Goal: Task Accomplishment & Management: Manage account settings

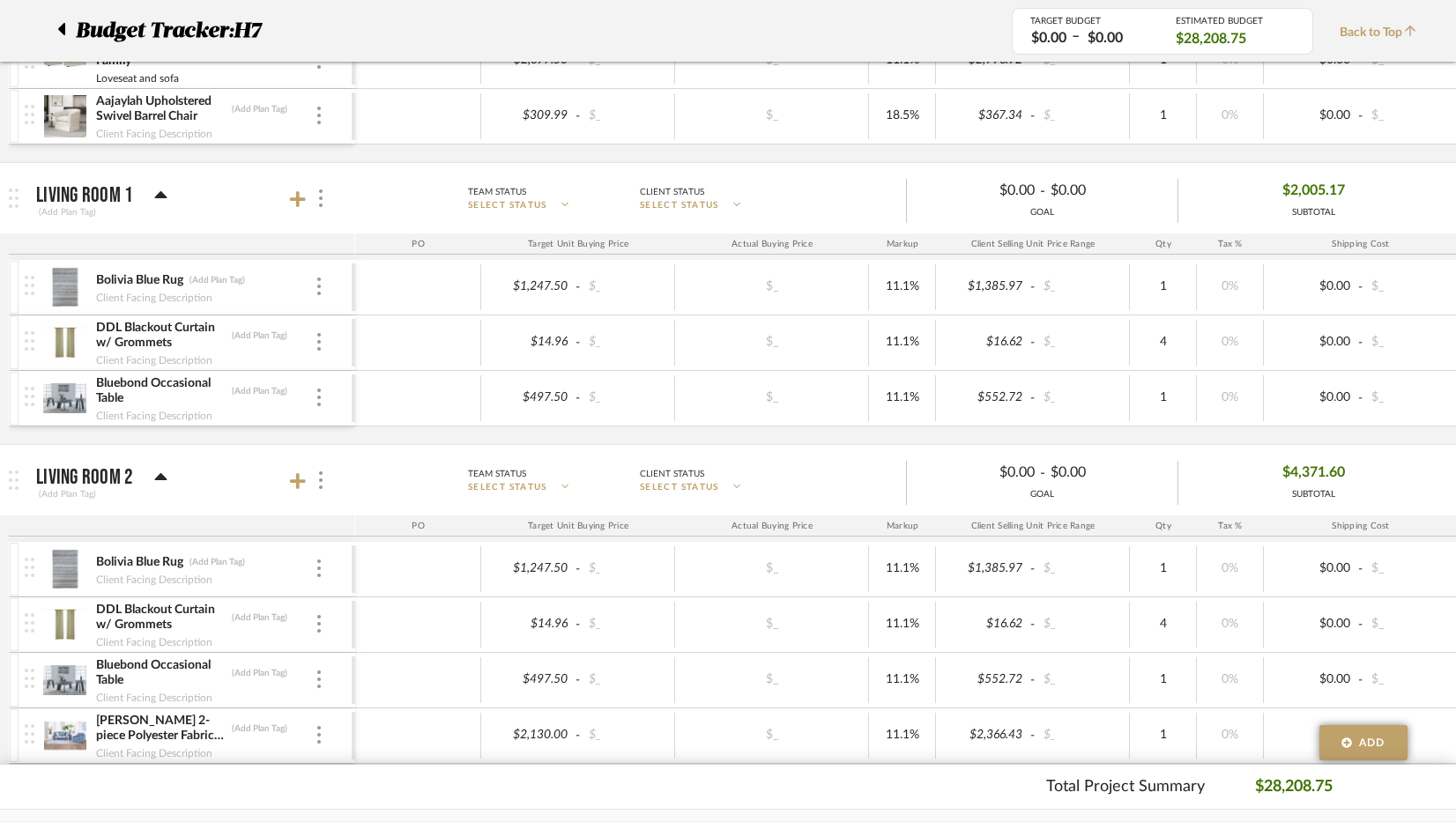
scroll to position [1057, 0]
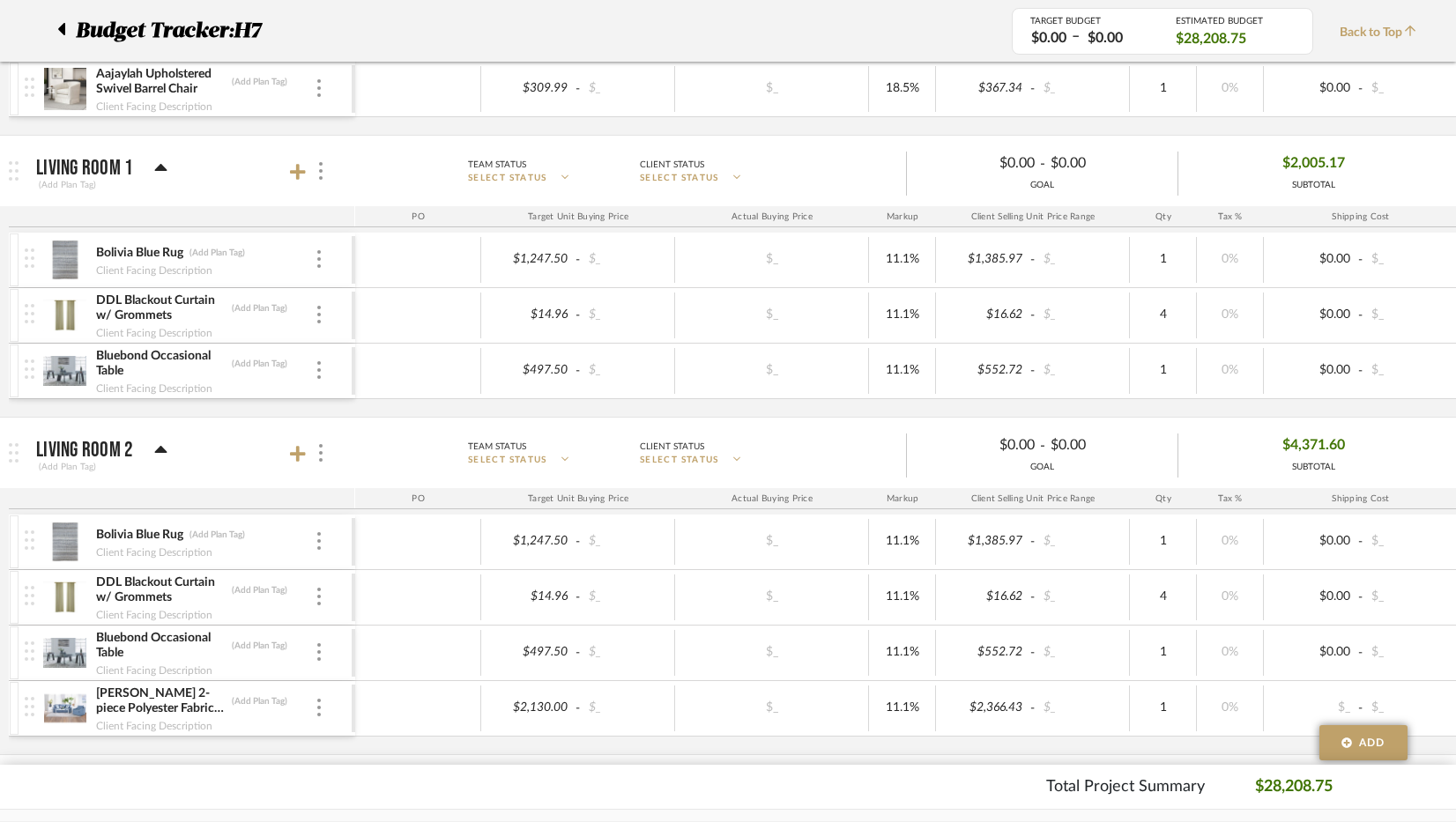
scroll to position [1057, 0]
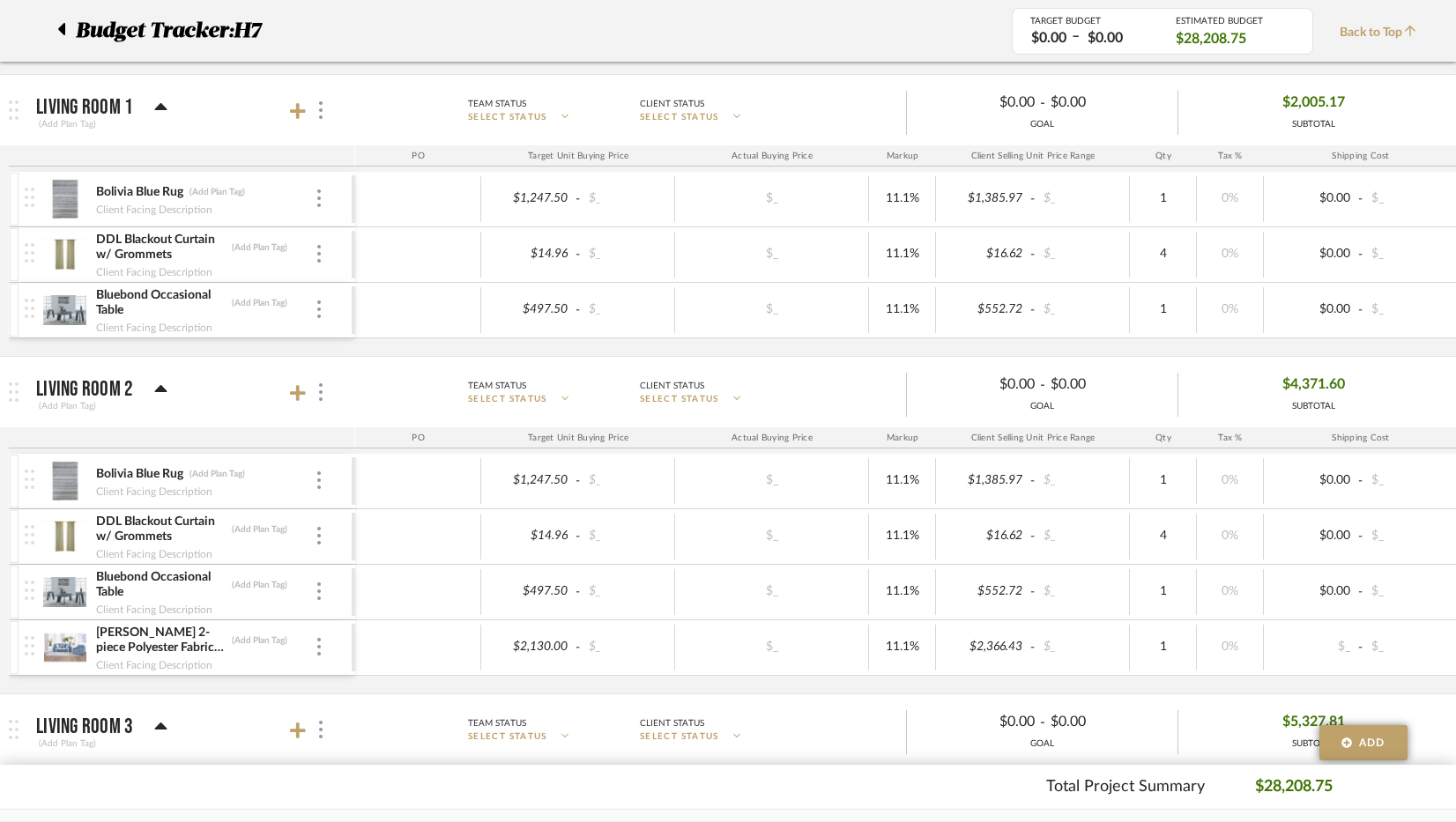
click at [160, 105] on icon at bounding box center [161, 106] width 13 height 7
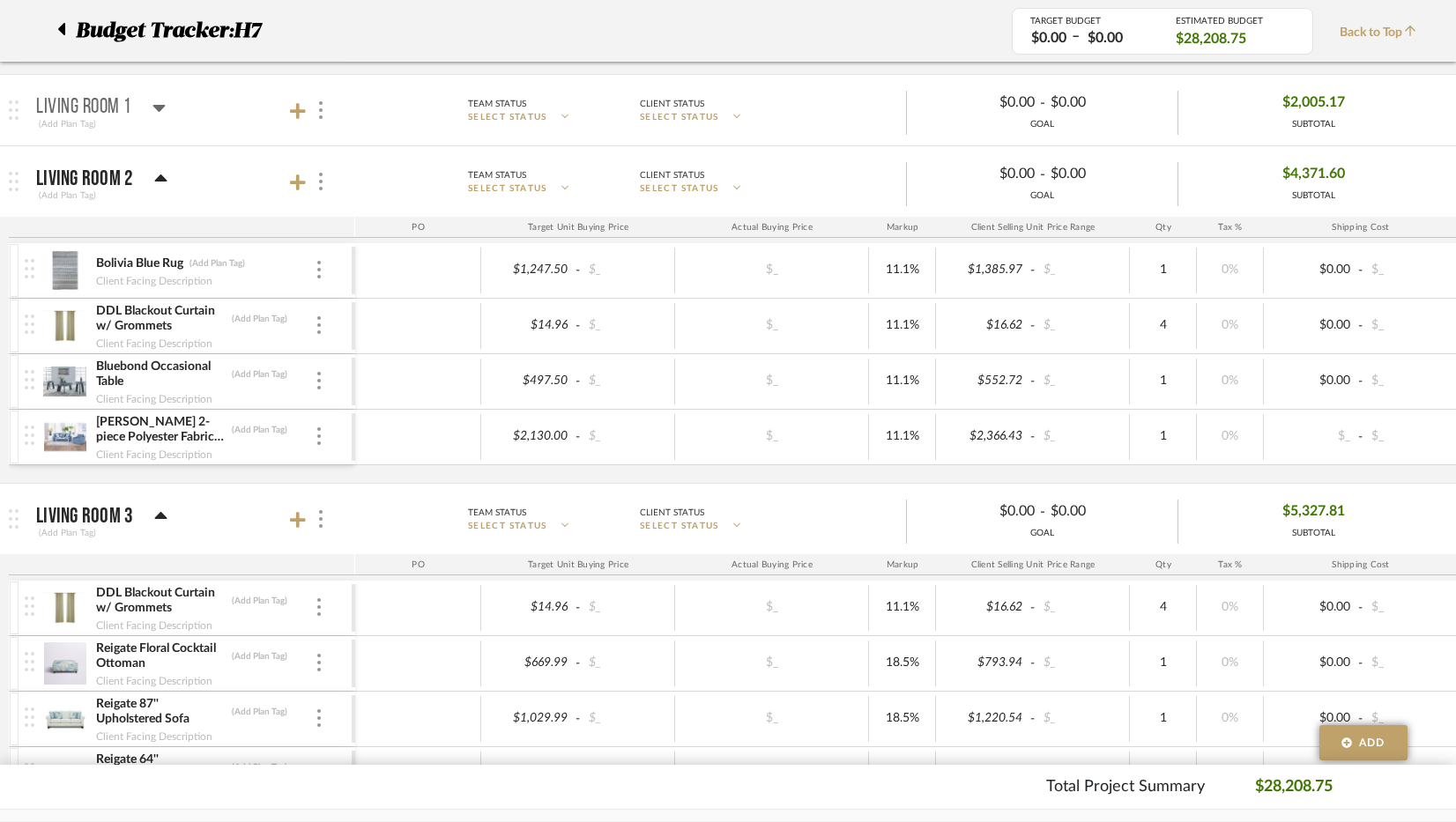
click at [160, 105] on icon at bounding box center [159, 108] width 13 height 7
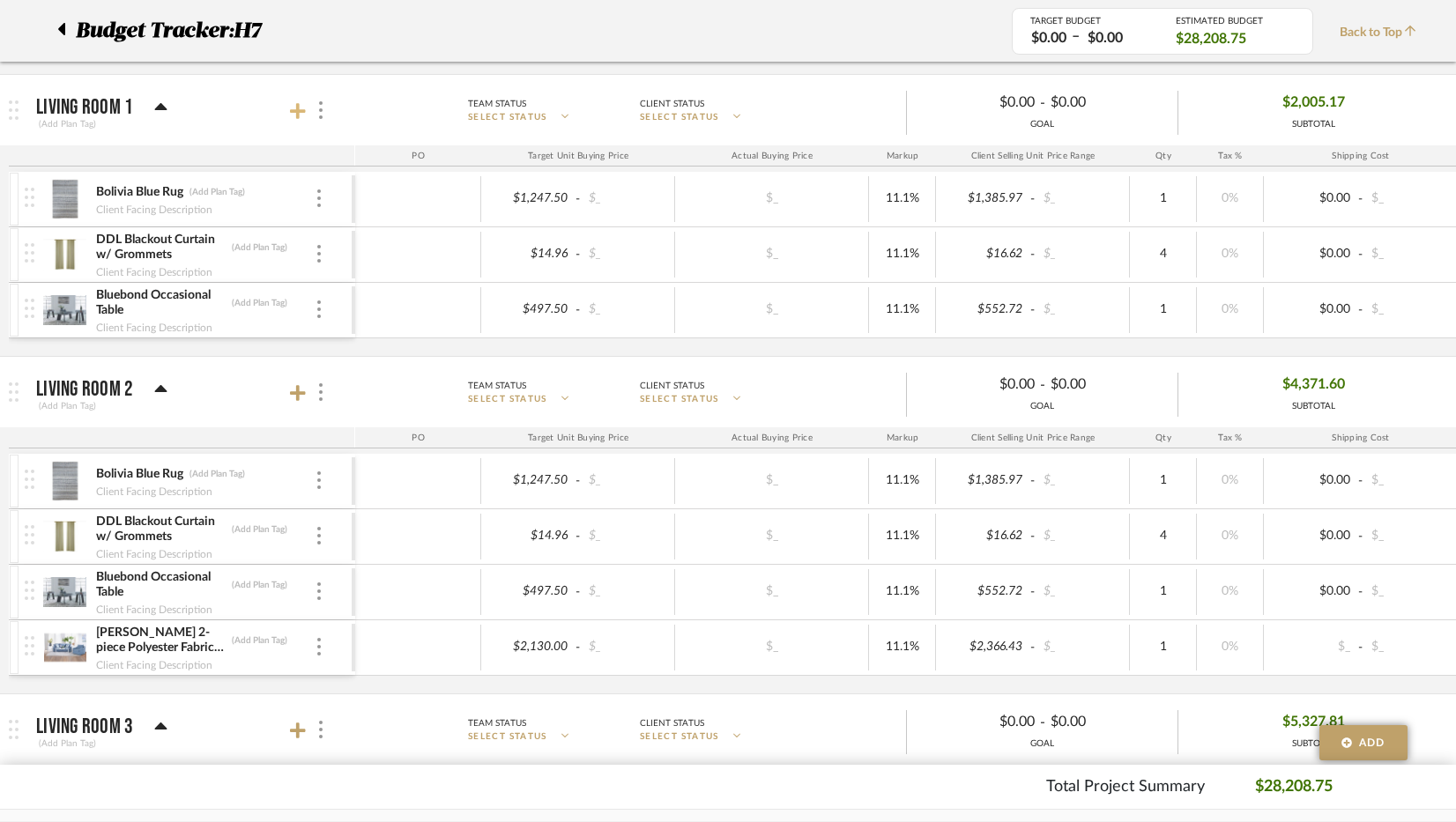
click at [296, 113] on icon at bounding box center [298, 111] width 16 height 18
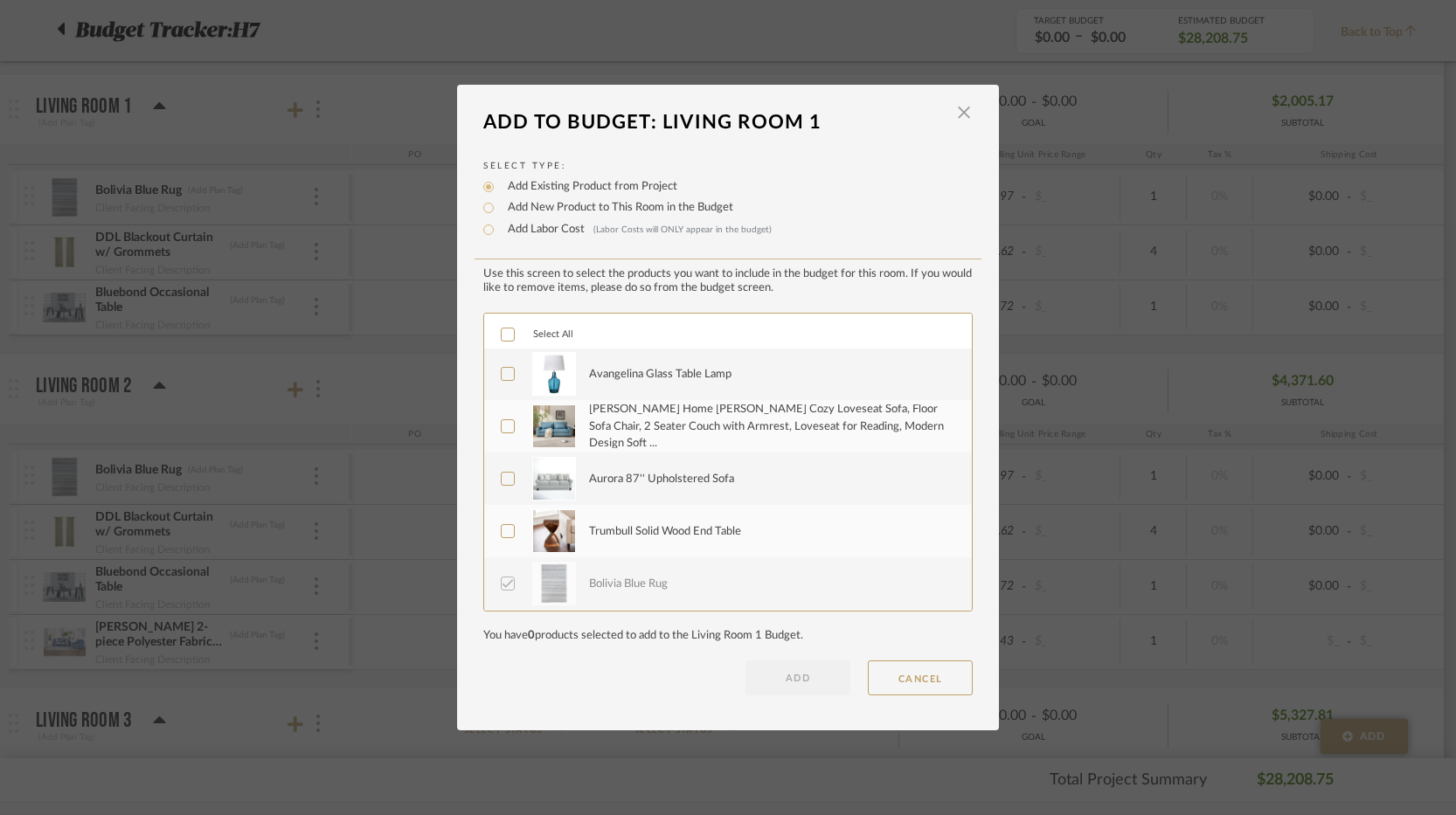
scroll to position [0, 0]
click at [952, 106] on span "button" at bounding box center [964, 113] width 35 height 35
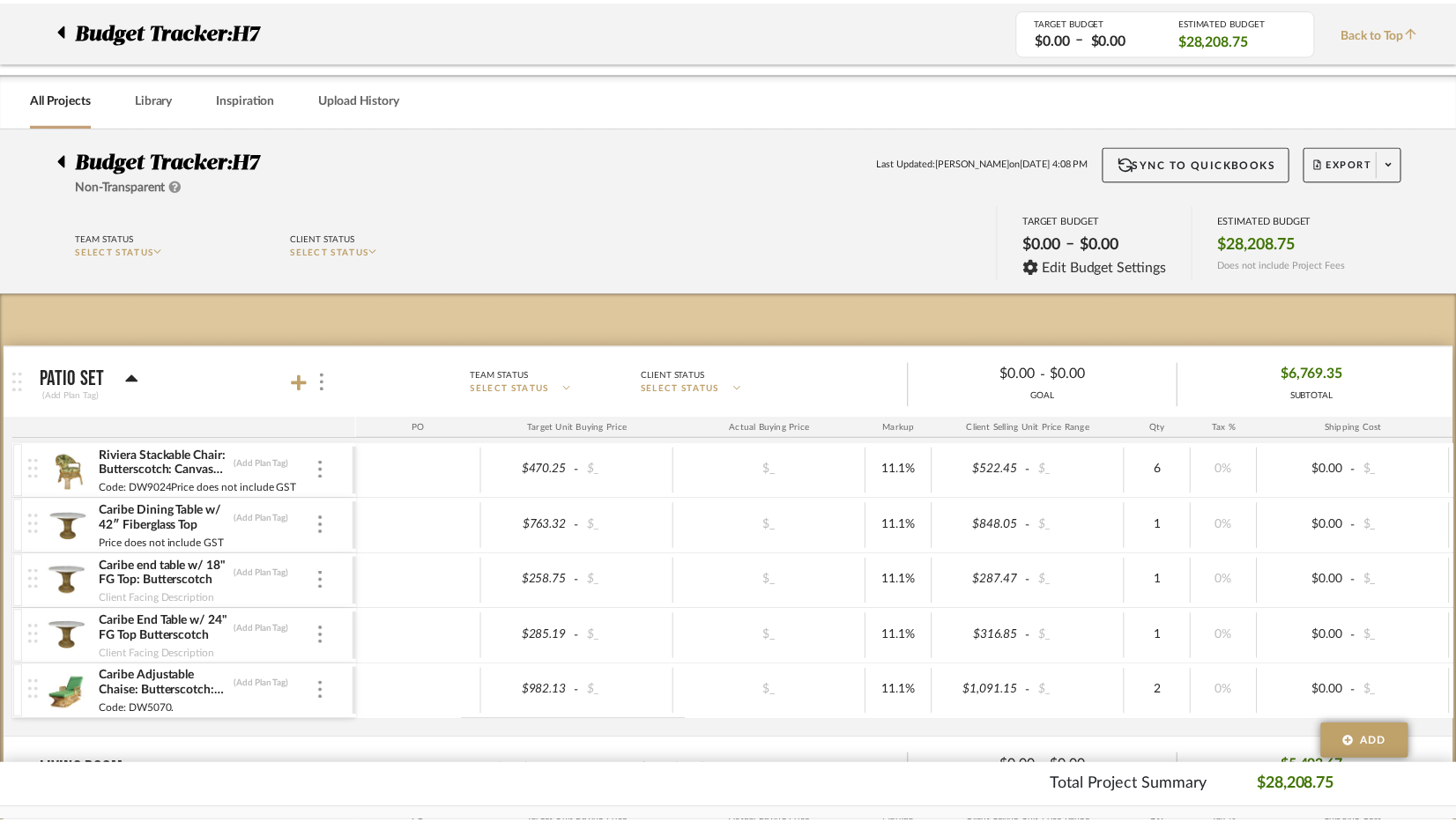
scroll to position [1057, 0]
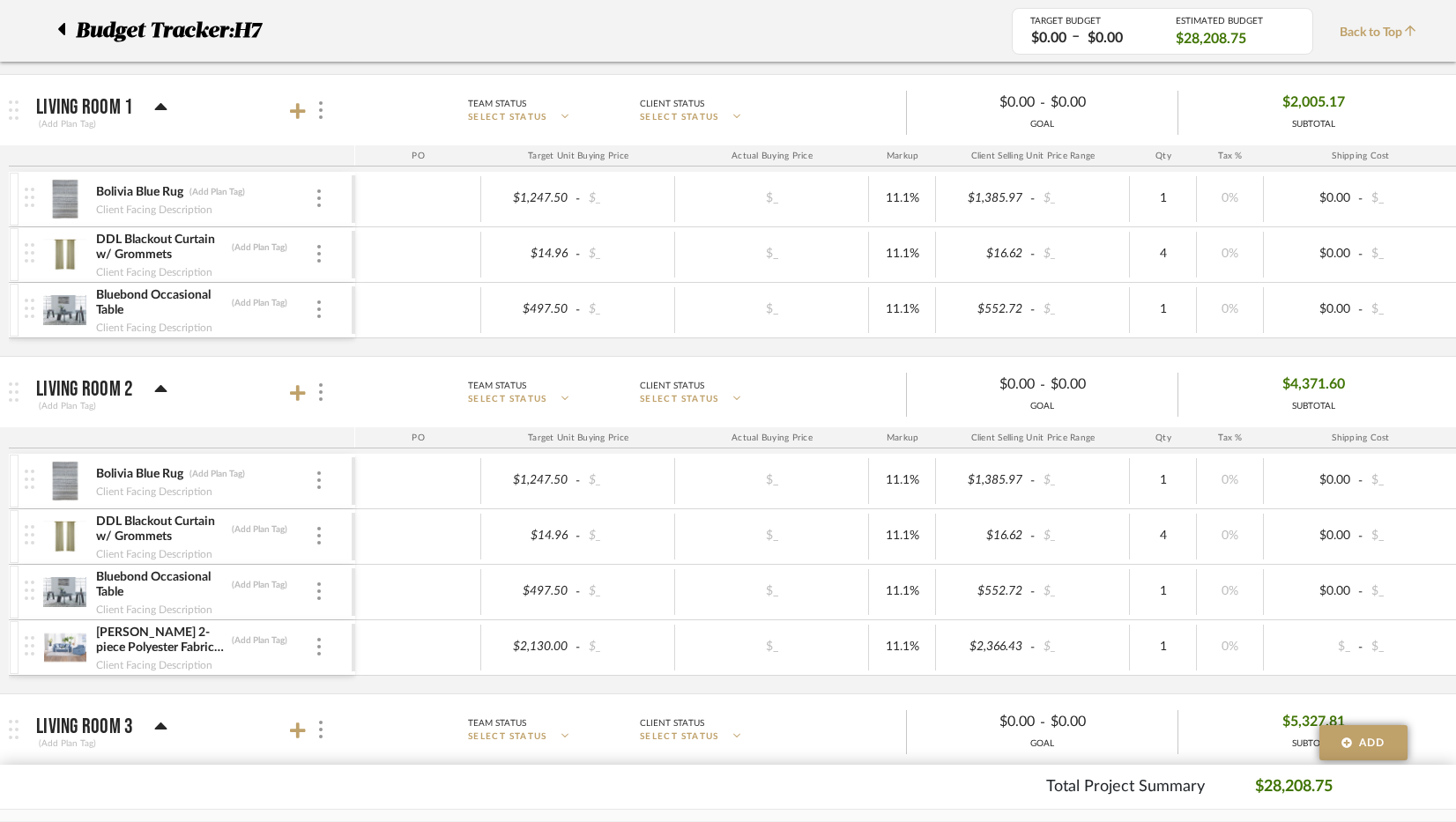
click at [285, 392] on mat-panel-title "Living Room 2 (Add Plan Tag)" at bounding box center [191, 393] width 310 height 43
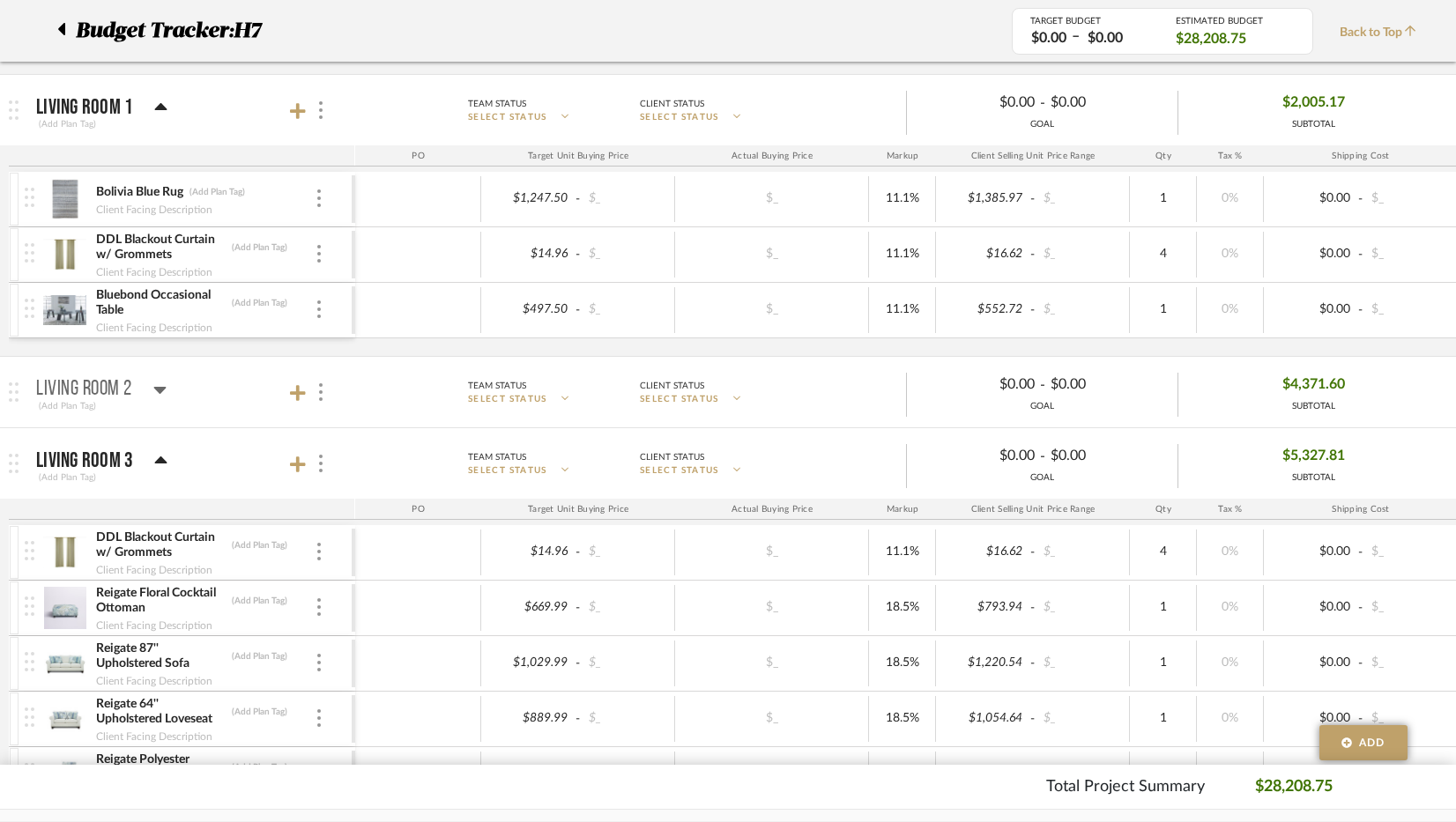
click at [285, 392] on mat-panel-title "Living Room 2 (Add Plan Tag)" at bounding box center [191, 393] width 310 height 43
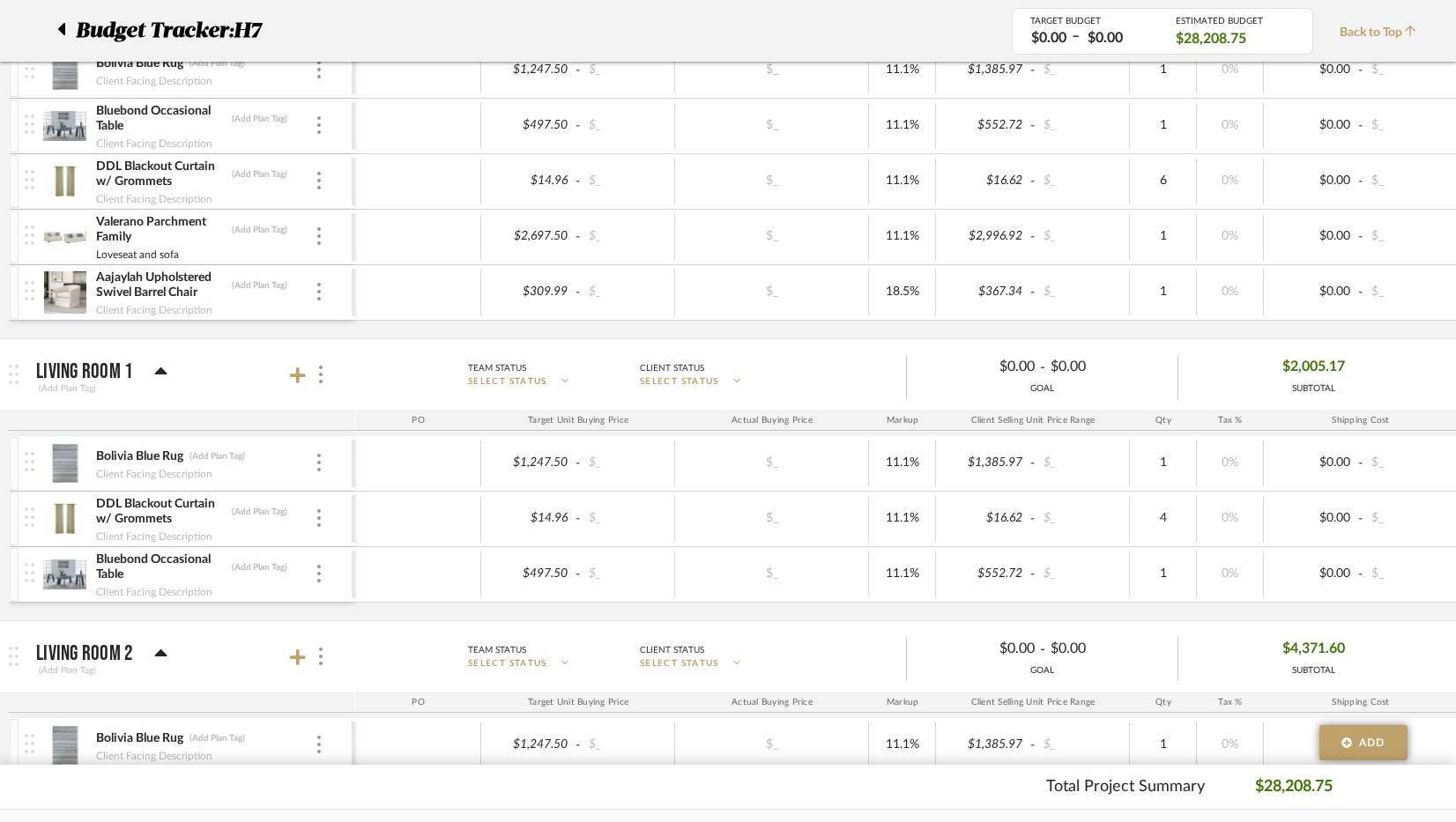
scroll to position [881, 0]
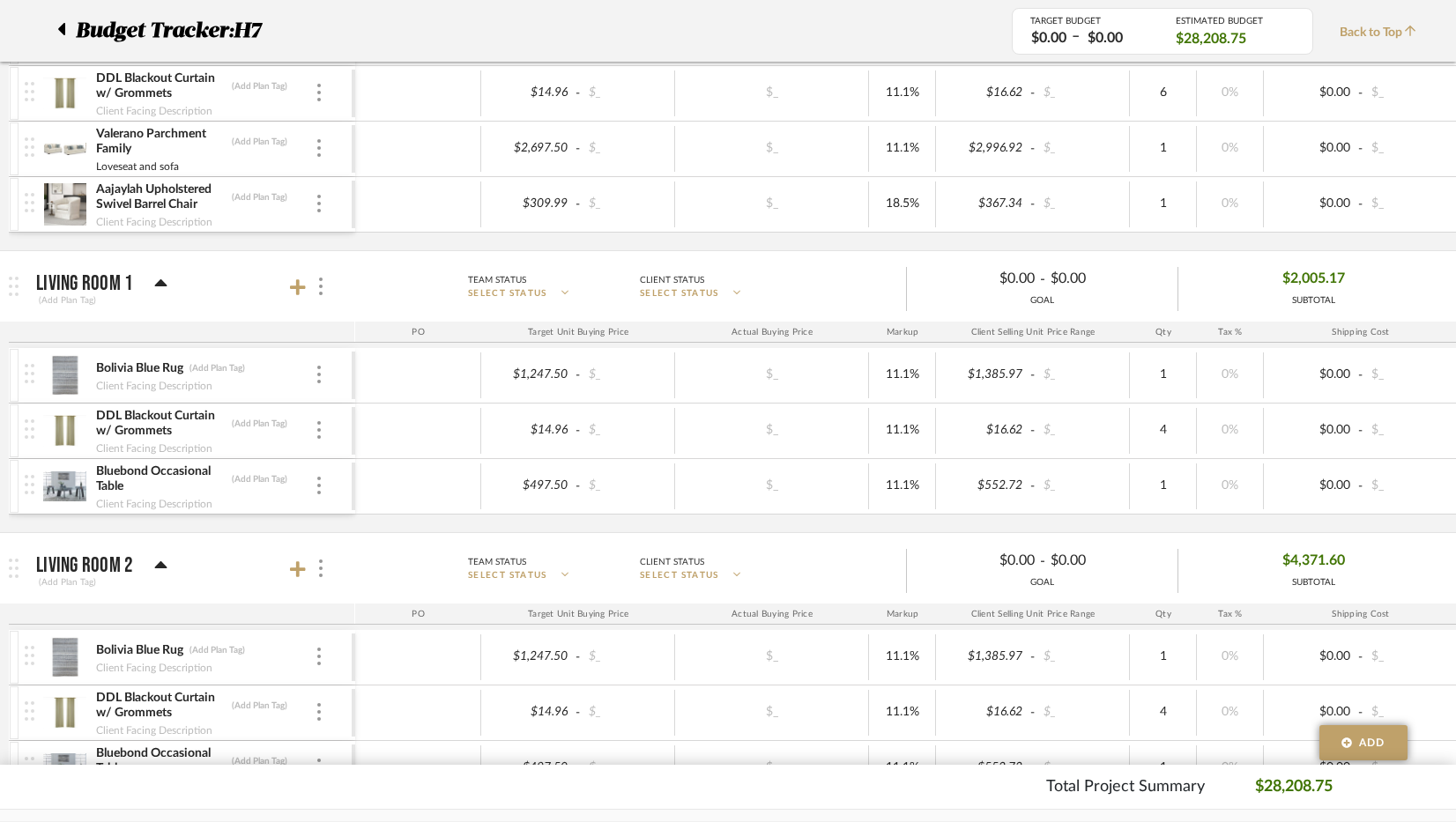
click at [303, 300] on mat-panel-title "Living Room 1 (Add Plan Tag)" at bounding box center [191, 287] width 310 height 43
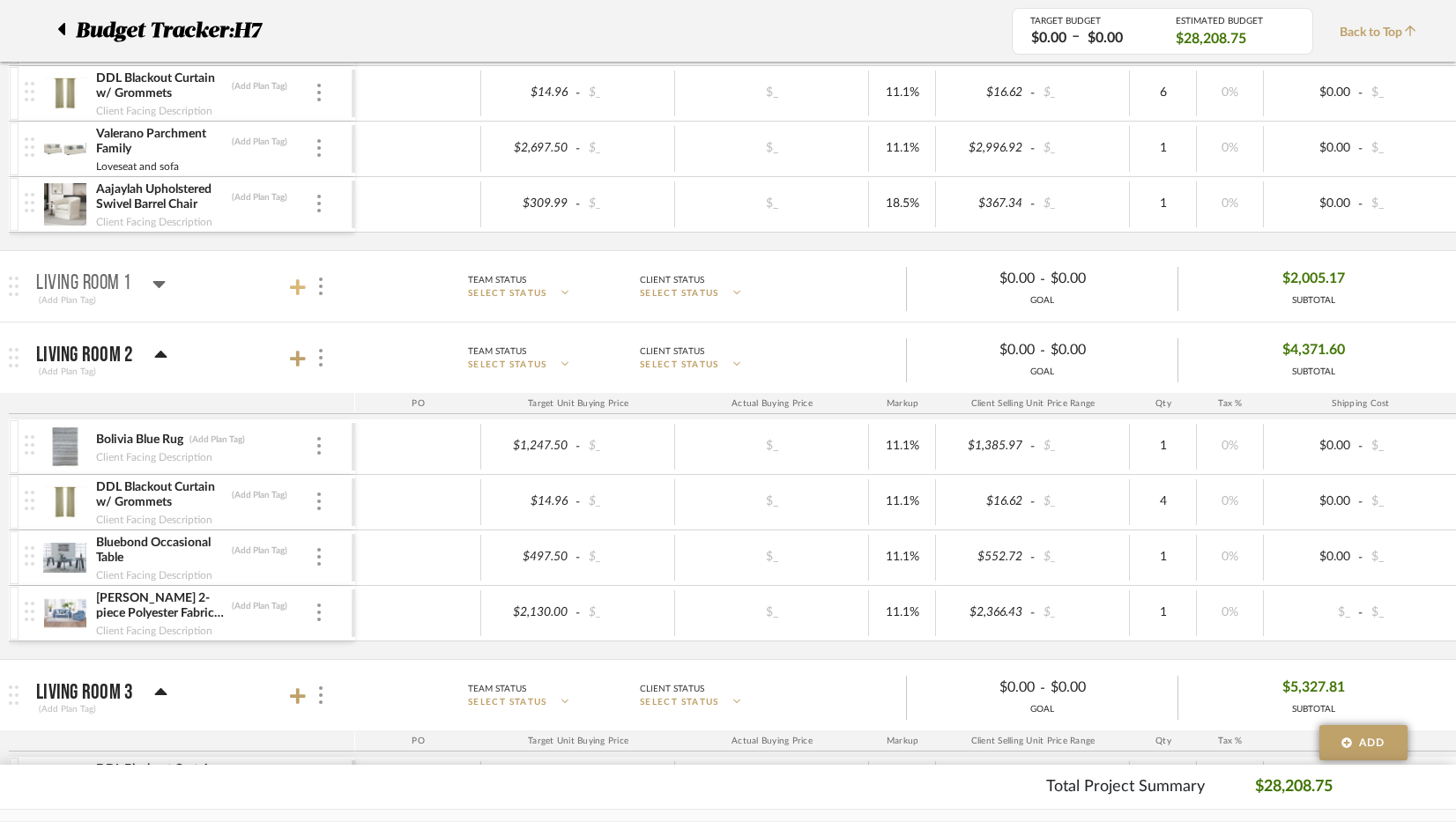
click at [299, 296] on icon at bounding box center [298, 288] width 16 height 18
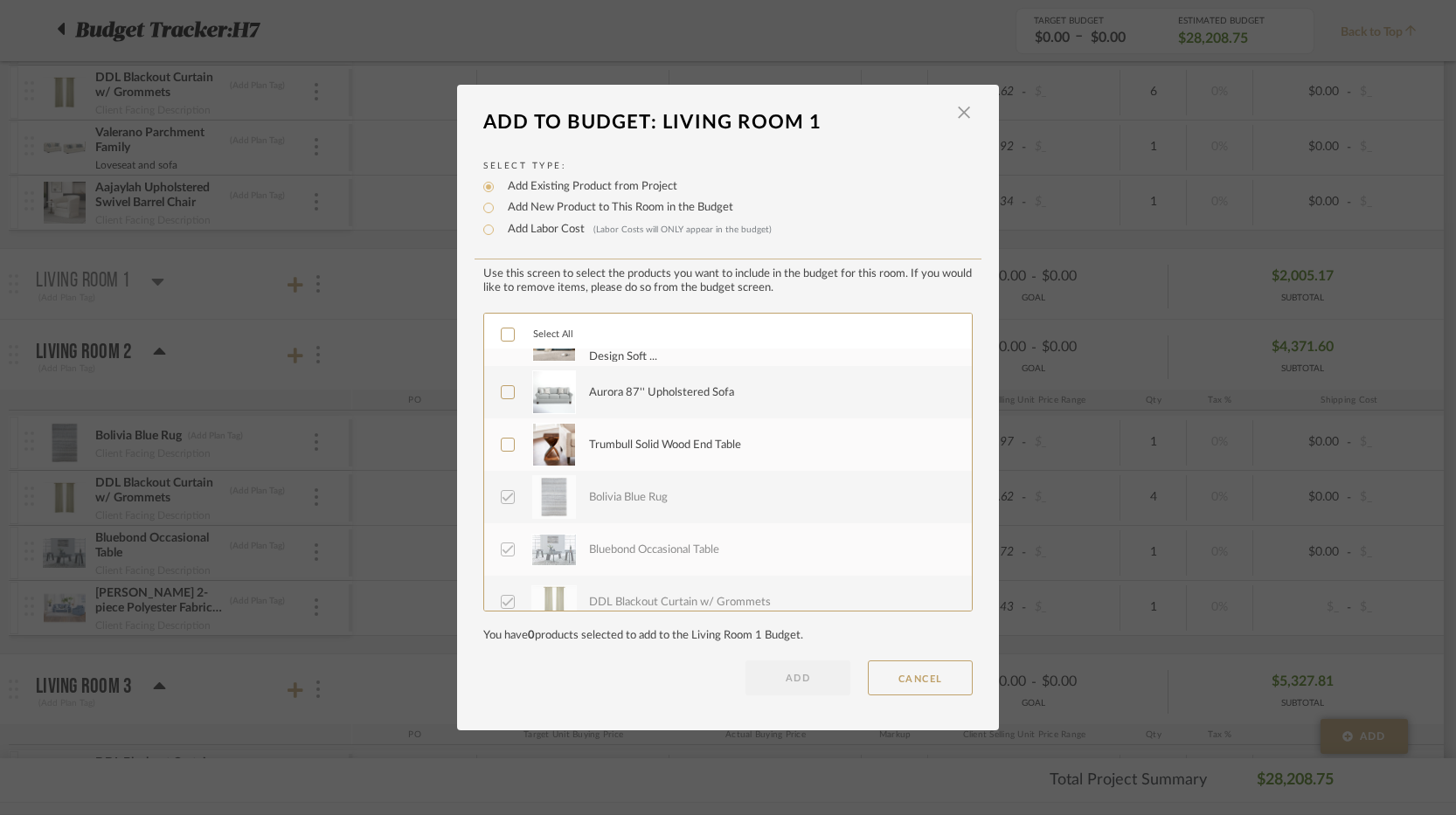
scroll to position [0, 0]
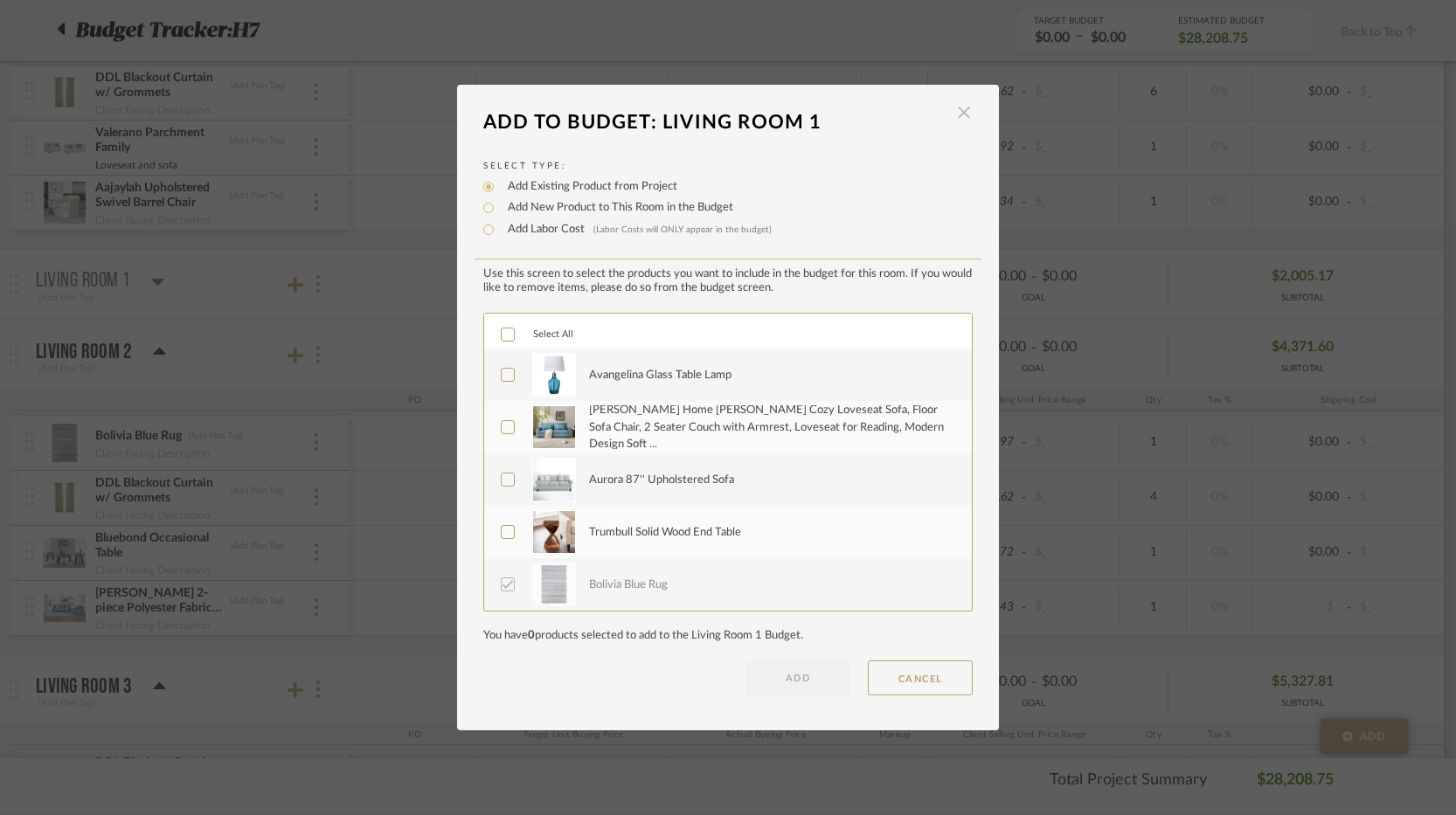
click at [952, 114] on span "button" at bounding box center [964, 113] width 35 height 35
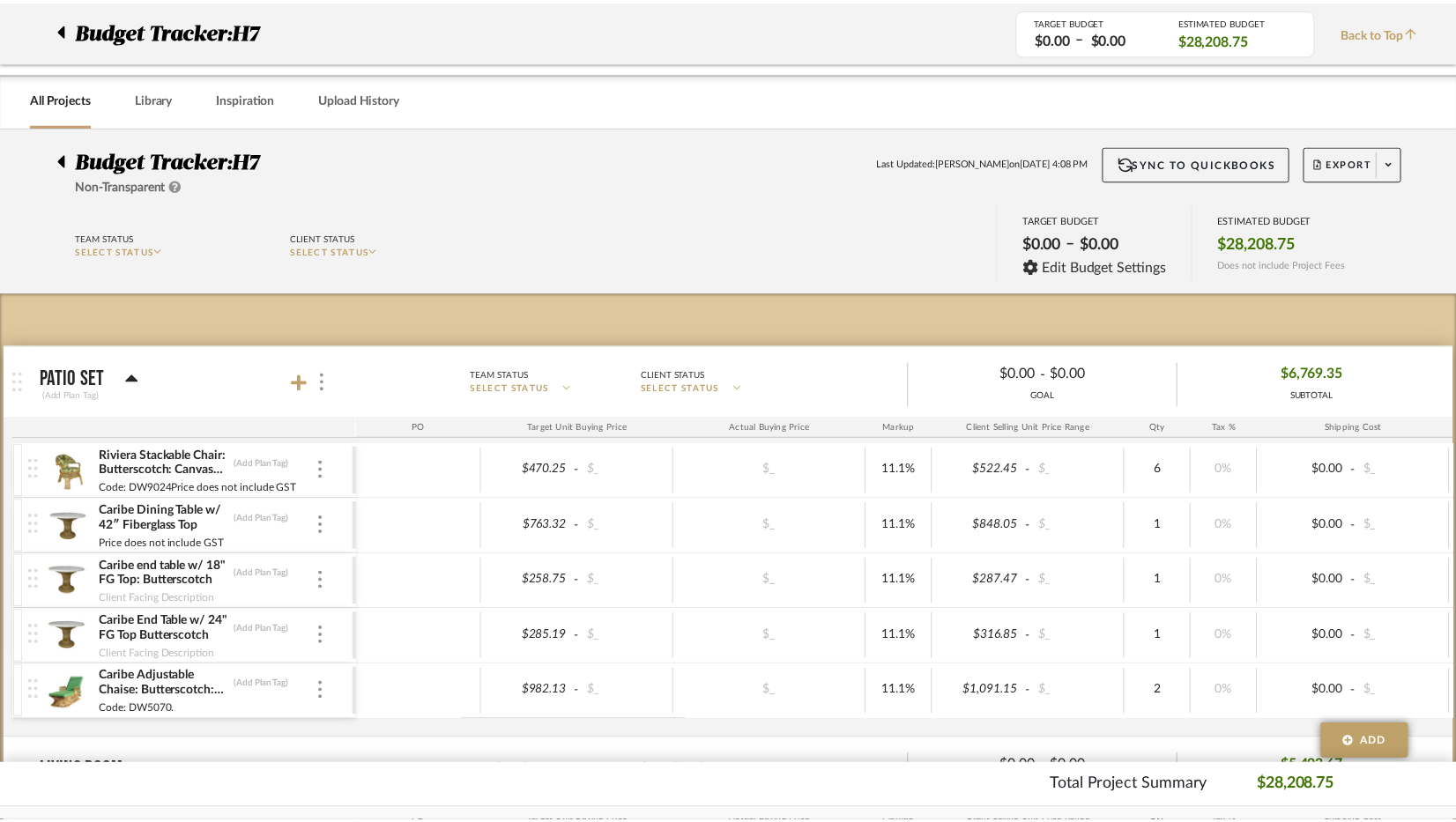
scroll to position [881, 0]
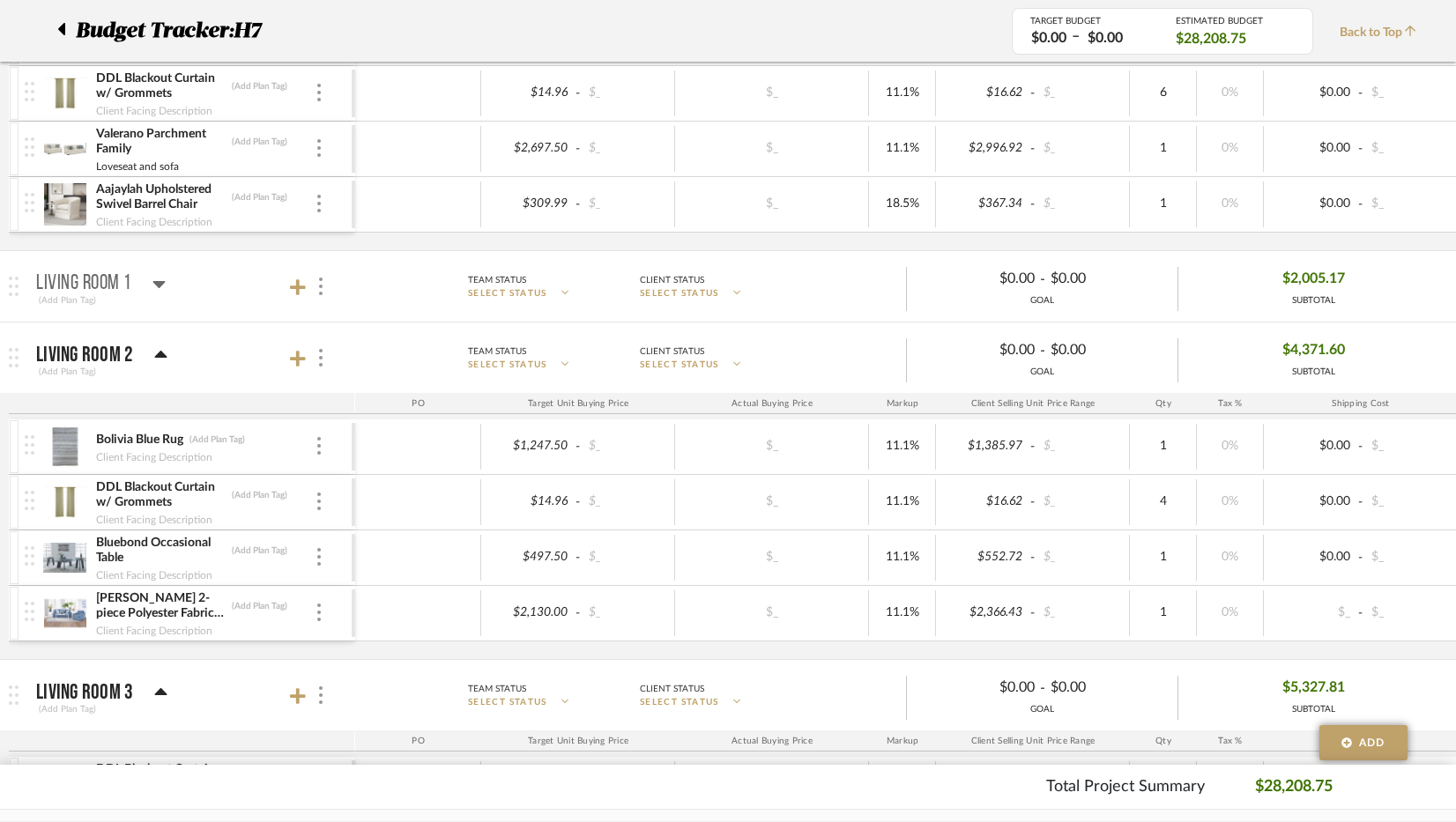
click at [150, 285] on div "Living Room 1" at bounding box center [101, 283] width 130 height 21
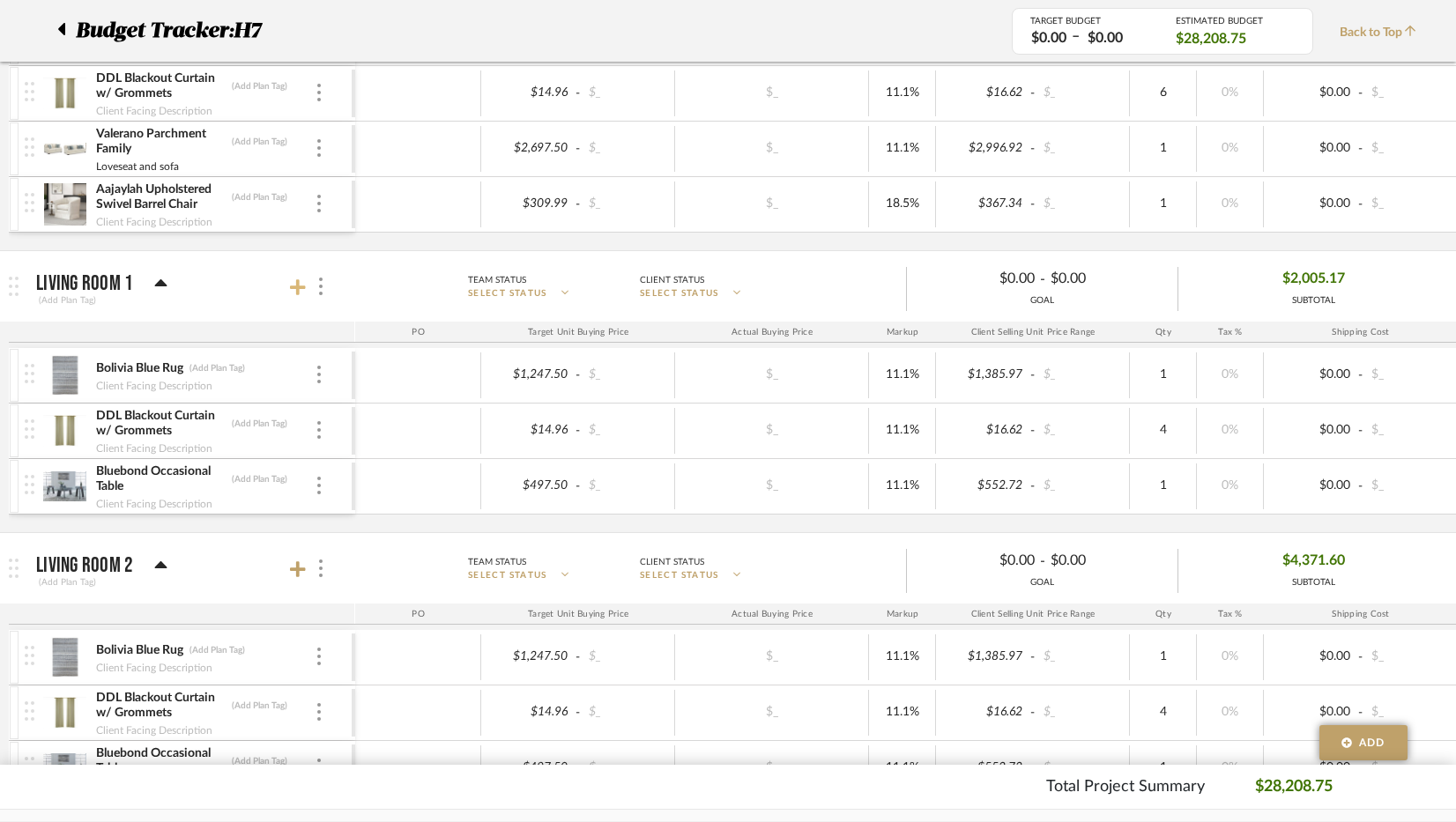
click at [298, 282] on icon at bounding box center [298, 288] width 16 height 16
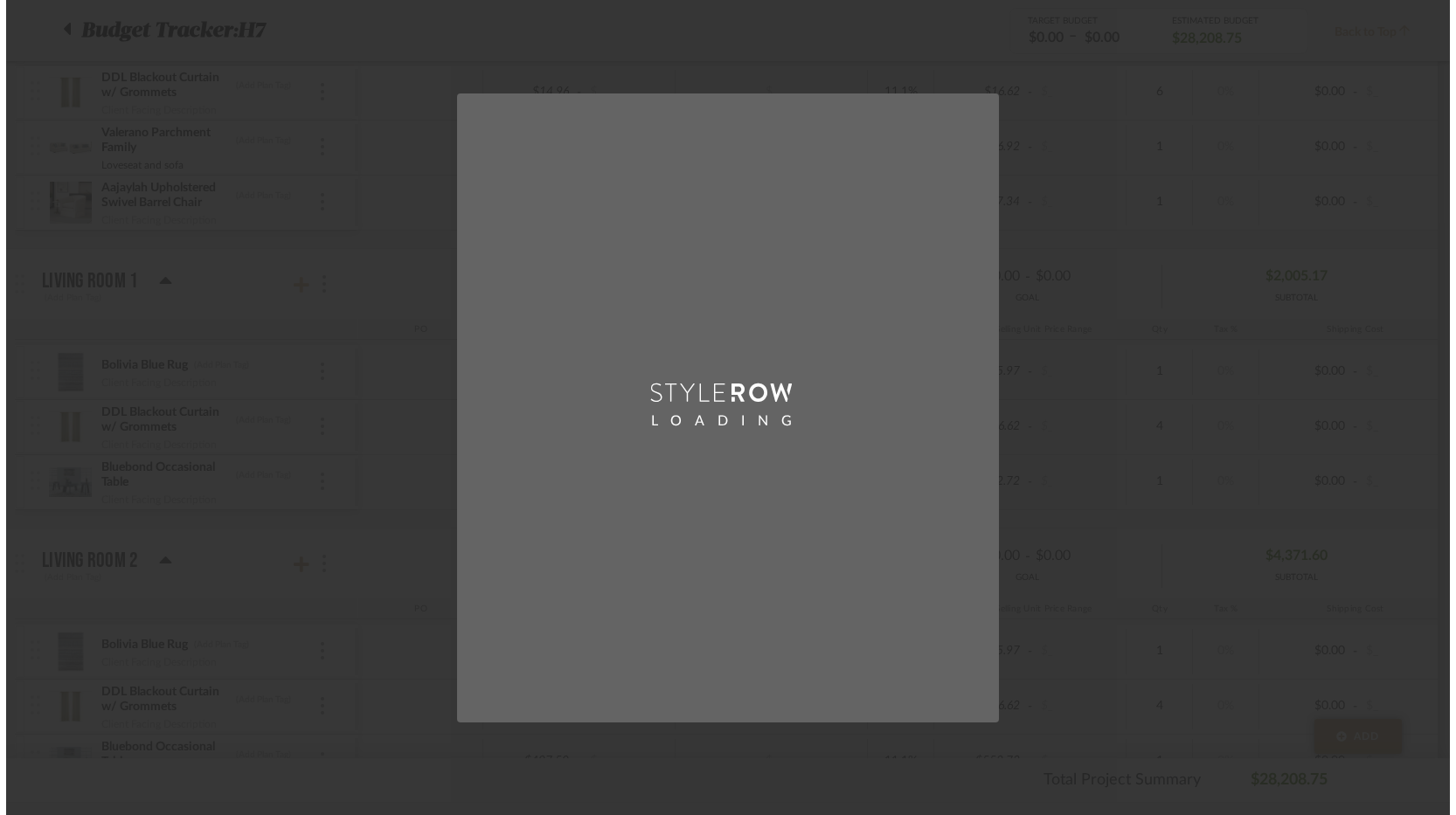
scroll to position [0, 0]
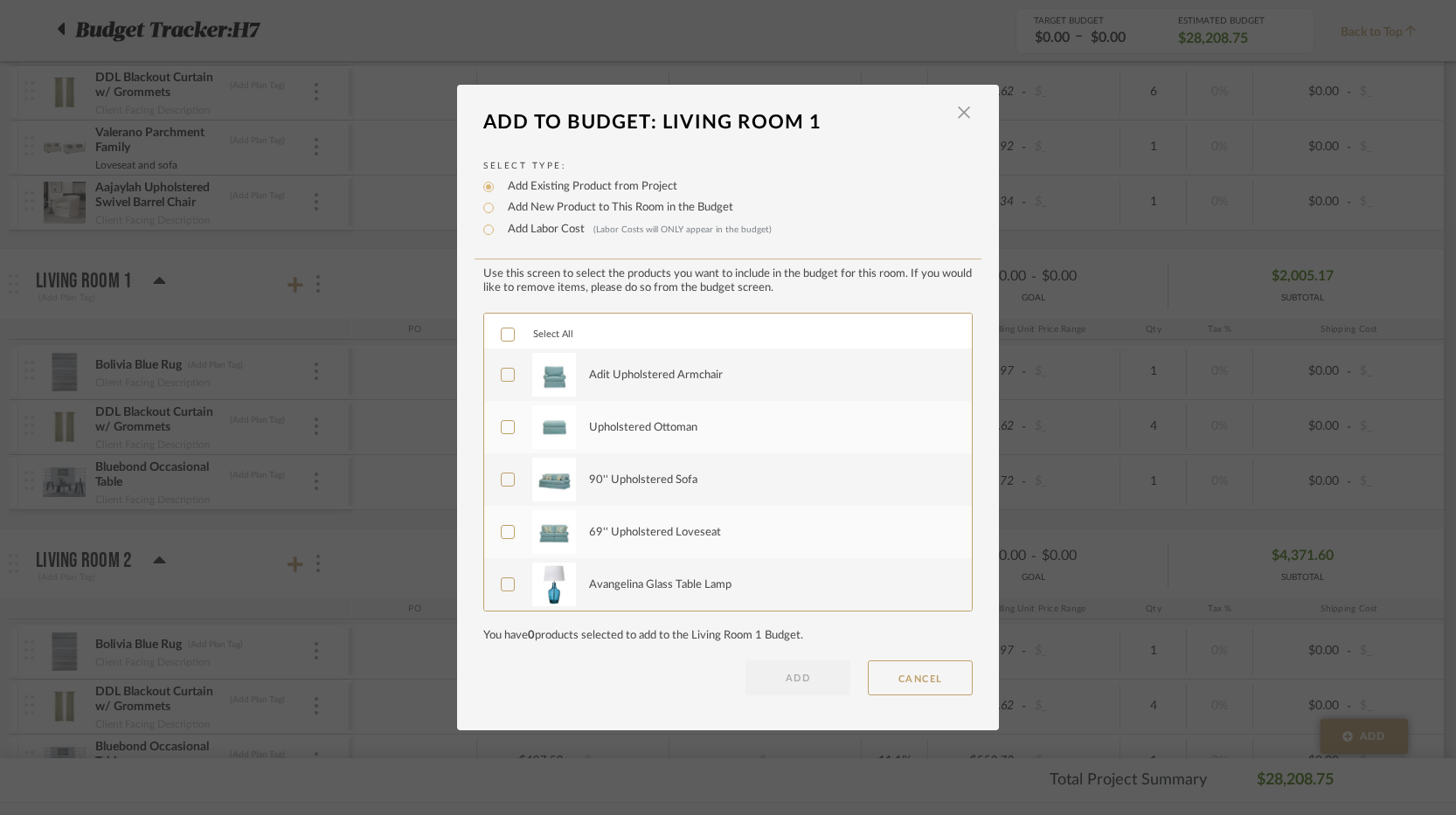
click at [512, 378] on label "Adit Upholstered Armchair" at bounding box center [726, 374] width 451 height 44
click at [501, 476] on icon at bounding box center [508, 480] width 13 height 13
click at [501, 528] on icon at bounding box center [508, 533] width 13 height 13
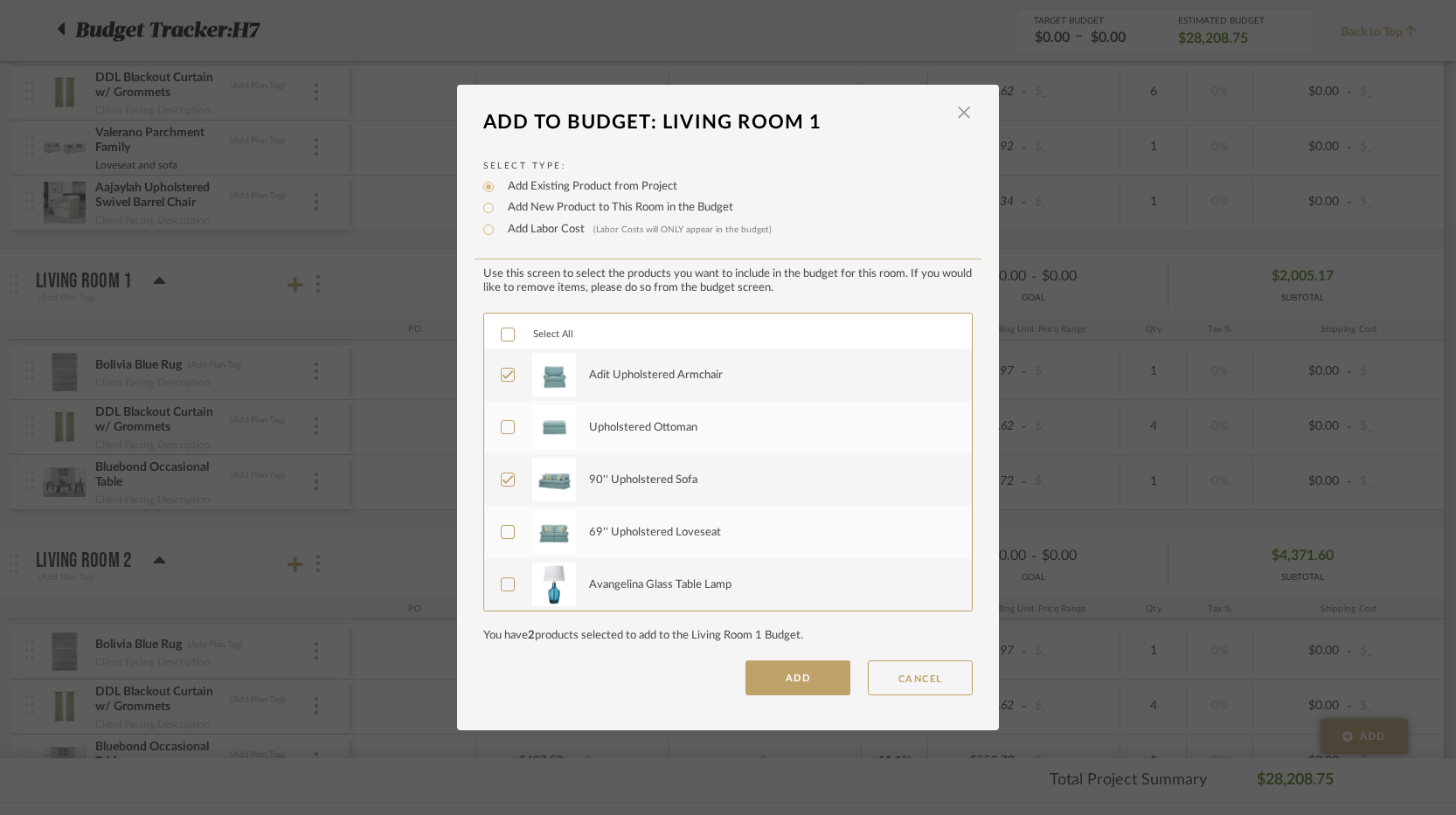
click at [509, 424] on label "Upholstered Ottoman" at bounding box center [726, 427] width 451 height 44
click at [501, 479] on icon at bounding box center [508, 480] width 13 height 13
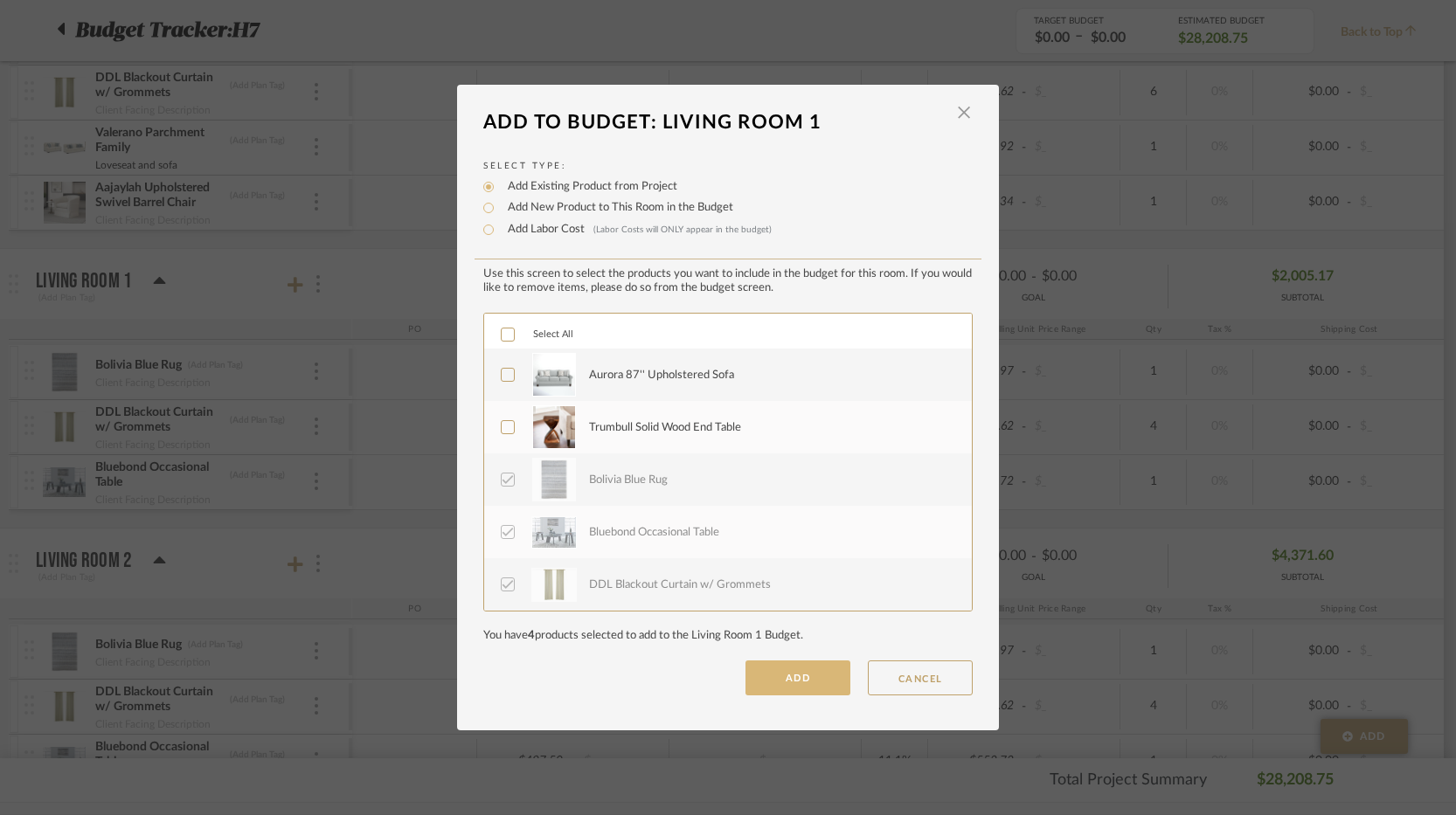
click at [798, 685] on button "ADD" at bounding box center [797, 677] width 105 height 35
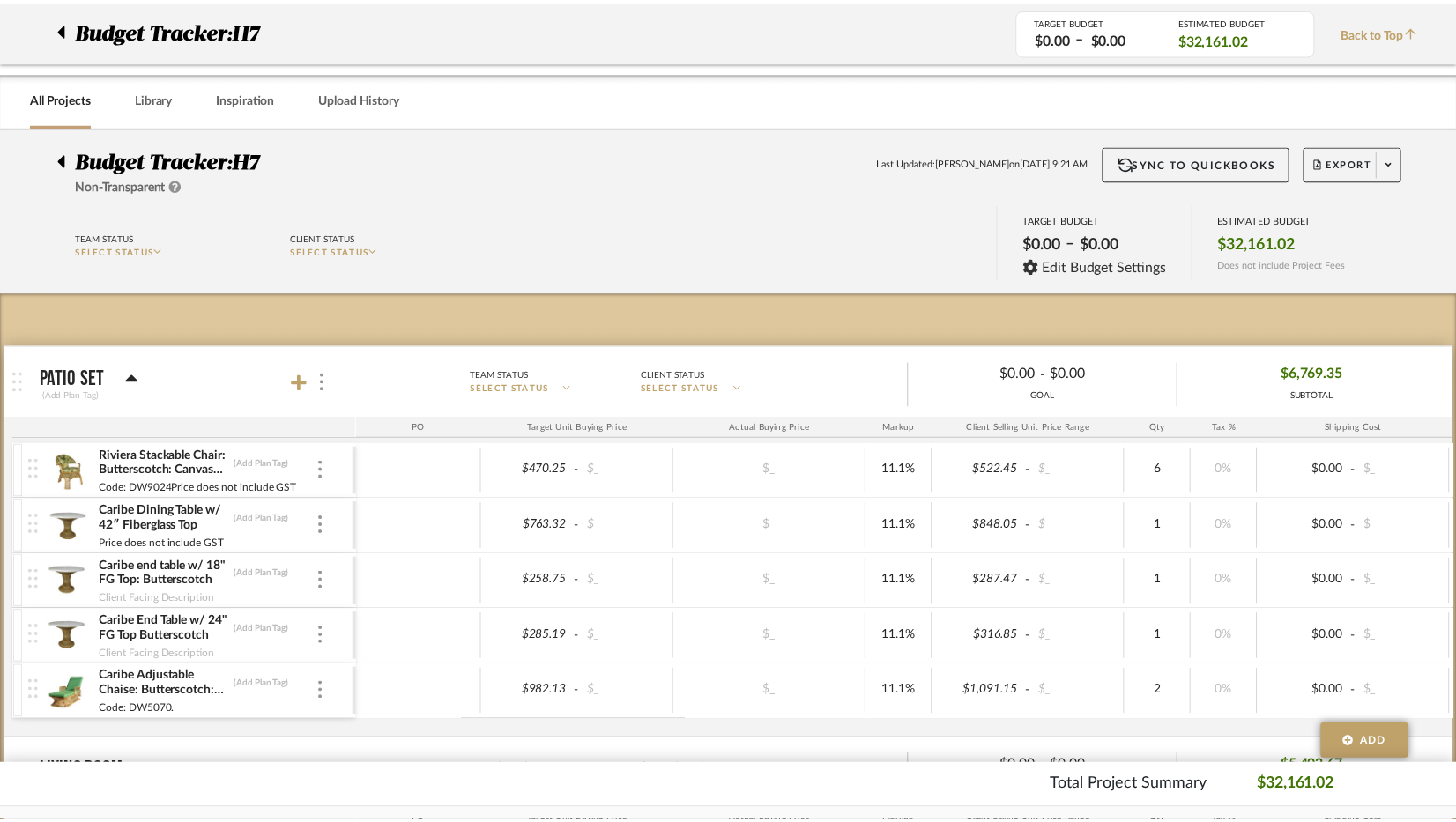
scroll to position [881, 0]
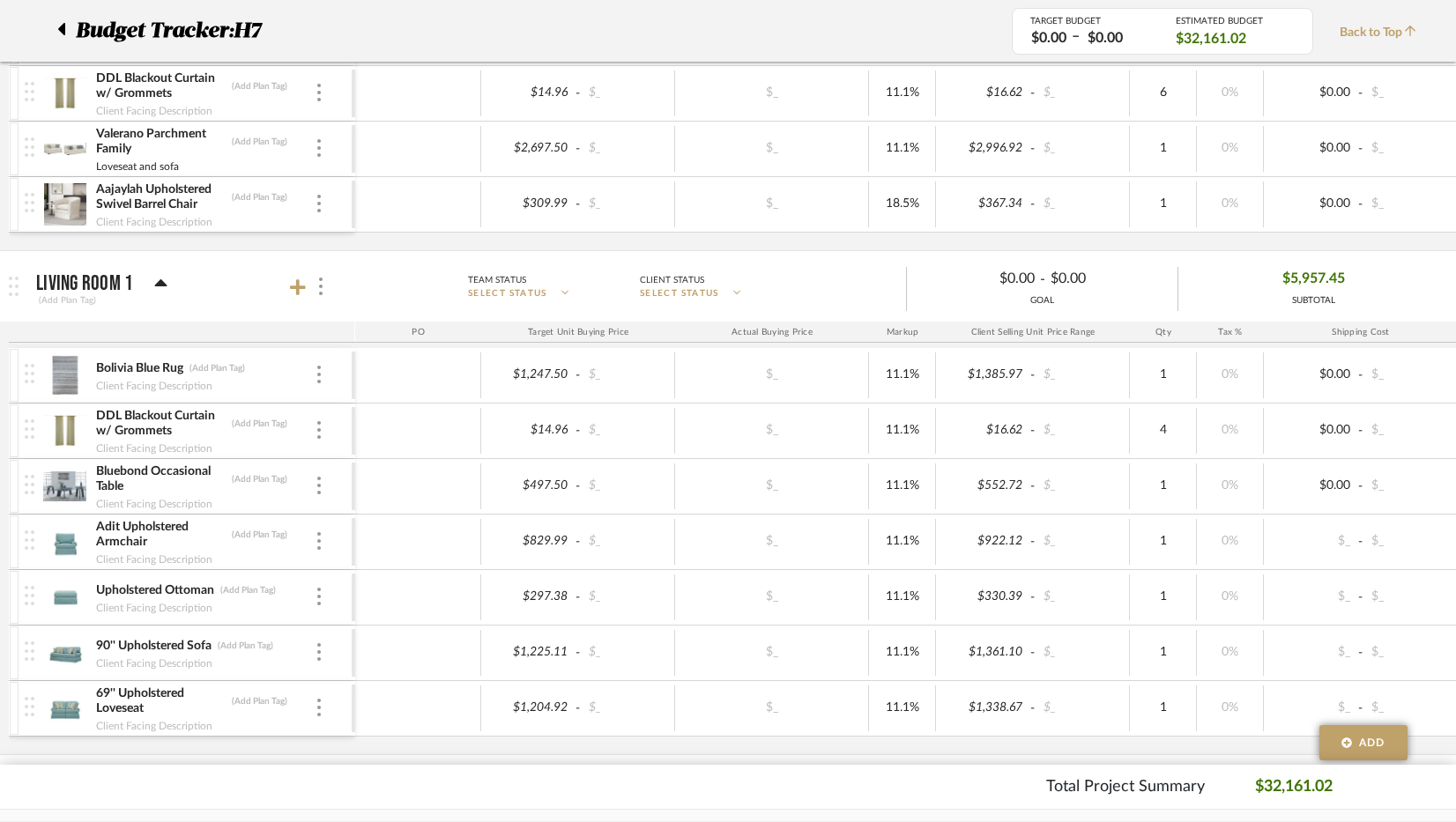
click at [308, 486] on div "Bluebond Occasional Table (Add Plan Tag)" at bounding box center [205, 479] width 219 height 32
click at [315, 488] on div at bounding box center [319, 487] width 9 height 20
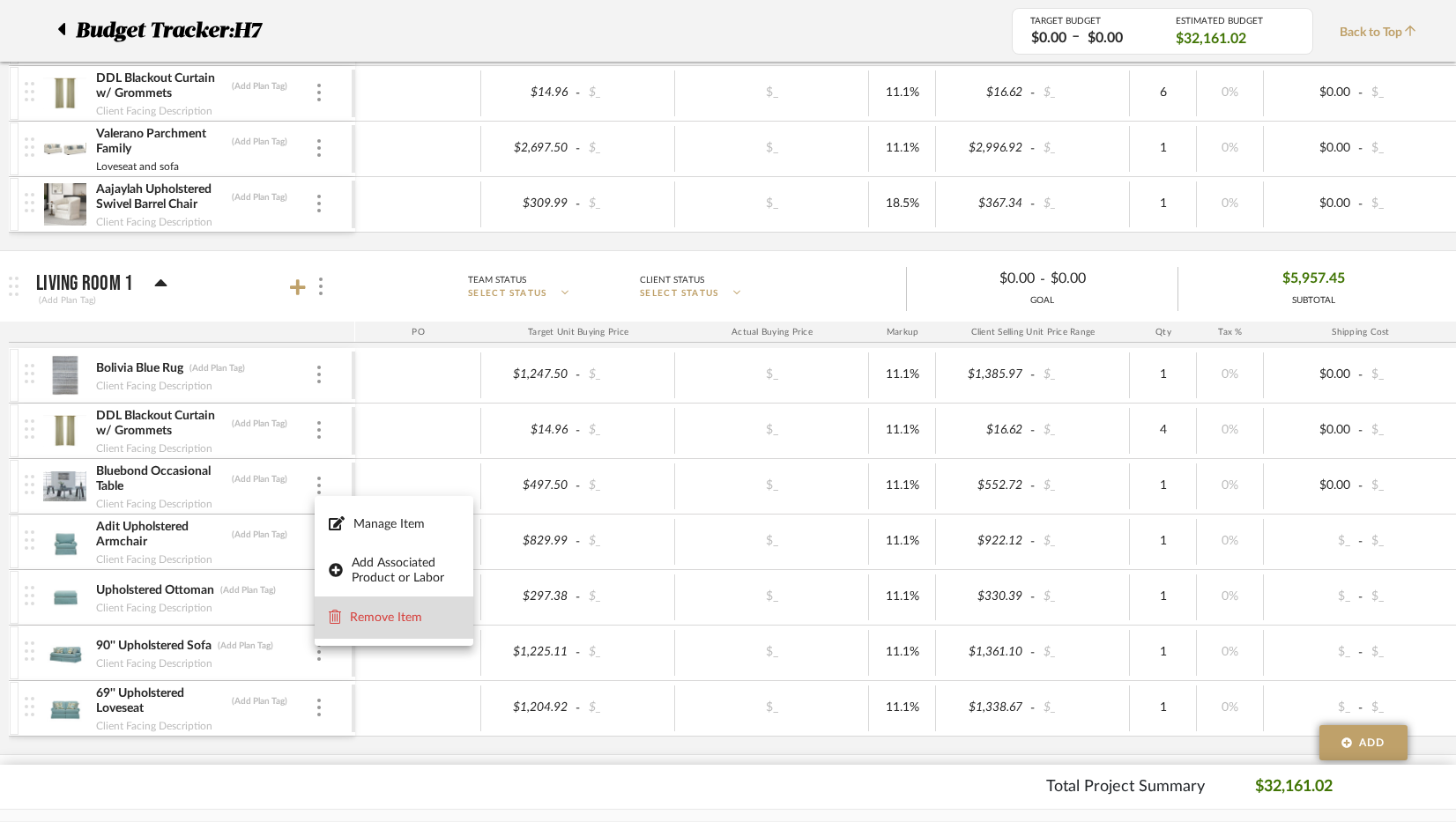
click at [387, 615] on span "Remove Item" at bounding box center [404, 618] width 109 height 15
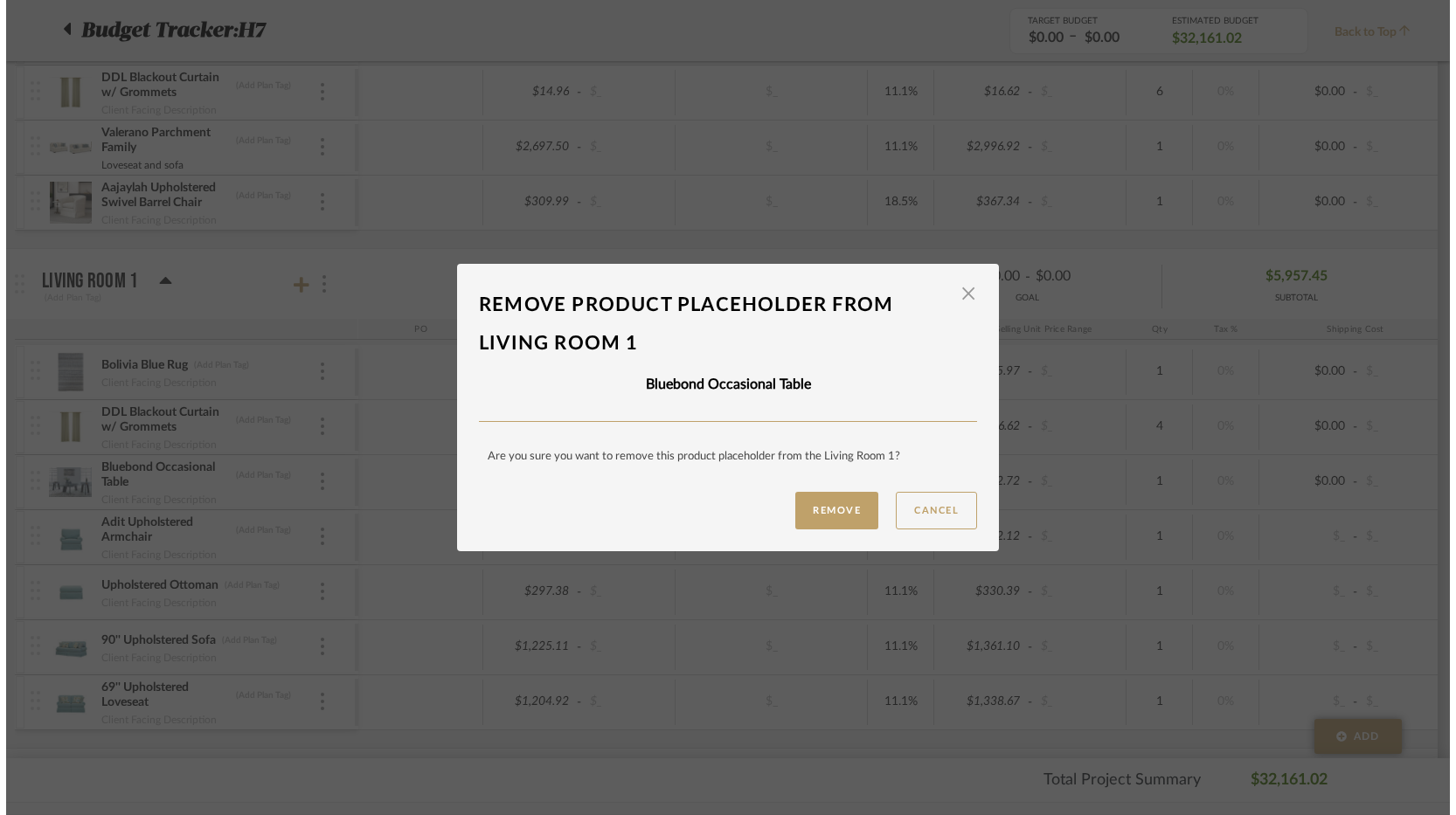
scroll to position [0, 0]
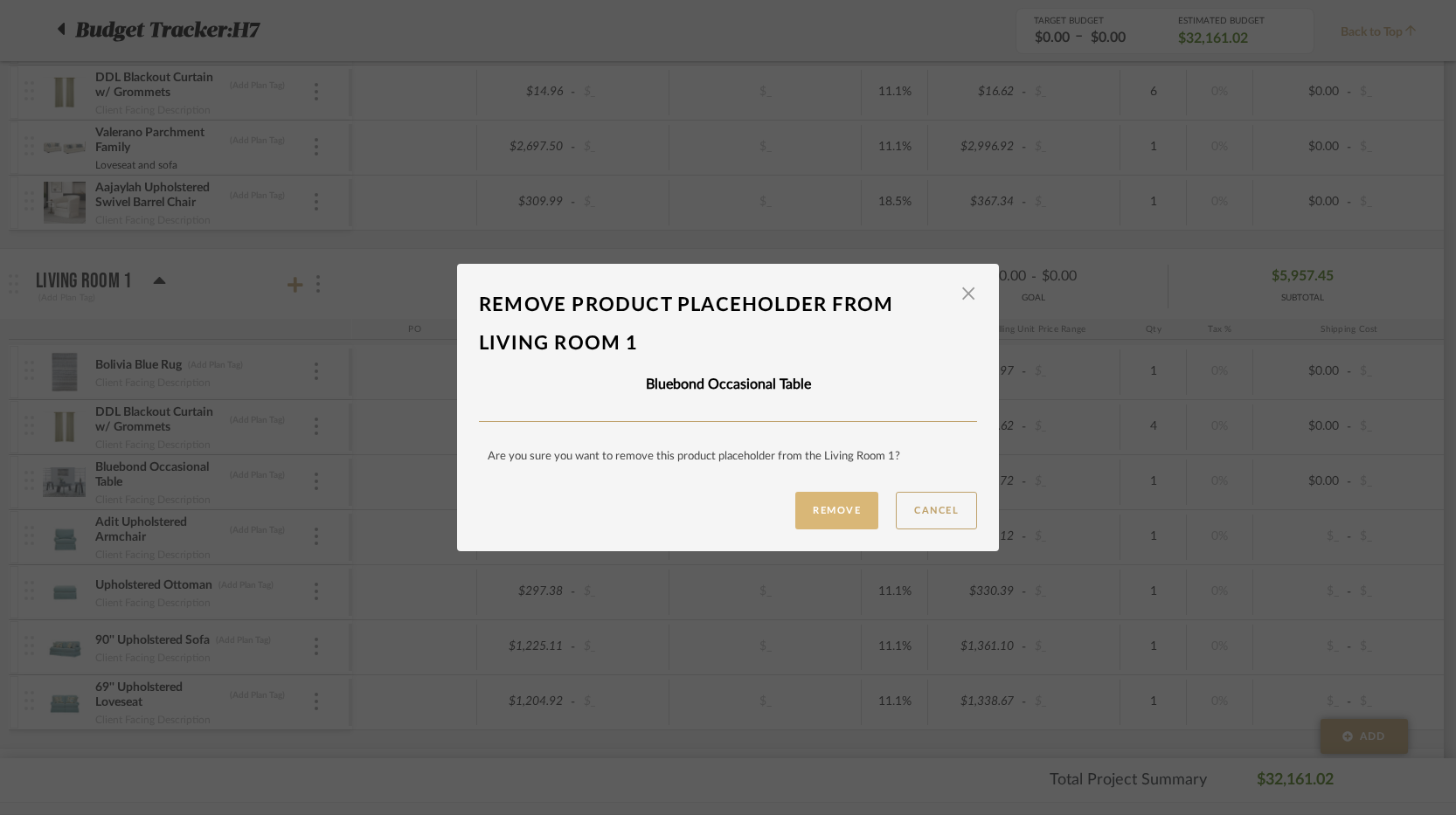
click at [840, 513] on button "Remove" at bounding box center [837, 511] width 83 height 38
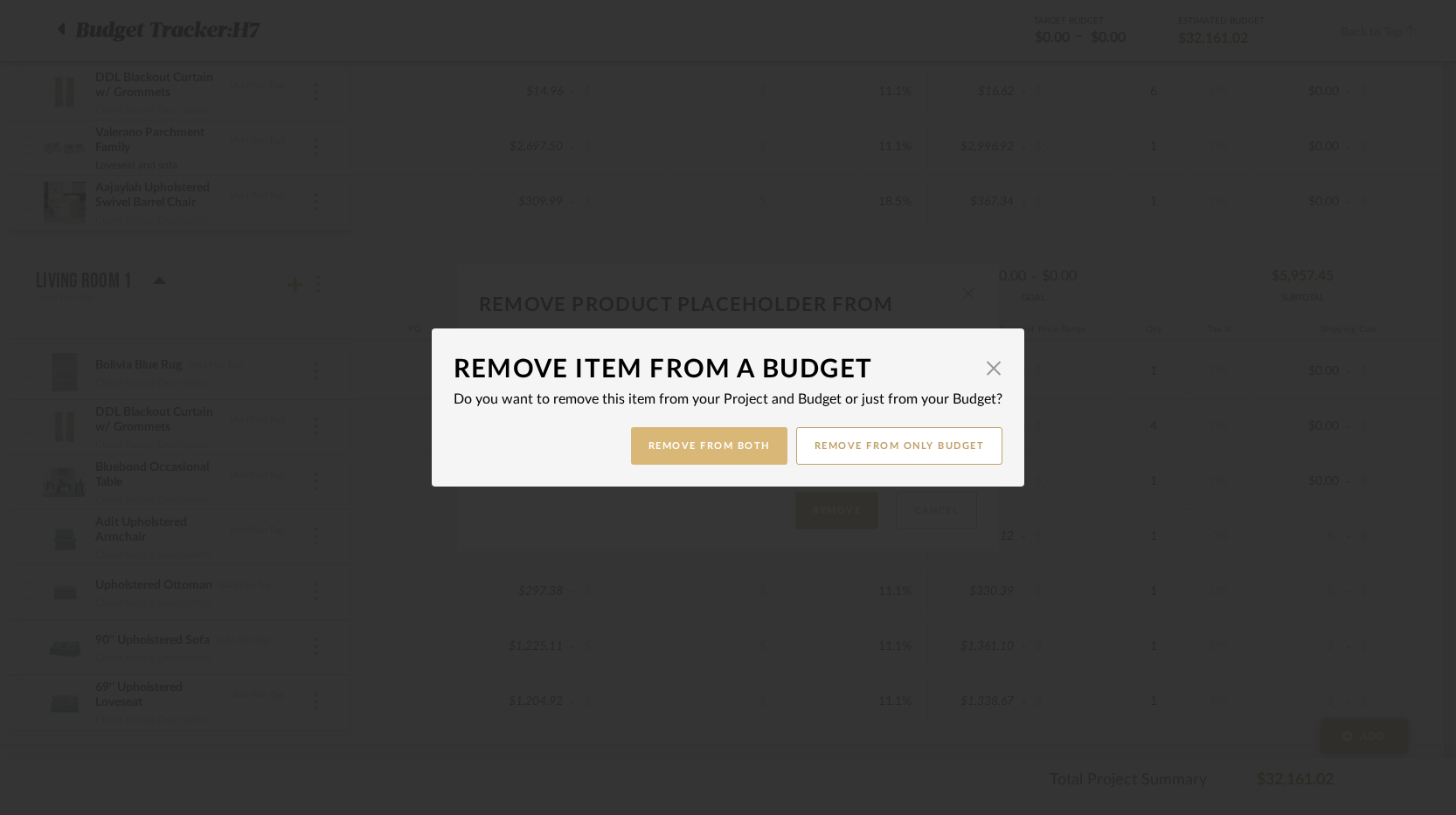
click at [732, 447] on button "Remove from Both" at bounding box center [709, 446] width 156 height 38
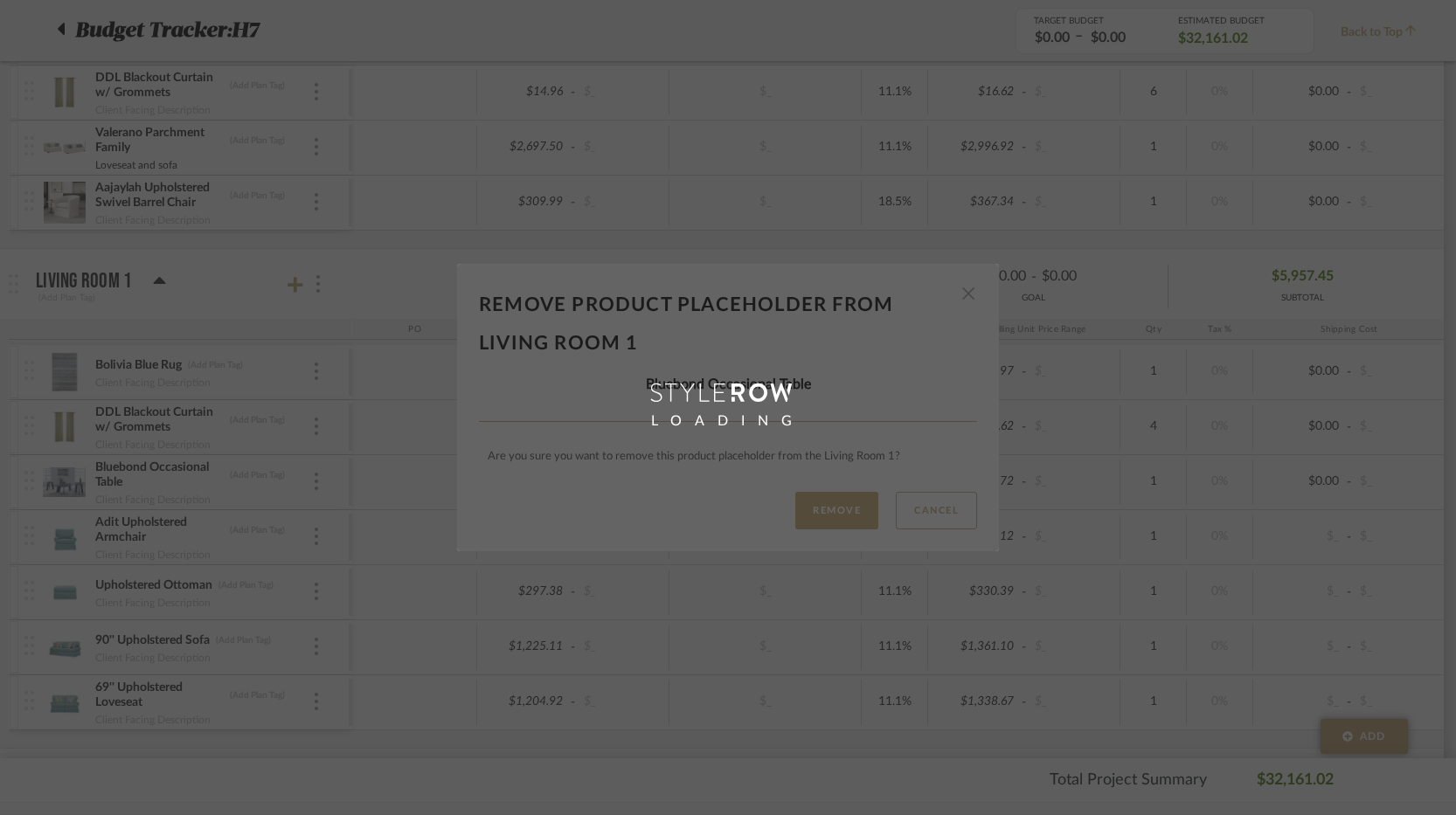
click at [317, 373] on img at bounding box center [316, 372] width 4 height 18
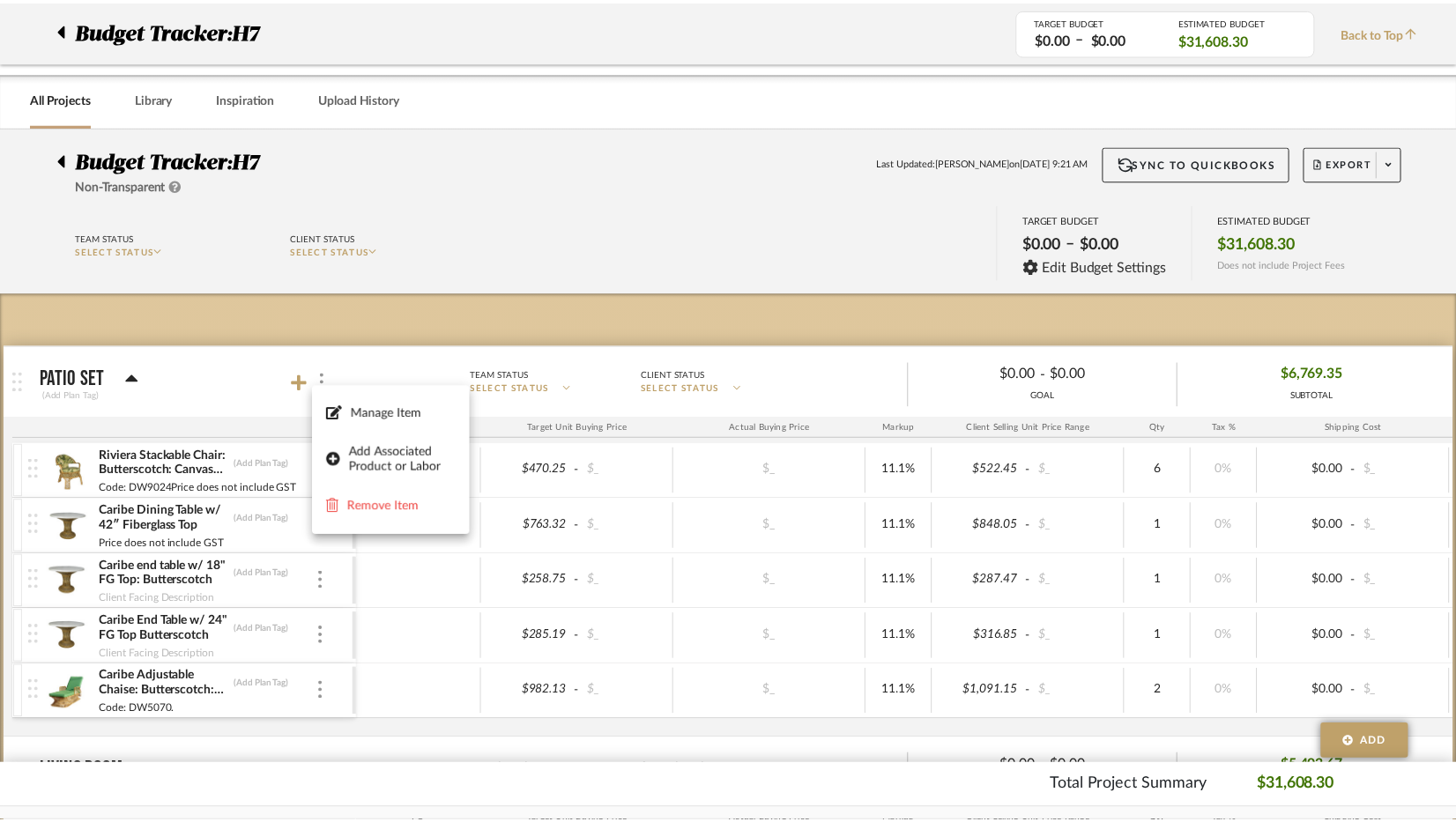
scroll to position [881, 0]
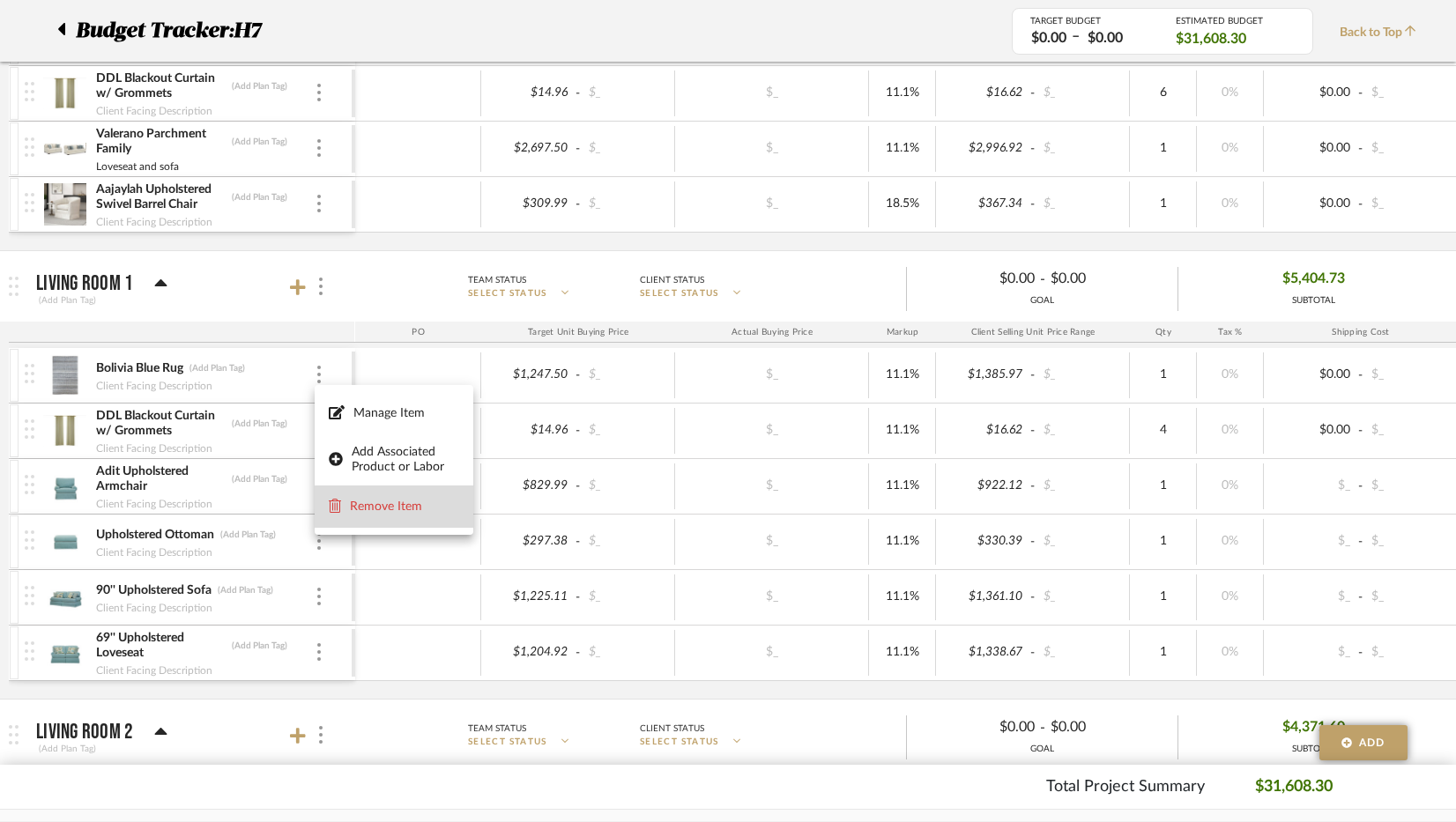
click at [418, 513] on span "Remove Item" at bounding box center [404, 507] width 109 height 15
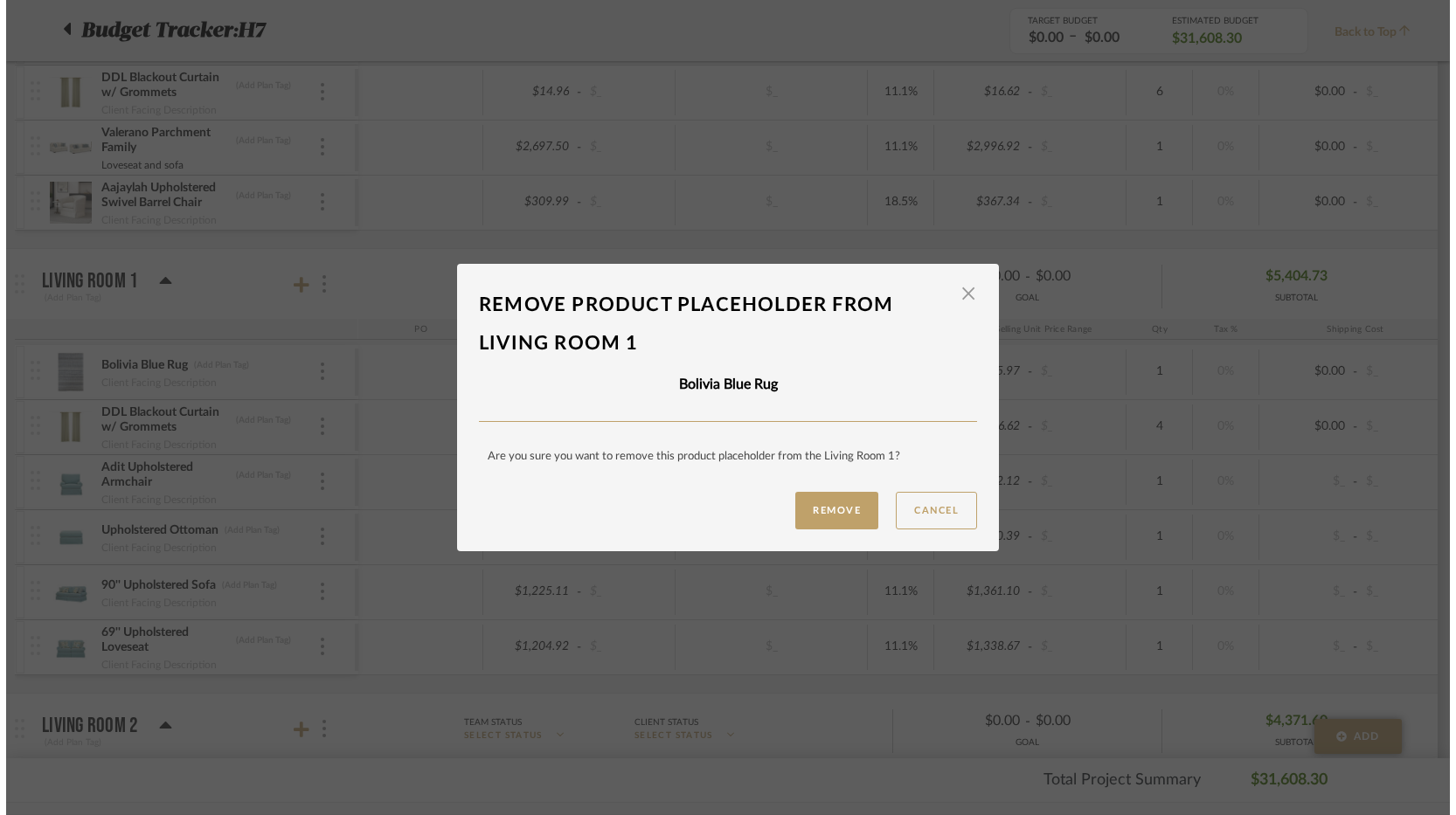
scroll to position [0, 0]
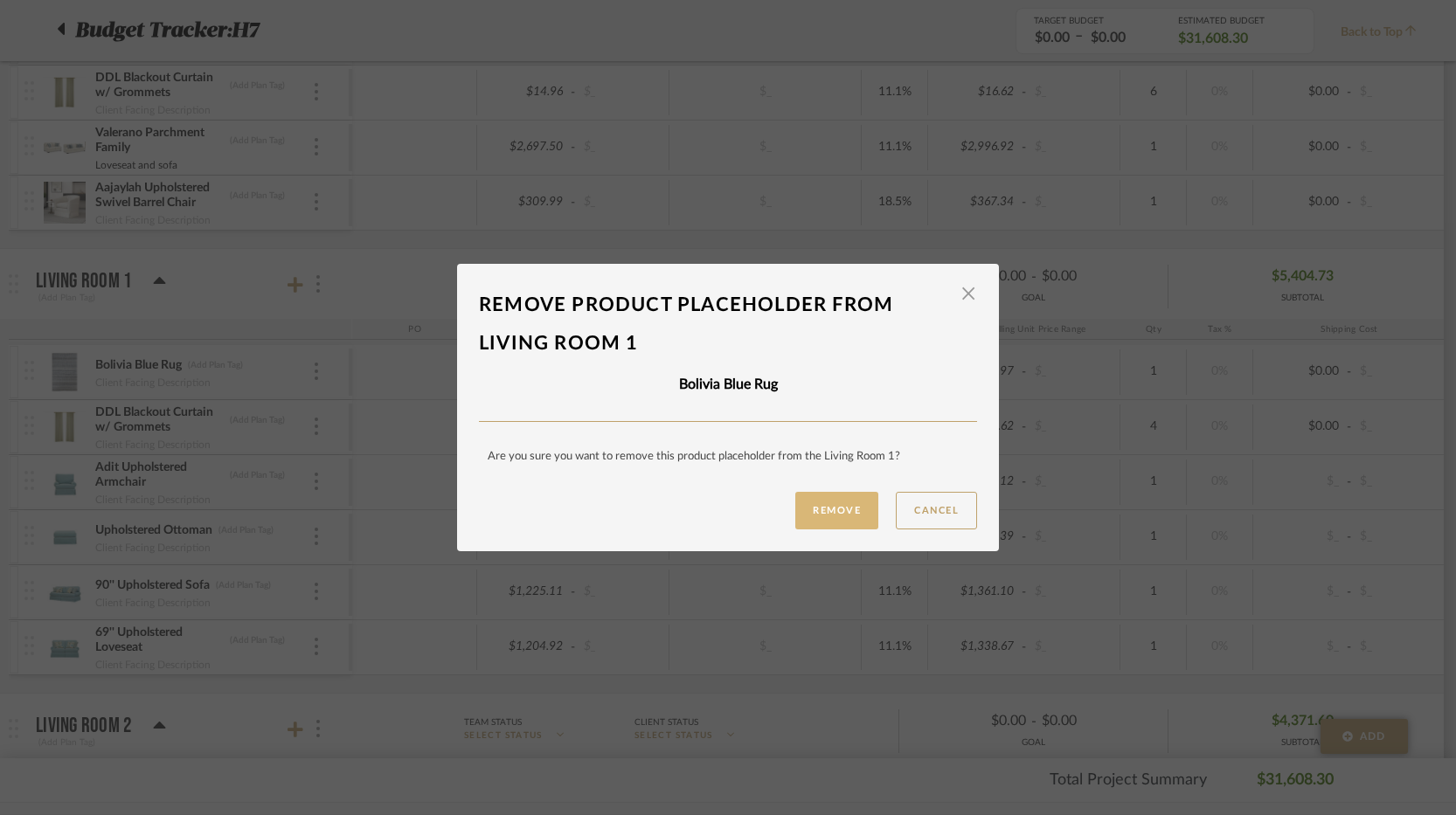
click at [817, 505] on button "Remove" at bounding box center [837, 511] width 83 height 38
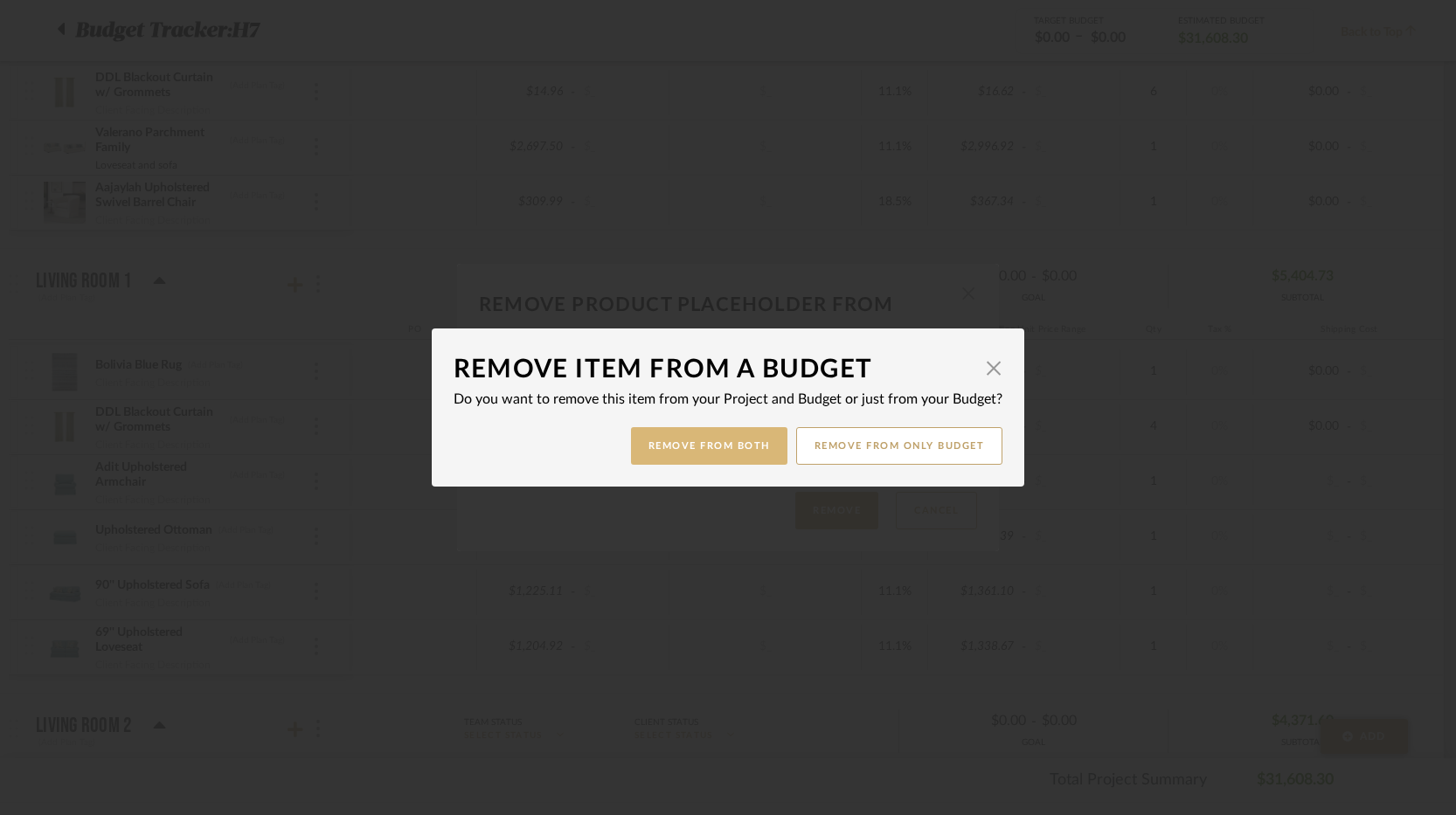
click at [681, 456] on button "Remove from Both" at bounding box center [709, 446] width 156 height 38
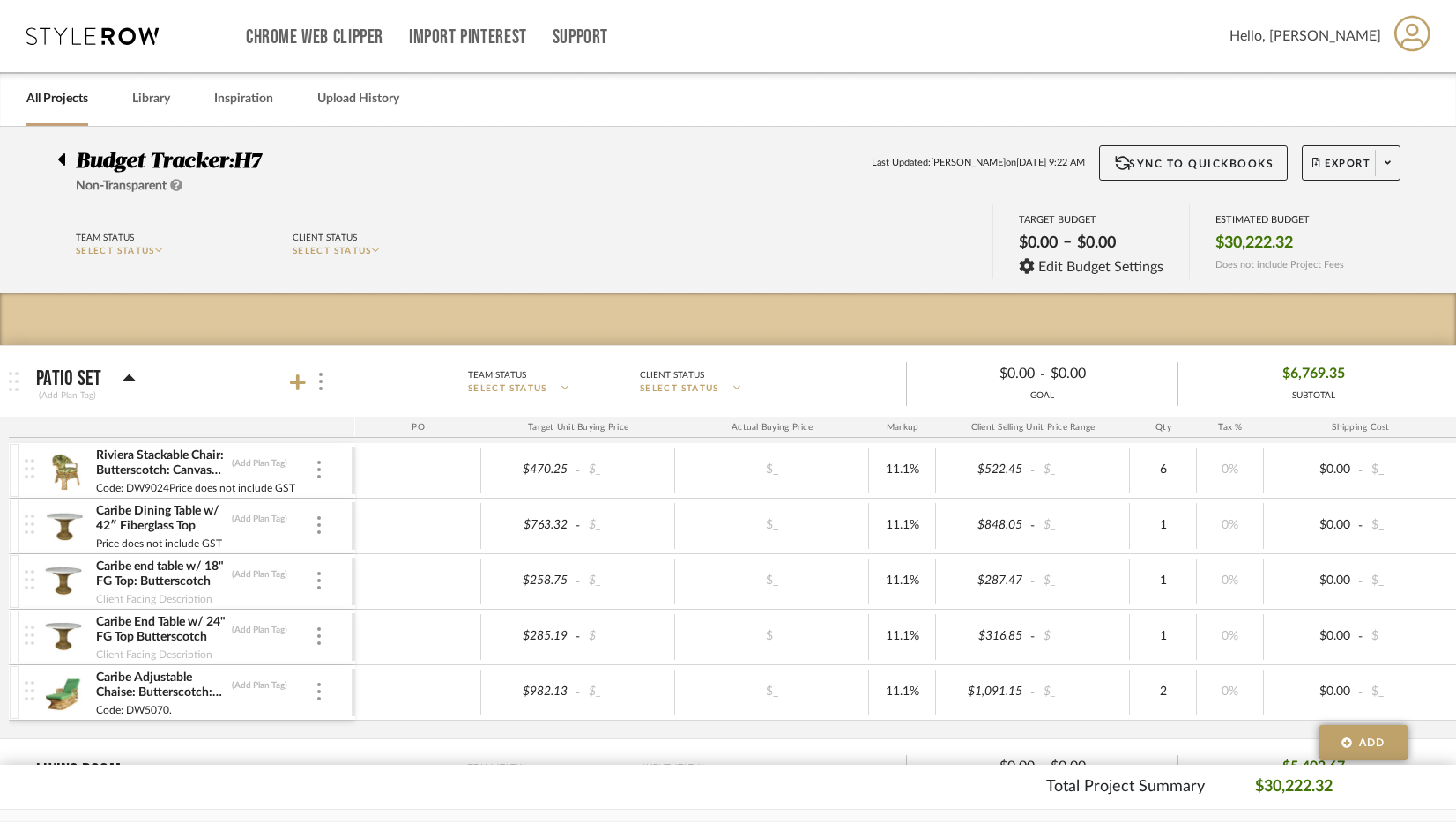
click at [48, 105] on link "All Projects" at bounding box center [57, 99] width 61 height 23
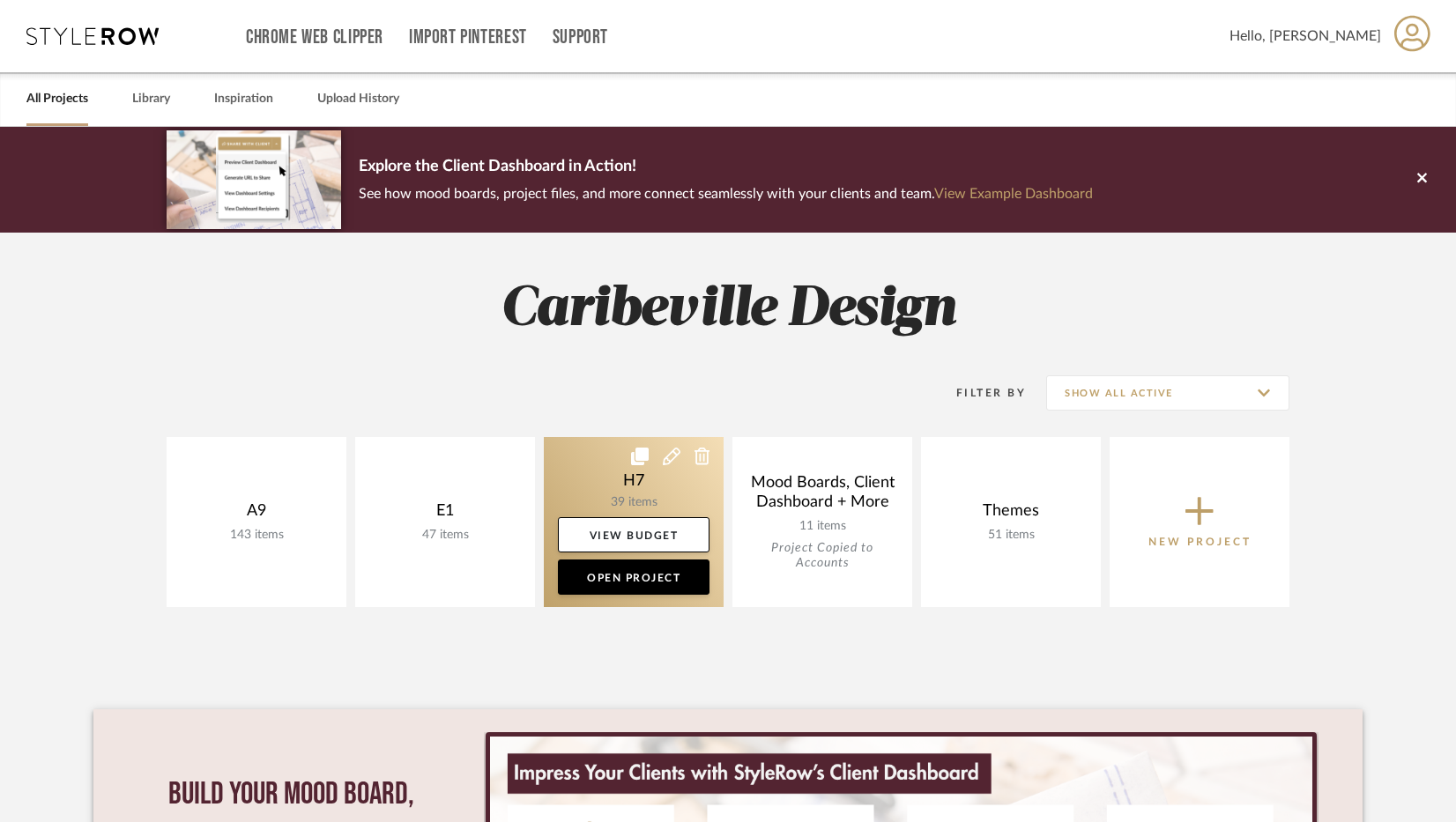
click at [655, 496] on link at bounding box center [633, 522] width 179 height 170
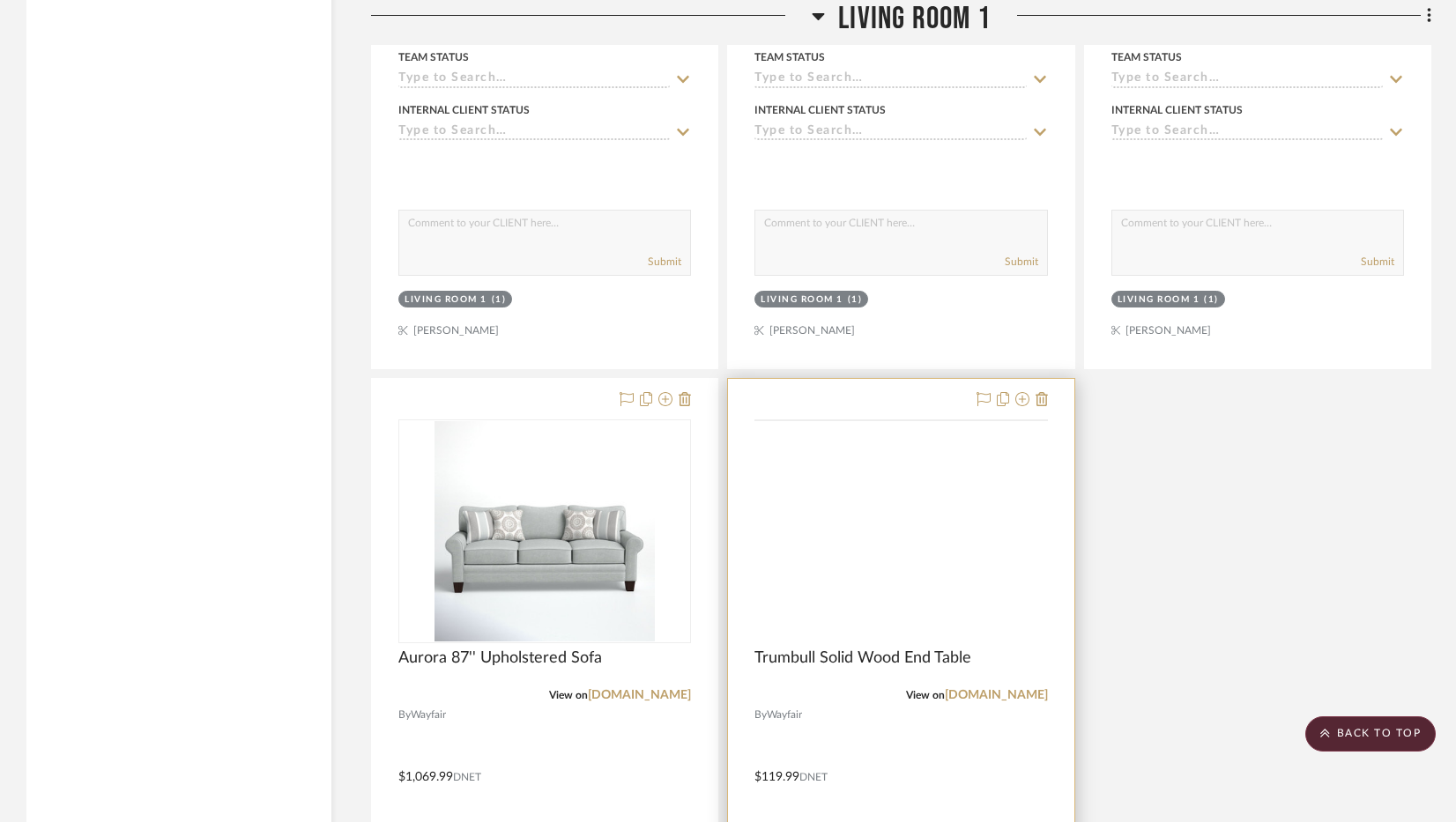
scroll to position [5729, 0]
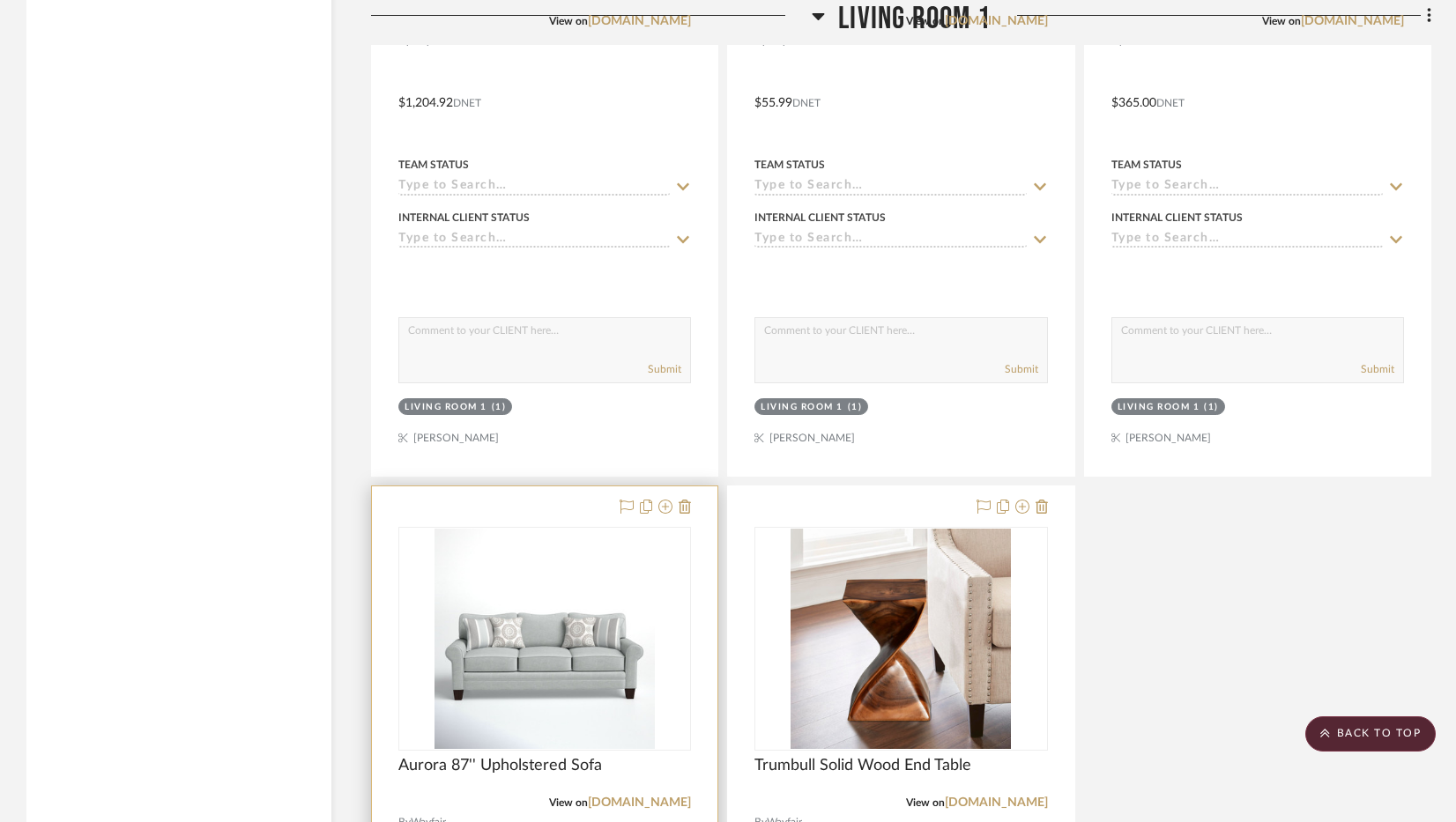
click at [678, 515] on div at bounding box center [653, 507] width 78 height 21
click at [682, 511] on icon at bounding box center [685, 507] width 13 height 14
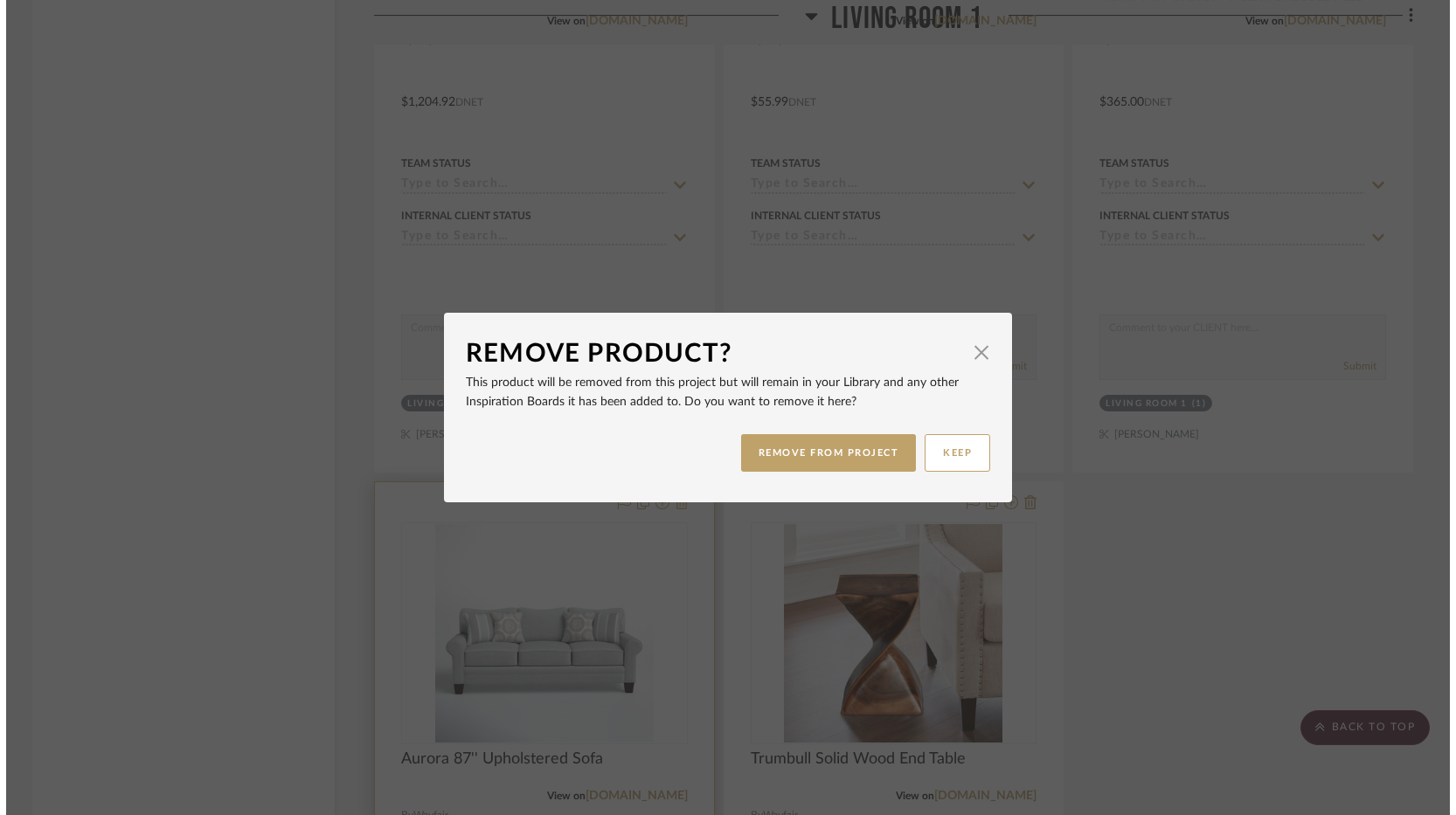
scroll to position [0, 0]
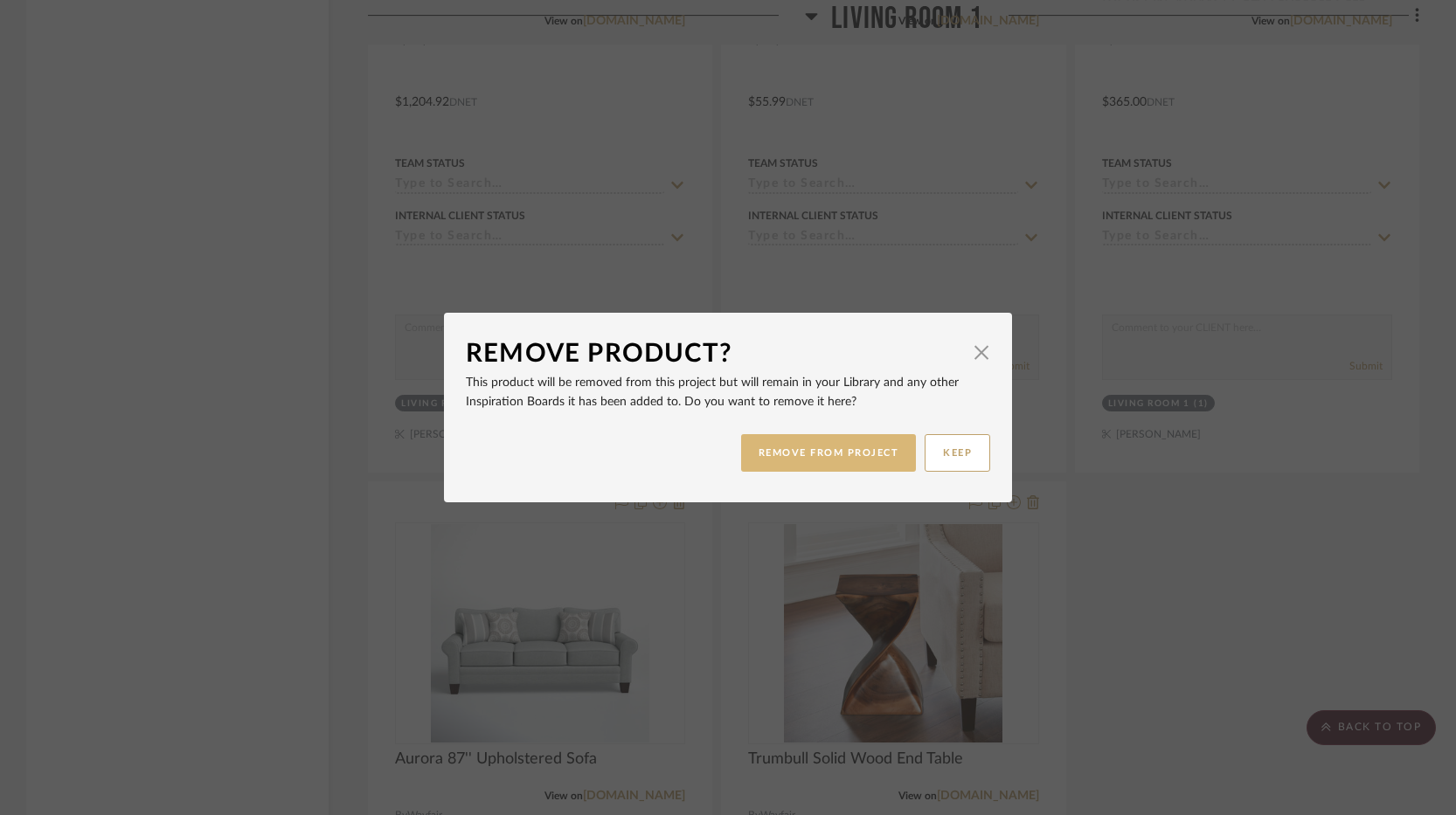
click at [806, 457] on button "REMOVE FROM PROJECT" at bounding box center [829, 453] width 176 height 38
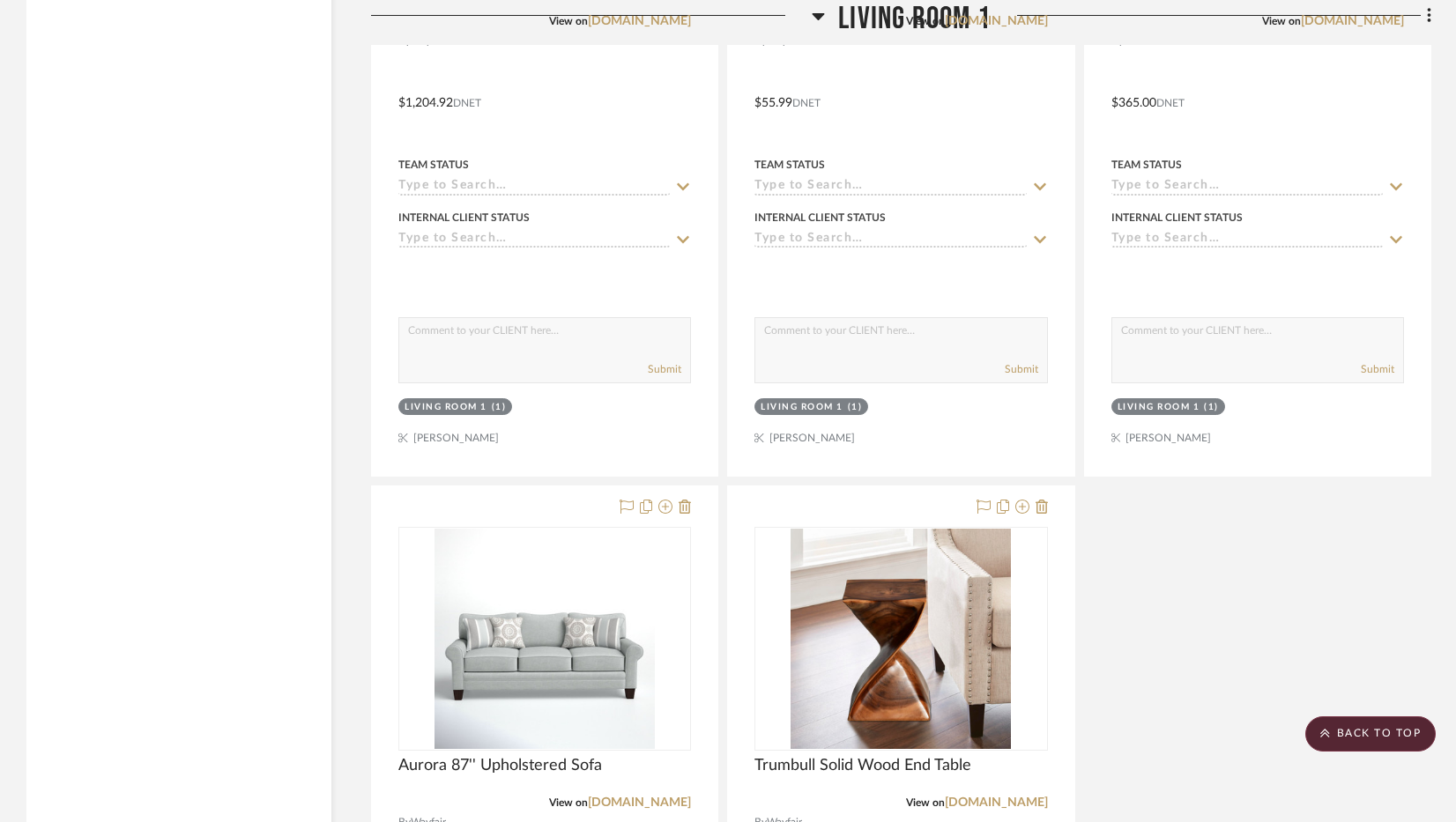
scroll to position [5376, 0]
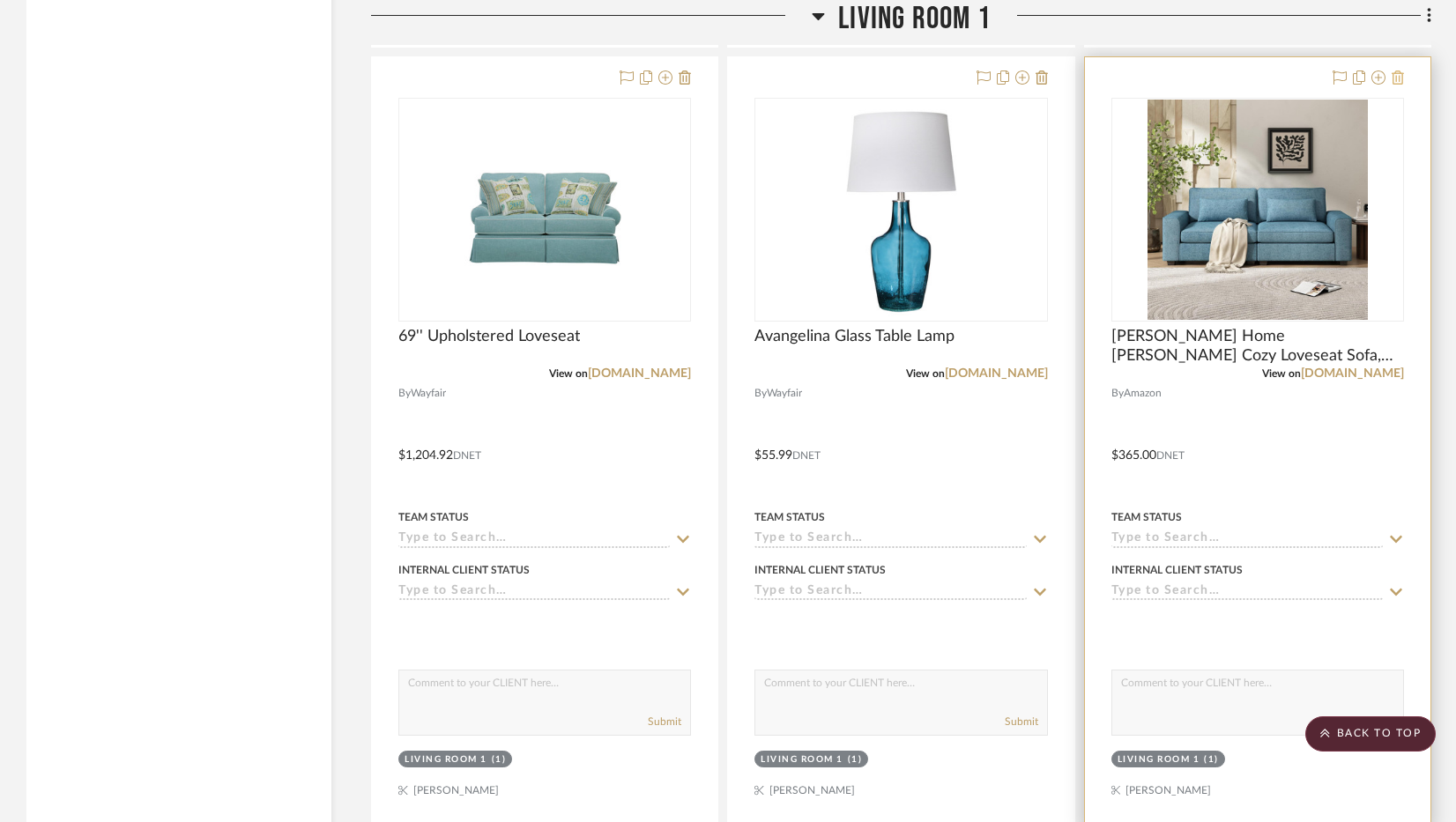
click at [1400, 71] on icon at bounding box center [1398, 78] width 13 height 14
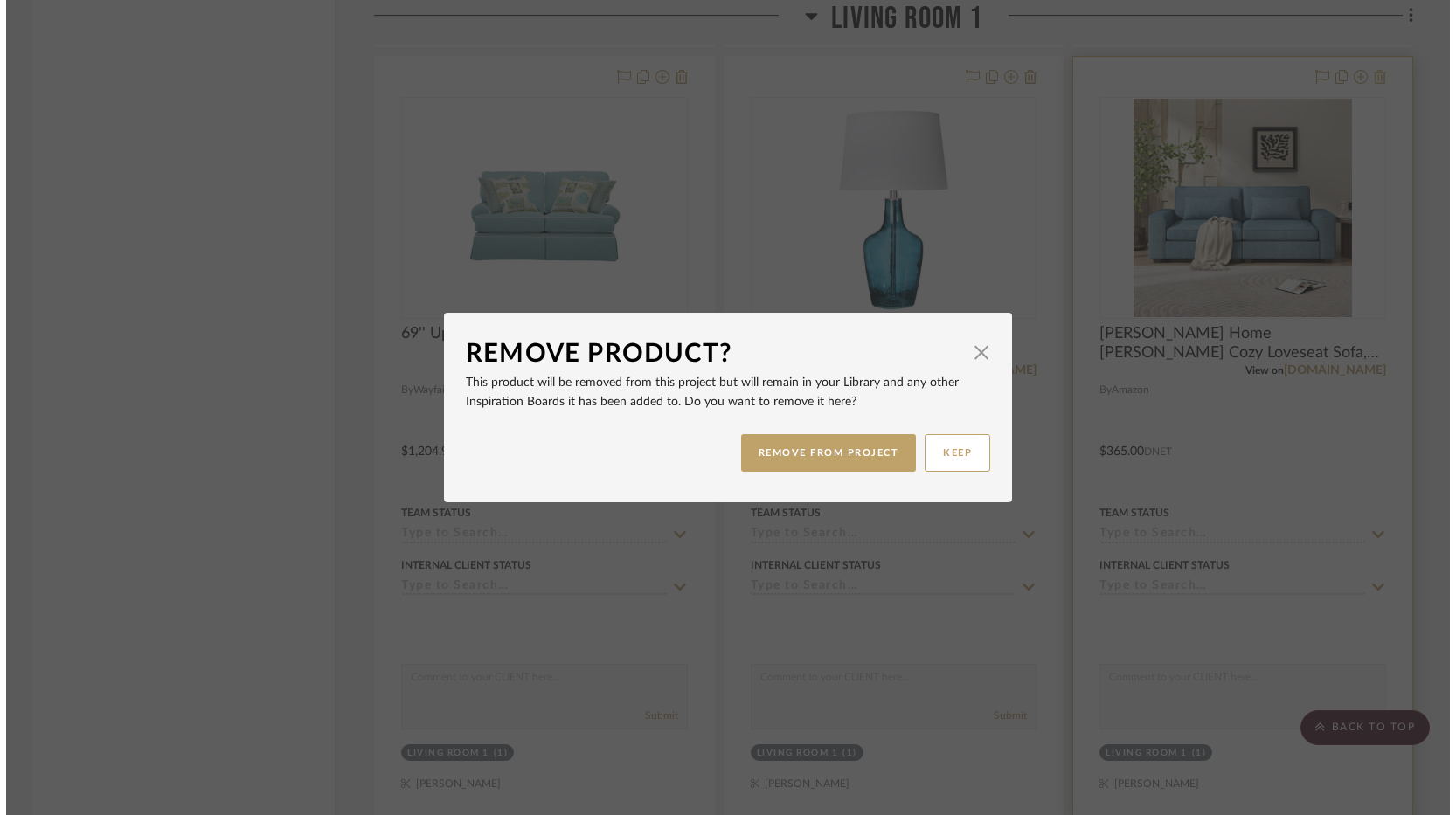
scroll to position [0, 0]
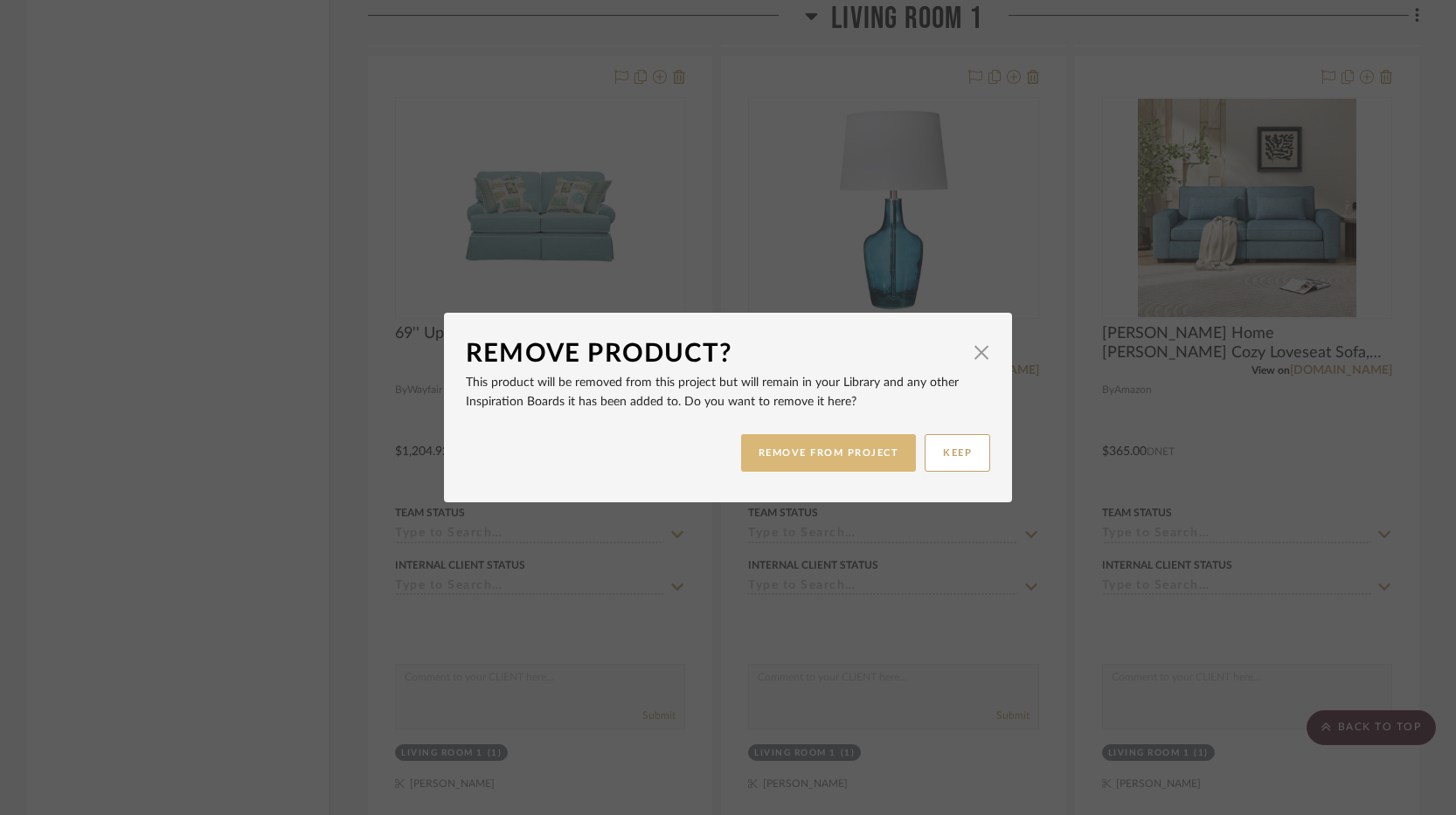
click at [852, 444] on button "REMOVE FROM PROJECT" at bounding box center [829, 453] width 176 height 38
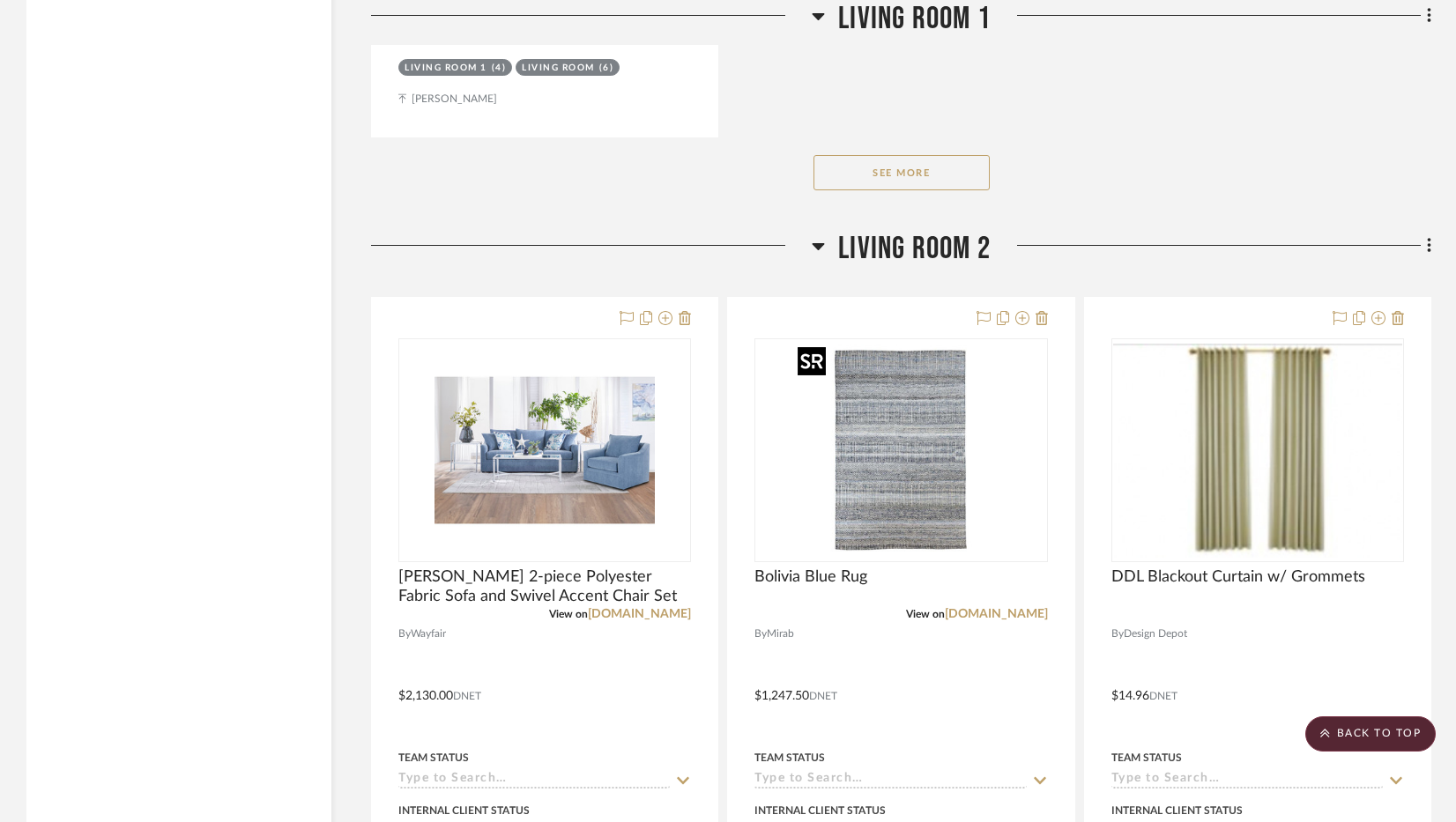
scroll to position [6874, 0]
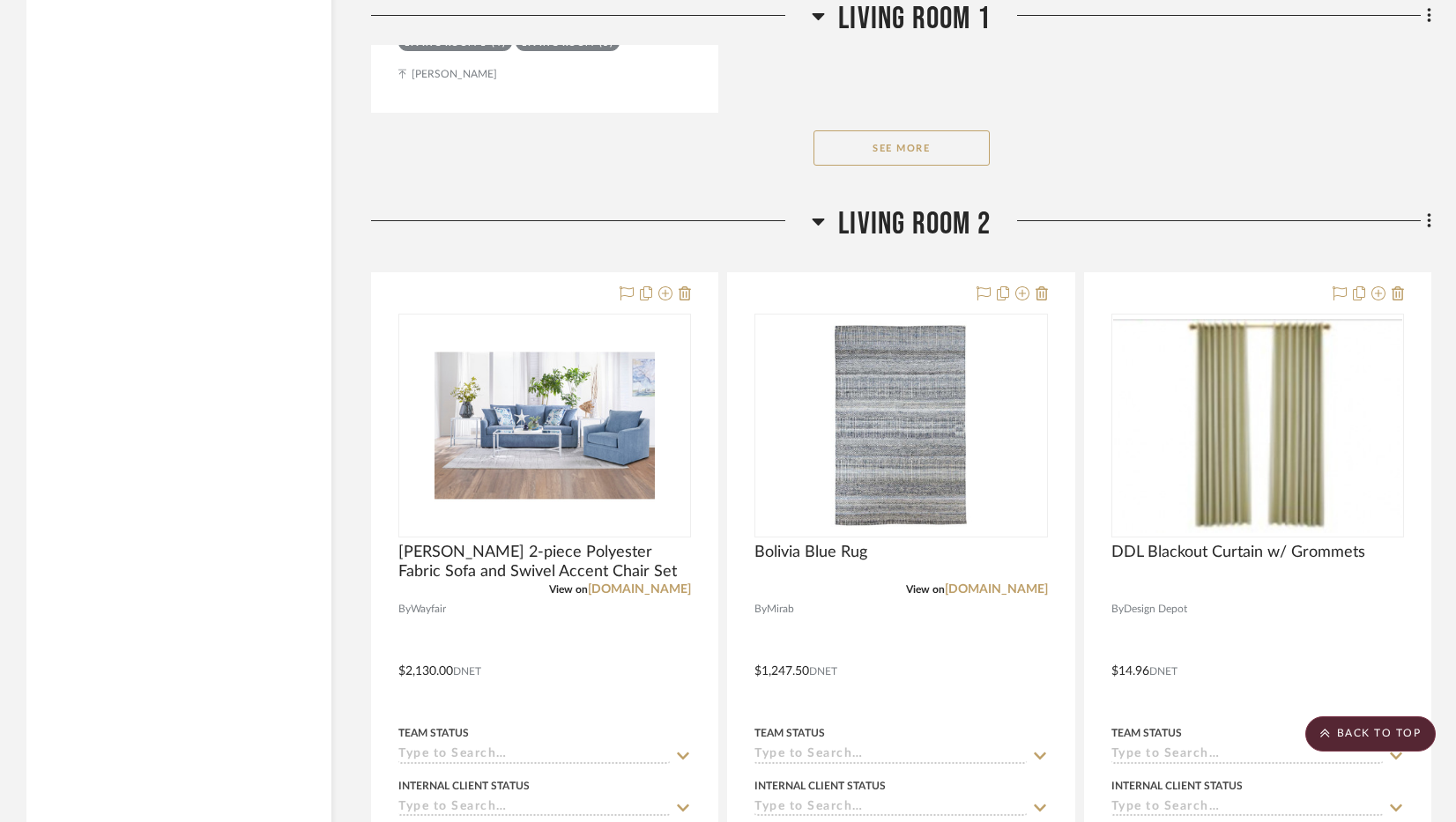
click at [956, 143] on button "See More" at bounding box center [902, 148] width 177 height 35
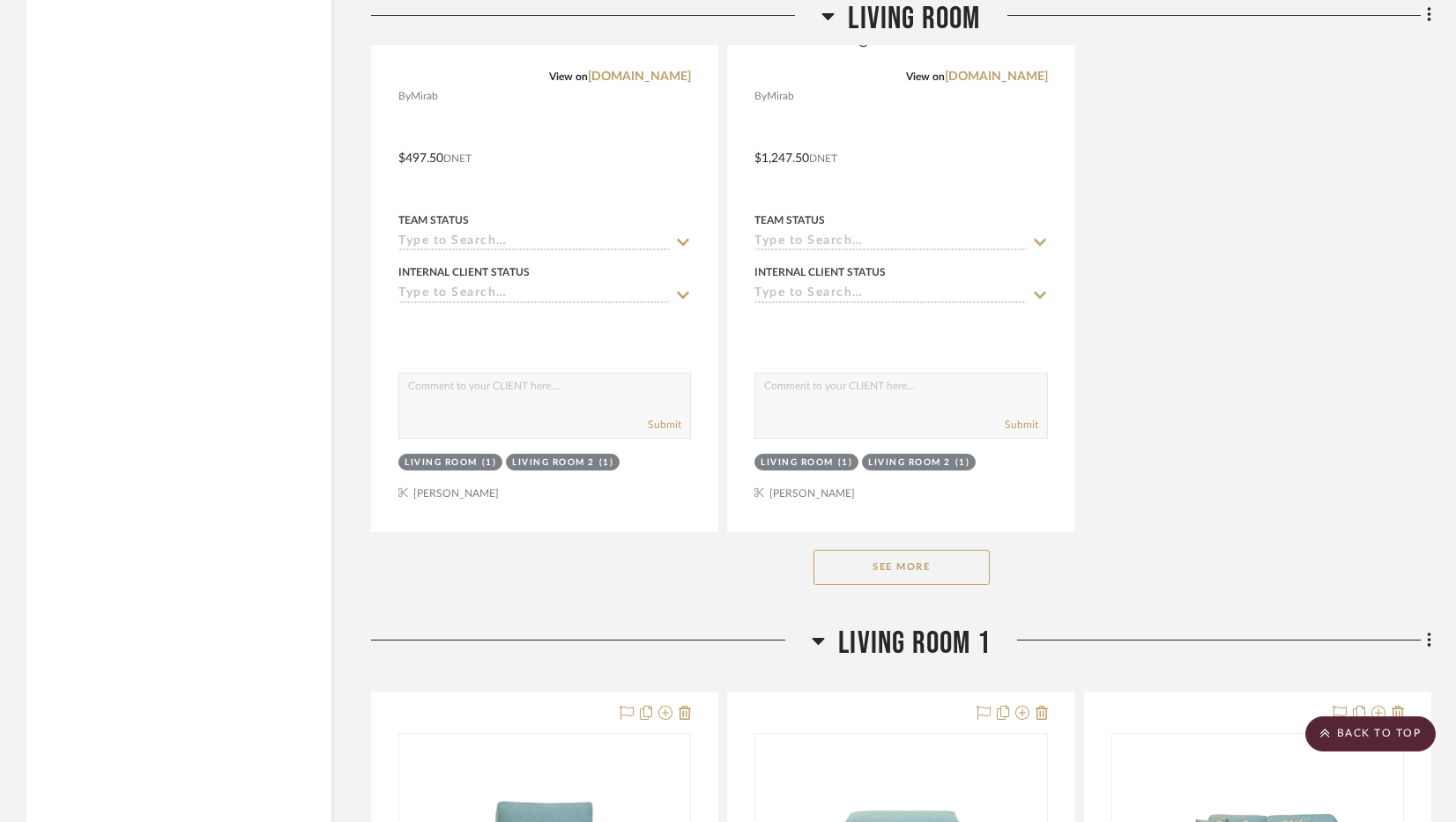
scroll to position [3966, 0]
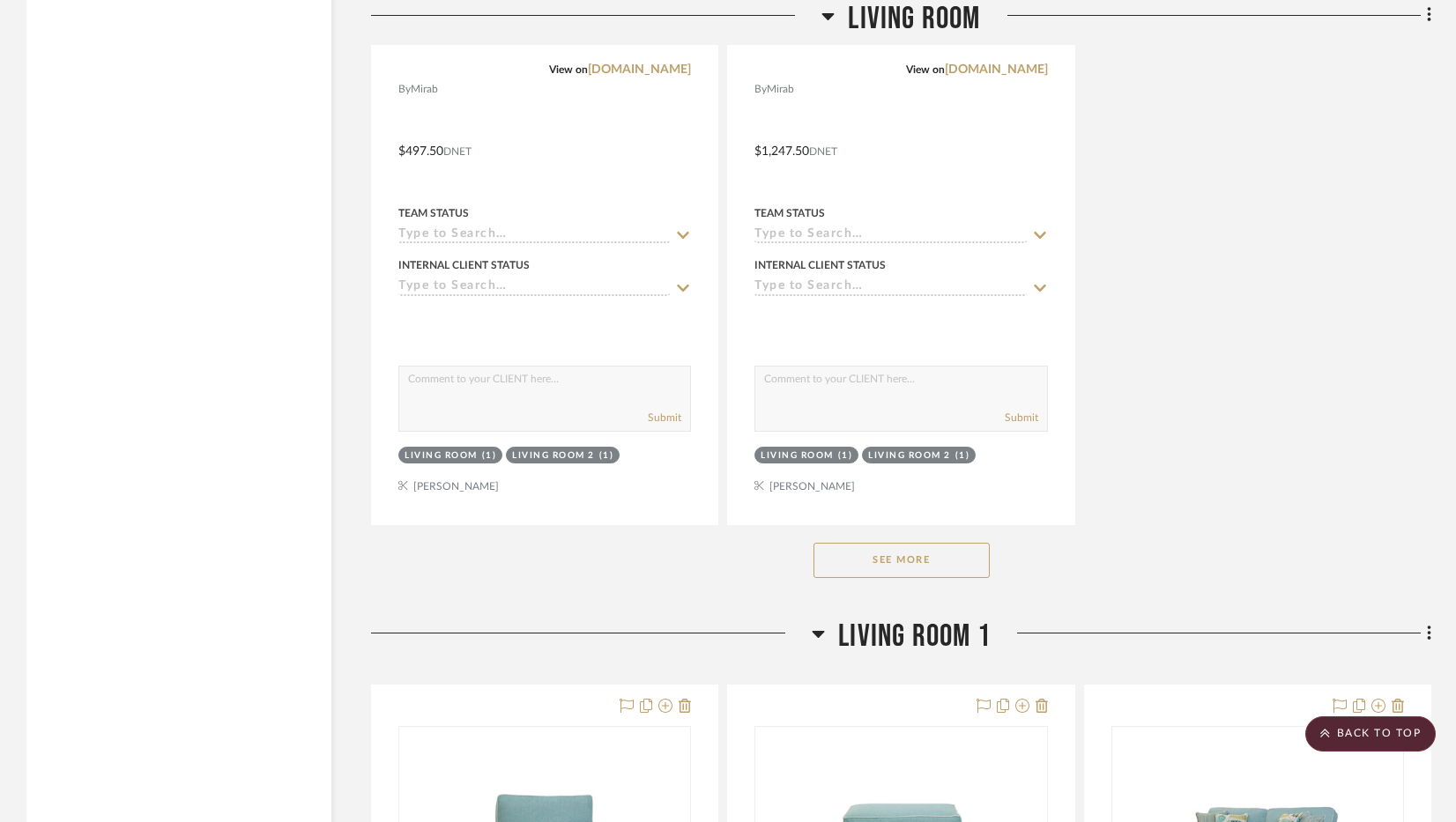
click at [929, 564] on button "See More" at bounding box center [902, 560] width 177 height 35
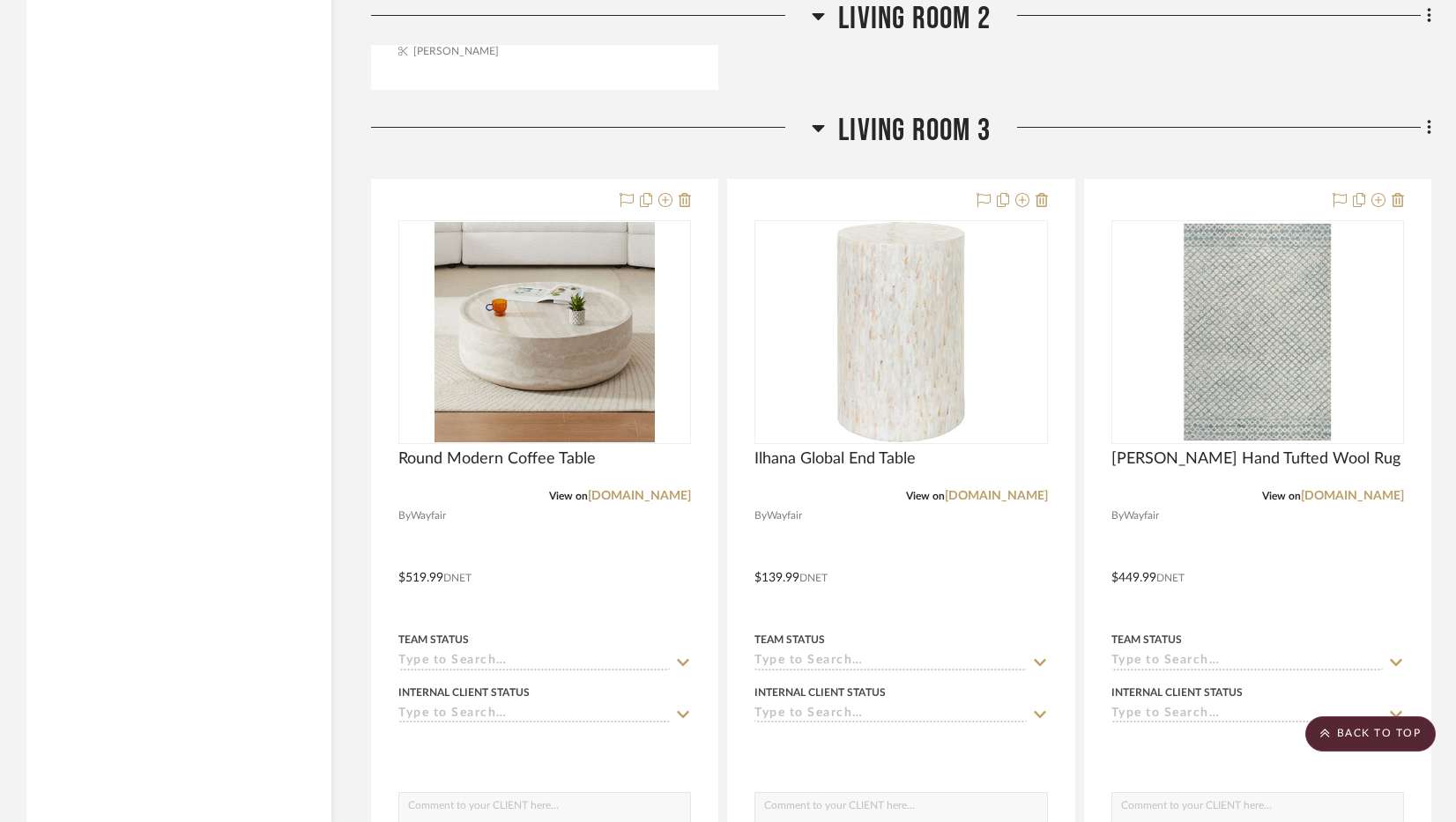
scroll to position [8462, 0]
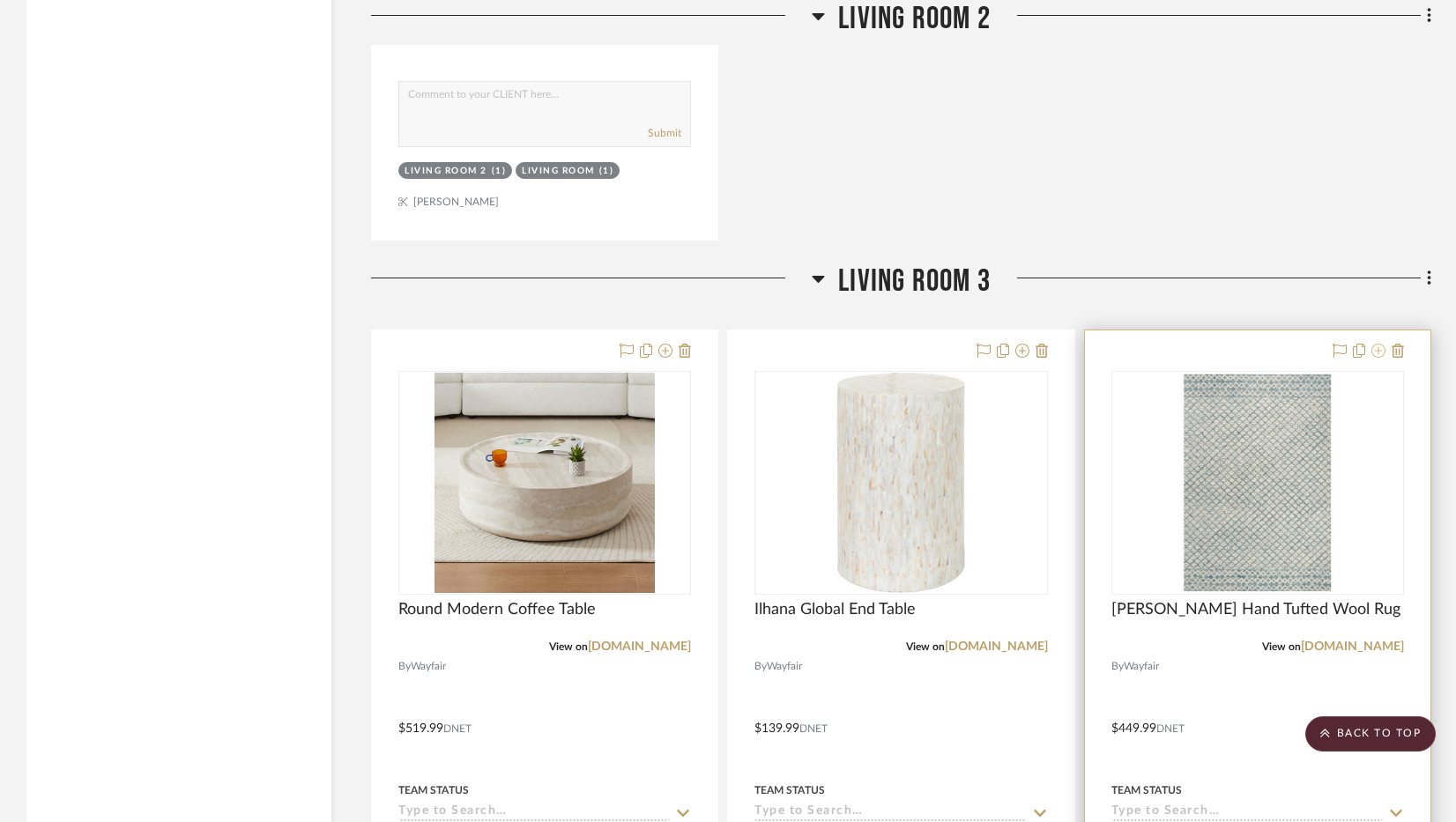
click at [1376, 355] on icon at bounding box center [1379, 351] width 14 height 14
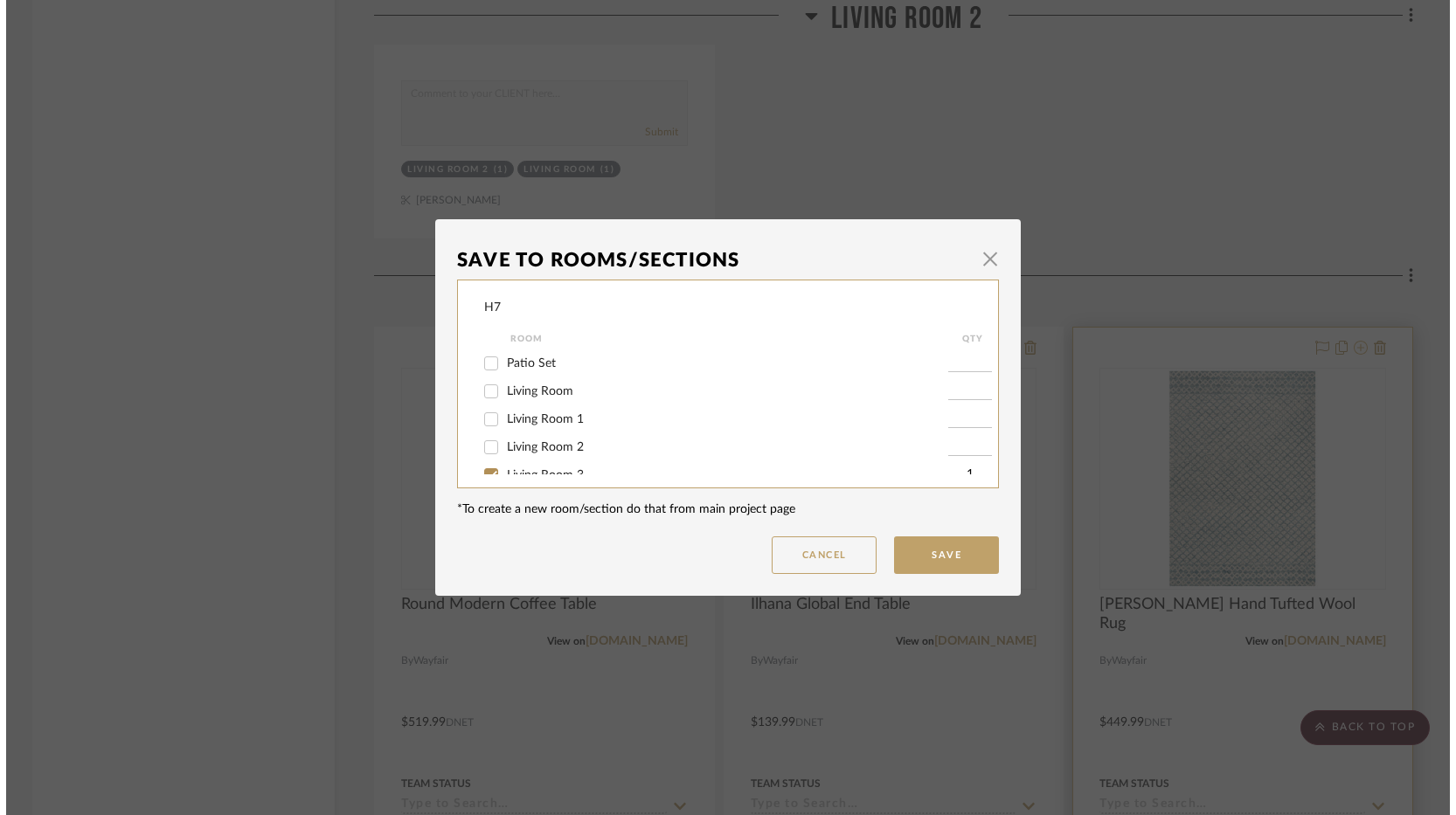
scroll to position [0, 0]
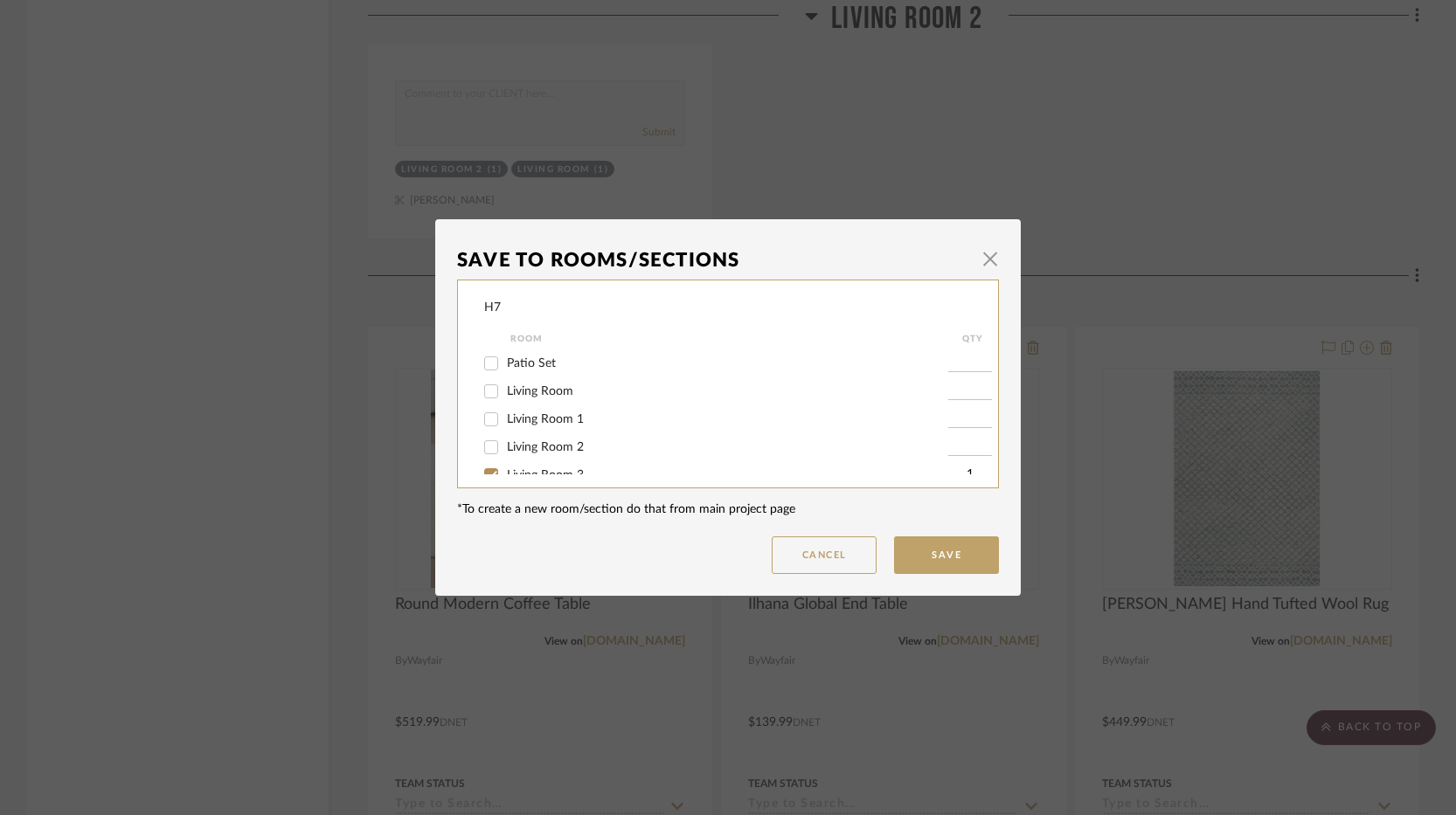
click at [560, 416] on span "Living Room 1" at bounding box center [545, 420] width 77 height 13
click at [505, 416] on input "Living Room 1" at bounding box center [491, 419] width 28 height 28
checkbox input "true"
type input "1"
click at [917, 550] on button "Save" at bounding box center [946, 555] width 105 height 38
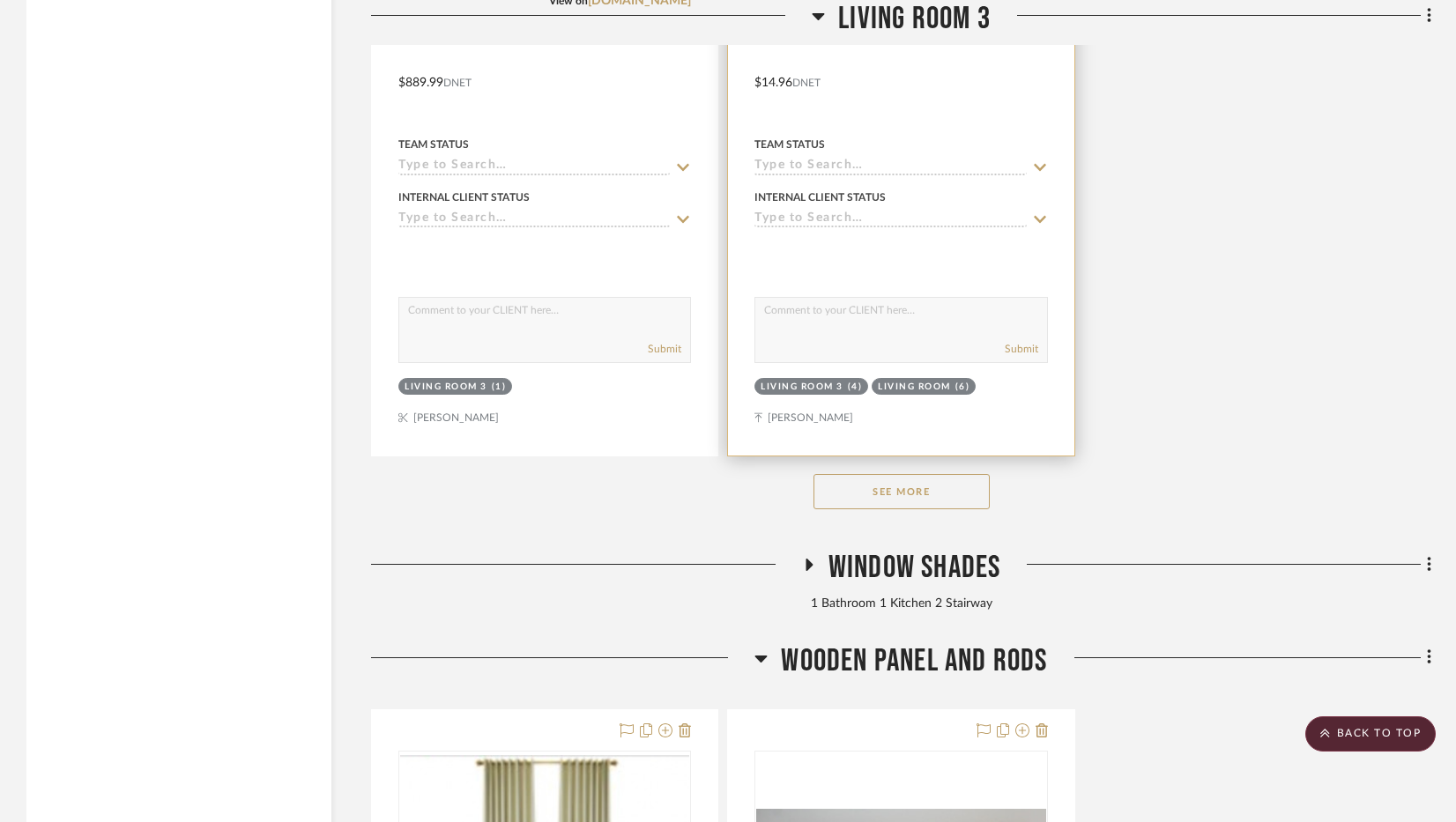
scroll to position [10753, 0]
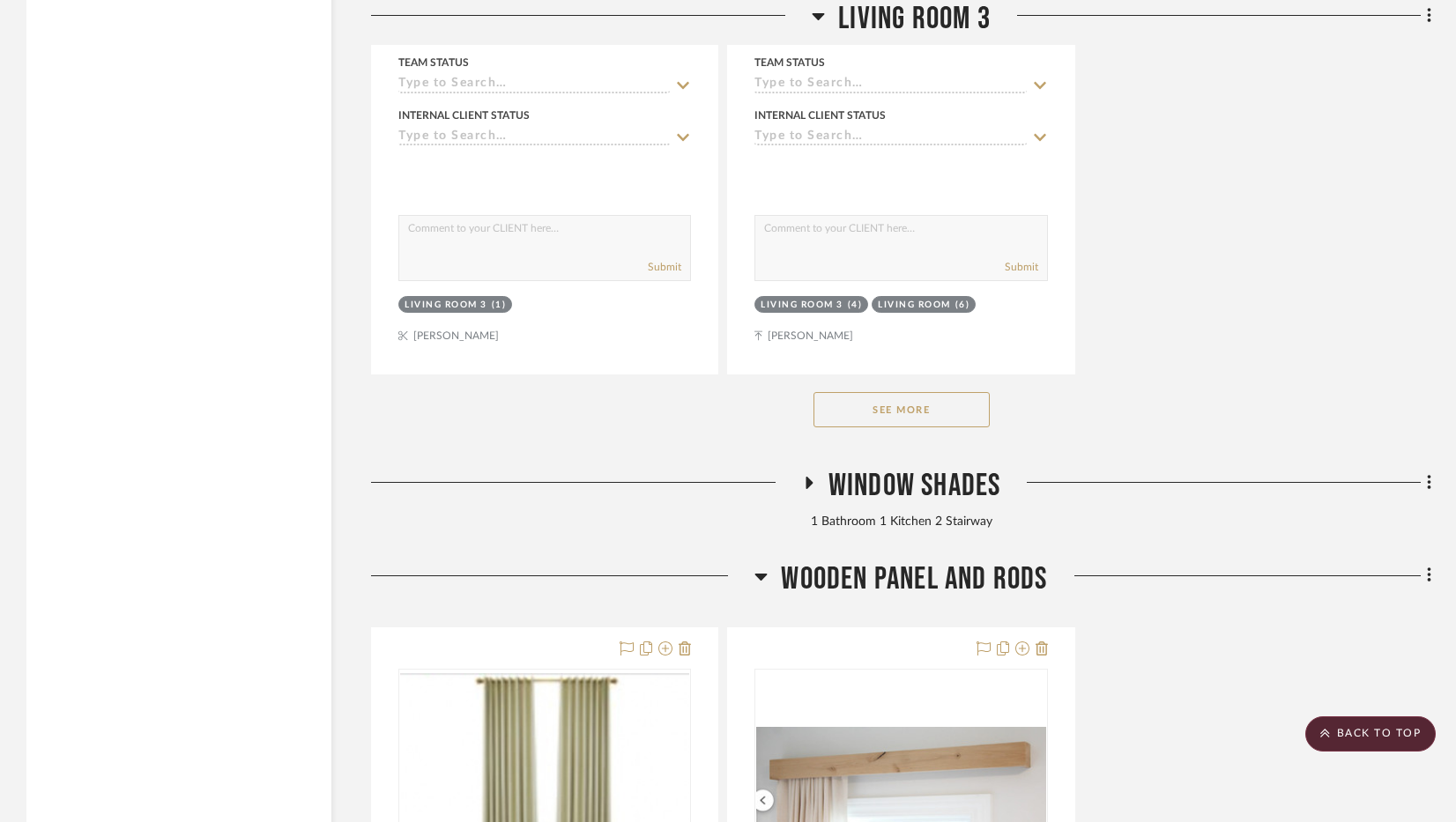
click at [907, 418] on button "See More" at bounding box center [902, 409] width 177 height 35
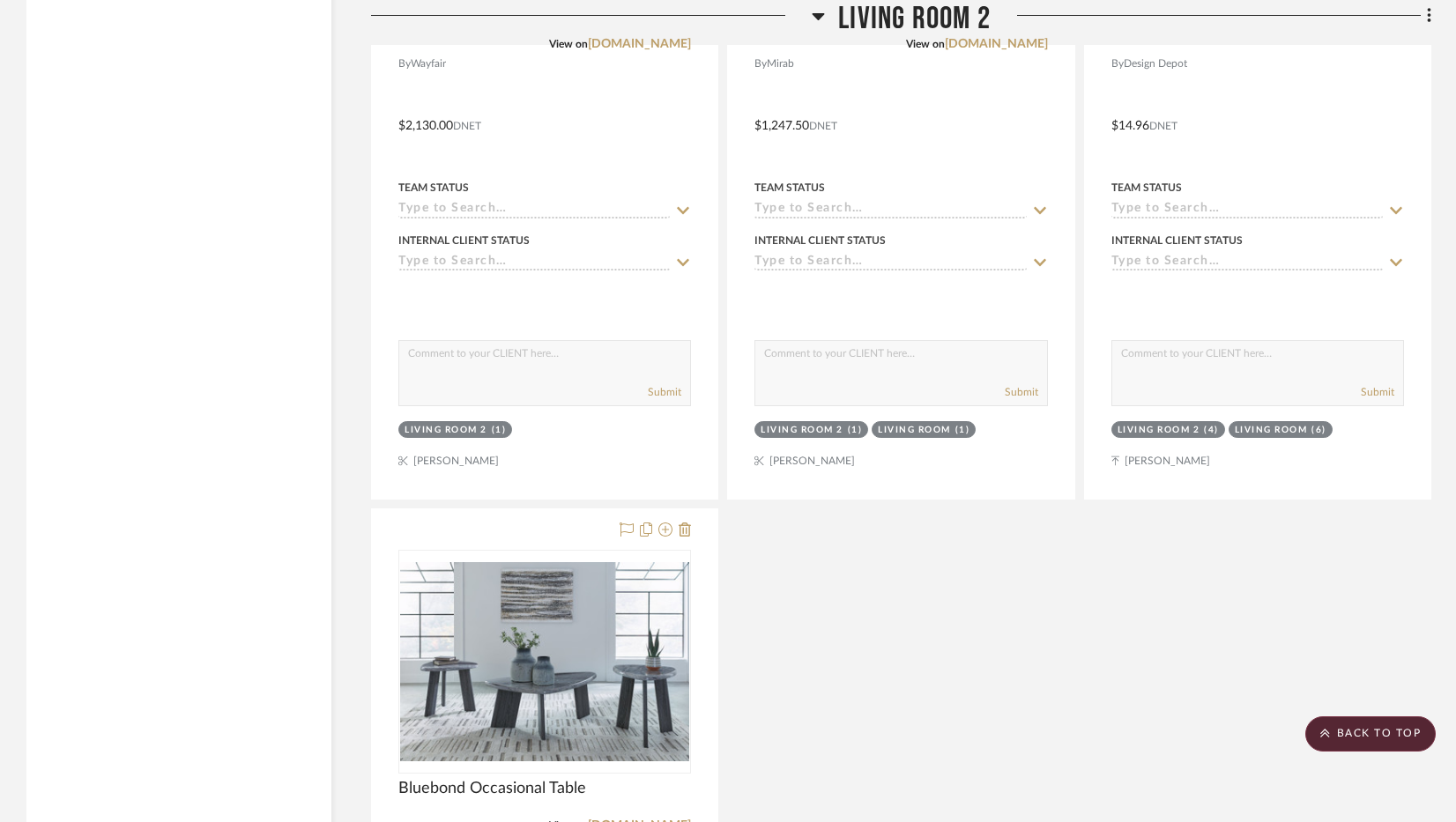
scroll to position [7228, 0]
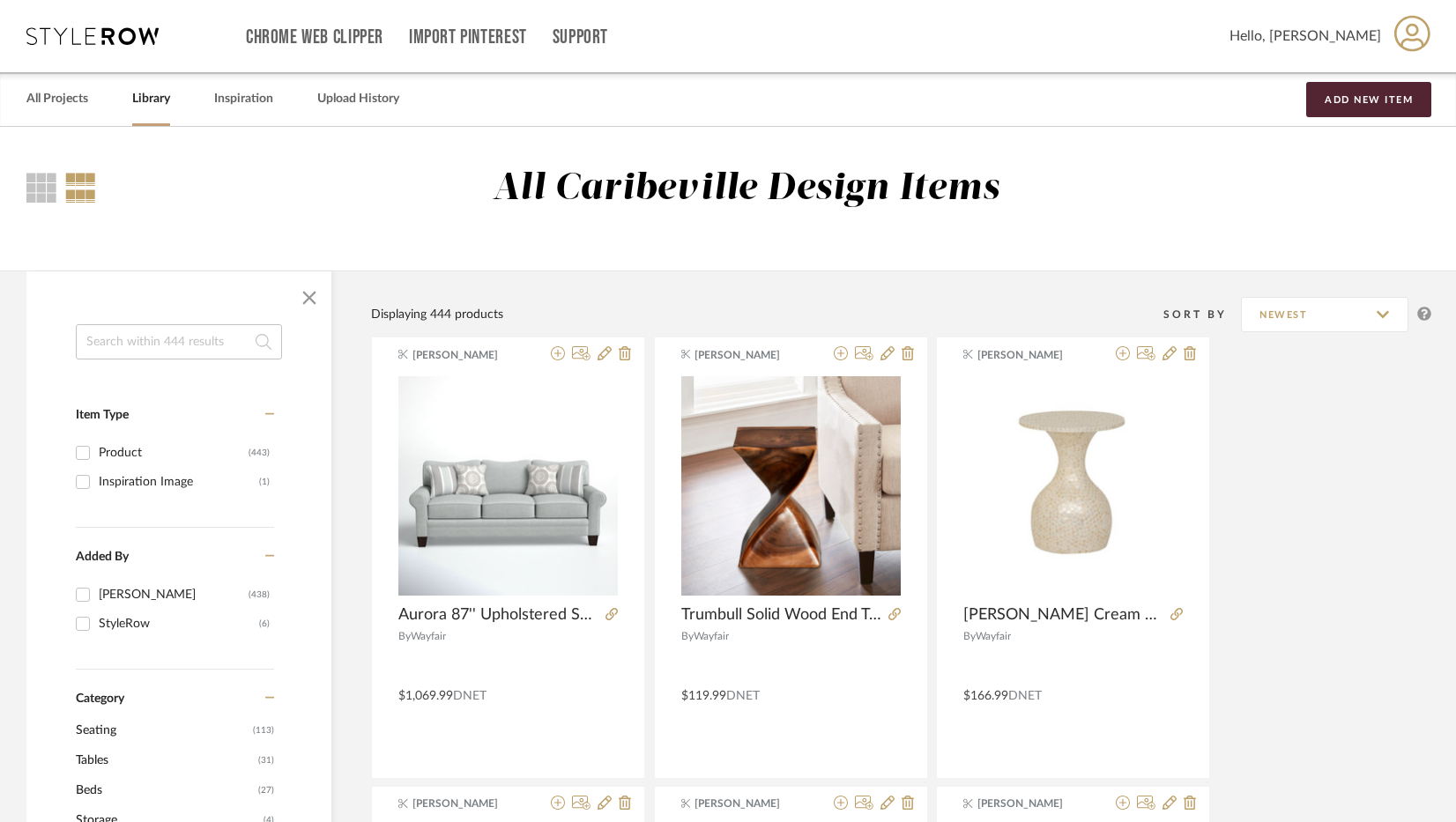
click at [150, 105] on link "Library" at bounding box center [151, 99] width 38 height 23
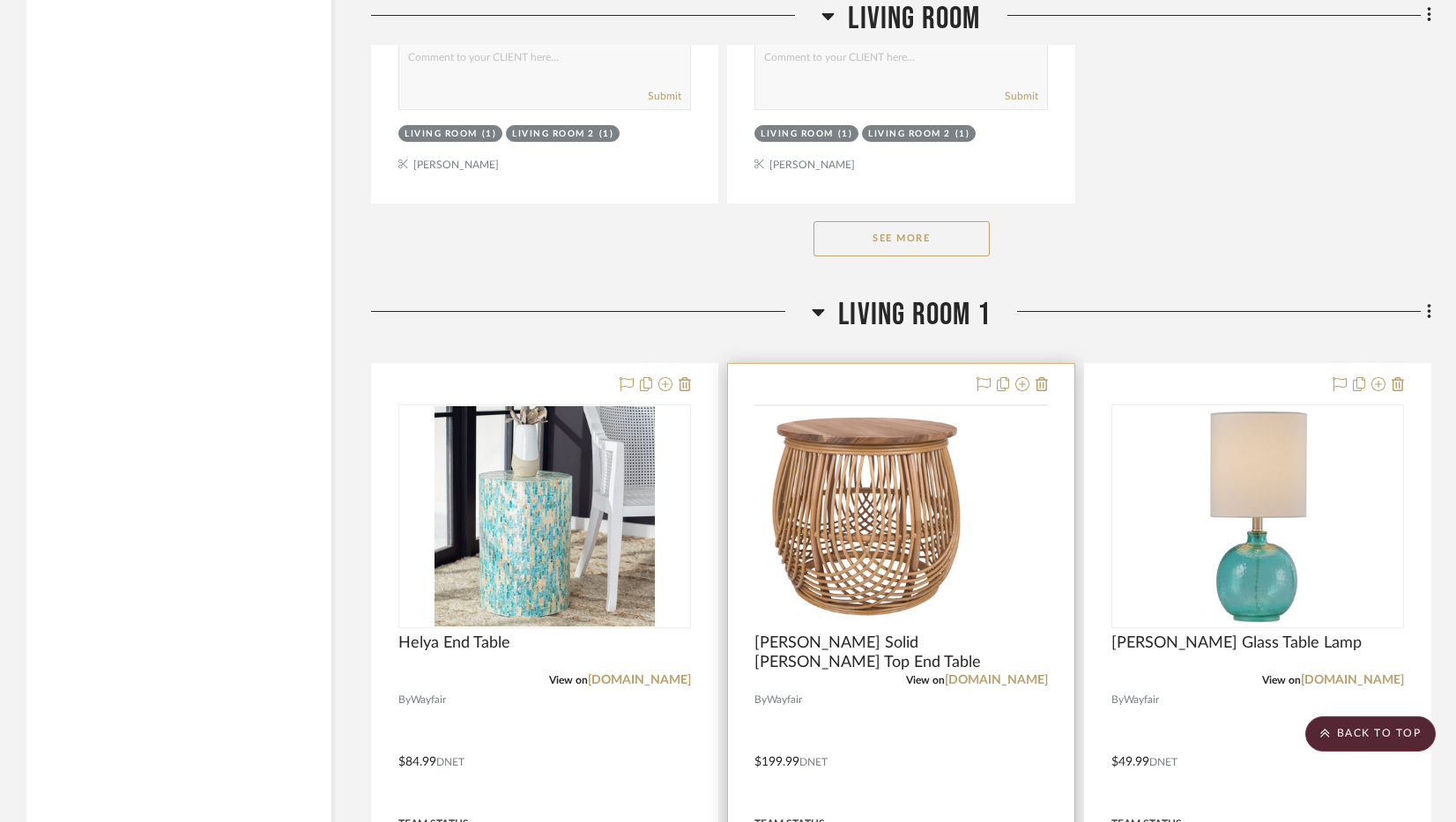
scroll to position [4319, 0]
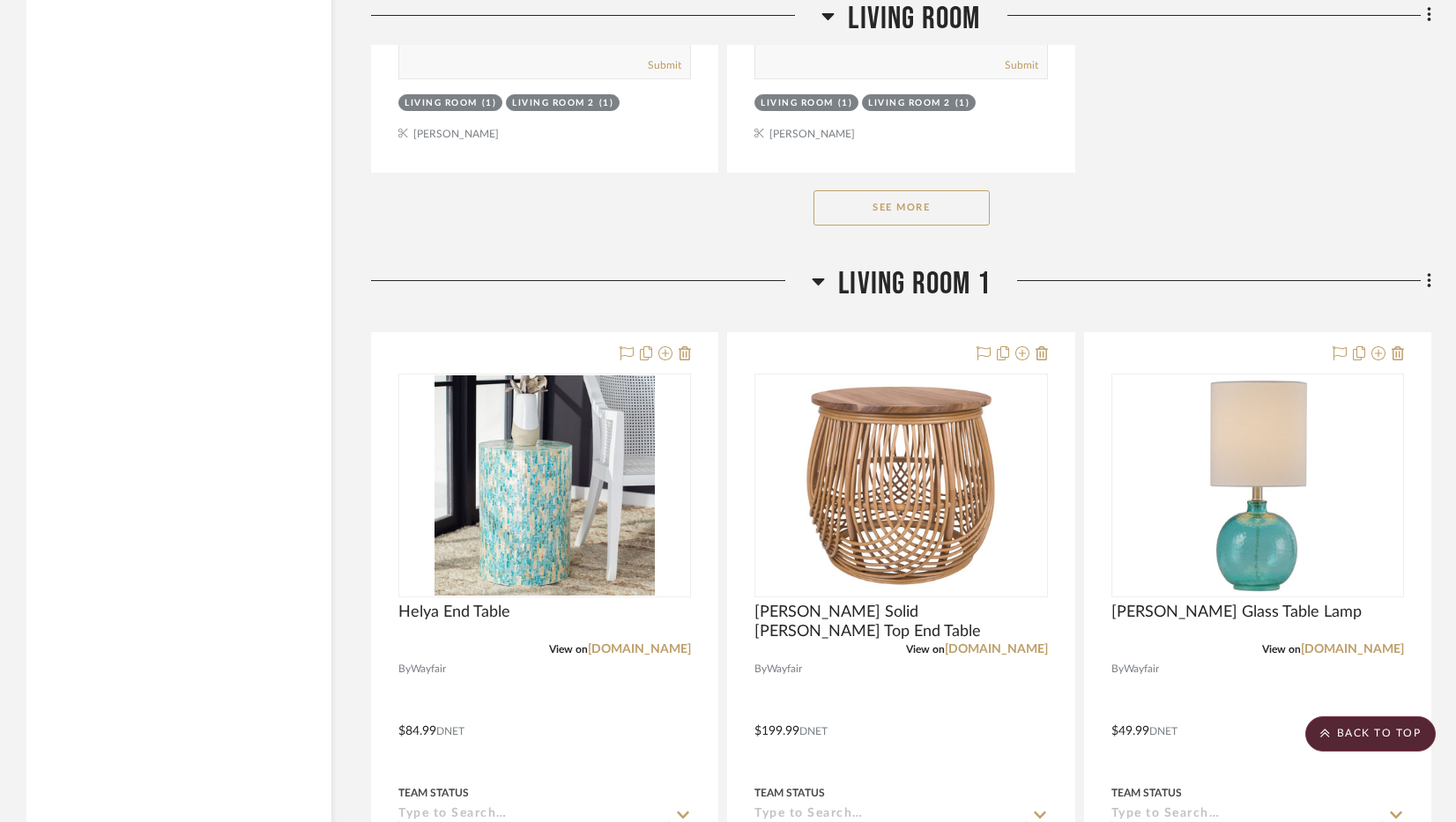
click at [914, 203] on button "See More" at bounding box center [902, 207] width 177 height 35
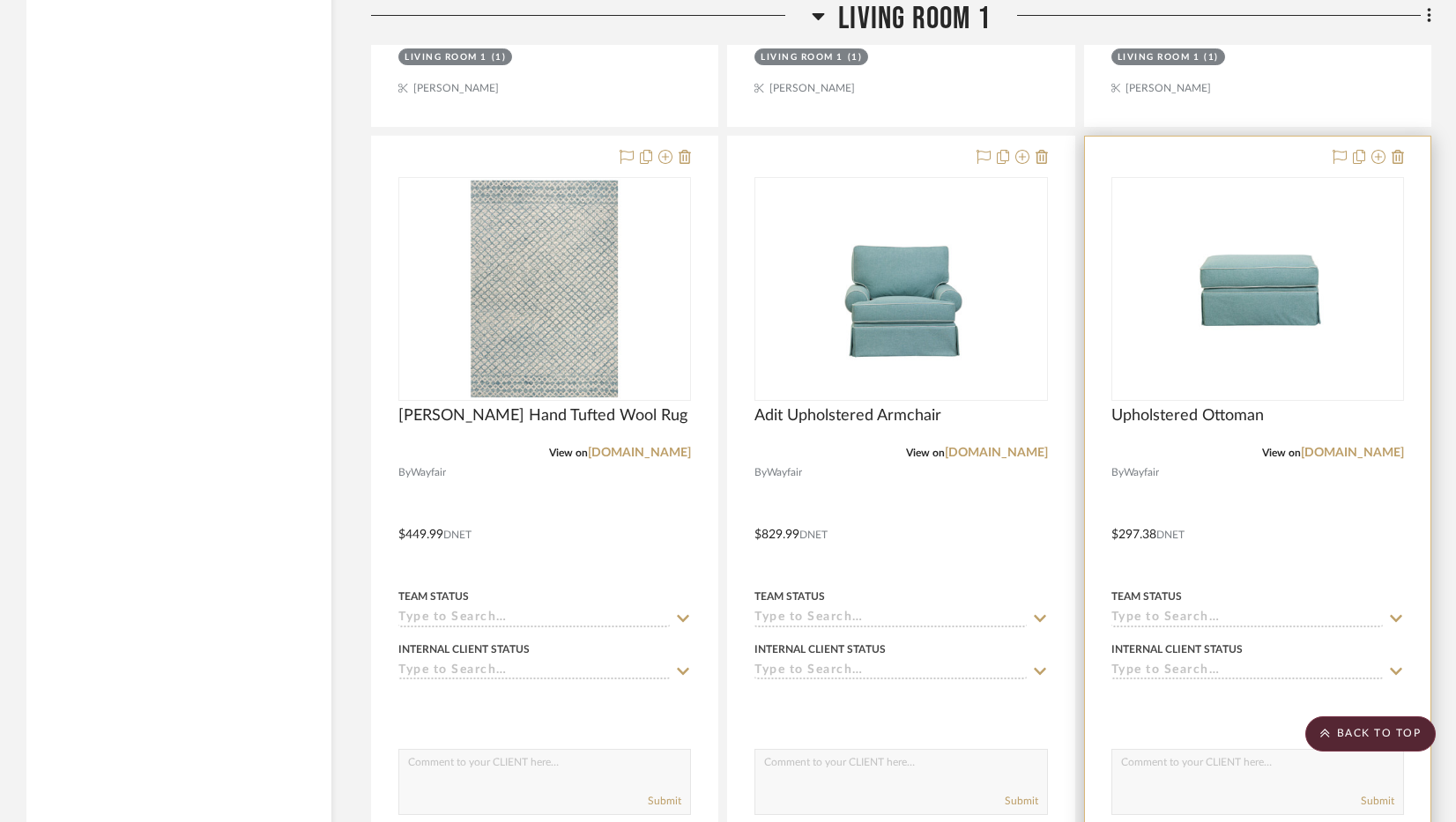
scroll to position [5288, 0]
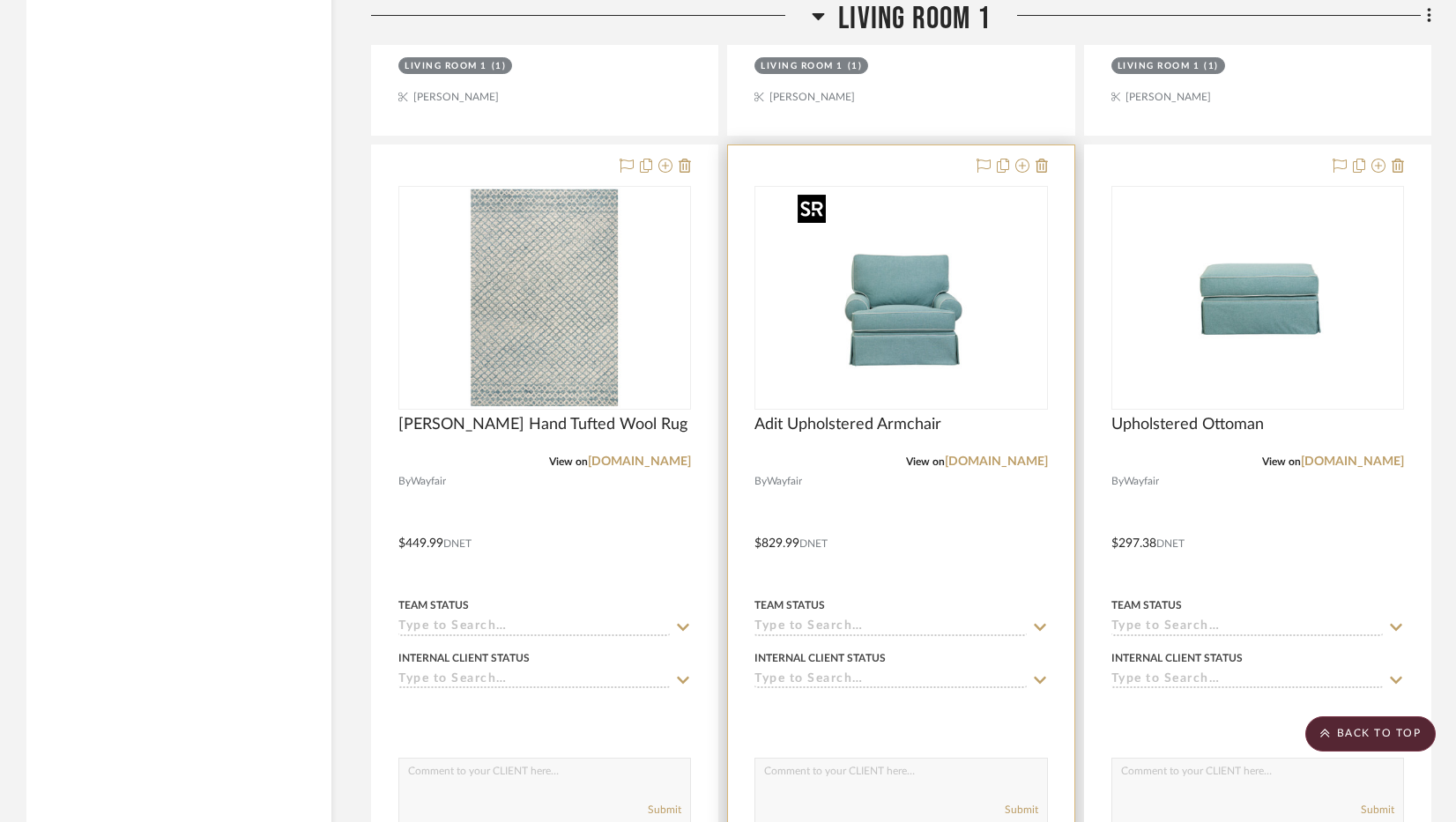
click at [844, 337] on img "0" at bounding box center [901, 297] width 220 height 220
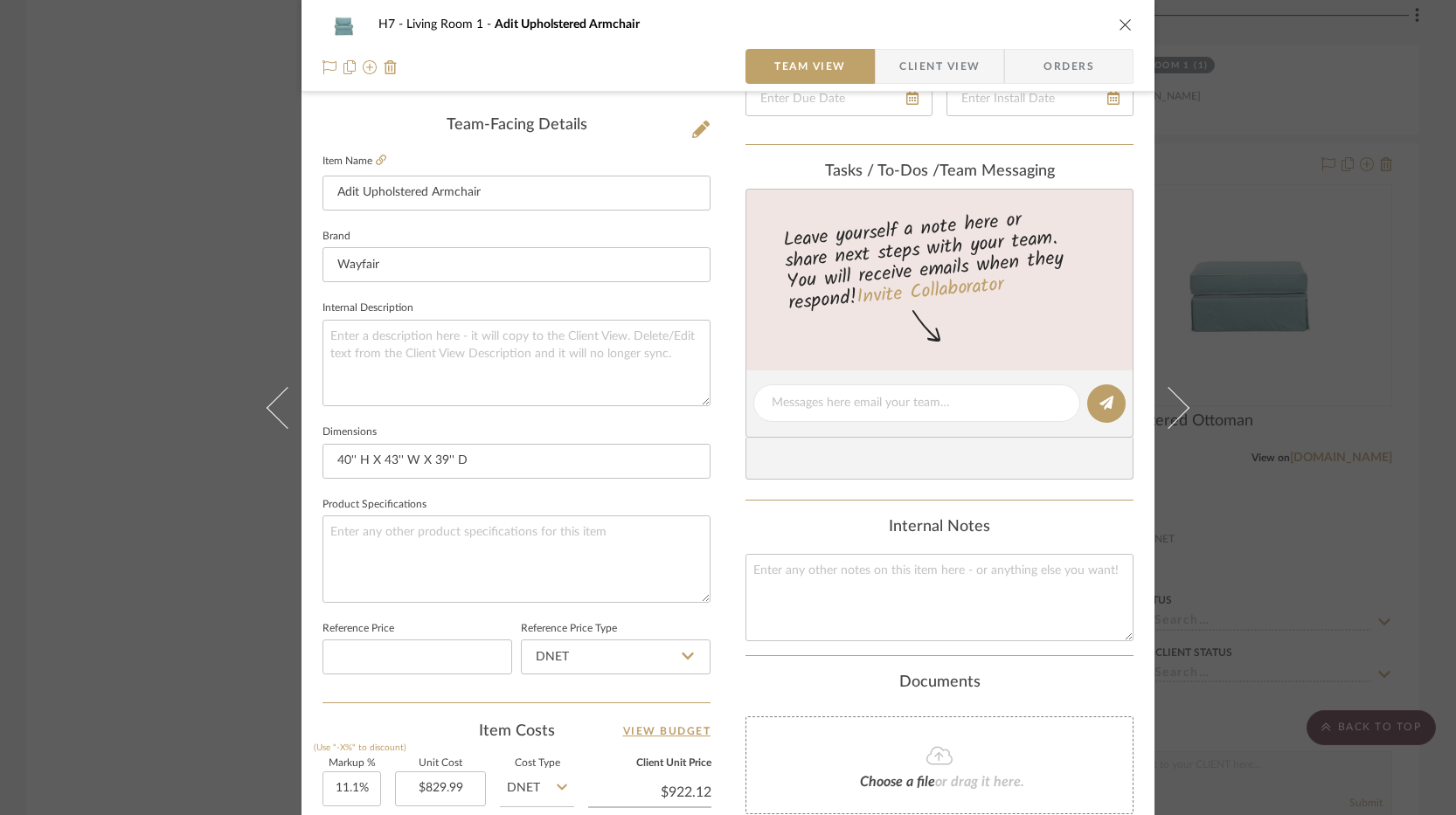
scroll to position [437, 0]
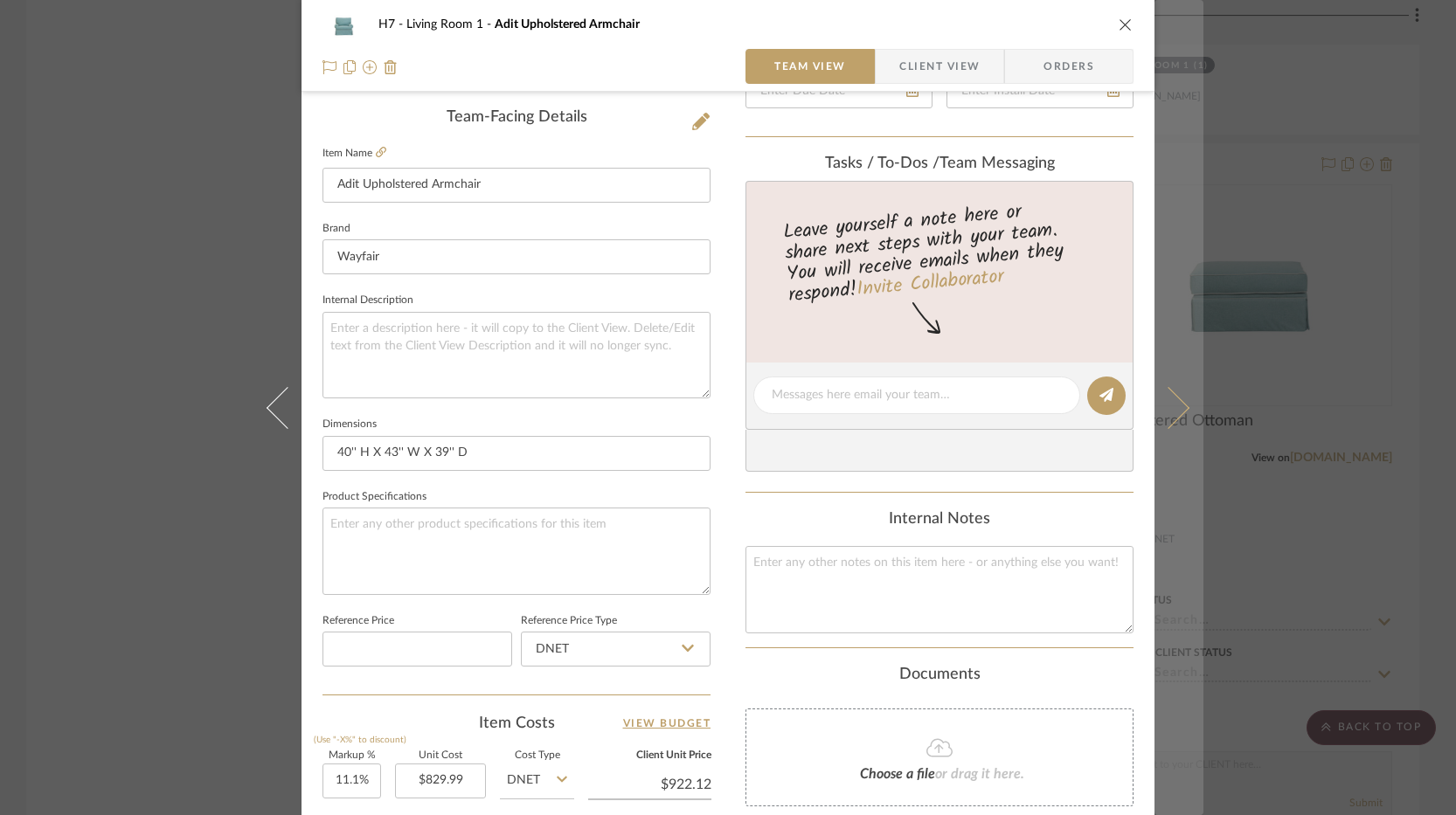
click at [1177, 405] on icon at bounding box center [1168, 407] width 42 height 42
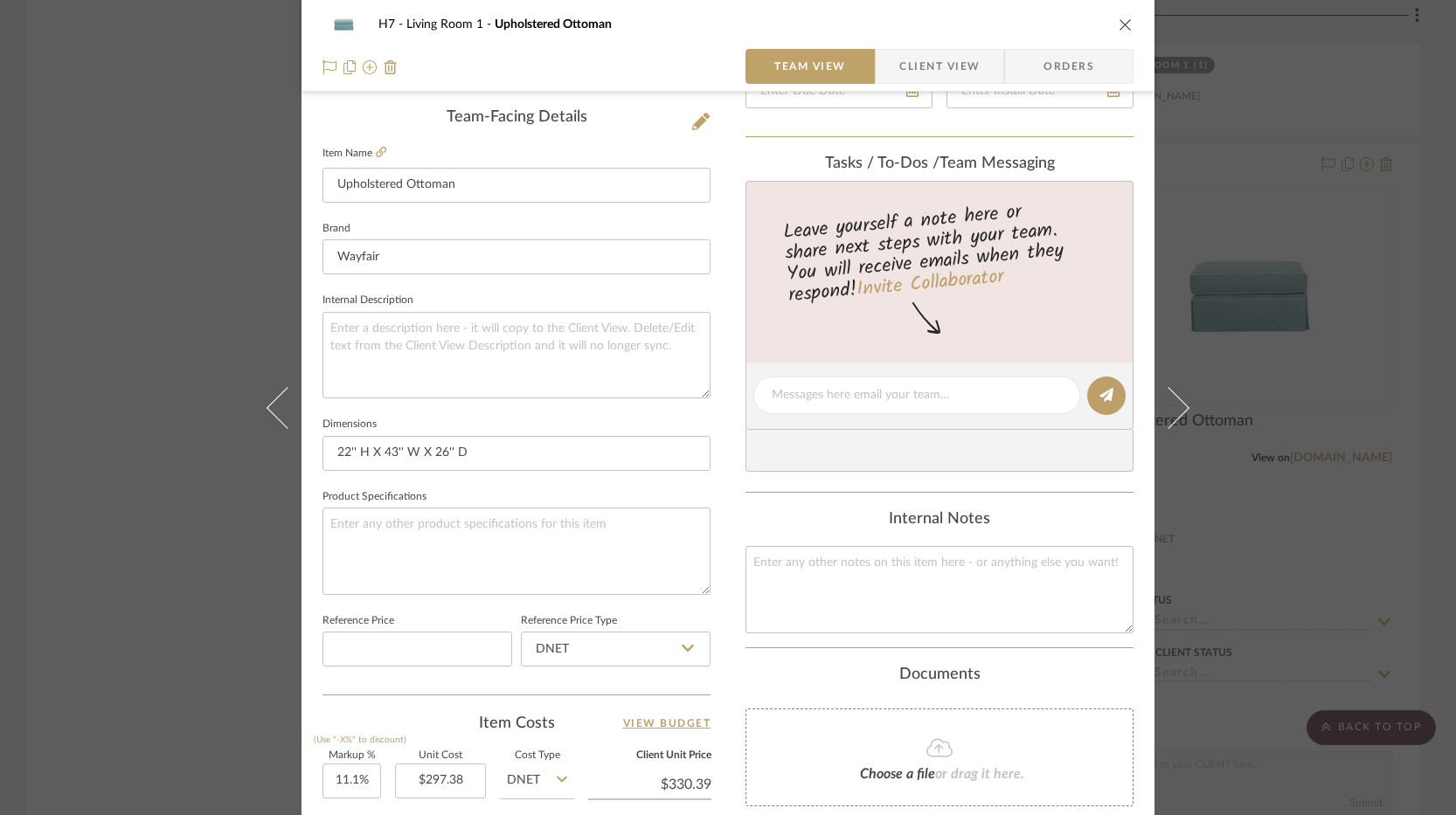
click at [1119, 29] on icon "close" at bounding box center [1126, 25] width 14 height 14
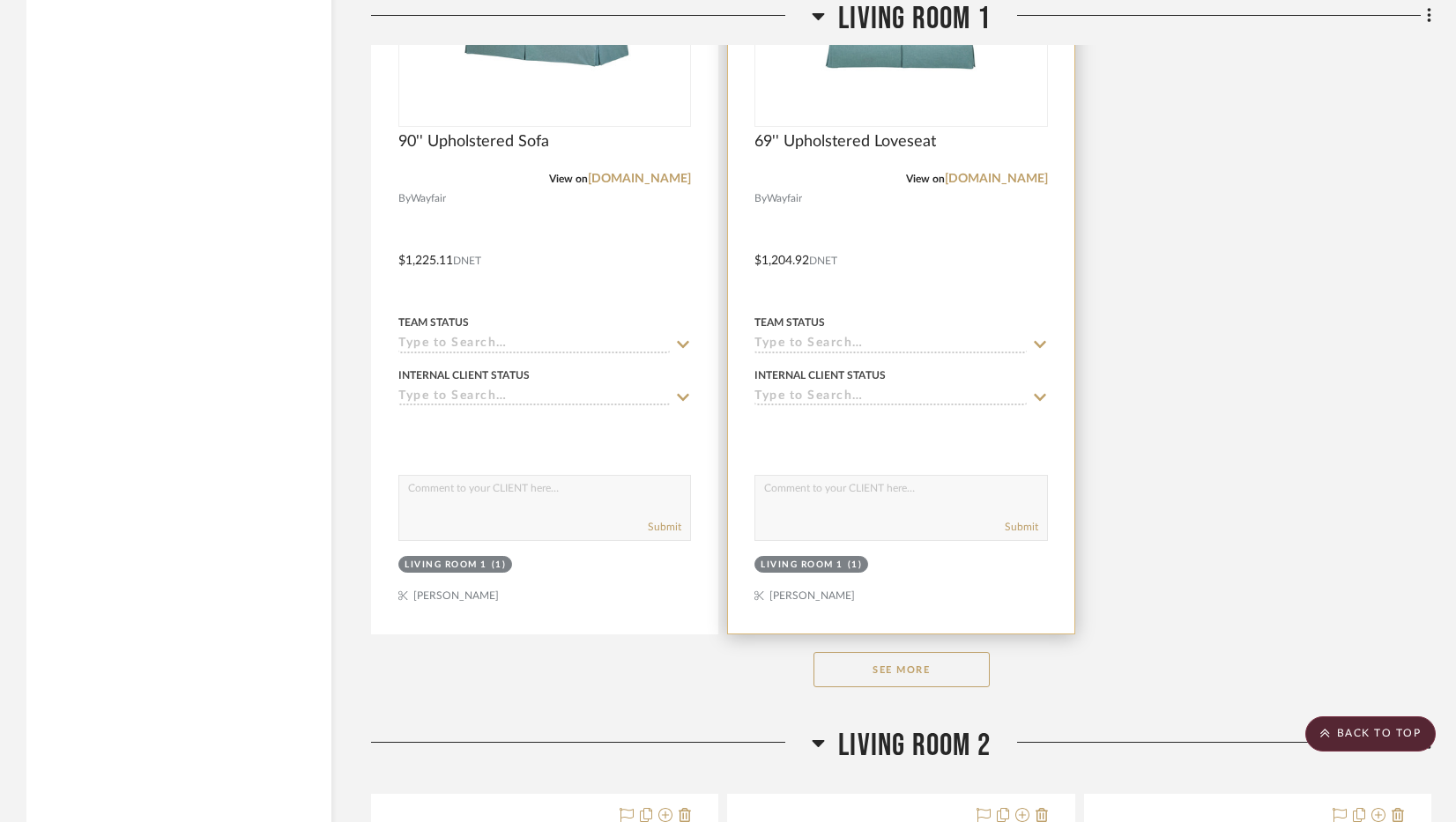
scroll to position [6522, 0]
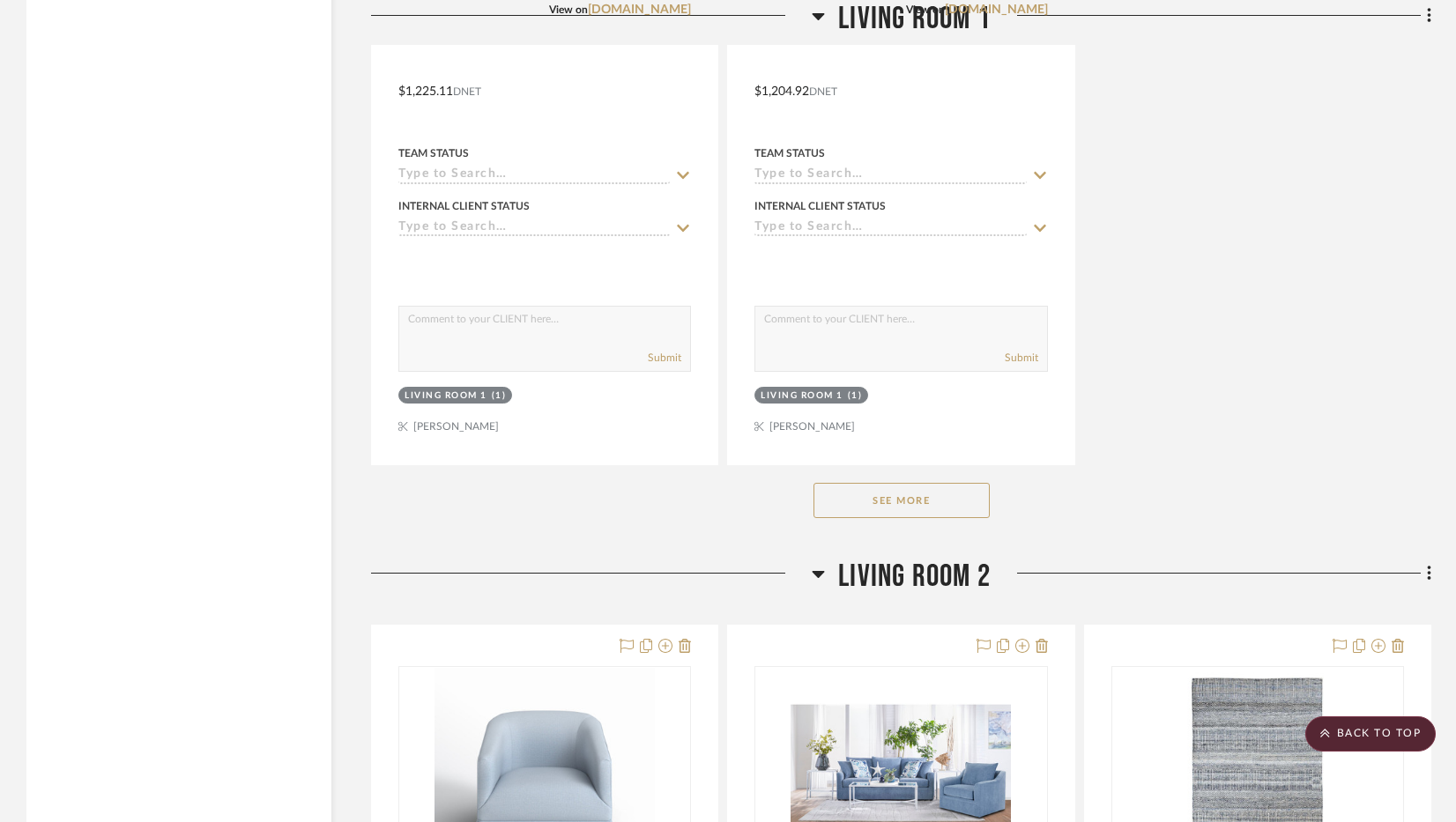
click at [962, 504] on button "See More" at bounding box center [902, 500] width 177 height 35
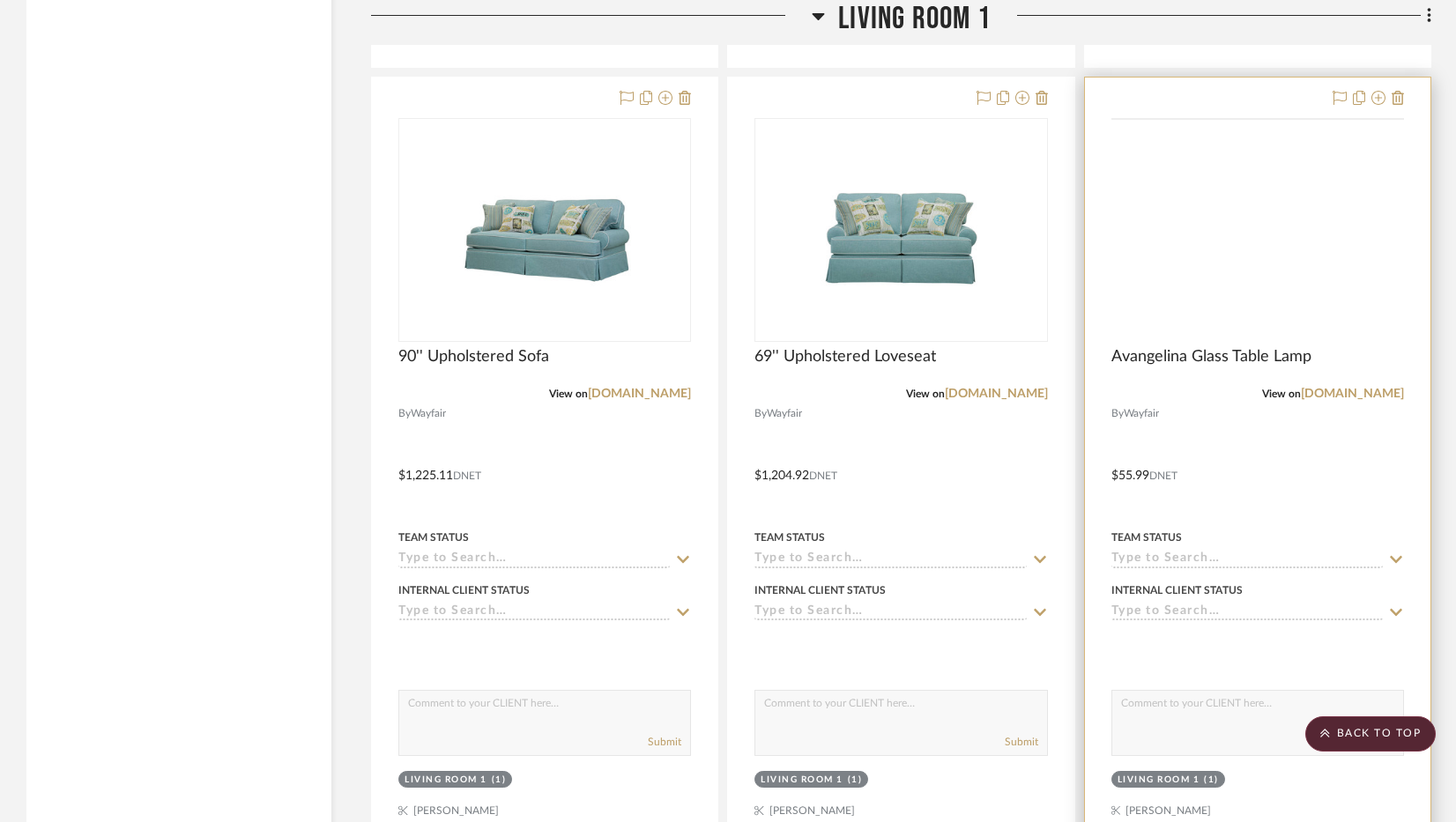
scroll to position [5994, 0]
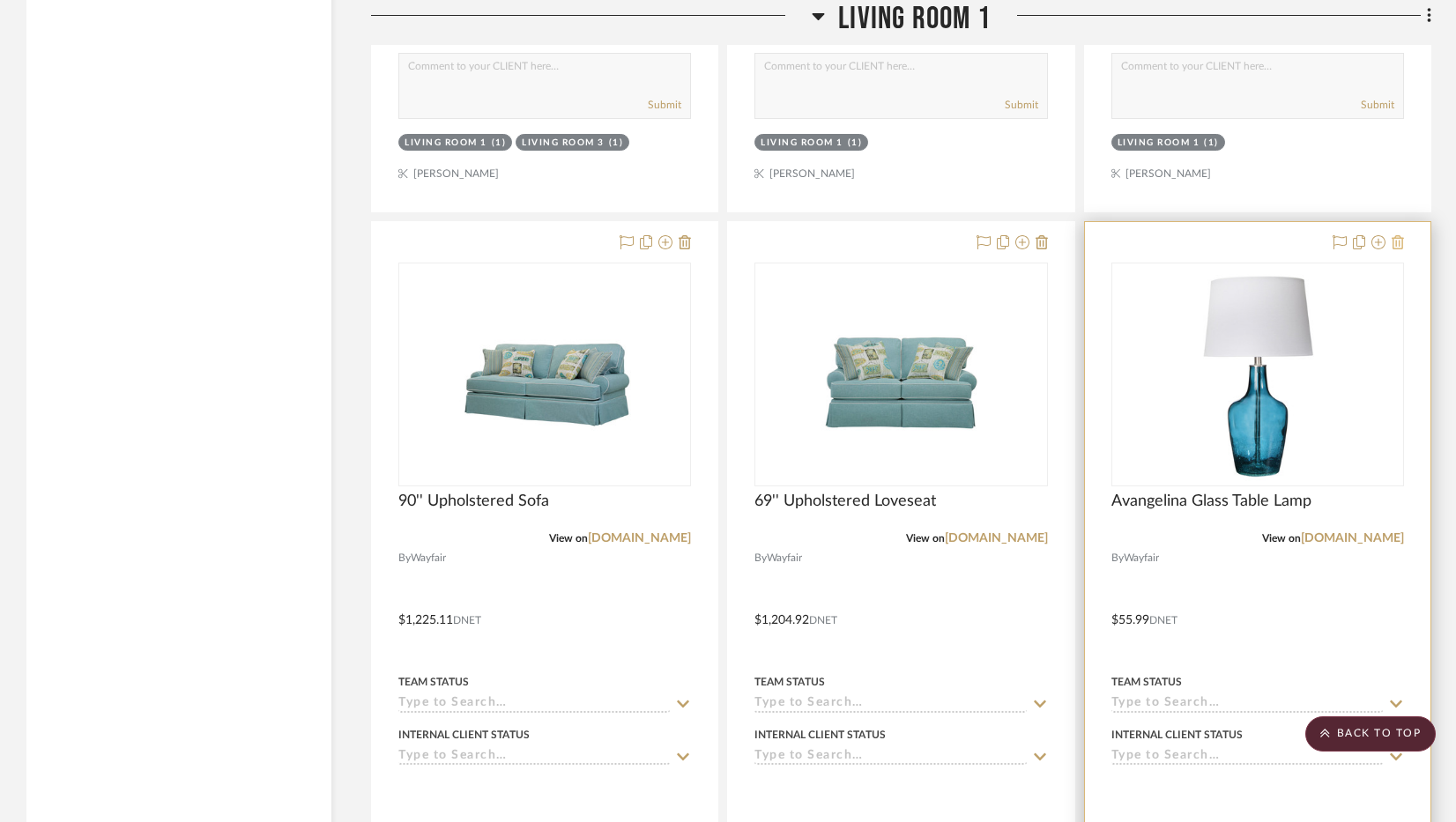
click at [1401, 251] on button at bounding box center [1398, 242] width 13 height 21
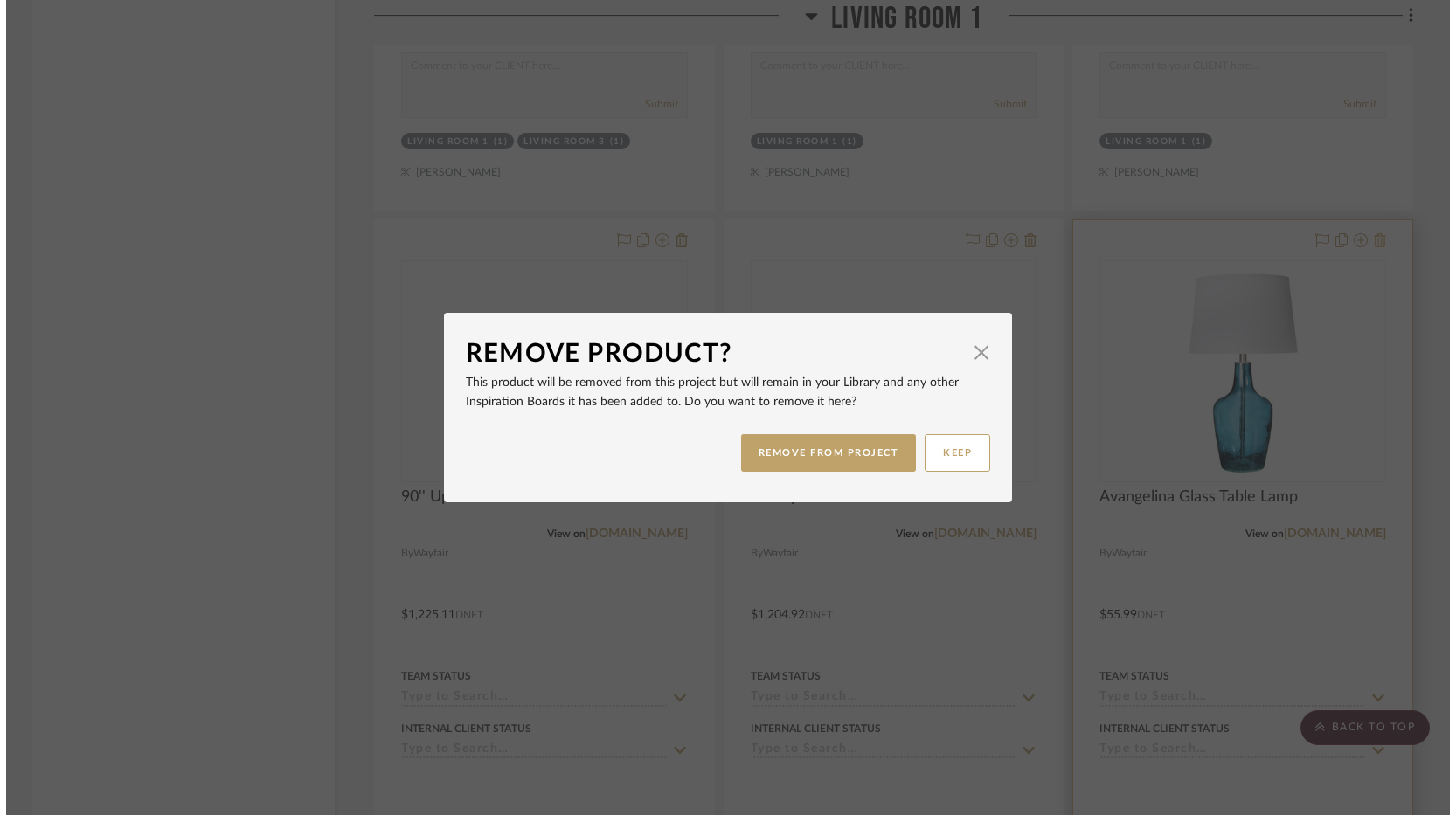
scroll to position [0, 0]
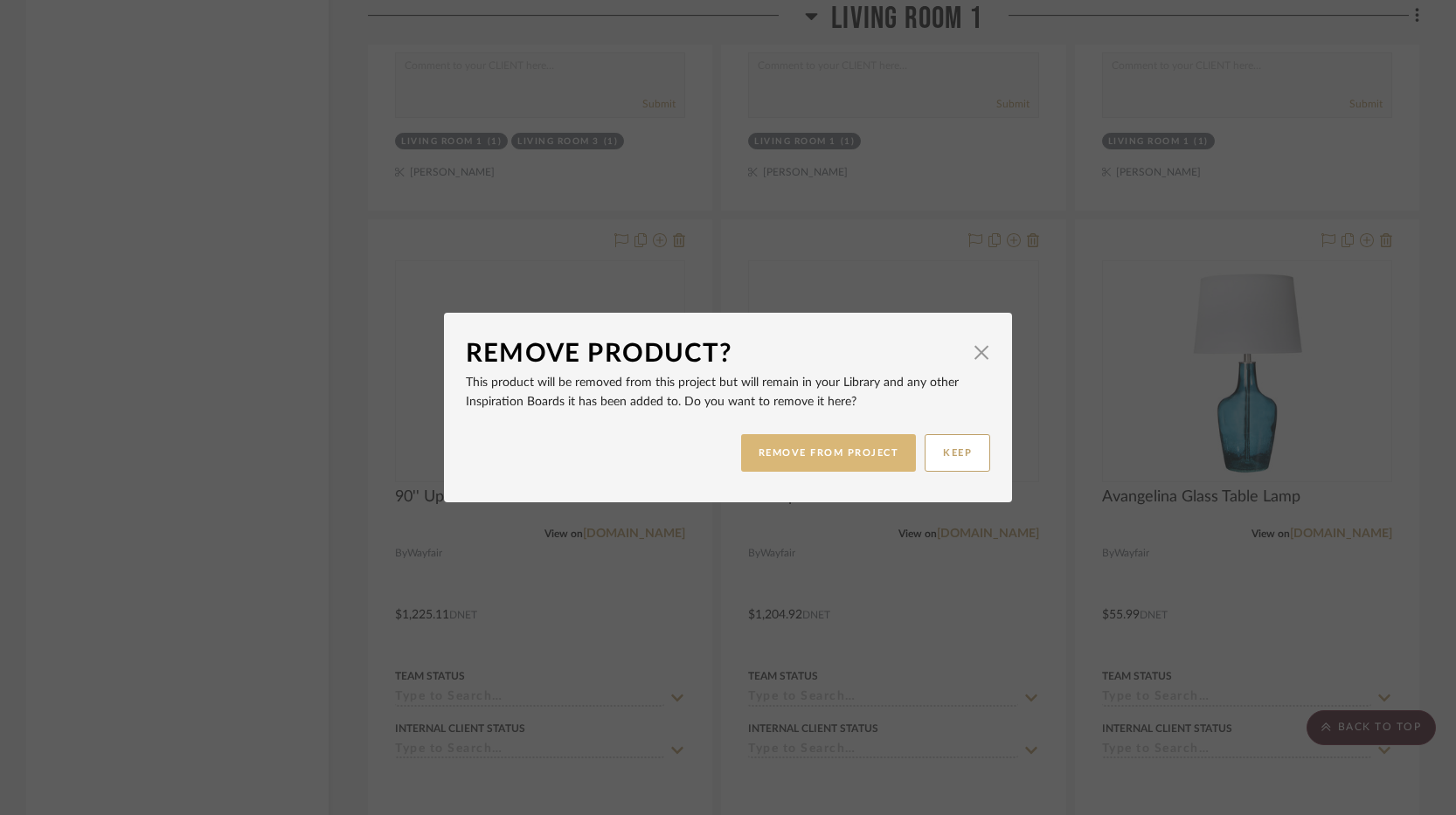
click at [751, 446] on button "REMOVE FROM PROJECT" at bounding box center [829, 453] width 176 height 38
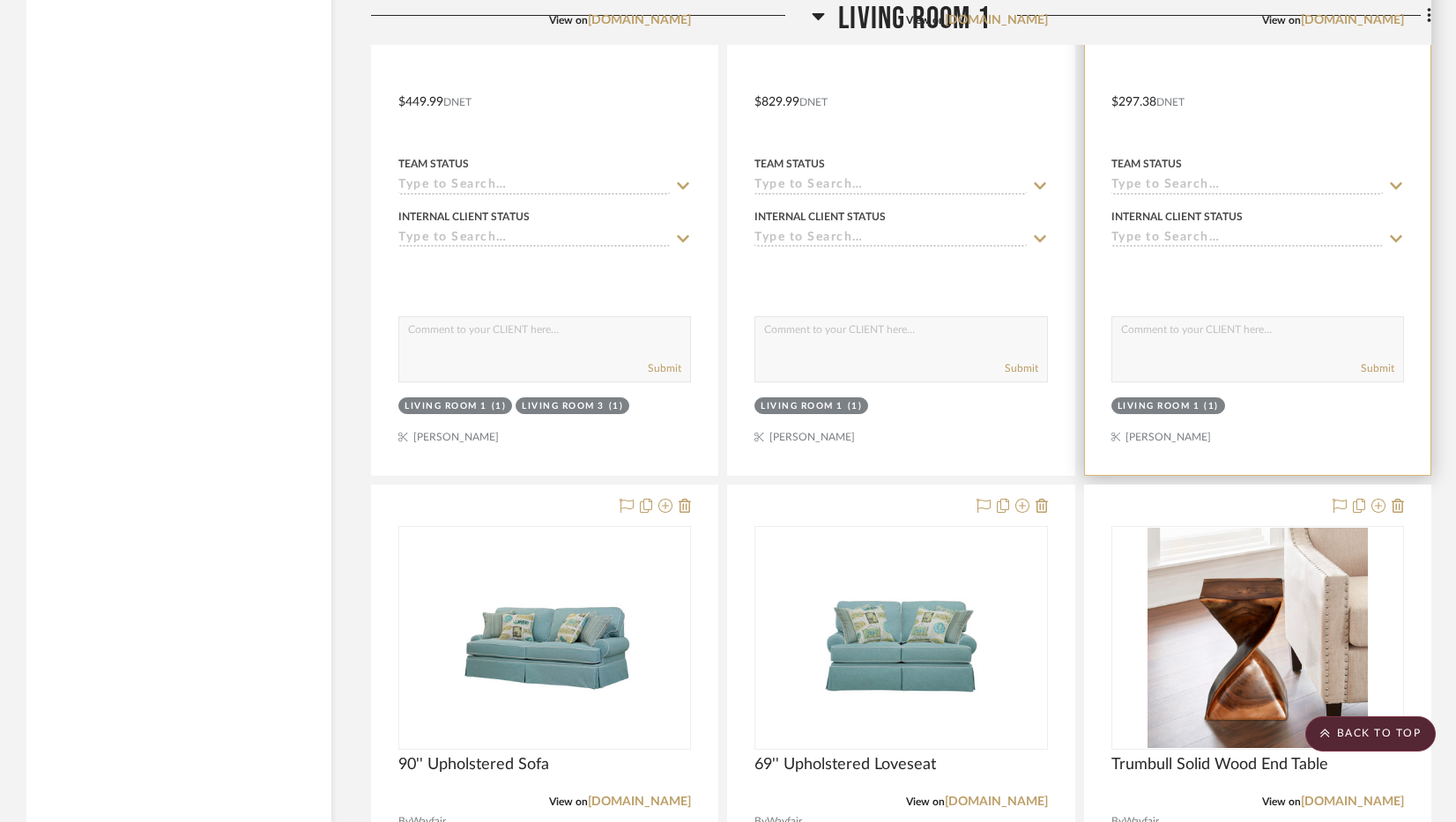
scroll to position [6081, 0]
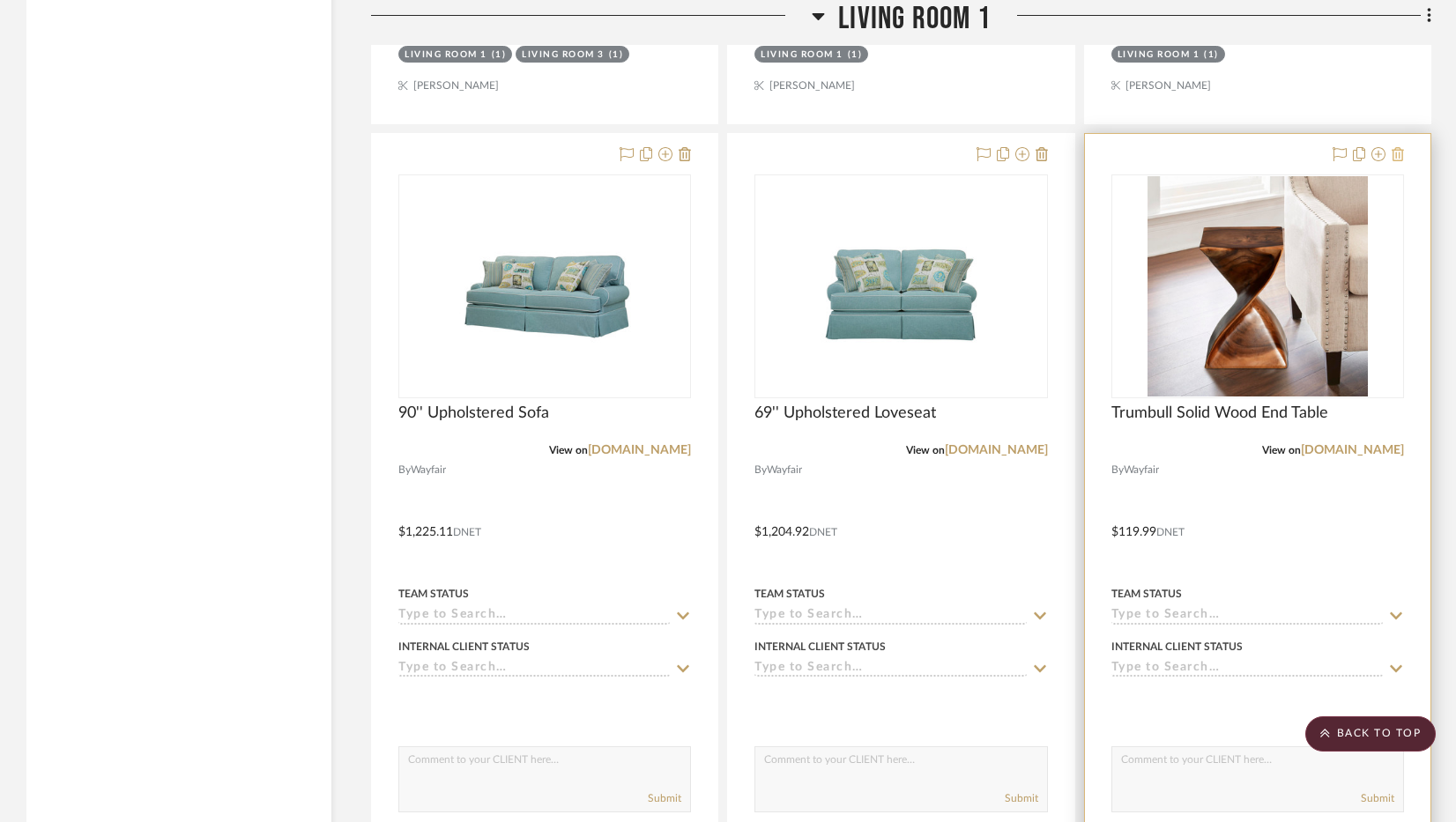
click at [1402, 159] on icon at bounding box center [1398, 154] width 13 height 14
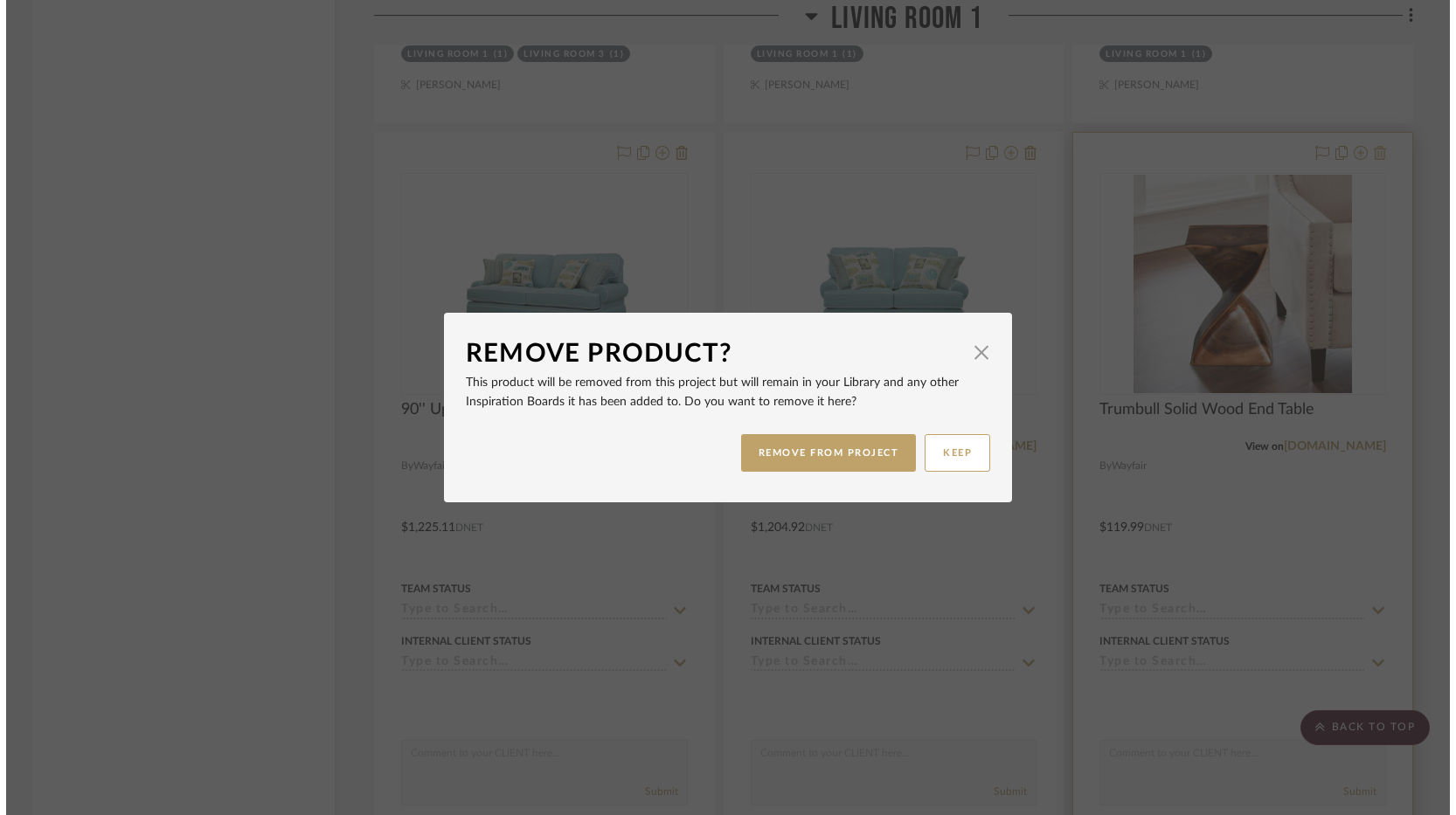
scroll to position [0, 0]
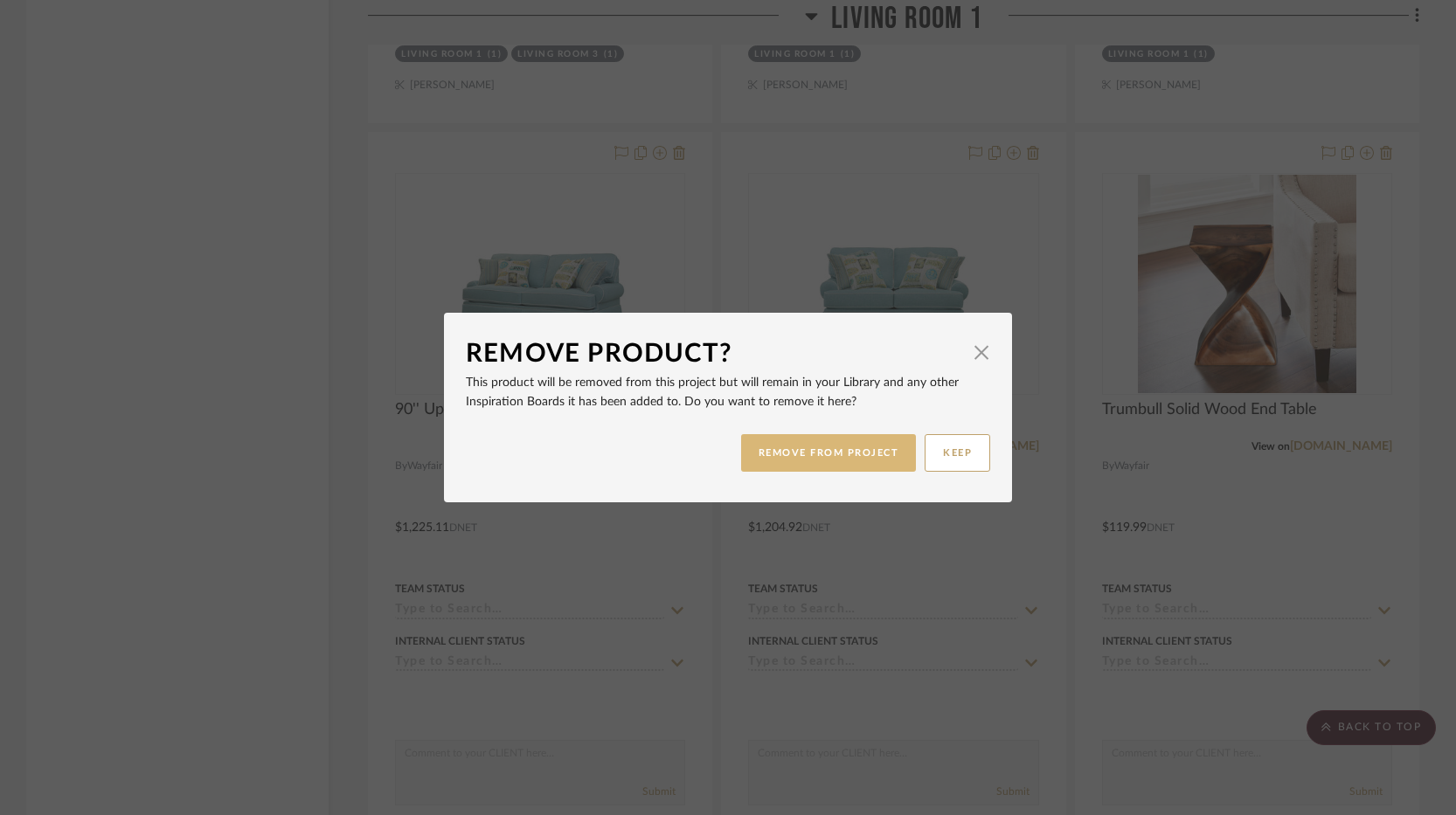
click at [827, 463] on button "REMOVE FROM PROJECT" at bounding box center [829, 453] width 176 height 38
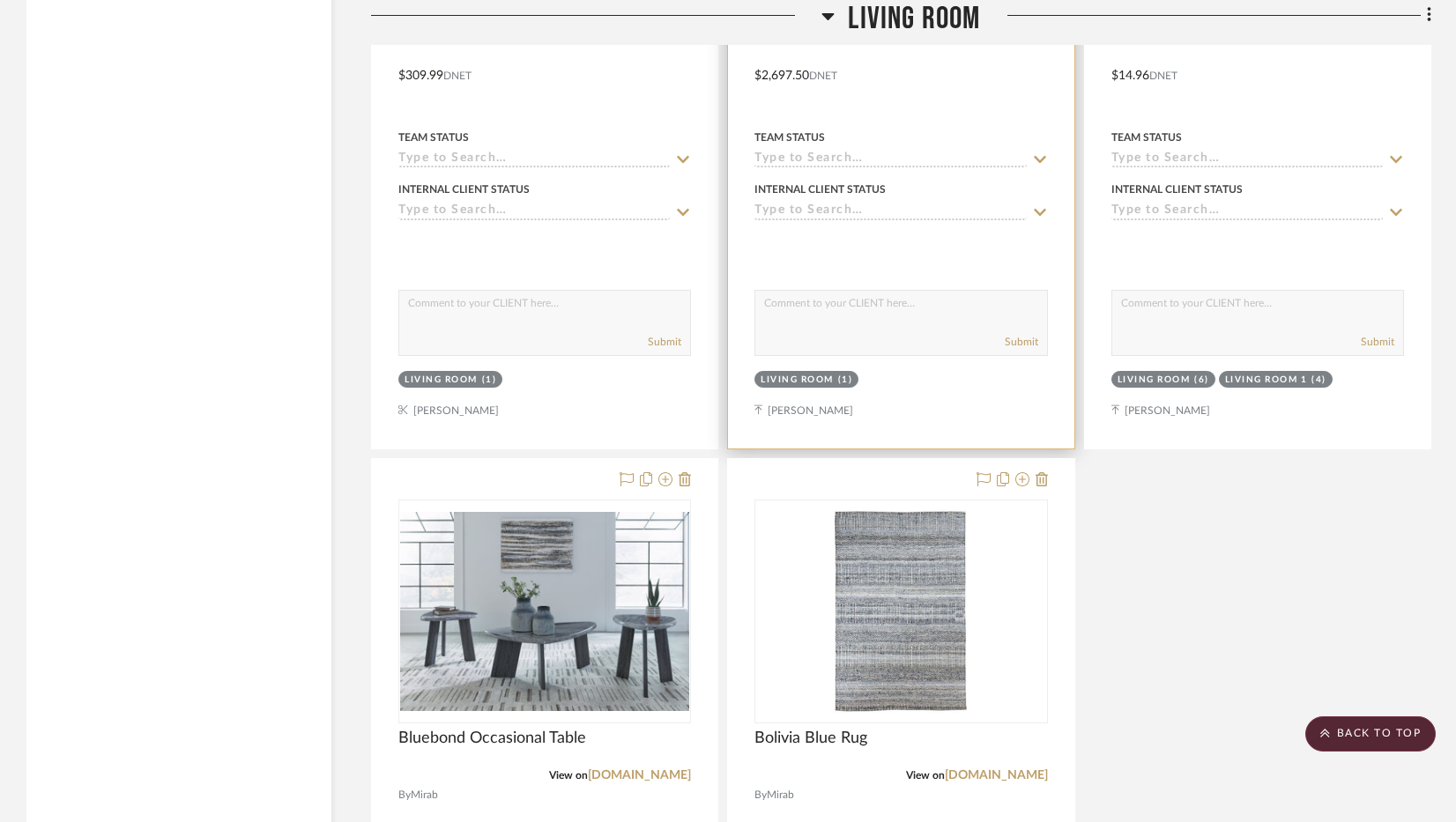
scroll to position [3261, 0]
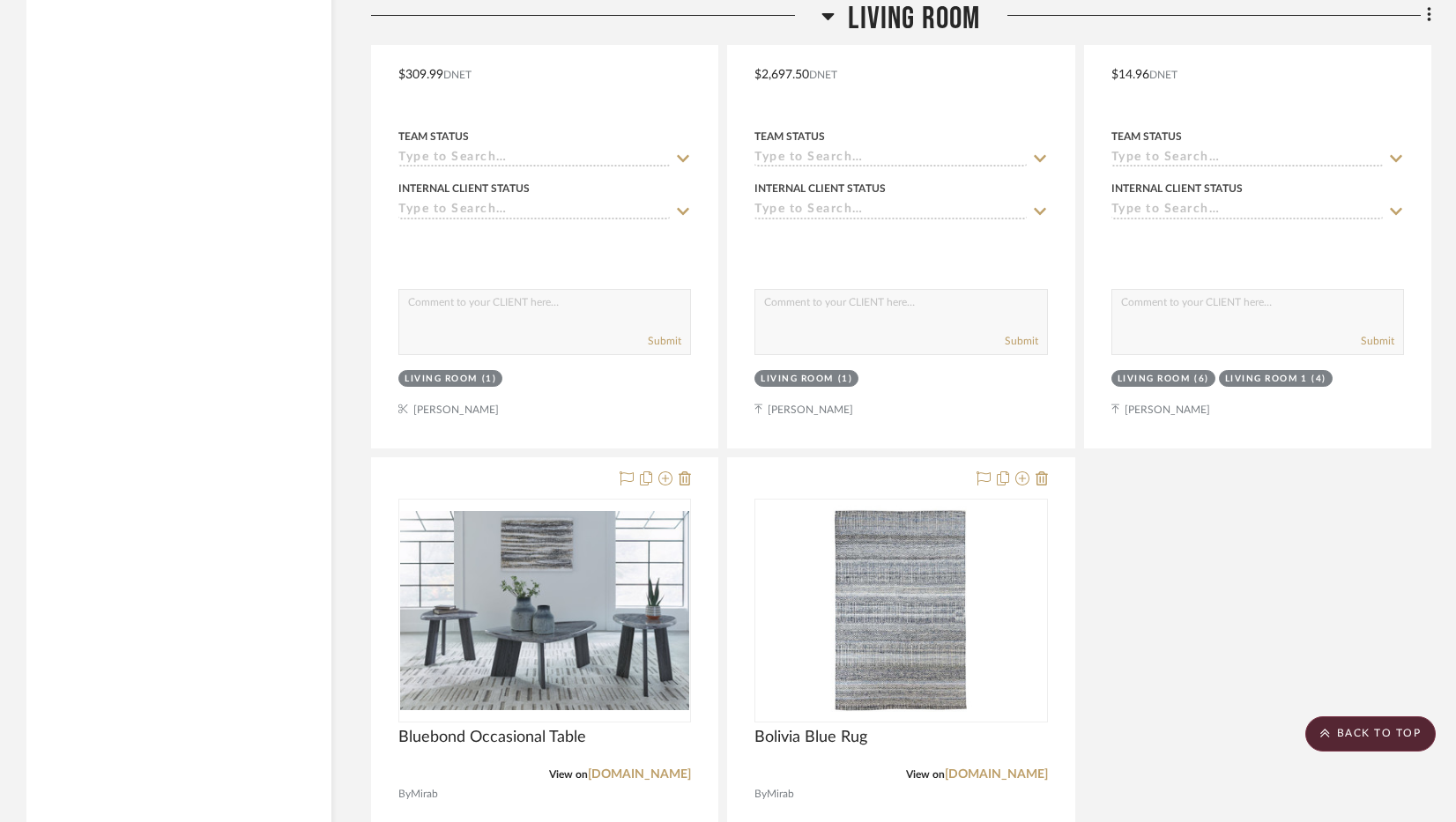
click at [1353, 586] on div "Hern Cream Capiz Hourglass Side Table View on wayfair.com By Wayfair $166.99 DN…" at bounding box center [902, 62] width 1060 height 2336
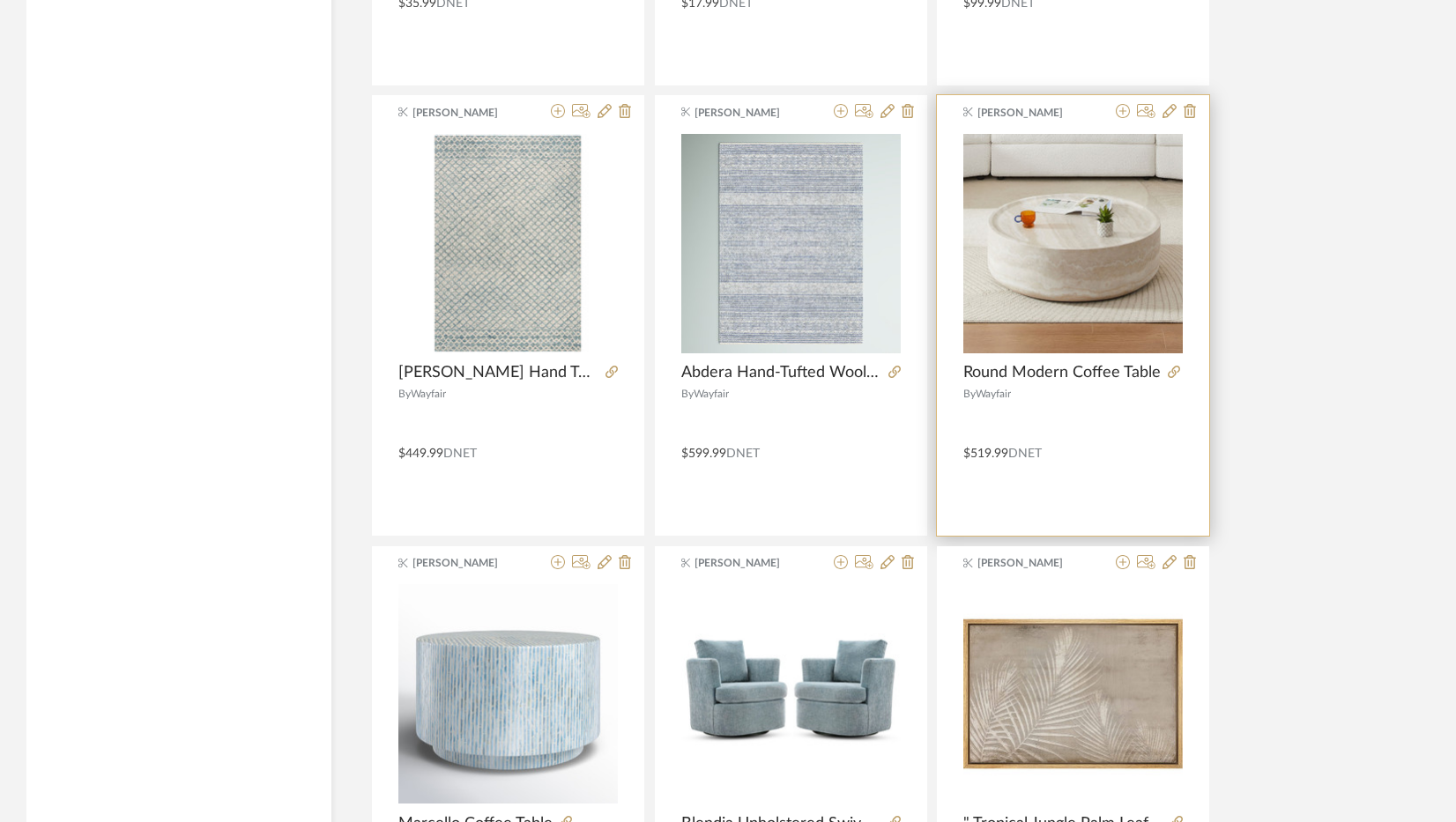
scroll to position [3878, 0]
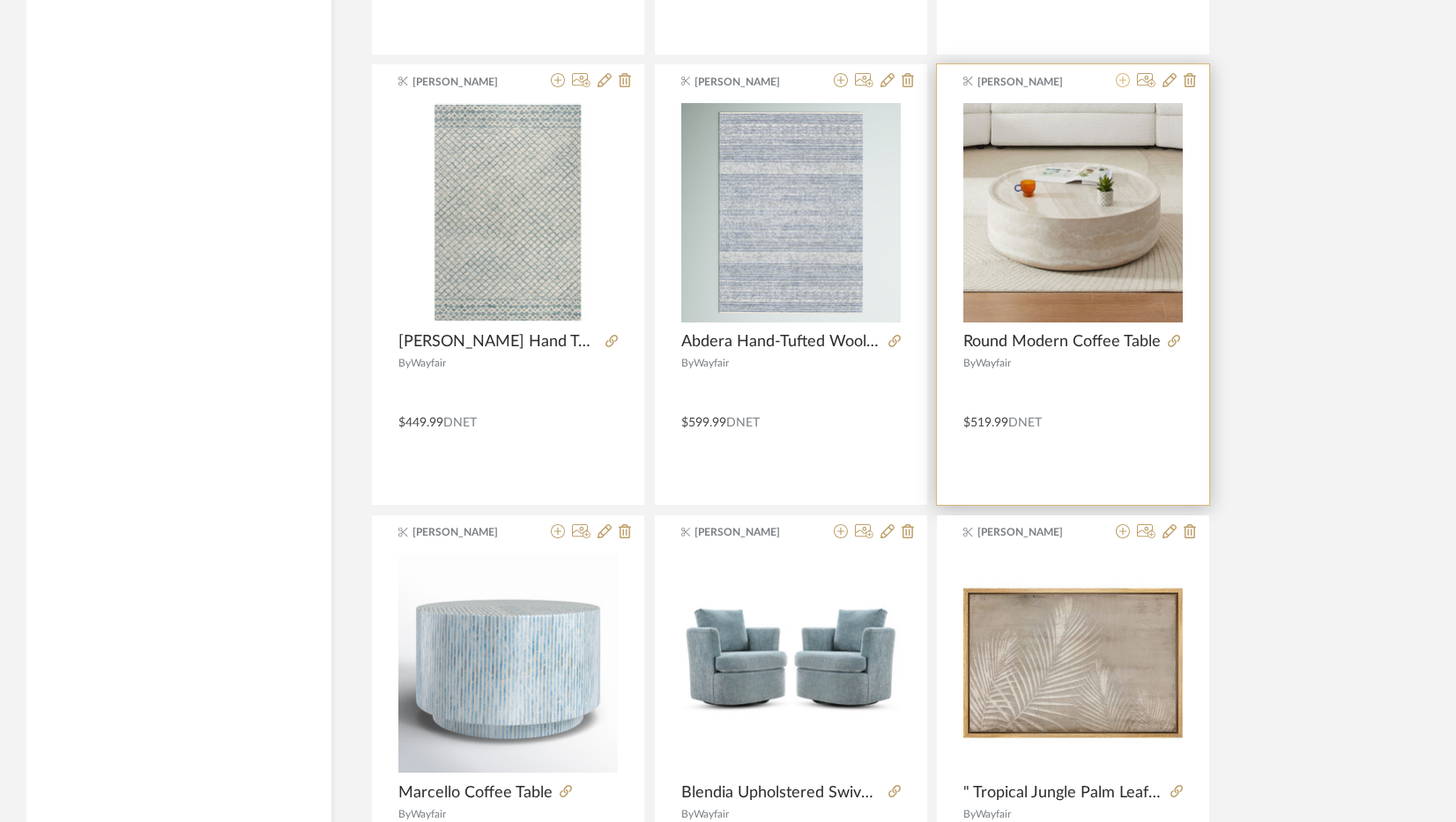
click at [1123, 86] on icon at bounding box center [1123, 80] width 14 height 14
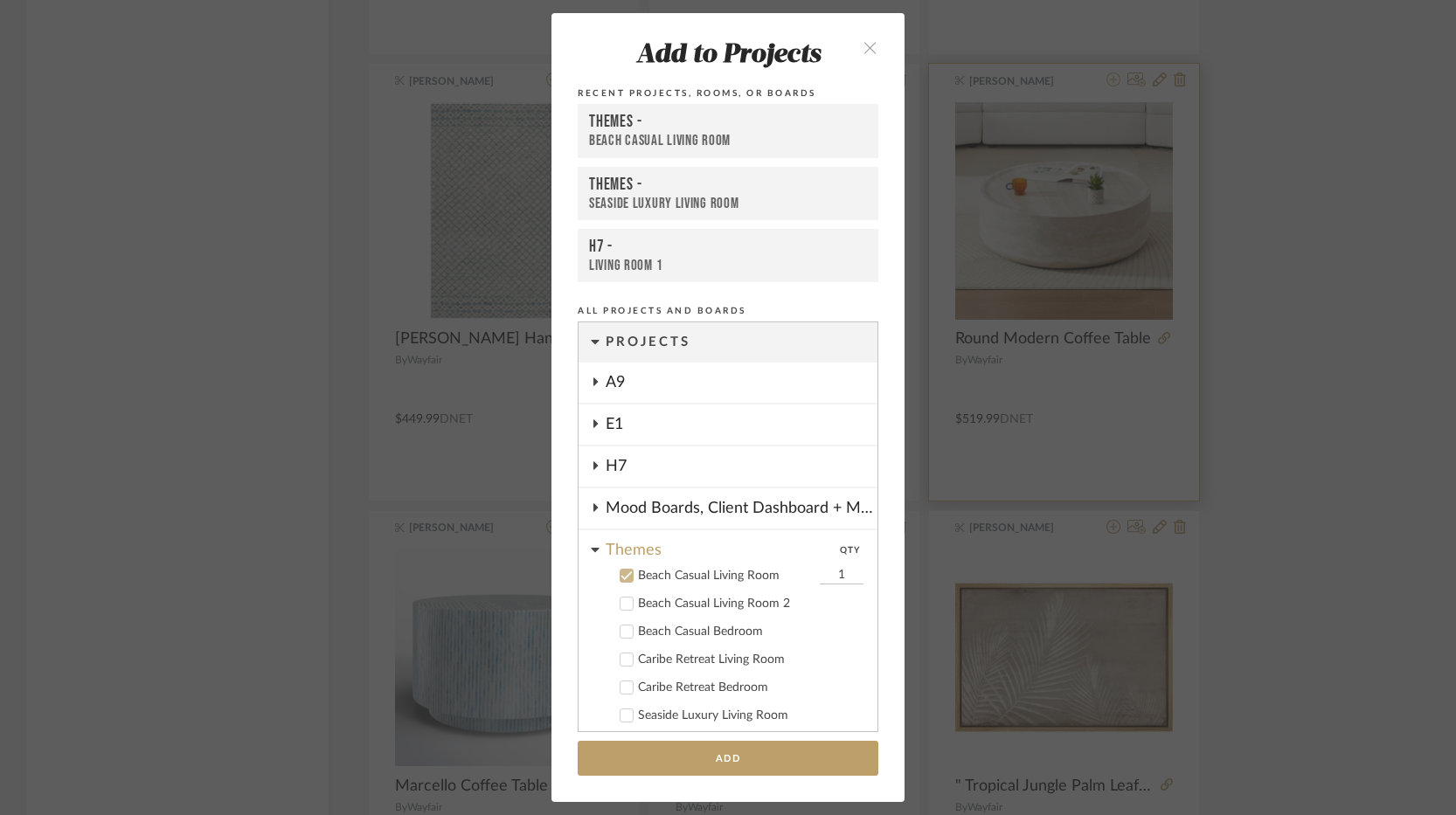
scroll to position [94, 0]
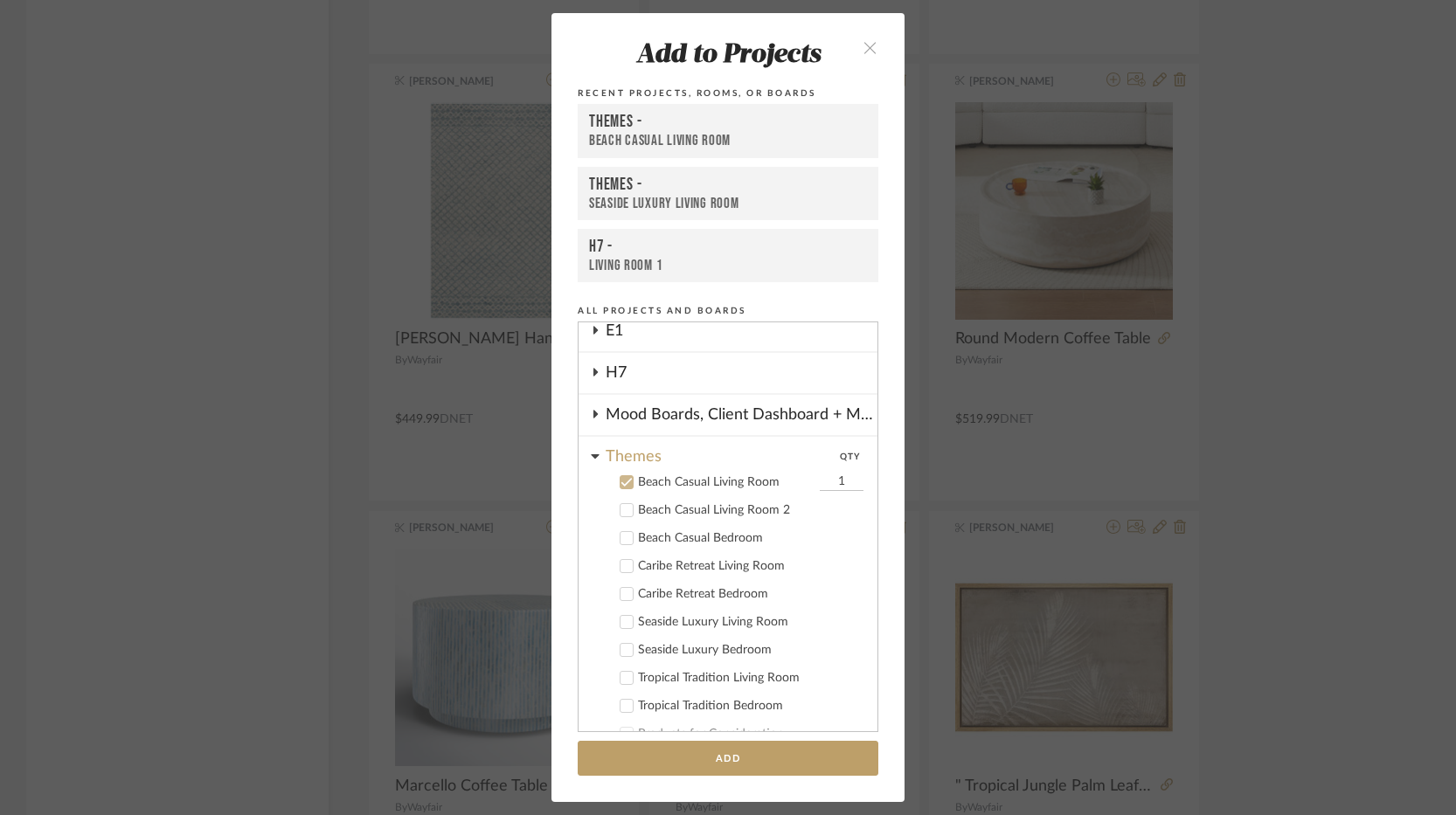
click at [591, 454] on icon at bounding box center [594, 456] width 8 height 4
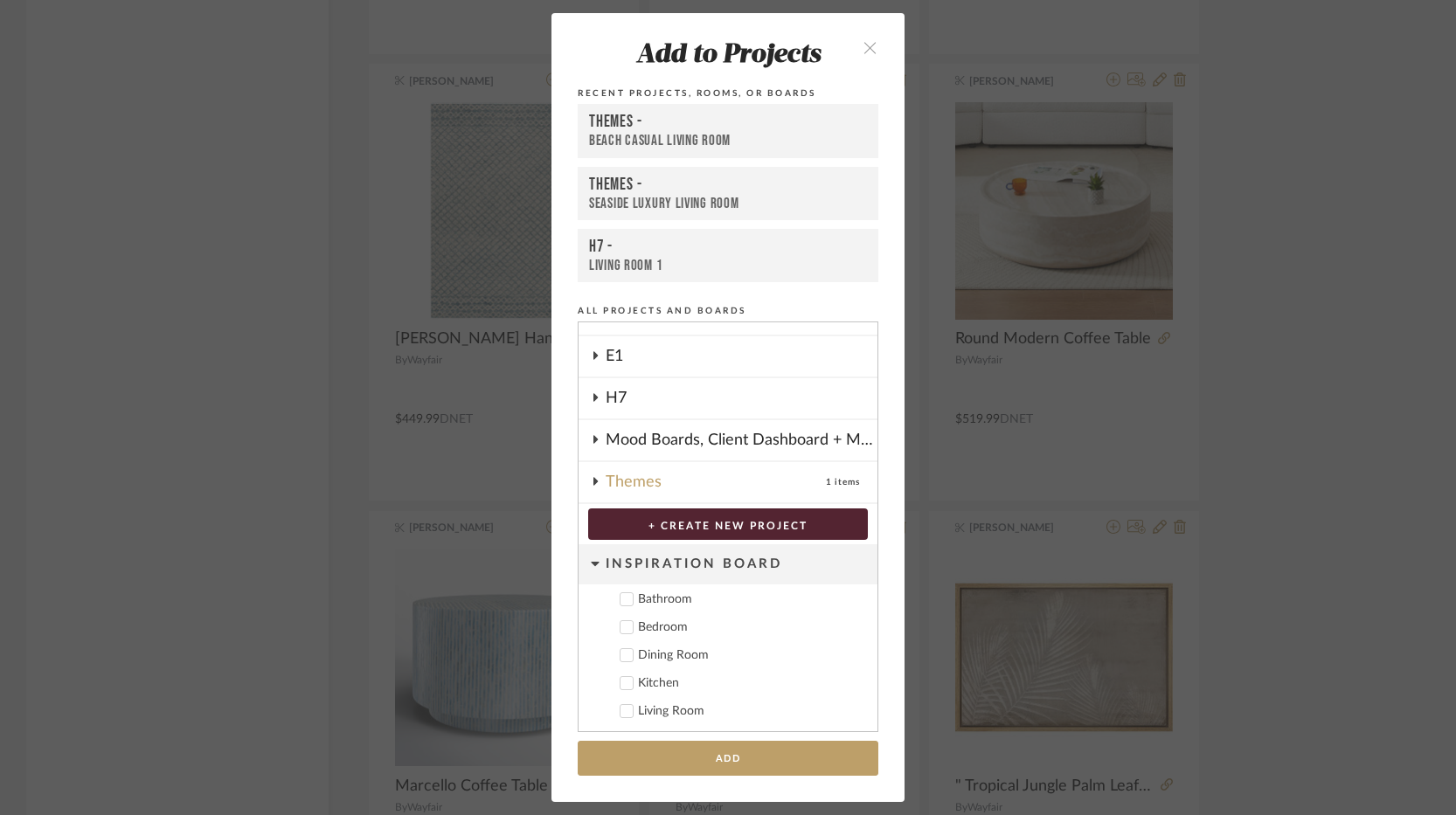
click at [619, 401] on div "H7" at bounding box center [742, 398] width 272 height 40
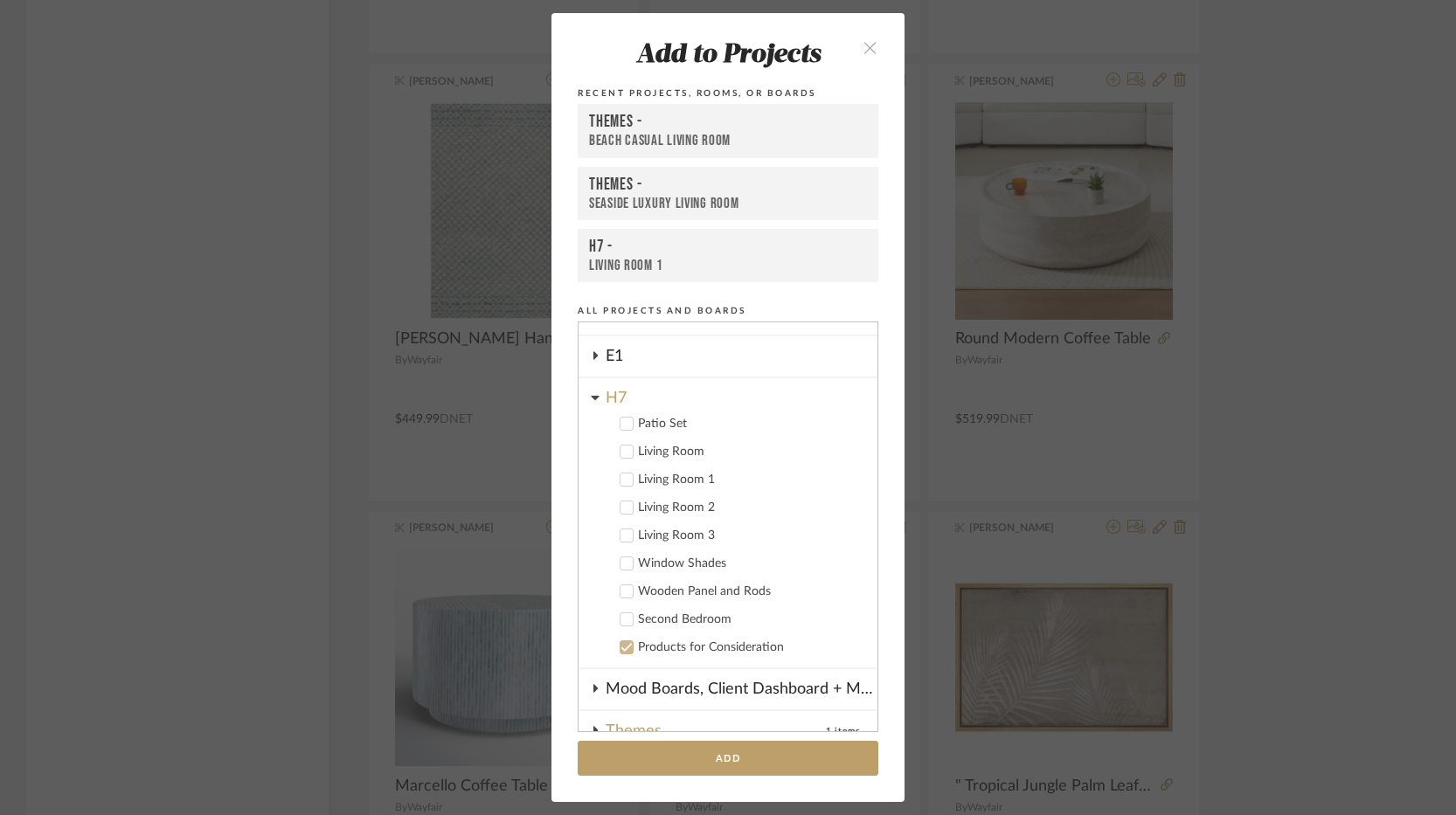
click at [687, 483] on div "Living Room 1" at bounding box center [751, 480] width 225 height 15
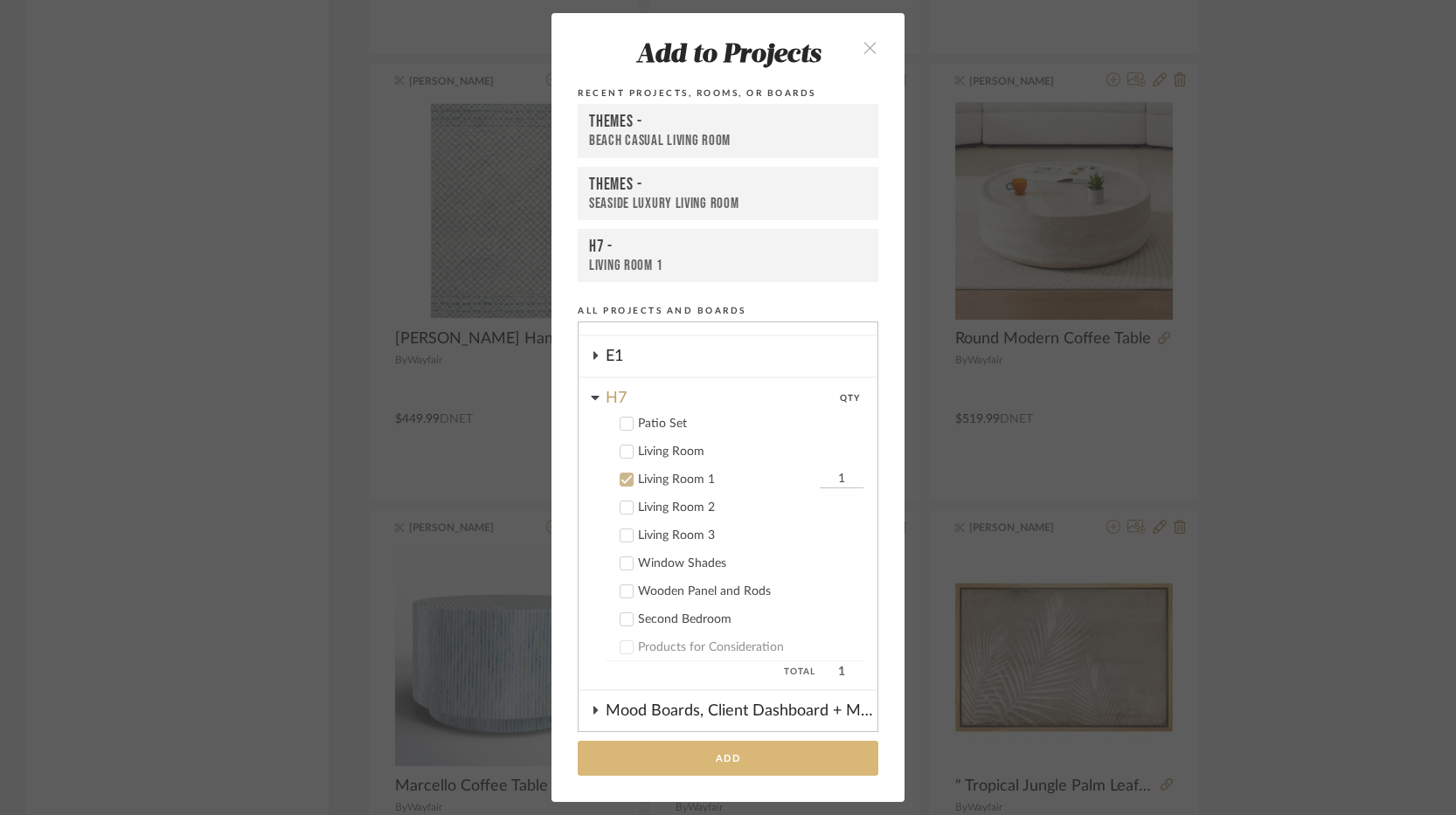
click at [733, 764] on button "Add" at bounding box center [728, 759] width 300 height 36
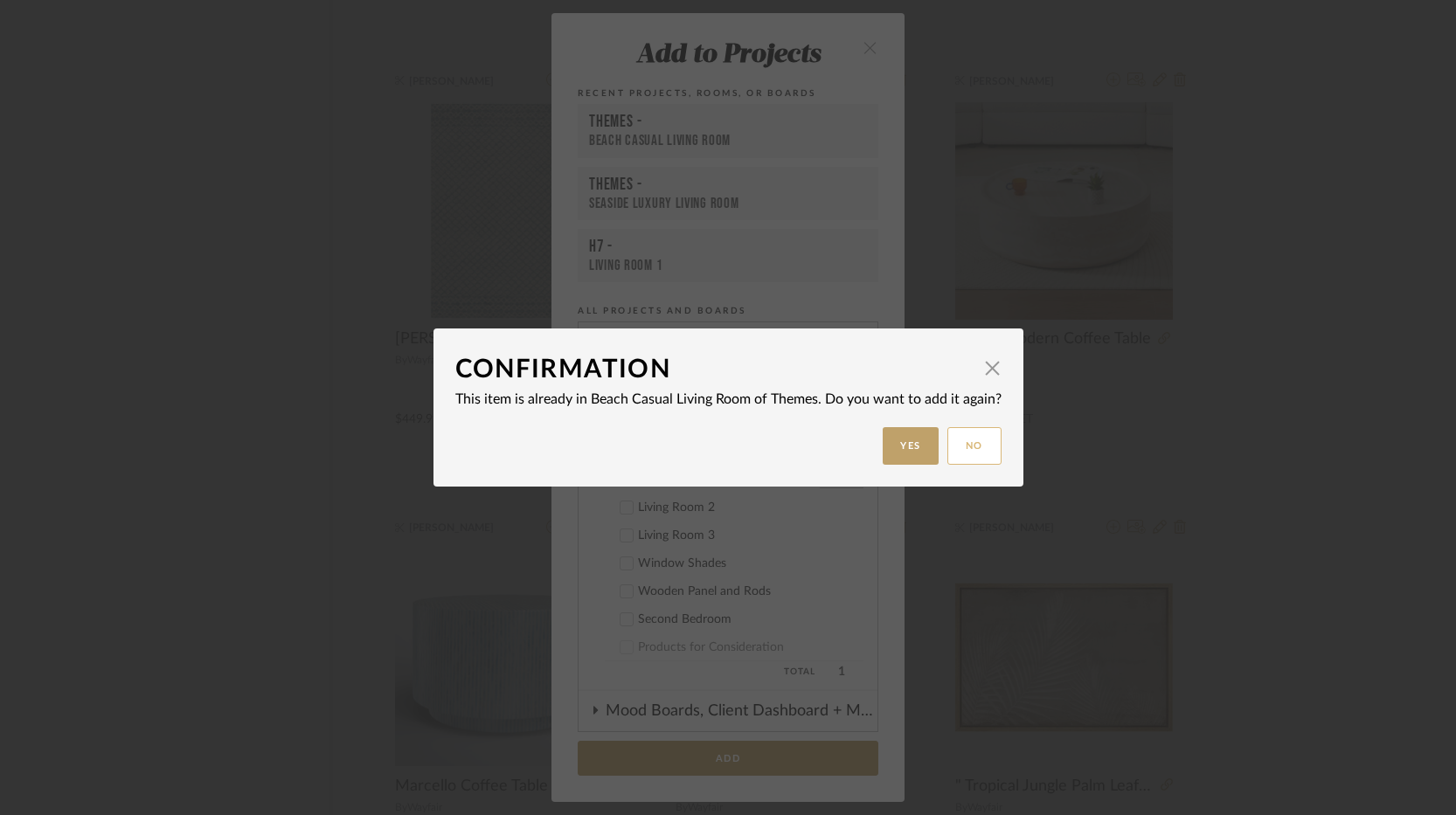
click at [964, 450] on button "No" at bounding box center [974, 446] width 55 height 38
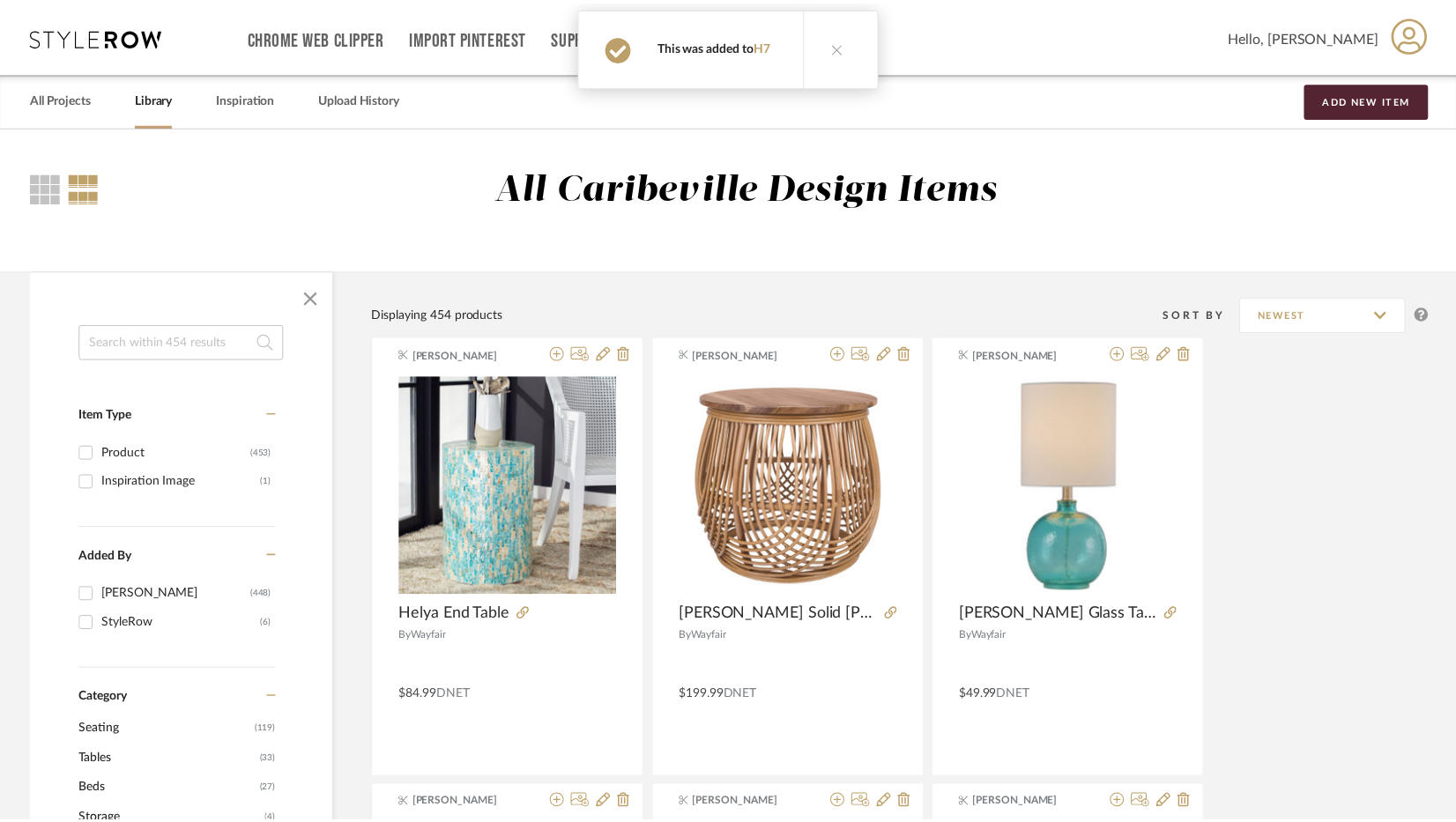
scroll to position [3878, 0]
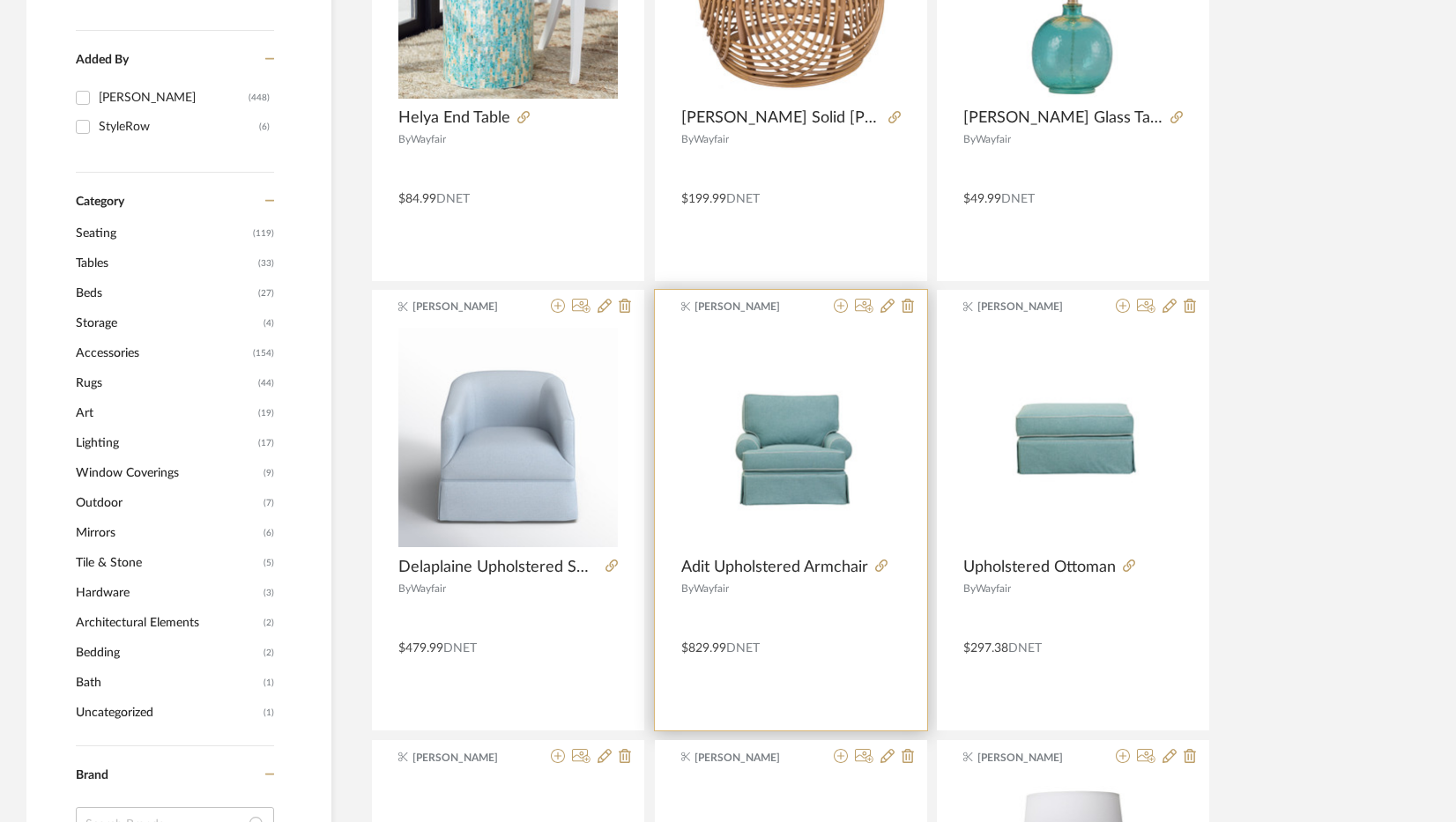
scroll to position [0, 0]
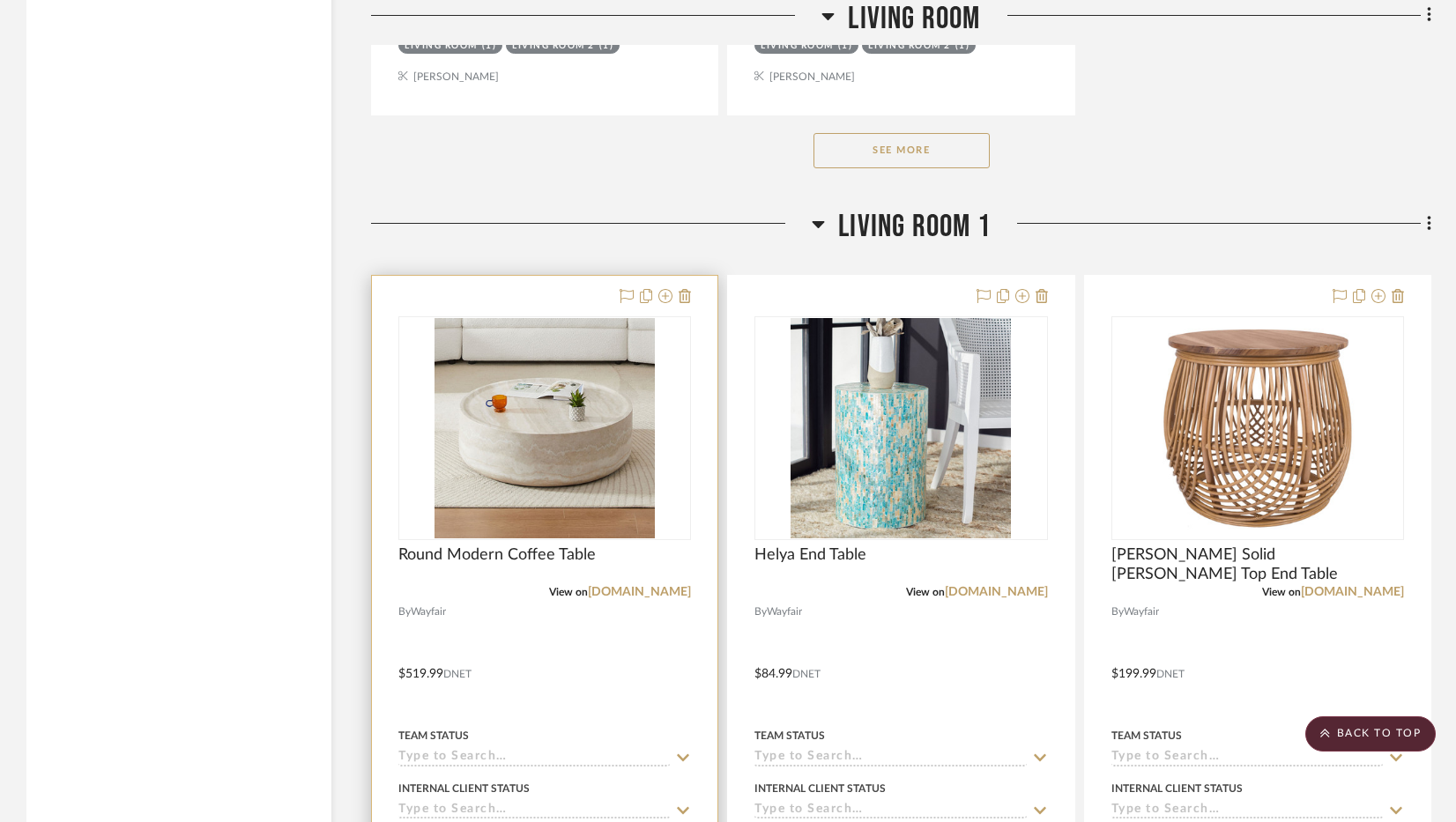
scroll to position [4407, 0]
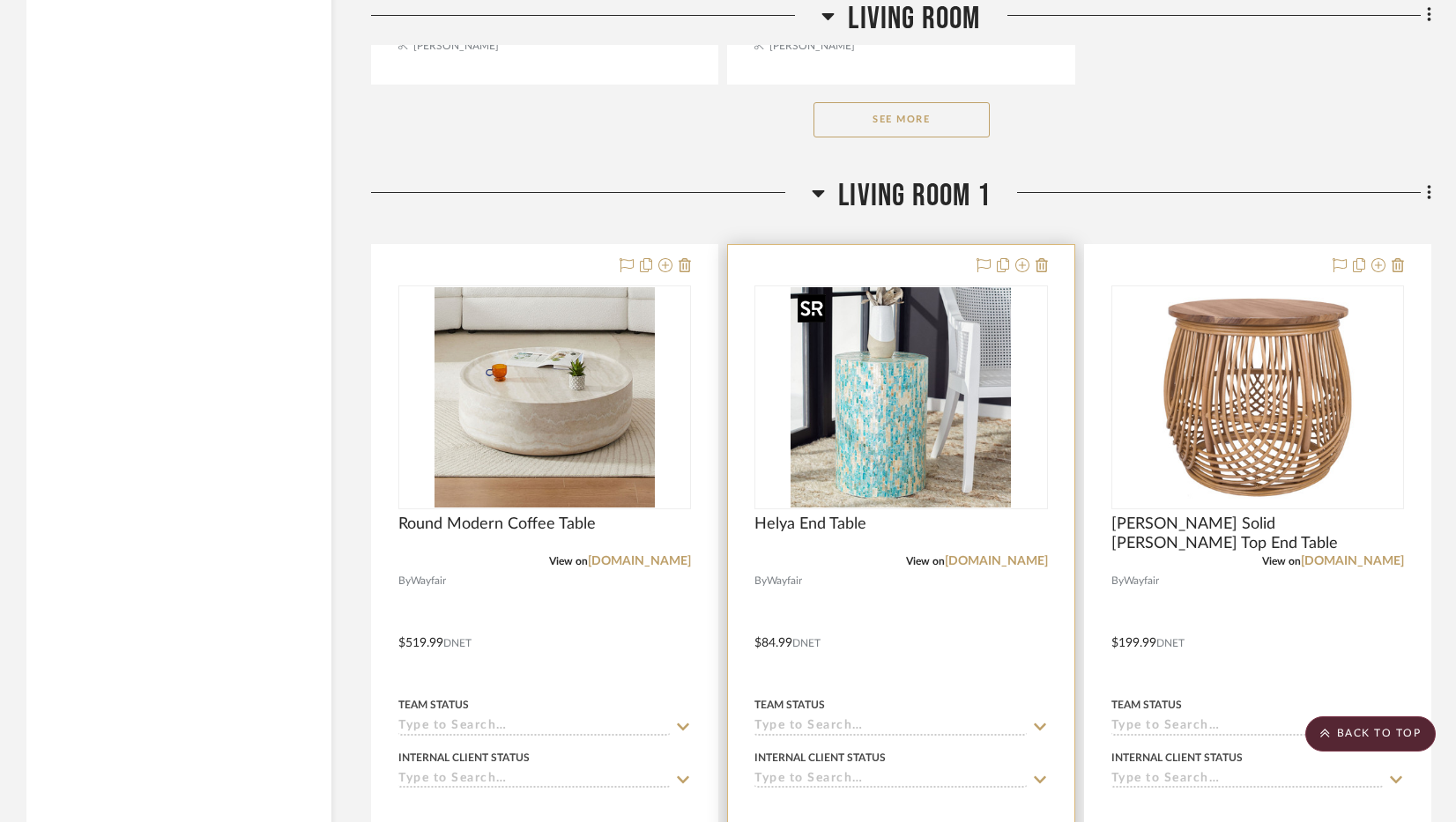
click at [924, 440] on img "0" at bounding box center [901, 397] width 220 height 220
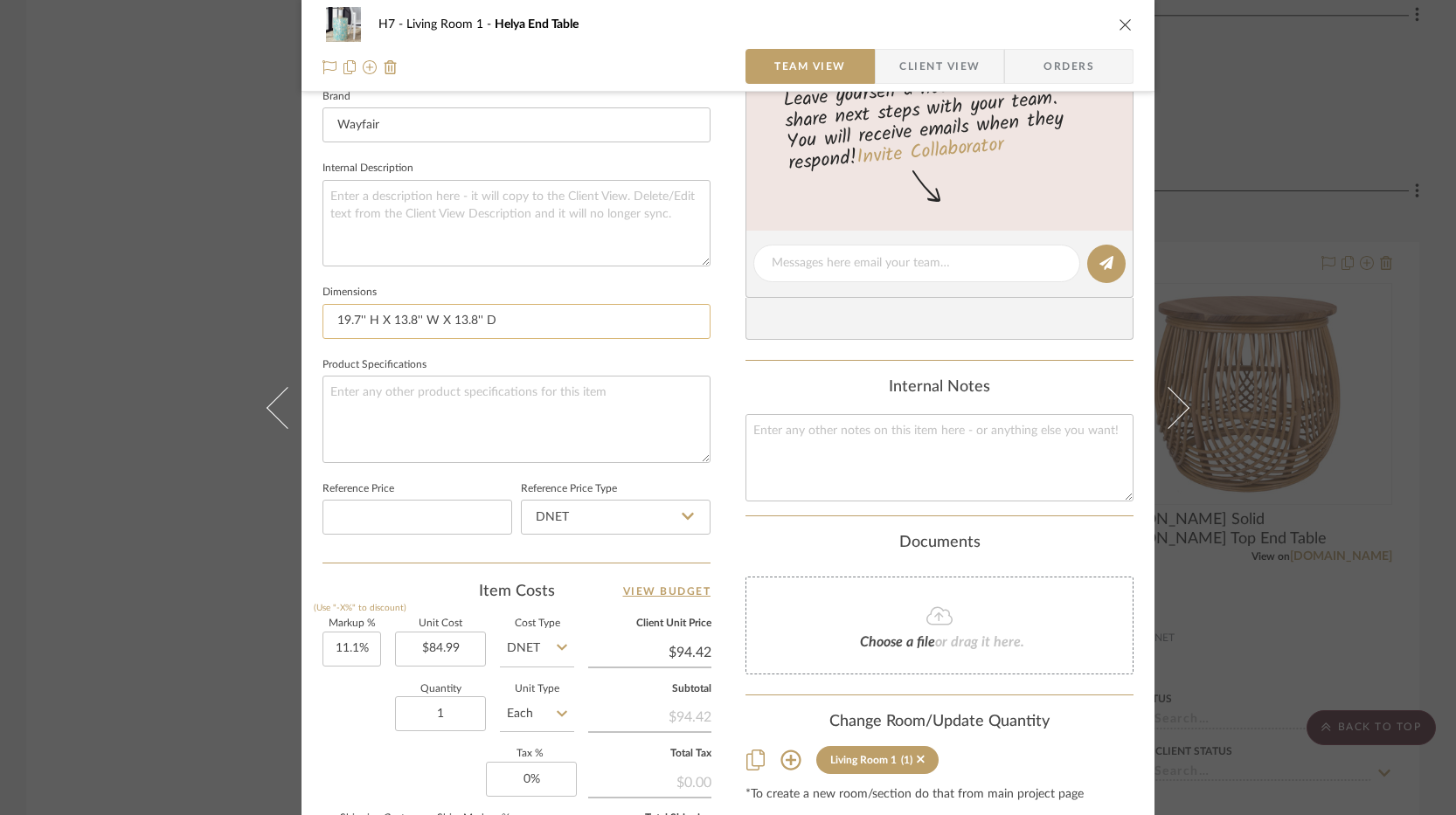
scroll to position [612, 0]
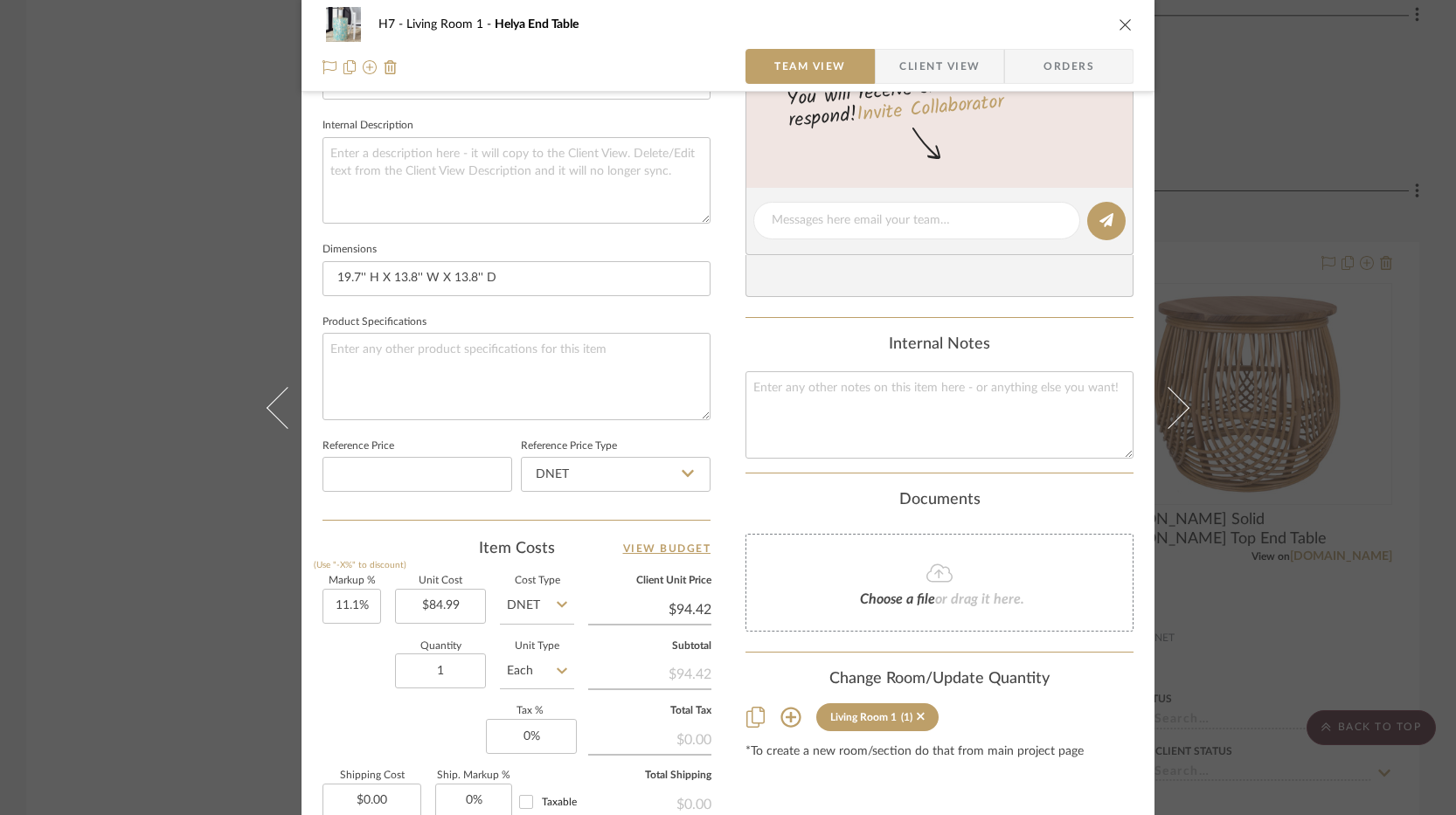
click at [216, 253] on div "H7 Living Room 1 Helya End Table Team View Client View Orders Team-Facing Detai…" at bounding box center [728, 408] width 1456 height 815
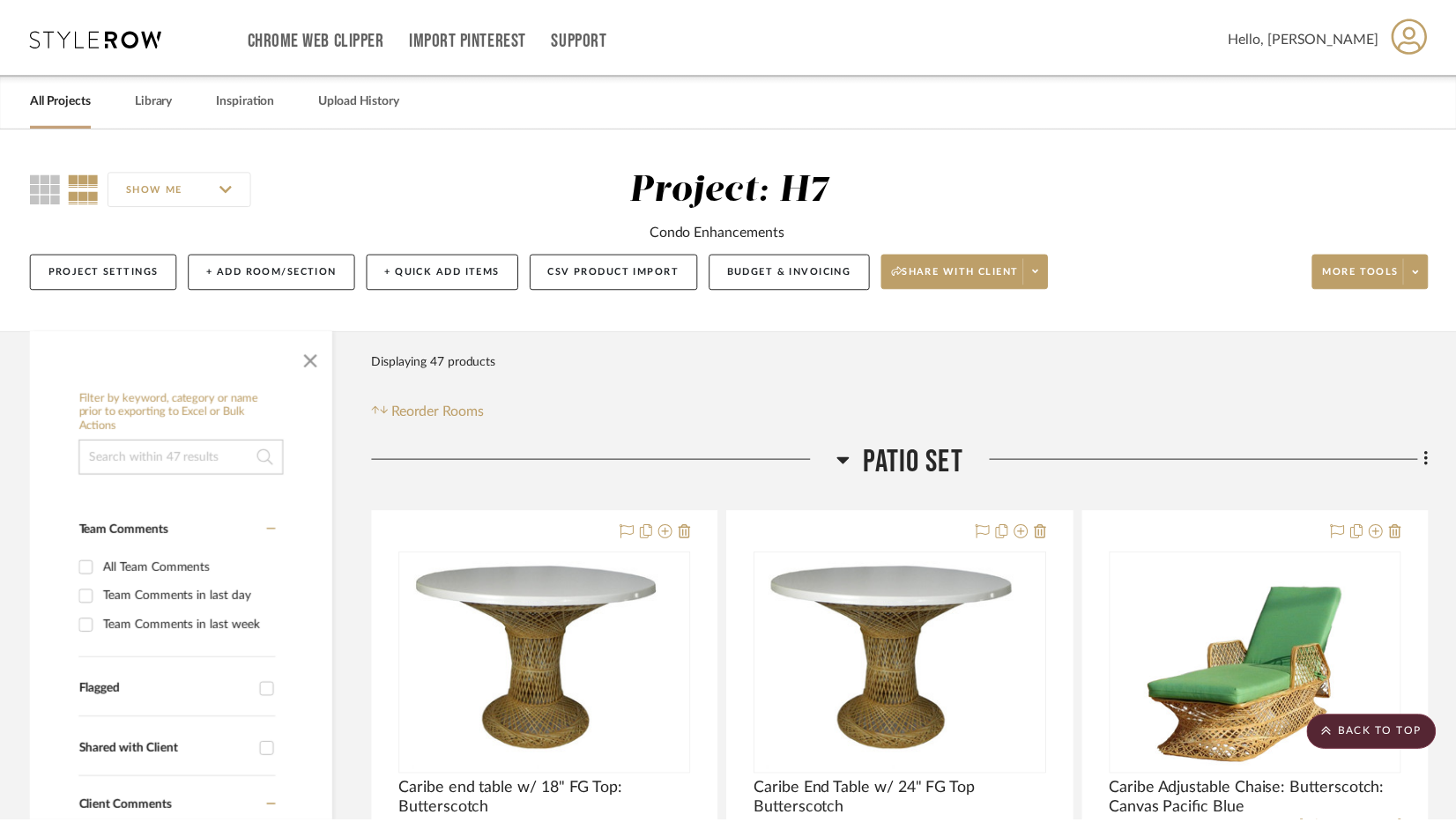
scroll to position [4407, 0]
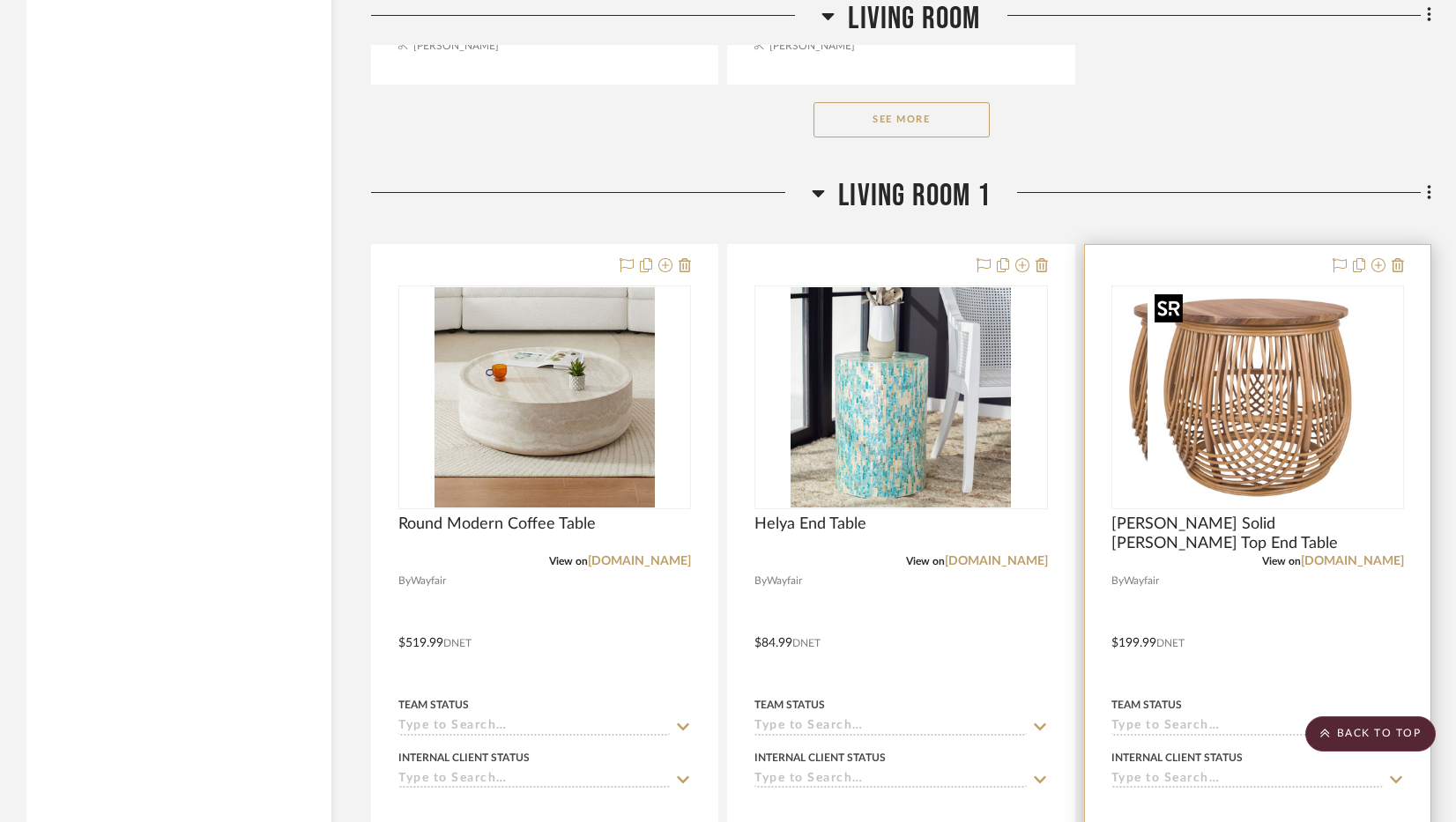
click at [1243, 443] on div at bounding box center [1258, 397] width 293 height 224
click at [1318, 427] on img "0" at bounding box center [1258, 397] width 220 height 220
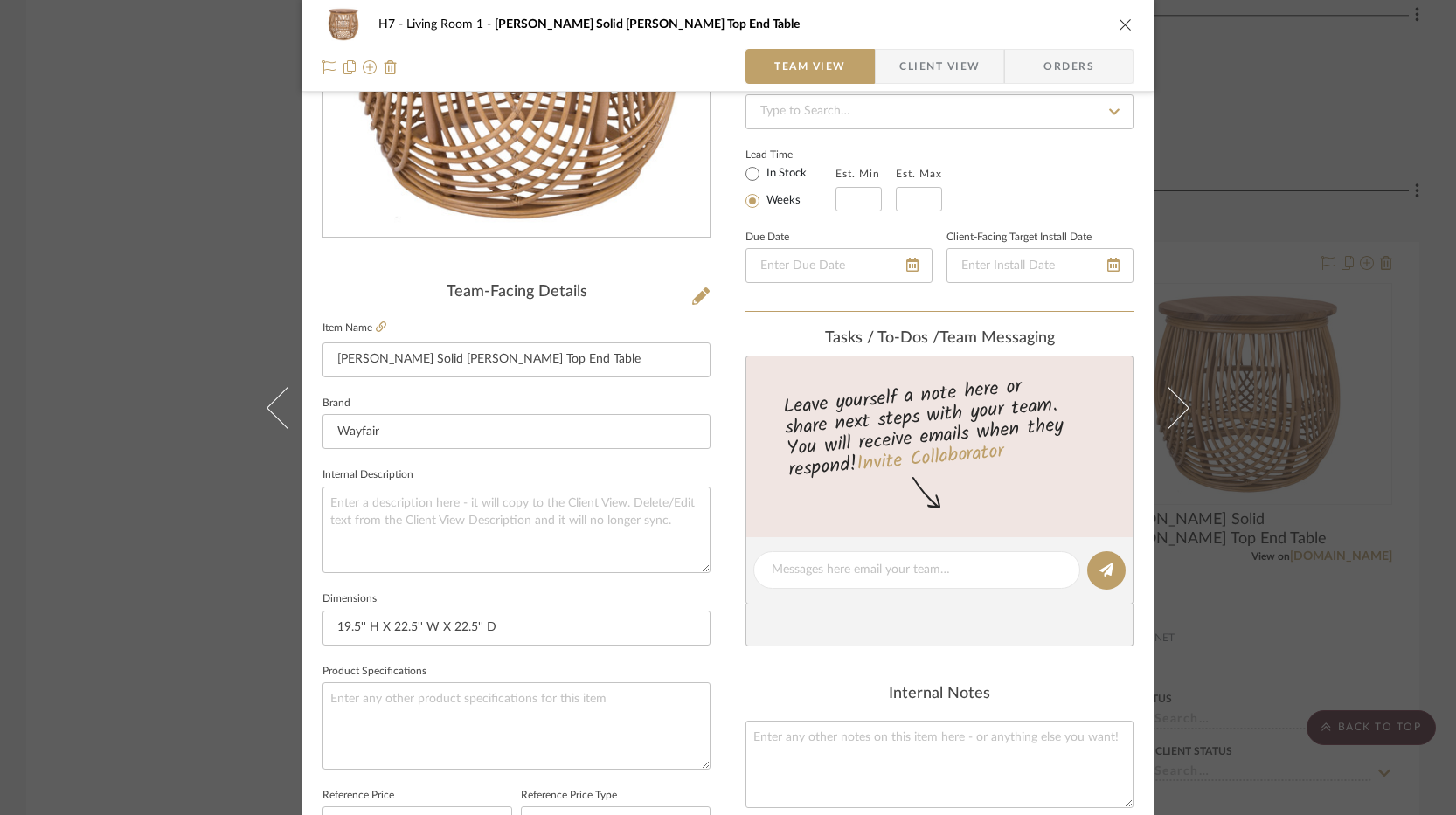
scroll to position [349, 0]
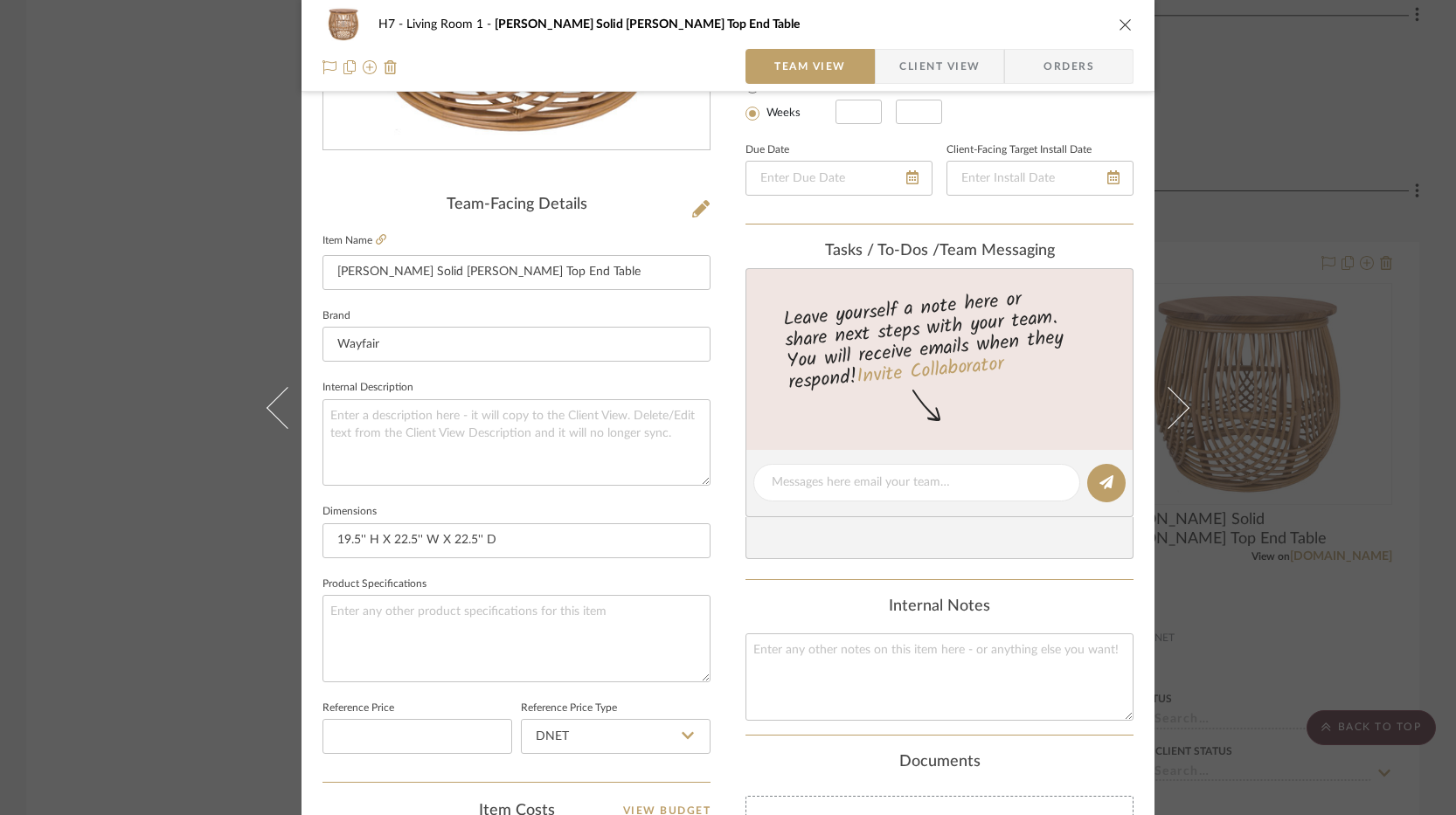
click at [208, 418] on div "H7 Living Room 1 Bechtold Solid Wood Top End Table Team View Client View Orders…" at bounding box center [728, 408] width 1456 height 815
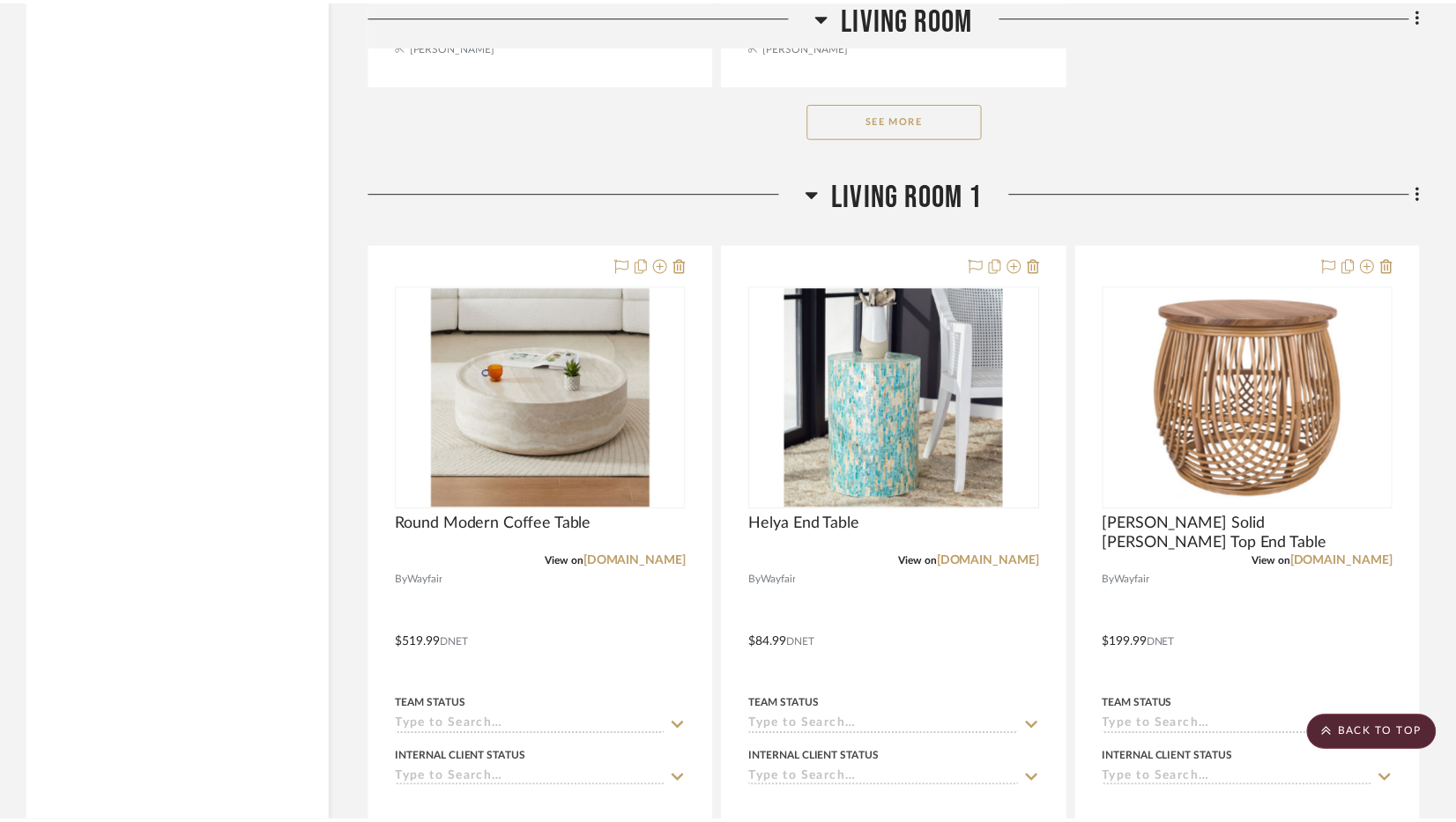
scroll to position [4407, 0]
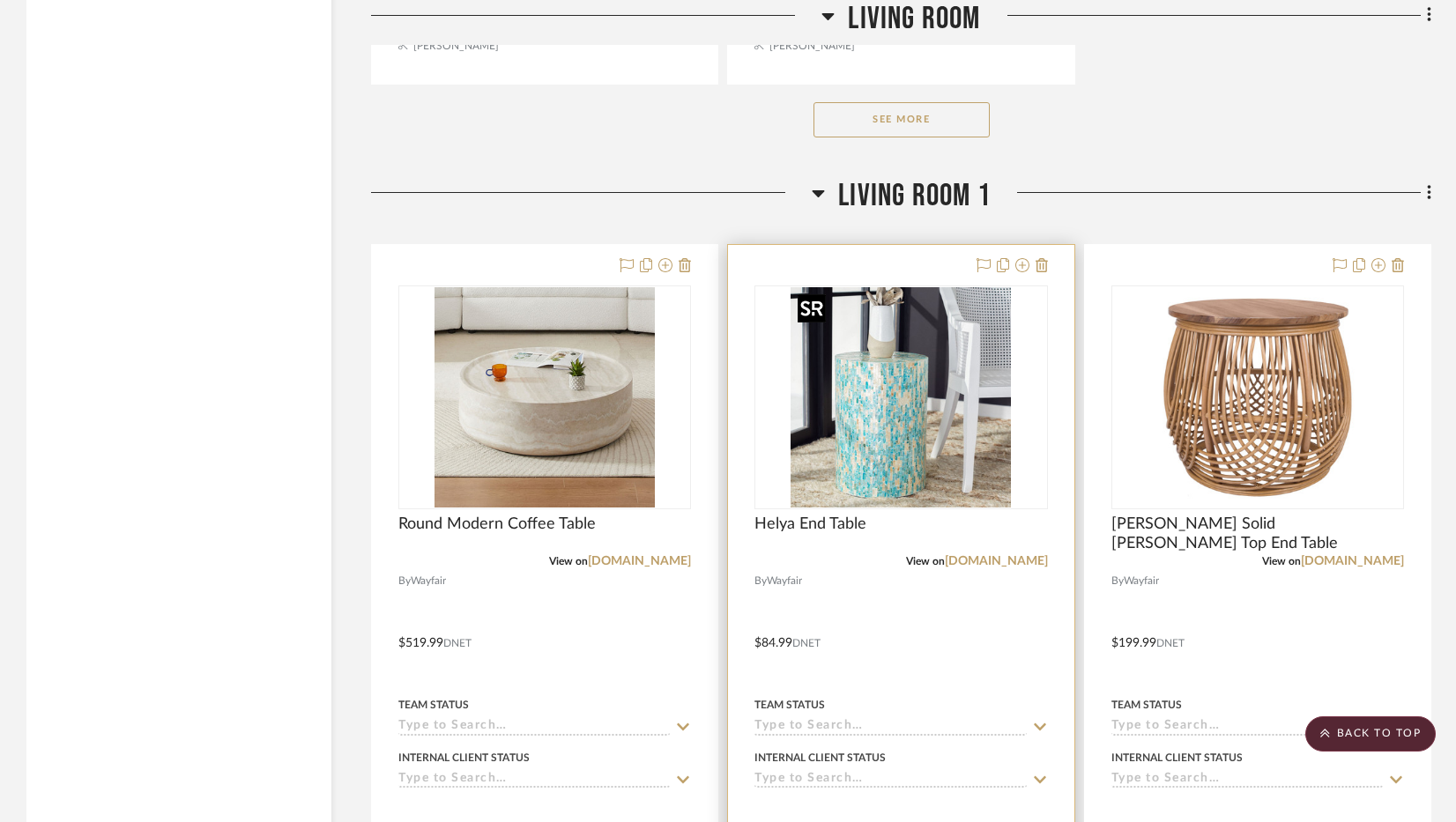
click at [865, 406] on img "0" at bounding box center [901, 397] width 220 height 220
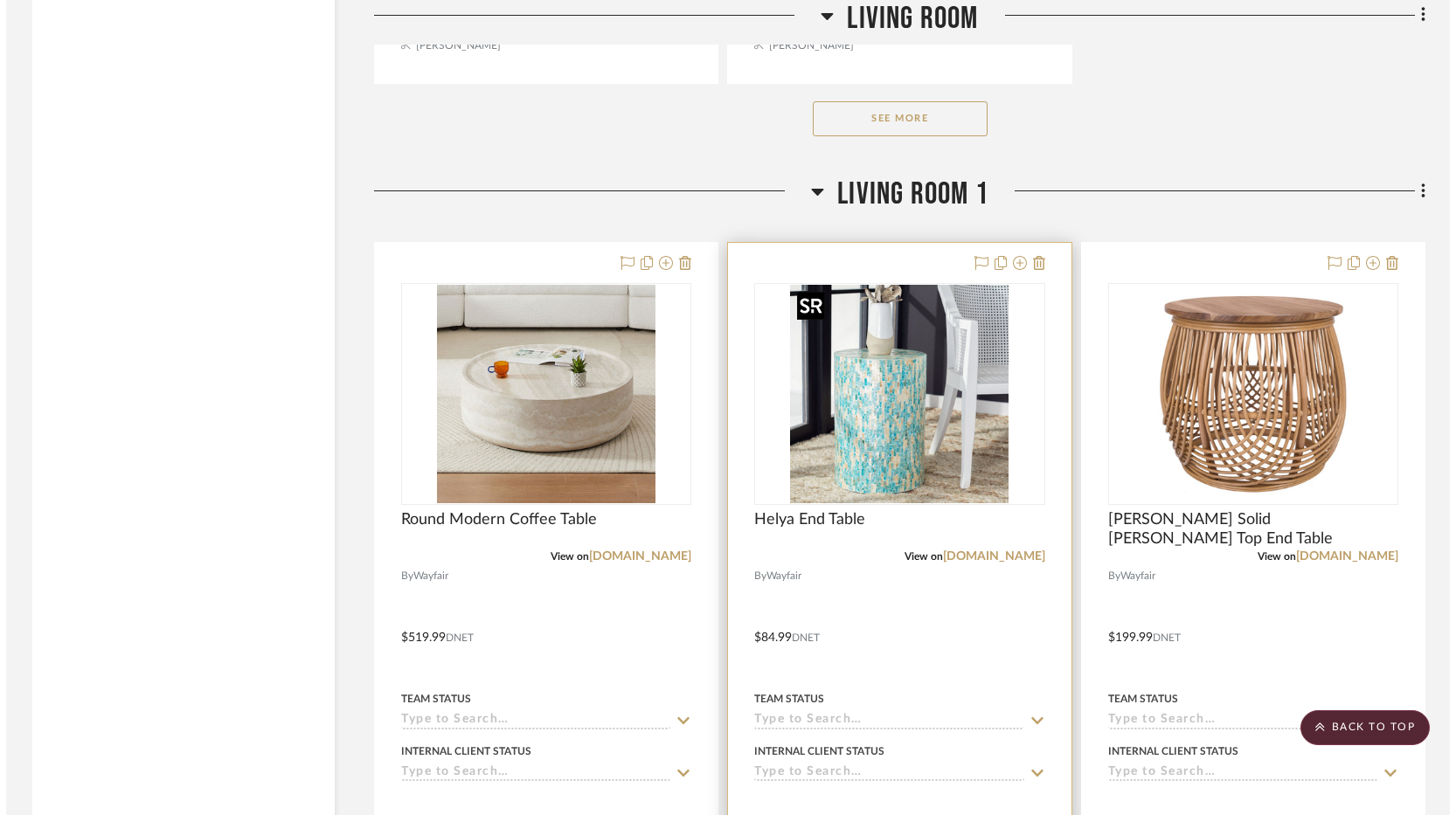
scroll to position [0, 0]
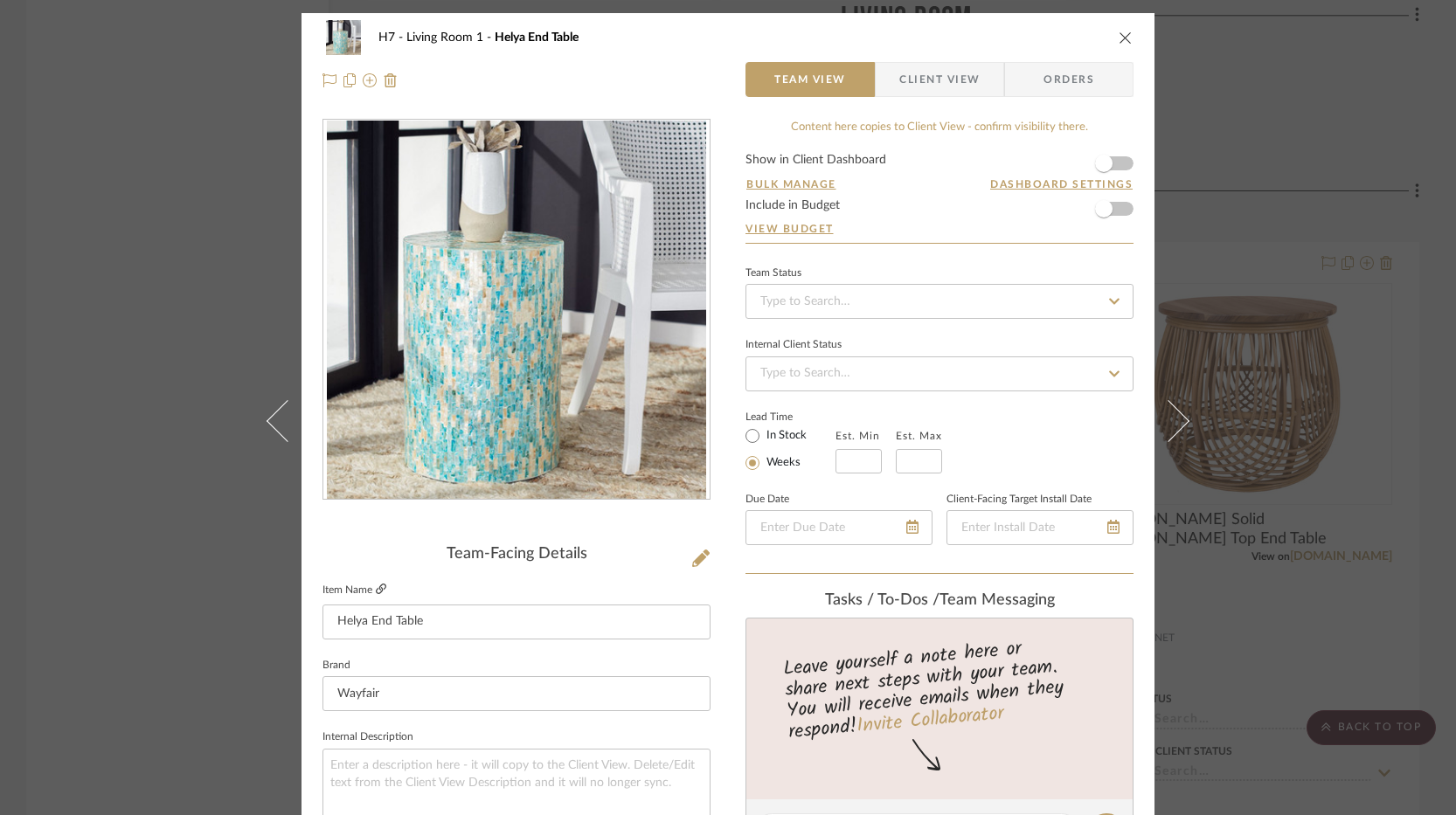
click at [380, 590] on icon at bounding box center [381, 589] width 11 height 11
click at [1120, 30] on icon "close" at bounding box center [1126, 38] width 14 height 14
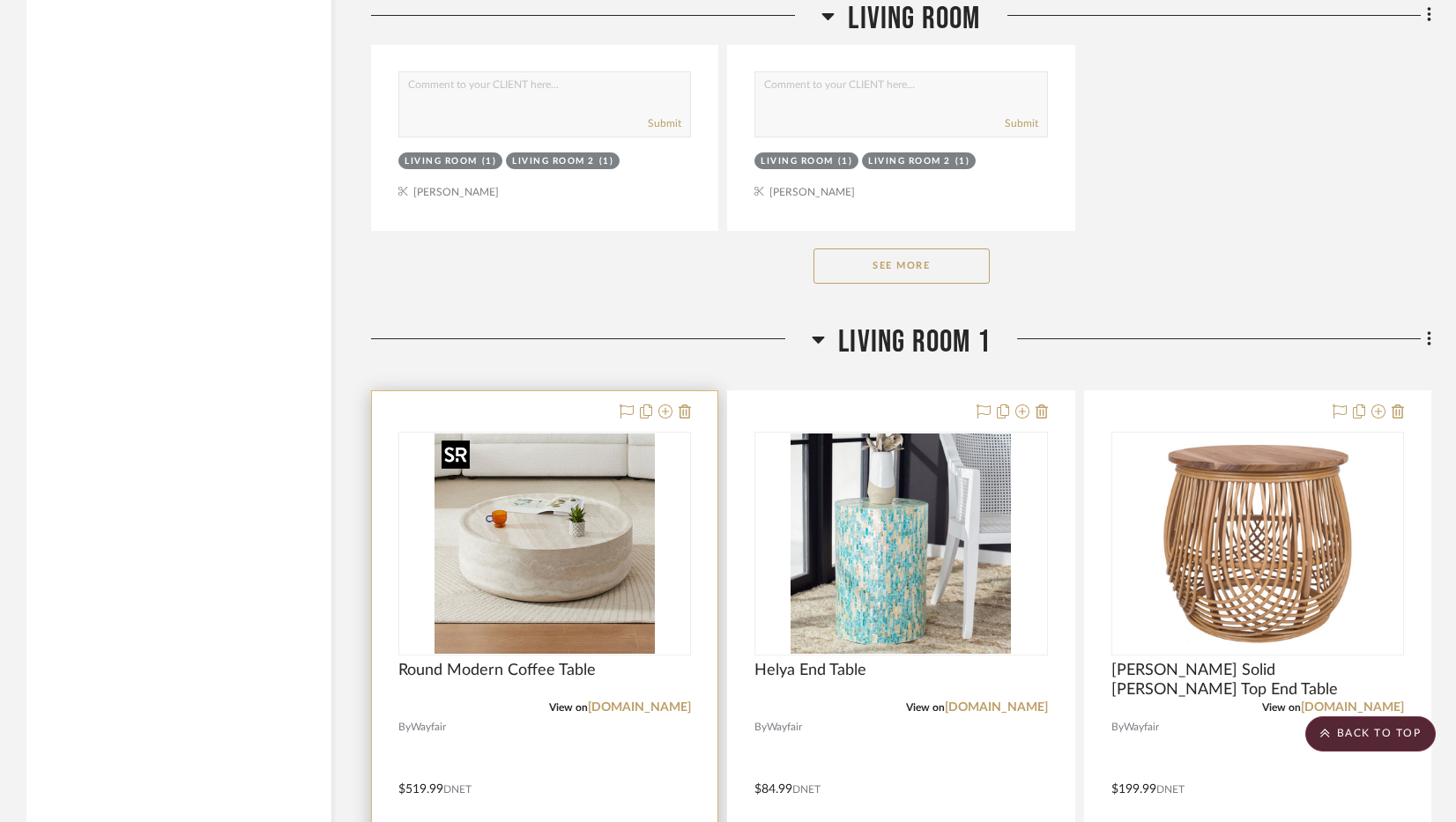
scroll to position [4407, 0]
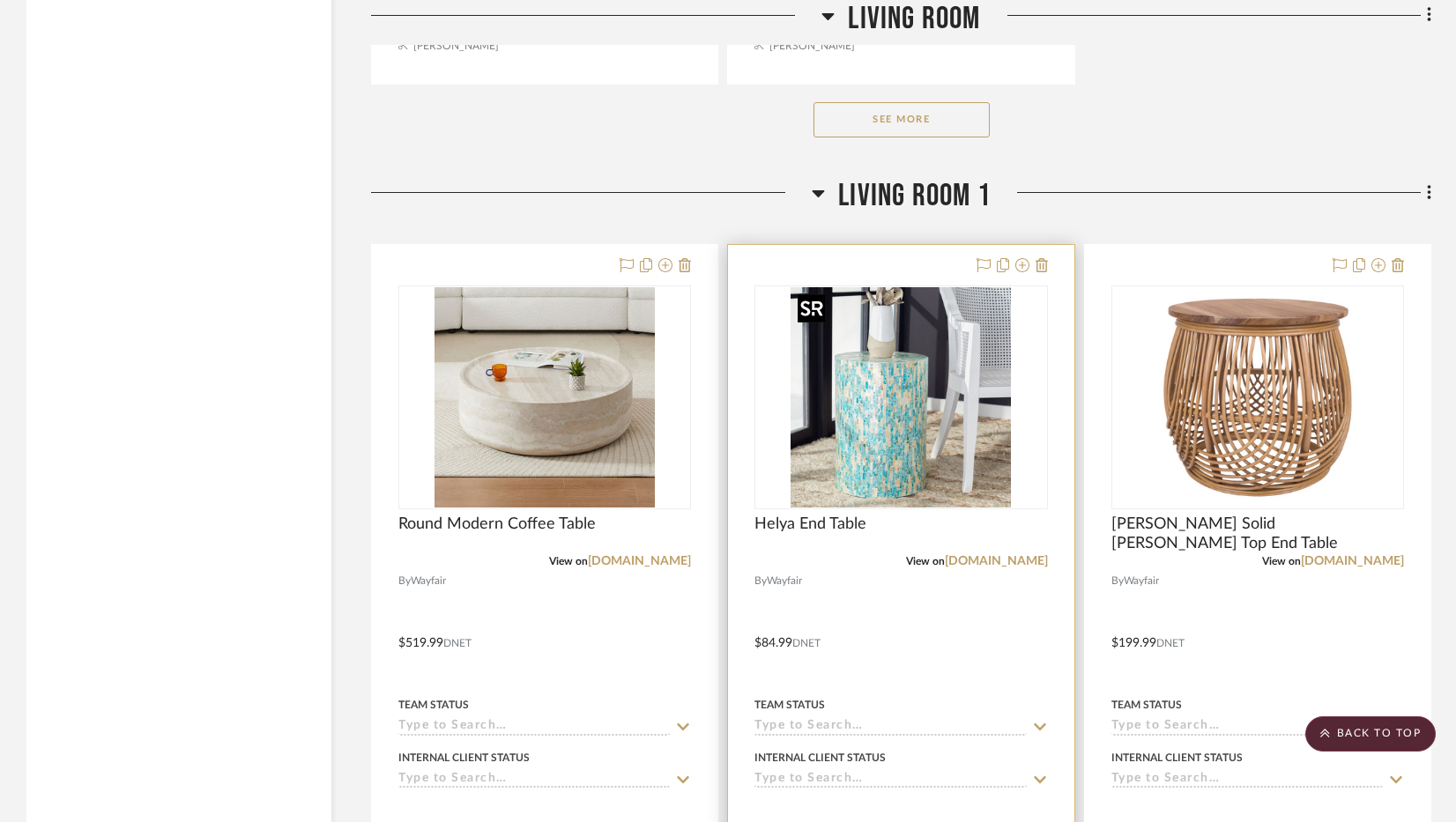
click at [853, 450] on img "0" at bounding box center [901, 397] width 220 height 220
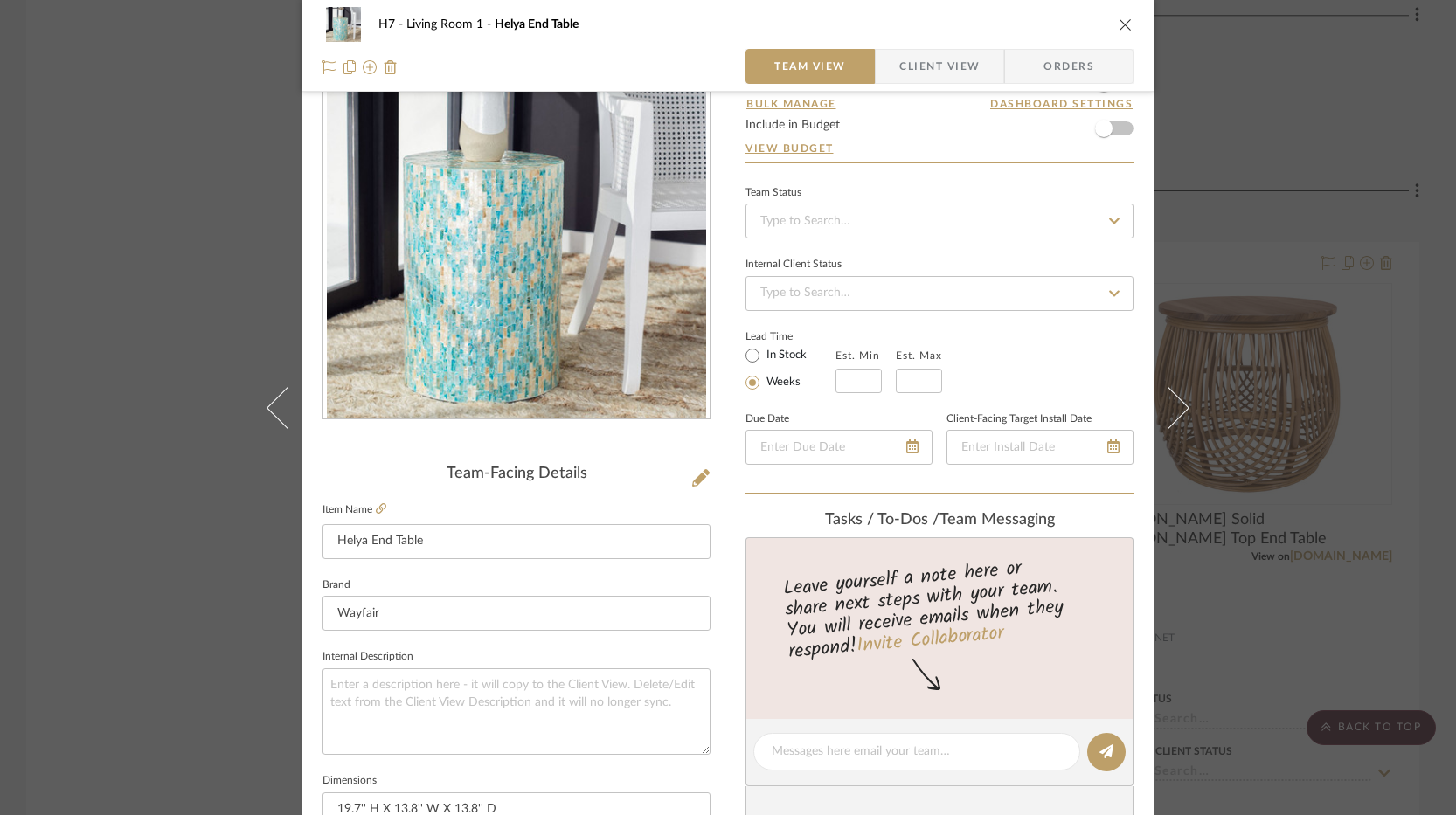
scroll to position [0, 0]
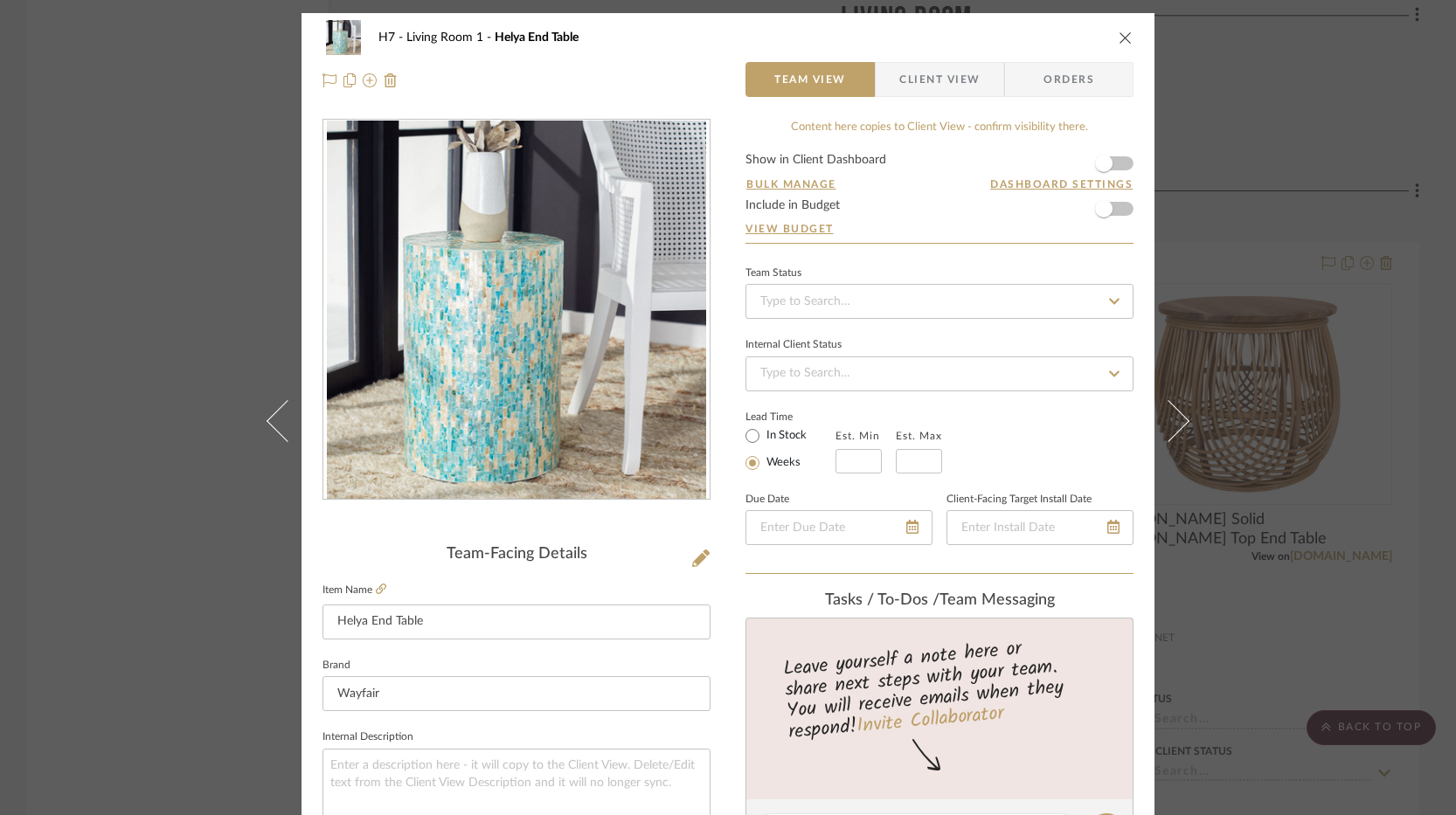
click at [1119, 42] on icon "close" at bounding box center [1126, 38] width 14 height 14
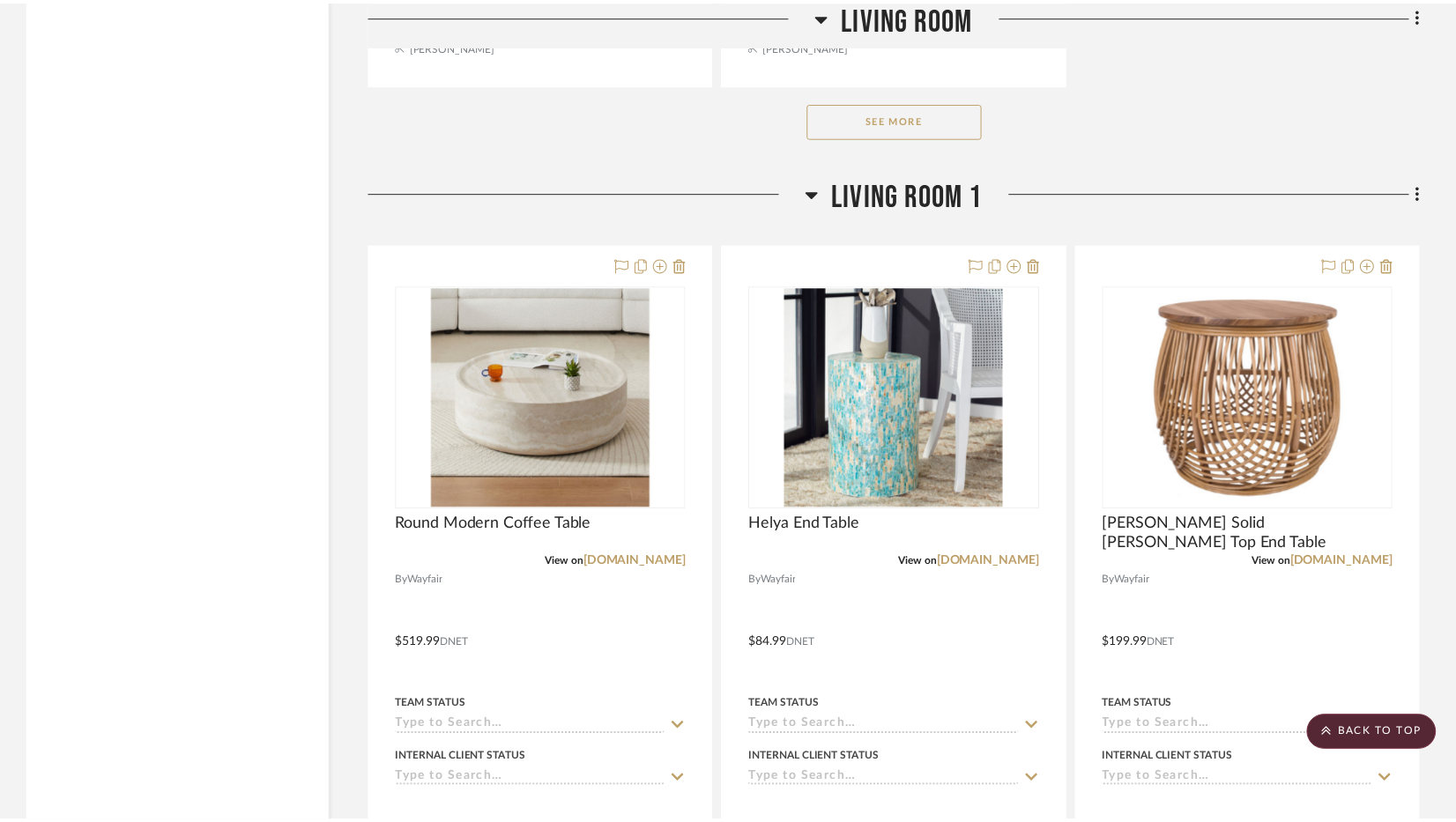
scroll to position [4407, 0]
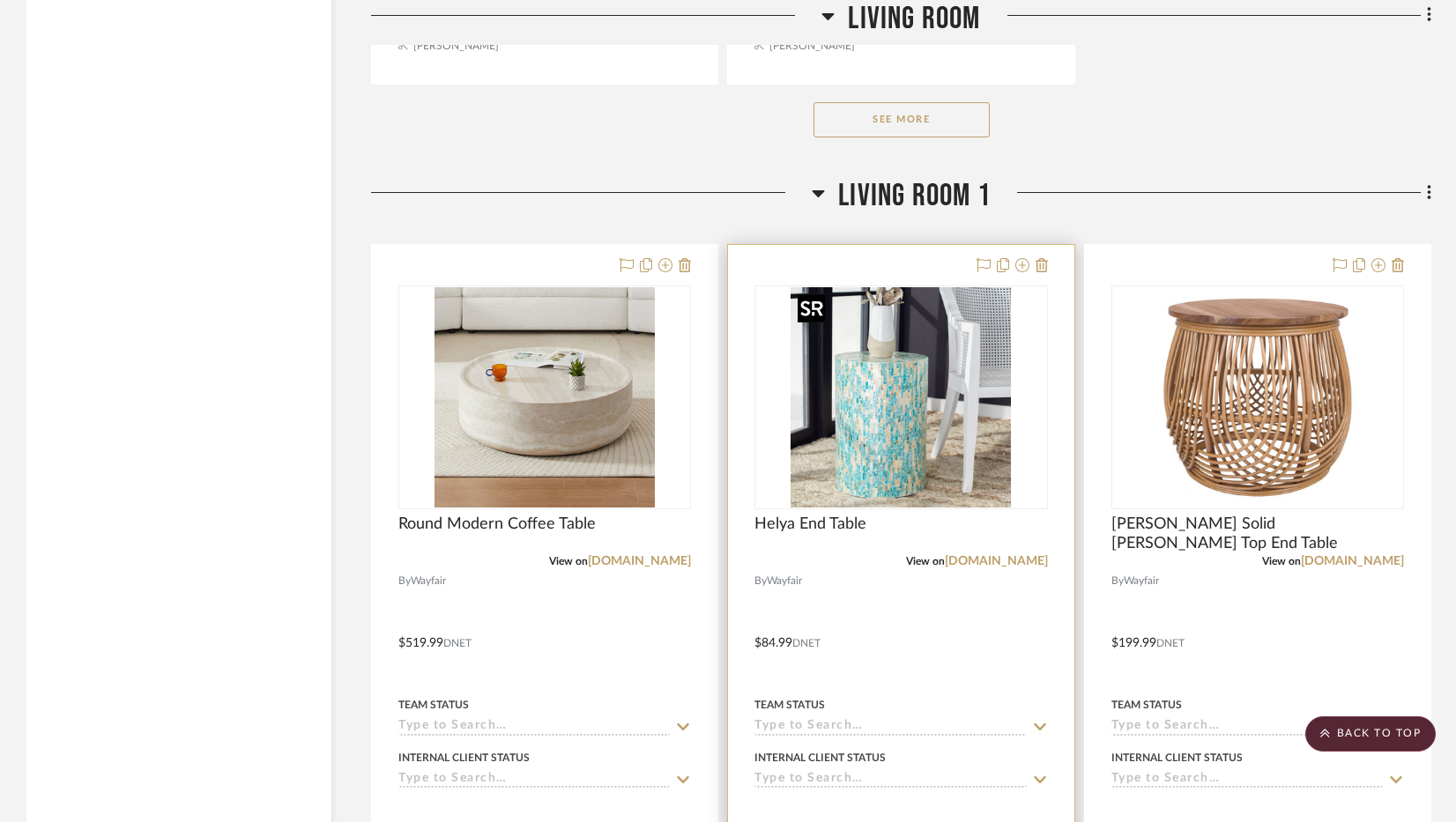
click at [868, 493] on img "0" at bounding box center [901, 397] width 220 height 220
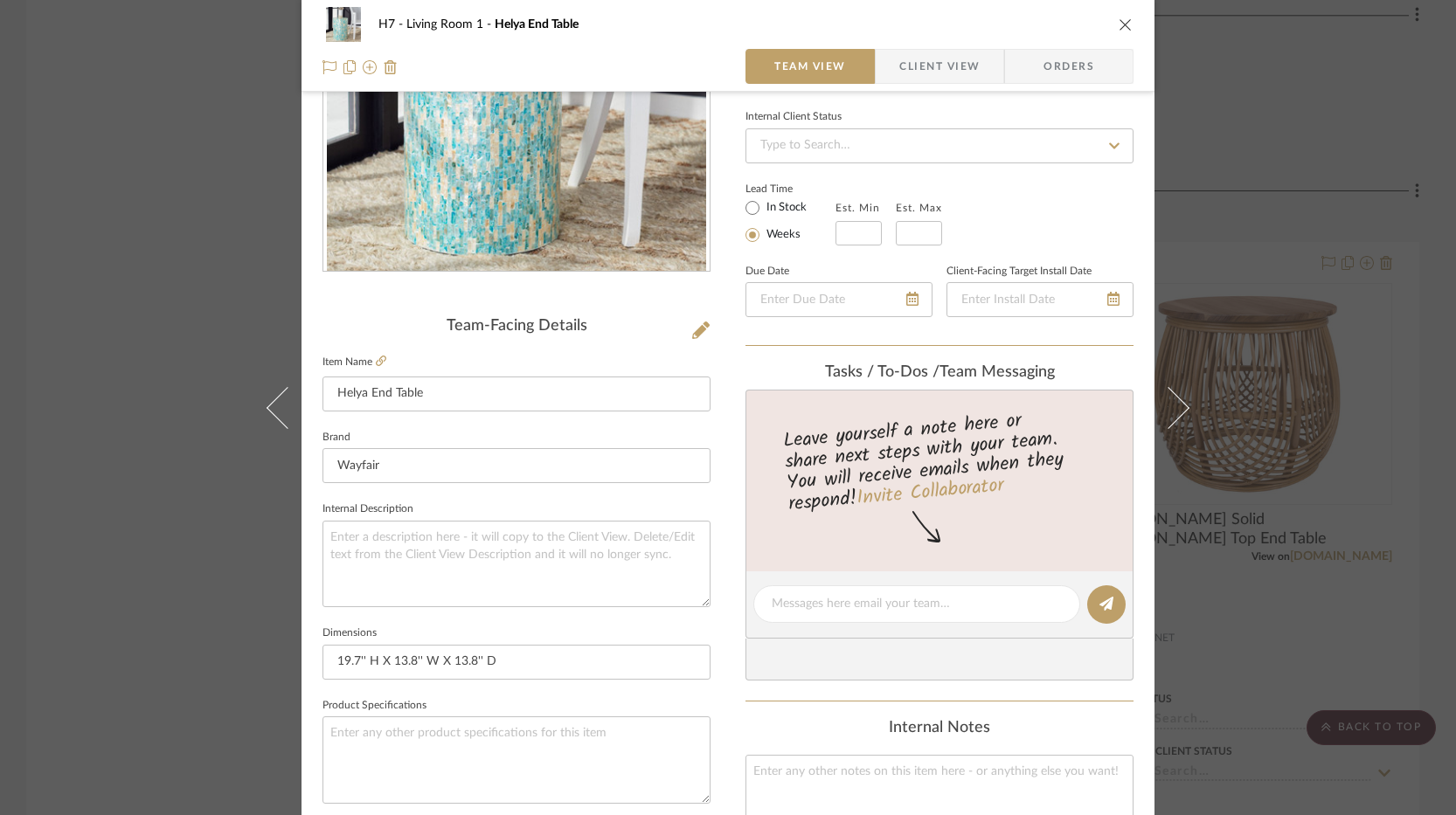
scroll to position [262, 0]
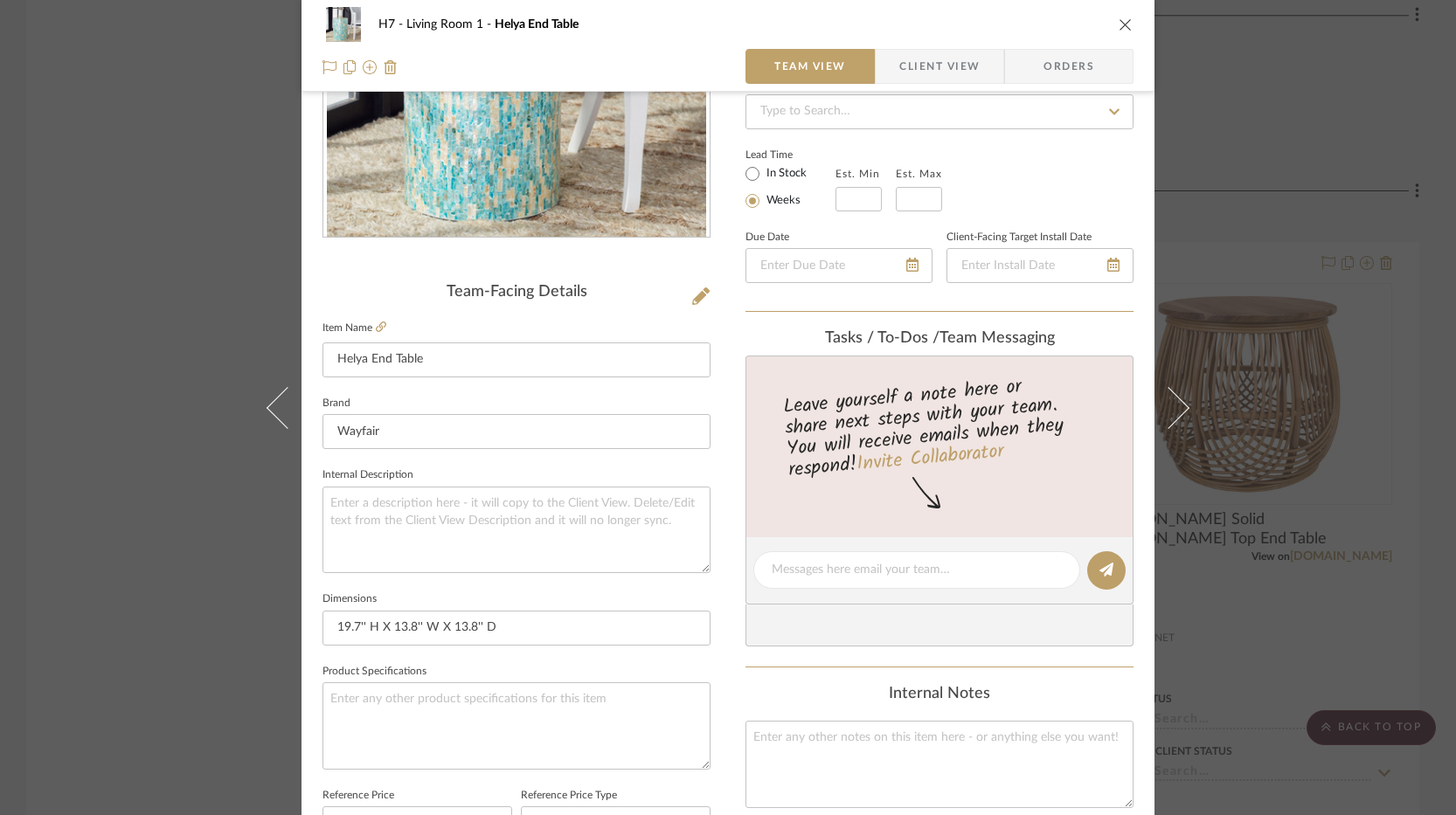
click at [1231, 277] on div "H7 Living Room 1 Helya End Table Team View Client View Orders Team-Facing Detai…" at bounding box center [728, 408] width 1456 height 815
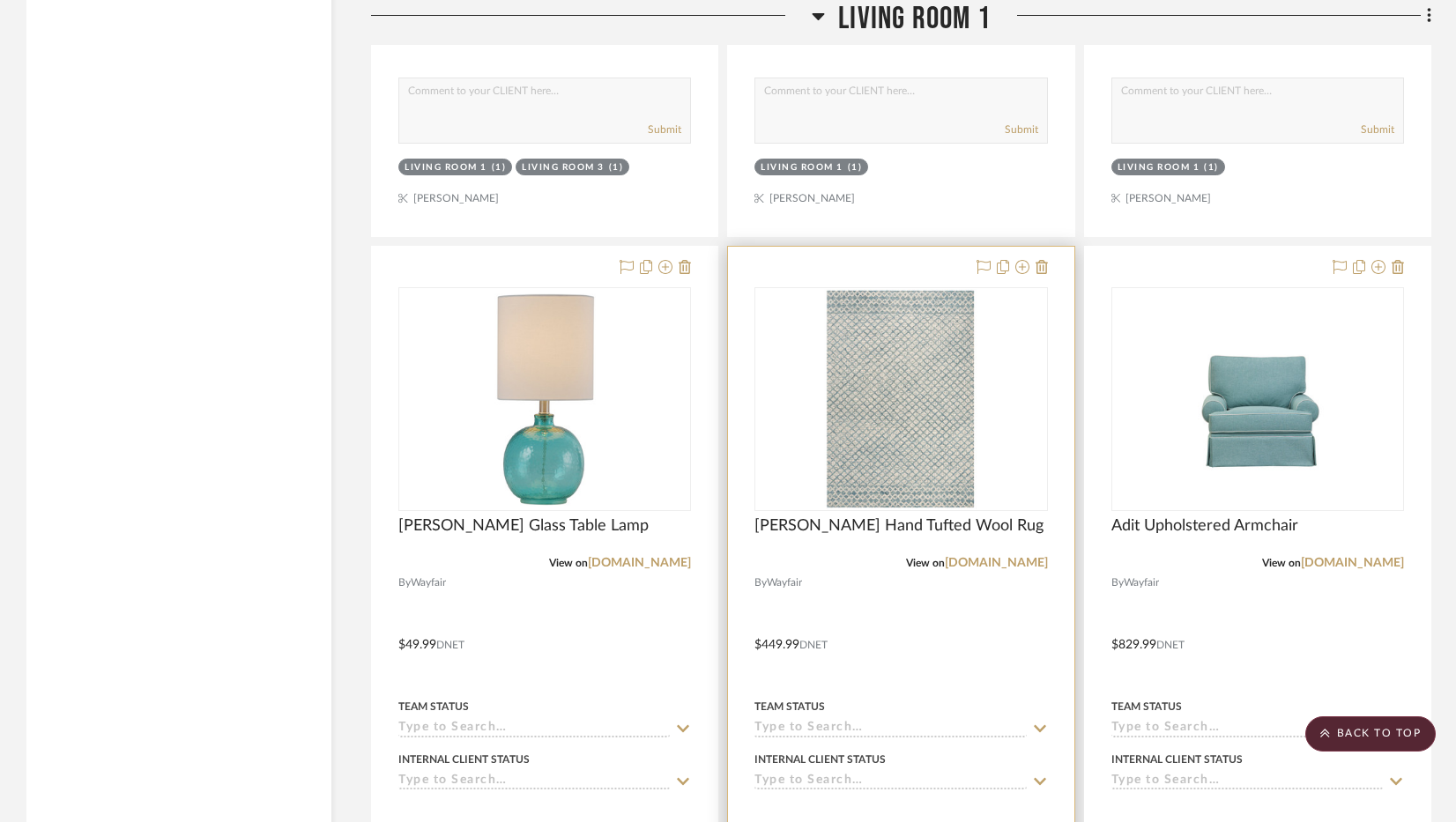
scroll to position [5288, 0]
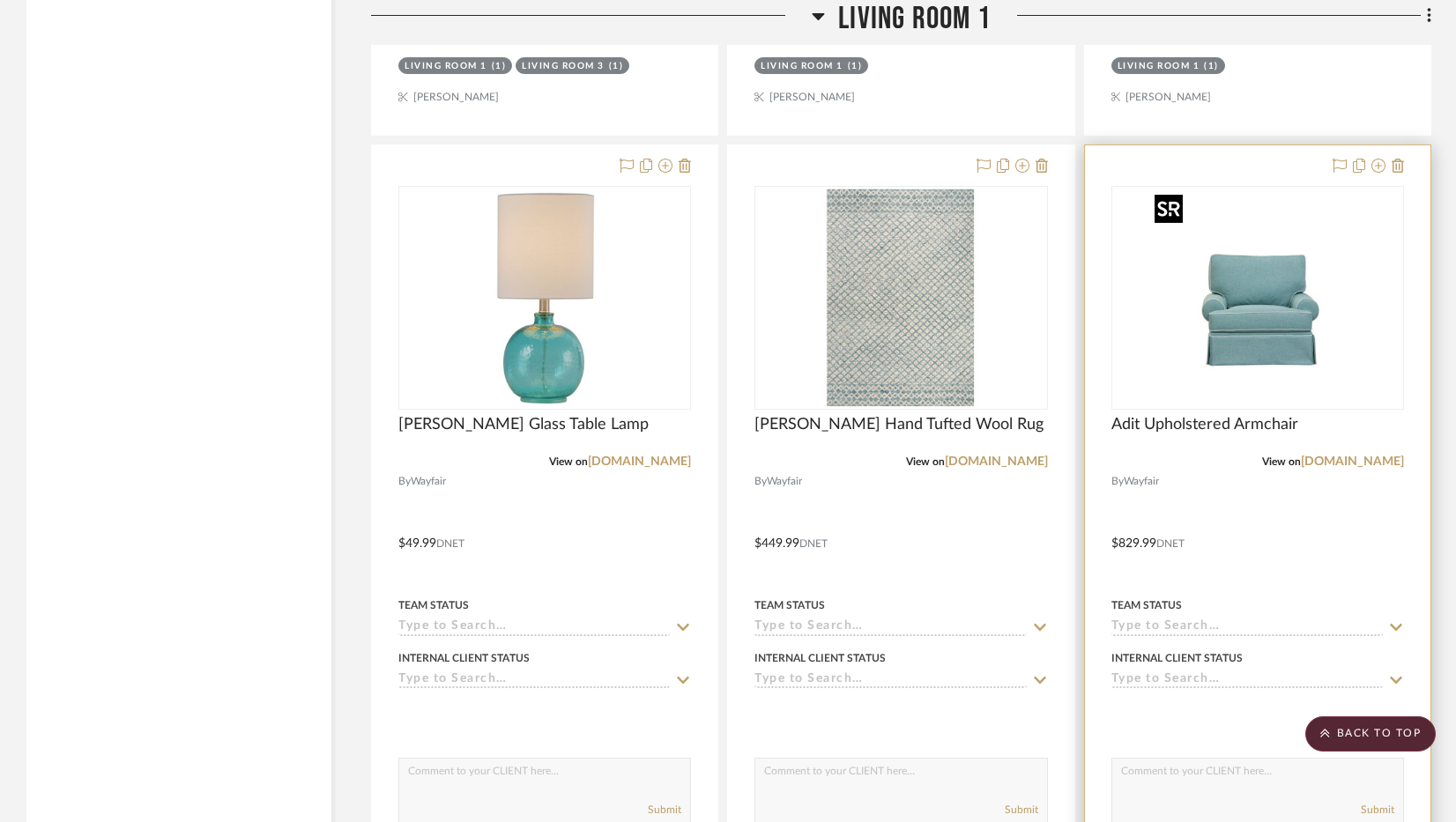
click at [1255, 288] on div at bounding box center [1258, 297] width 293 height 224
click at [1255, 312] on img "0" at bounding box center [1258, 297] width 220 height 220
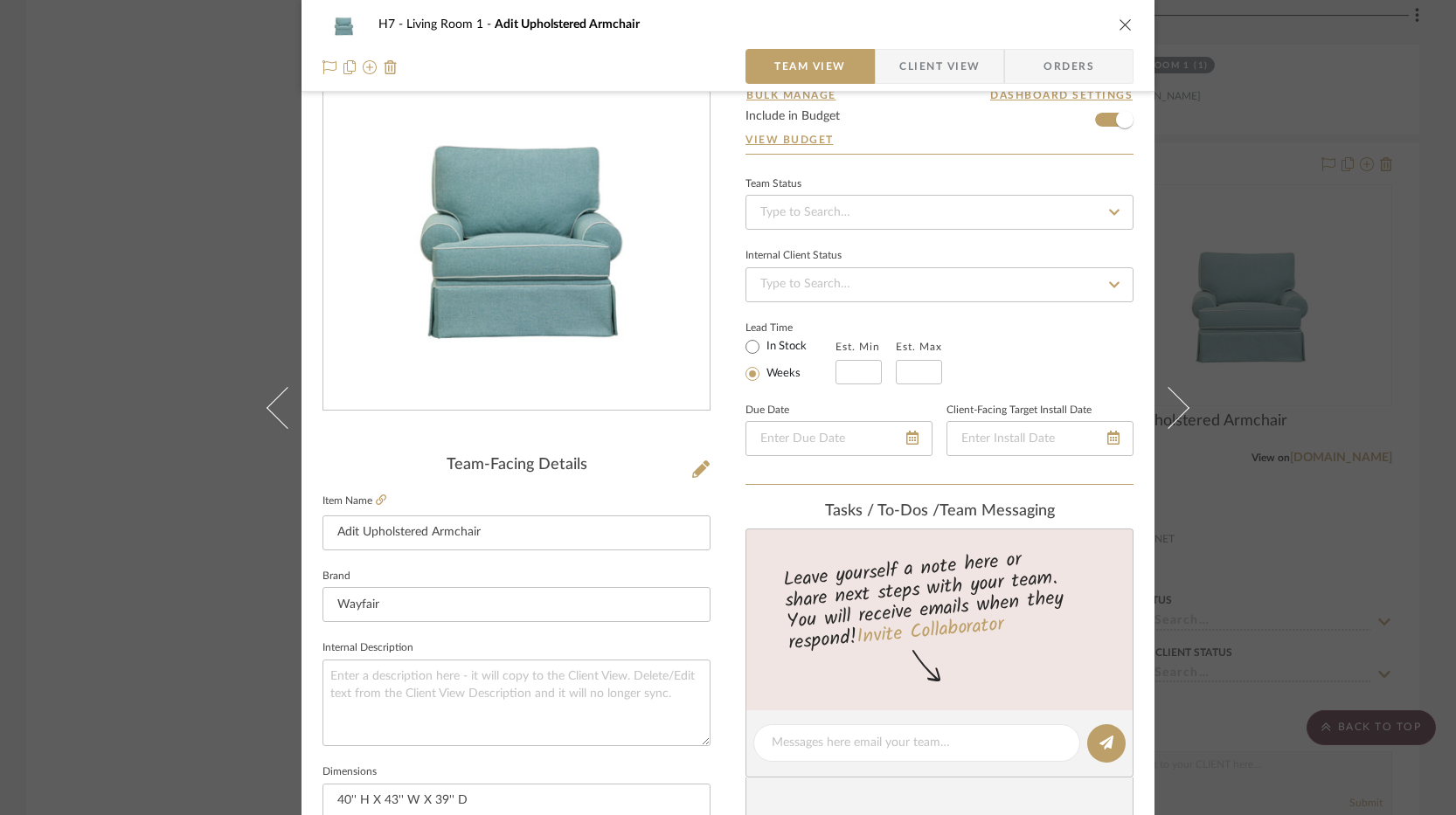
scroll to position [349, 0]
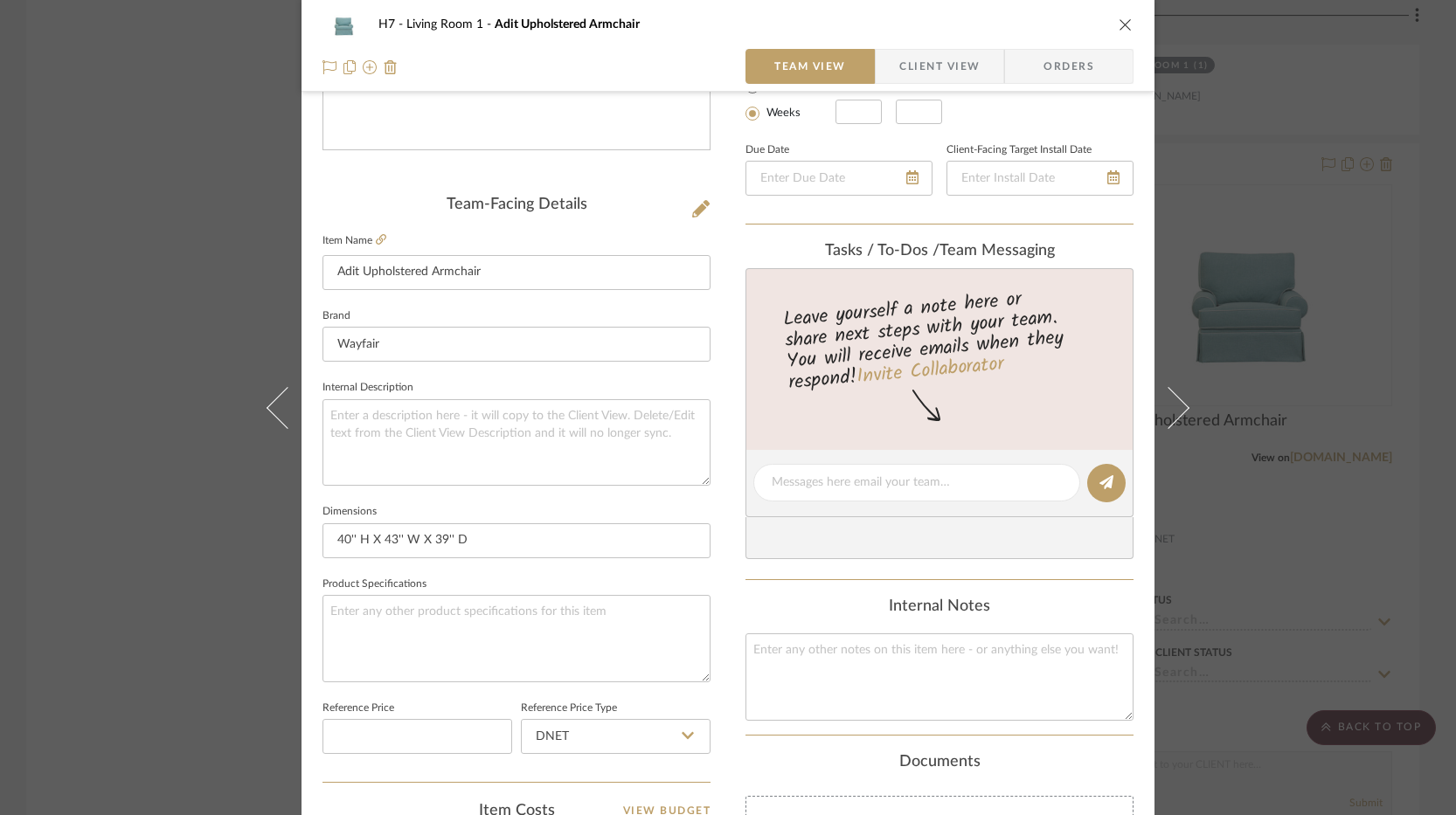
click at [179, 525] on div "H7 Living Room 1 Adit Upholstered Armchair Team View Client View Orders Team-Fa…" at bounding box center [728, 408] width 1456 height 815
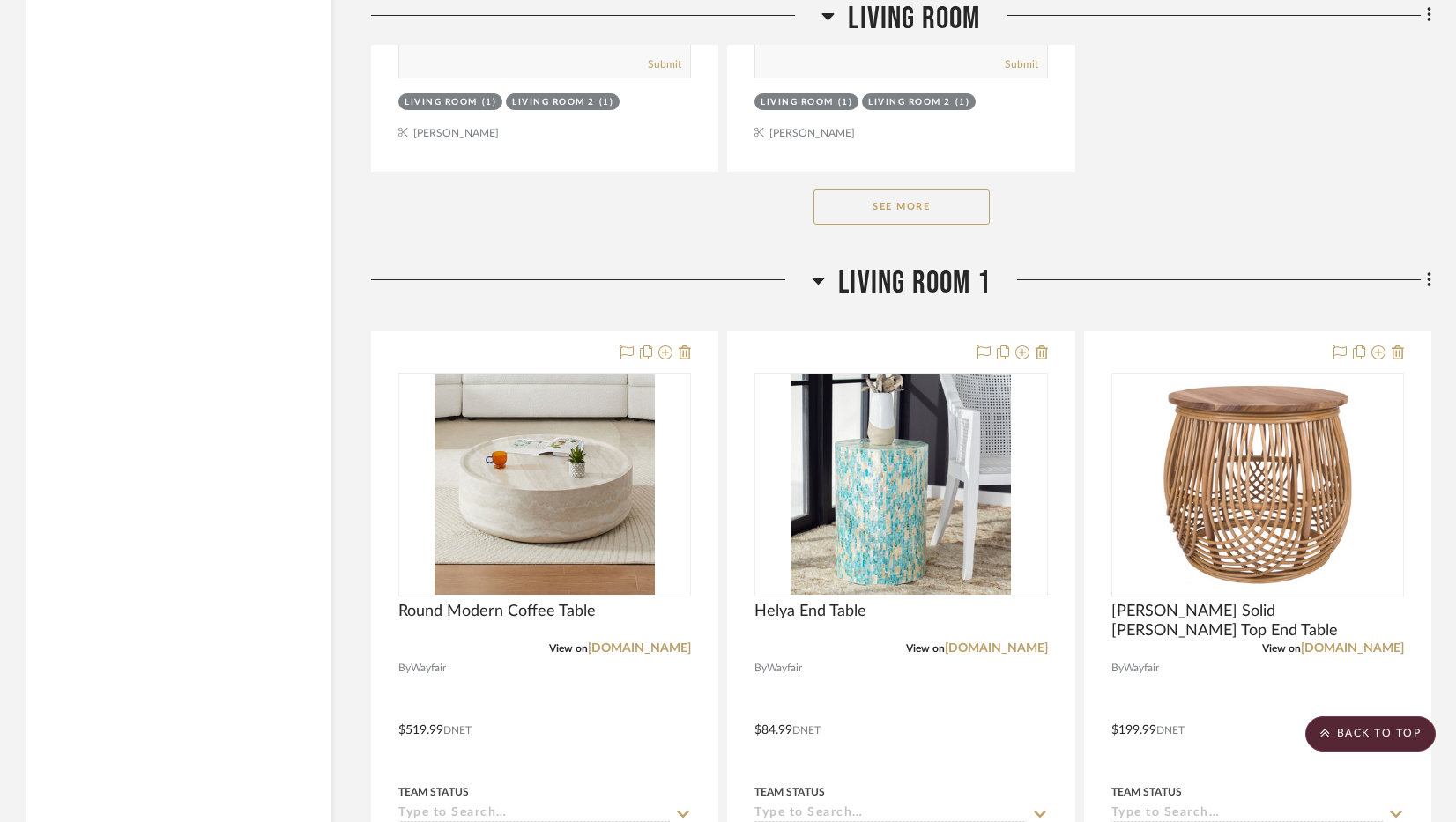
scroll to position [4407, 0]
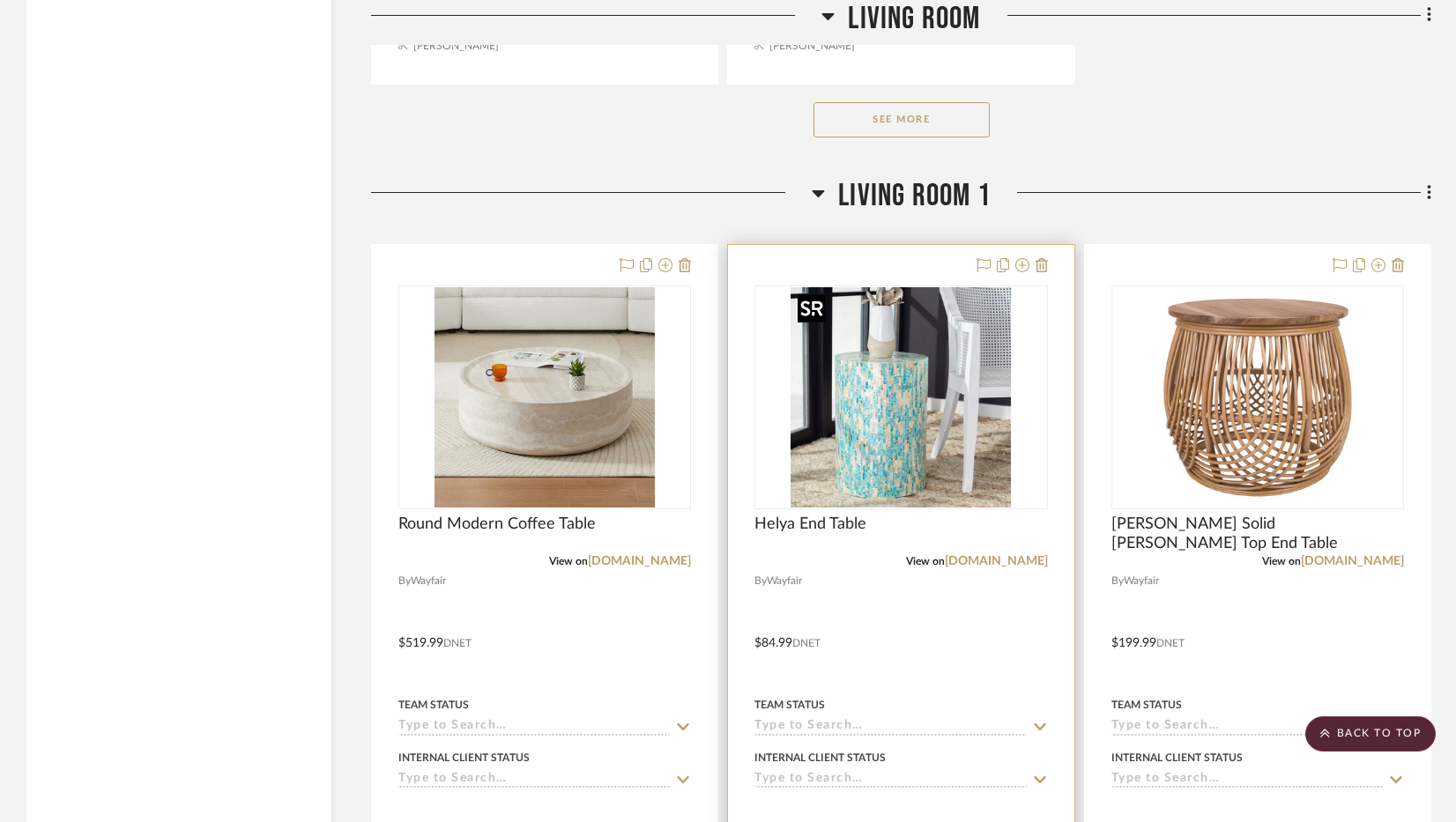
click at [931, 456] on img "0" at bounding box center [901, 397] width 220 height 220
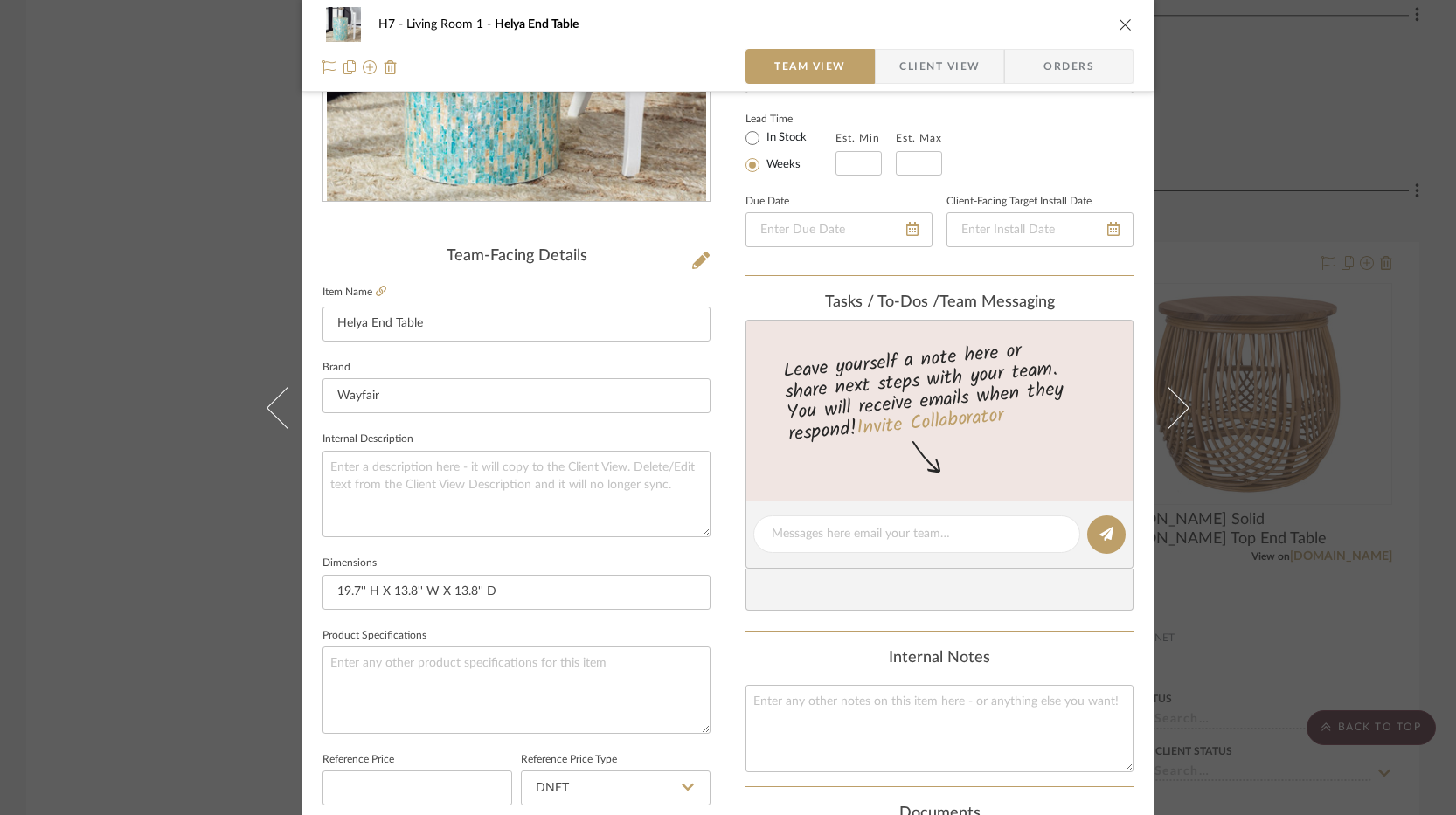
scroll to position [349, 0]
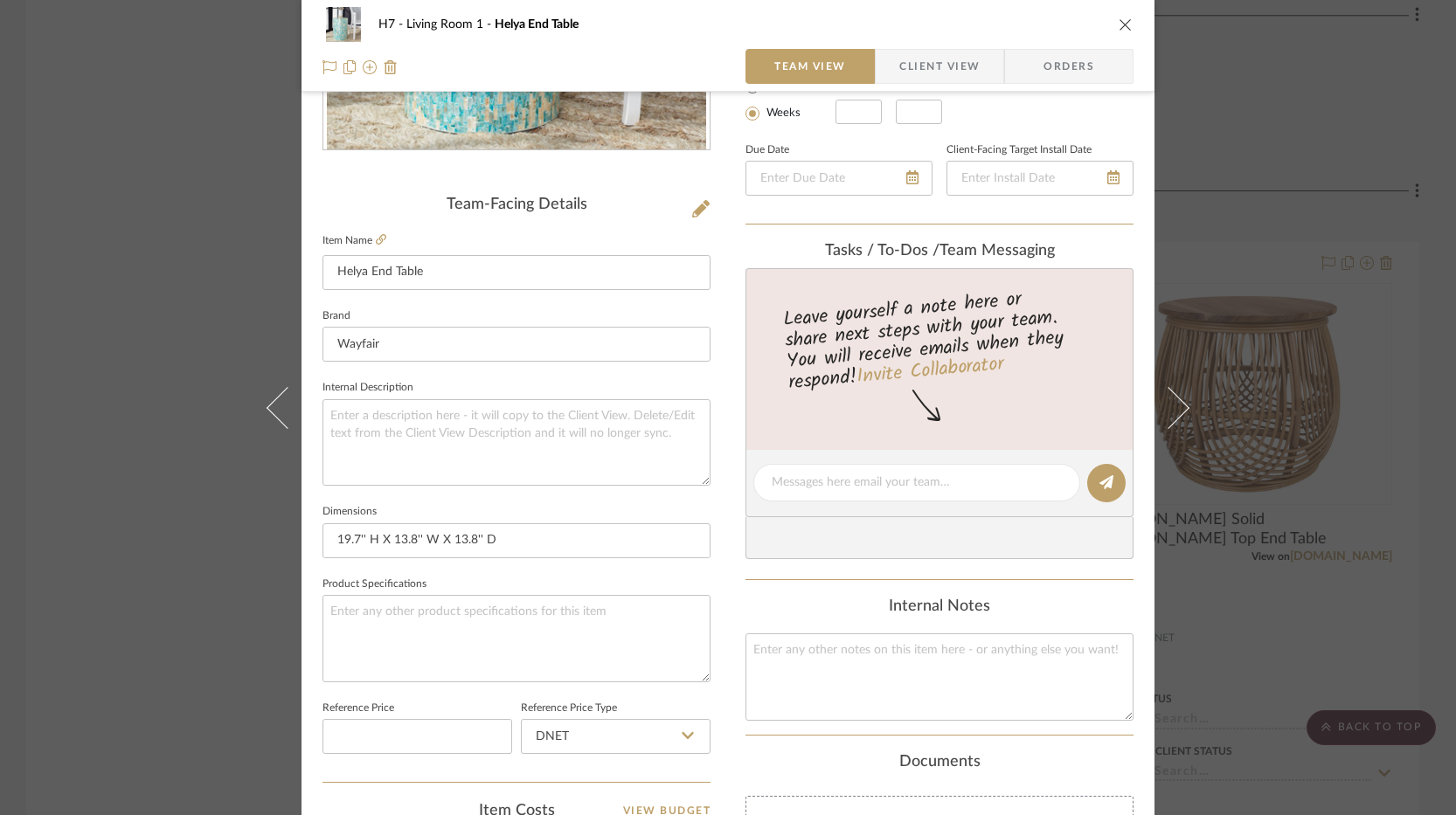
click at [181, 344] on div "H7 Living Room 1 Helya End Table Team View Client View Orders Team-Facing Detai…" at bounding box center [728, 408] width 1456 height 815
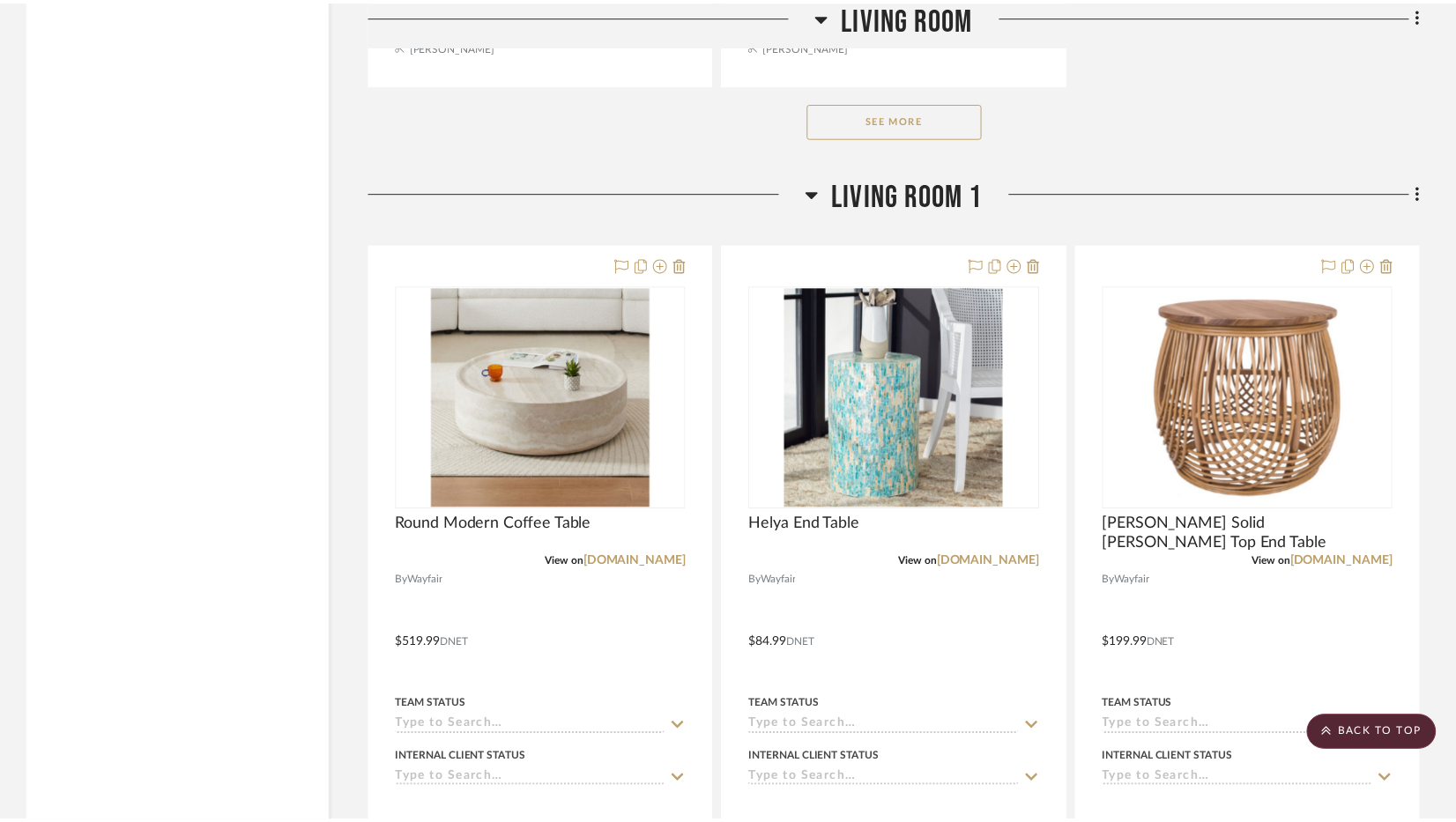
scroll to position [4407, 0]
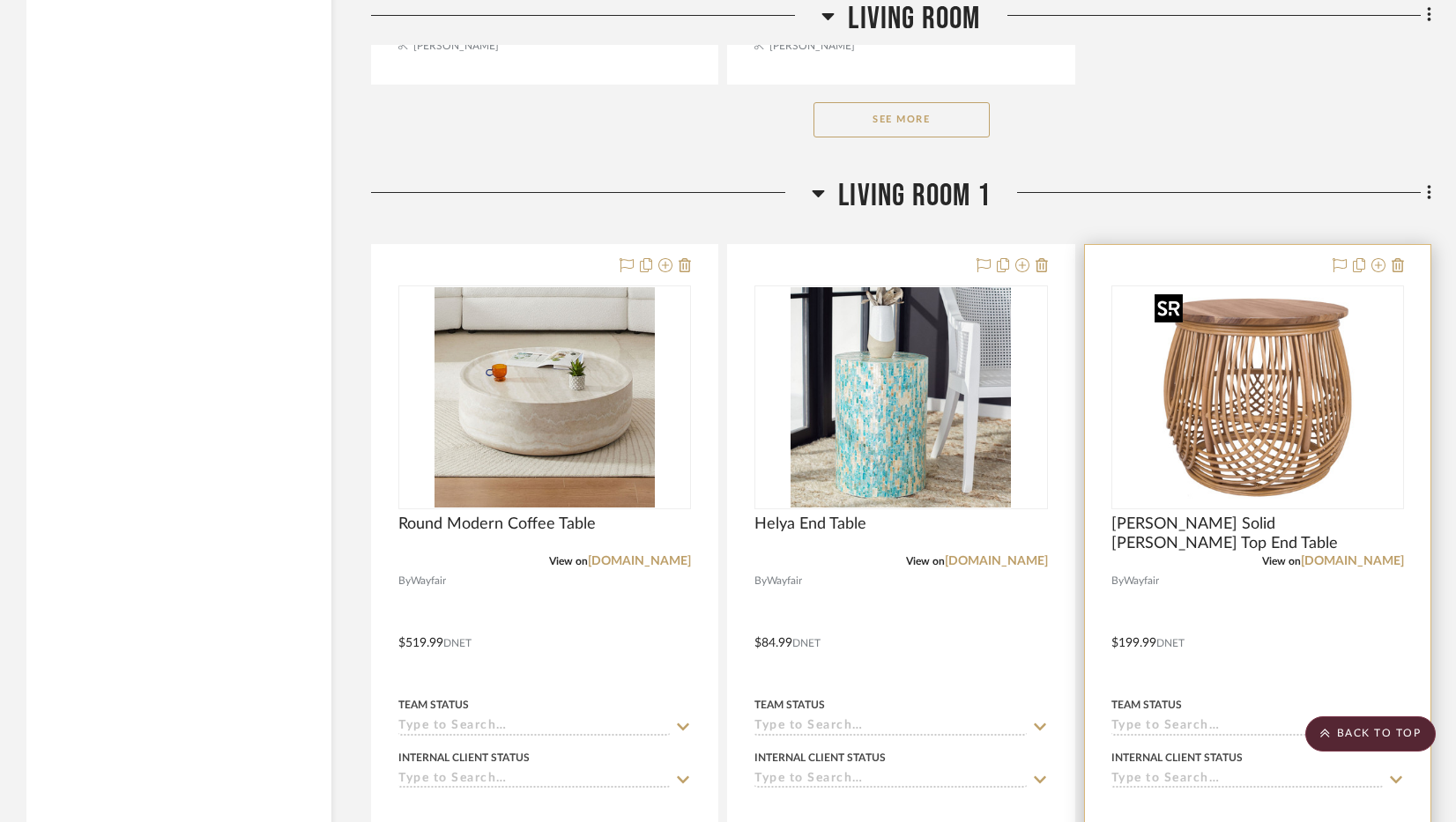
click at [1295, 466] on img "0" at bounding box center [1258, 397] width 220 height 220
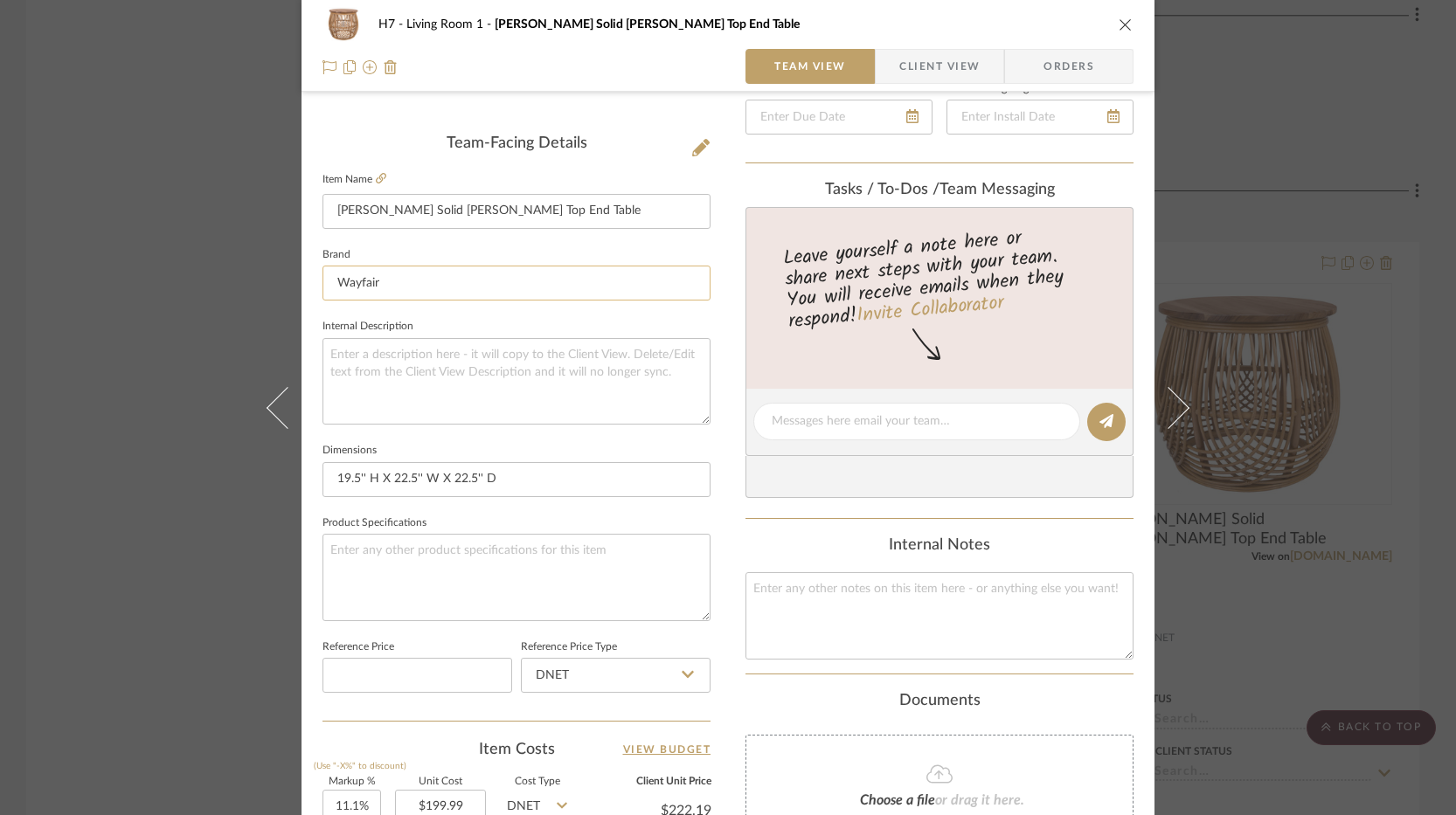
scroll to position [437, 0]
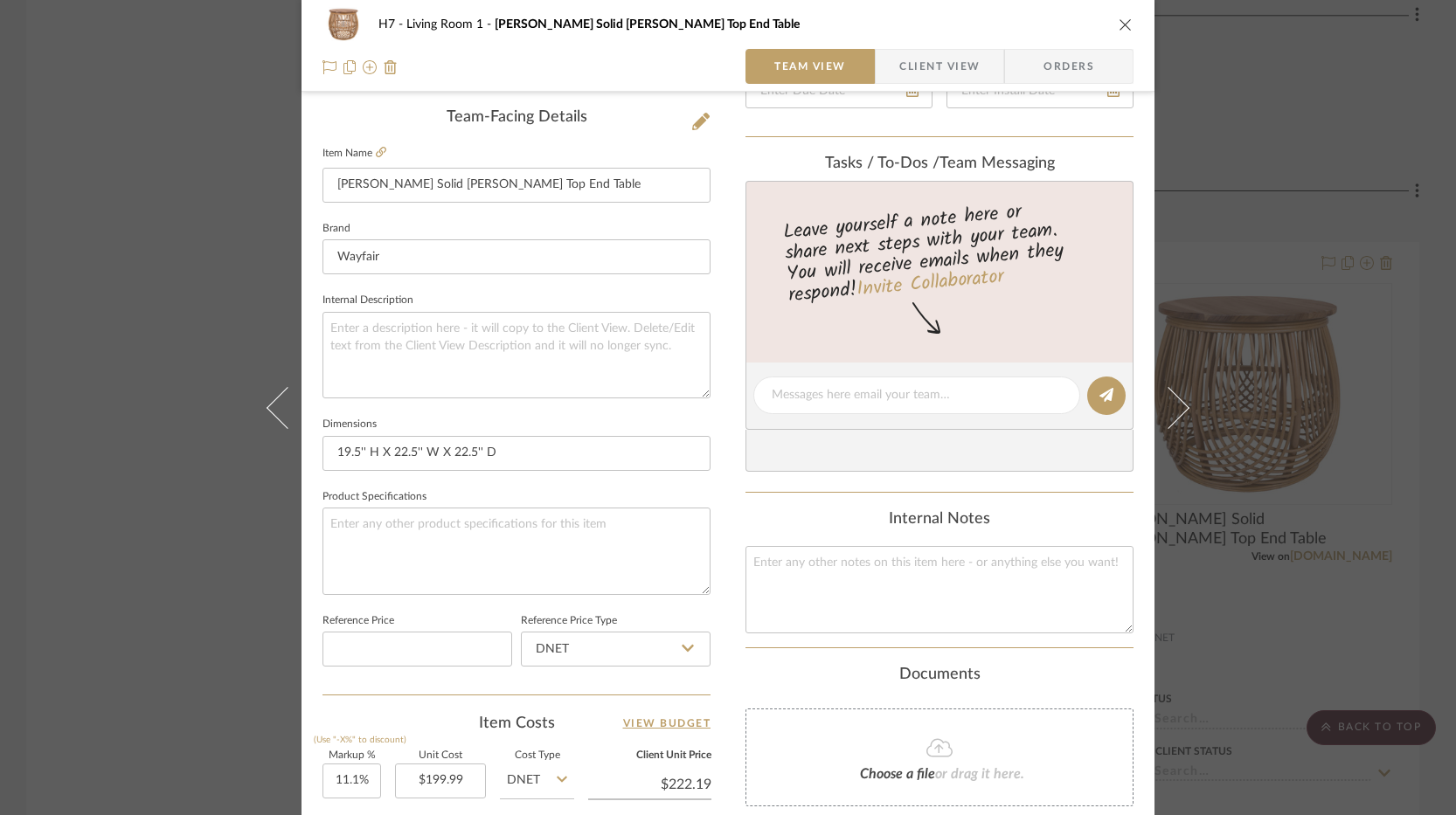
click at [211, 605] on div "H7 Living Room 1 Bechtold Solid Wood Top End Table Team View Client View Orders…" at bounding box center [728, 408] width 1456 height 815
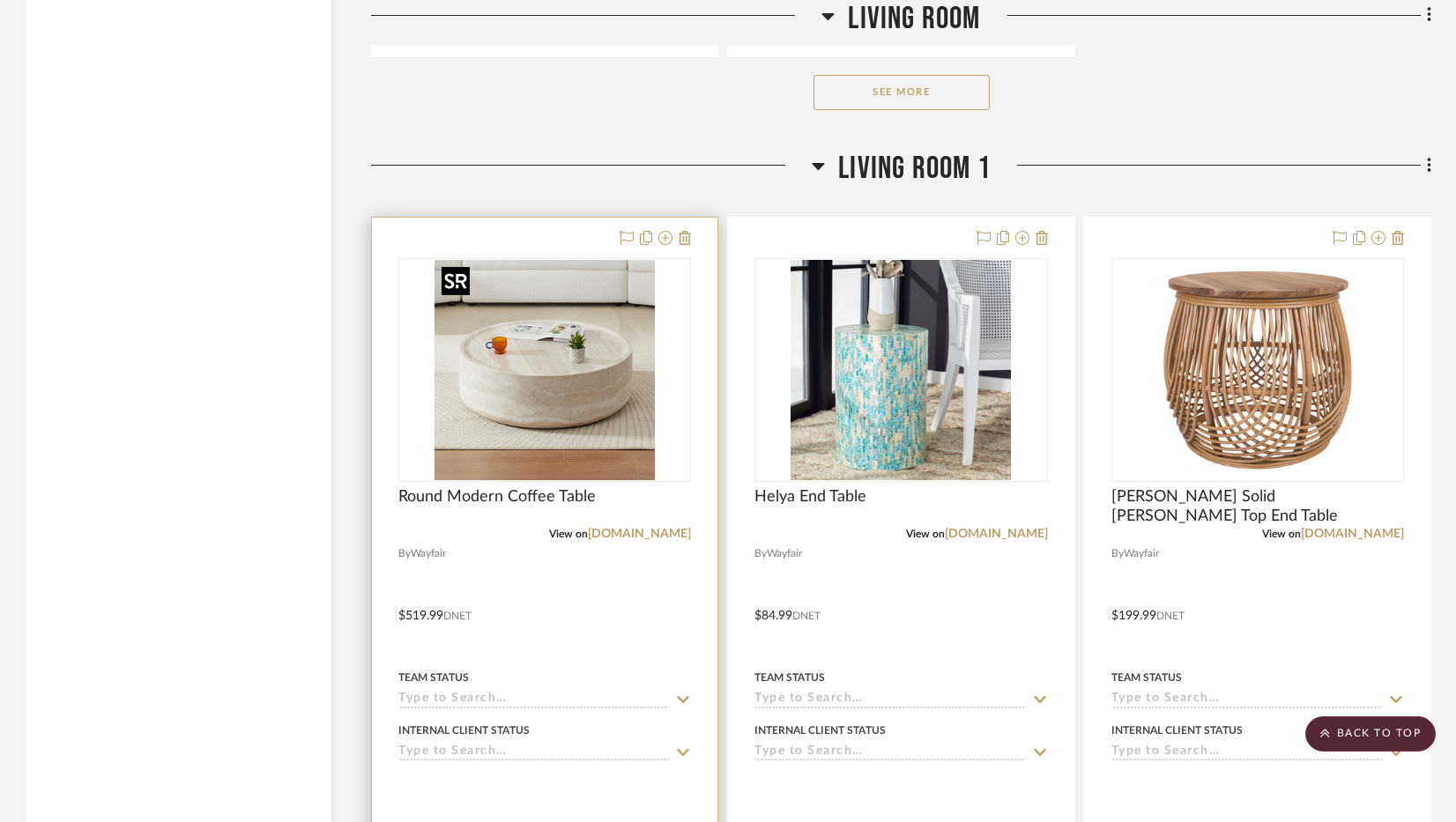
scroll to position [4407, 0]
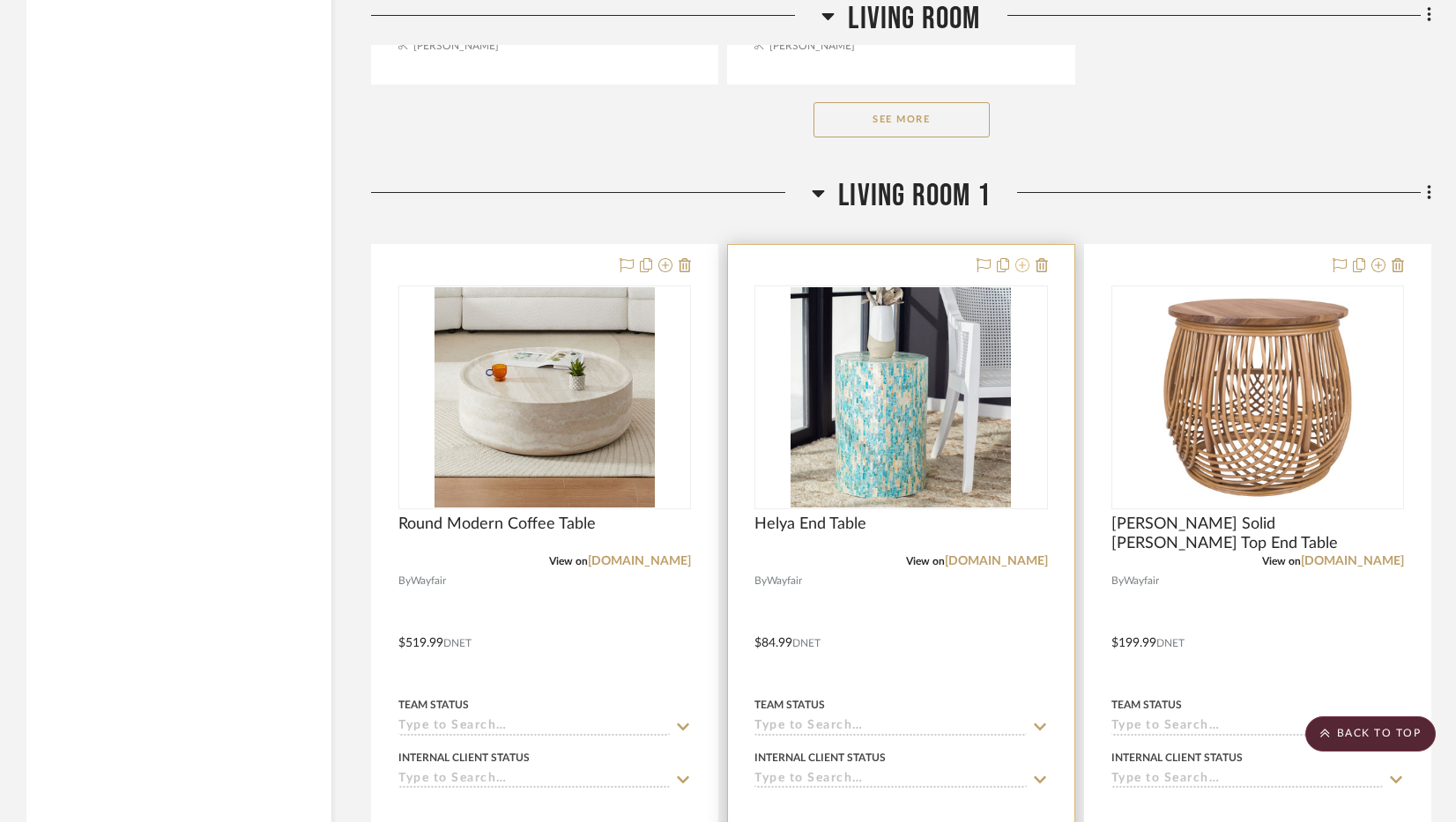
click at [1022, 271] on icon at bounding box center [1023, 266] width 14 height 14
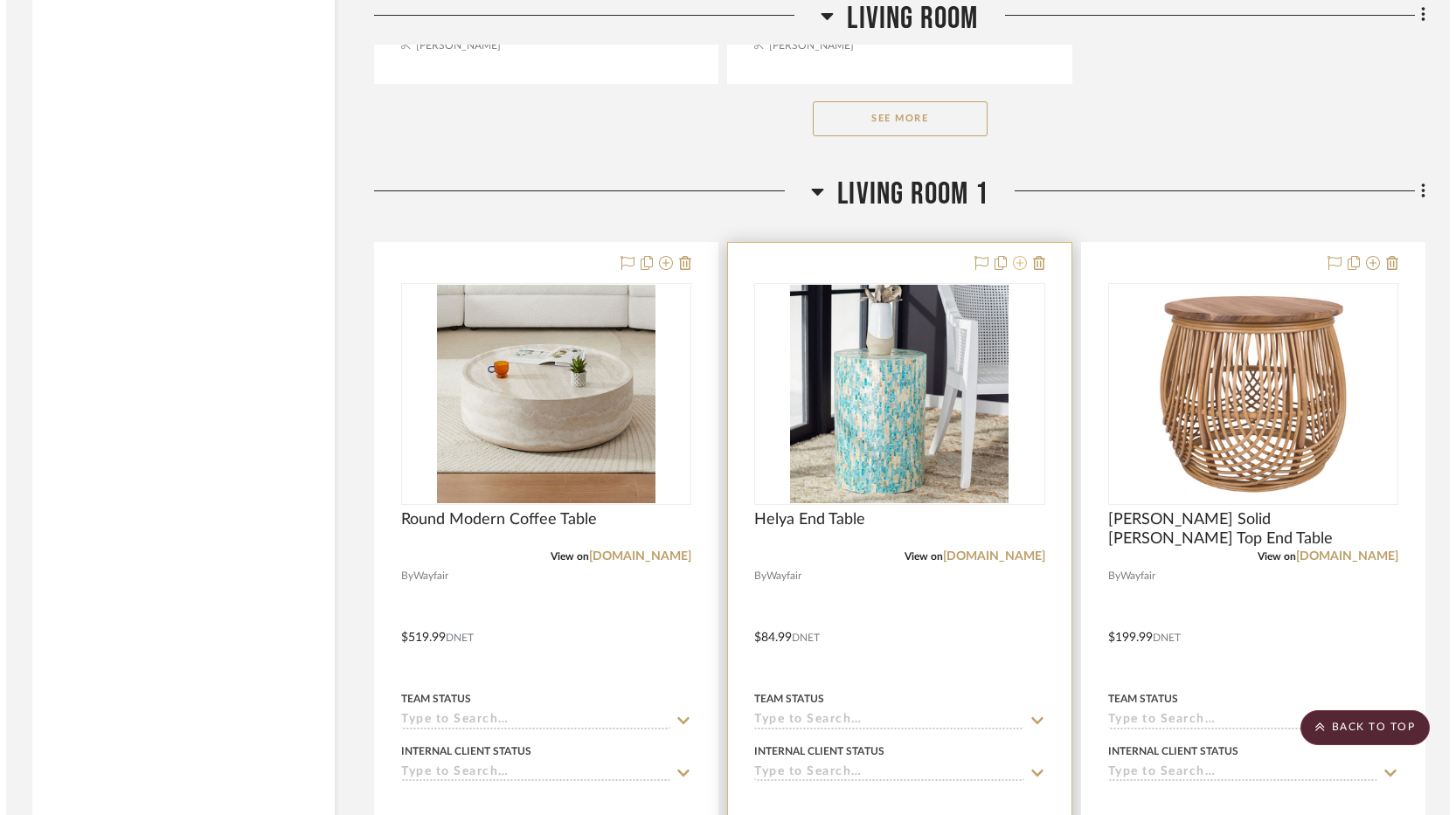
scroll to position [0, 0]
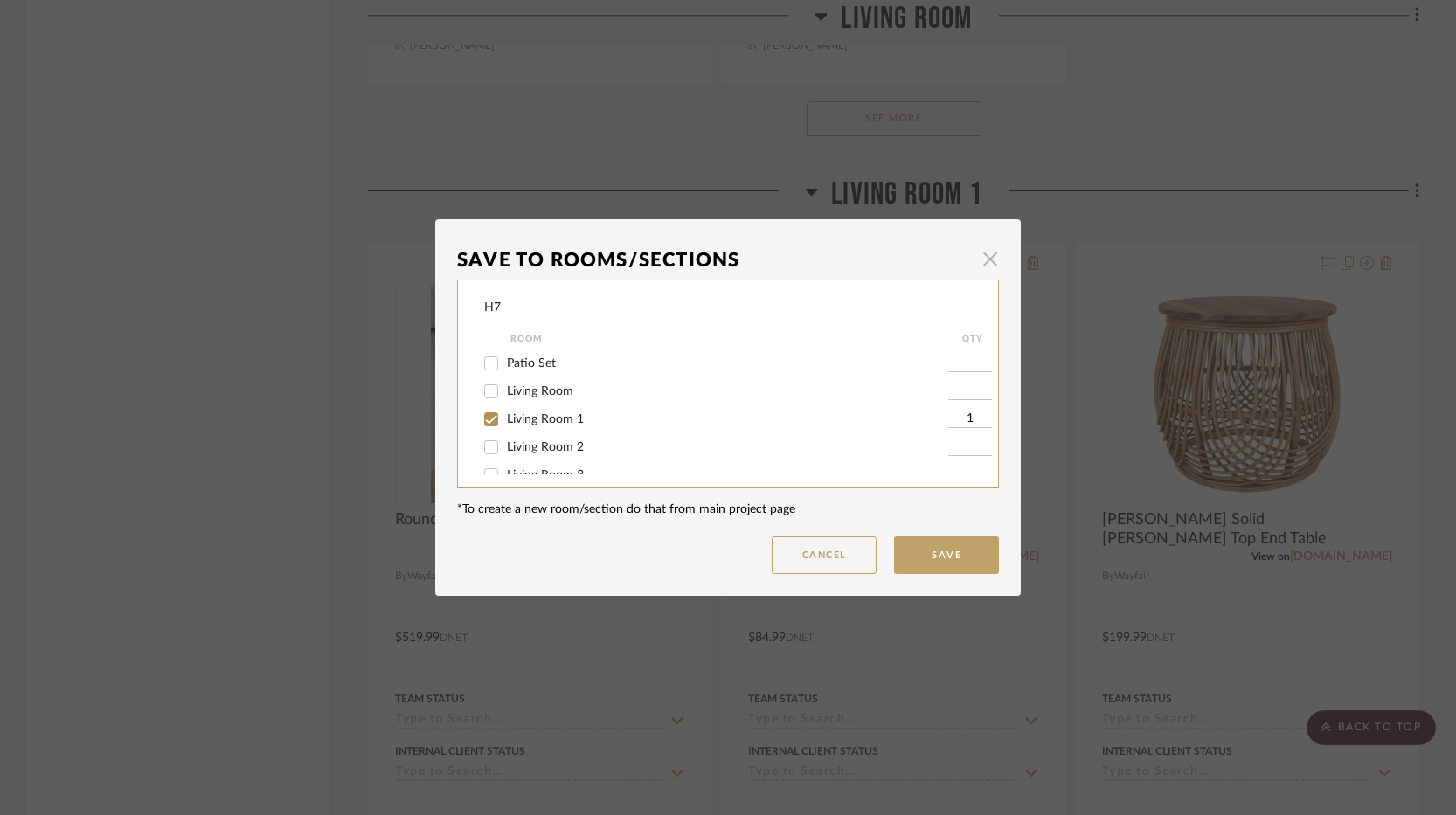
click at [973, 259] on span "button" at bounding box center [989, 258] width 35 height 35
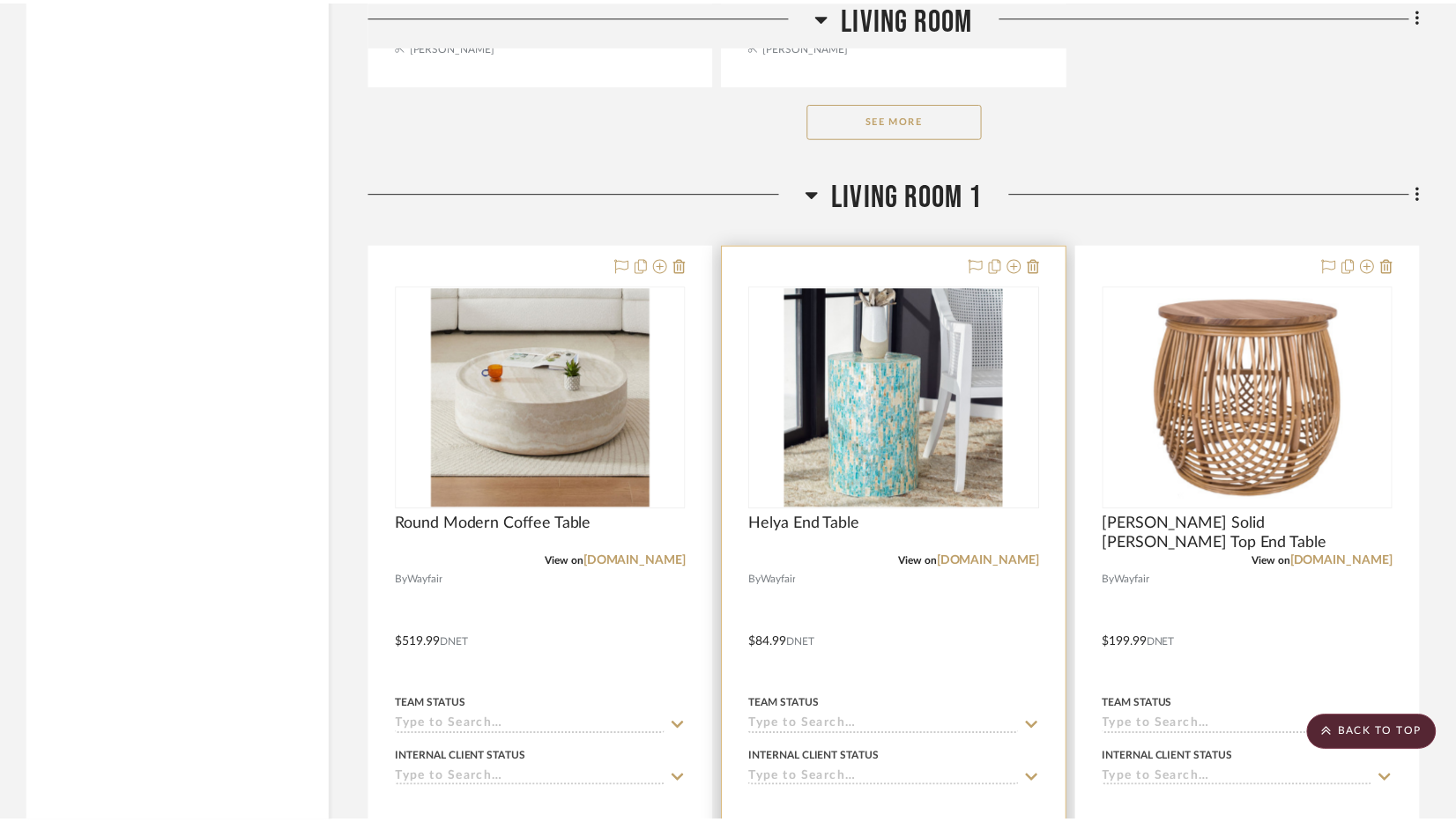
scroll to position [4407, 0]
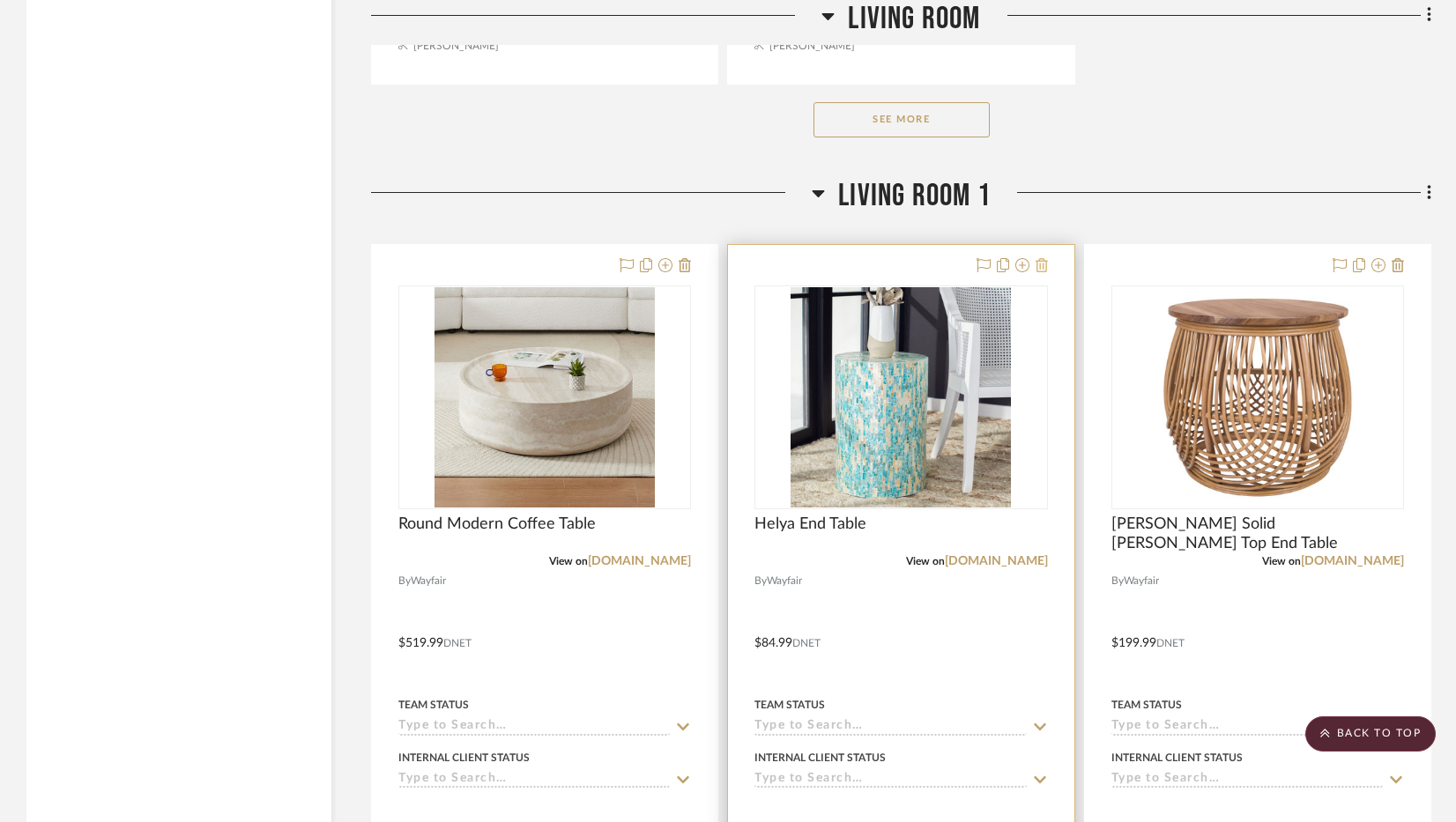
click at [1039, 264] on icon at bounding box center [1042, 266] width 13 height 14
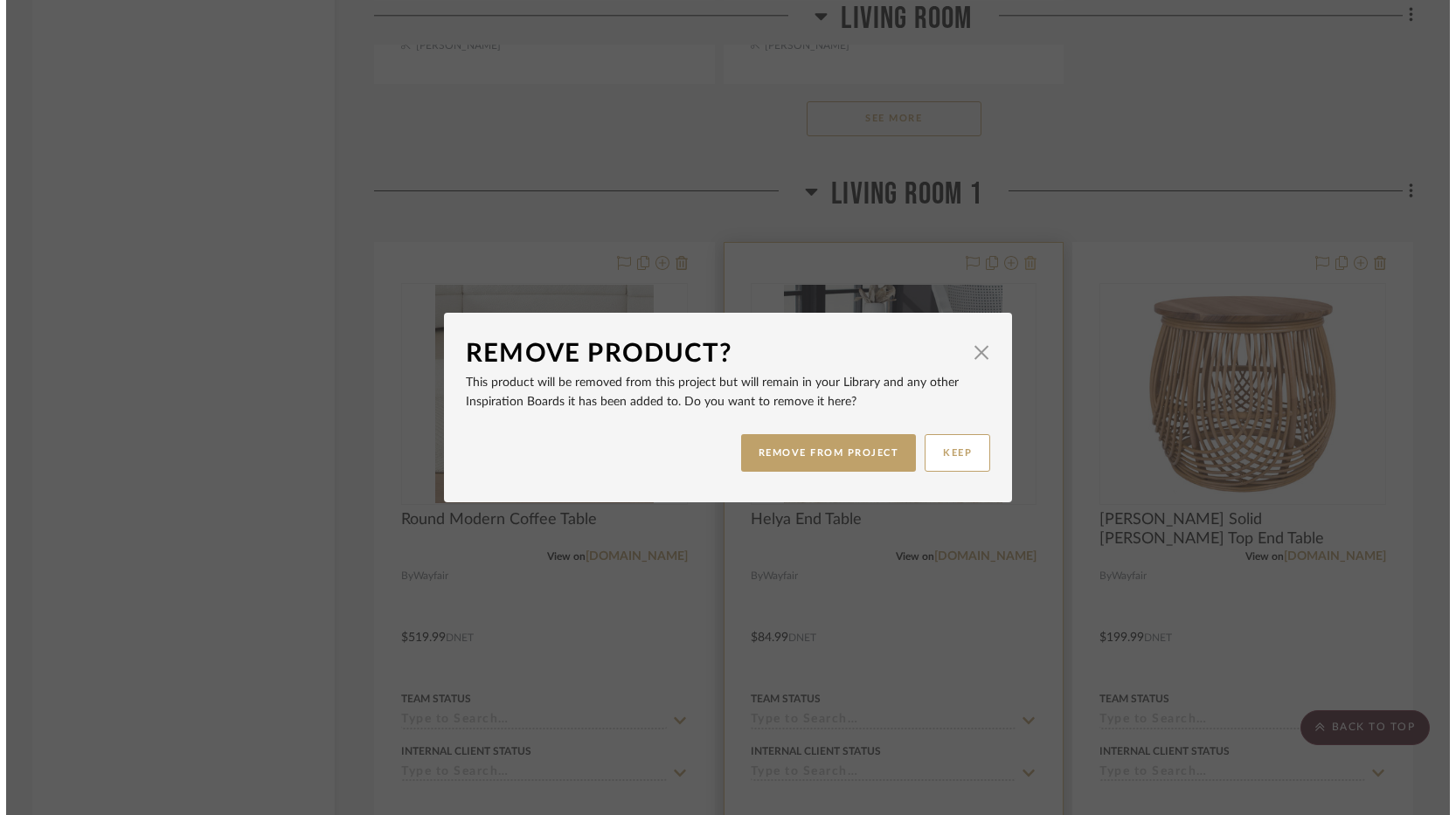
scroll to position [0, 0]
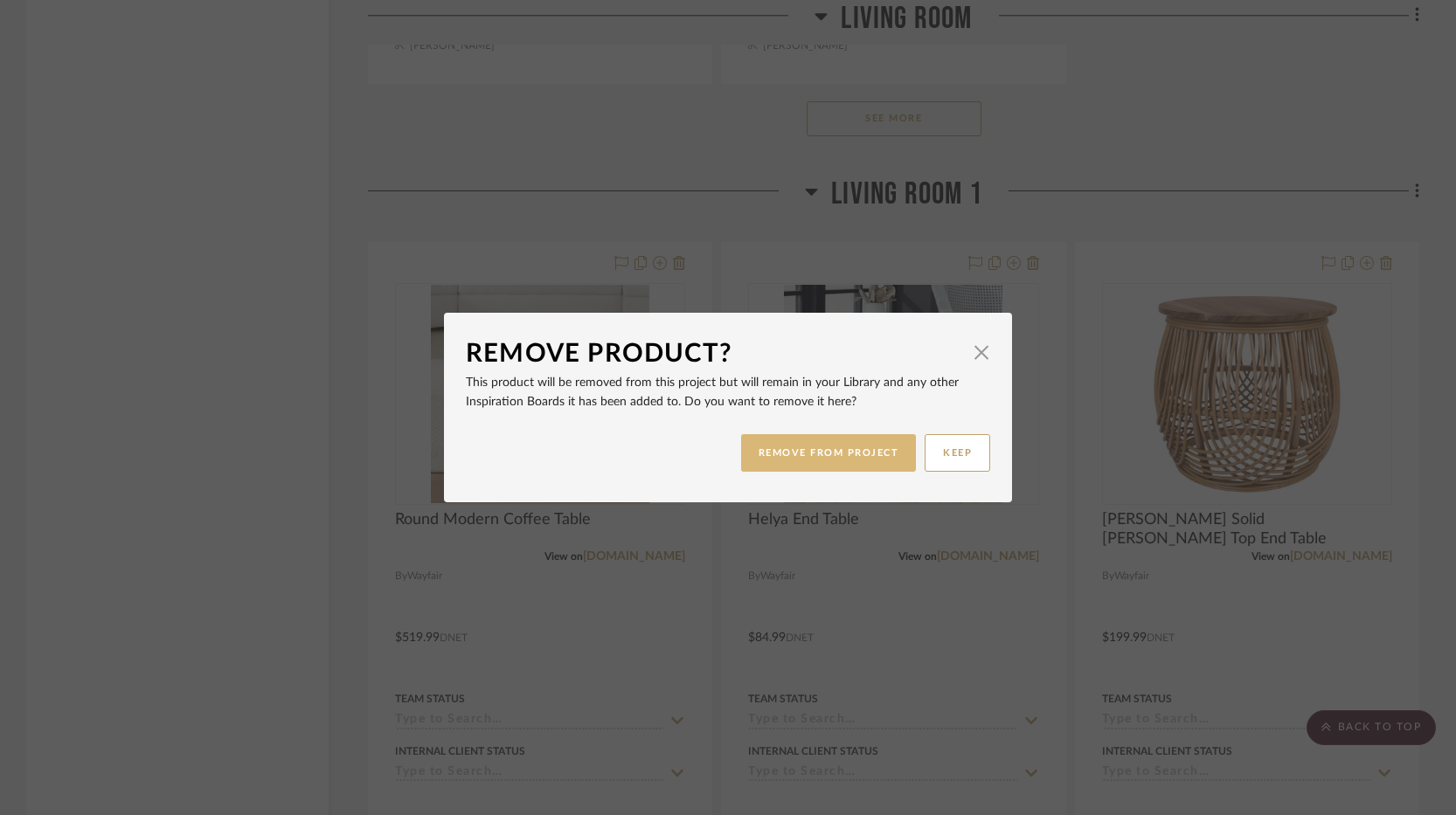
click at [851, 448] on button "REMOVE FROM PROJECT" at bounding box center [829, 453] width 176 height 38
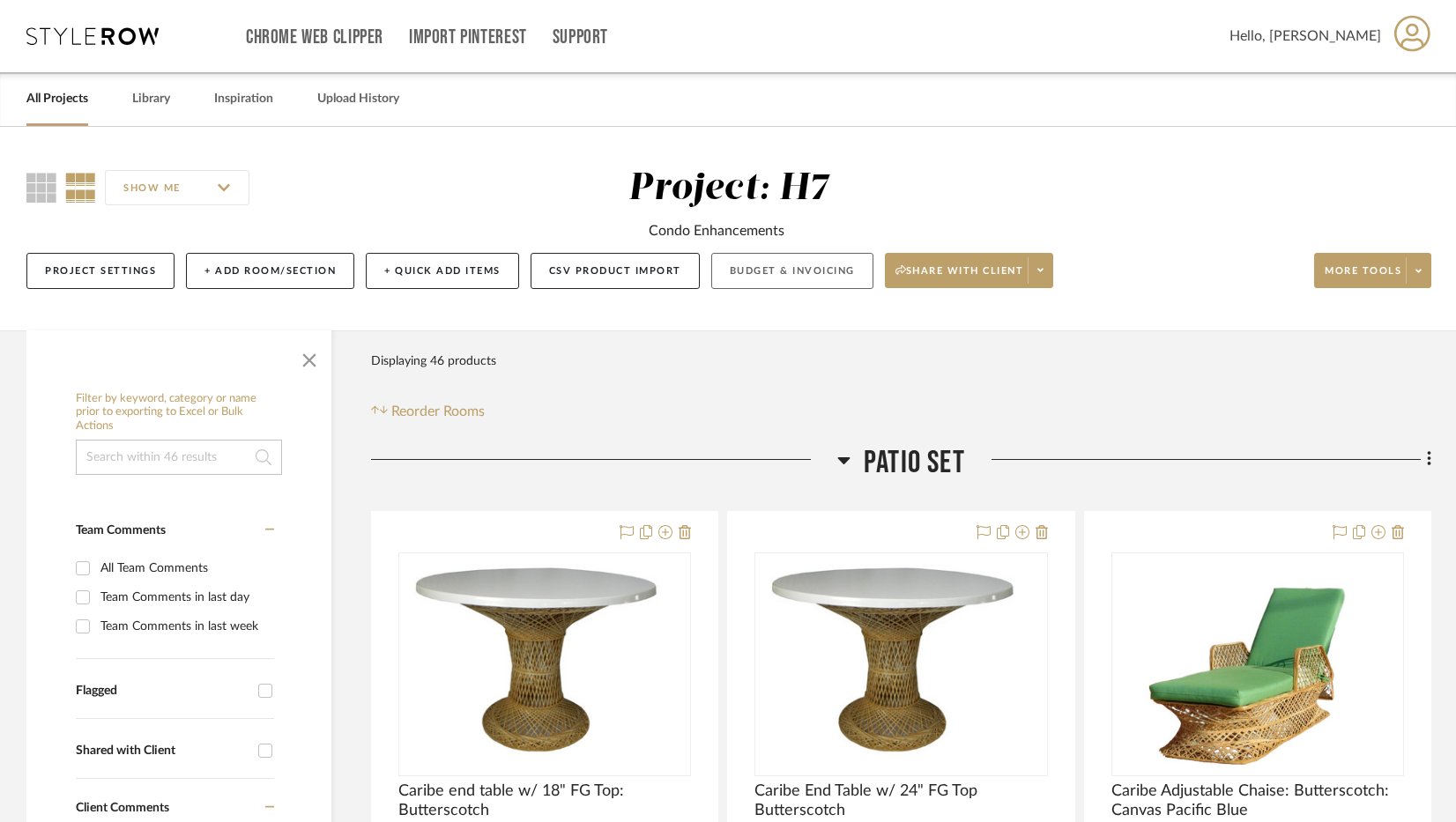
click at [758, 269] on button "Budget & Invoicing" at bounding box center [792, 271] width 162 height 36
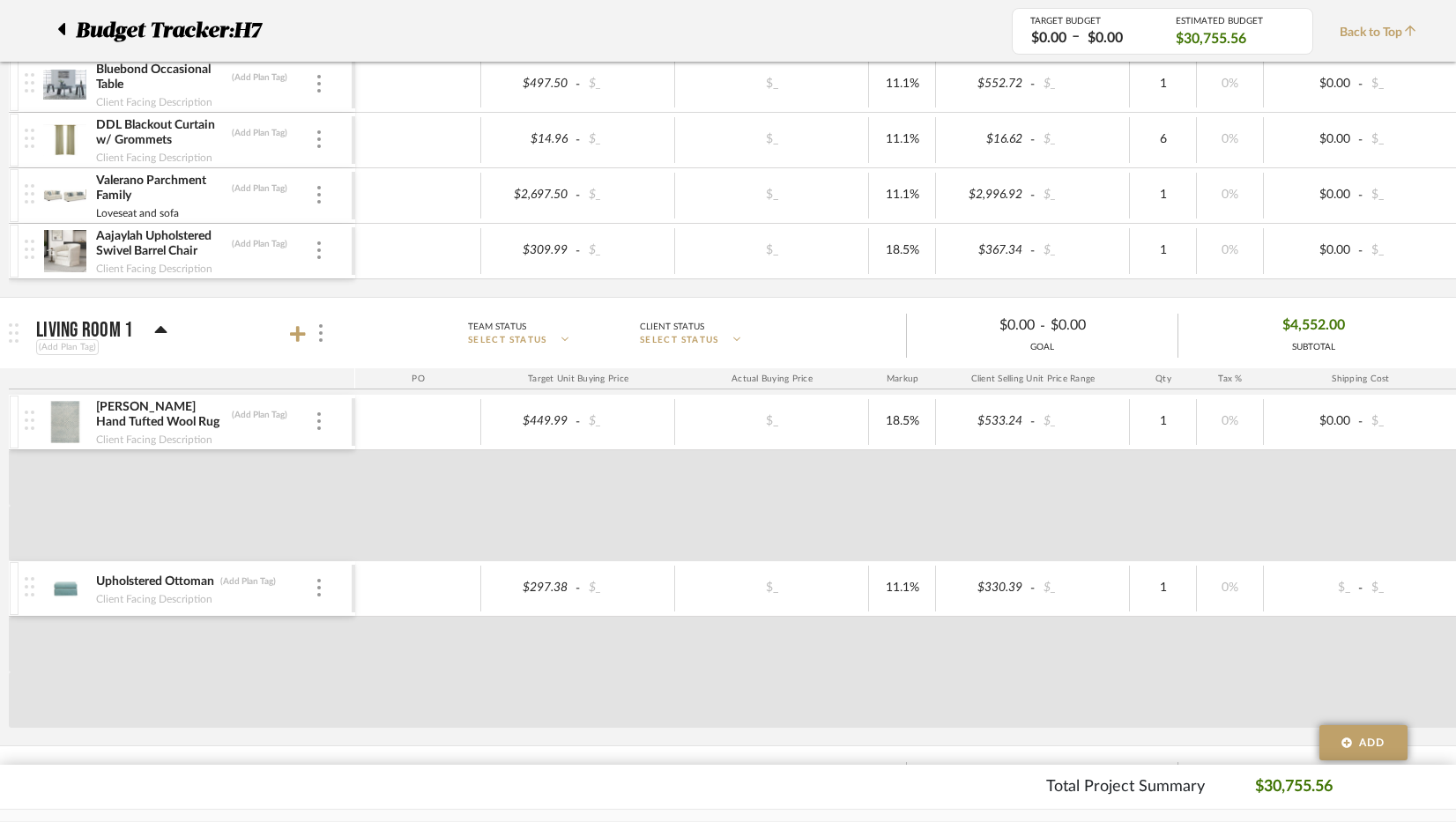
scroll to position [1057, 0]
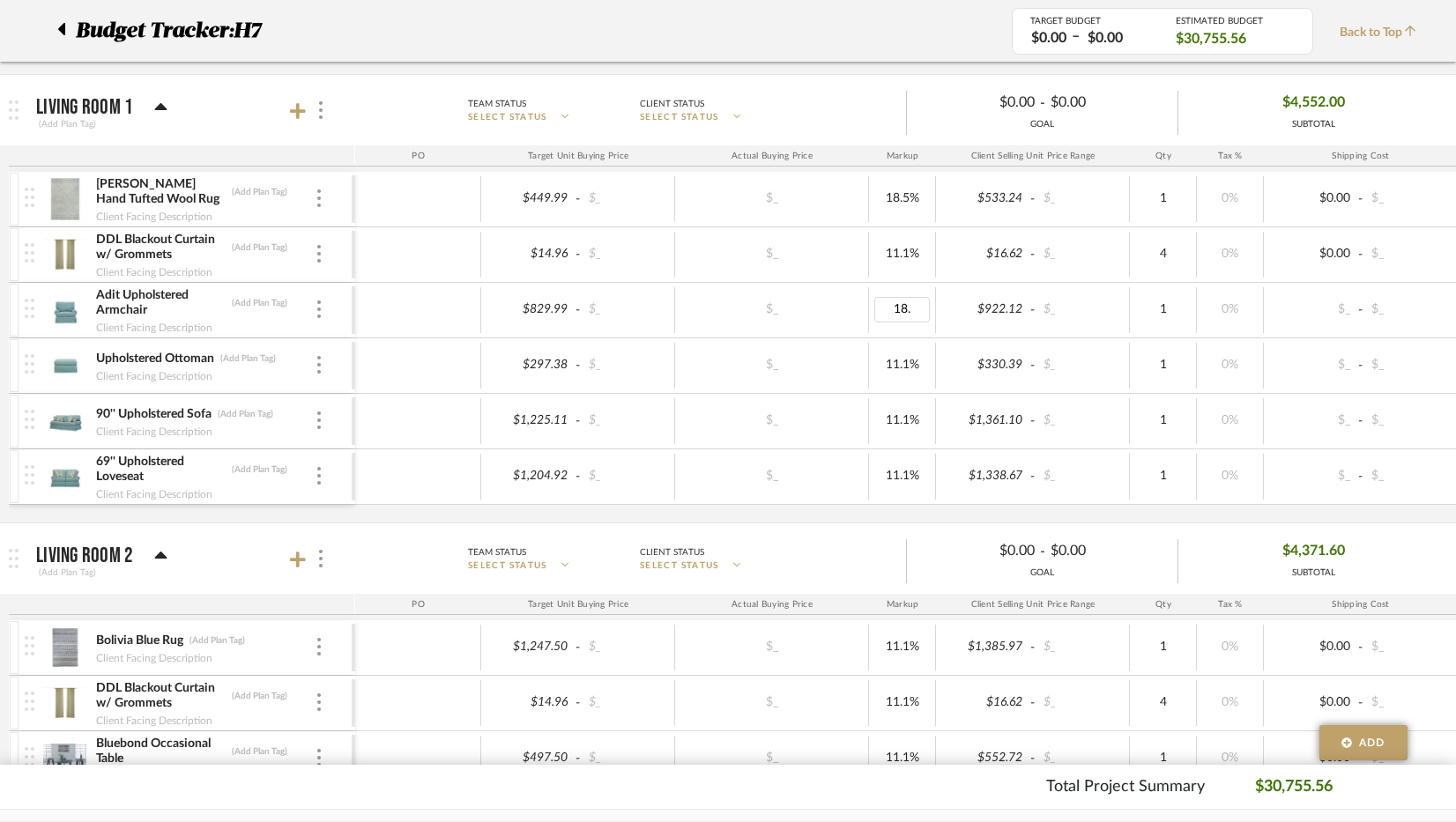
type input "18.5"
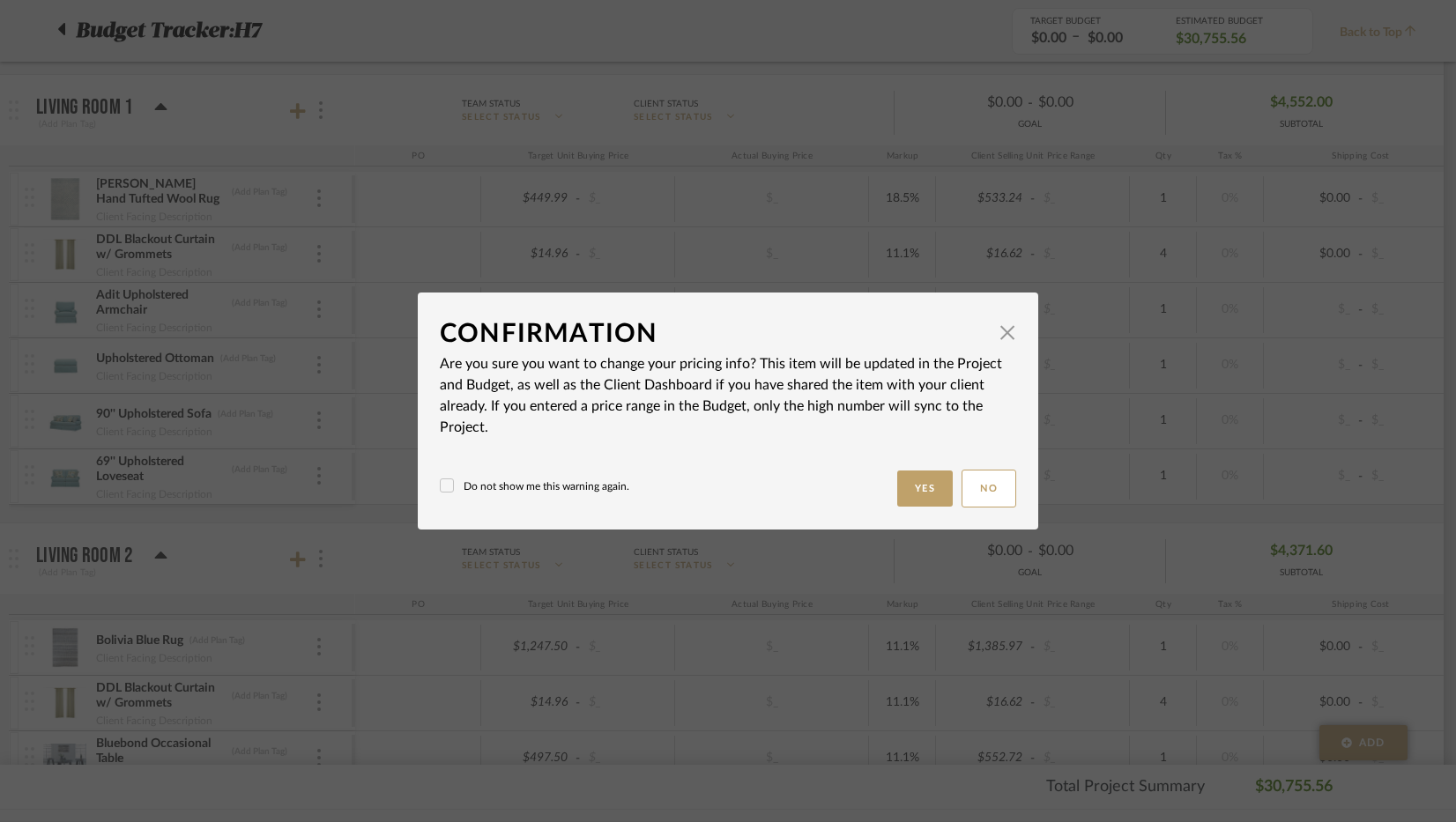
type input "11.1%"
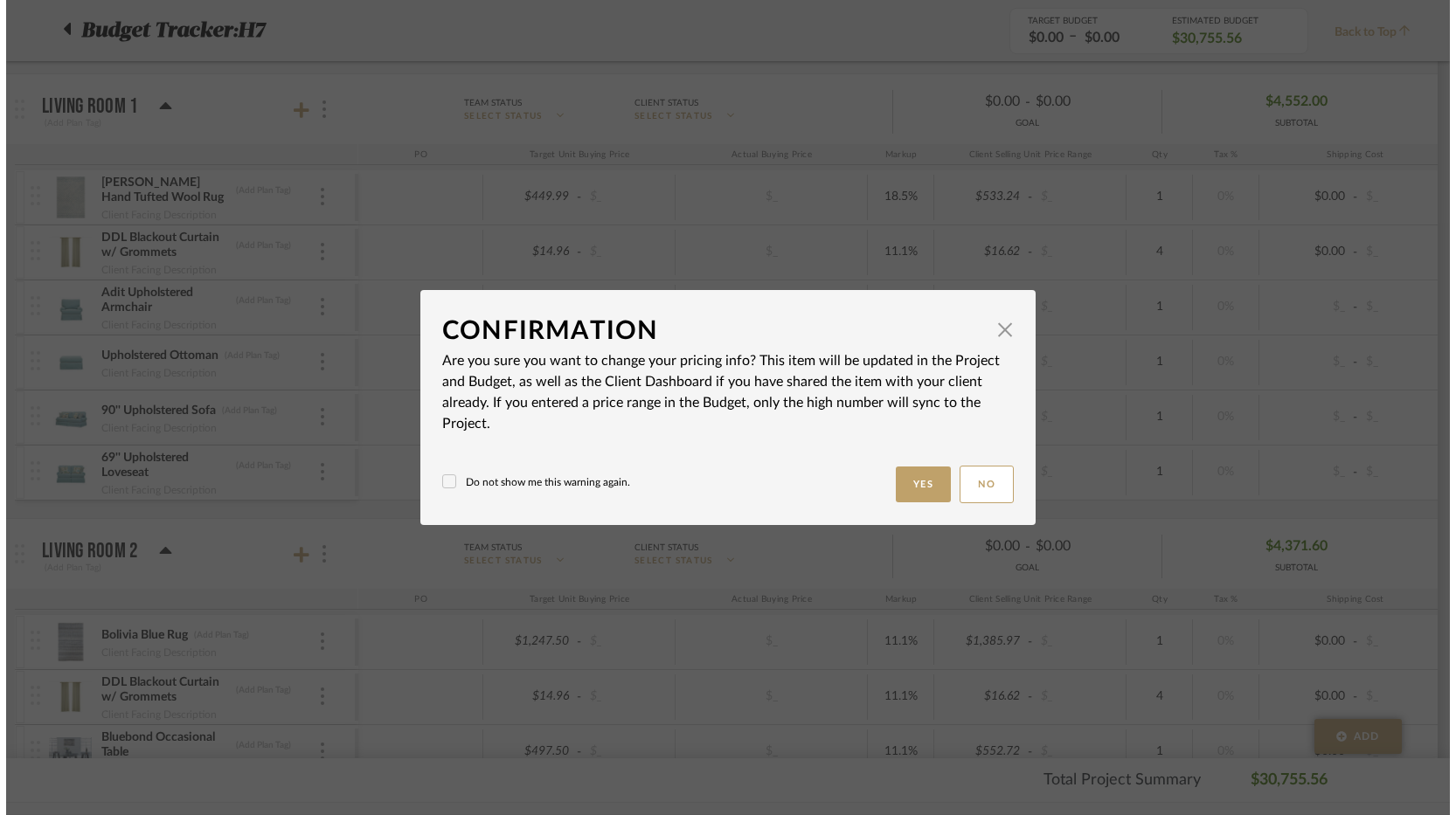
scroll to position [0, 0]
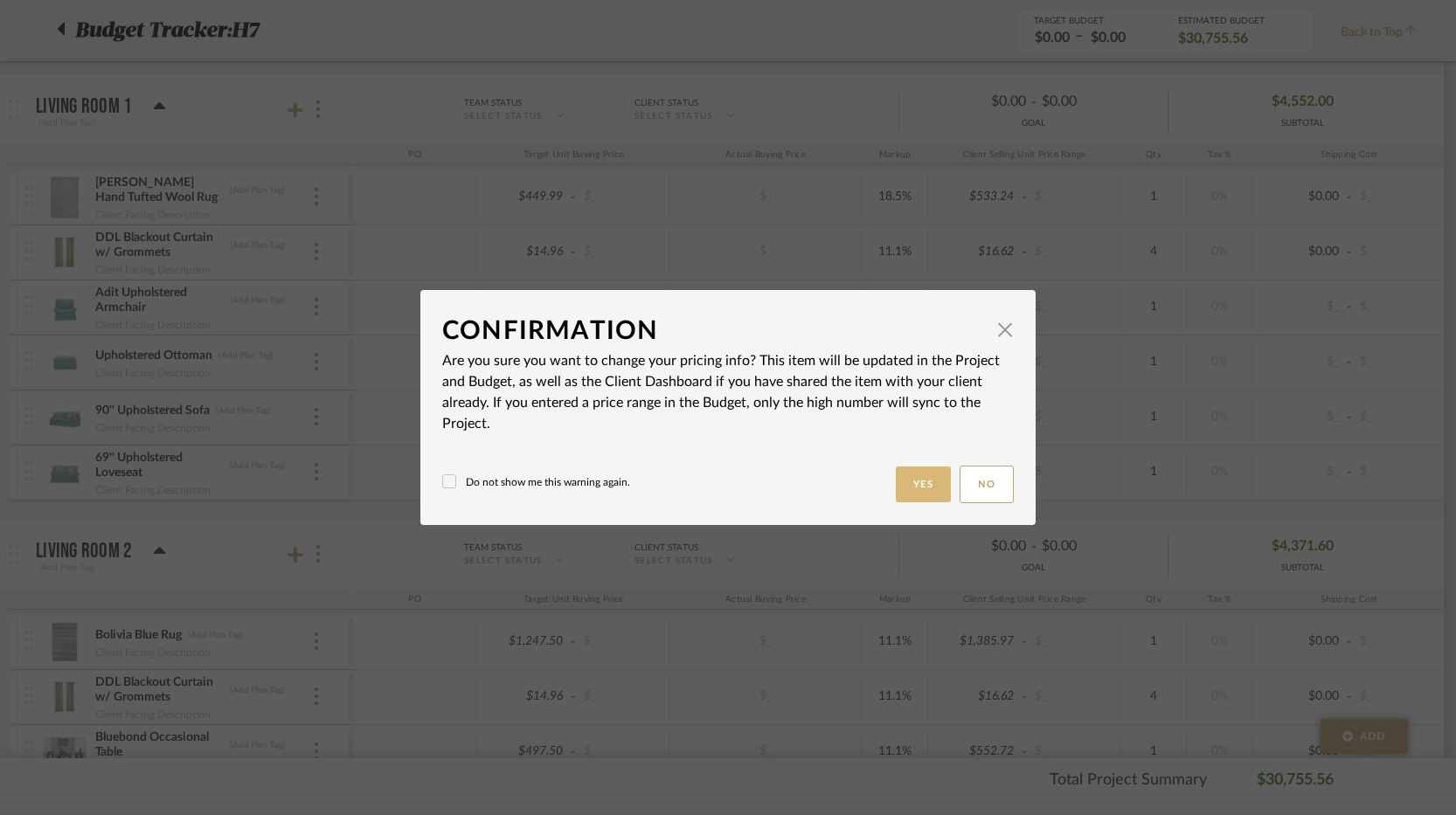
click at [899, 481] on button "Yes" at bounding box center [923, 484] width 56 height 36
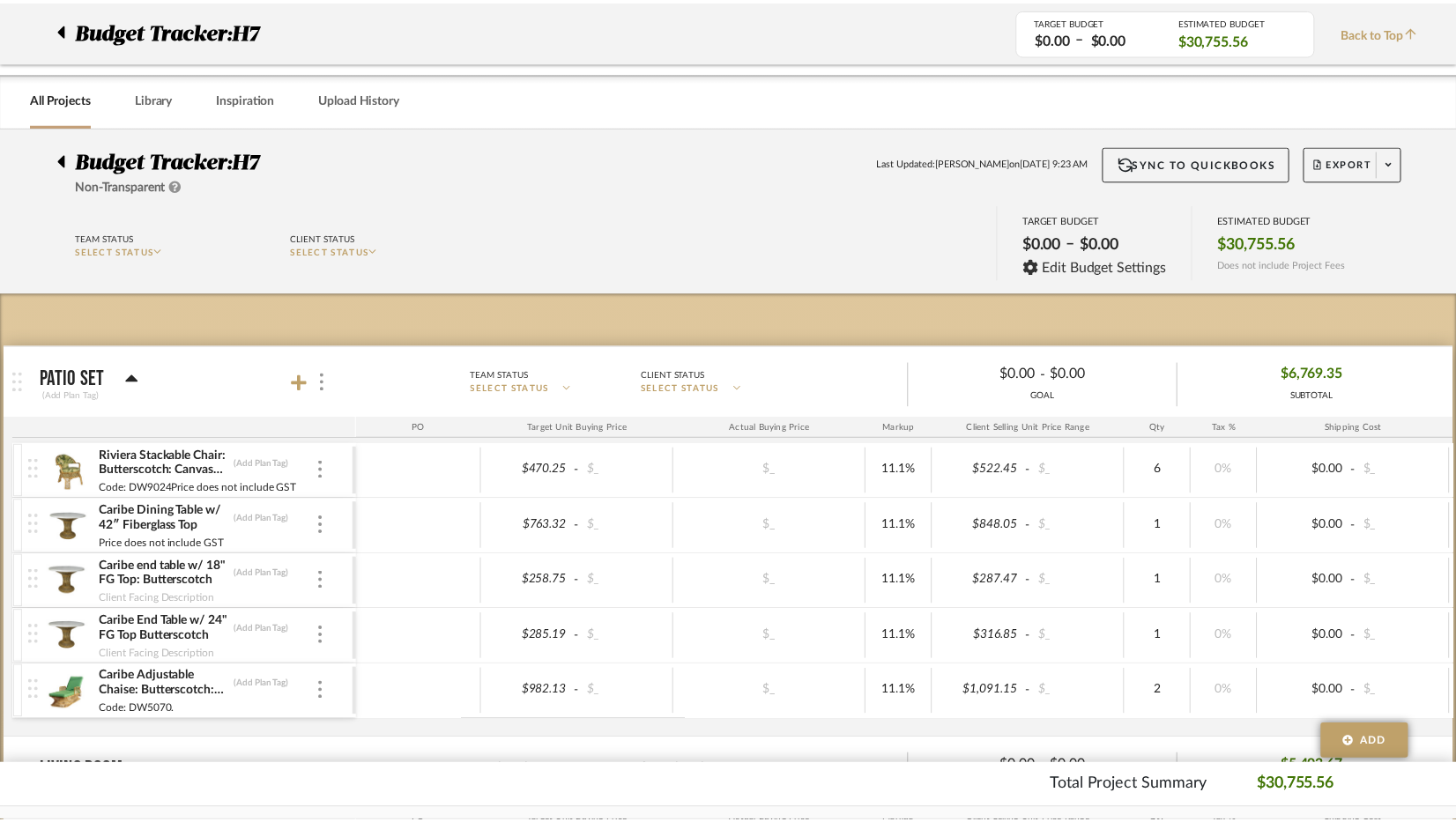
scroll to position [1057, 0]
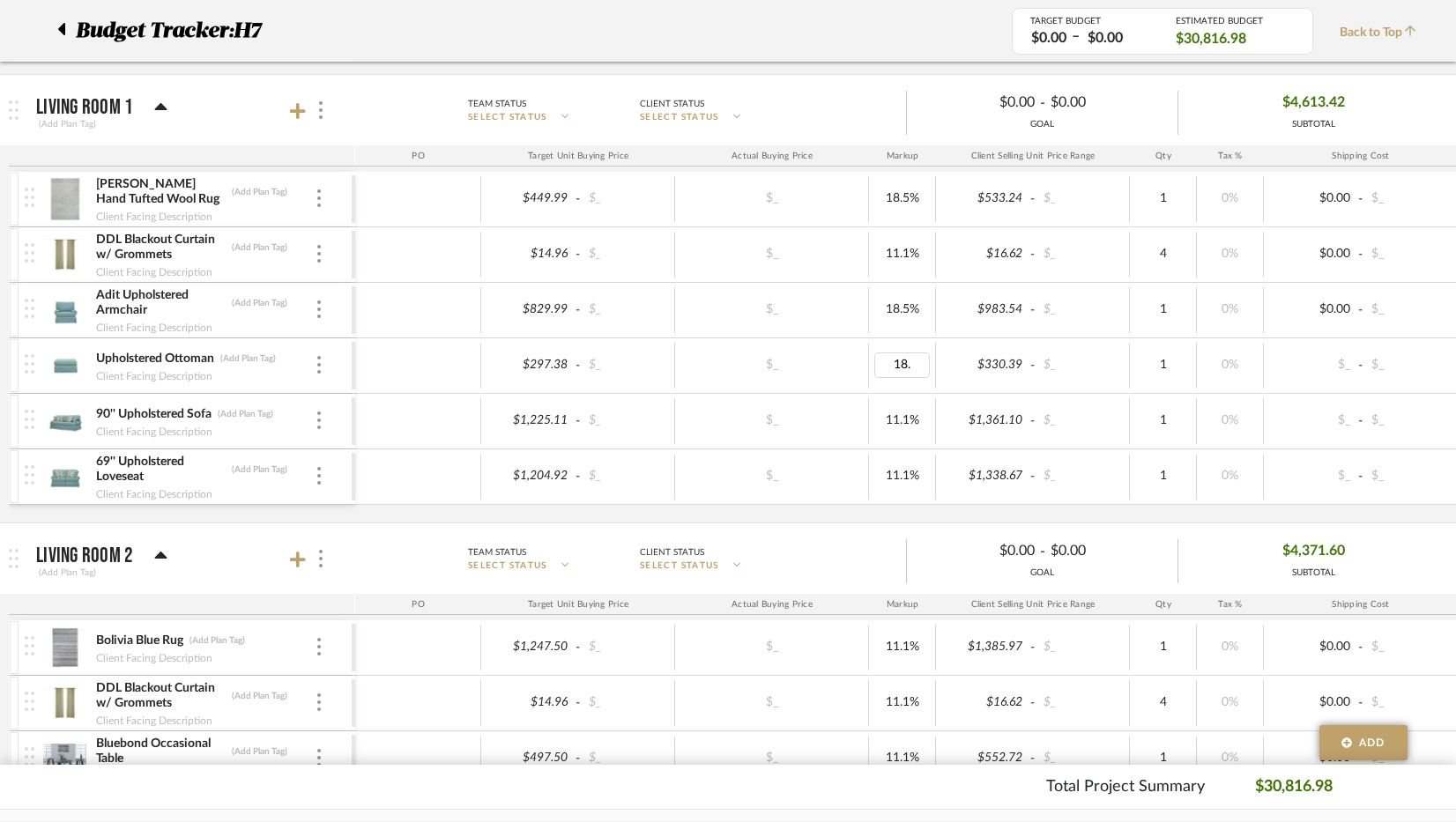
type input "18.5"
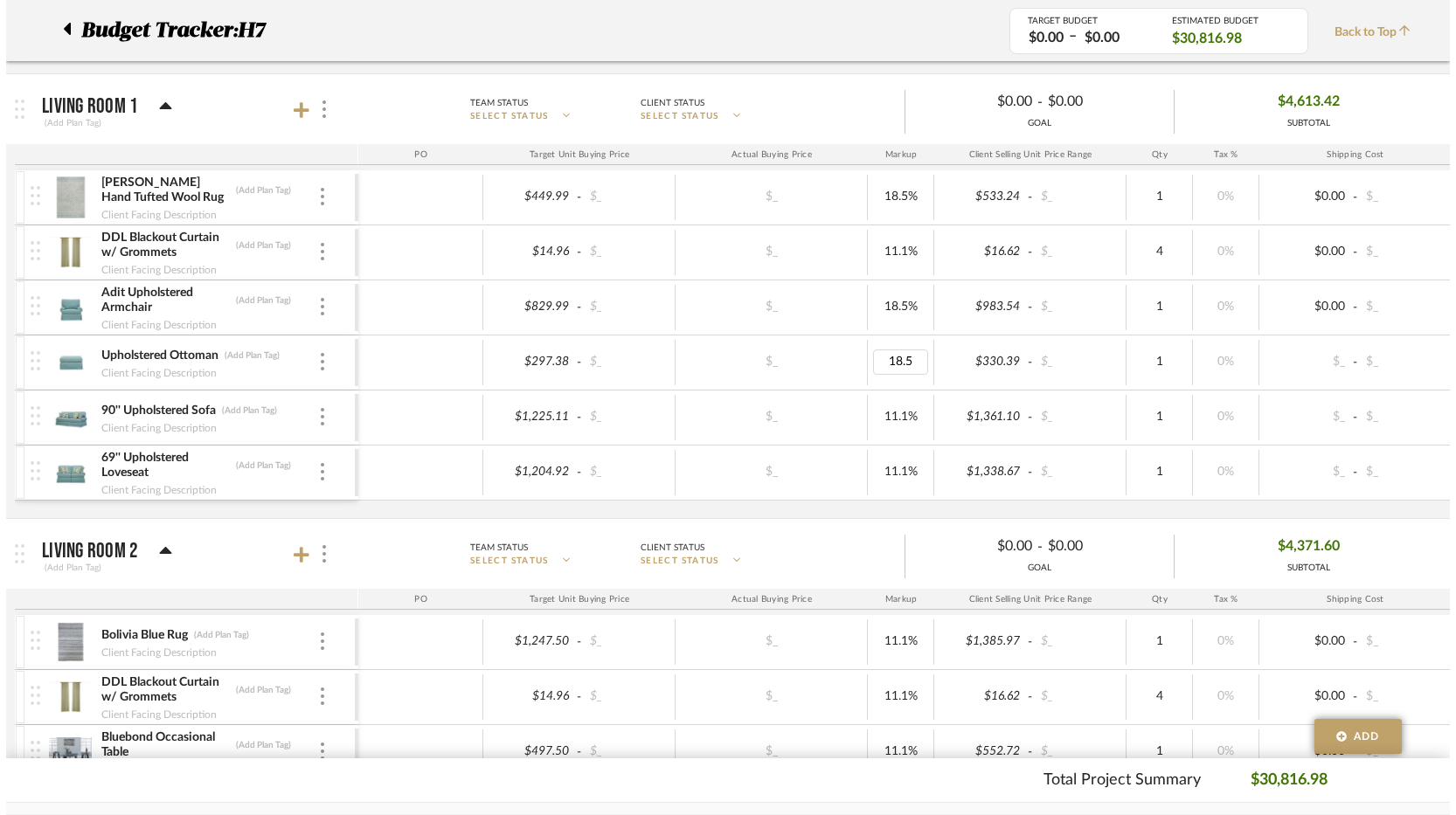
scroll to position [0, 0]
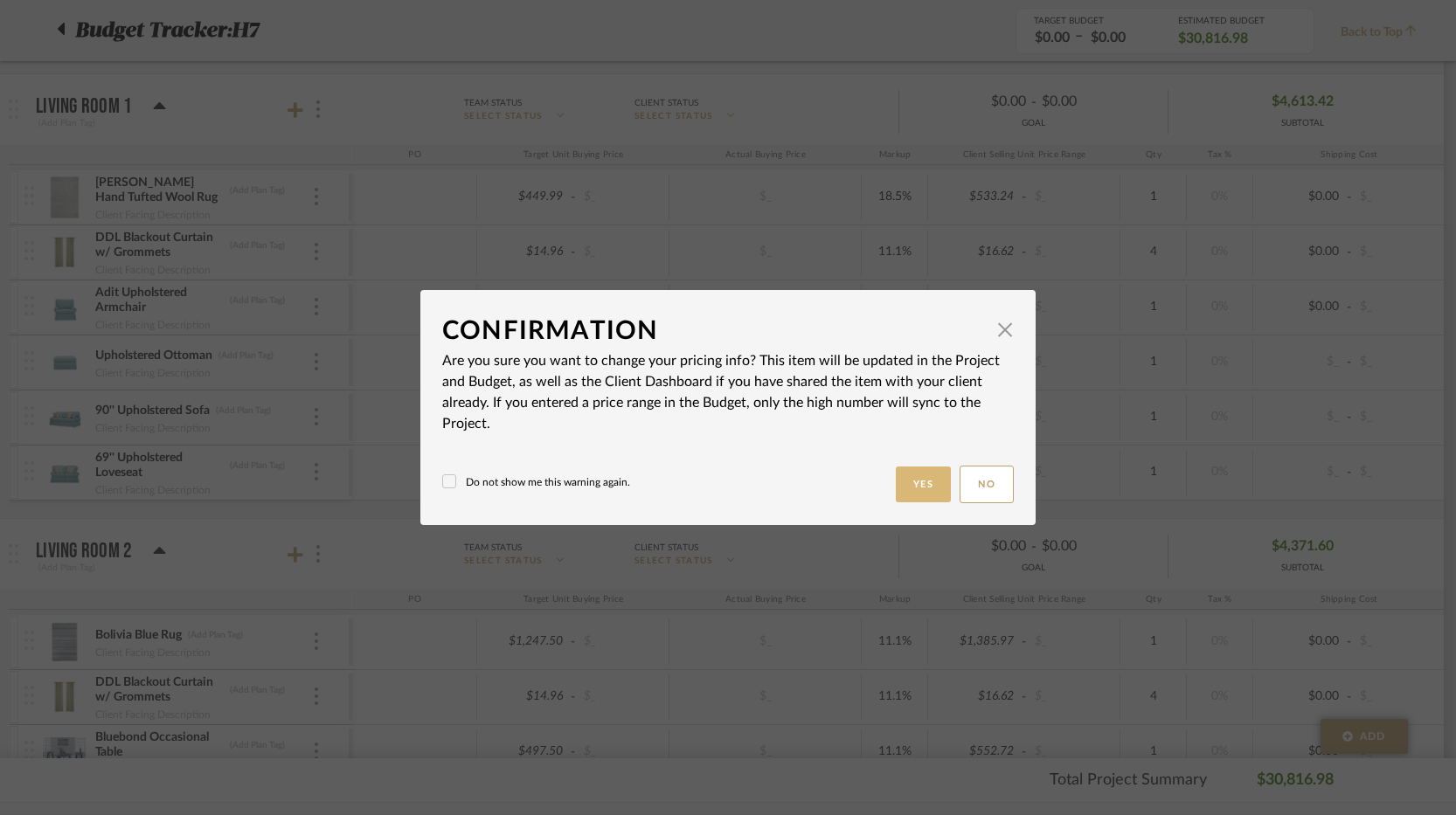
click at [914, 487] on button "Yes" at bounding box center [923, 484] width 56 height 36
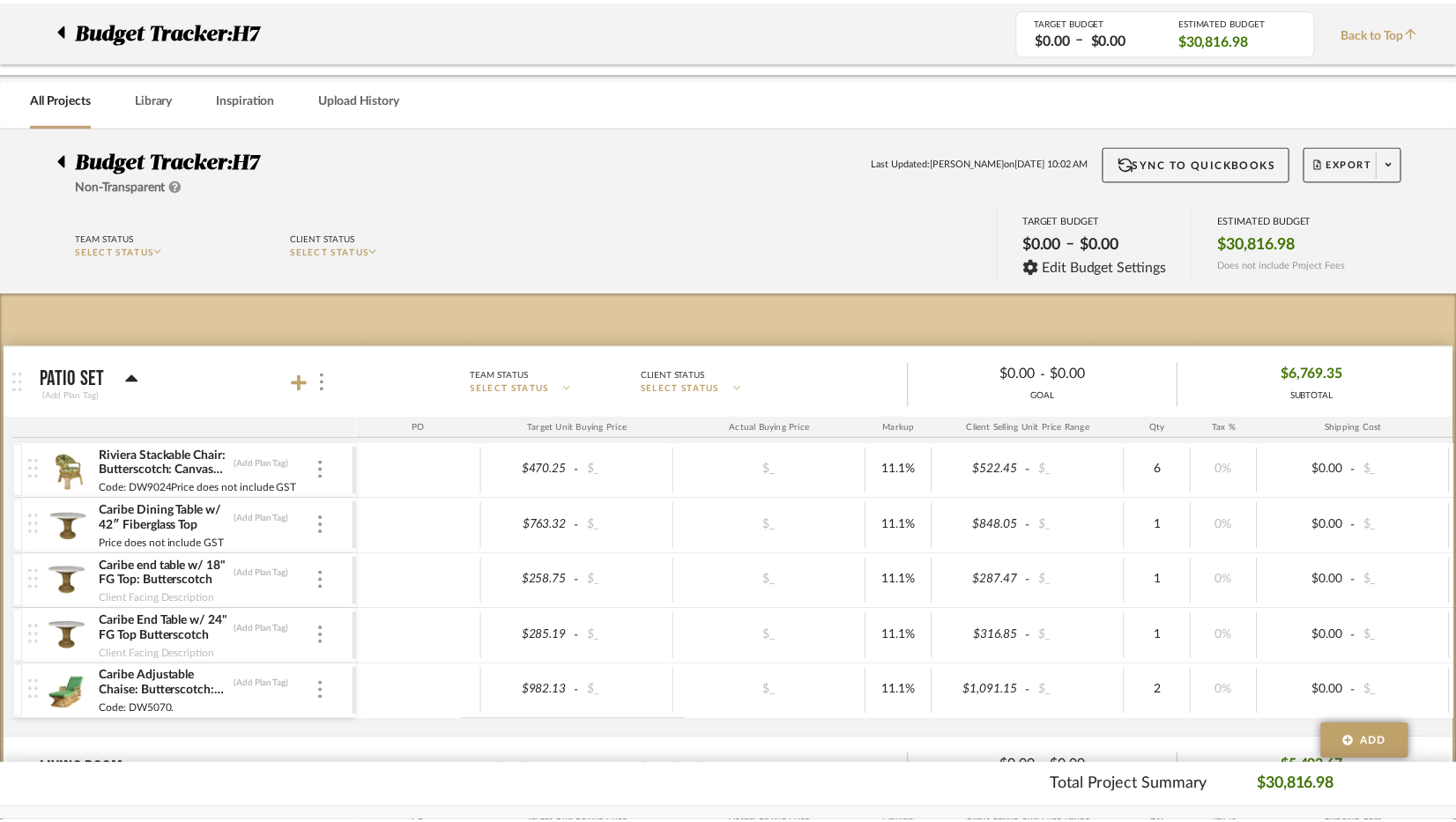
scroll to position [1057, 0]
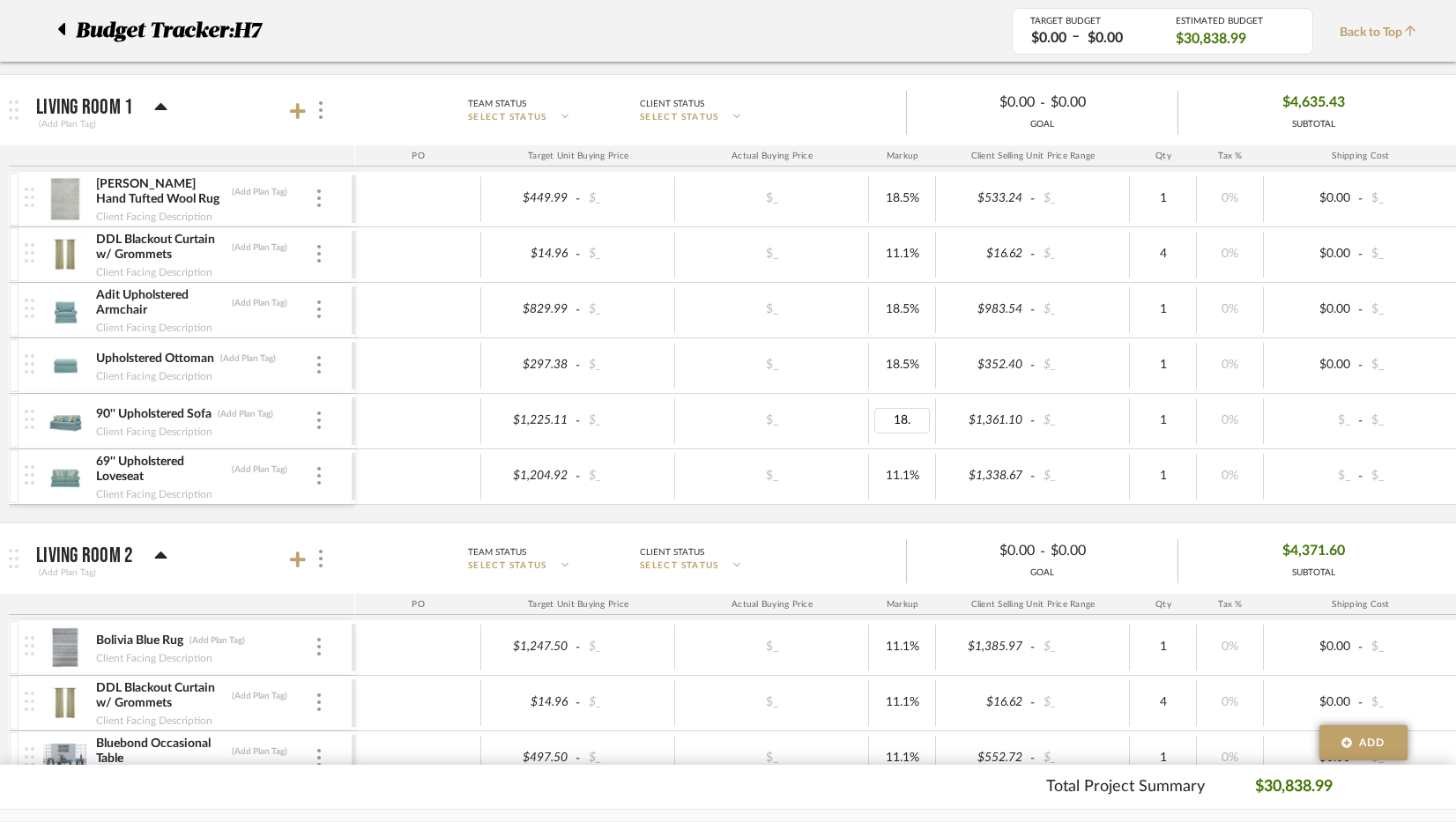
type input "18.5"
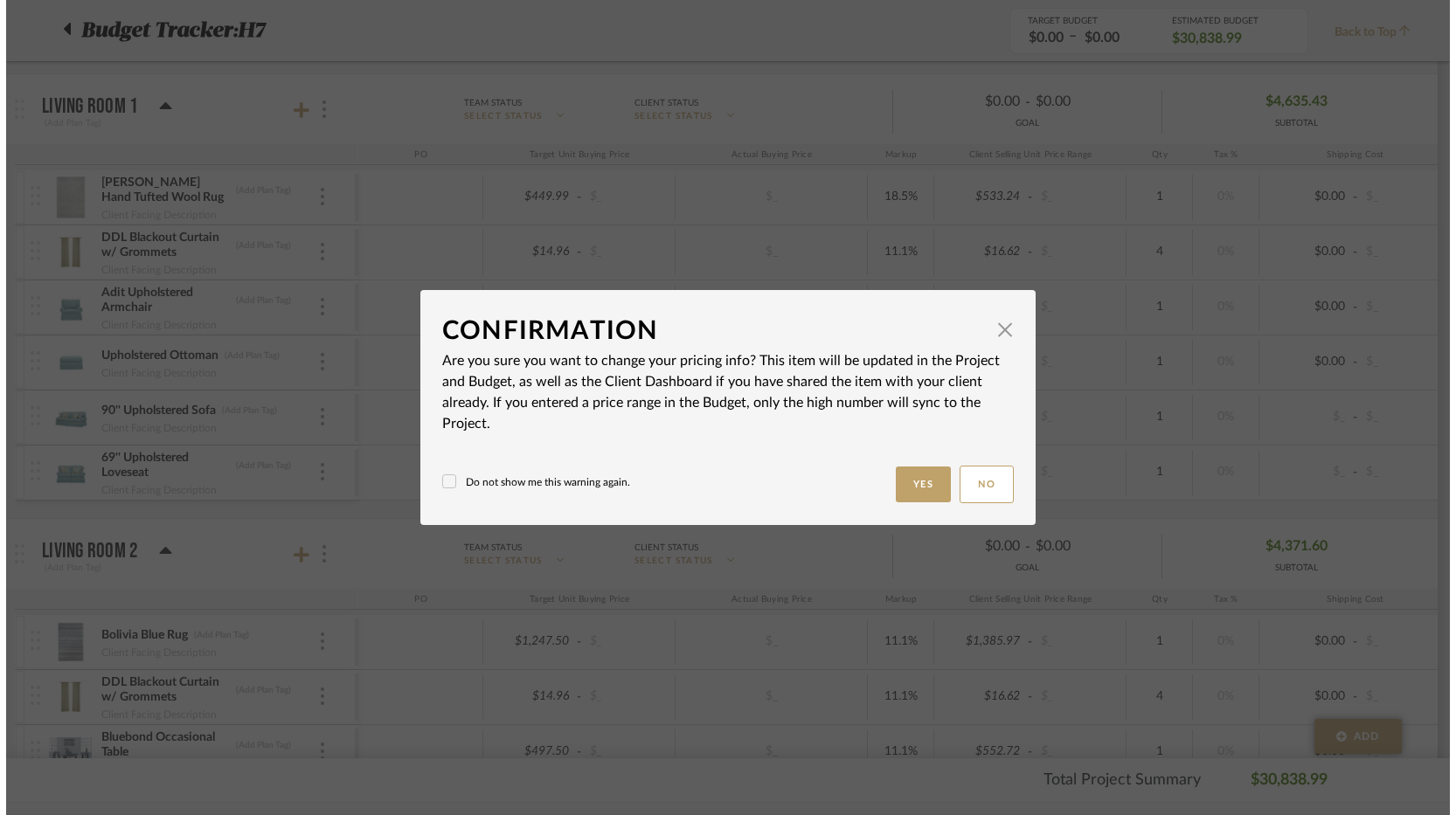
scroll to position [0, 0]
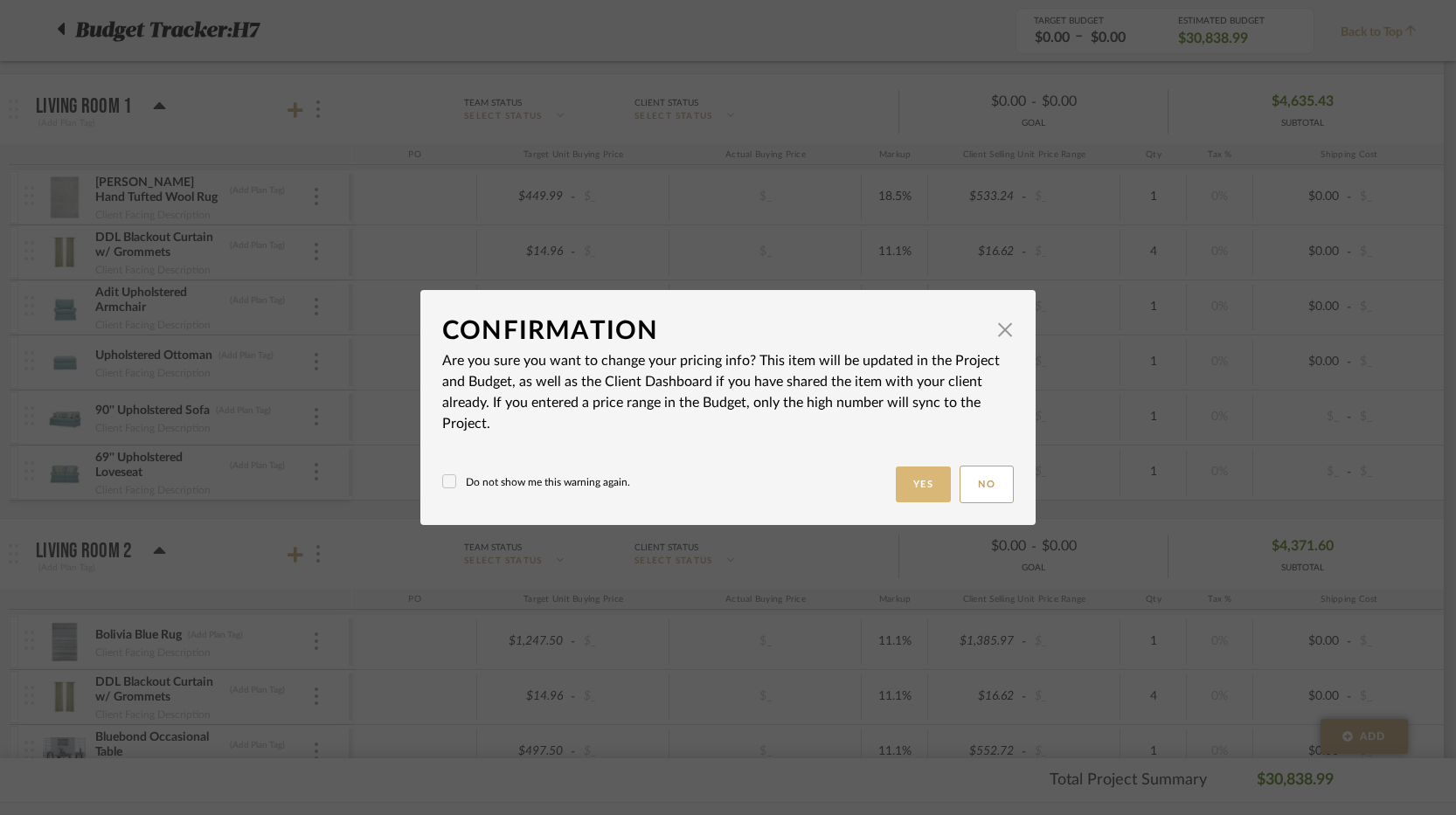
click at [908, 472] on button "Yes" at bounding box center [923, 484] width 56 height 36
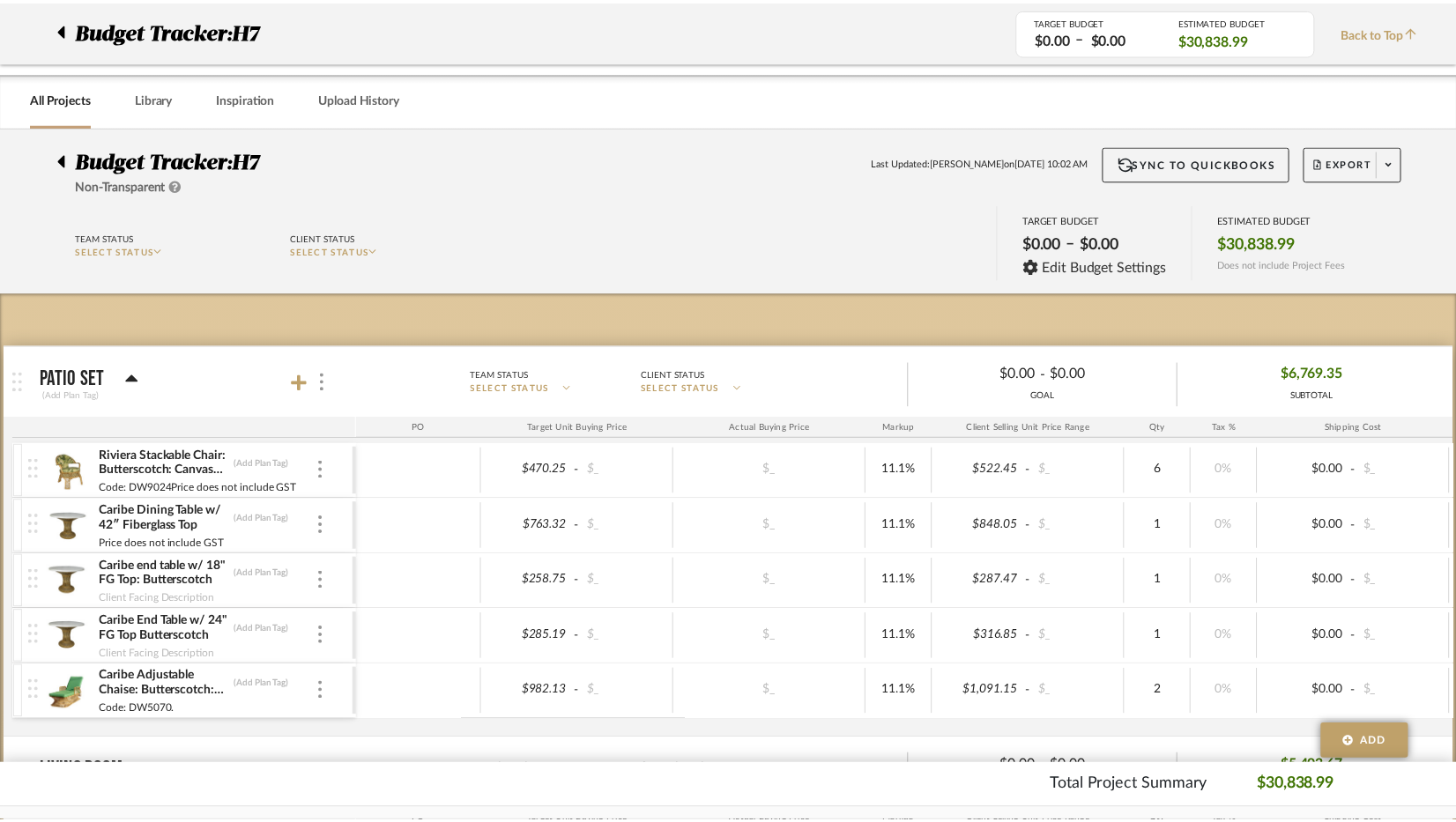
scroll to position [1057, 0]
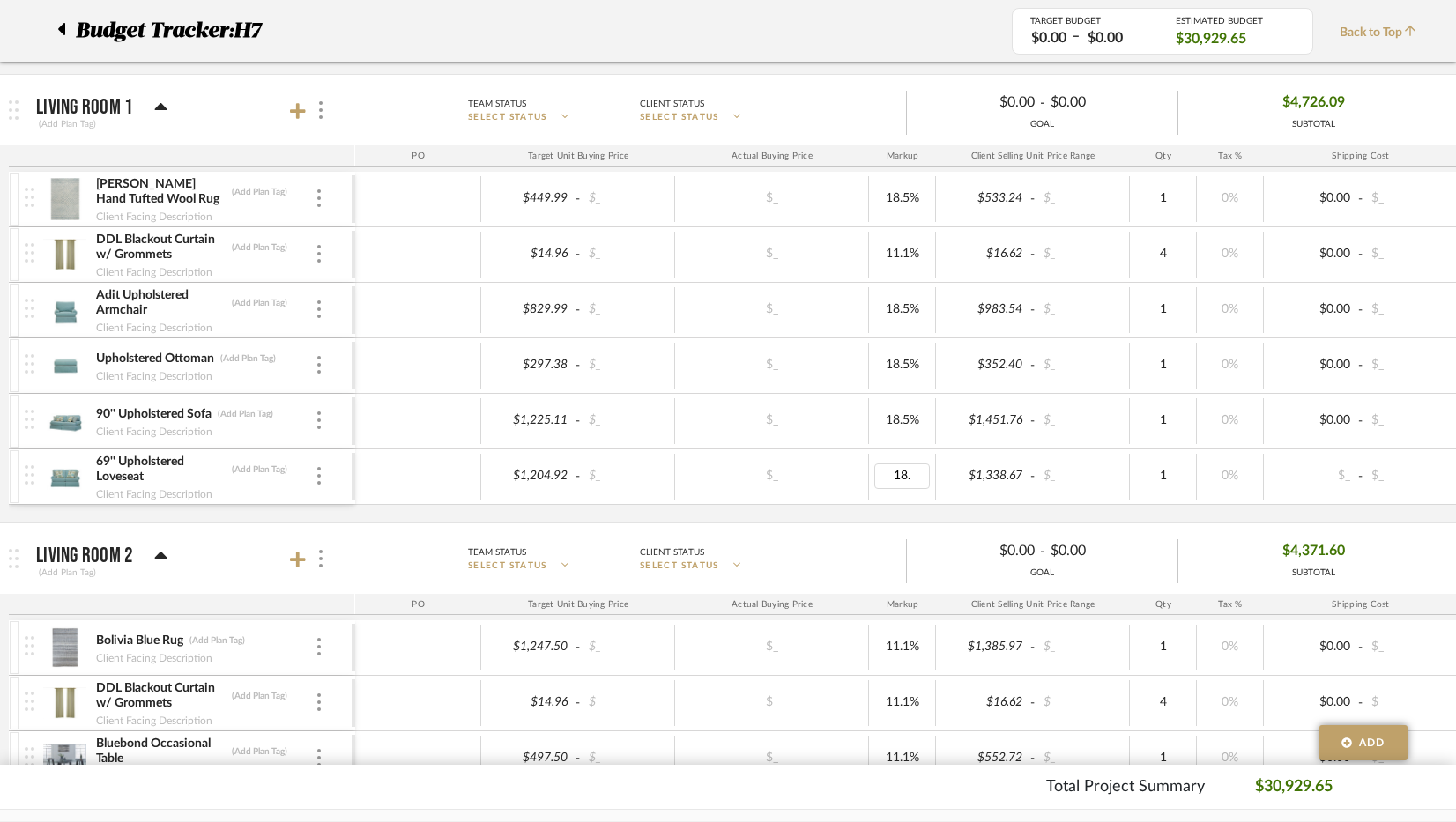
type input "18.5"
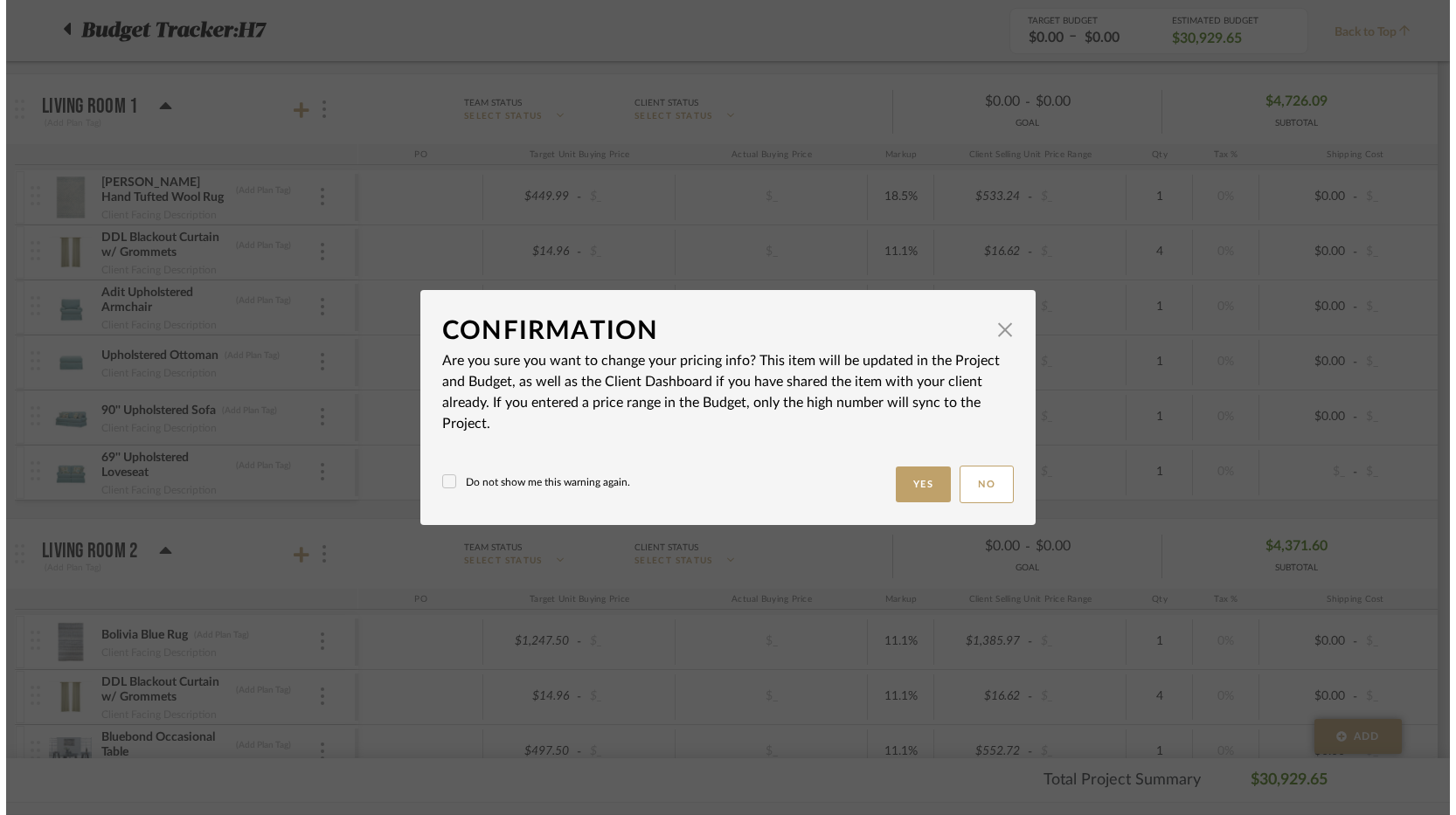
scroll to position [0, 0]
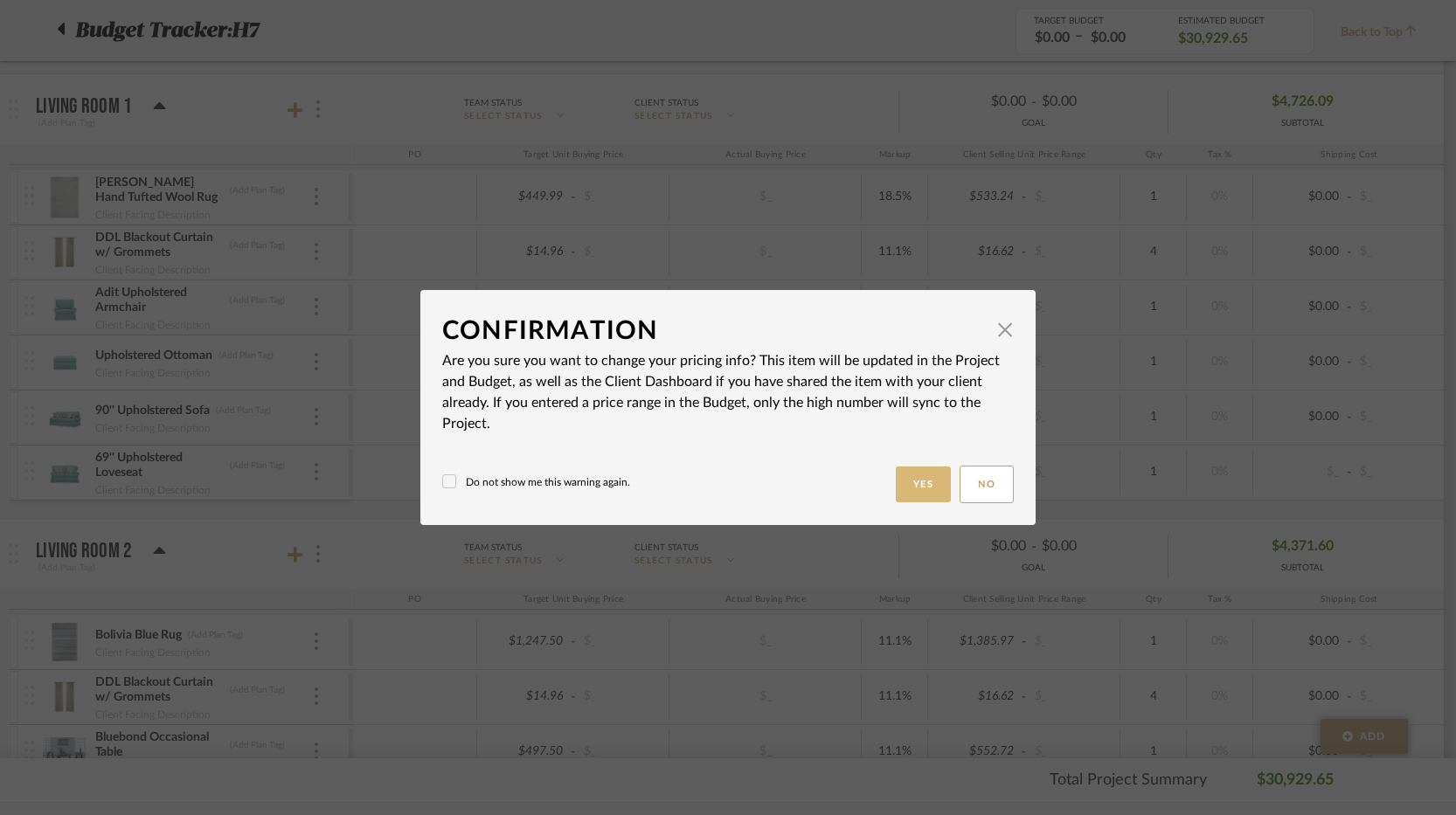
click at [918, 476] on button "Yes" at bounding box center [923, 484] width 56 height 36
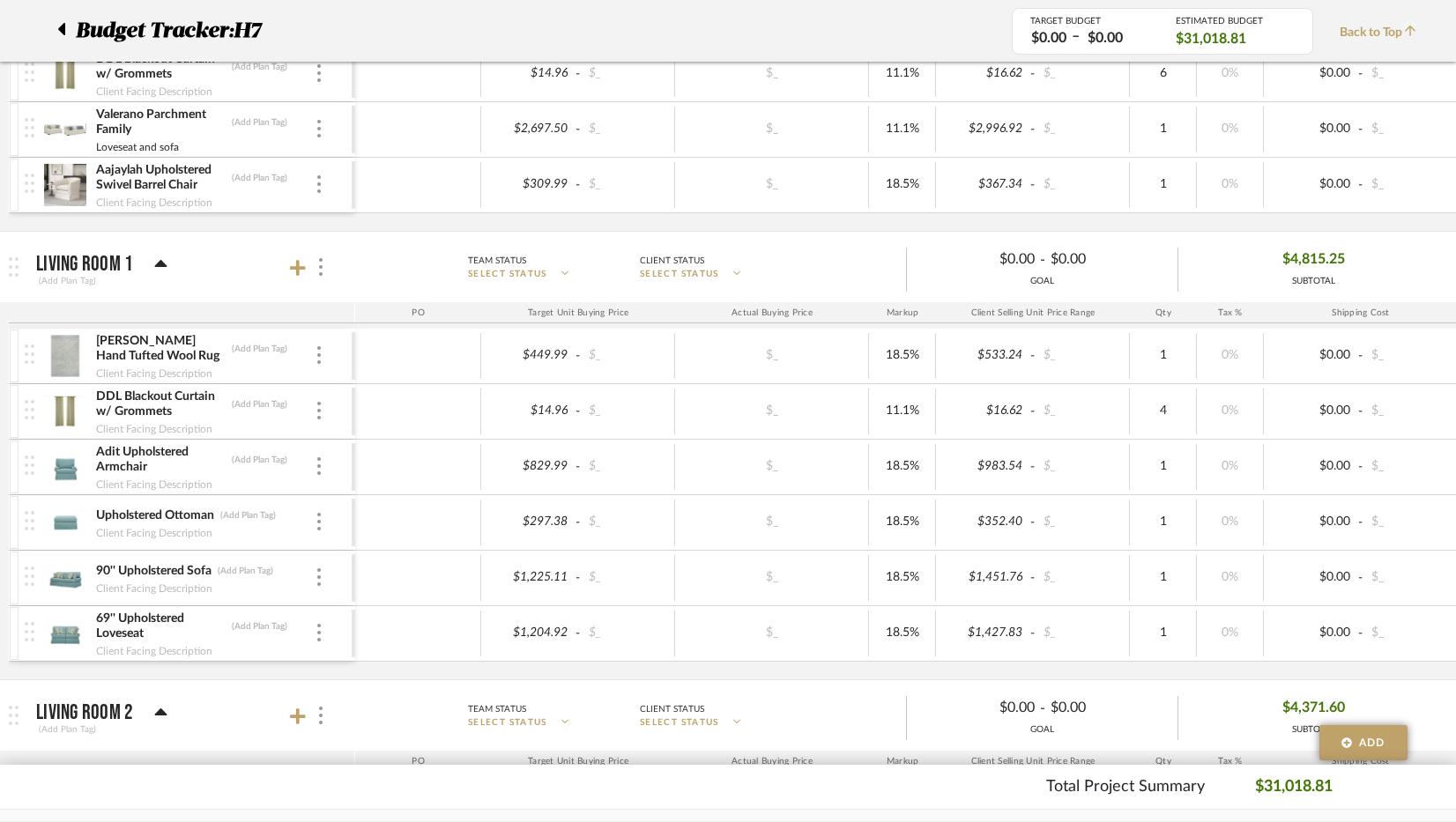
scroll to position [881, 0]
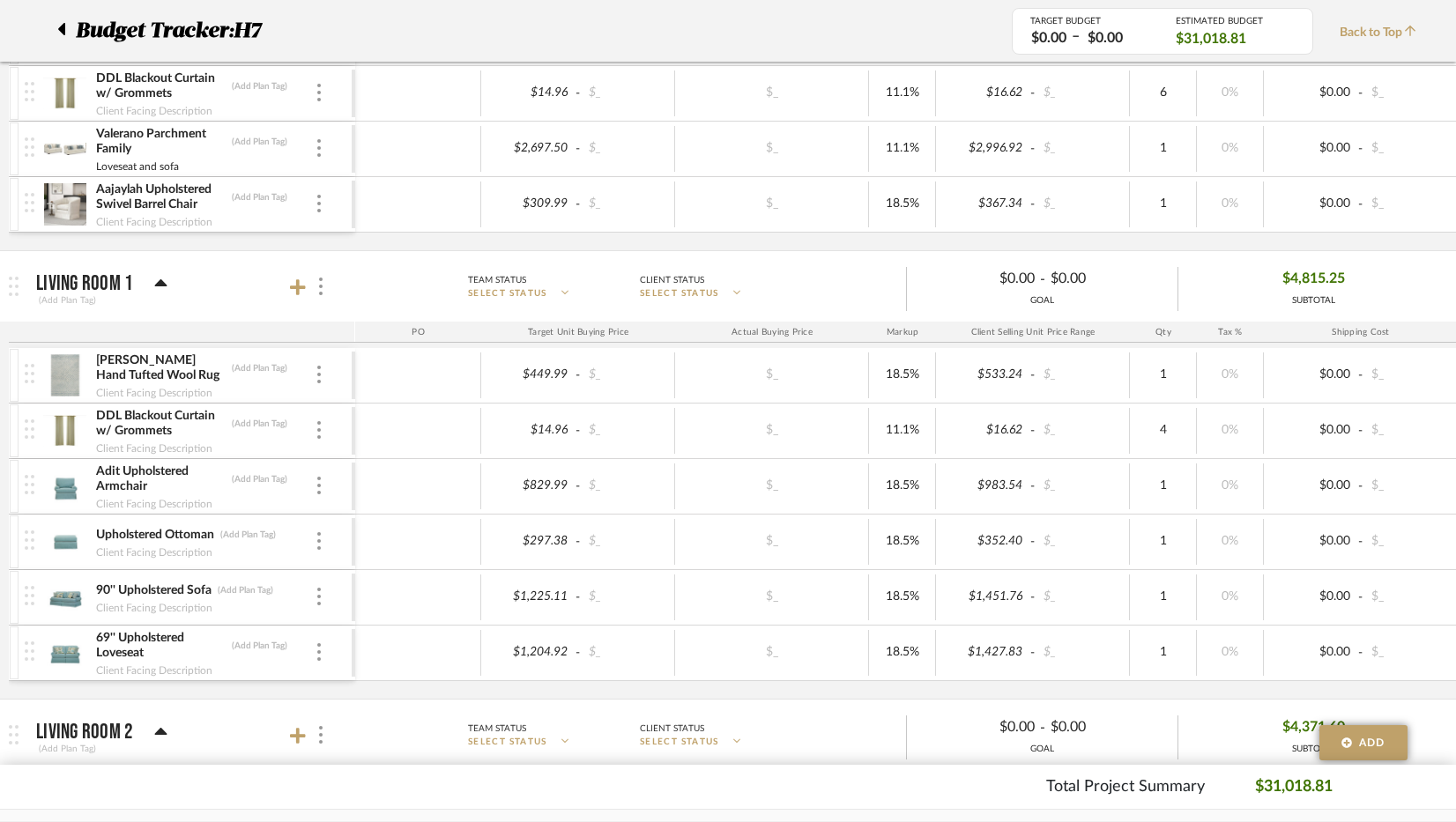
click at [299, 276] on div at bounding box center [309, 287] width 39 height 23
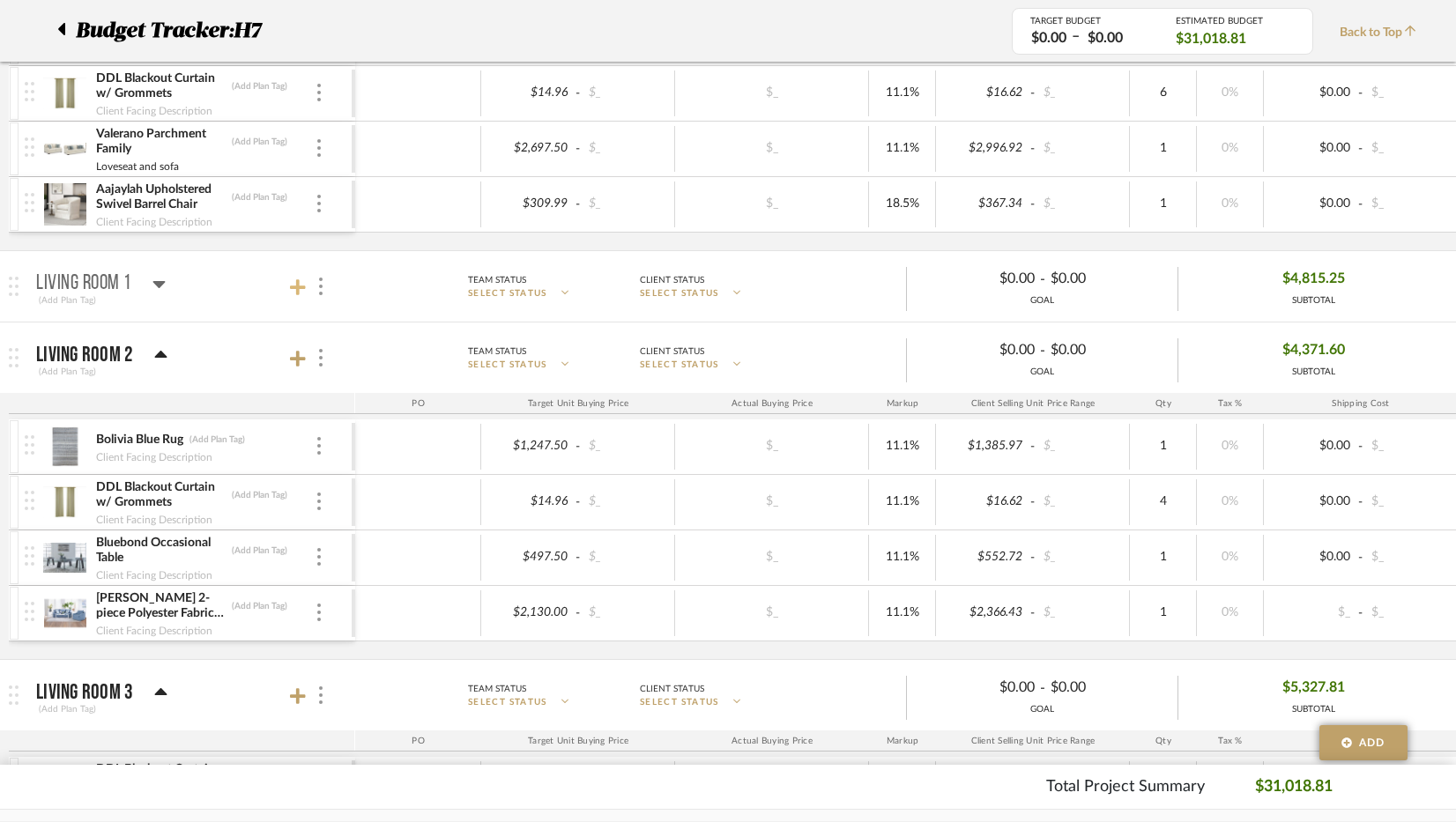
click at [295, 281] on icon at bounding box center [298, 288] width 16 height 18
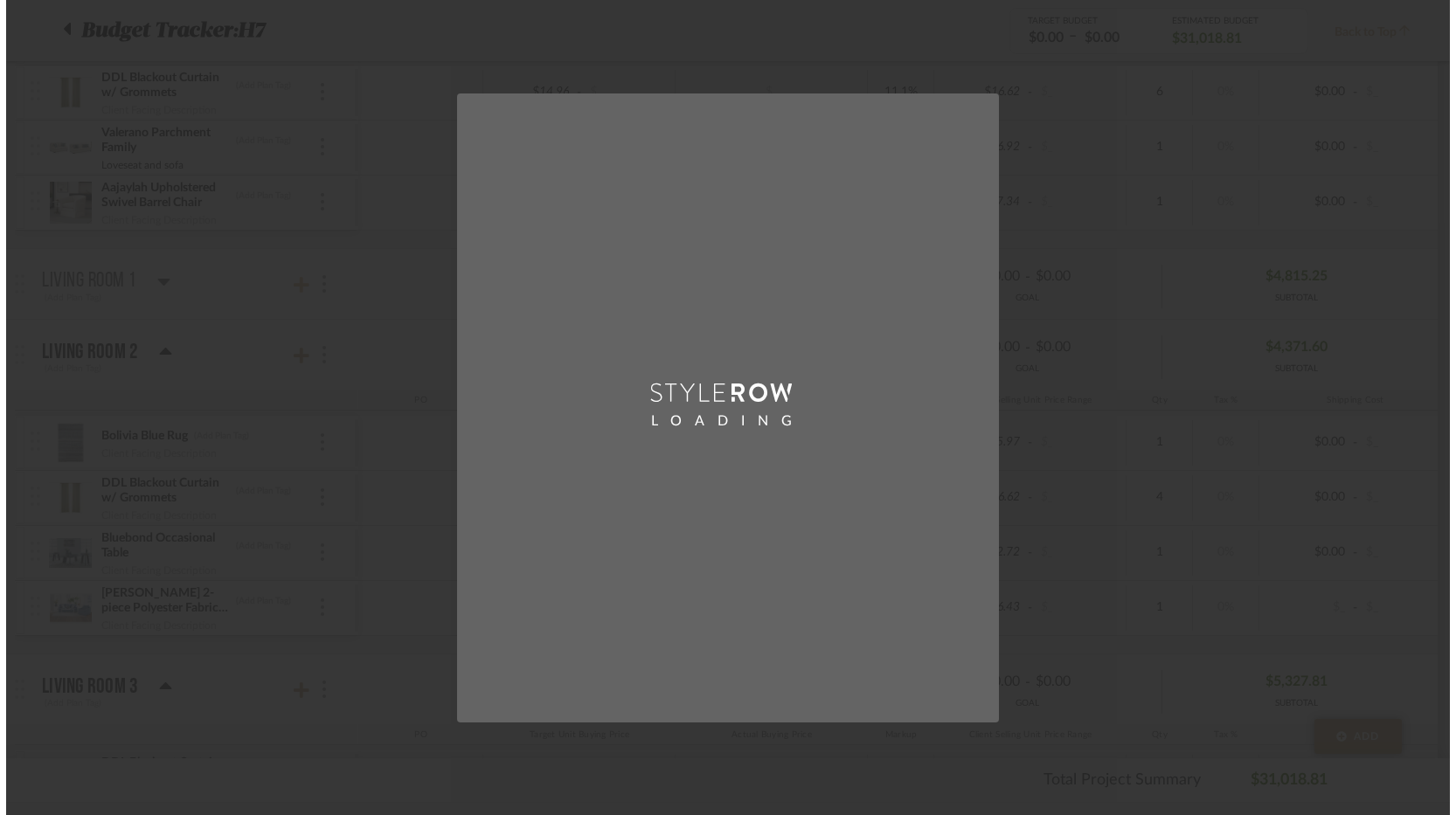
scroll to position [0, 0]
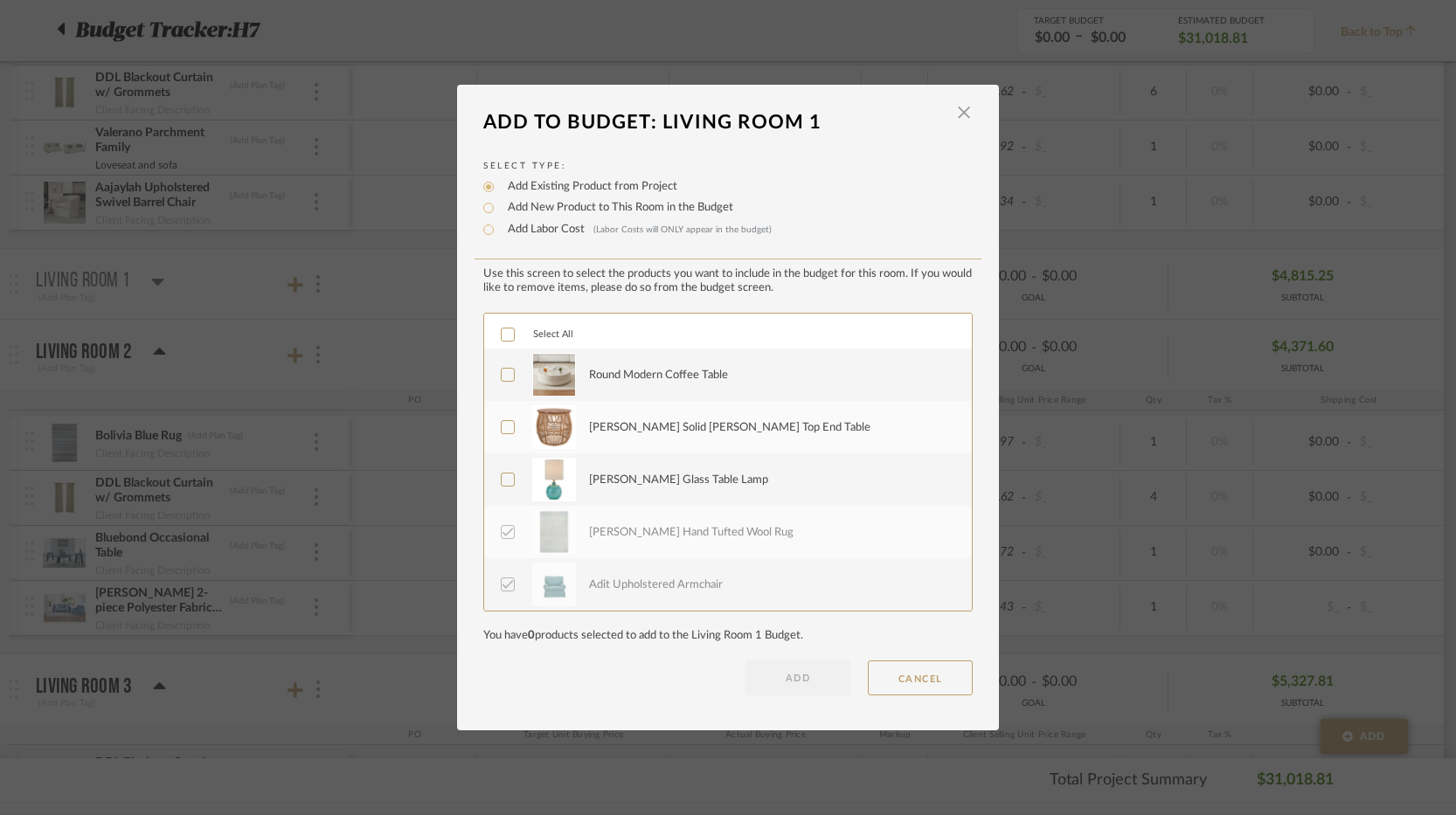
click at [655, 376] on div "Round Modern Coffee Table" at bounding box center [658, 376] width 139 height 18
click at [659, 426] on div "Bechtold Solid Wood Top End Table" at bounding box center [729, 428] width 282 height 18
click at [659, 472] on div "Barnwell Glass Table Lamp" at bounding box center [678, 481] width 179 height 18
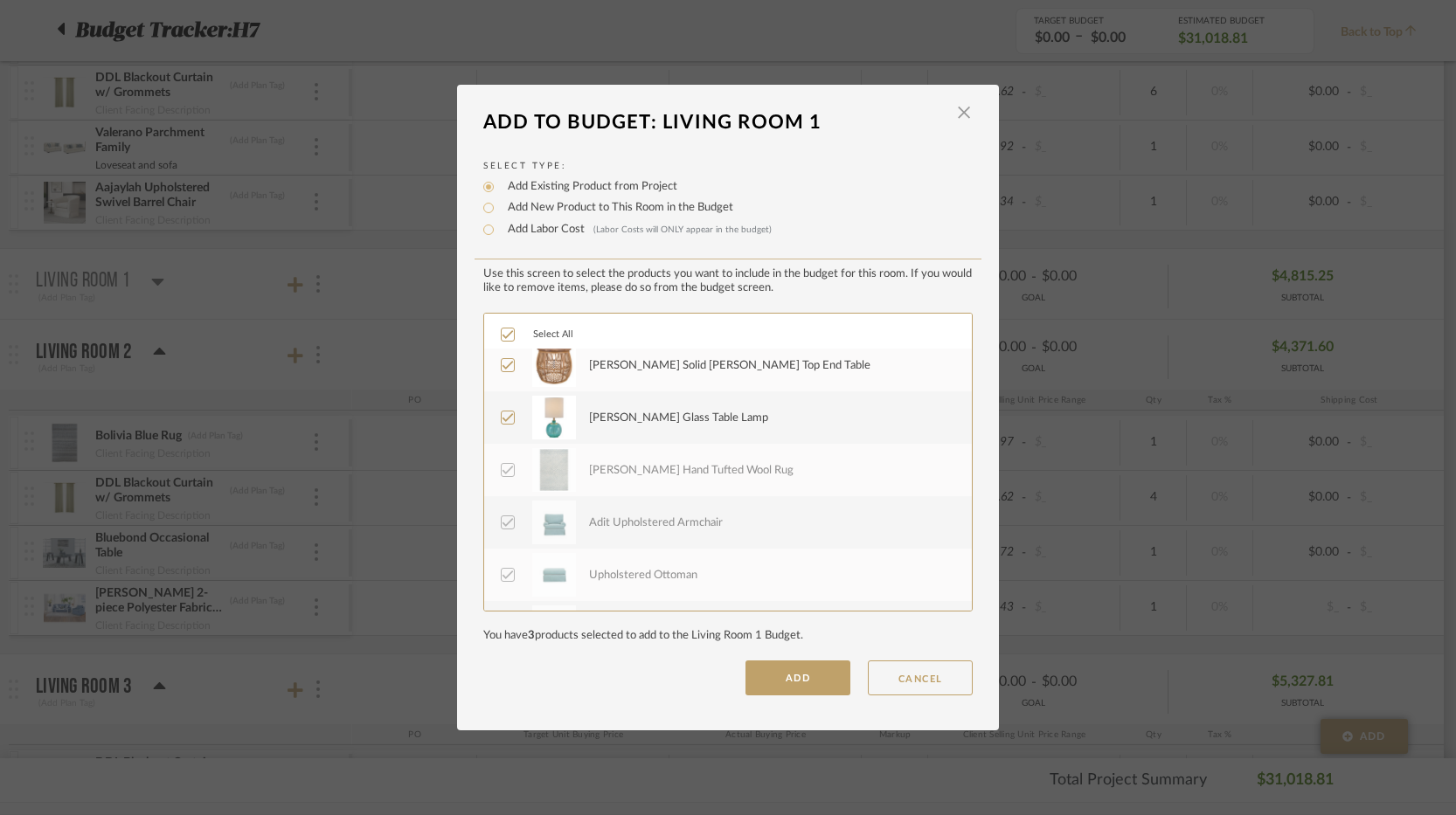
scroll to position [210, 0]
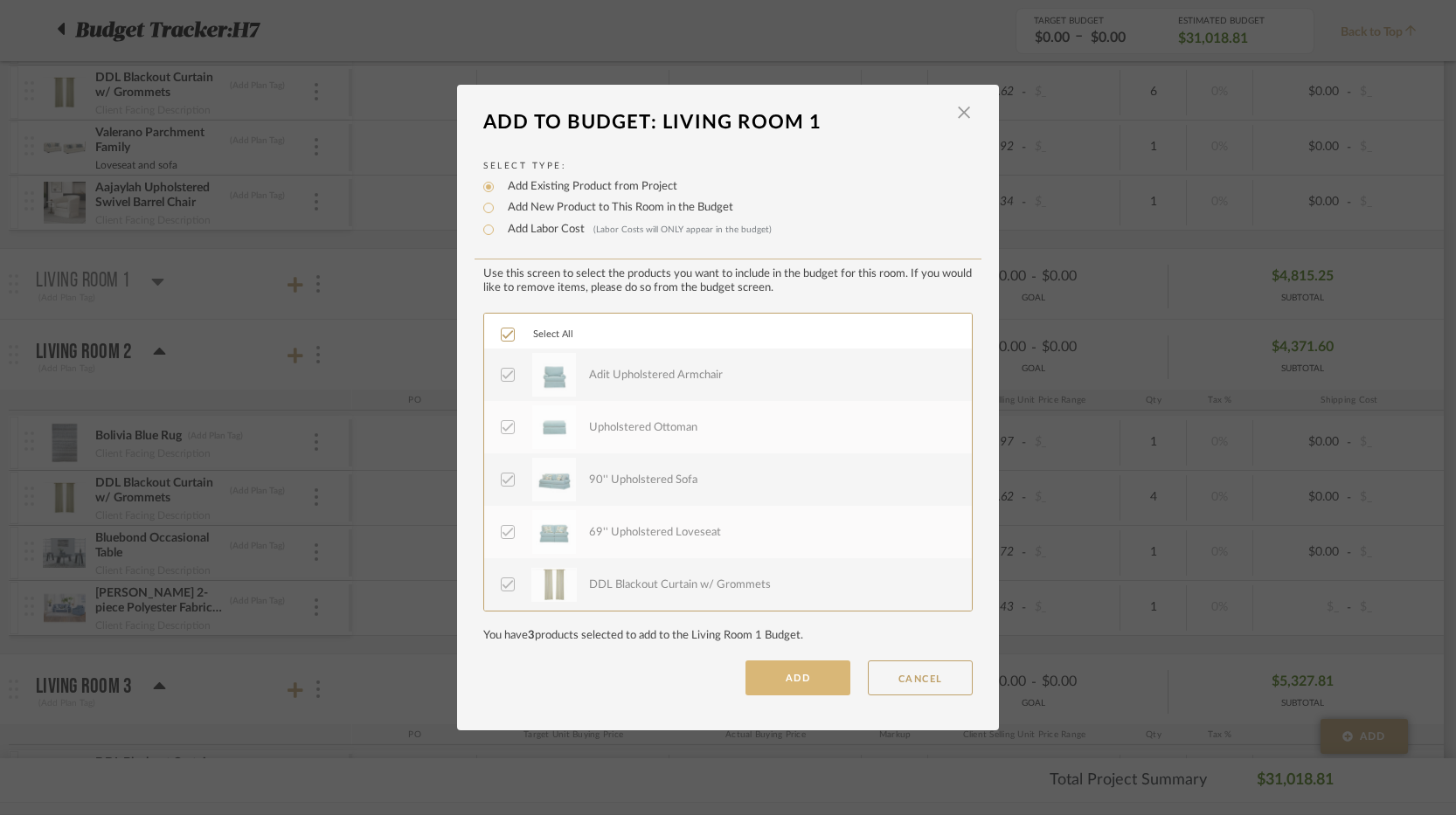
click at [782, 680] on button "ADD" at bounding box center [797, 677] width 105 height 35
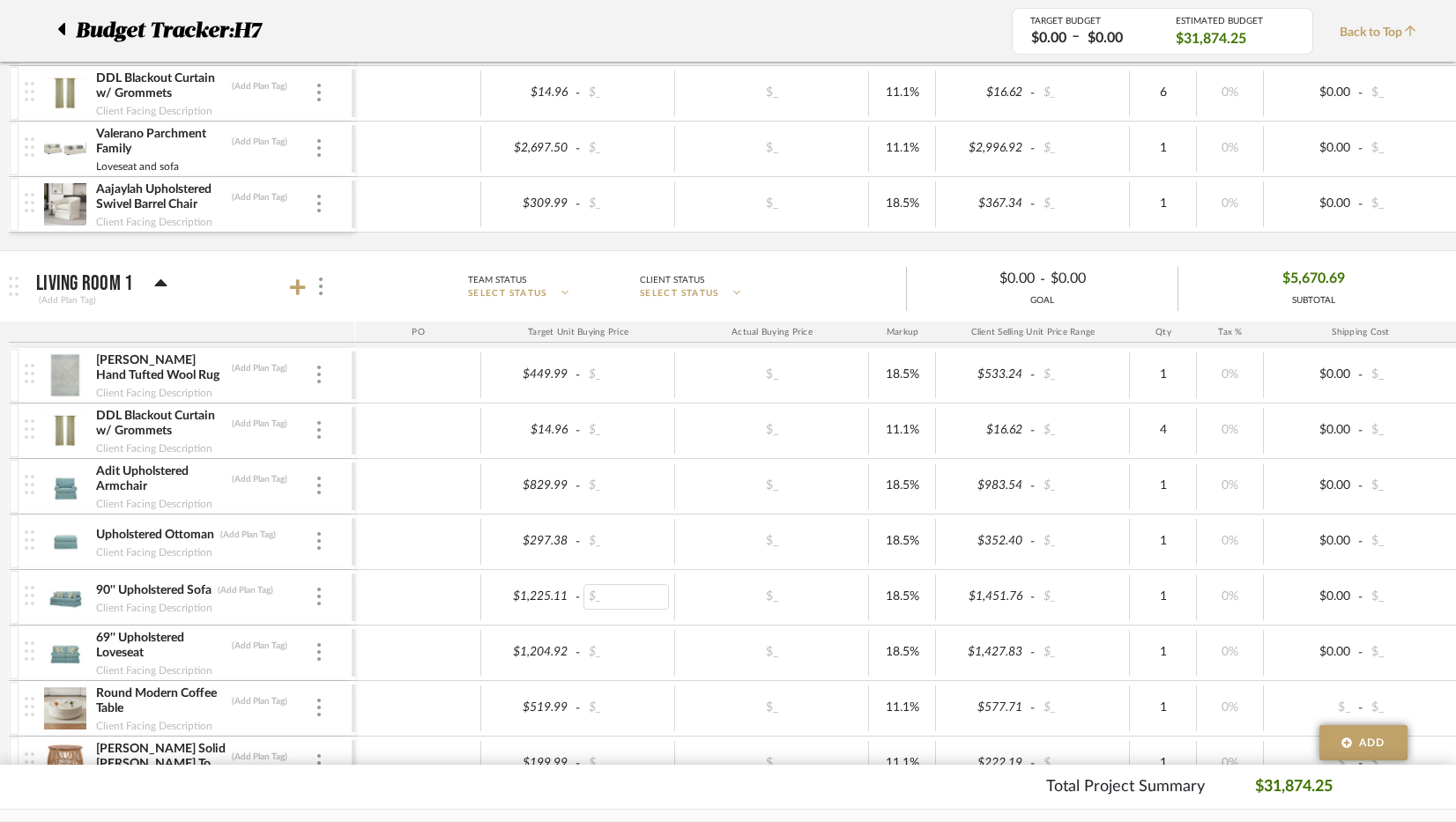
scroll to position [970, 0]
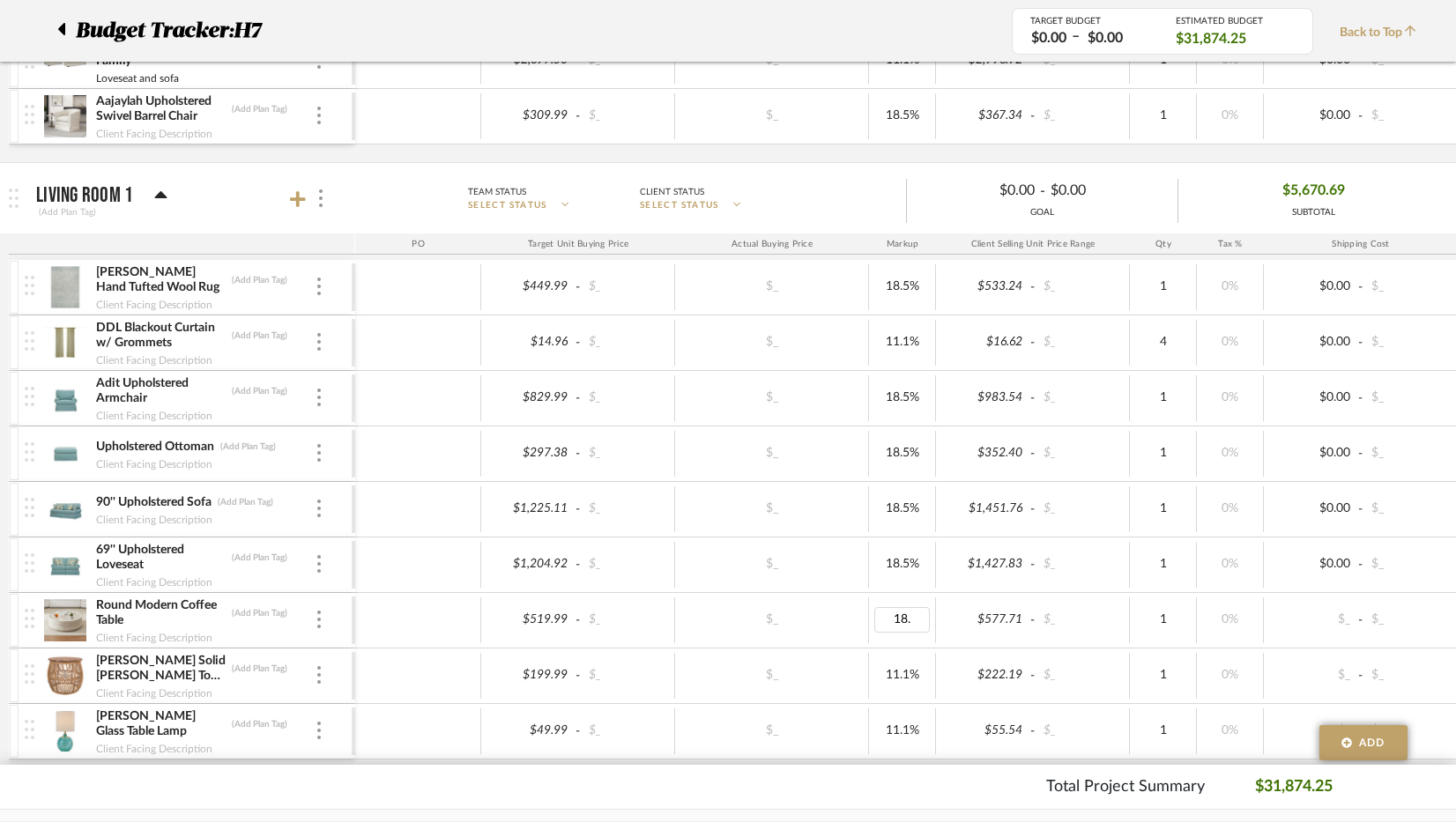
type input "18.5"
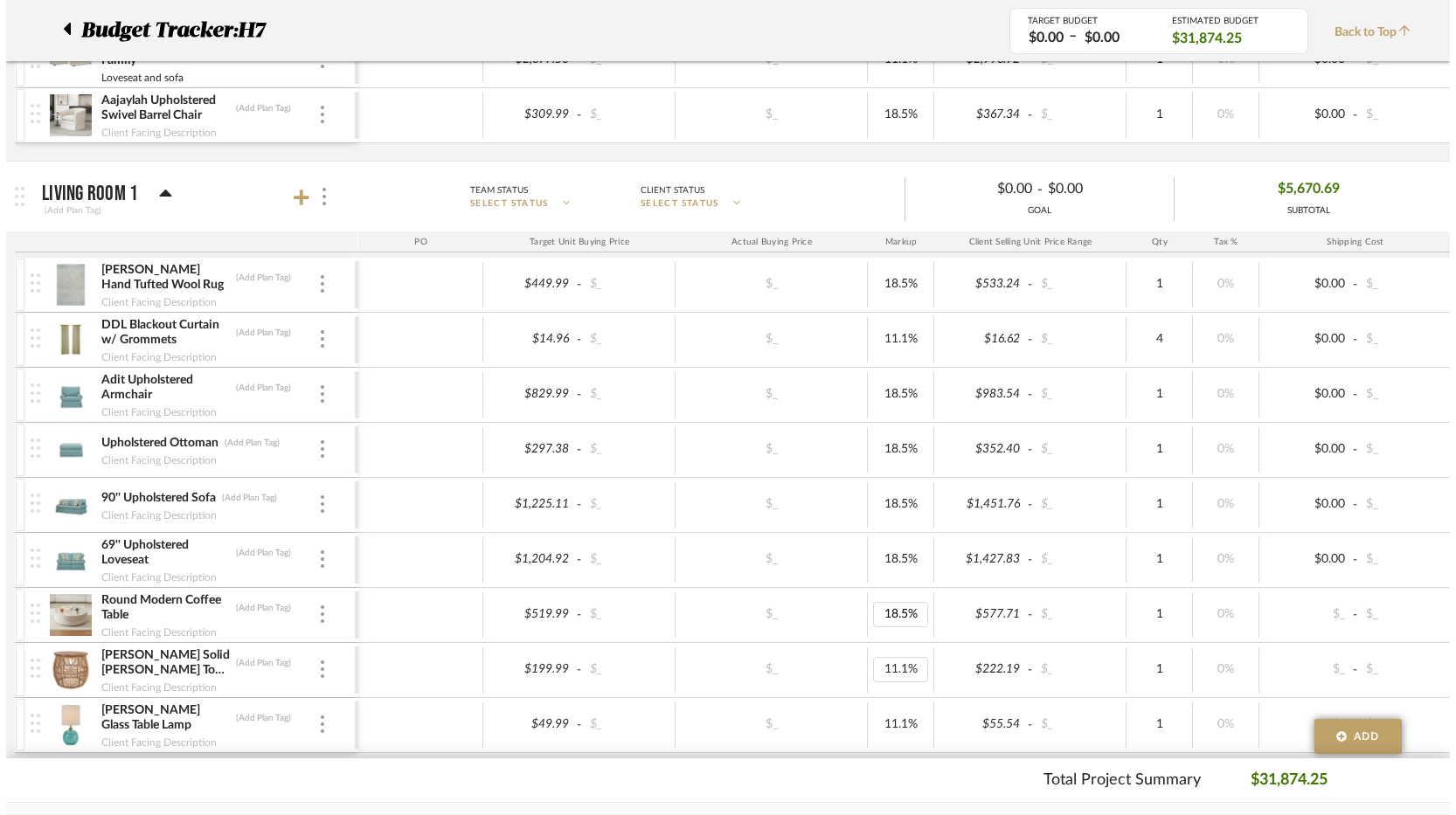
scroll to position [0, 0]
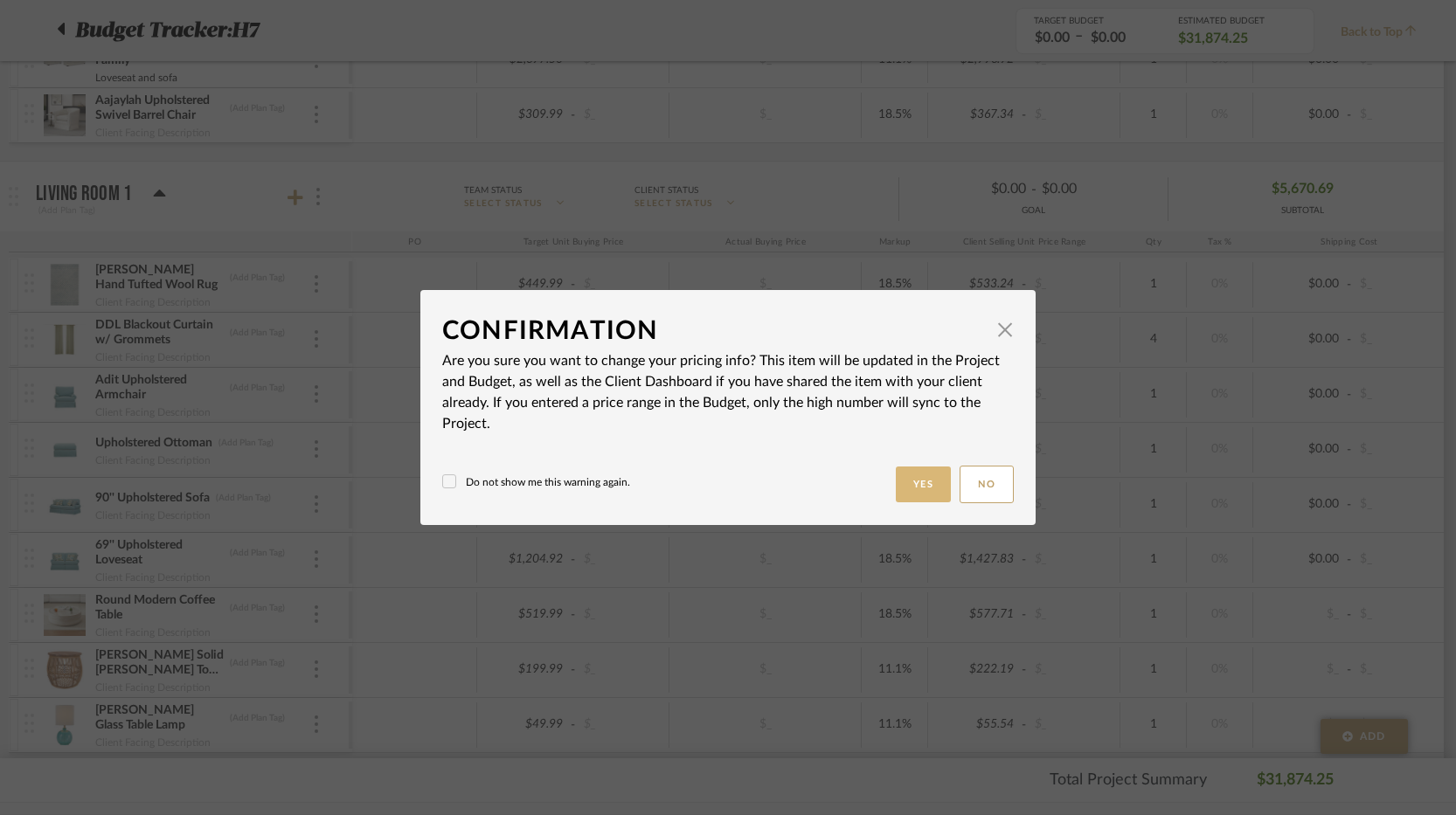
click at [920, 477] on button "Yes" at bounding box center [923, 484] width 56 height 36
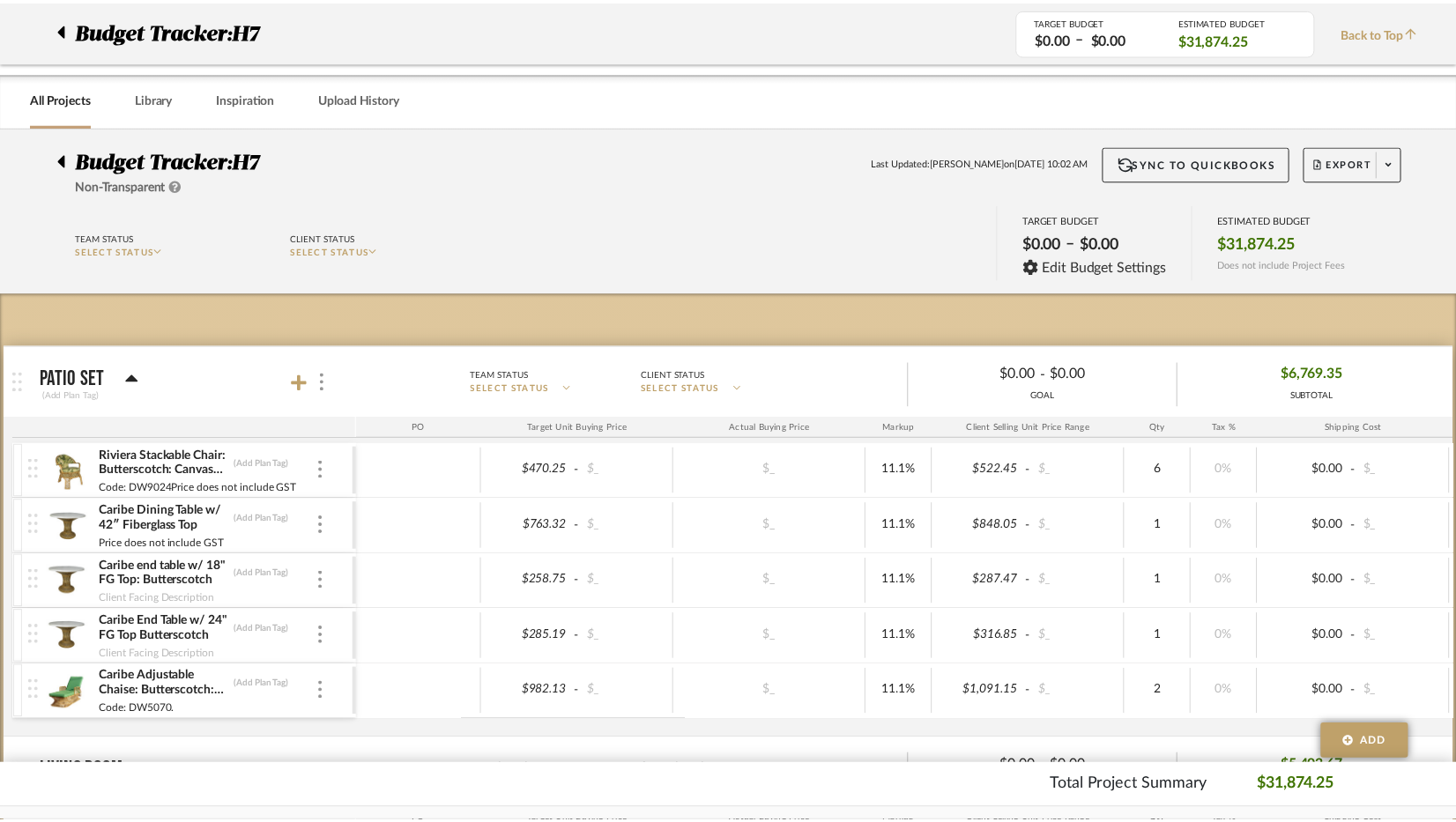
scroll to position [970, 0]
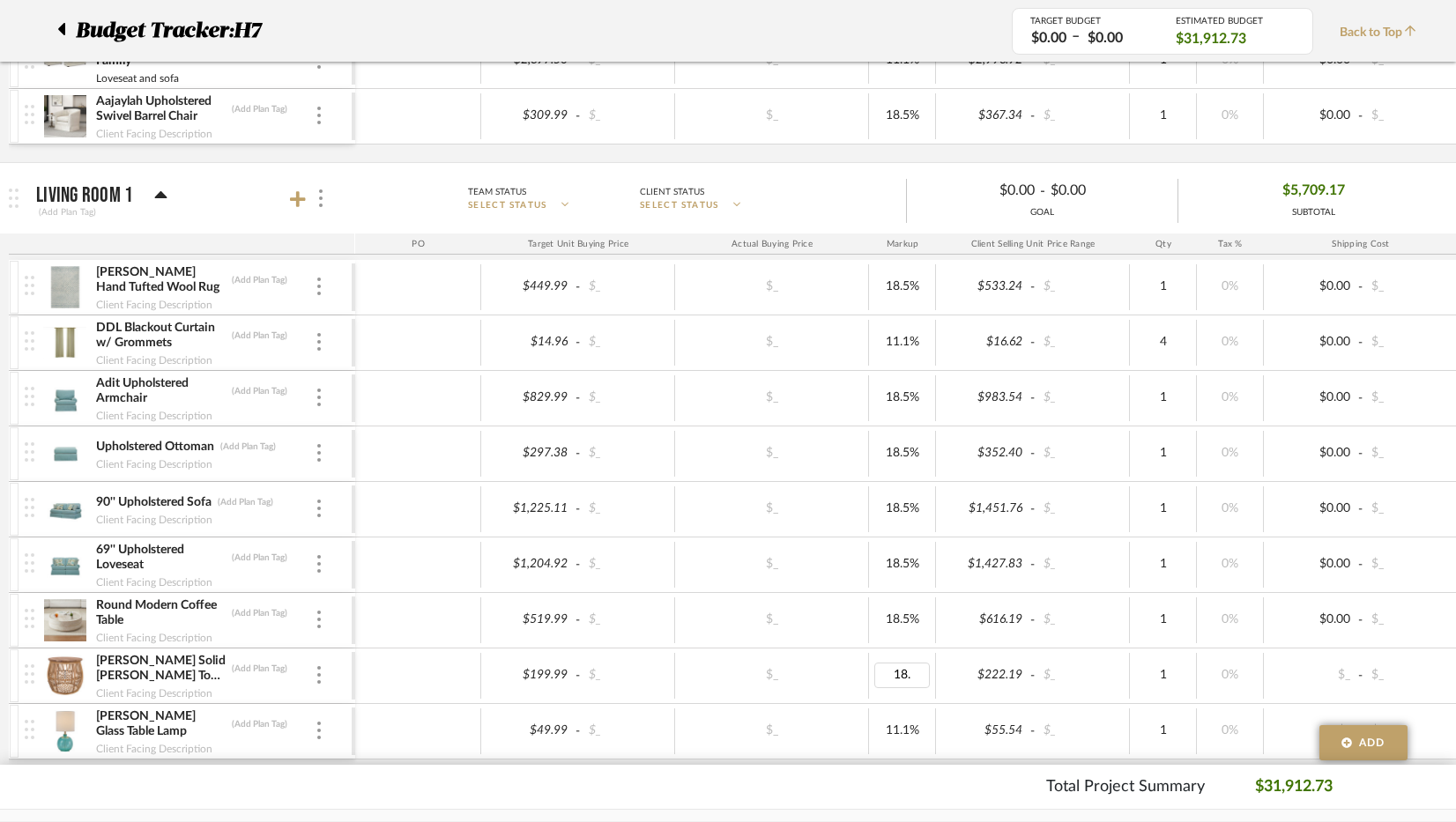
type input "18.5"
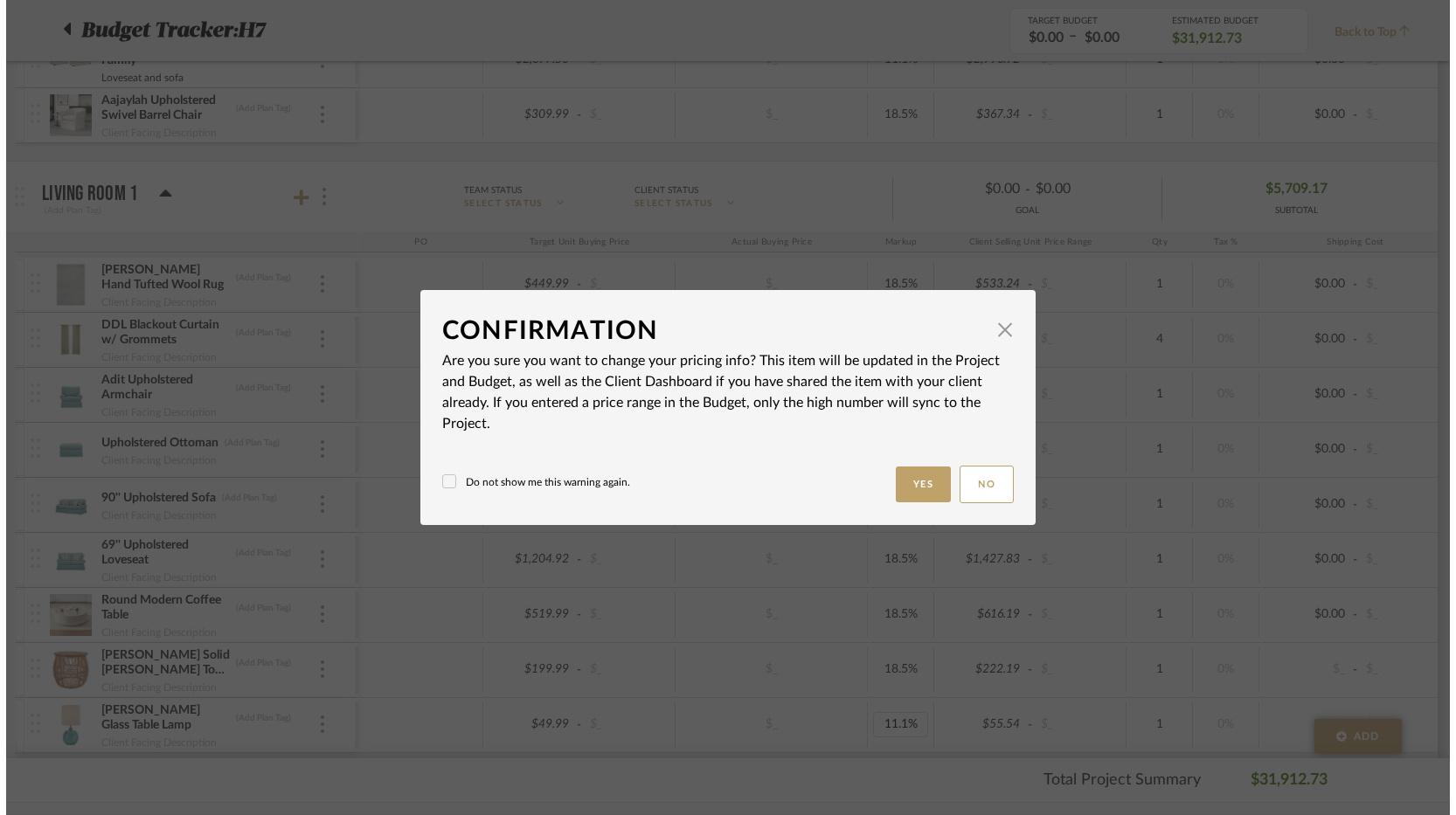
scroll to position [0, 0]
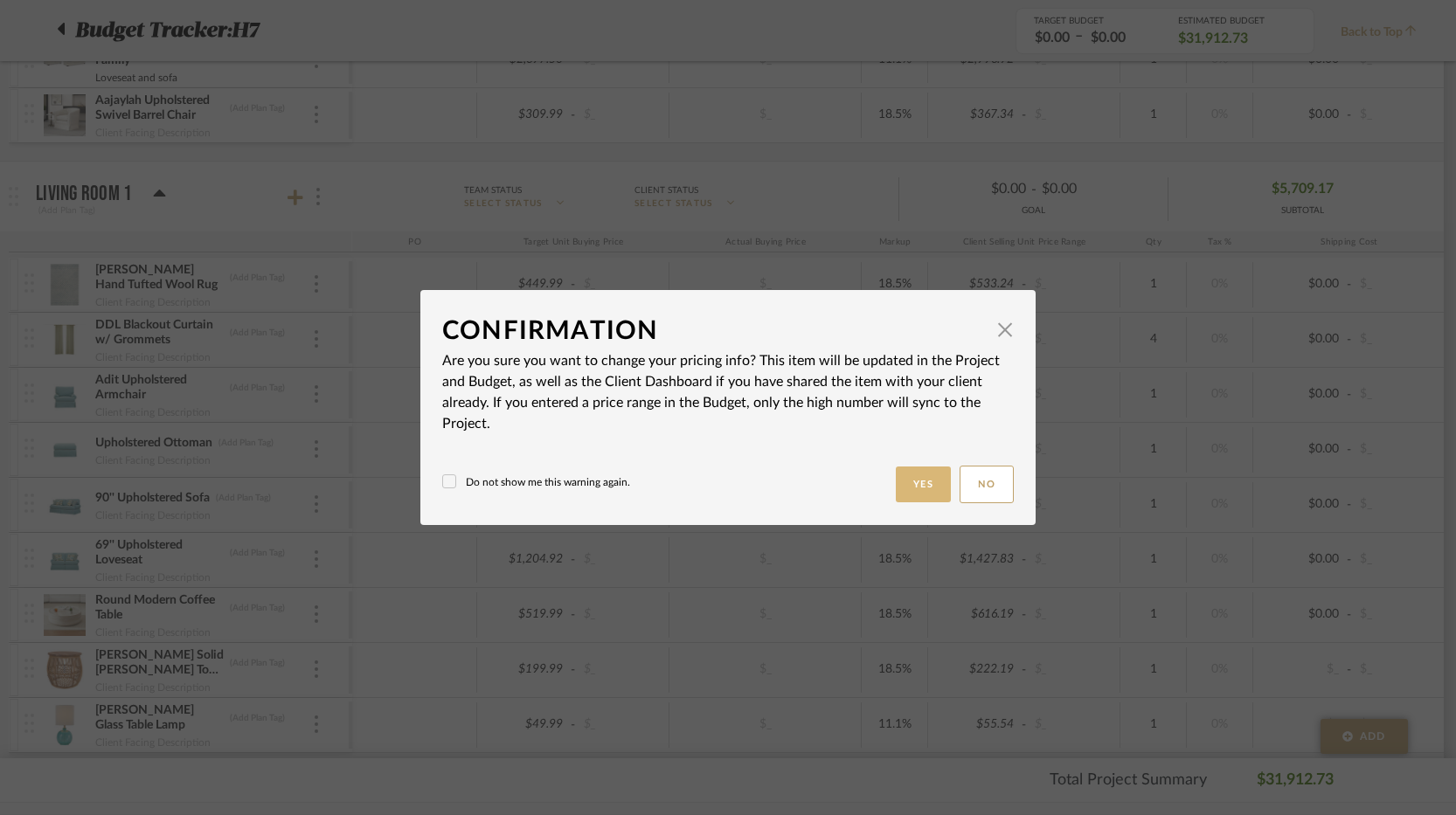
click at [922, 480] on button "Yes" at bounding box center [923, 484] width 56 height 36
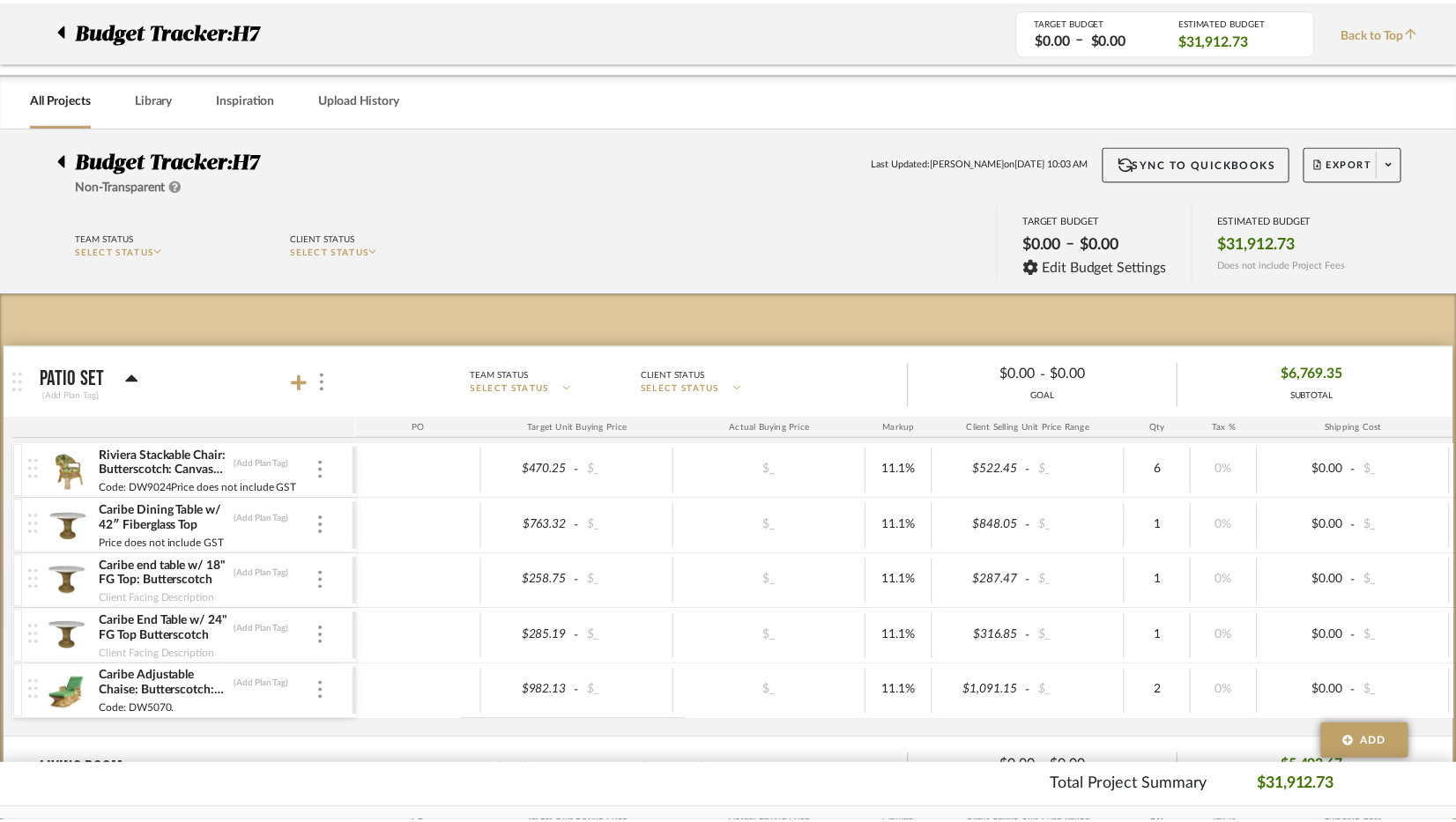
scroll to position [970, 0]
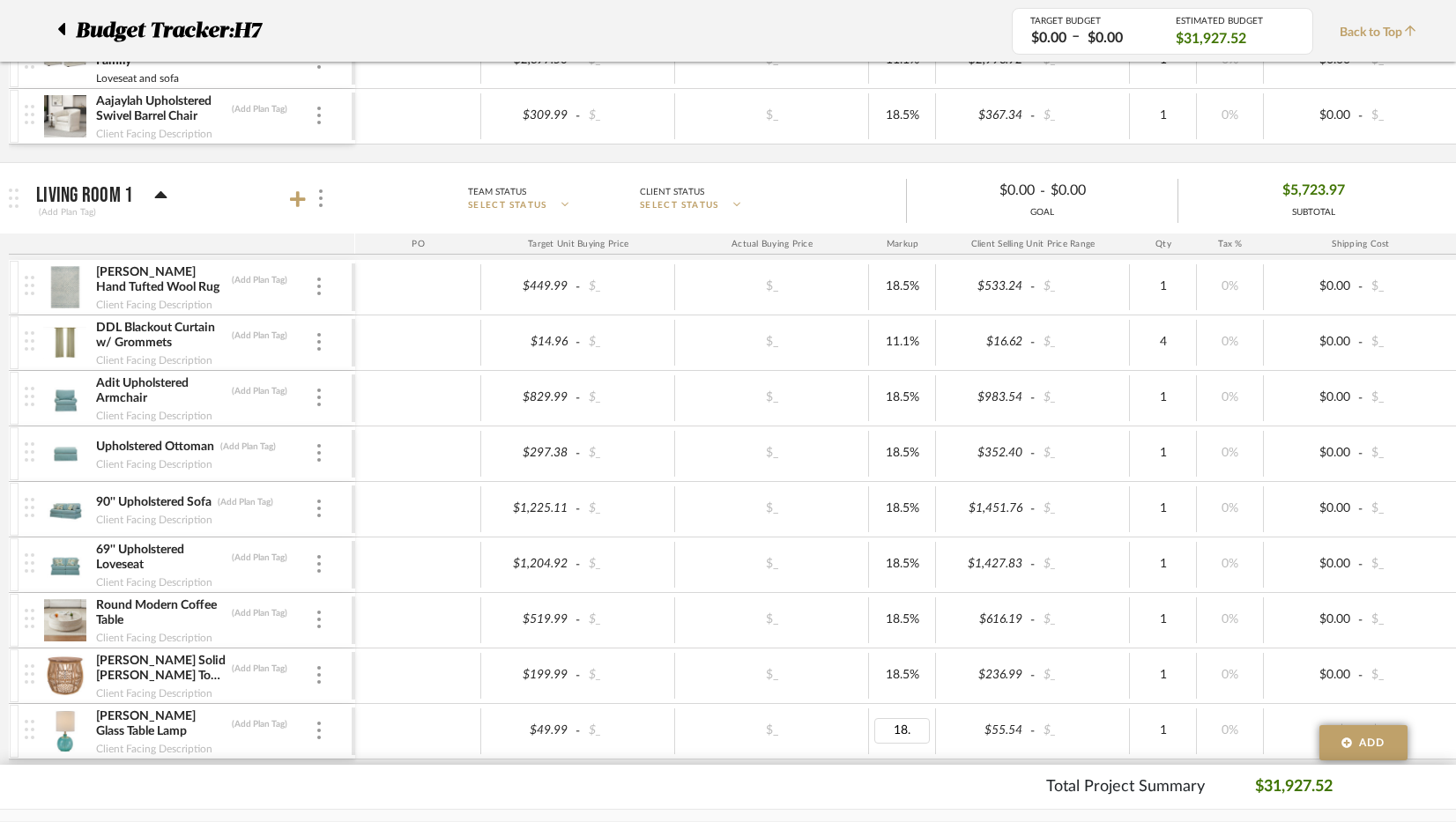
type input "18.5"
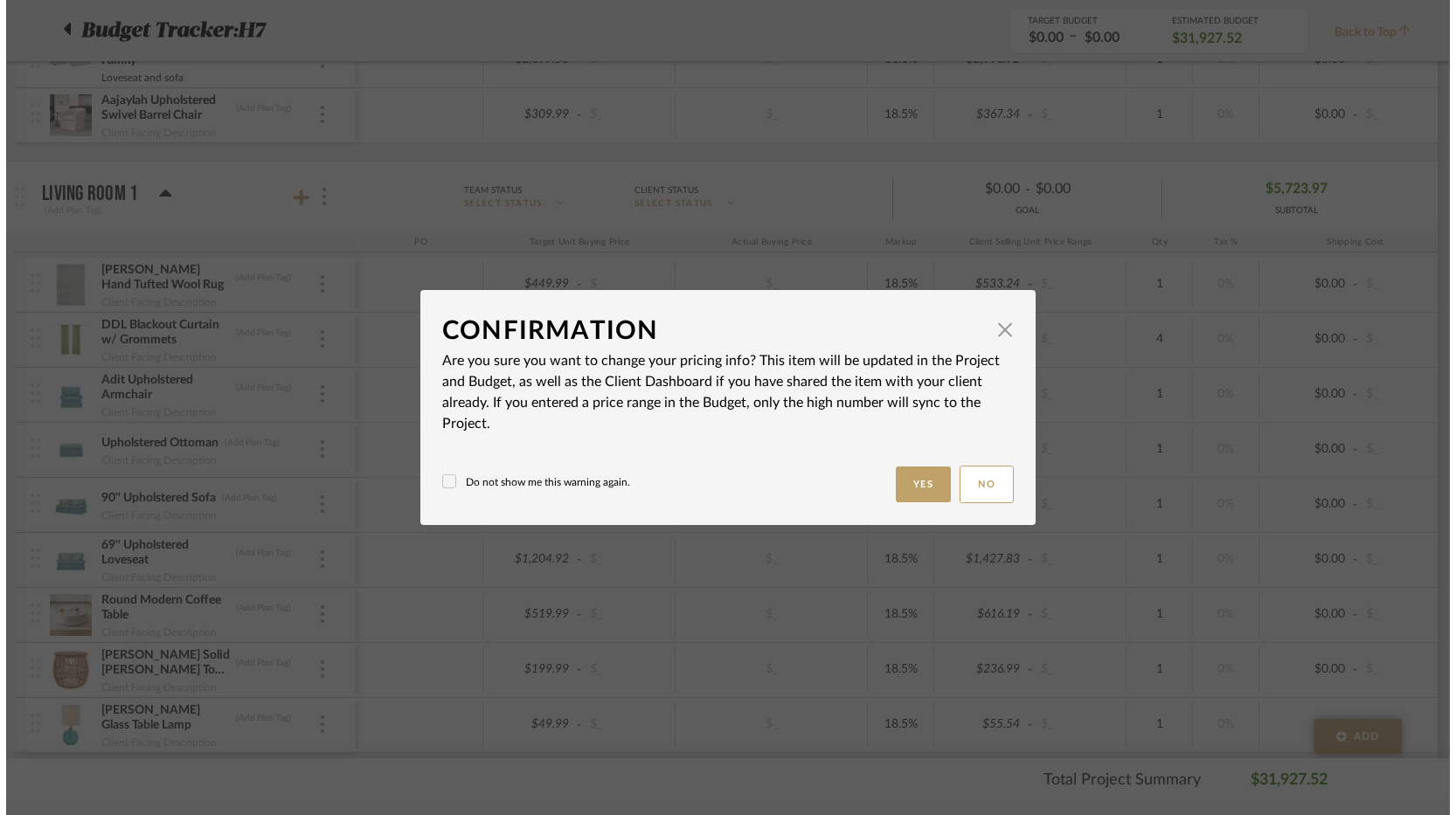
scroll to position [0, 0]
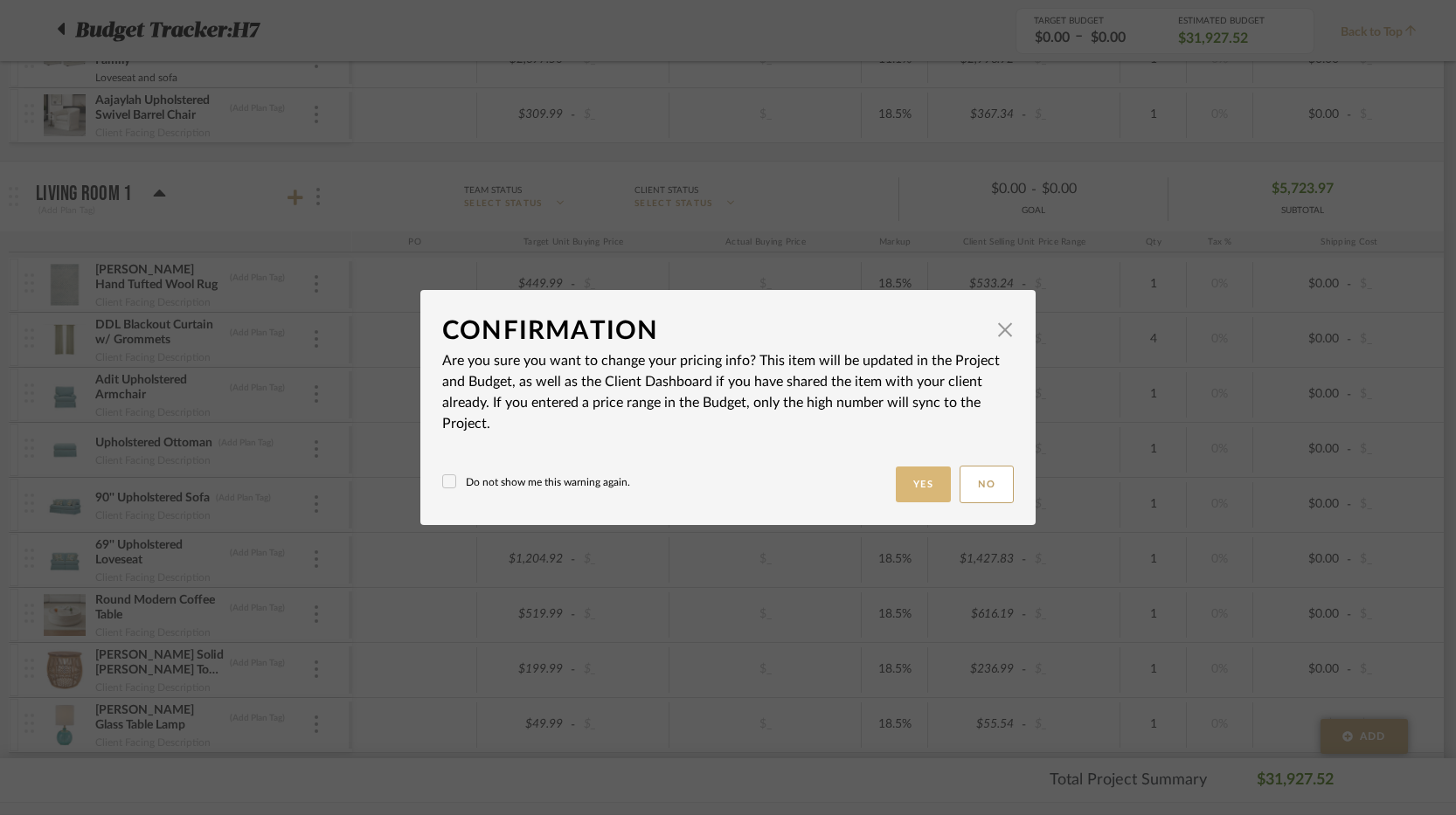
click at [927, 466] on button "Yes" at bounding box center [923, 484] width 56 height 36
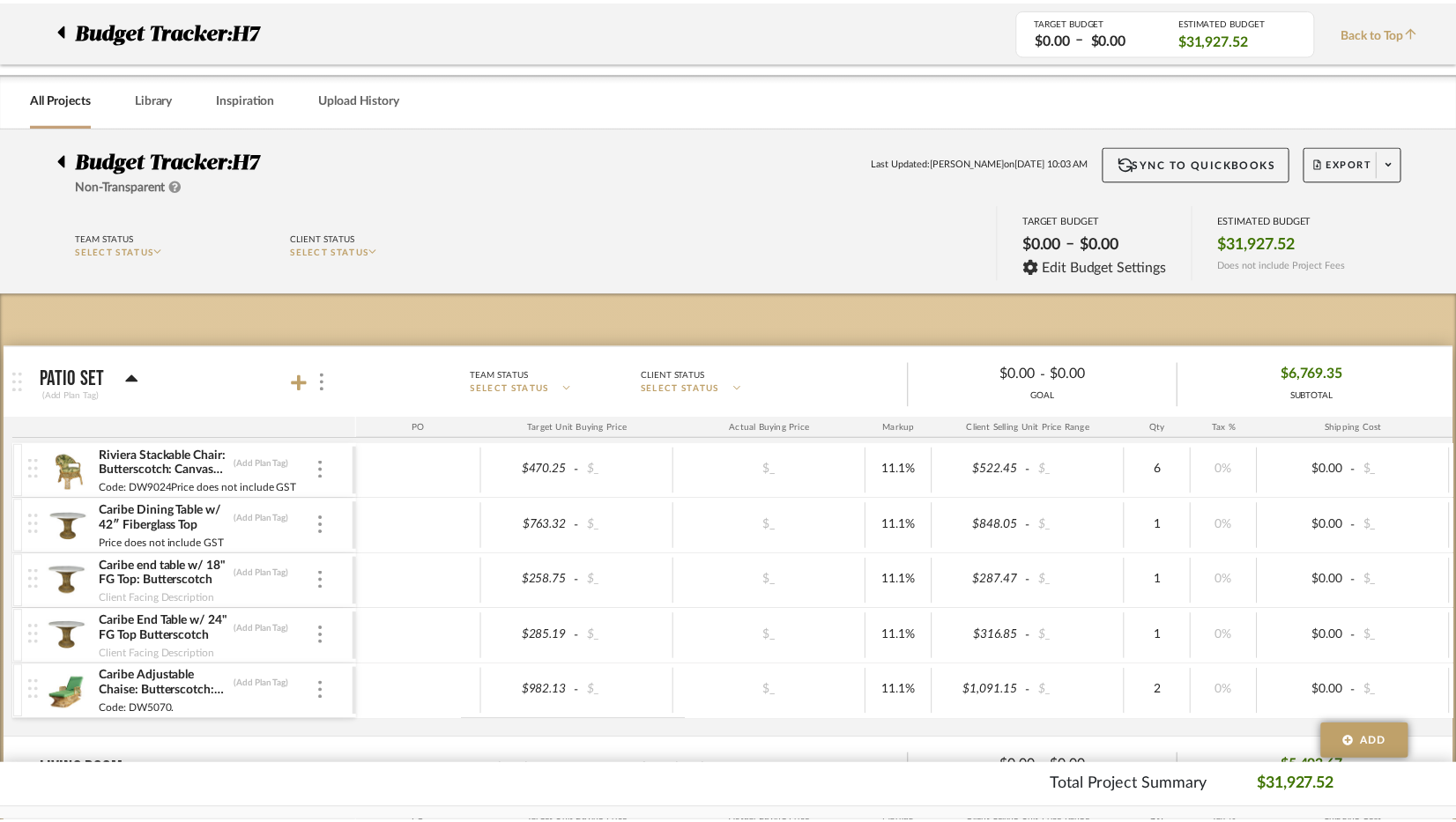
scroll to position [970, 0]
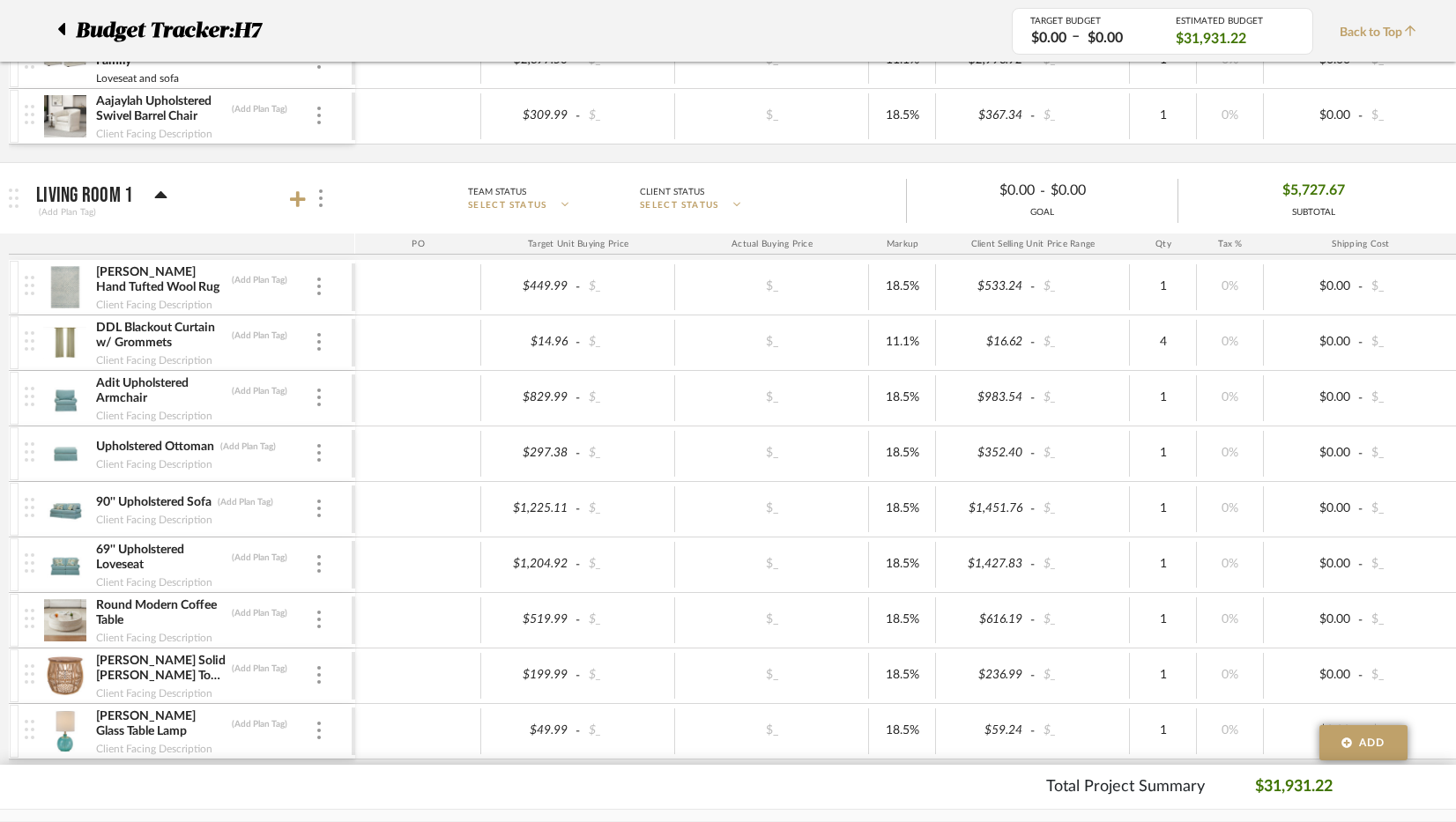
click at [81, 678] on img at bounding box center [65, 676] width 43 height 42
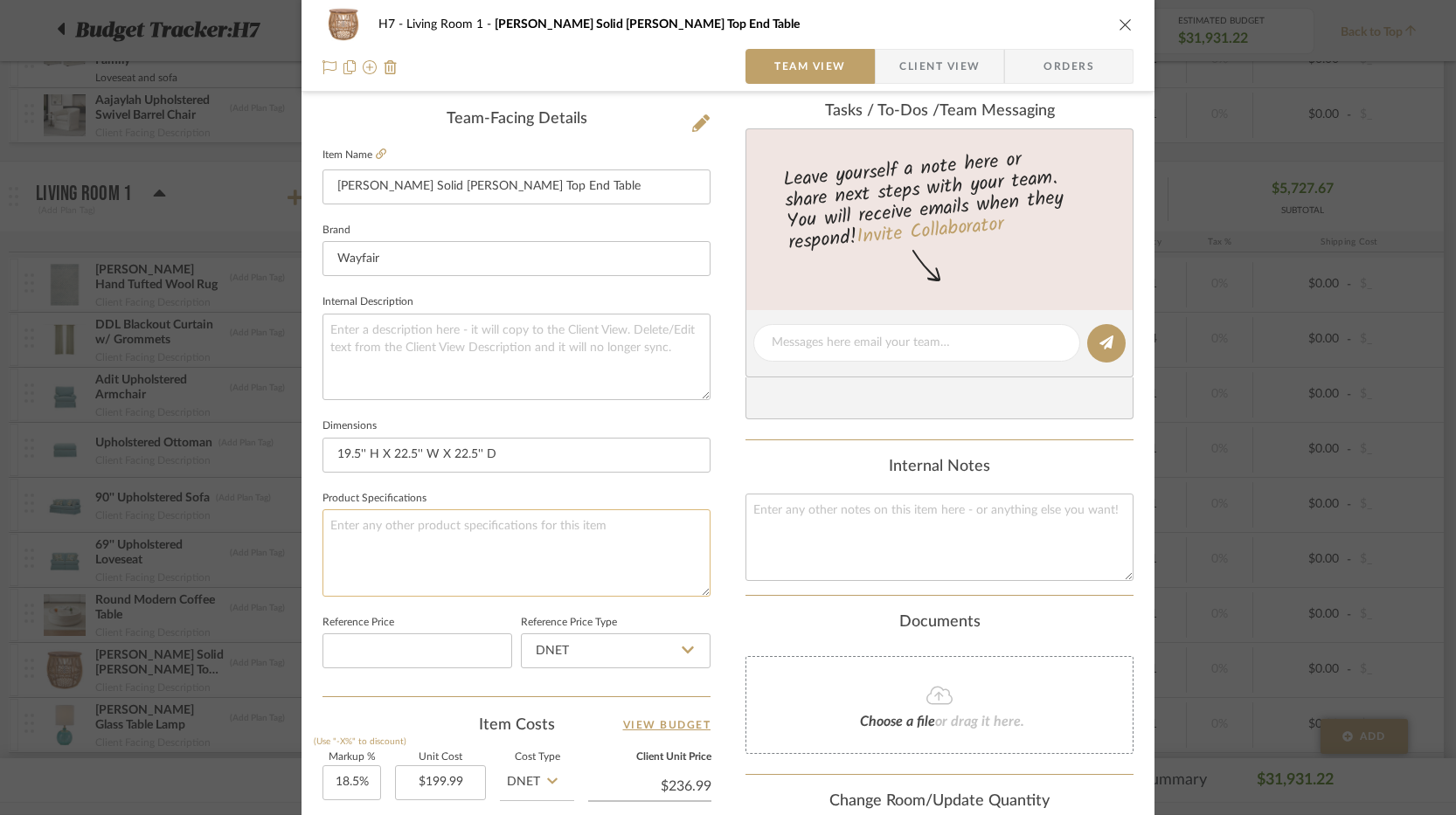
scroll to position [437, 0]
click at [1117, 33] on div "H7 Living Room 1 Bechtold Solid Wood Top End Table" at bounding box center [728, 24] width 811 height 35
click at [1123, 33] on div "H7 Living Room 1 Bechtold Solid Wood Top End Table" at bounding box center [728, 24] width 811 height 35
click at [1119, 26] on icon "close" at bounding box center [1126, 25] width 14 height 14
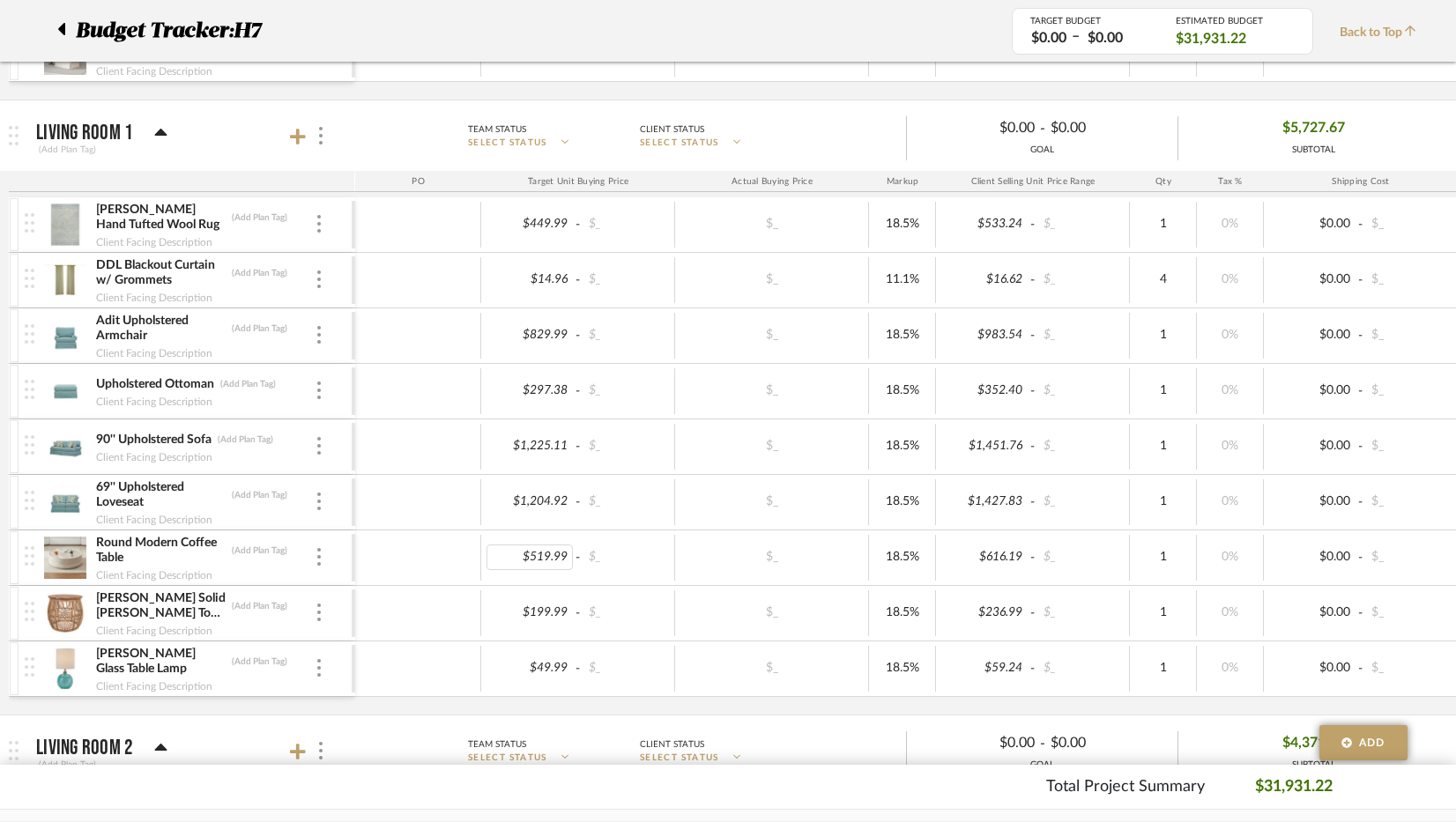
scroll to position [1057, 0]
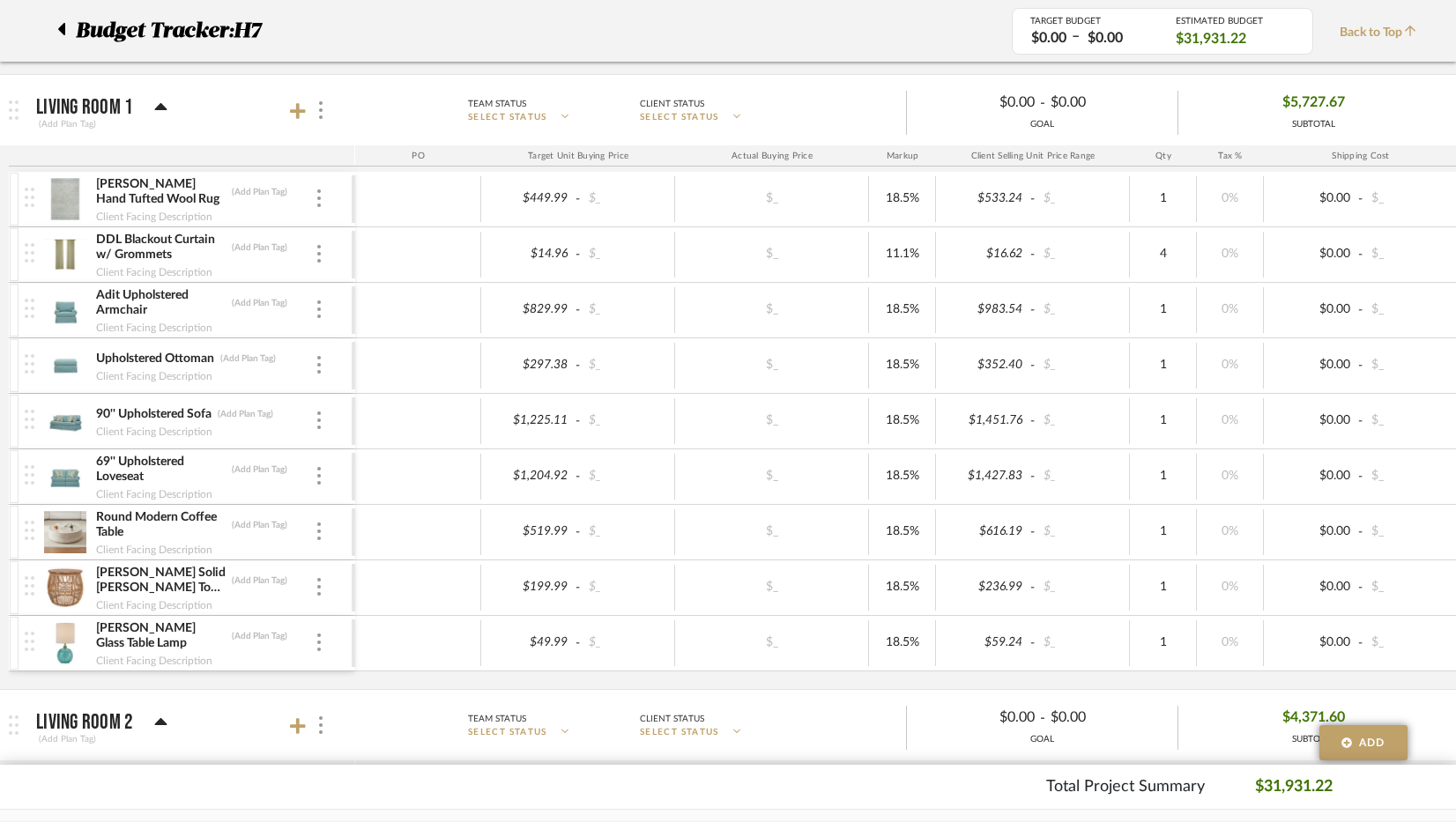
click at [317, 577] on div "Bechtold Solid Wood Top End Table (Add Plan Tag) Client Facing Description" at bounding box center [188, 588] width 327 height 55
click at [316, 584] on div at bounding box center [319, 588] width 9 height 20
click at [412, 571] on div at bounding box center [728, 411] width 1456 height 822
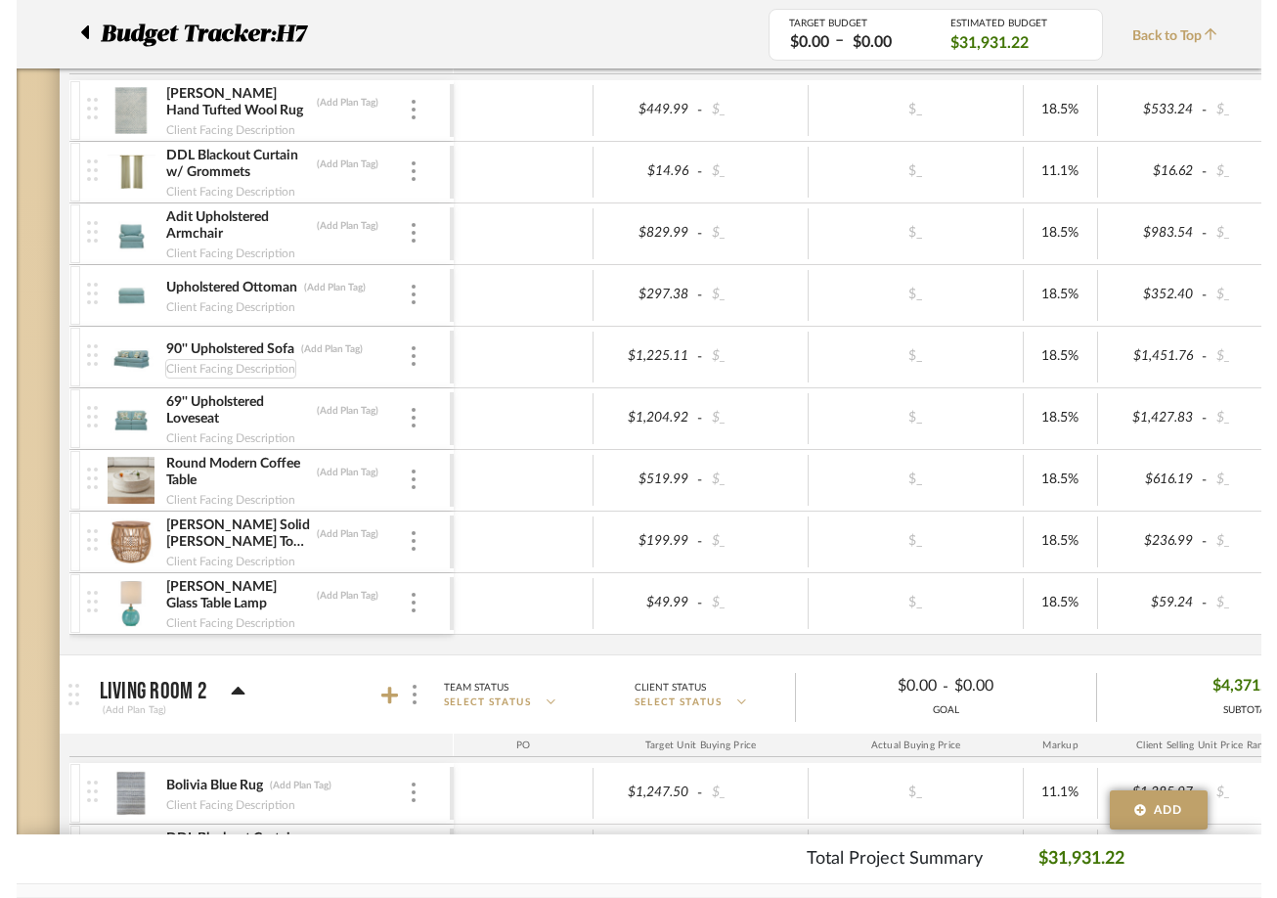
scroll to position [1222, 0]
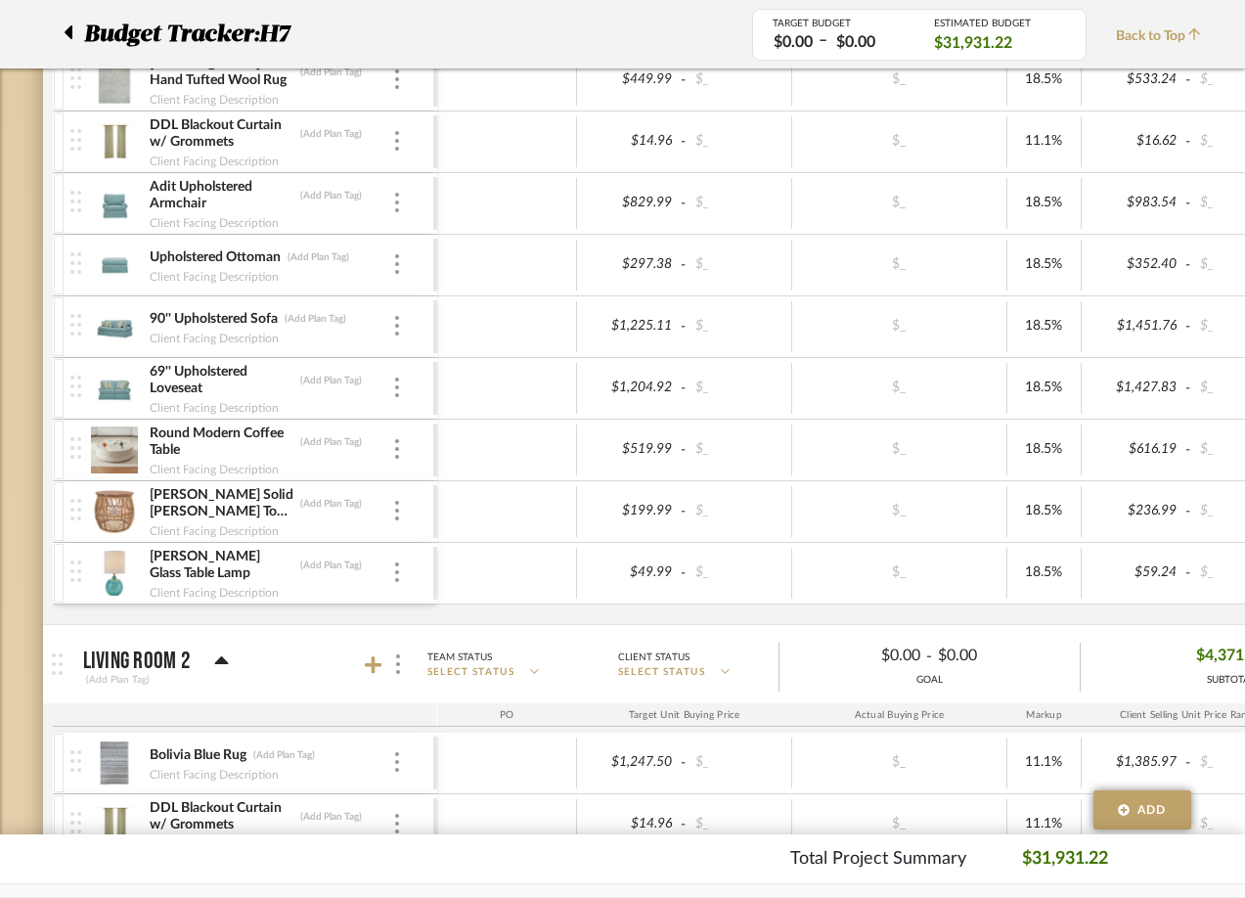
click at [392, 522] on div "Bechtold Solid Wood Top End Table (Add Plan Tag) Client Facing Description" at bounding box center [251, 511] width 363 height 61
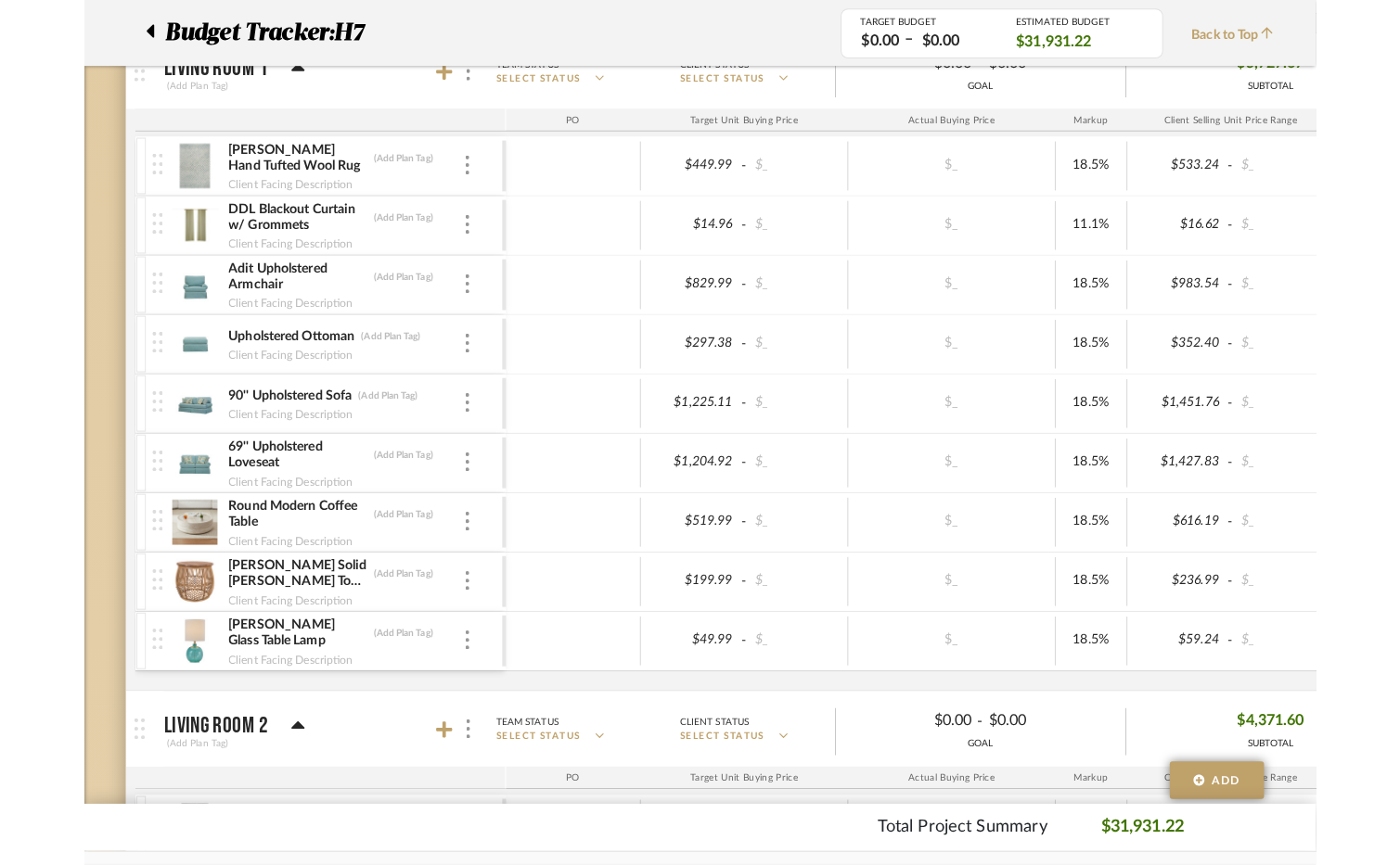
scroll to position [1067, 0]
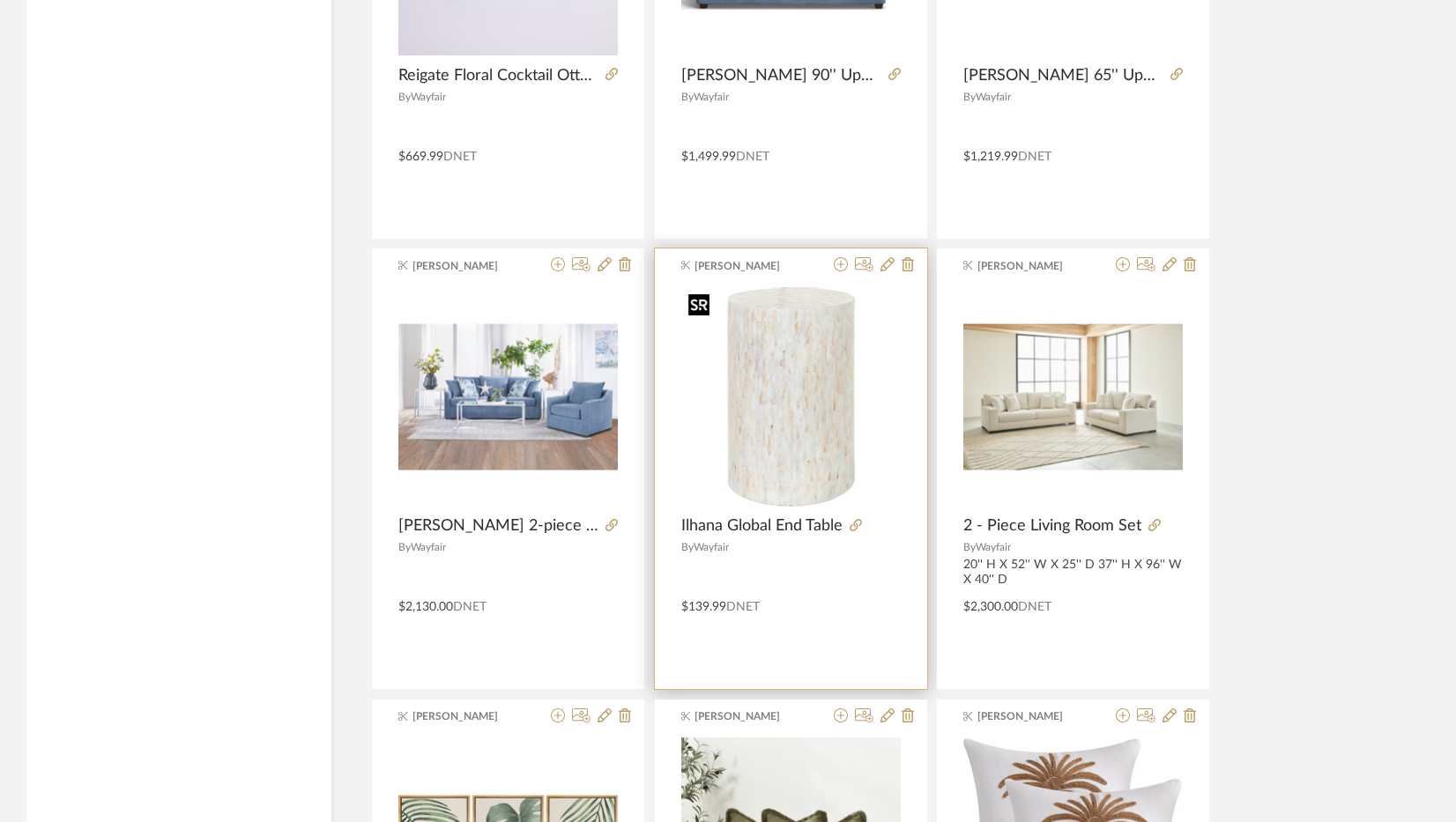
scroll to position [2909, 0]
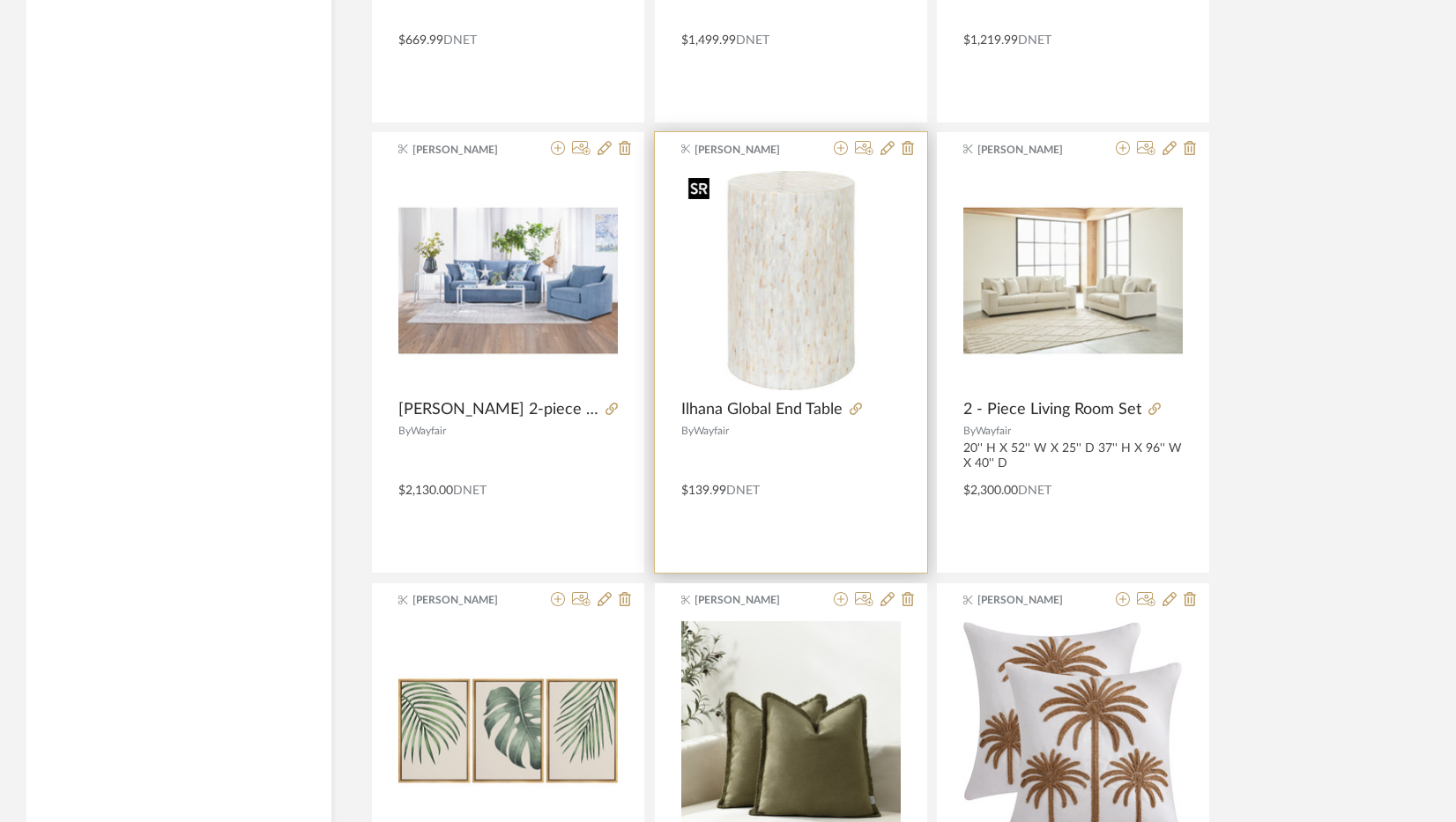
click at [777, 300] on img "0" at bounding box center [791, 280] width 219 height 219
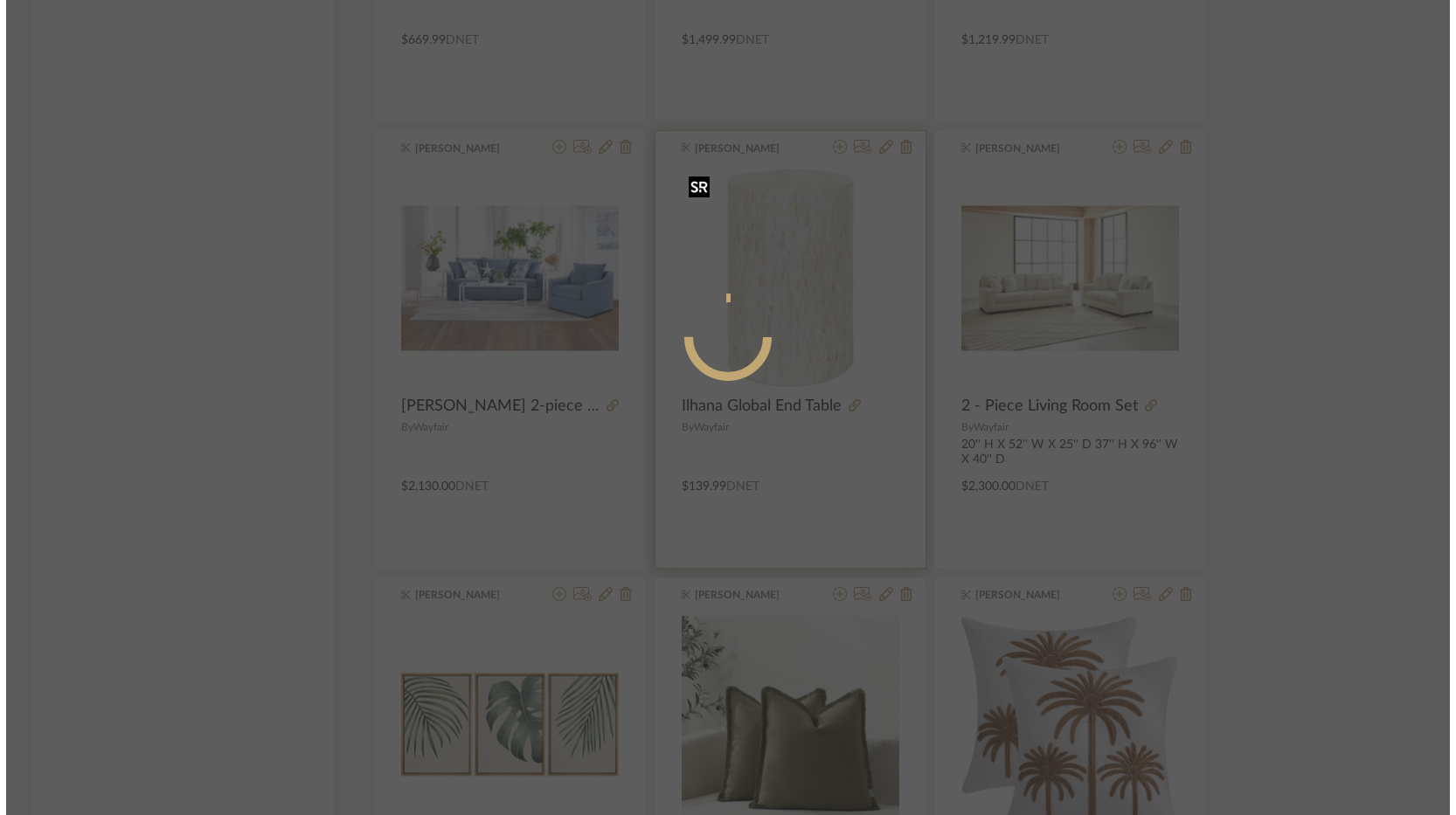
scroll to position [0, 0]
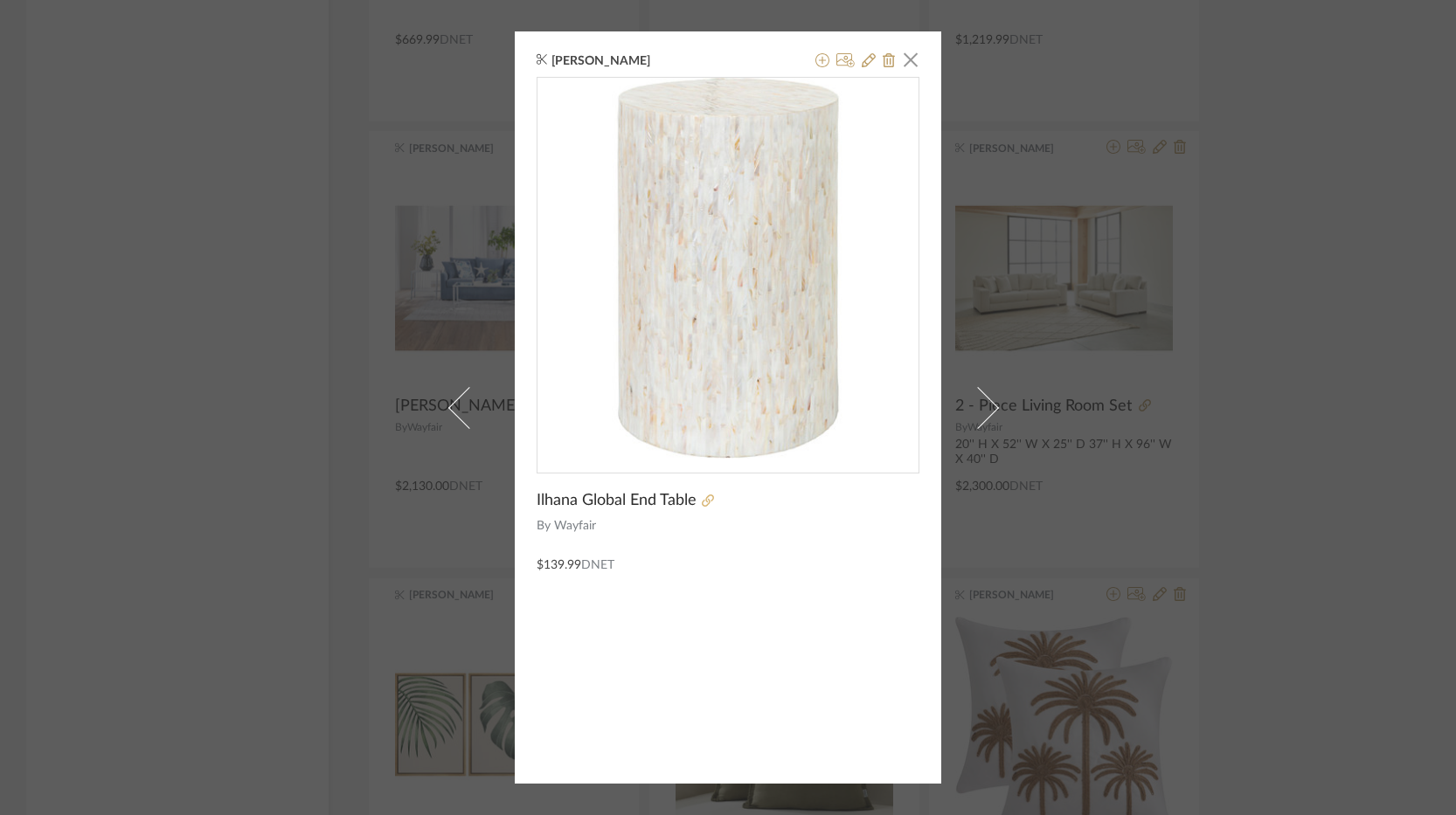
click at [702, 500] on icon at bounding box center [708, 500] width 13 height 13
click at [913, 62] on span "button" at bounding box center [910, 59] width 35 height 35
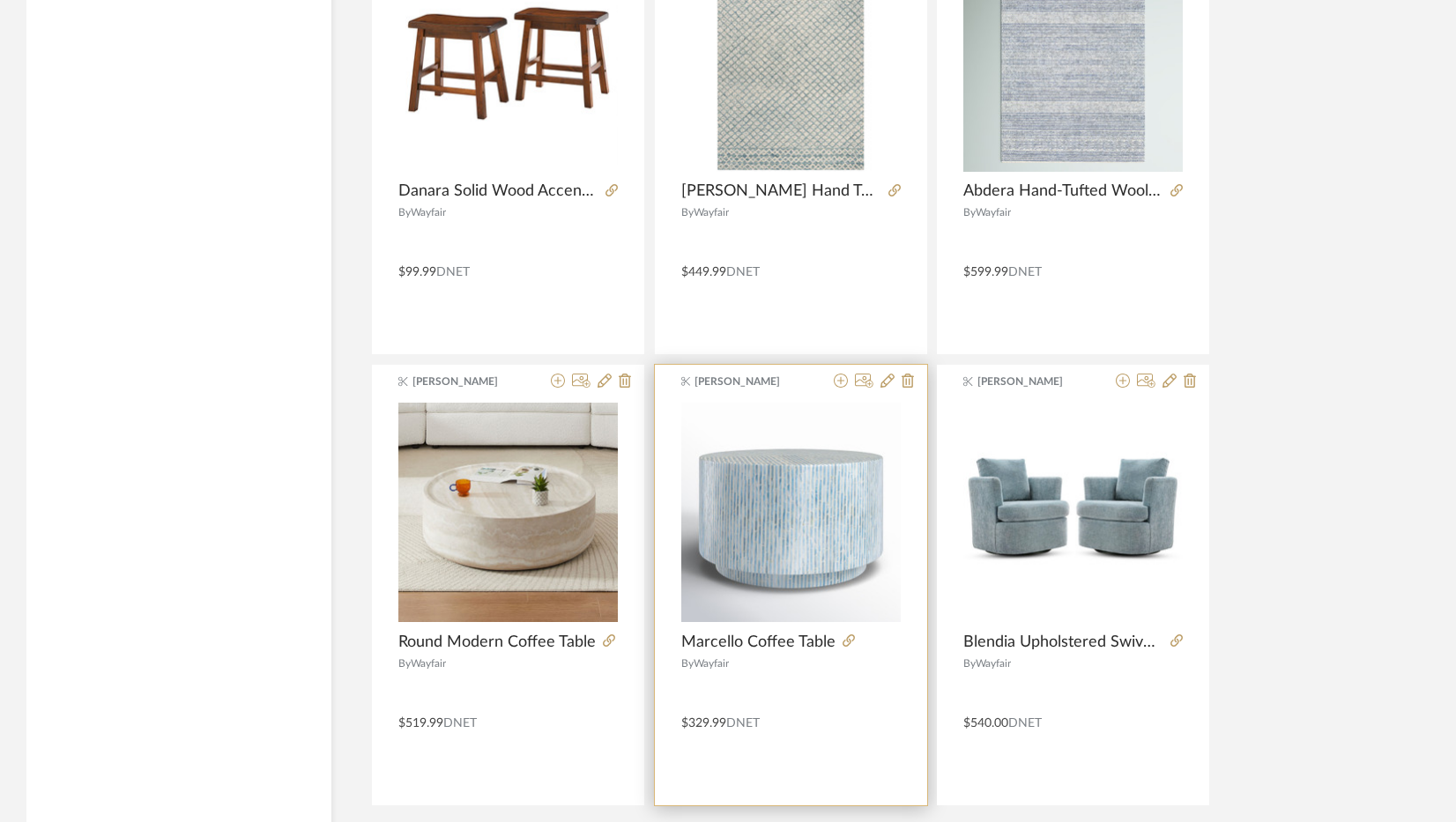
scroll to position [4200, 0]
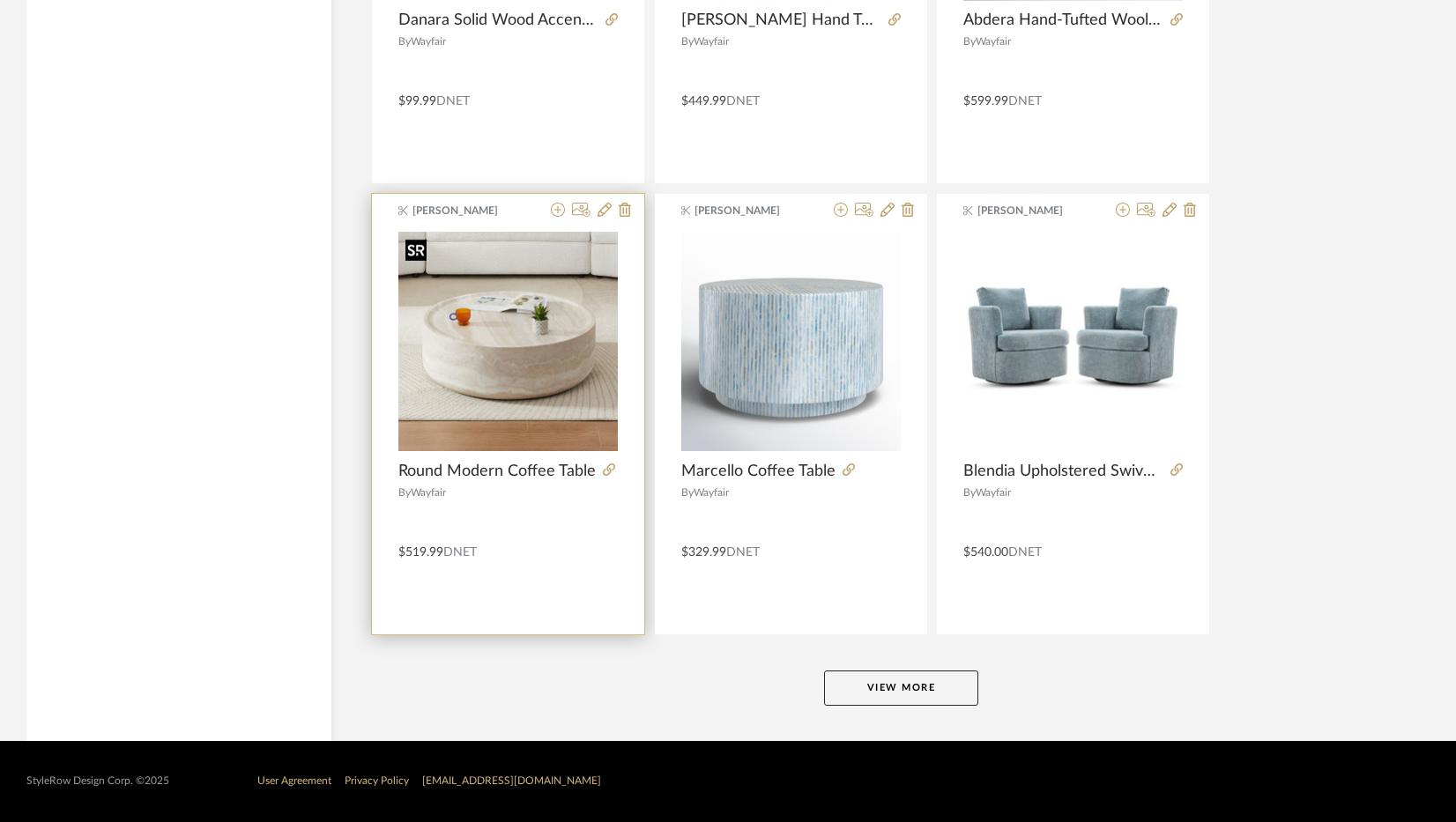
click at [496, 348] on img "0" at bounding box center [508, 341] width 219 height 219
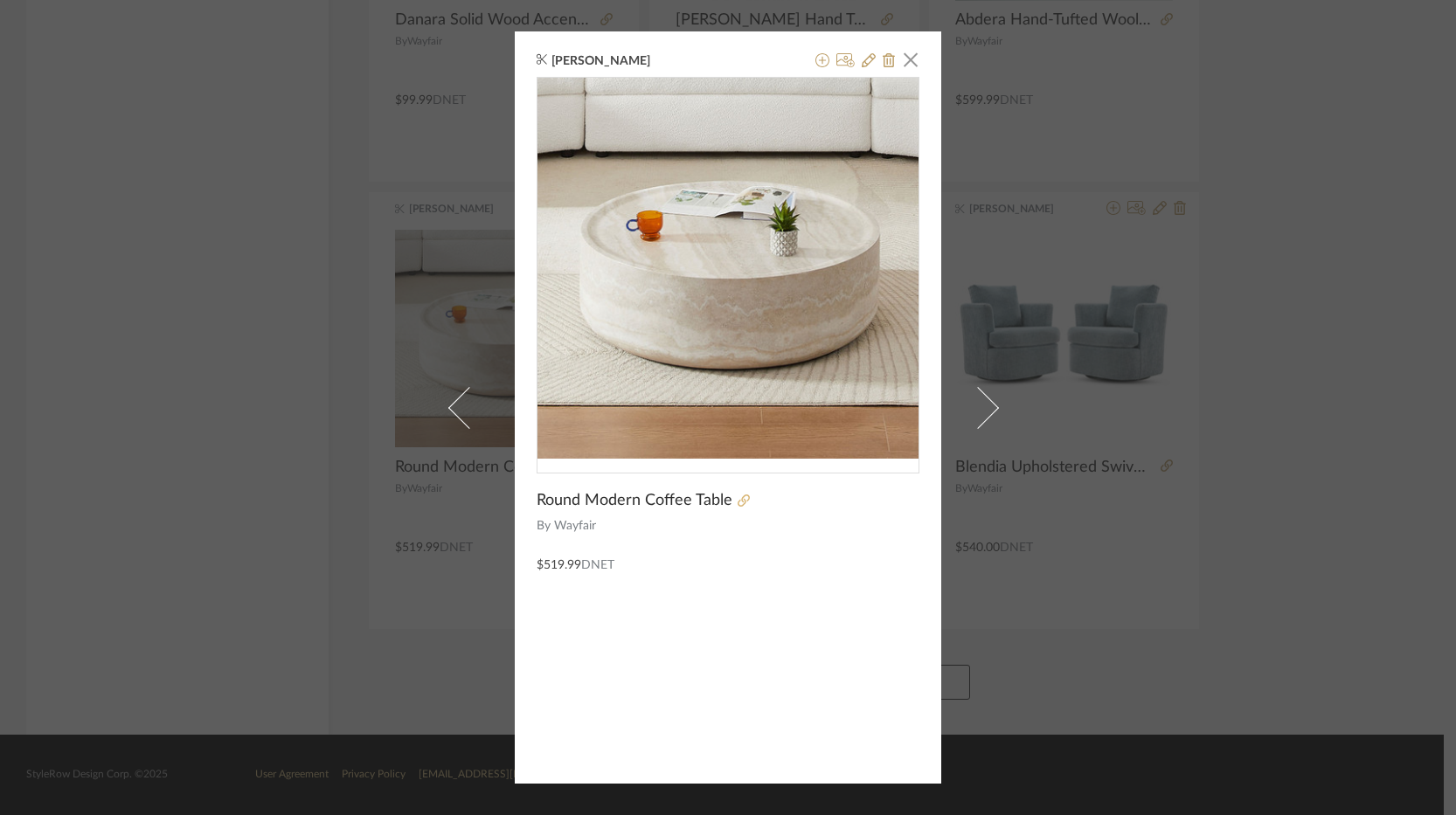
click at [737, 506] on icon at bounding box center [744, 500] width 13 height 13
click at [904, 59] on span "button" at bounding box center [910, 59] width 35 height 35
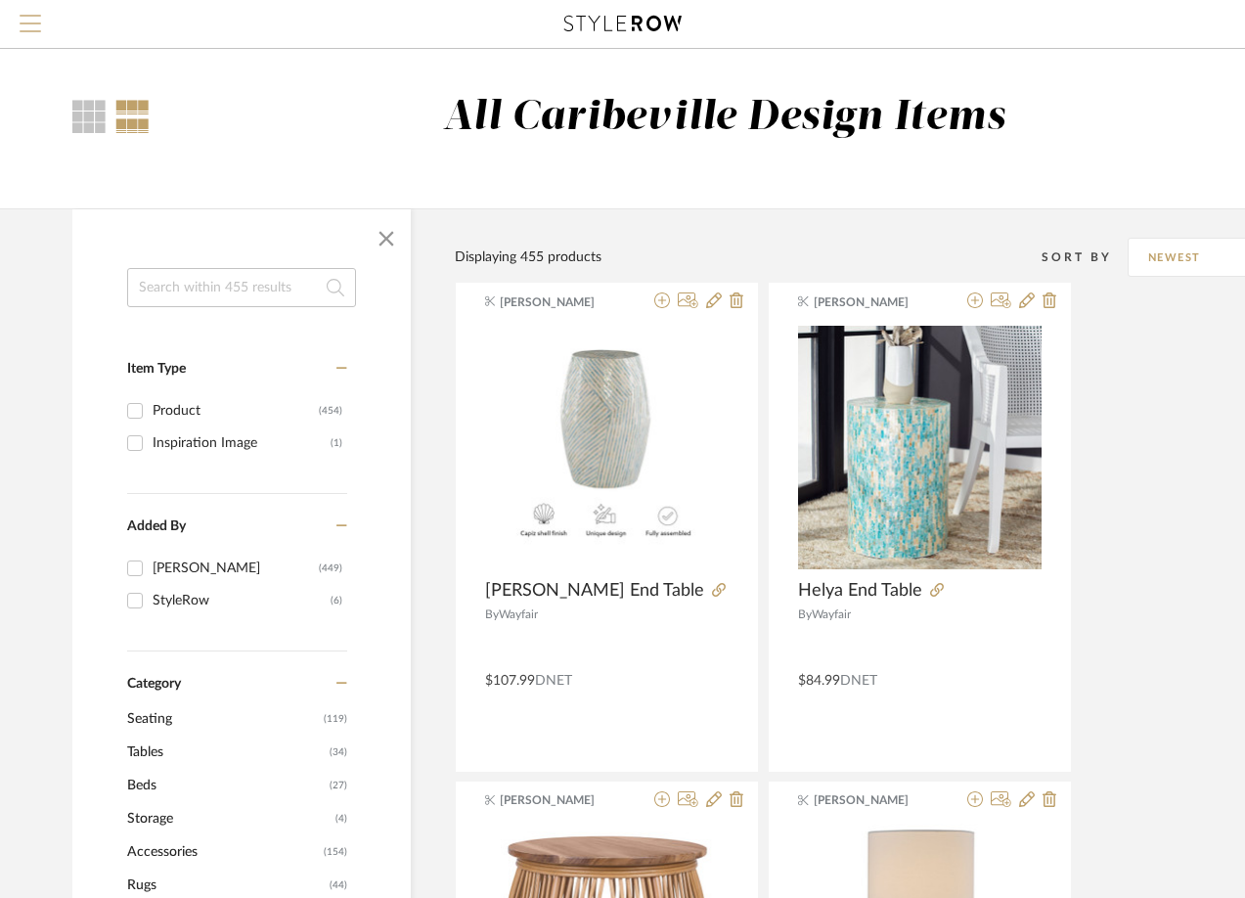
click at [33, 29] on span "Menu" at bounding box center [31, 29] width 22 height 29
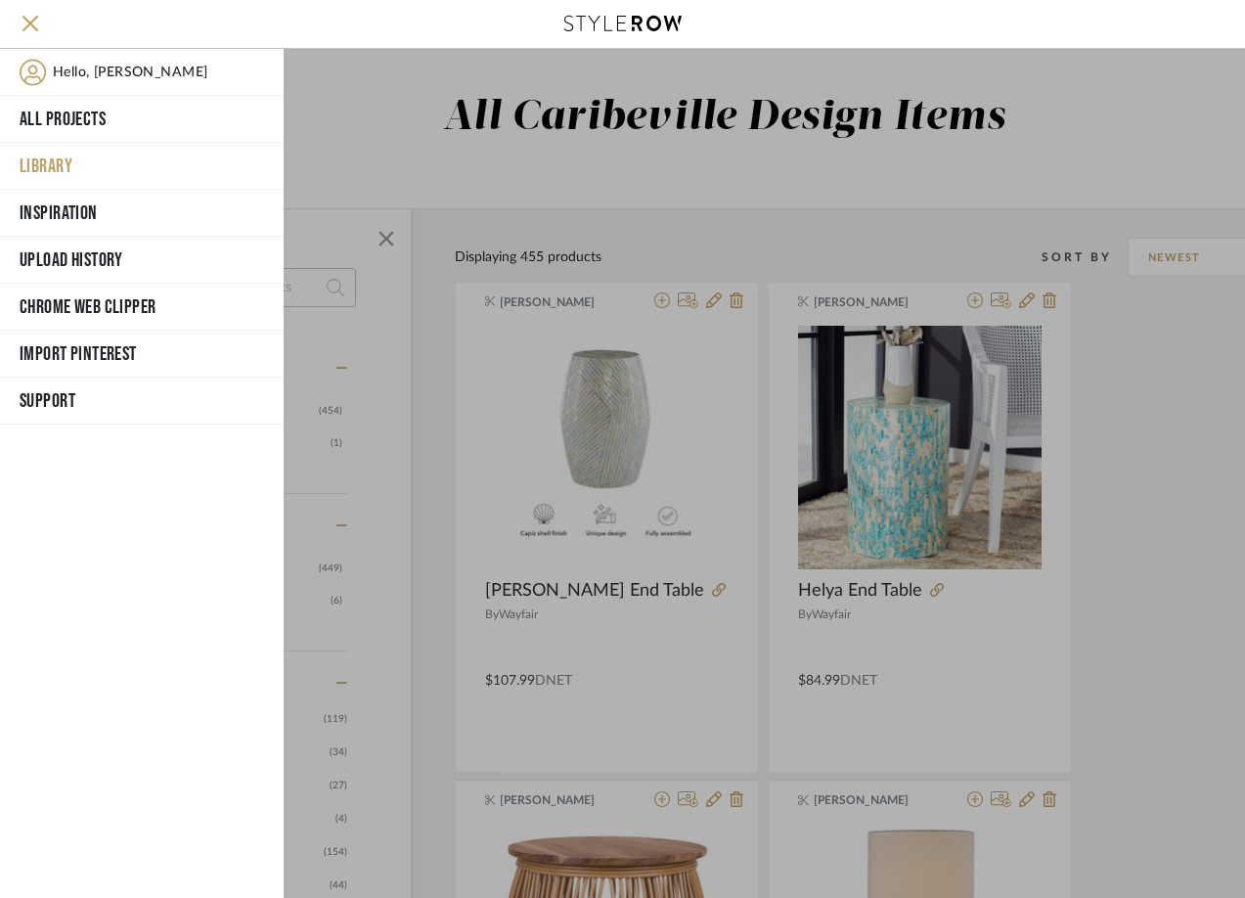
click at [93, 164] on button "Library" at bounding box center [142, 166] width 284 height 47
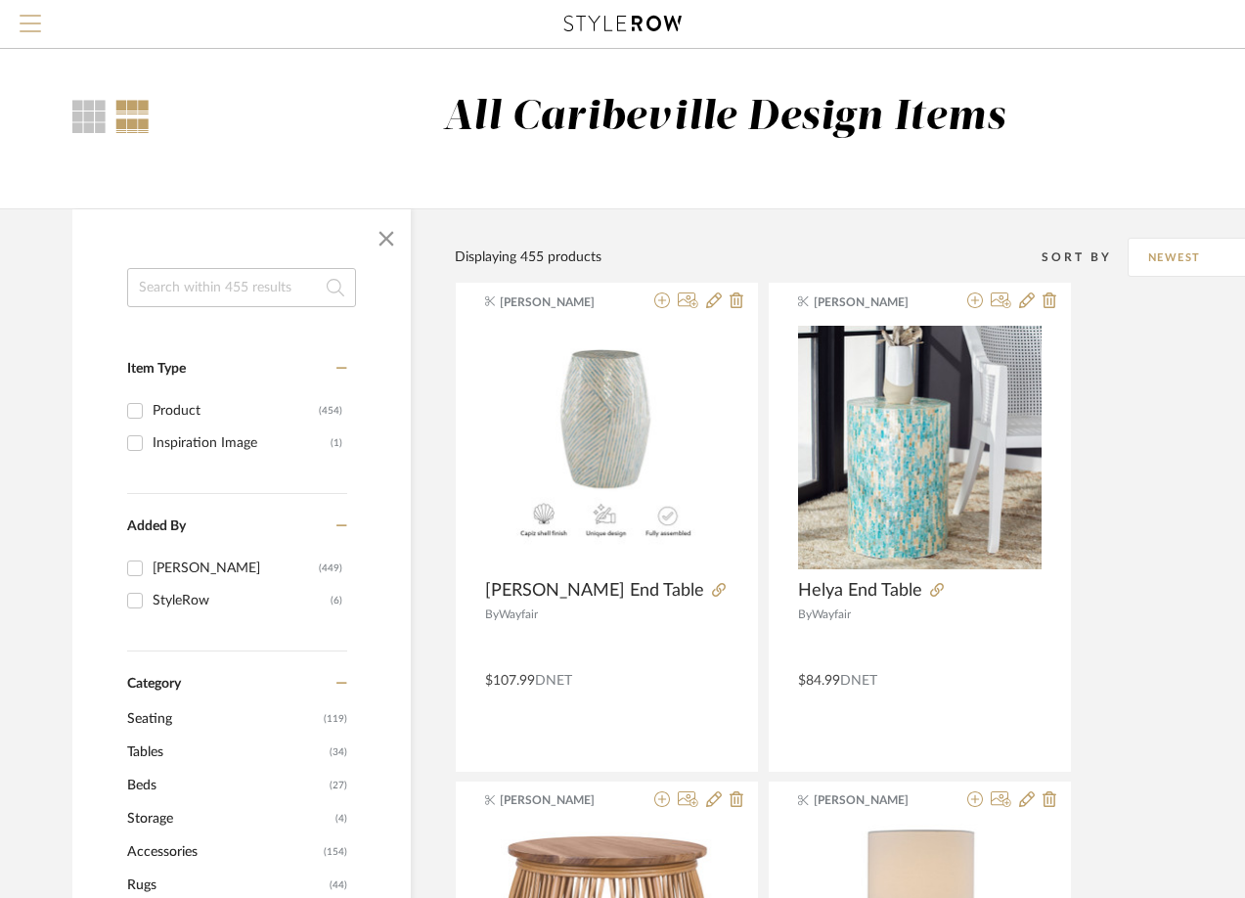
click at [38, 15] on span "Menu" at bounding box center [31, 16] width 22 height 2
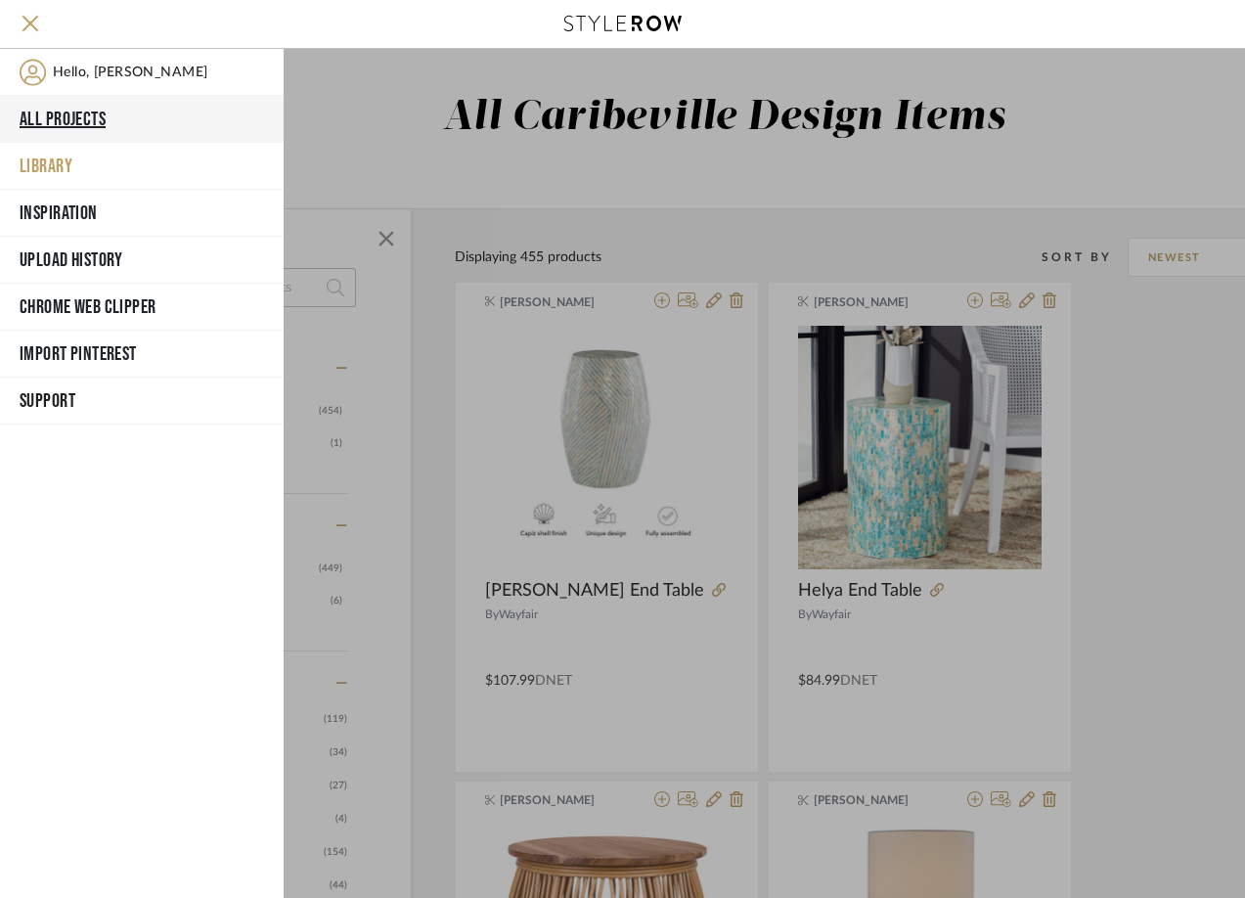
click at [124, 112] on button "All Projects" at bounding box center [142, 119] width 284 height 47
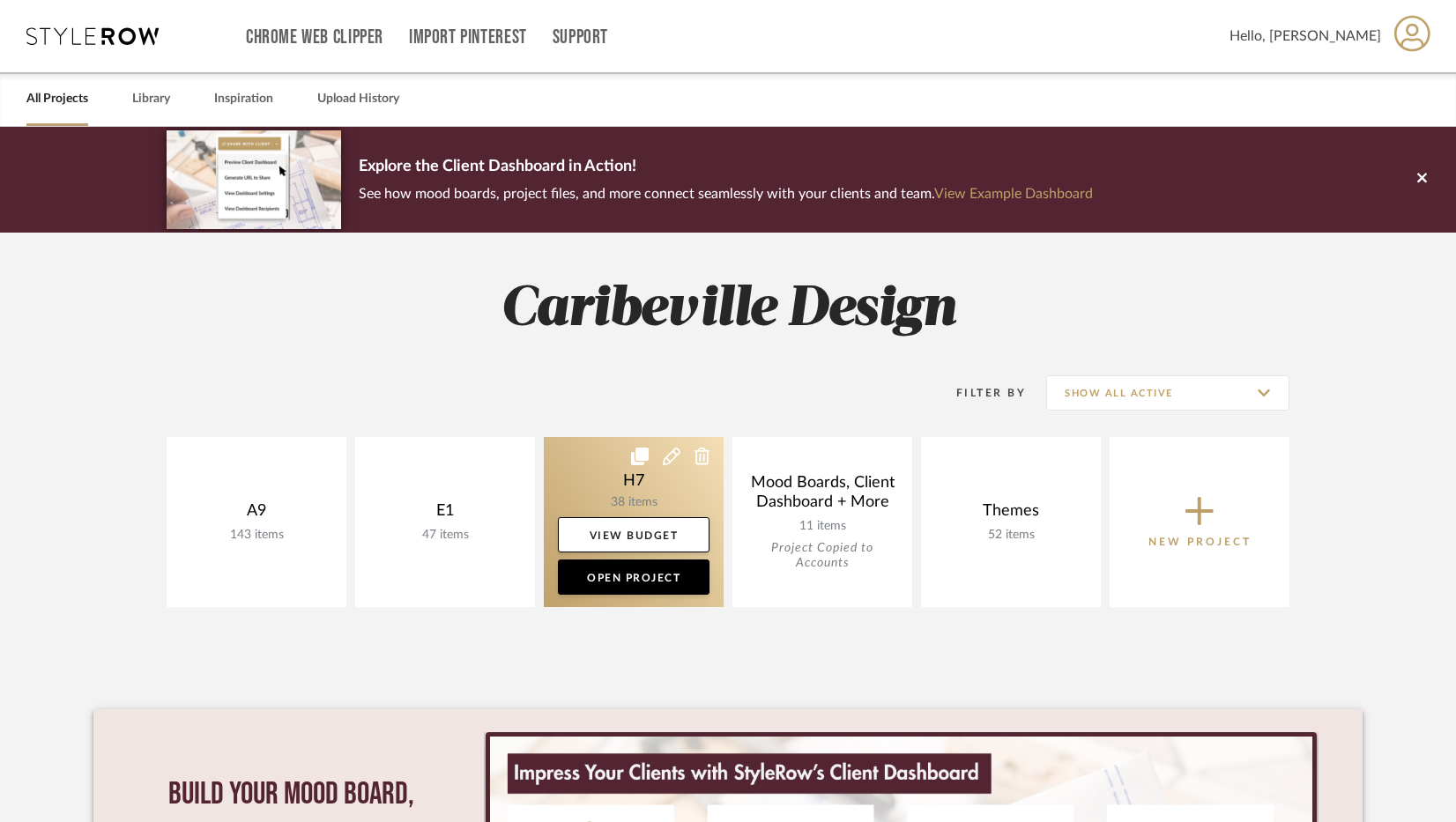
click at [668, 496] on link at bounding box center [633, 522] width 179 height 170
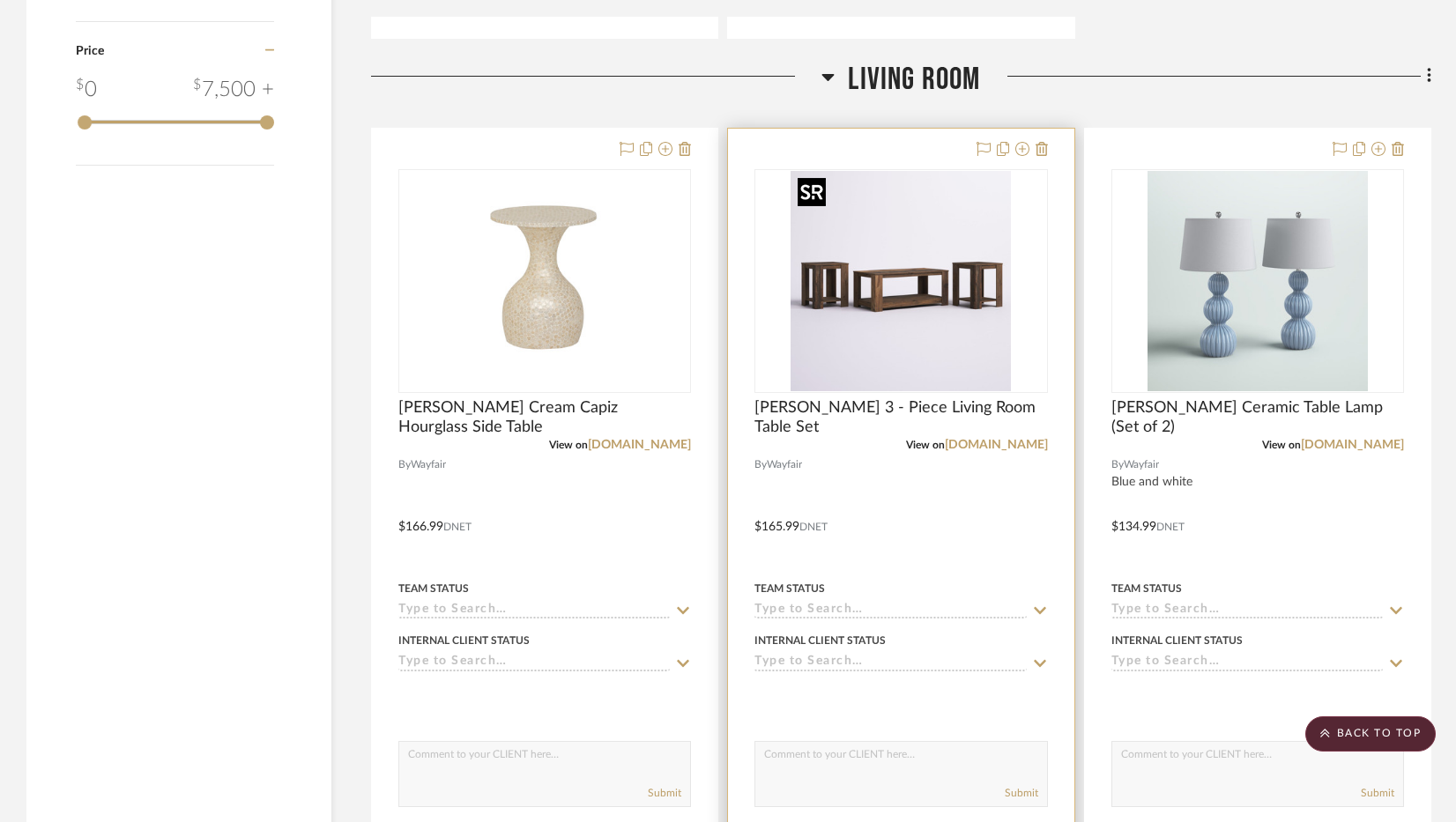
scroll to position [2115, 0]
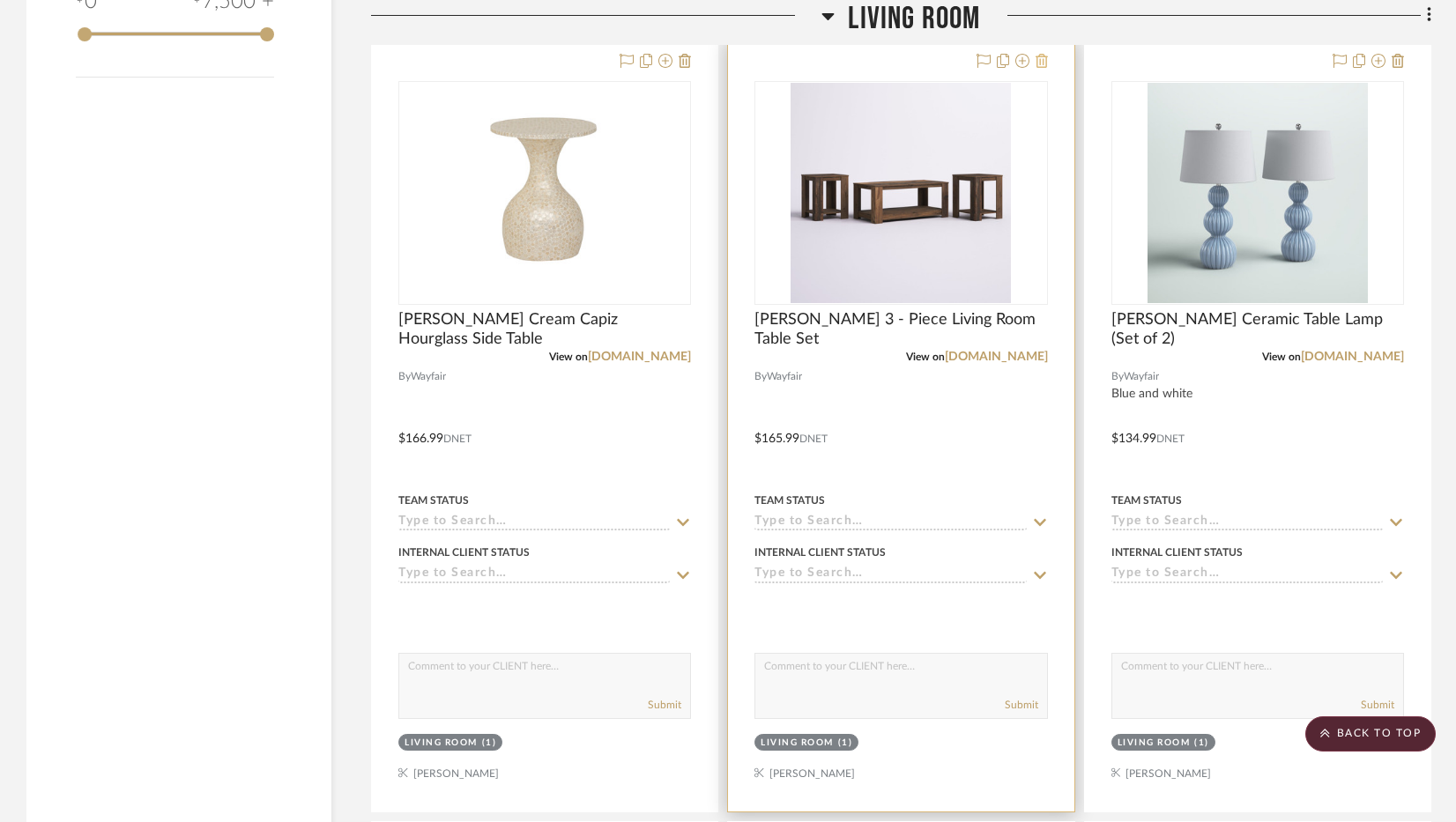
click at [1040, 61] on icon at bounding box center [1042, 61] width 13 height 14
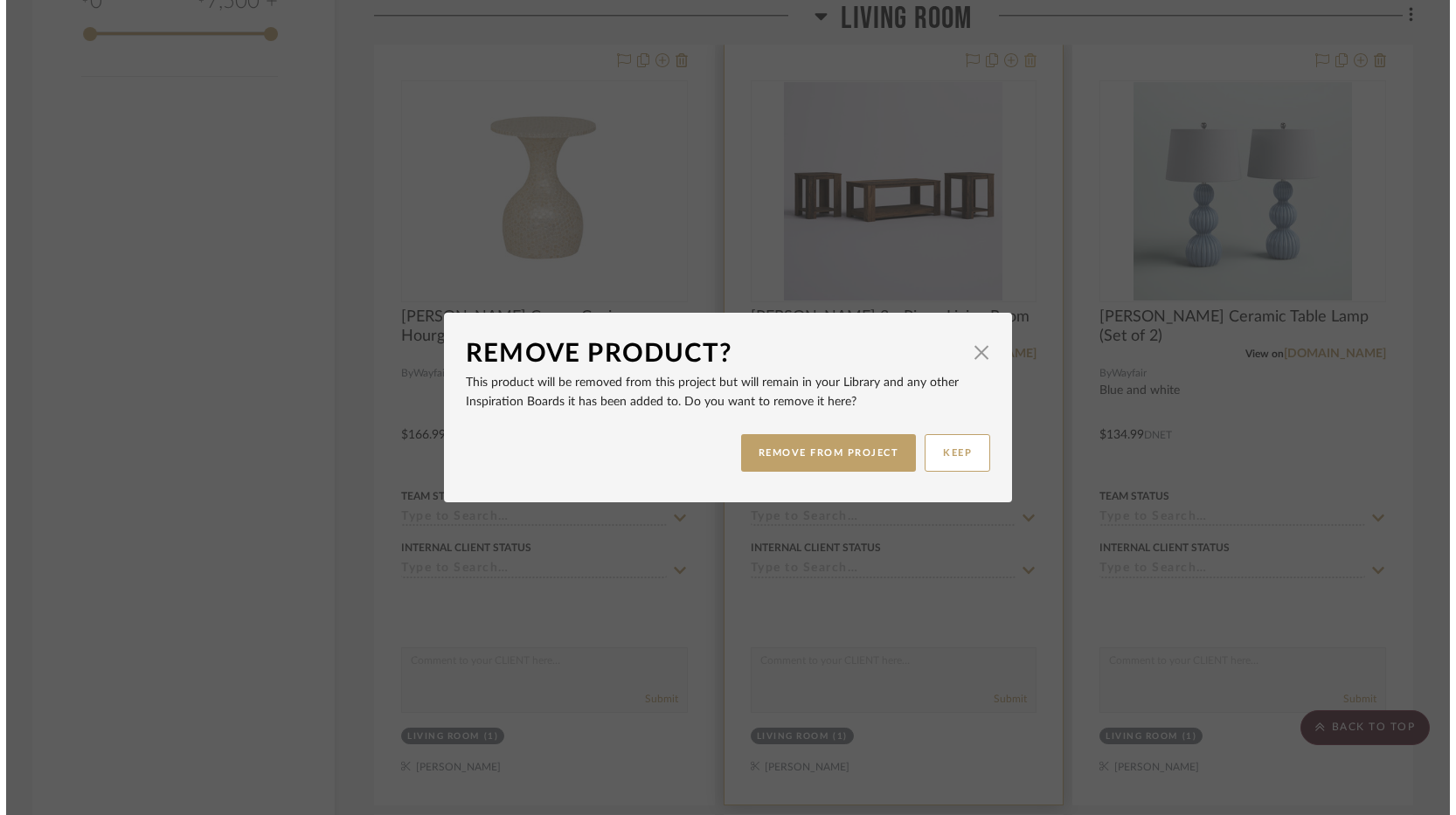
scroll to position [0, 0]
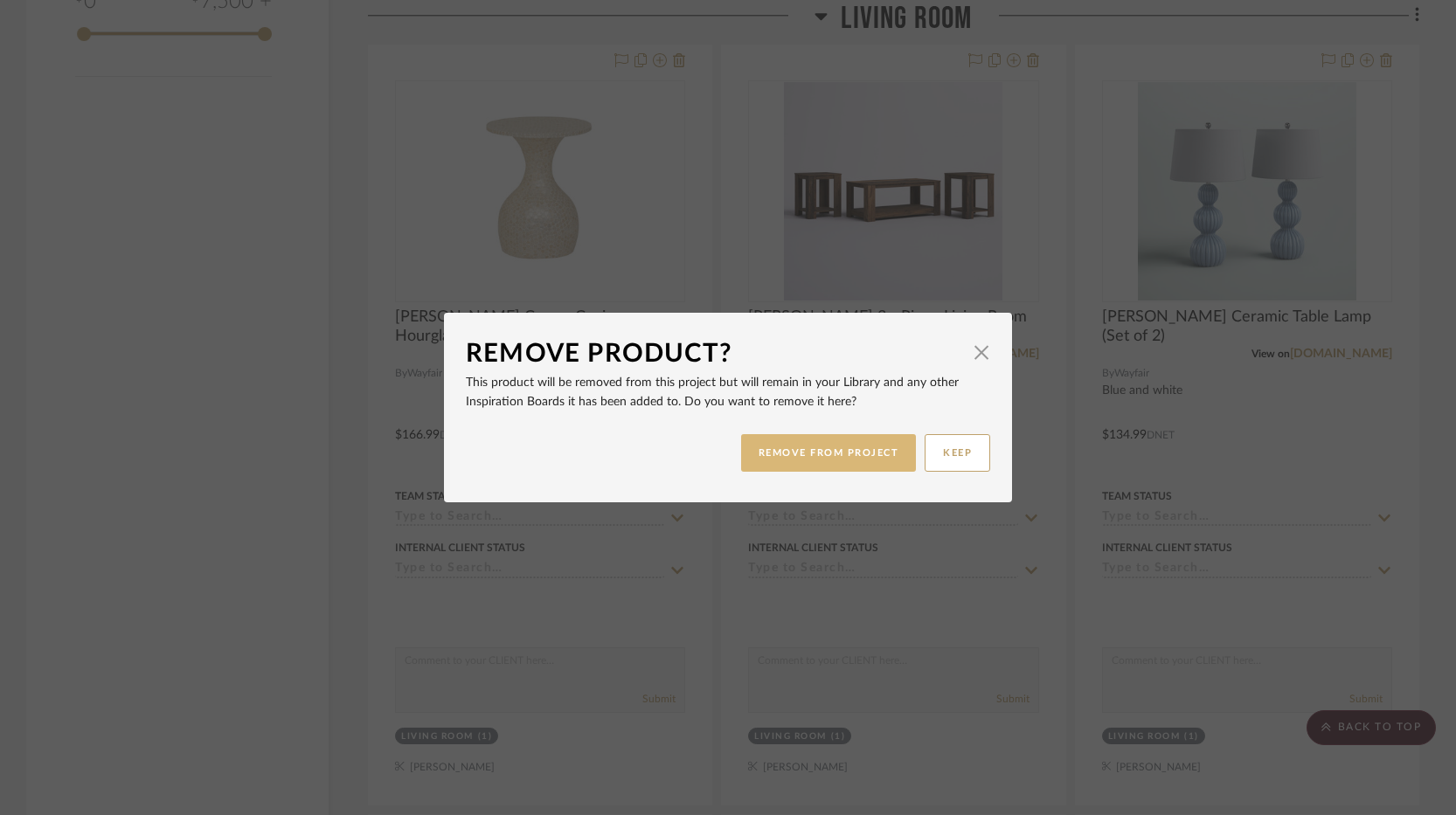
click at [843, 463] on button "REMOVE FROM PROJECT" at bounding box center [829, 453] width 176 height 38
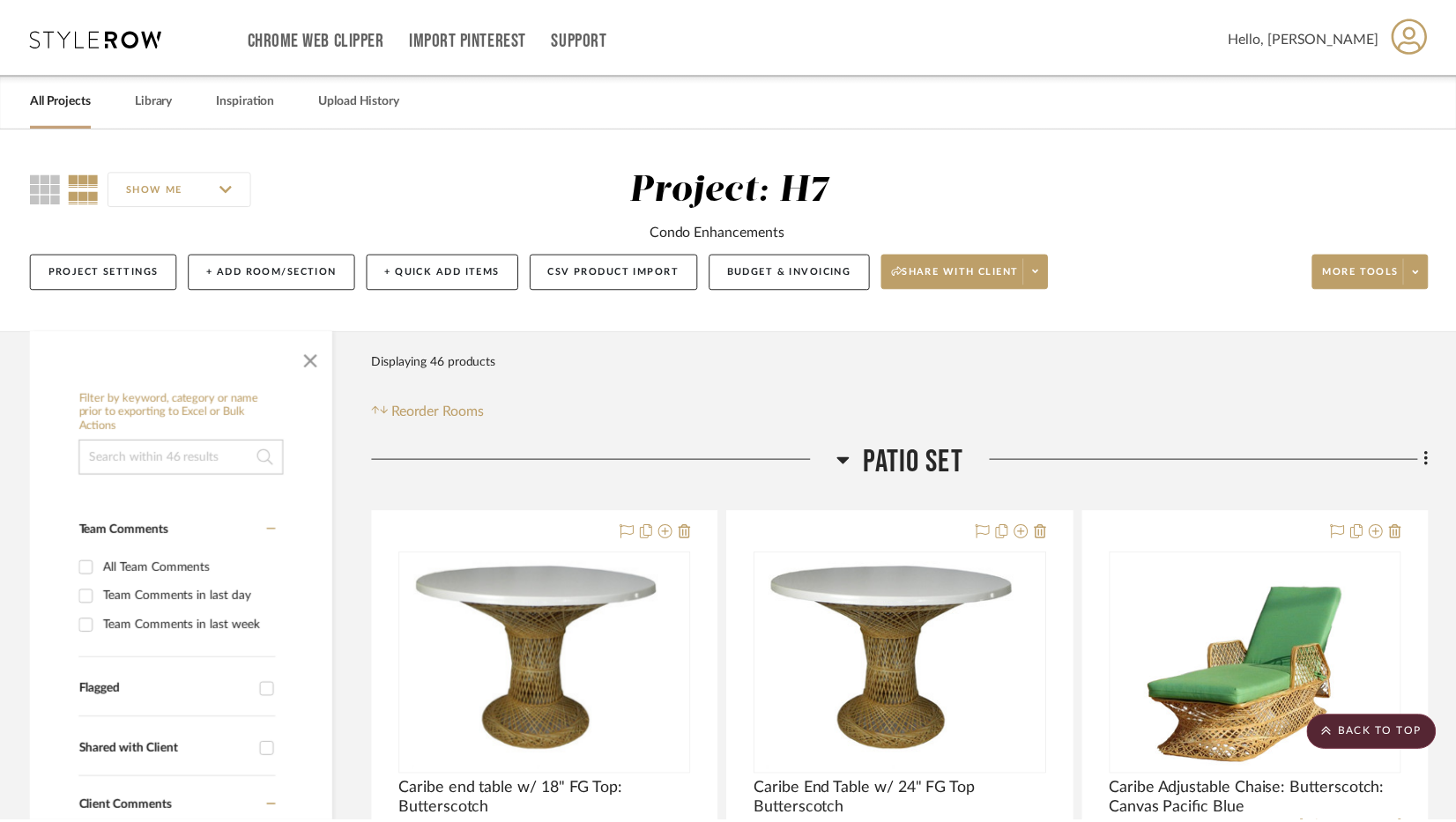
scroll to position [2115, 0]
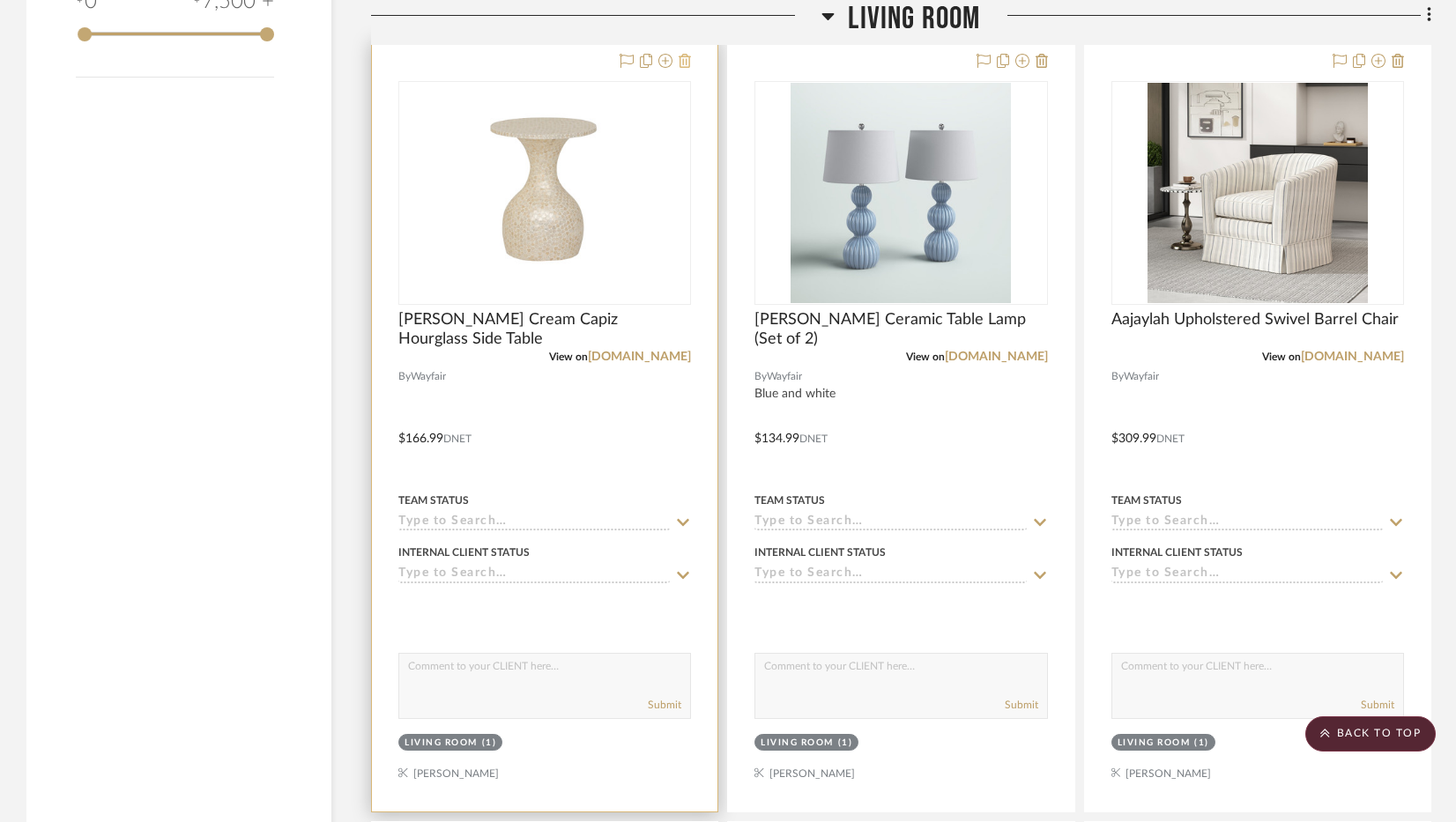
click at [680, 63] on icon at bounding box center [685, 61] width 13 height 14
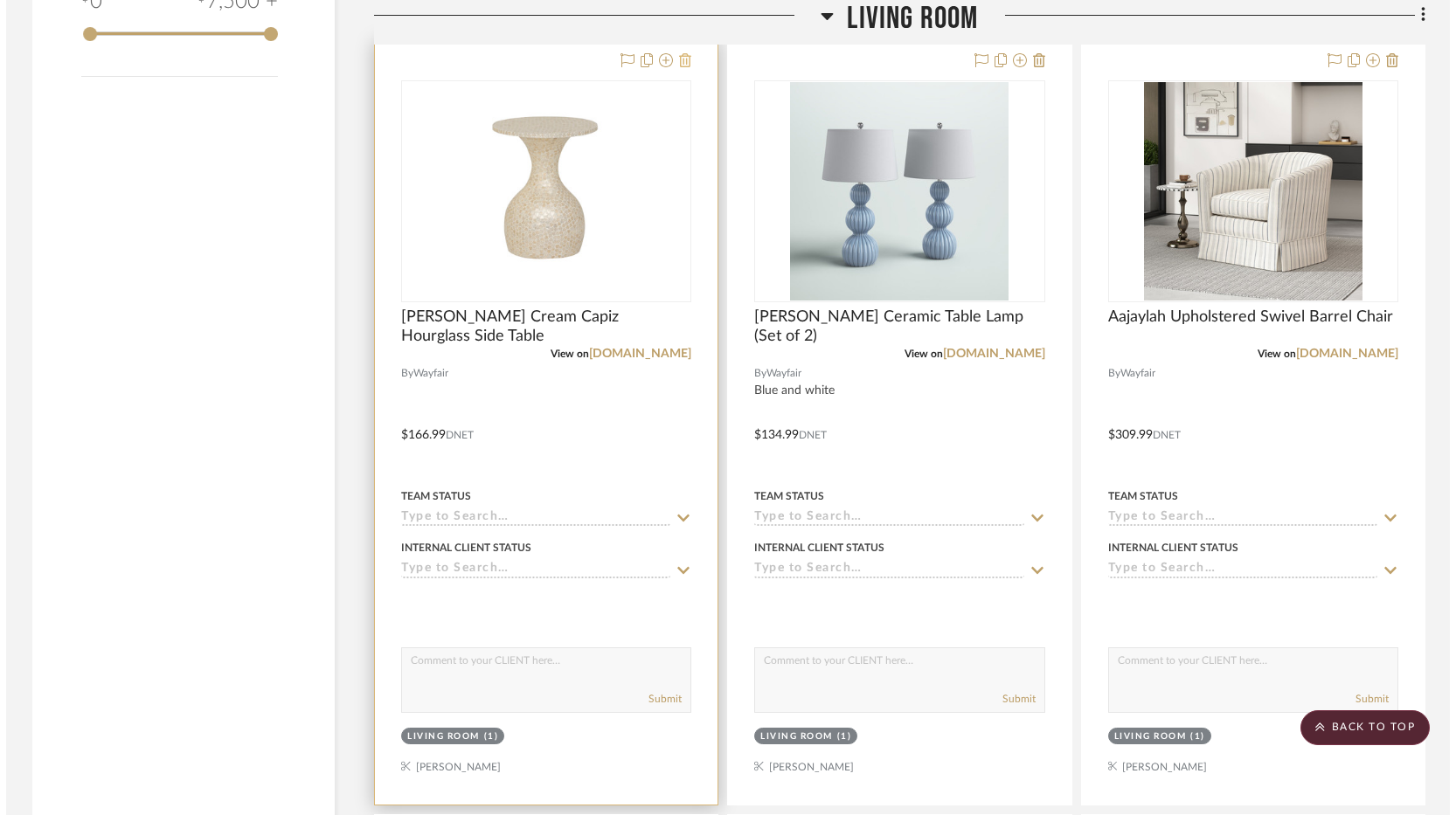
scroll to position [0, 0]
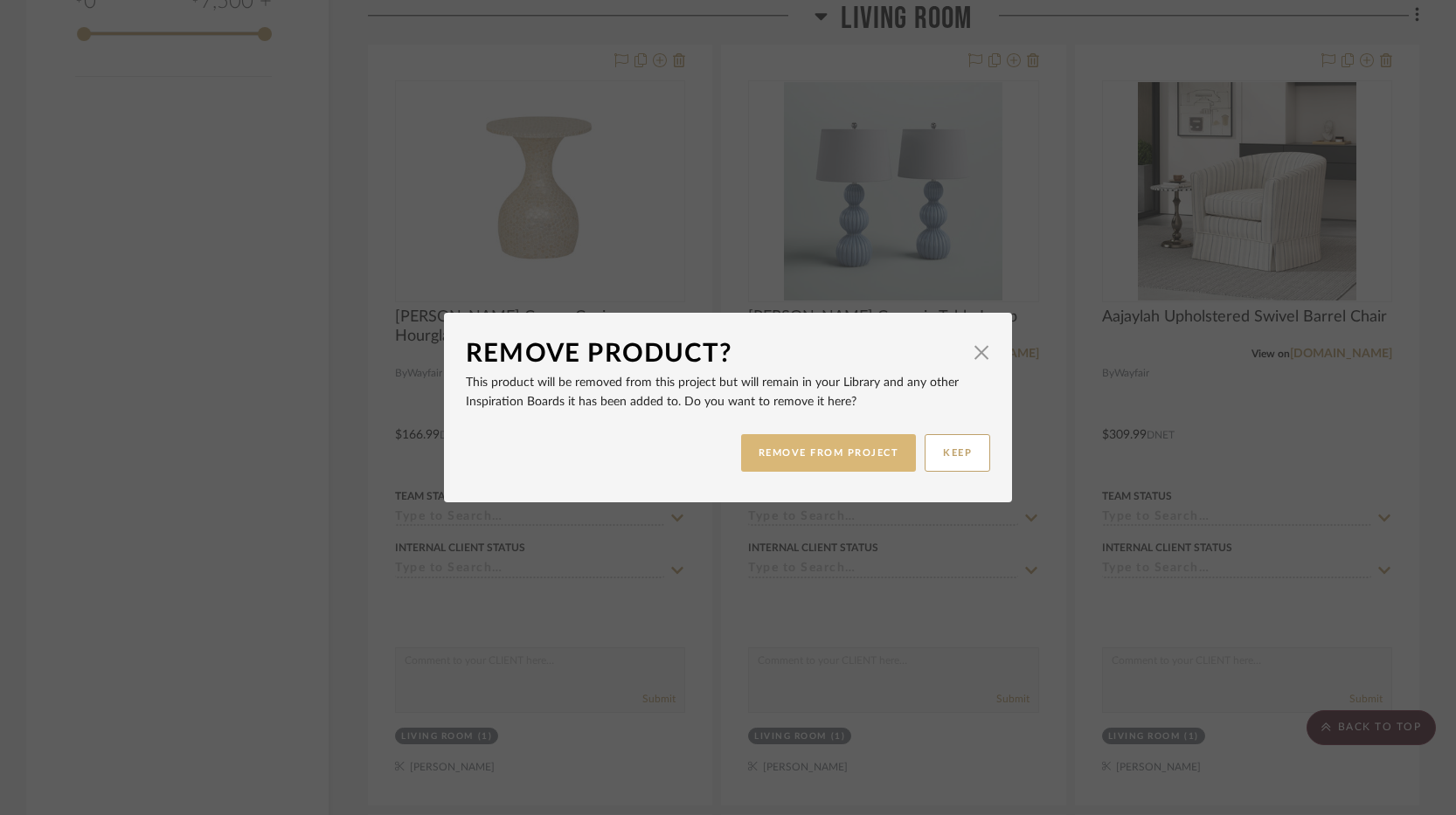
click at [869, 461] on button "REMOVE FROM PROJECT" at bounding box center [829, 453] width 176 height 38
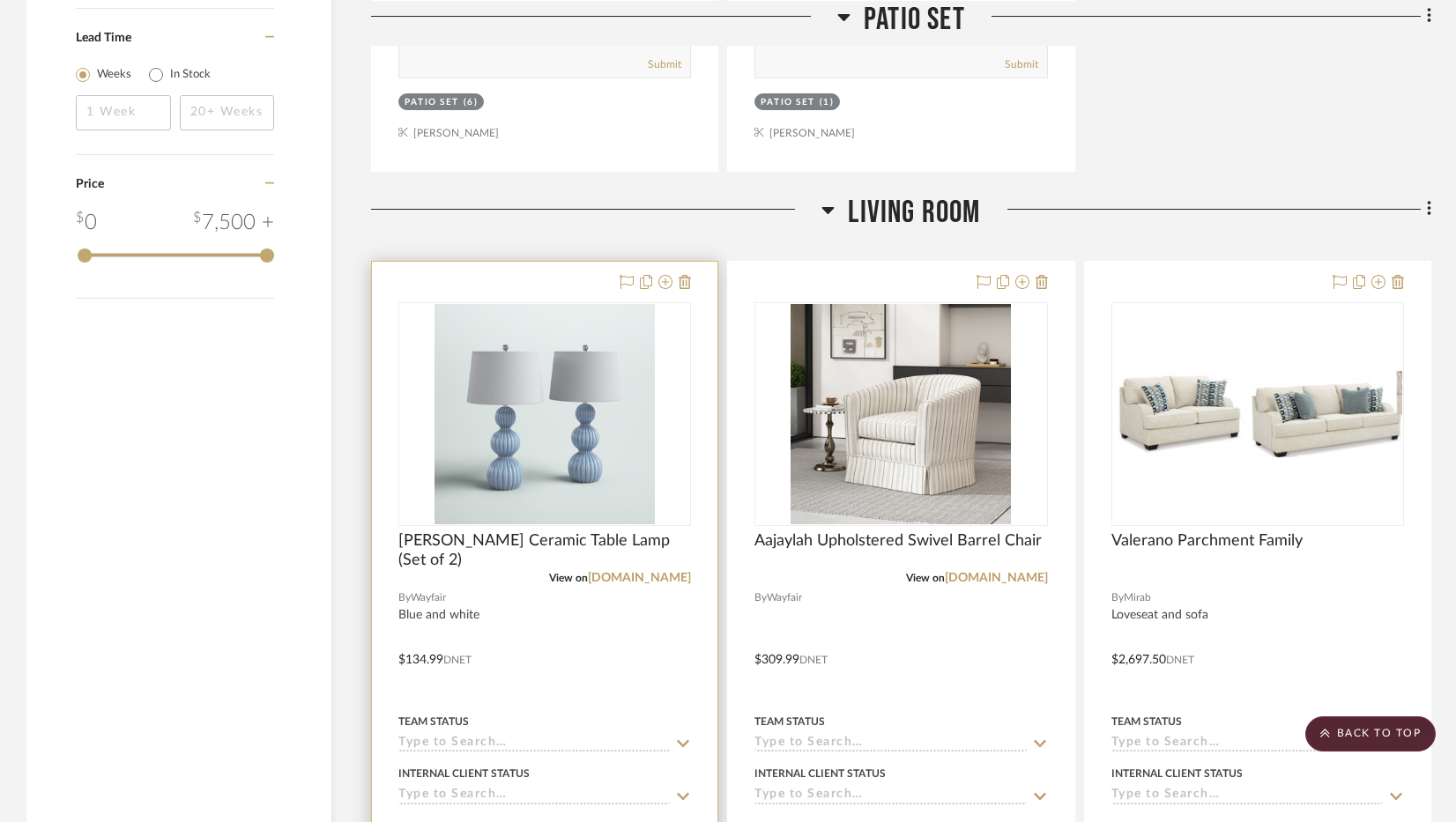
scroll to position [1763, 0]
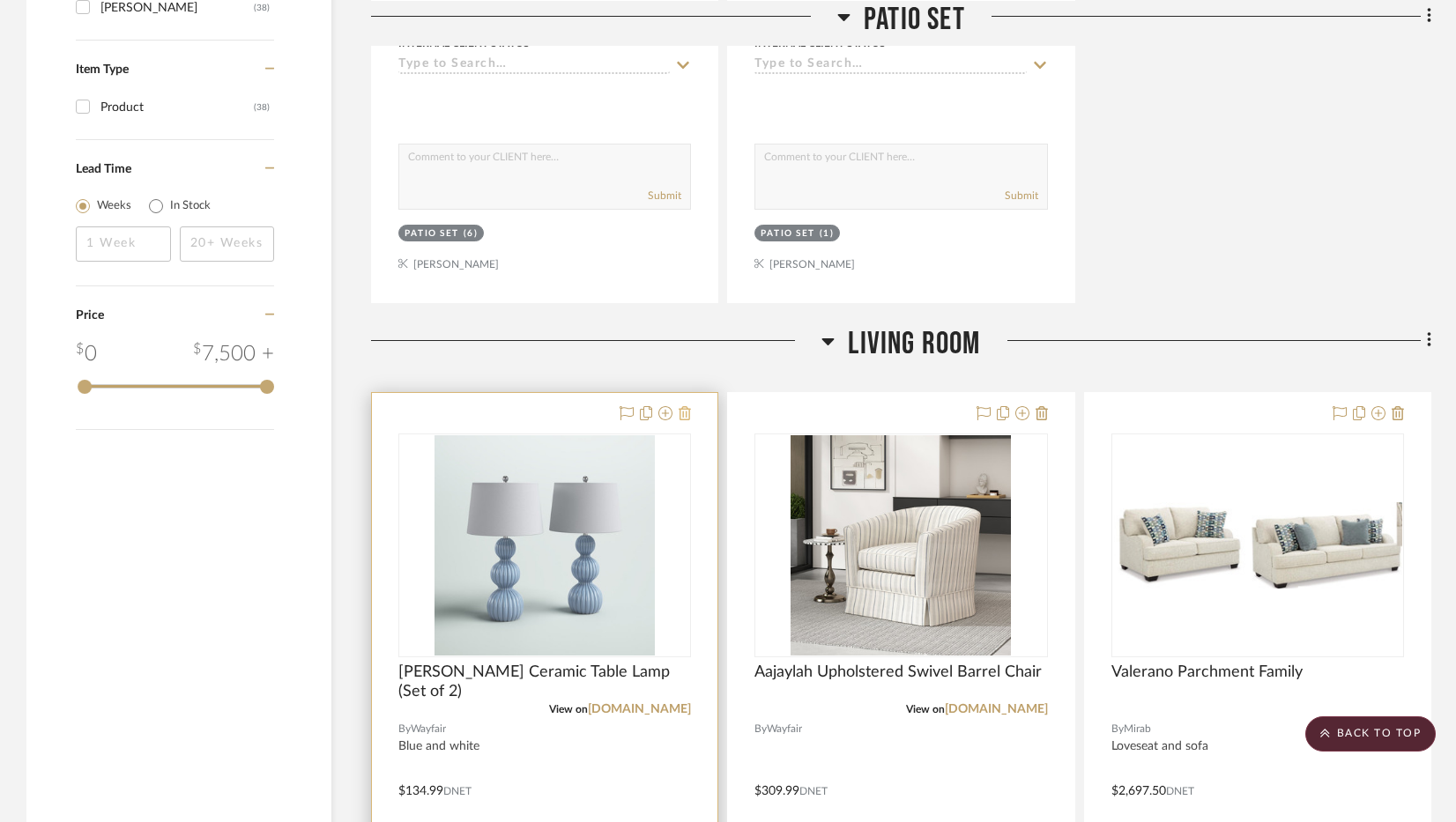
click at [682, 417] on icon at bounding box center [685, 414] width 13 height 14
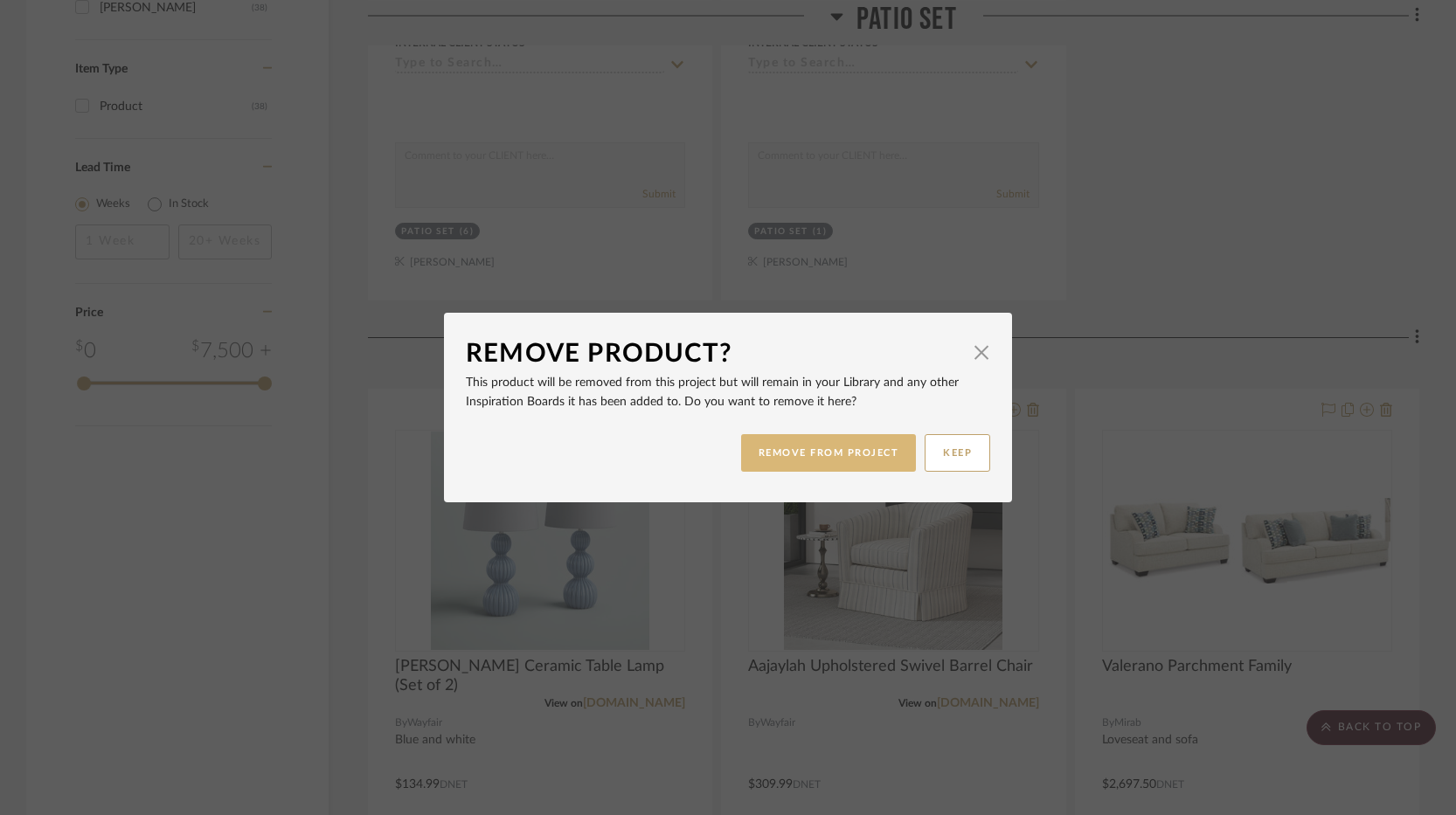
click at [805, 456] on button "REMOVE FROM PROJECT" at bounding box center [829, 453] width 176 height 38
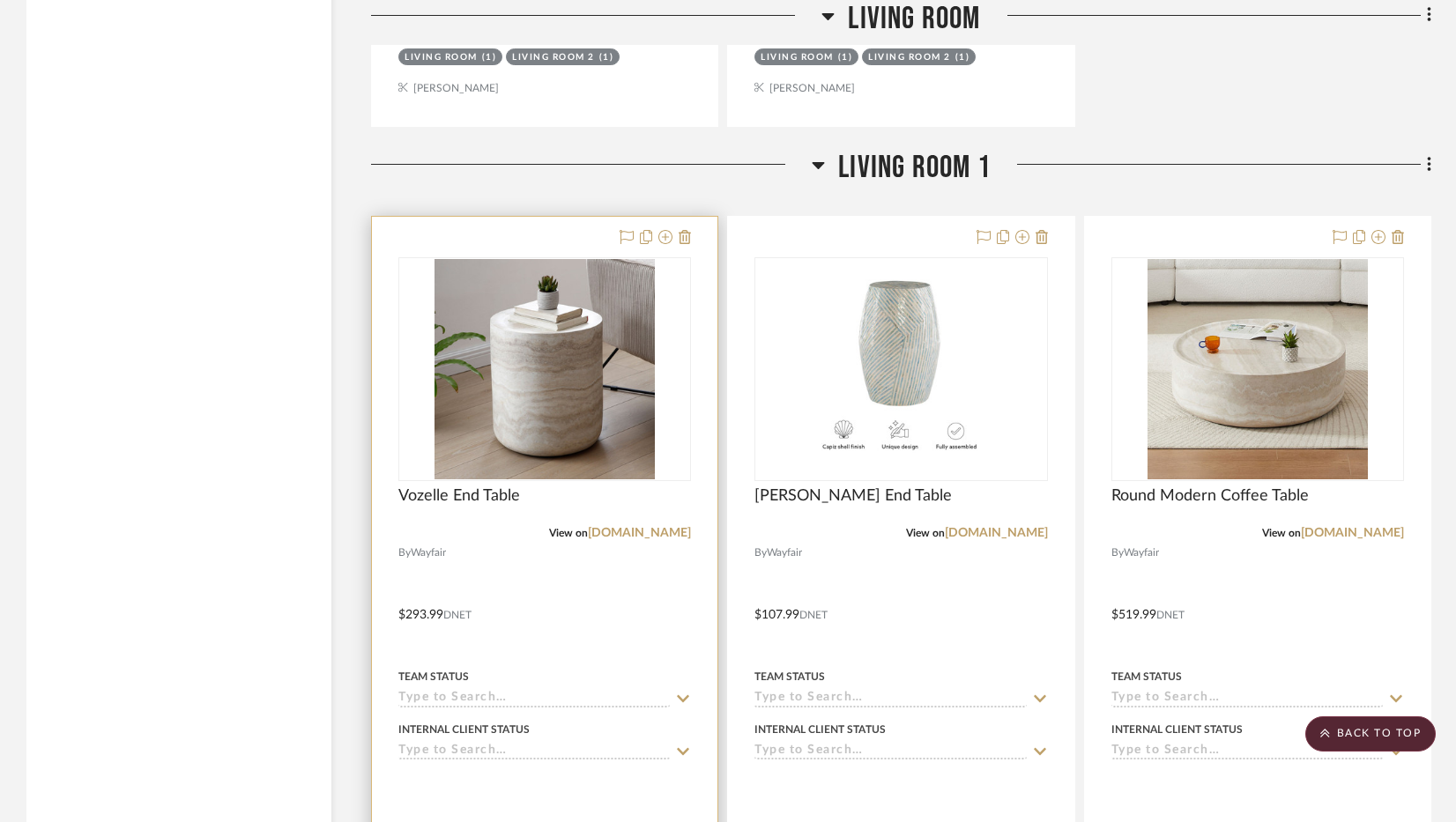
scroll to position [3613, 0]
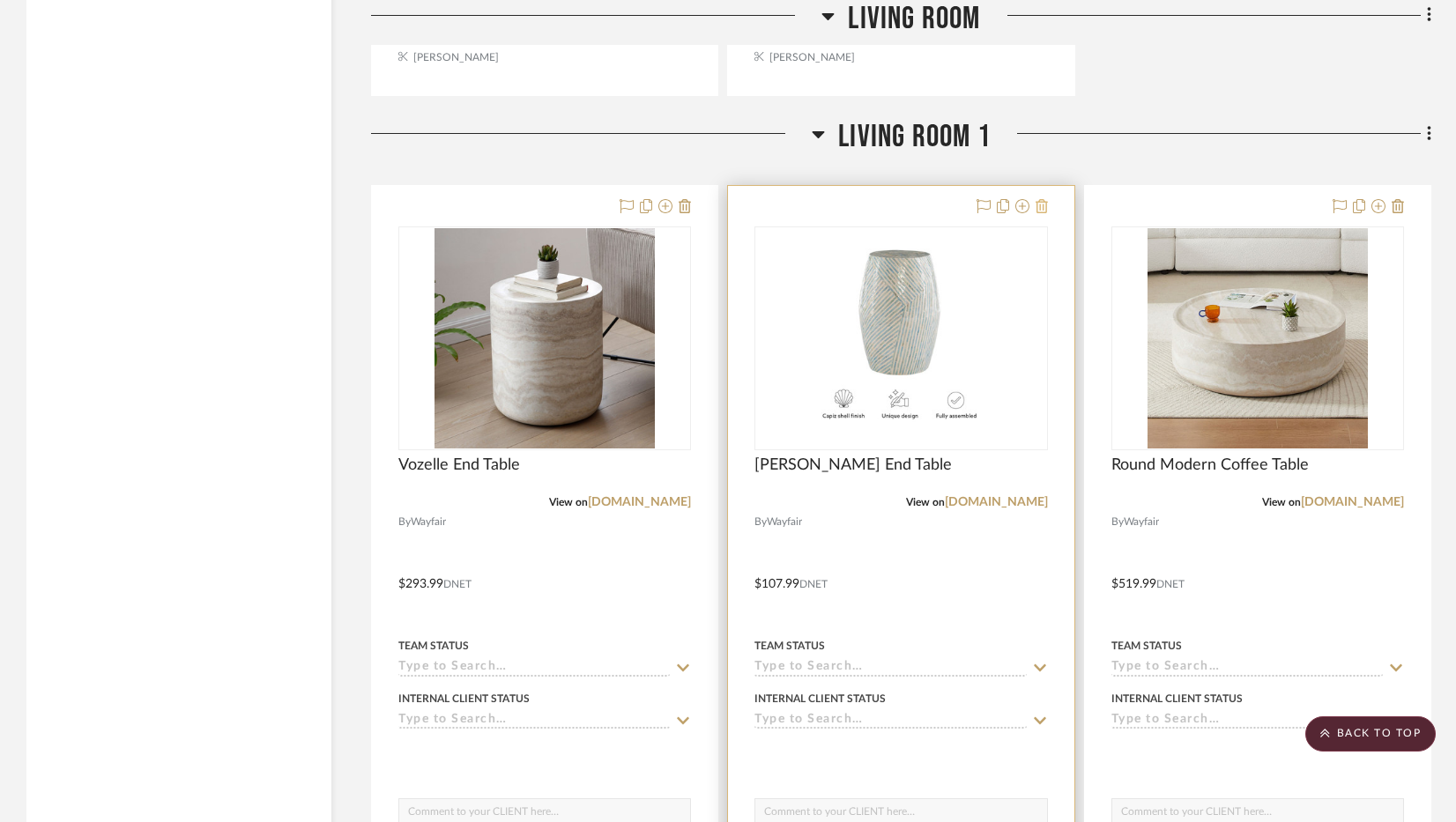
click at [1047, 206] on icon at bounding box center [1042, 206] width 13 height 14
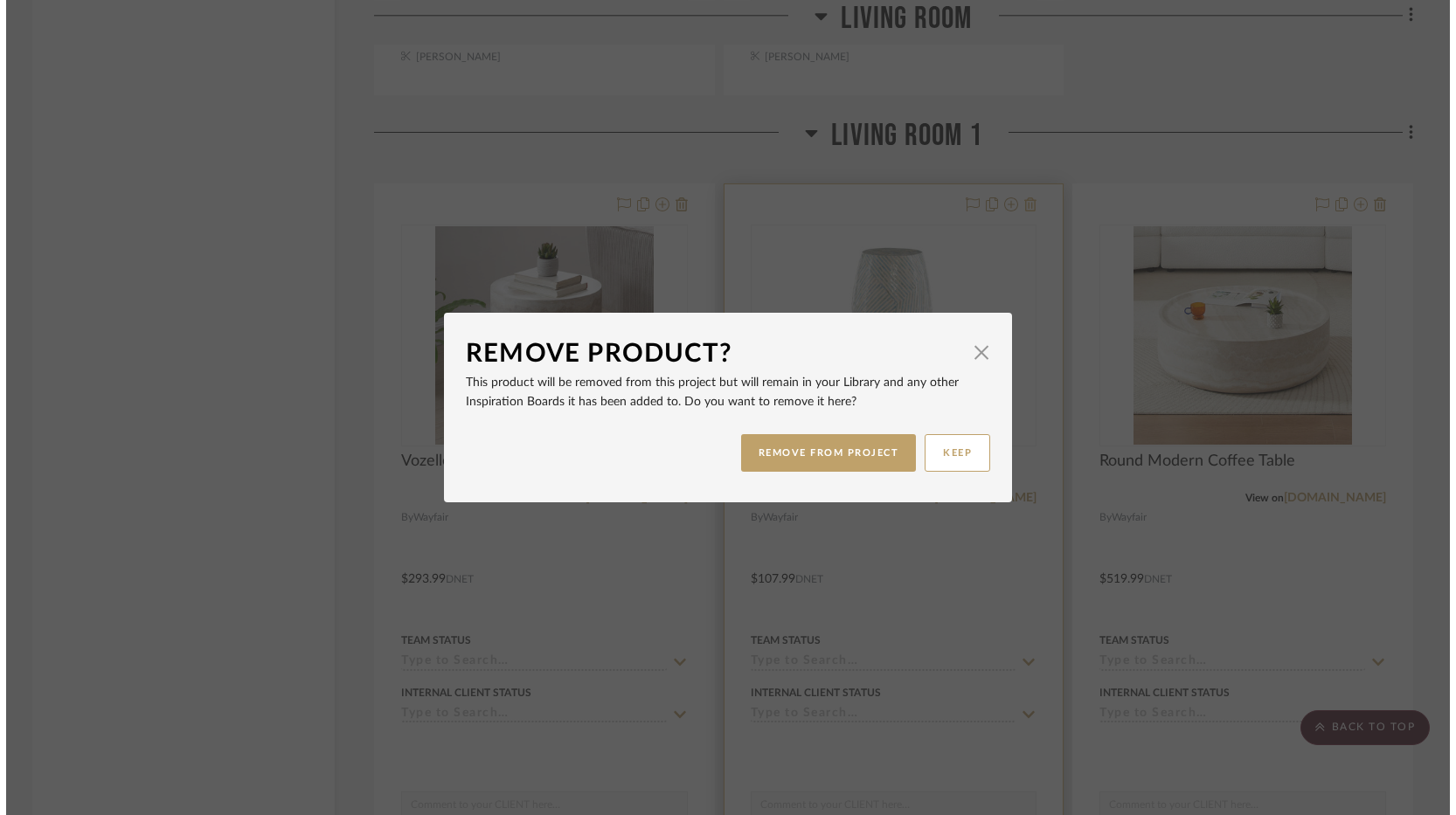
scroll to position [0, 0]
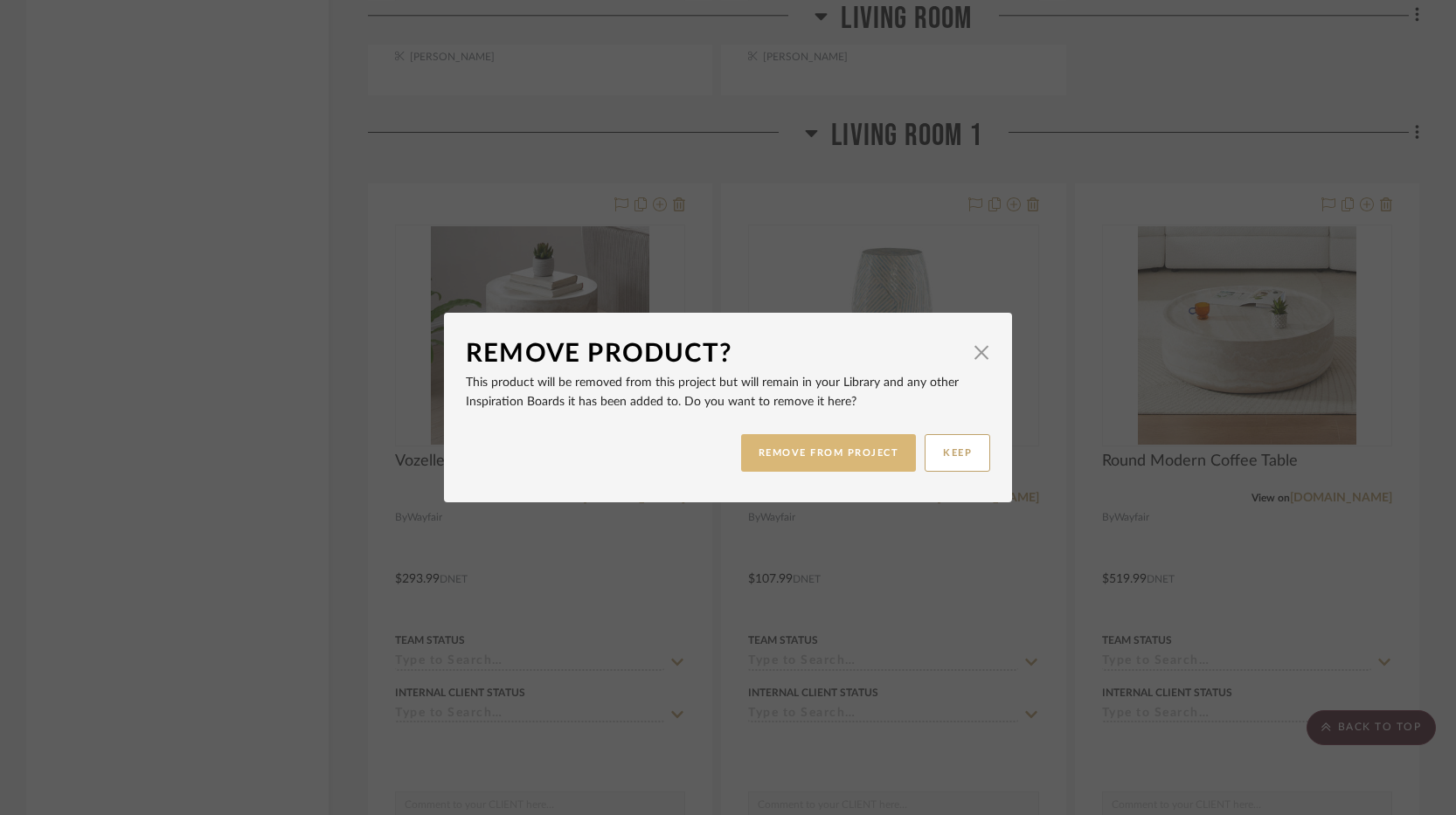
click at [850, 454] on button "REMOVE FROM PROJECT" at bounding box center [829, 453] width 176 height 38
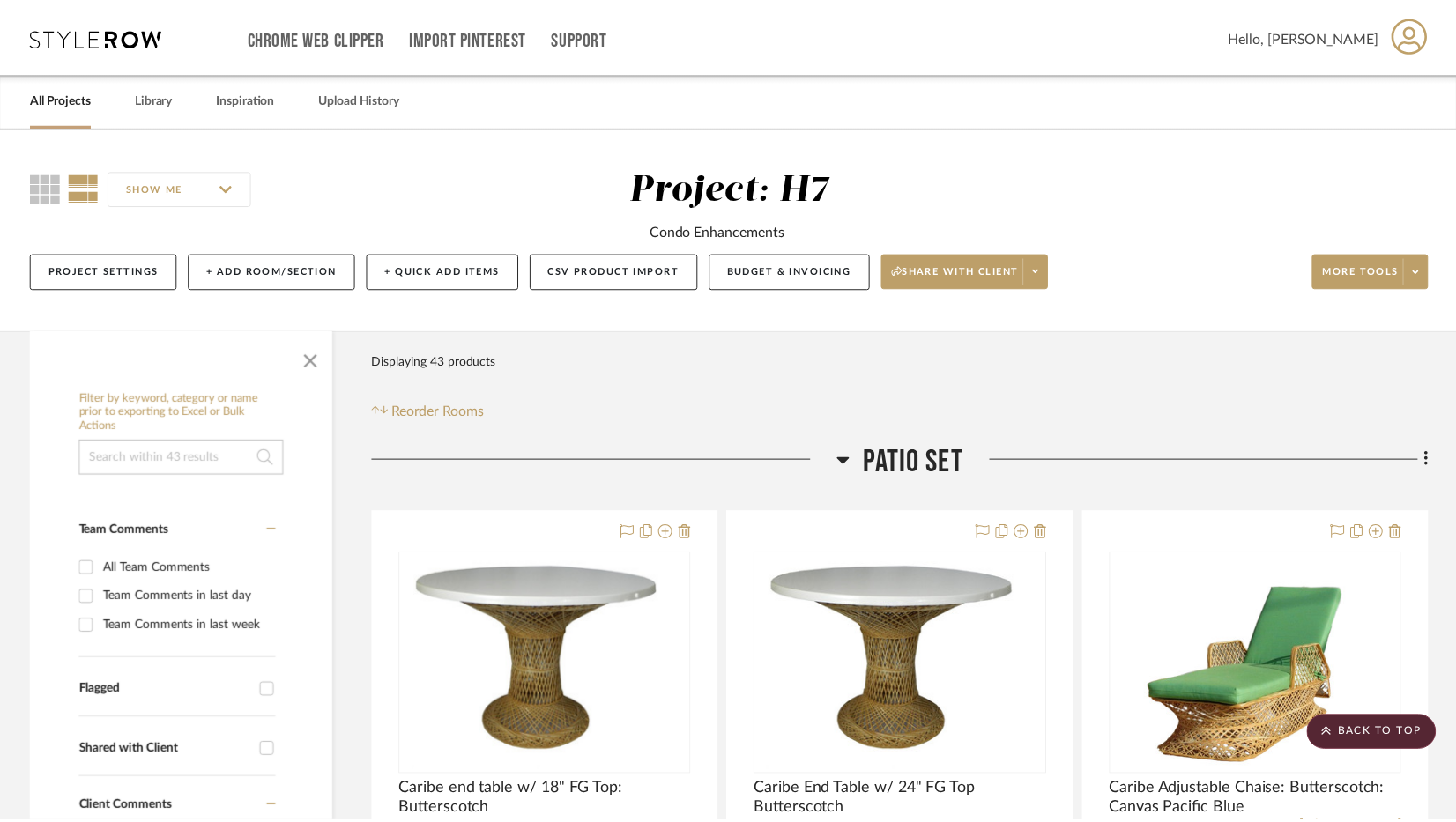
scroll to position [3613, 0]
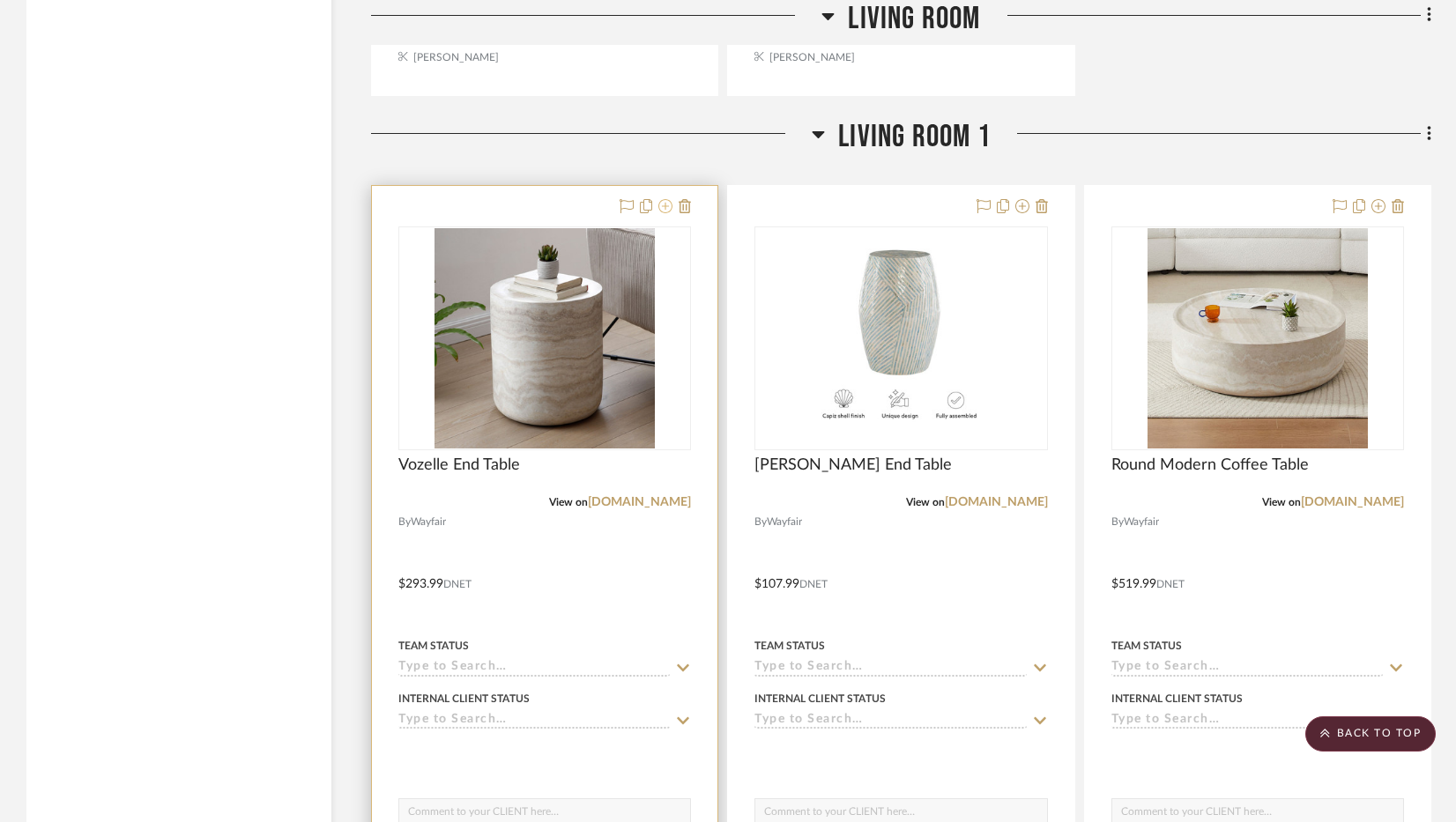
click at [668, 208] on icon at bounding box center [665, 206] width 14 height 14
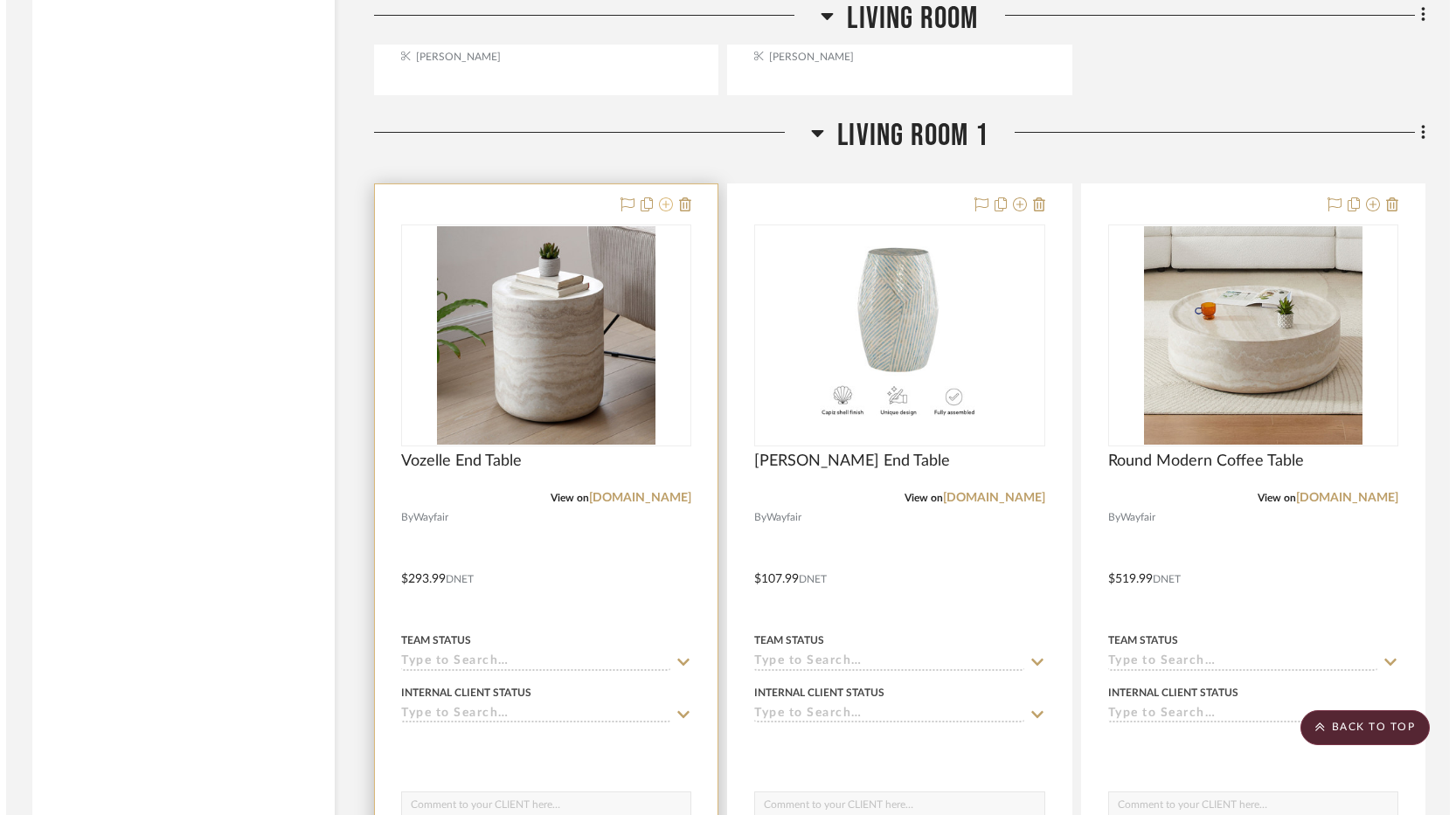
scroll to position [0, 0]
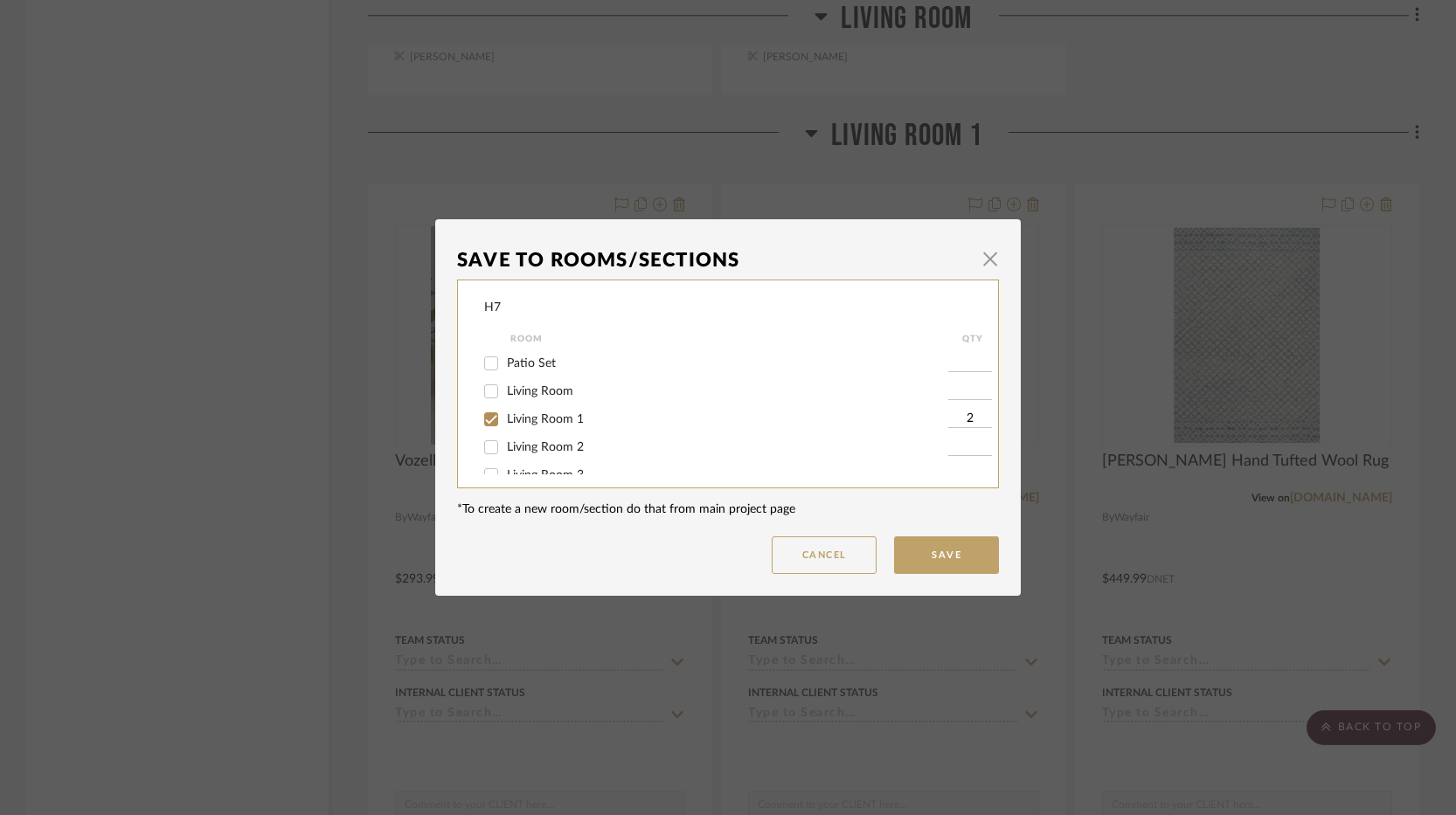
click at [514, 395] on span "Living Room" at bounding box center [540, 391] width 66 height 13
click at [505, 395] on input "Living Room" at bounding box center [491, 391] width 28 height 28
checkbox input "true"
type input "1"
click at [964, 384] on input "1" at bounding box center [970, 391] width 44 height 18
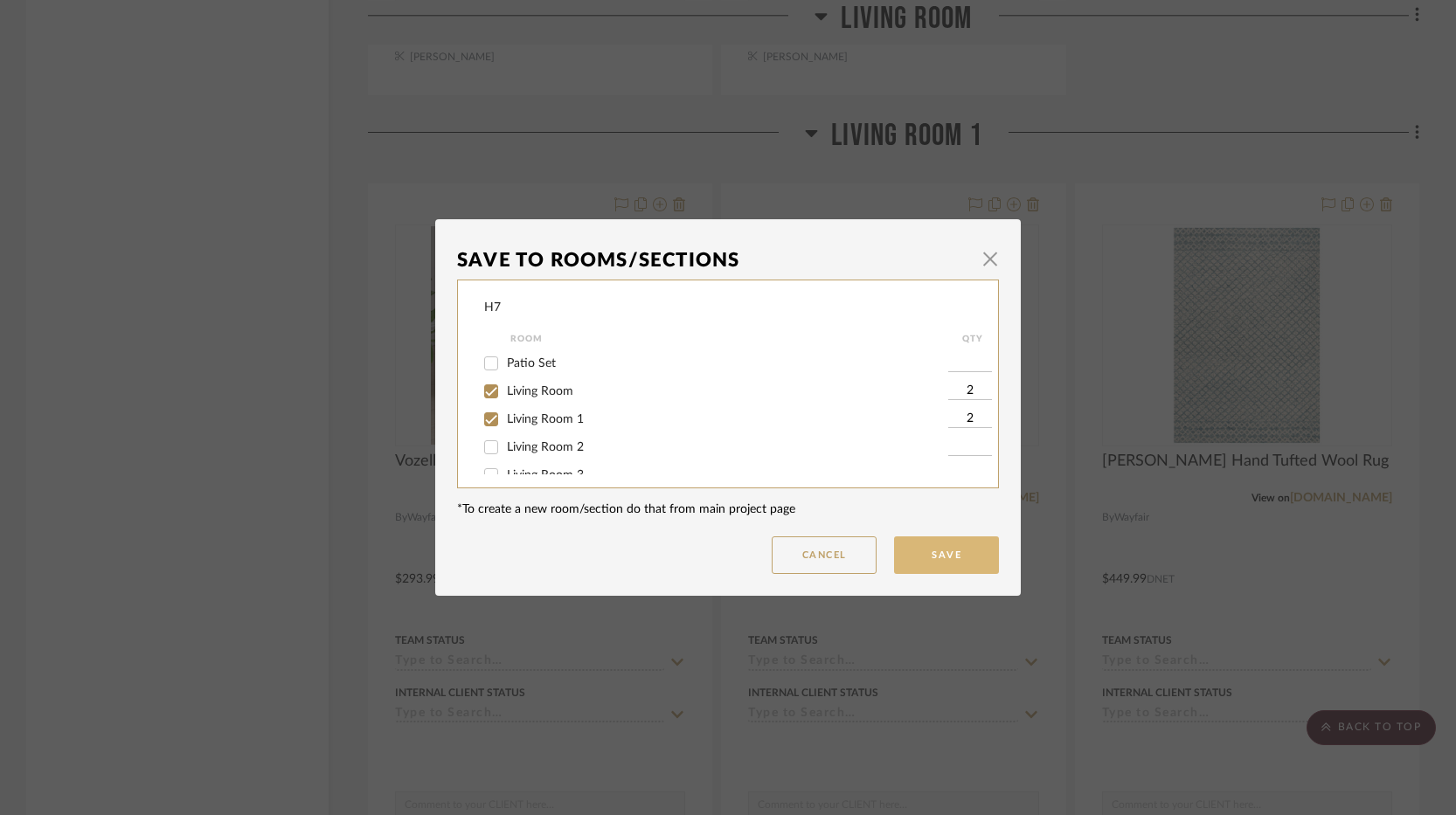
type input "2"
click at [947, 556] on button "Save" at bounding box center [946, 555] width 105 height 38
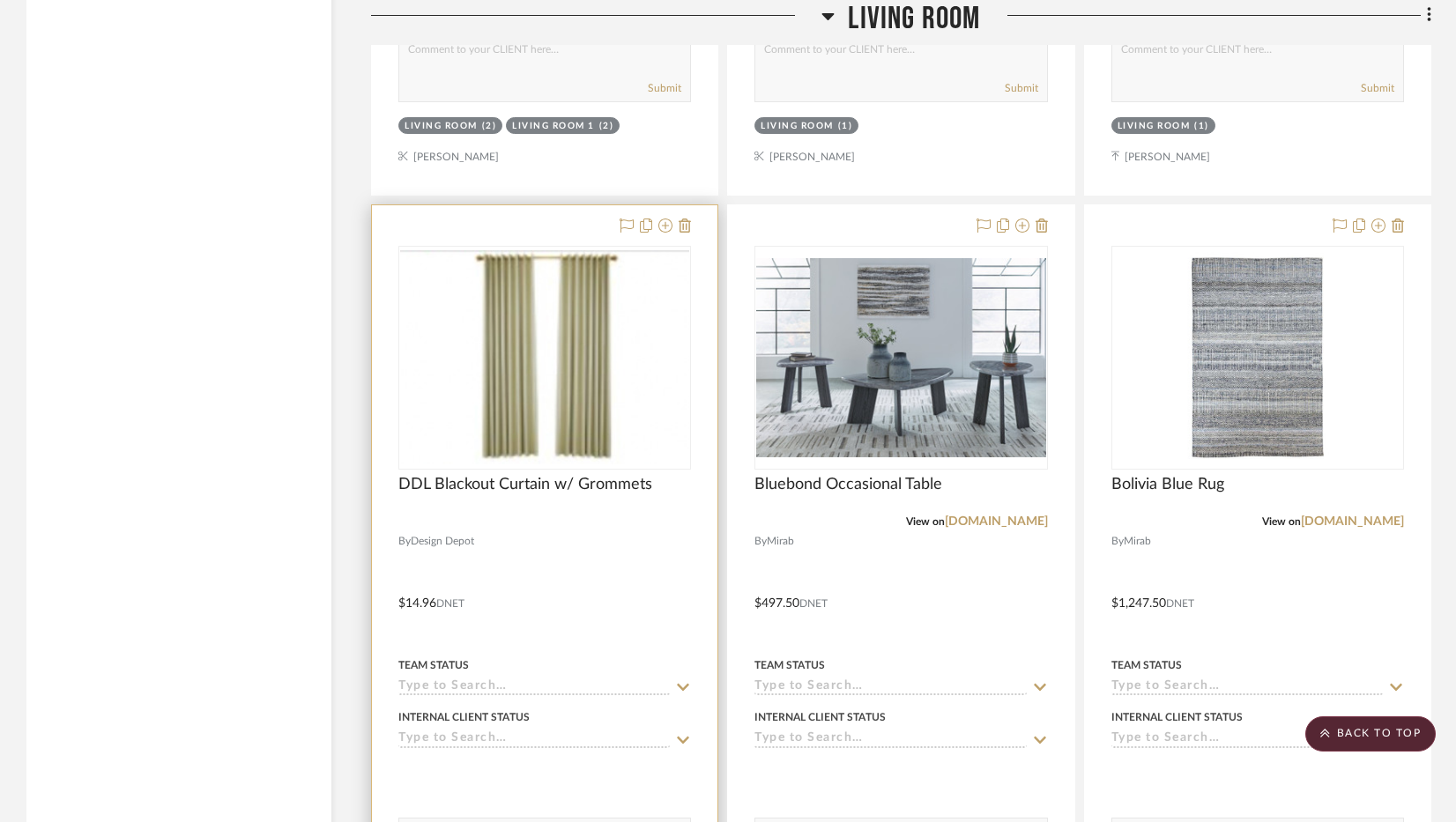
scroll to position [2820, 0]
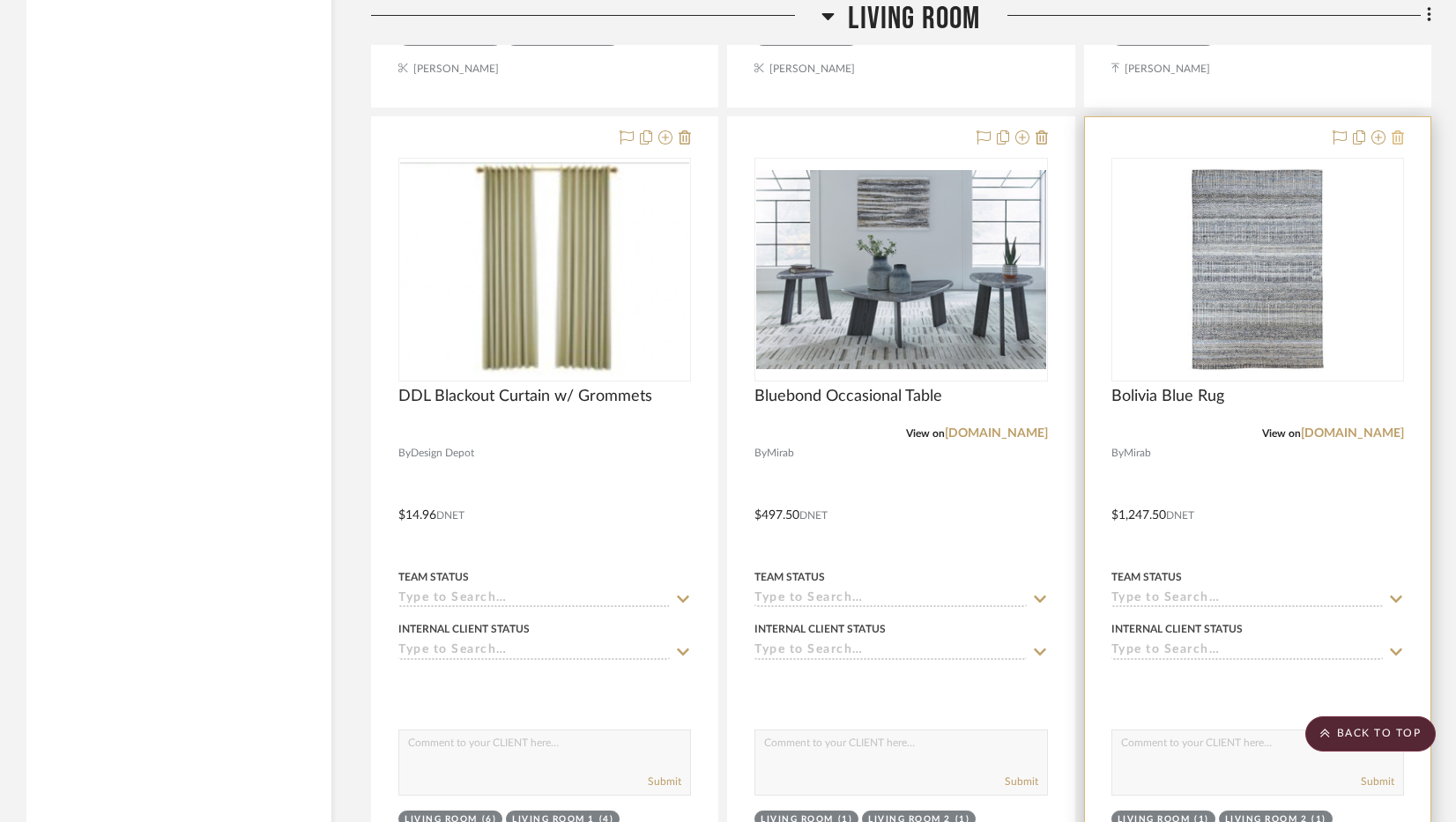
click at [1400, 143] on icon at bounding box center [1398, 138] width 13 height 14
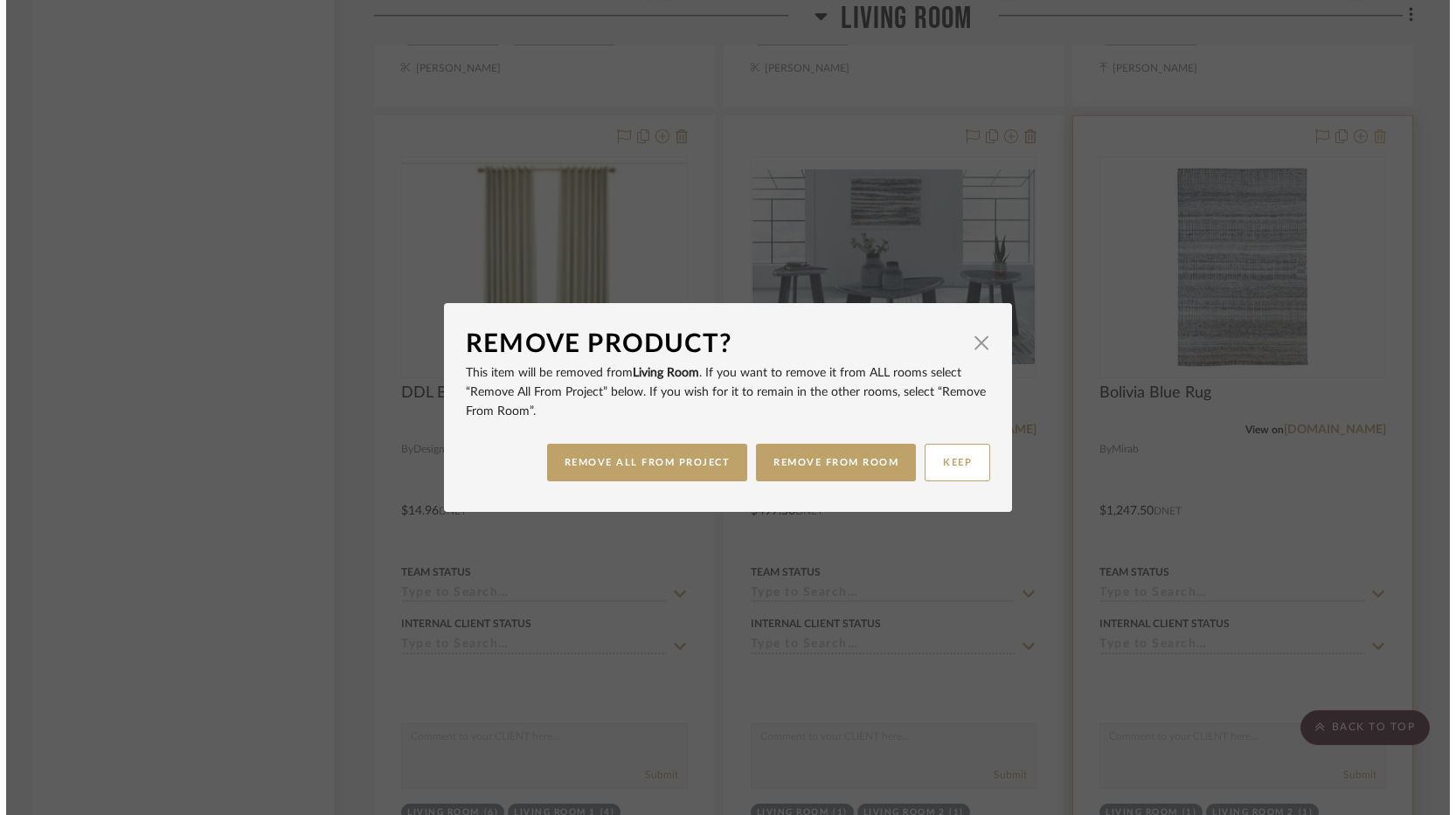
scroll to position [0, 0]
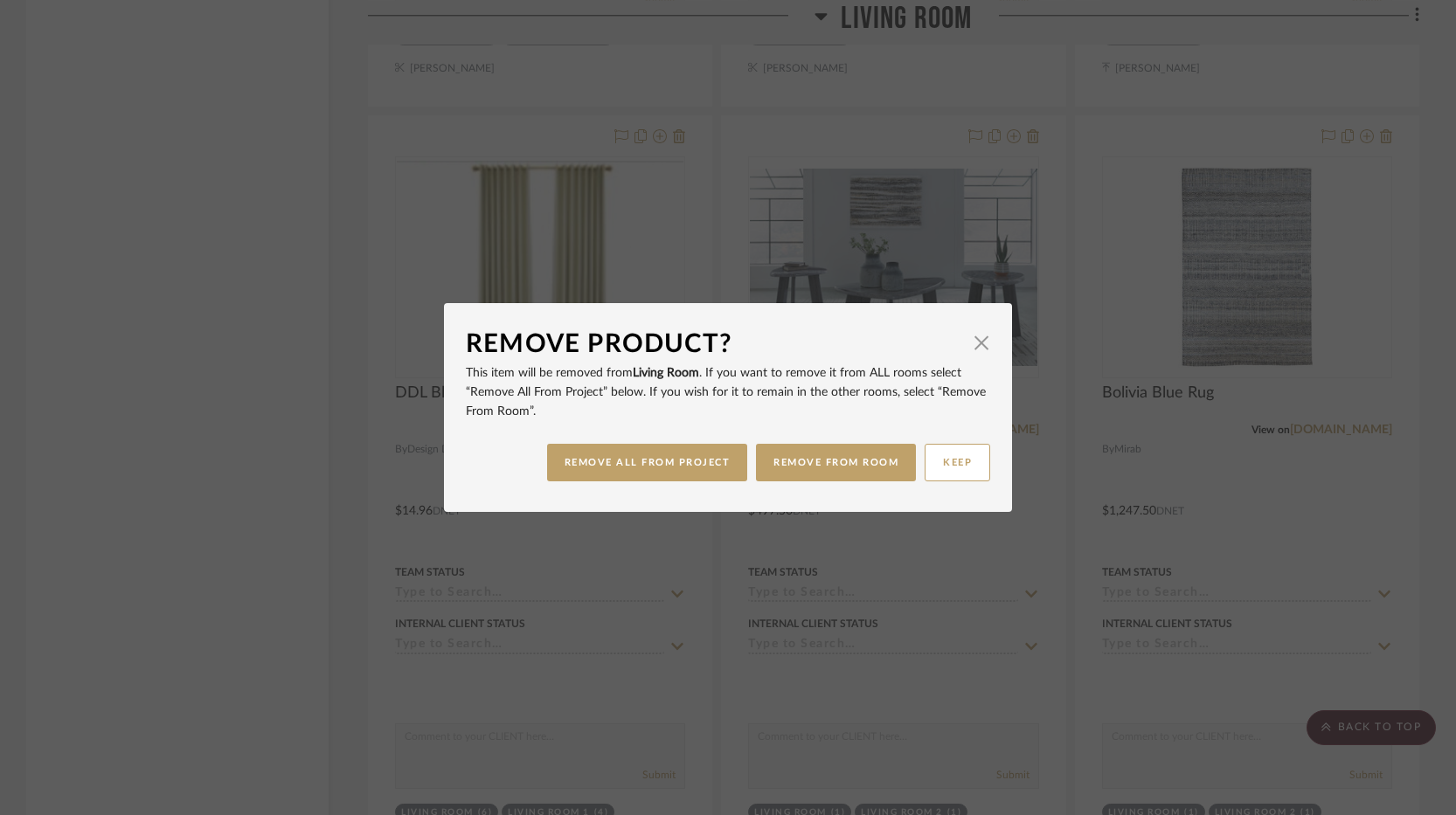
click at [964, 249] on div "Remove Product? × This item will be removed from Living Room . If you want to r…" at bounding box center [728, 408] width 1456 height 815
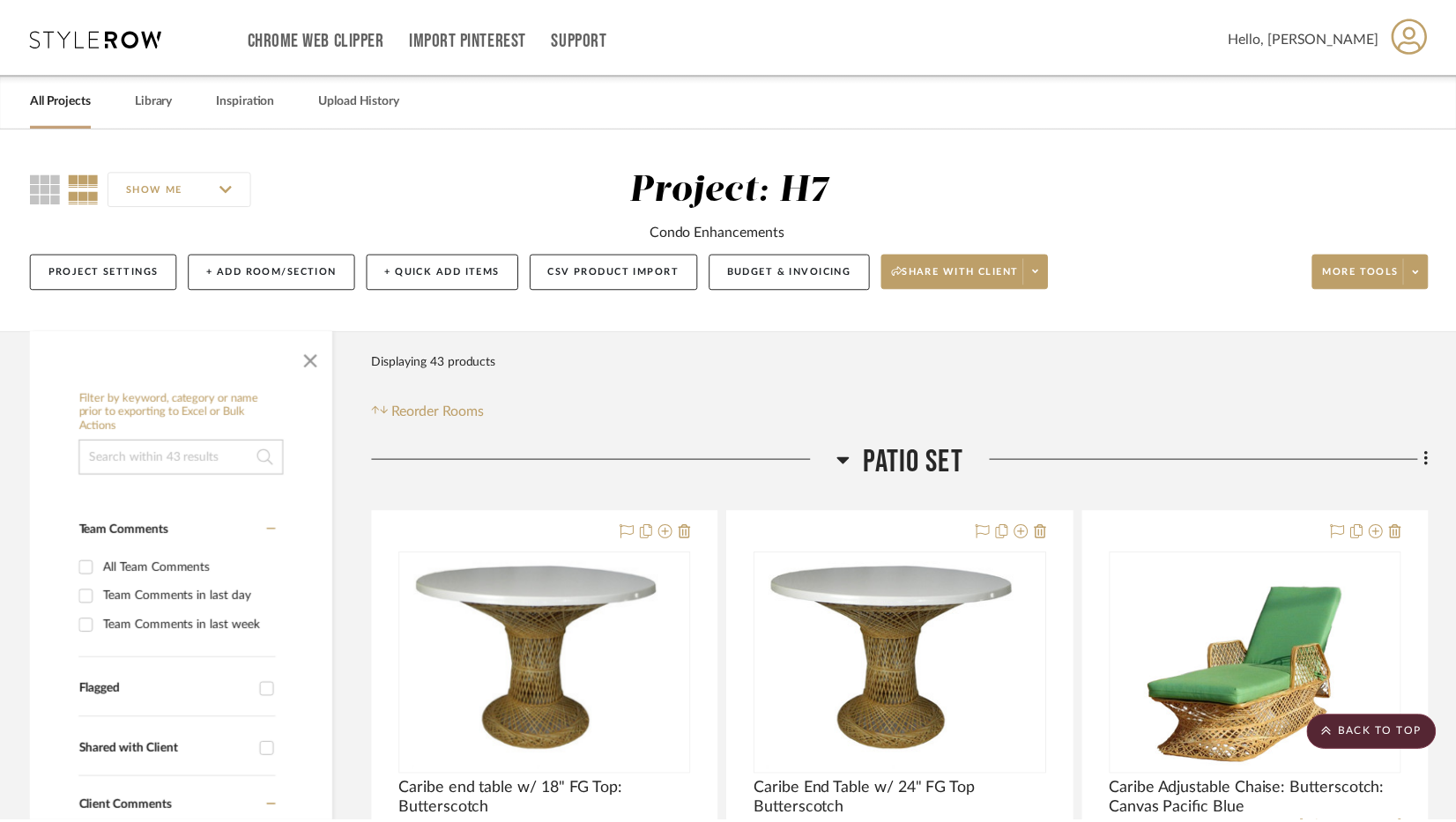
scroll to position [2820, 0]
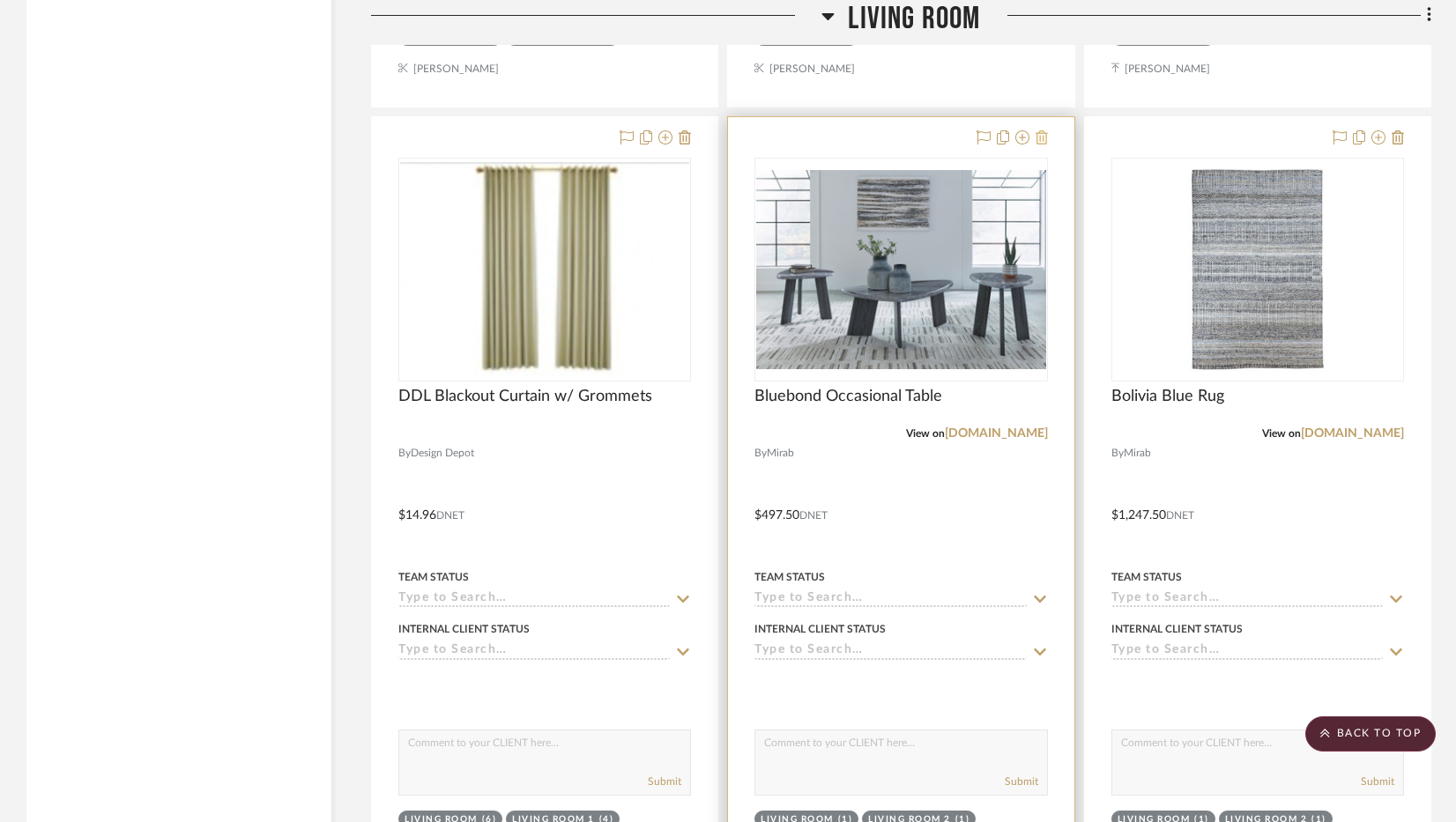
click at [1043, 137] on icon at bounding box center [1042, 138] width 13 height 14
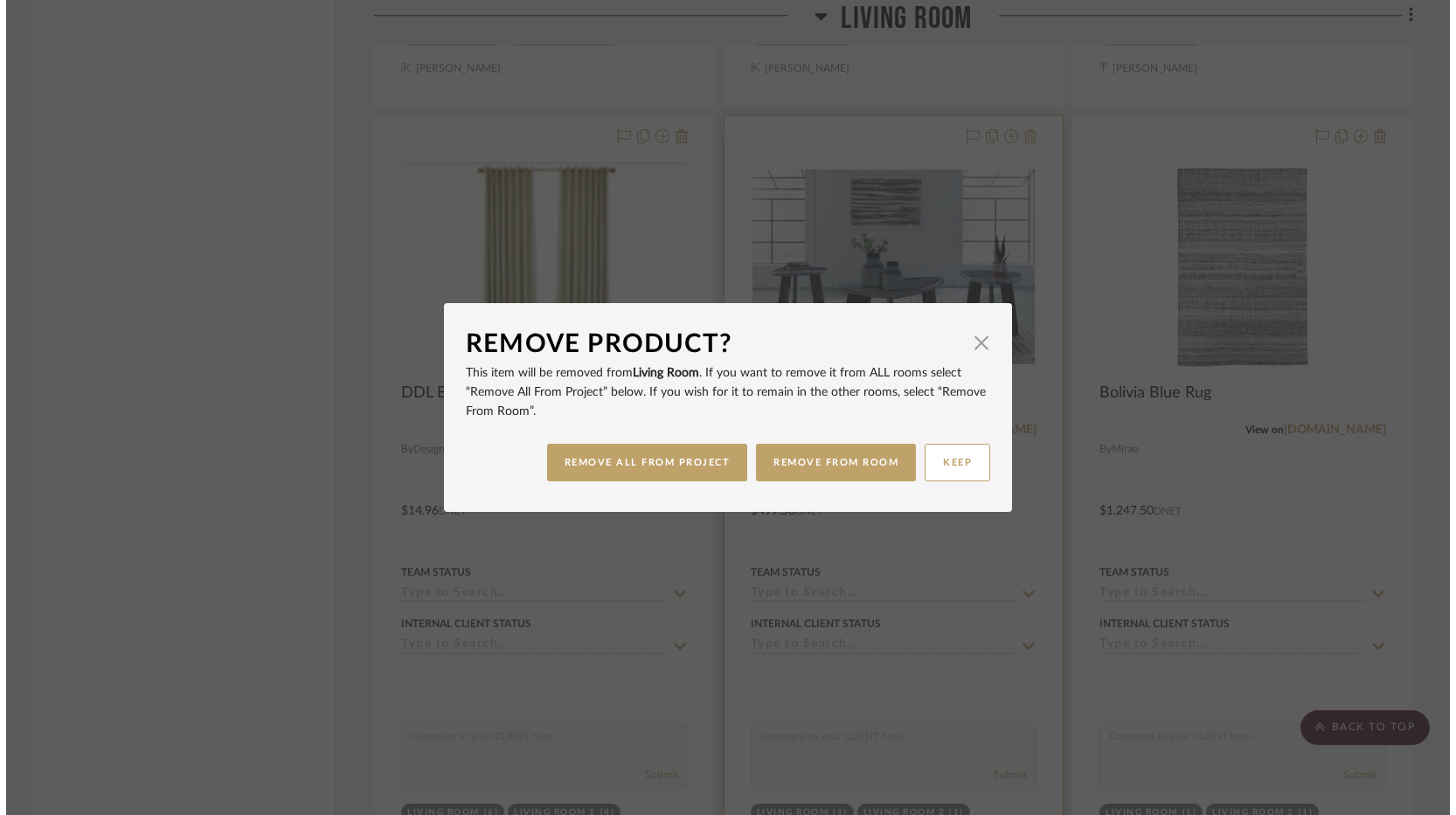
scroll to position [0, 0]
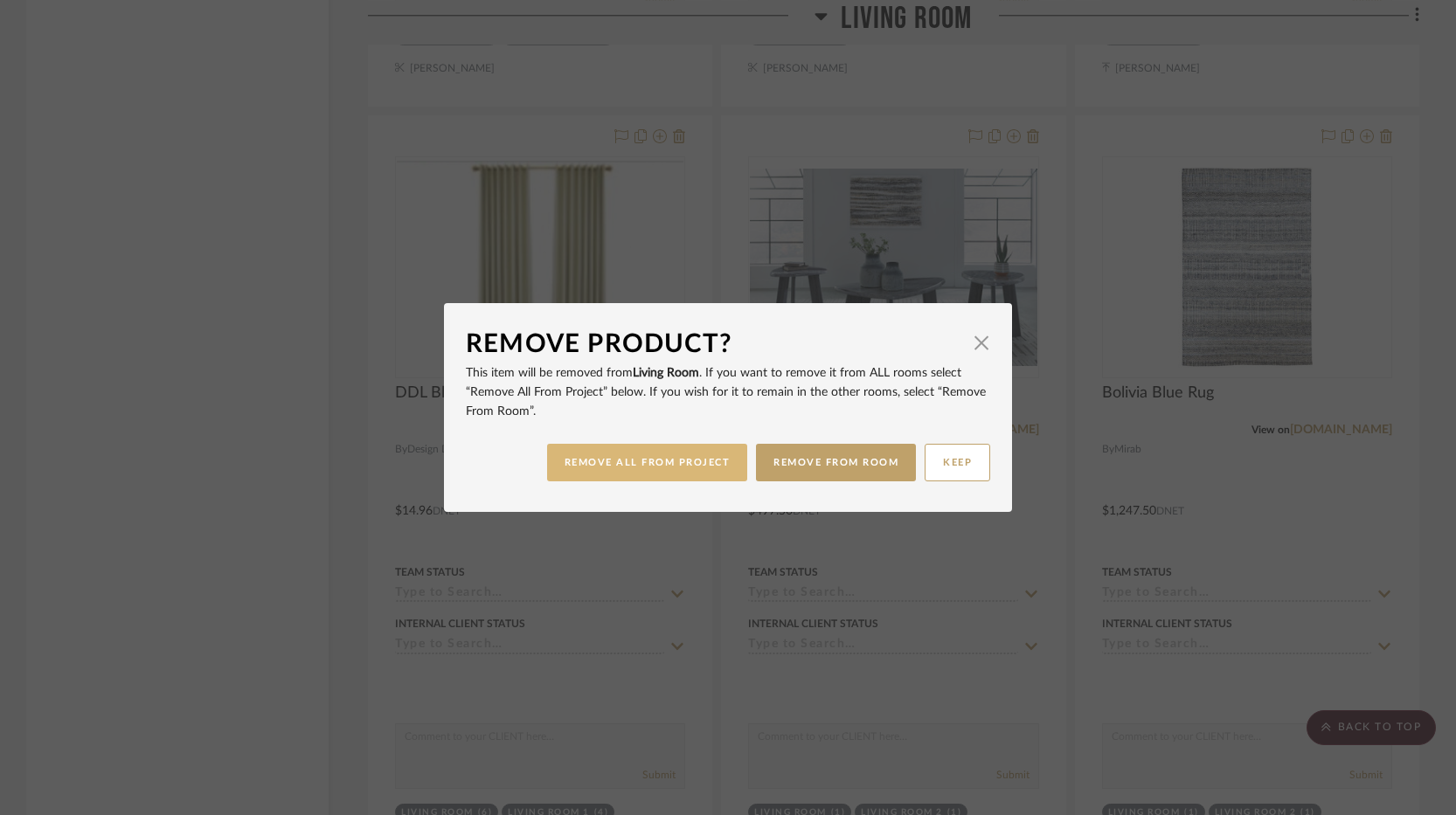
click at [704, 469] on button "REMOVE ALL FROM PROJECT" at bounding box center [647, 463] width 201 height 38
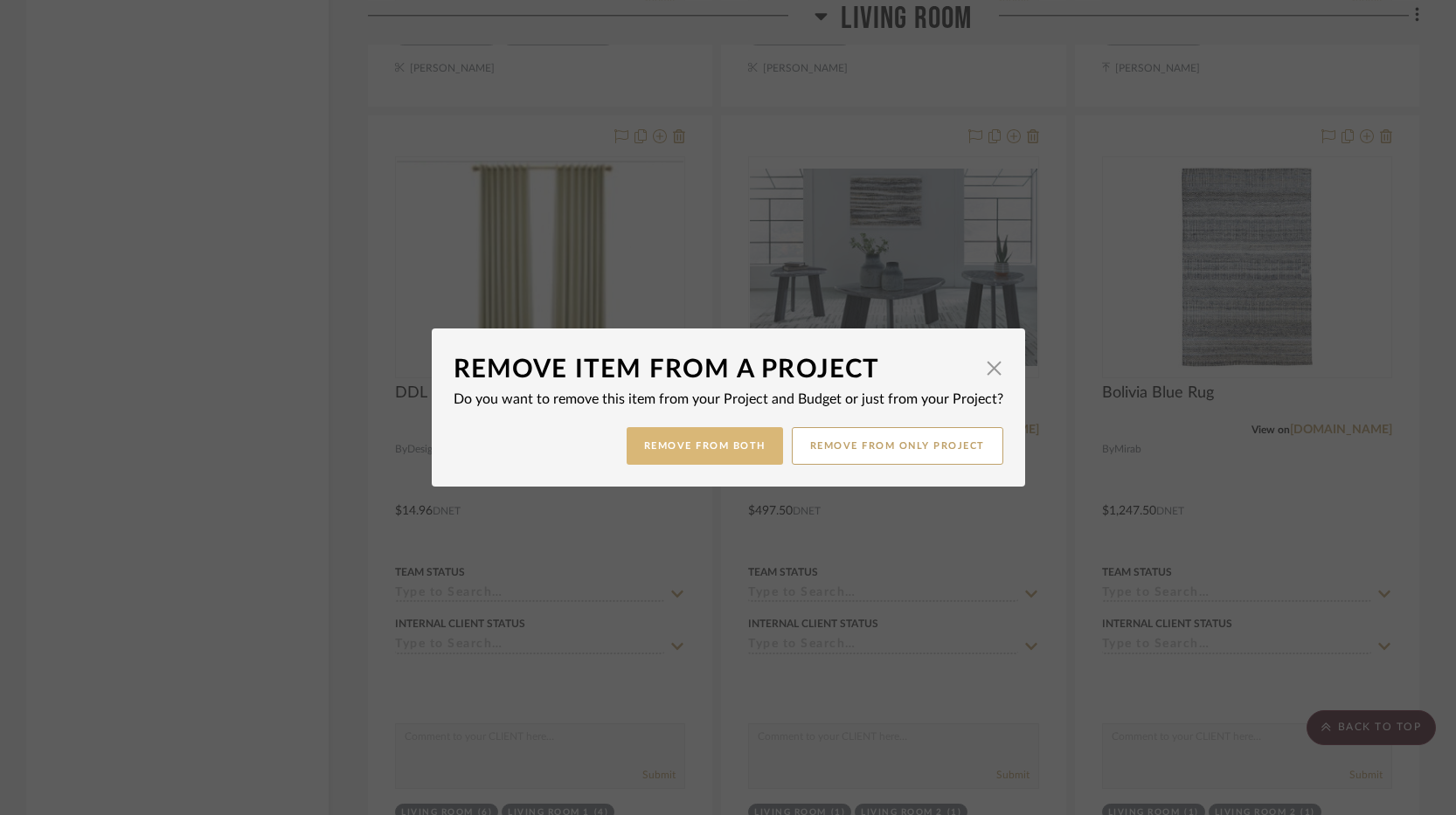
click at [691, 455] on button "Remove from Both" at bounding box center [704, 446] width 156 height 38
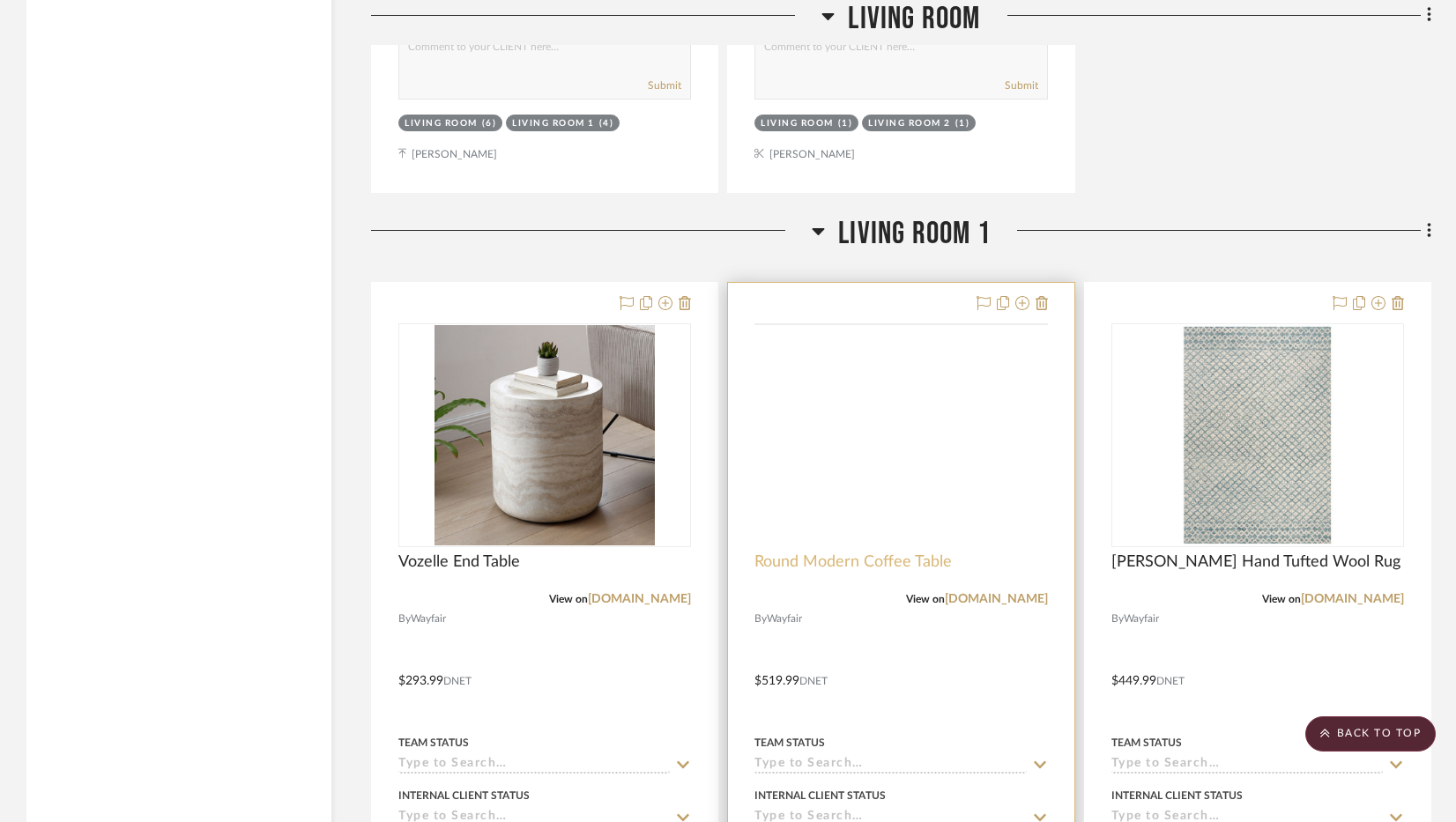
scroll to position [3526, 0]
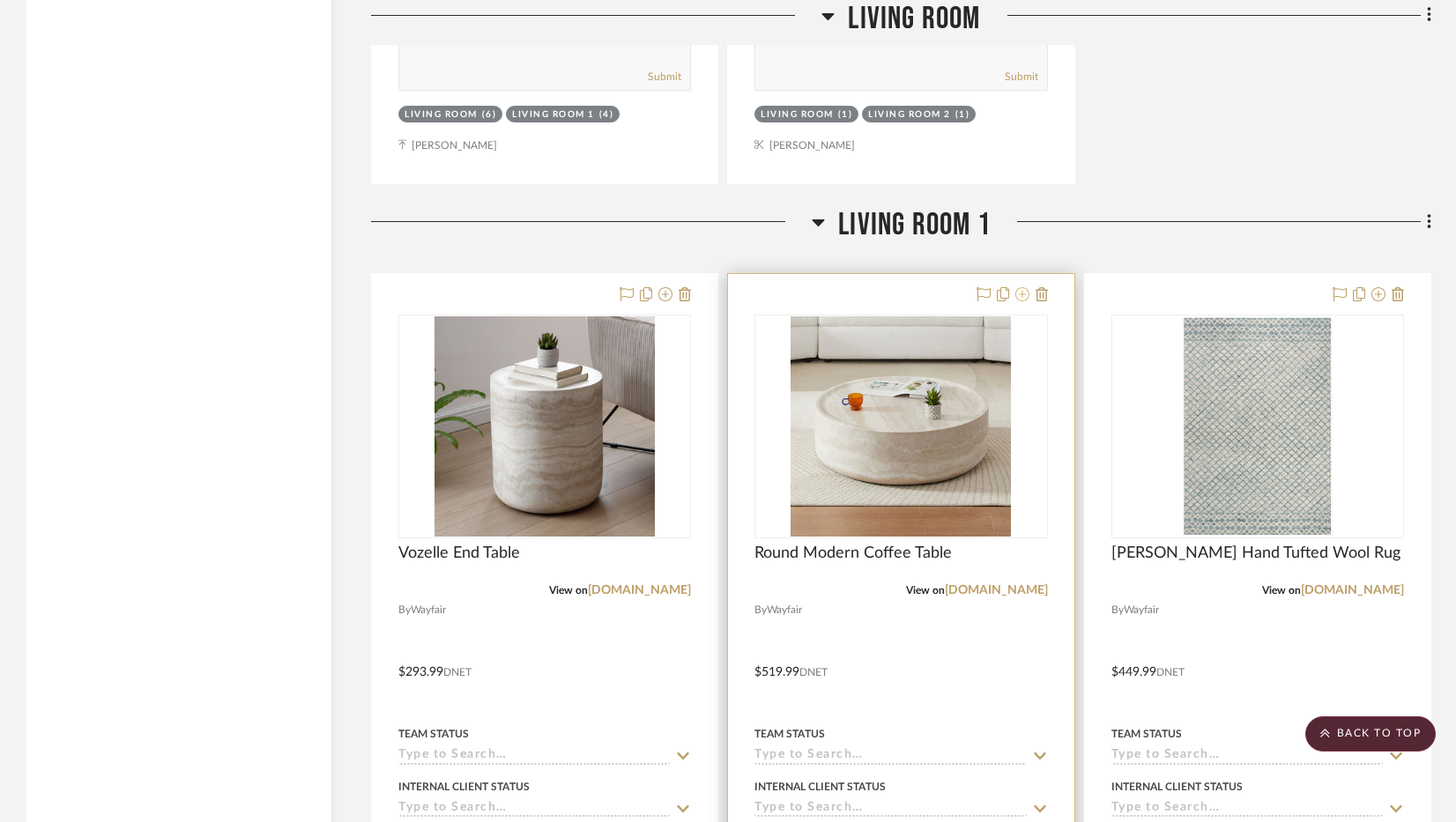
click at [1026, 296] on icon at bounding box center [1023, 295] width 14 height 14
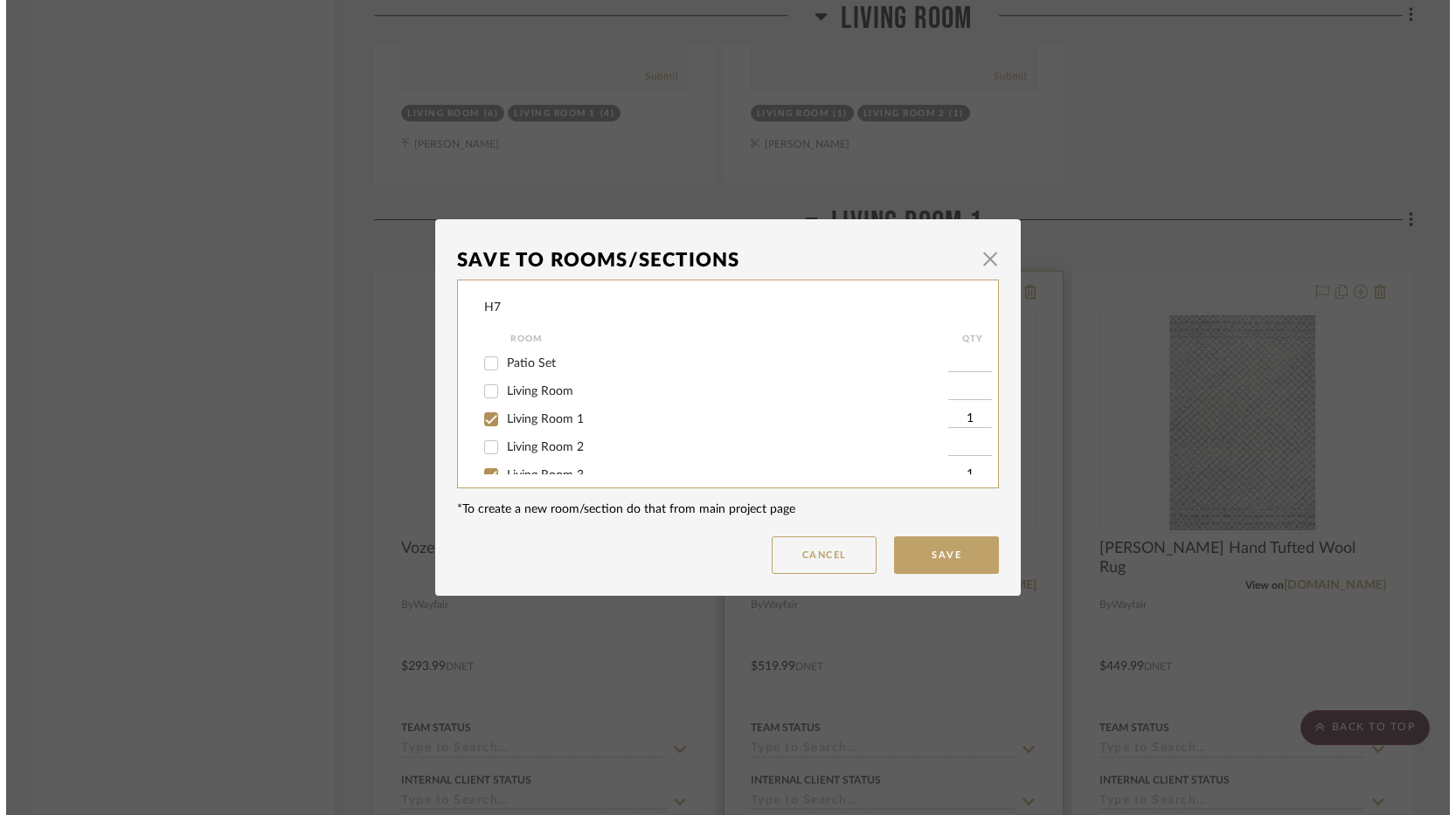
scroll to position [0, 0]
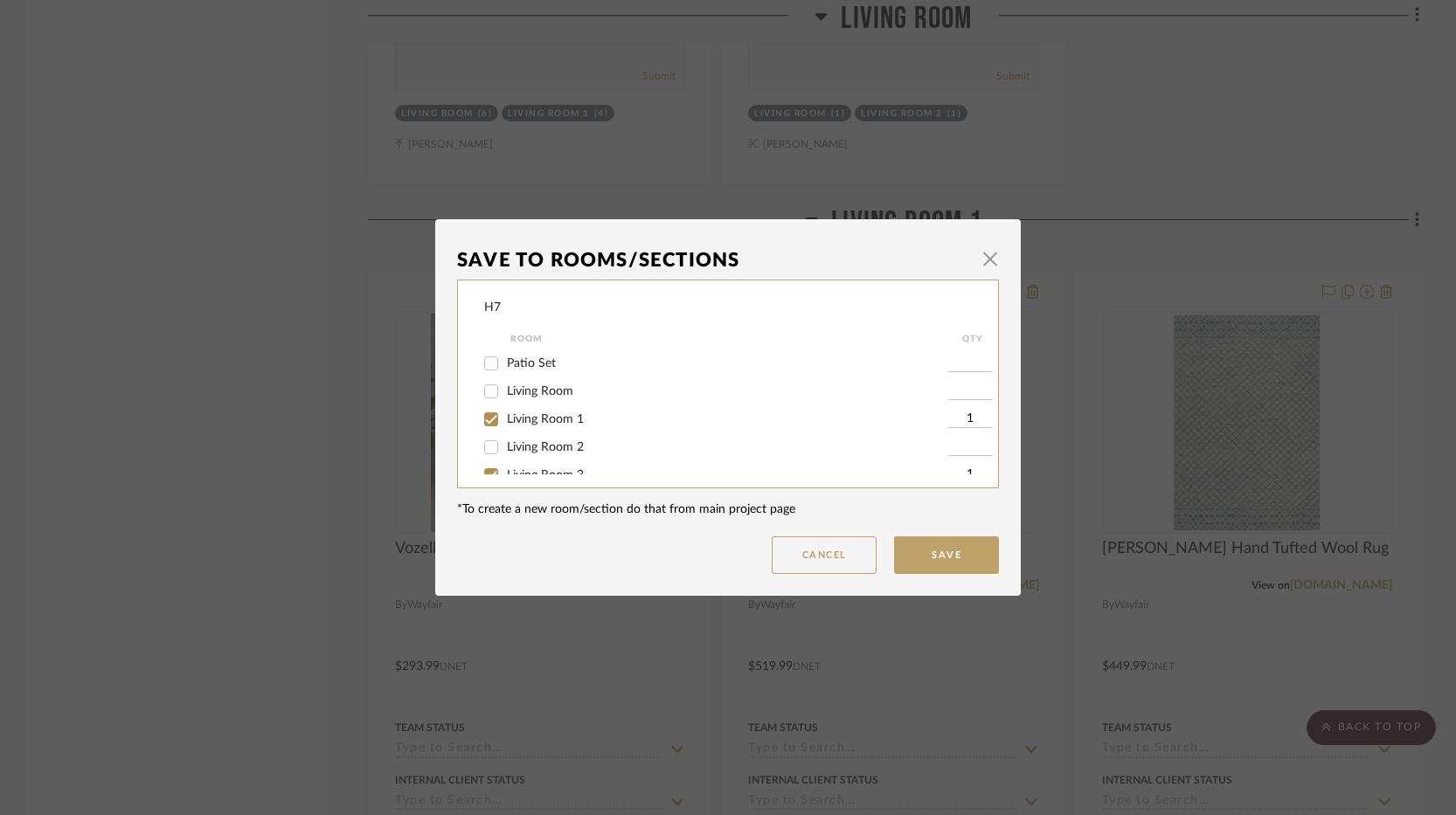
click at [543, 393] on span "Living Room" at bounding box center [540, 391] width 66 height 13
click at [505, 393] on input "Living Room" at bounding box center [491, 391] width 28 height 28
checkbox input "true"
type input "1"
click at [935, 562] on button "Save" at bounding box center [946, 555] width 105 height 38
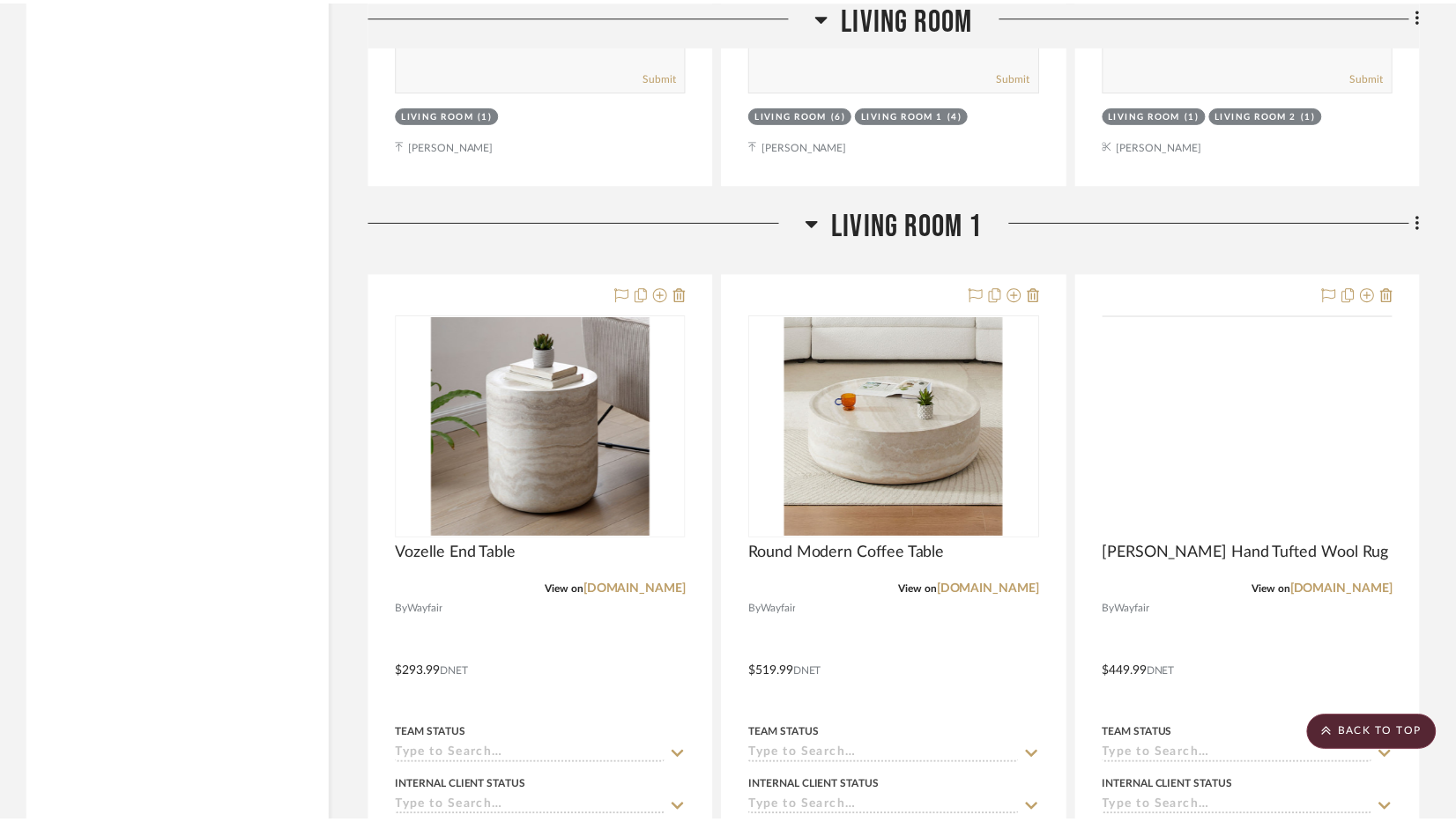
scroll to position [3526, 0]
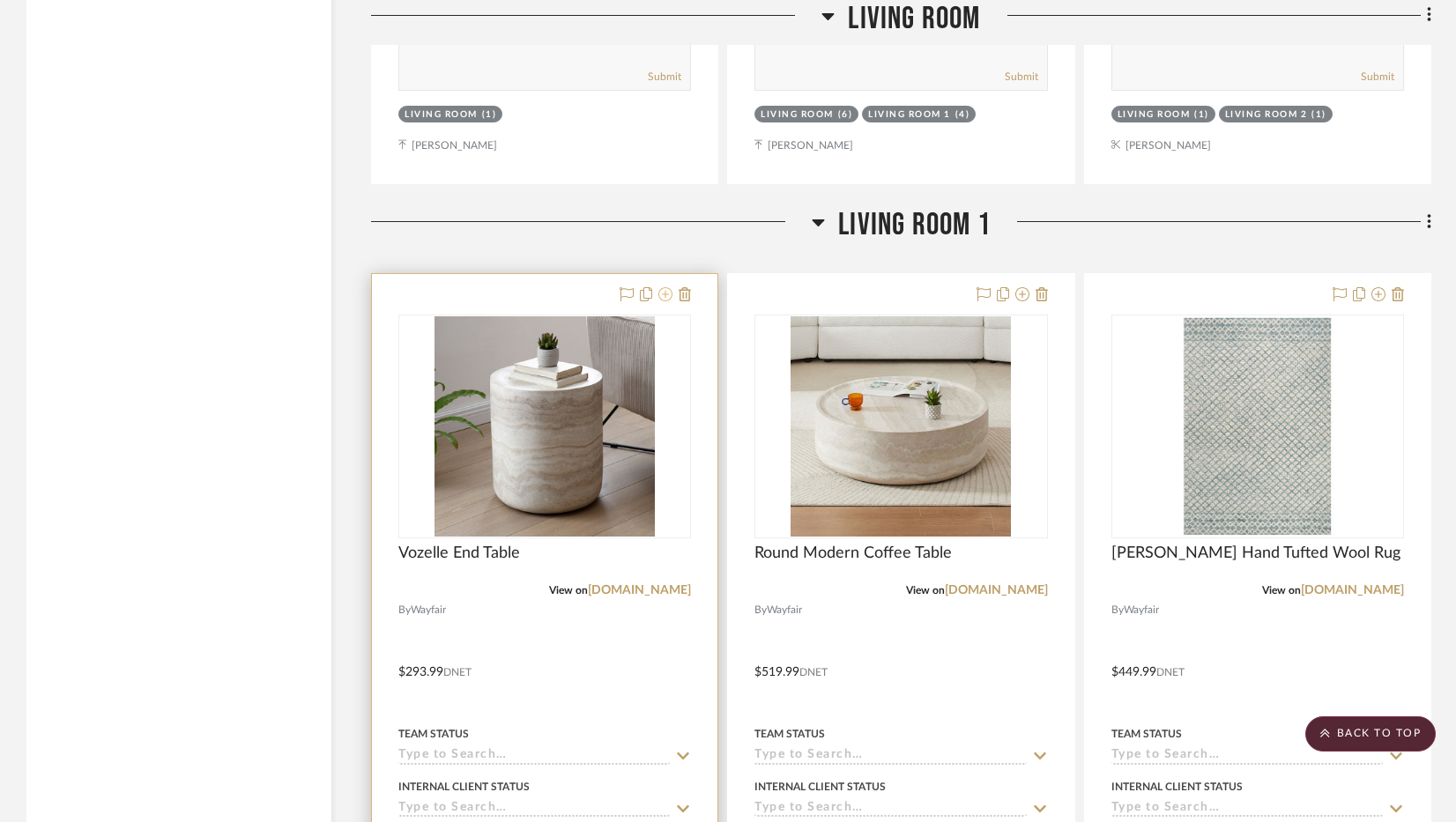
click at [663, 297] on icon at bounding box center [665, 295] width 14 height 14
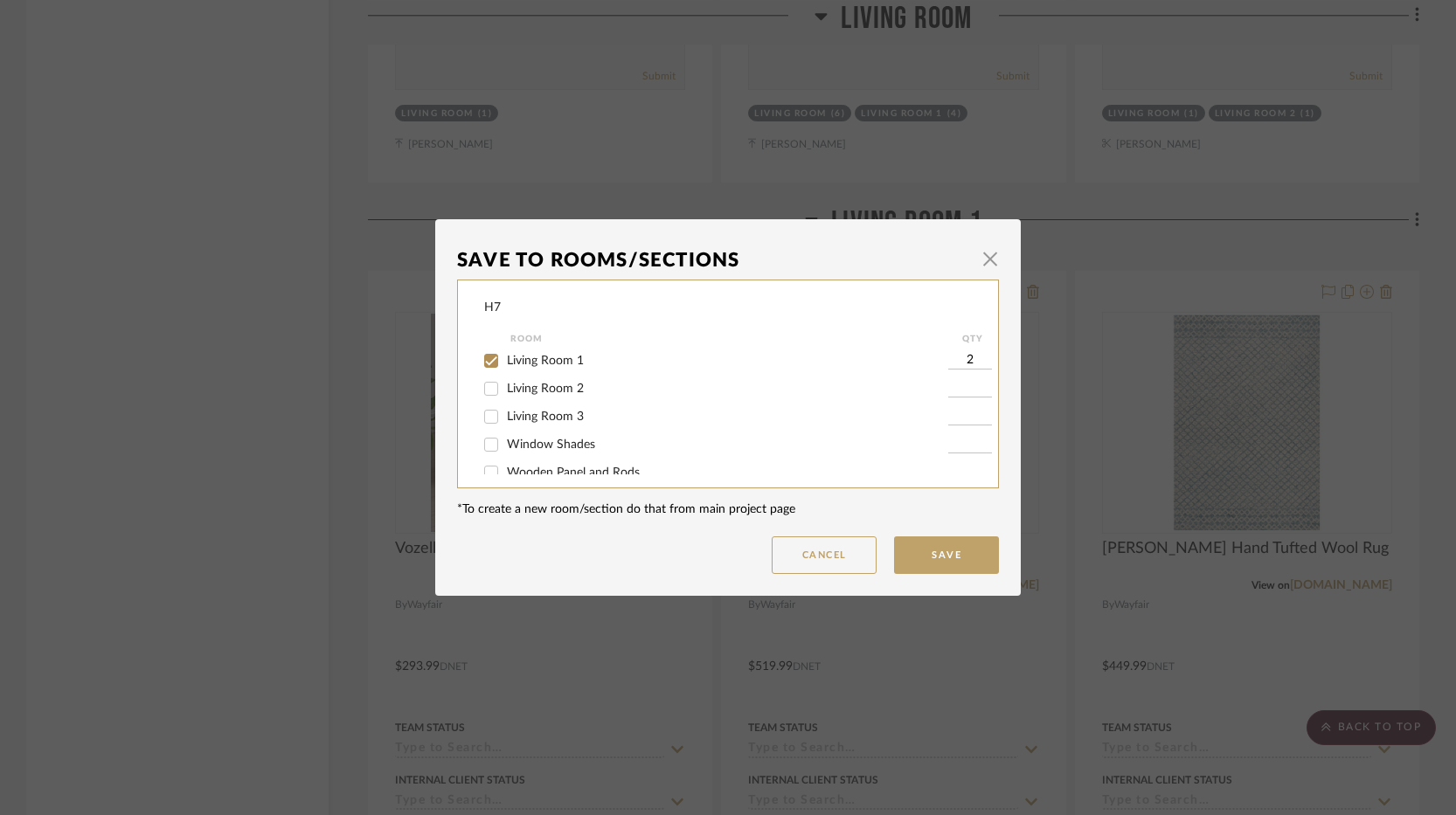
scroll to position [88, 0]
click at [534, 365] on span "Living Room 2" at bounding box center [545, 360] width 77 height 13
click at [505, 365] on input "Living Room 2" at bounding box center [491, 359] width 28 height 28
checkbox input "true"
type input "1"
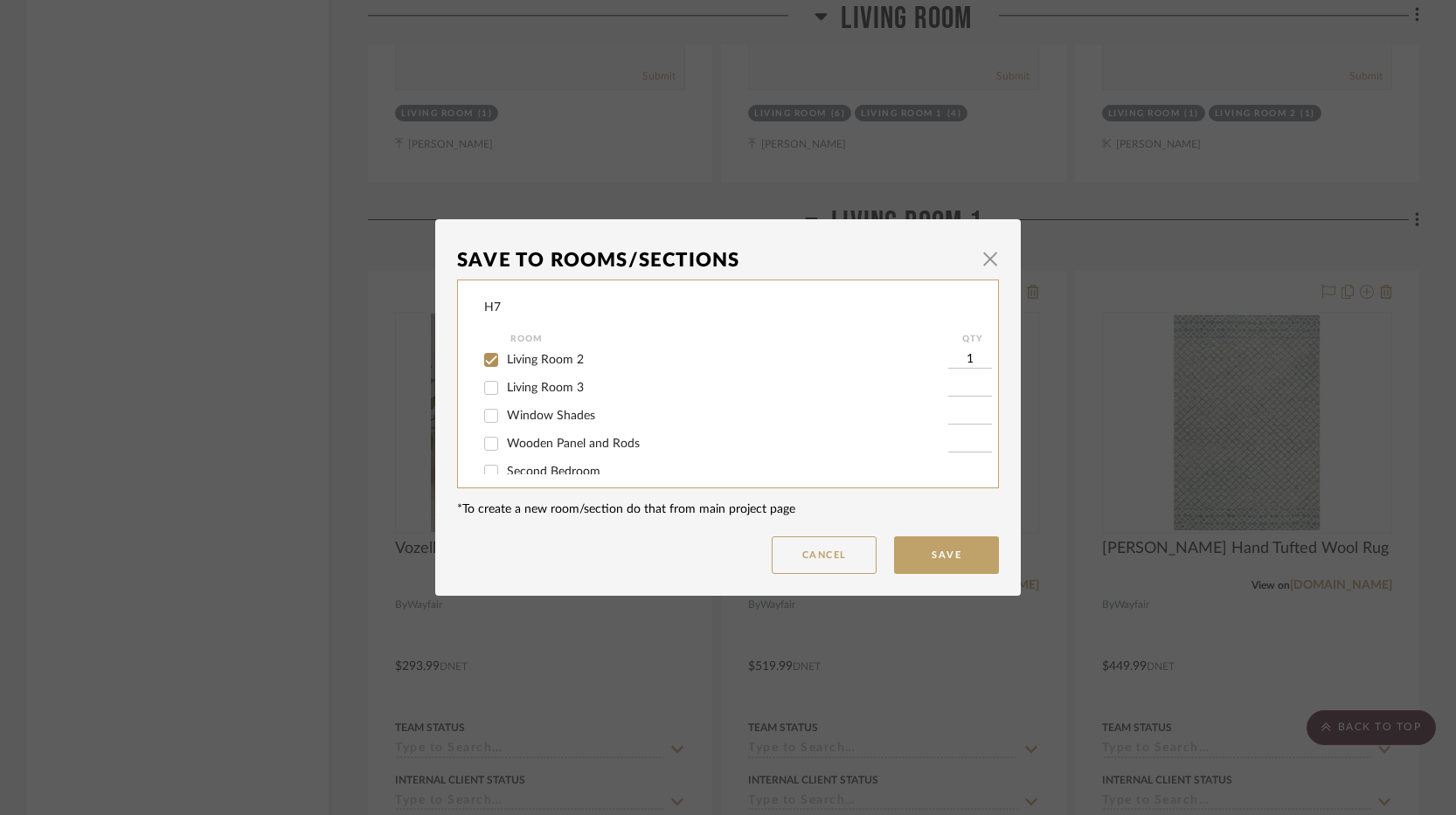
click at [534, 377] on div "Living Room 3" at bounding box center [716, 388] width 464 height 28
click at [549, 382] on span "Living Room 3" at bounding box center [545, 388] width 77 height 13
click at [505, 382] on input "Living Room 3" at bounding box center [491, 388] width 28 height 28
checkbox input "true"
type input "1"
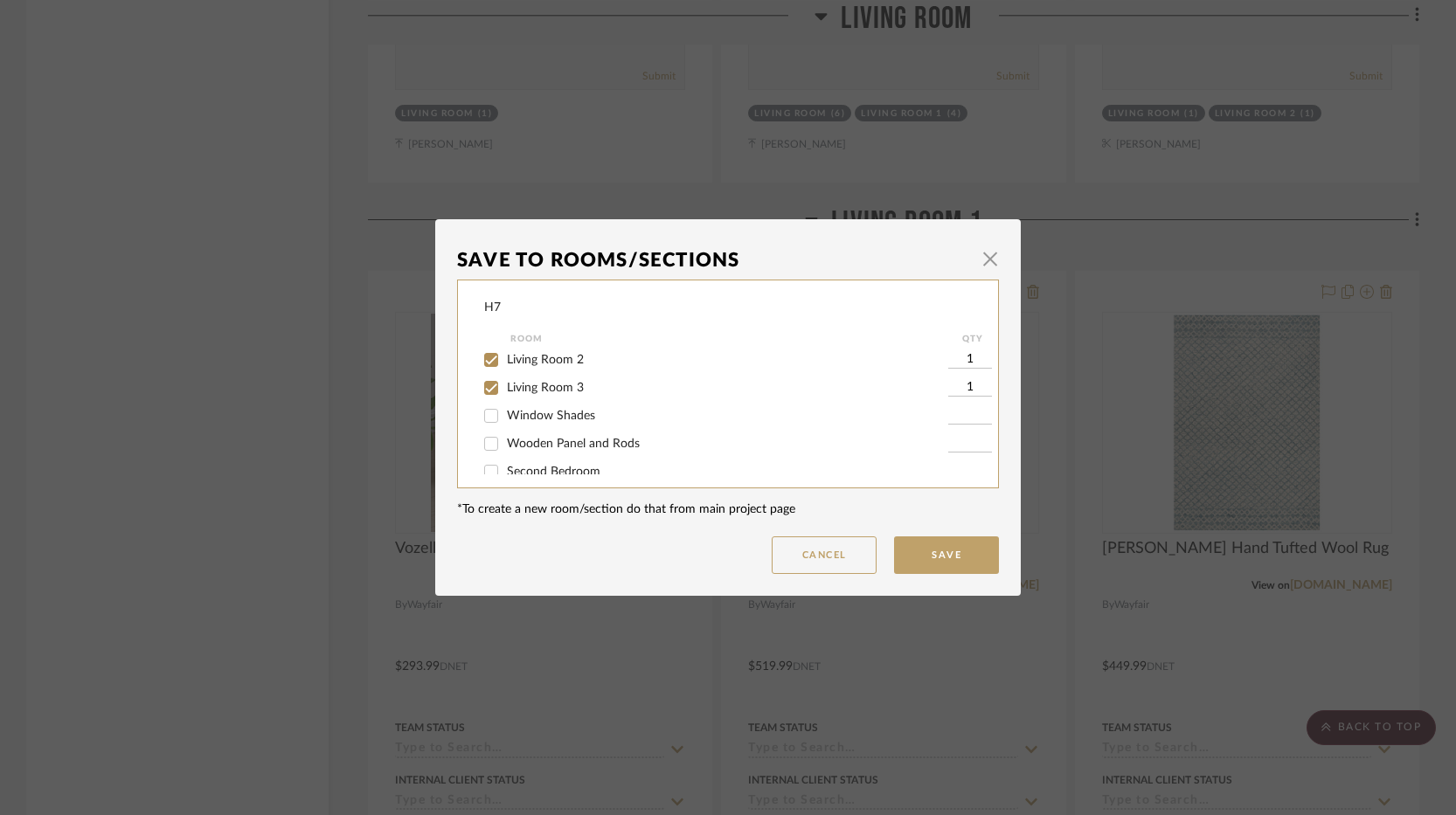
click at [956, 359] on input "1" at bounding box center [970, 360] width 44 height 18
type input "2"
click at [971, 382] on input "1" at bounding box center [970, 388] width 44 height 18
type input "2"
click at [957, 561] on button "Save" at bounding box center [946, 555] width 105 height 38
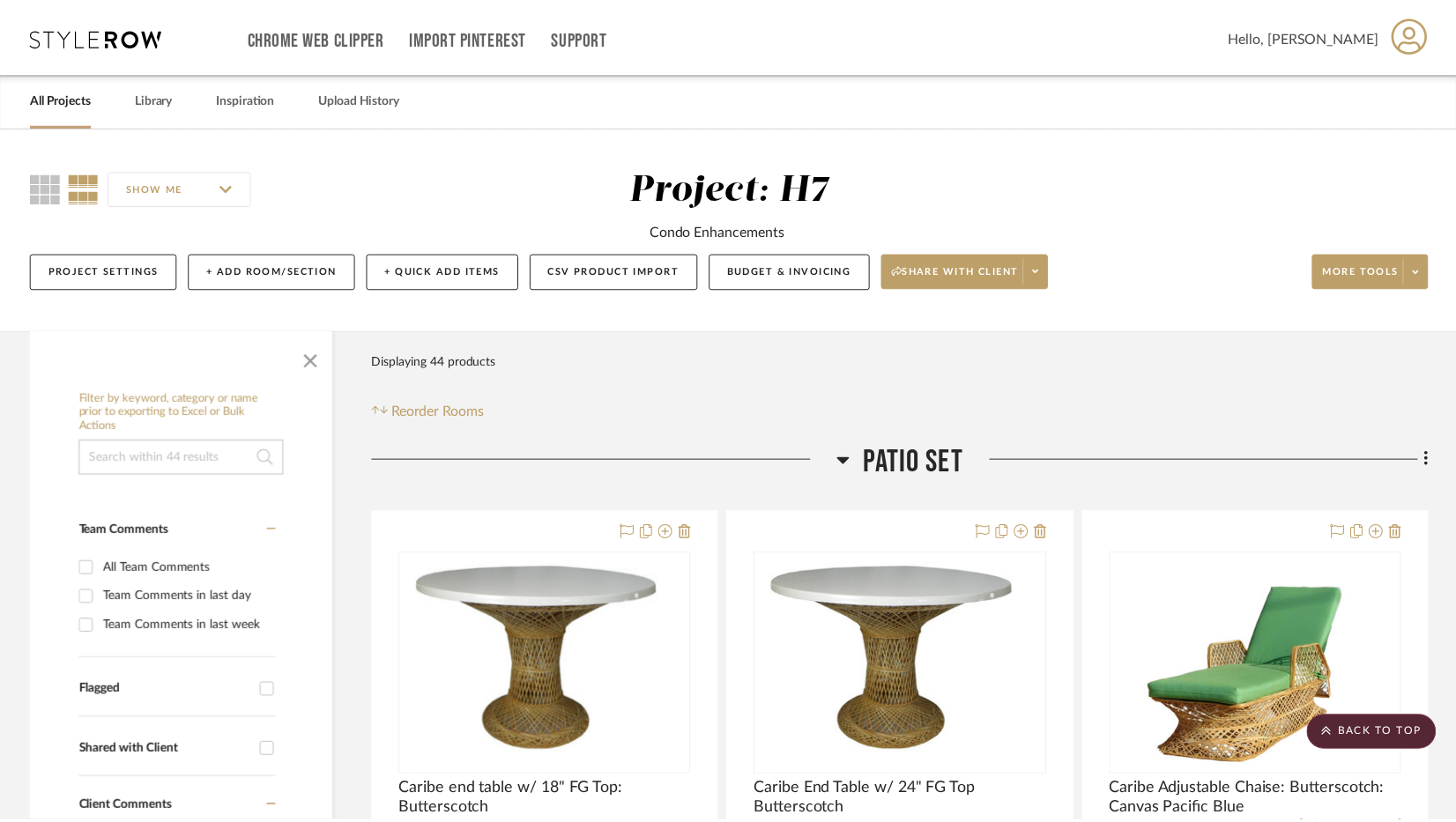
scroll to position [3526, 0]
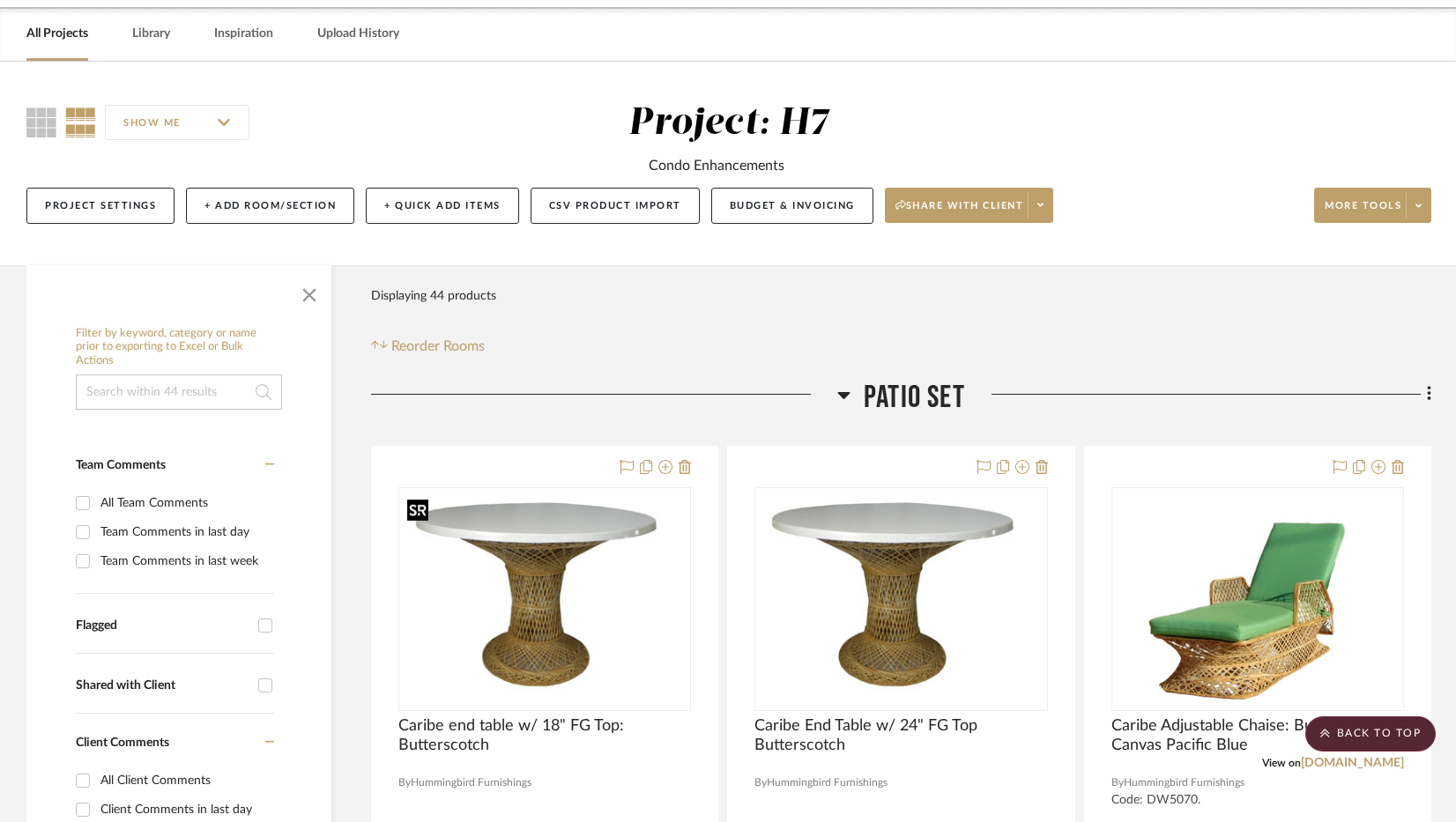
scroll to position [0, 0]
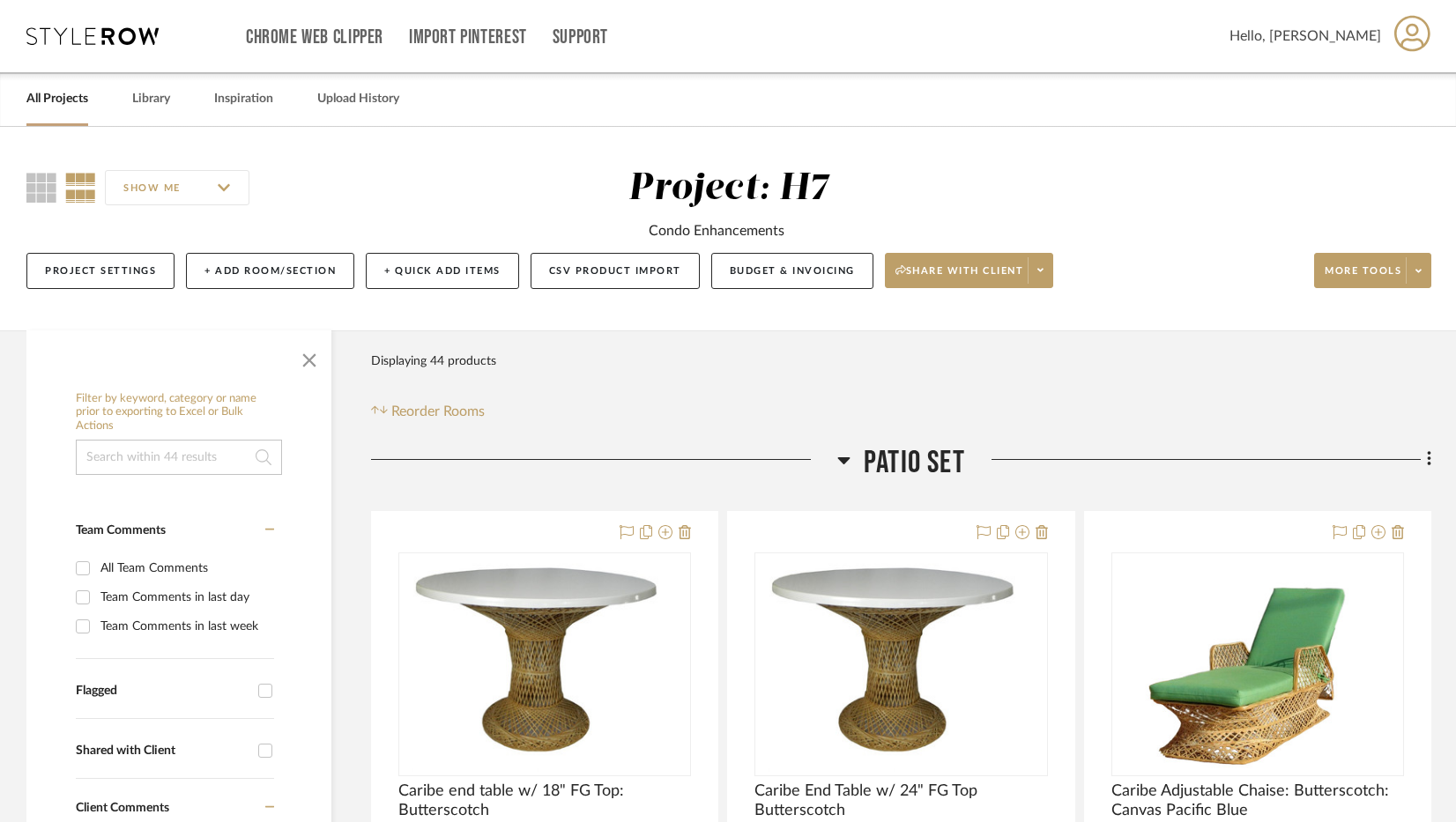
click at [111, 465] on input at bounding box center [179, 457] width 206 height 35
type input "loveseat"
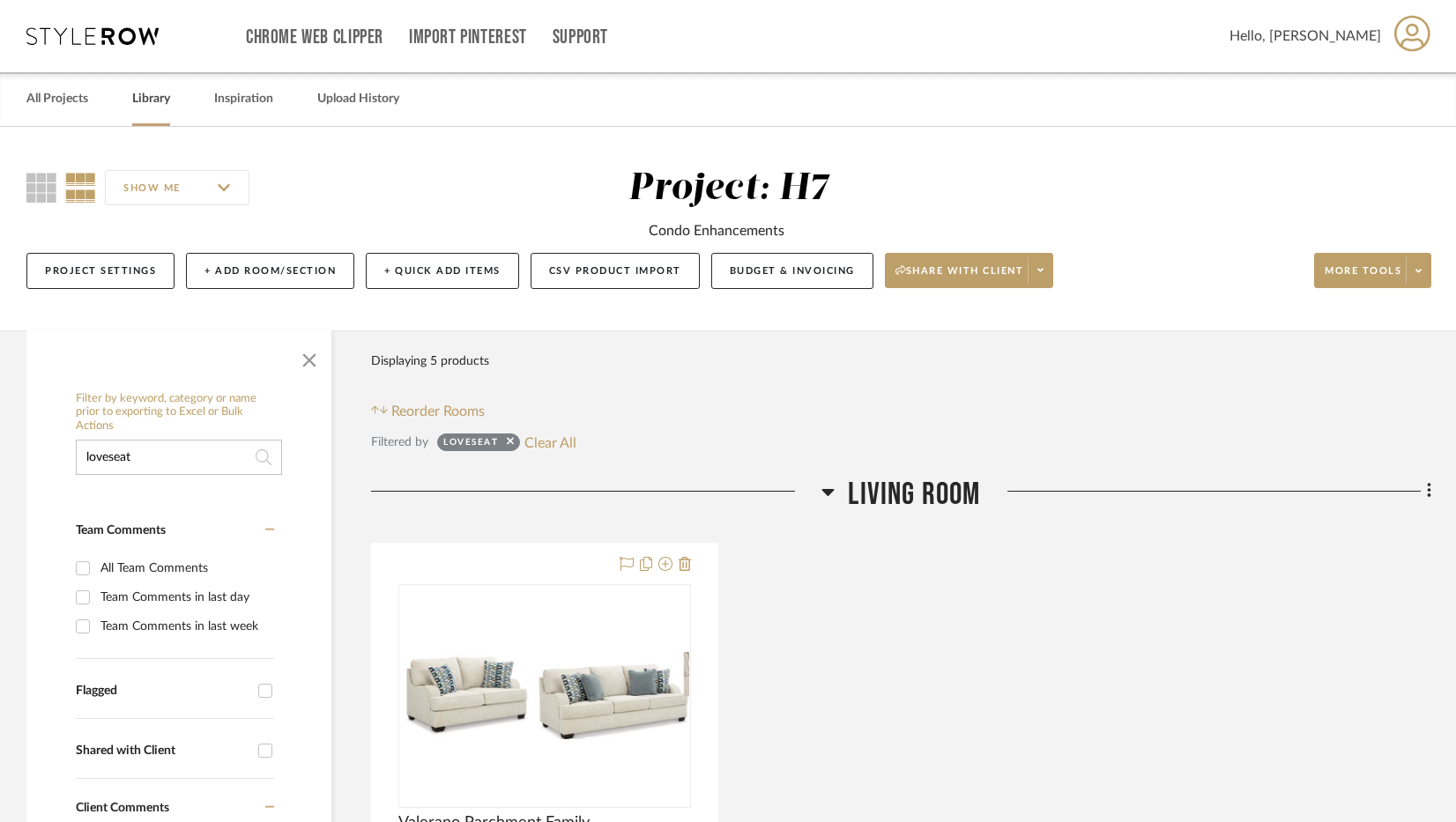
click at [149, 96] on link "Library" at bounding box center [151, 99] width 38 height 23
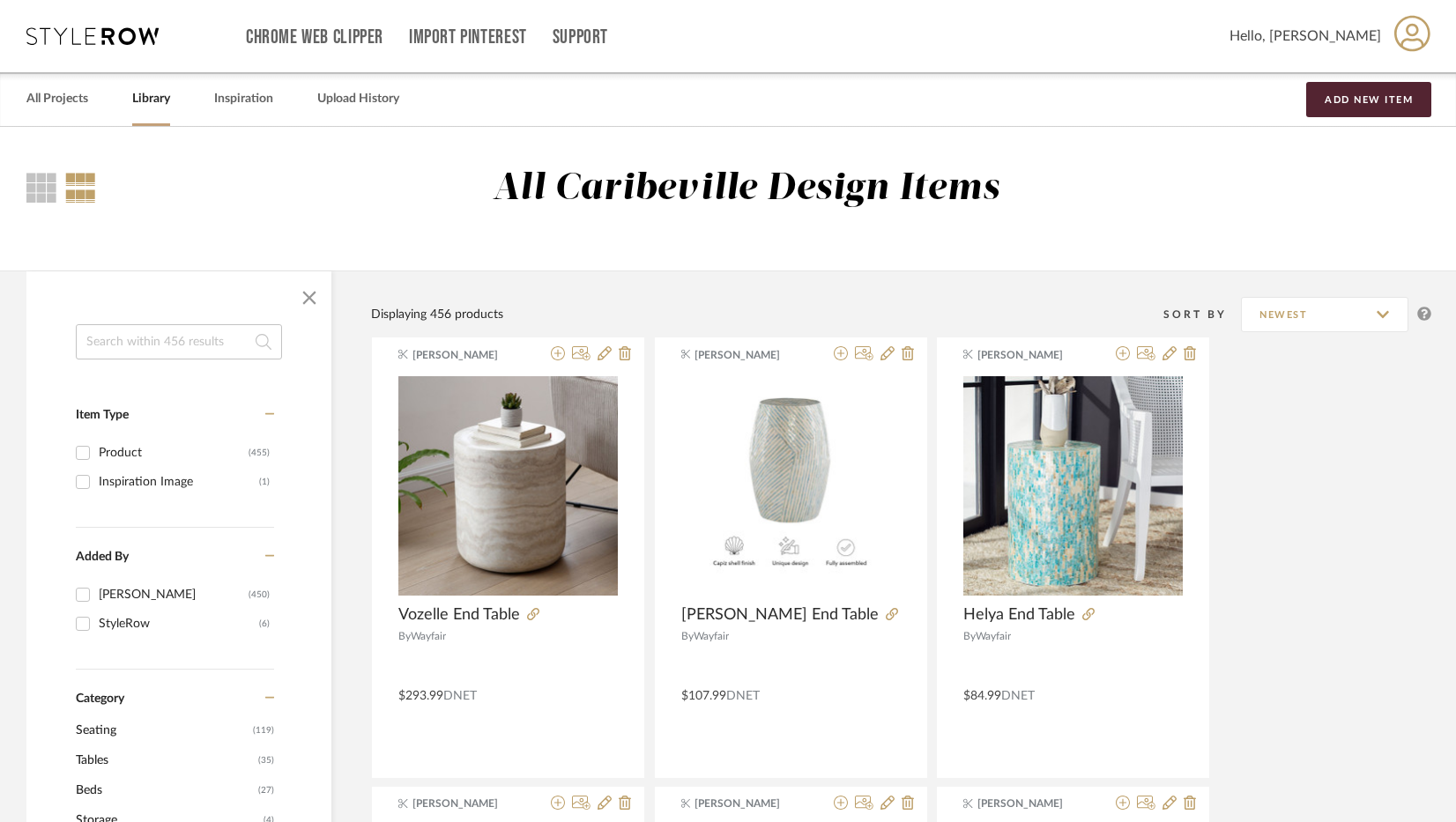
click at [217, 341] on input at bounding box center [179, 342] width 206 height 35
type input "loveseat"
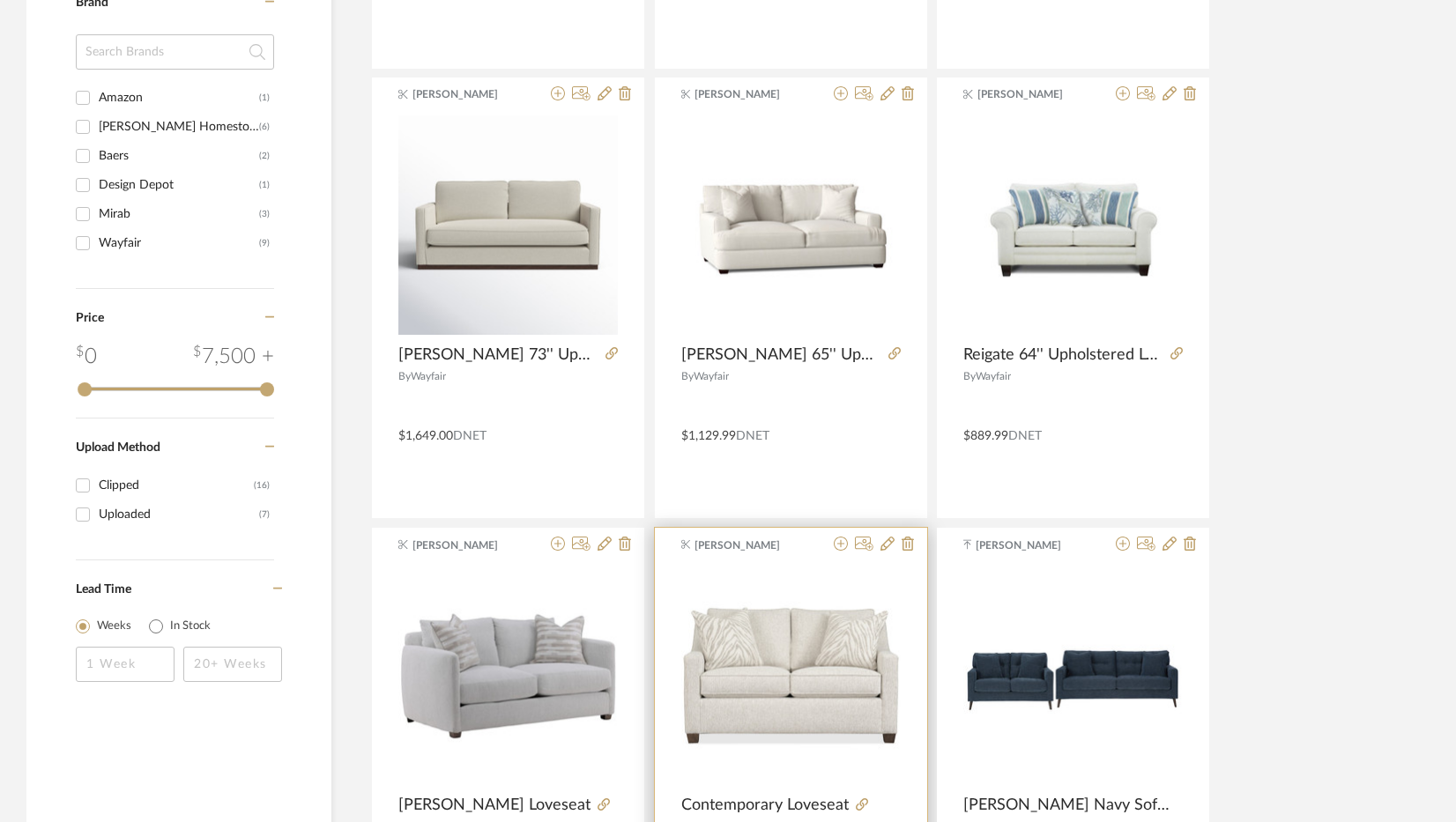
scroll to position [793, 0]
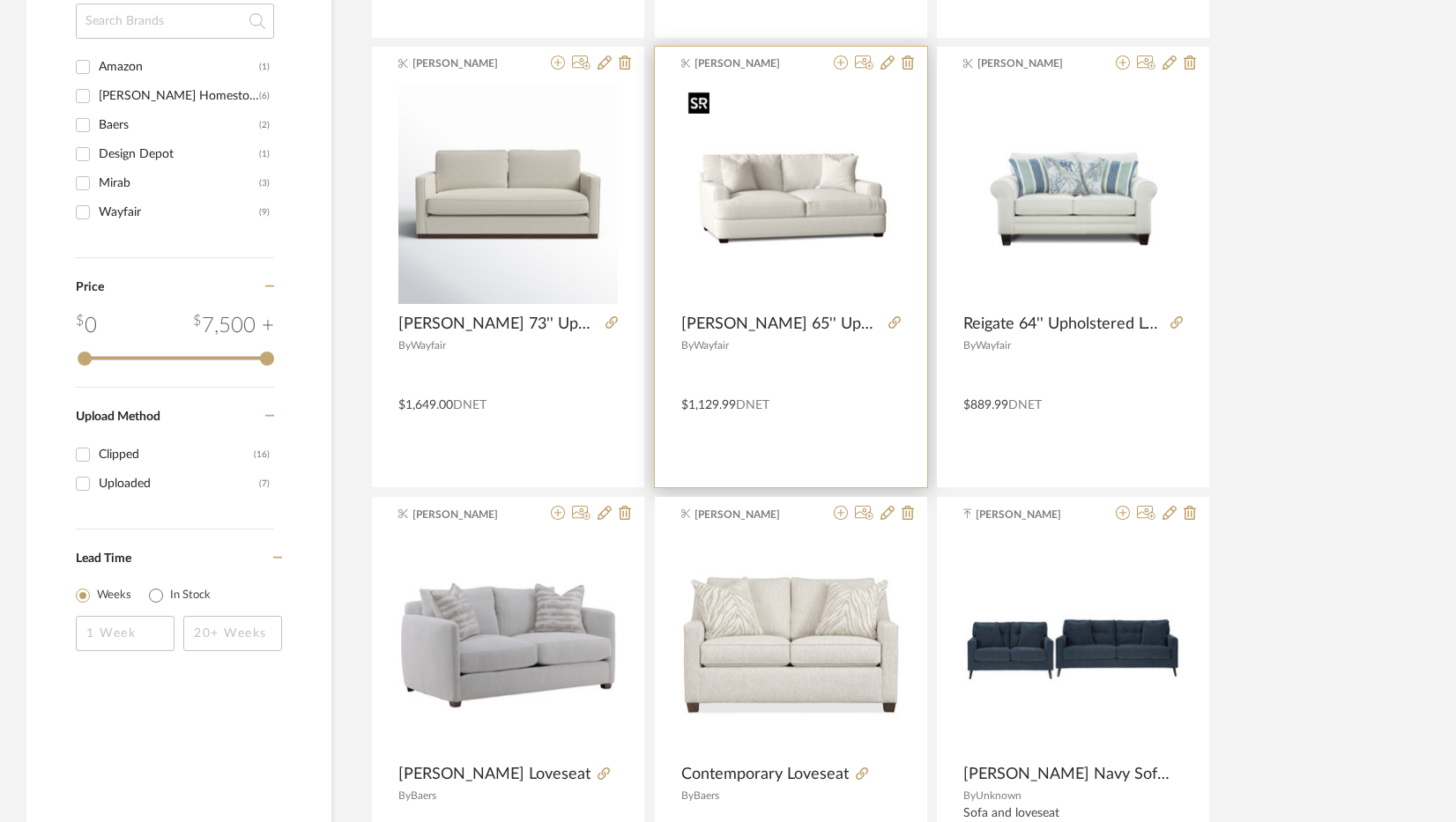
click at [751, 226] on img "0" at bounding box center [791, 194] width 219 height 219
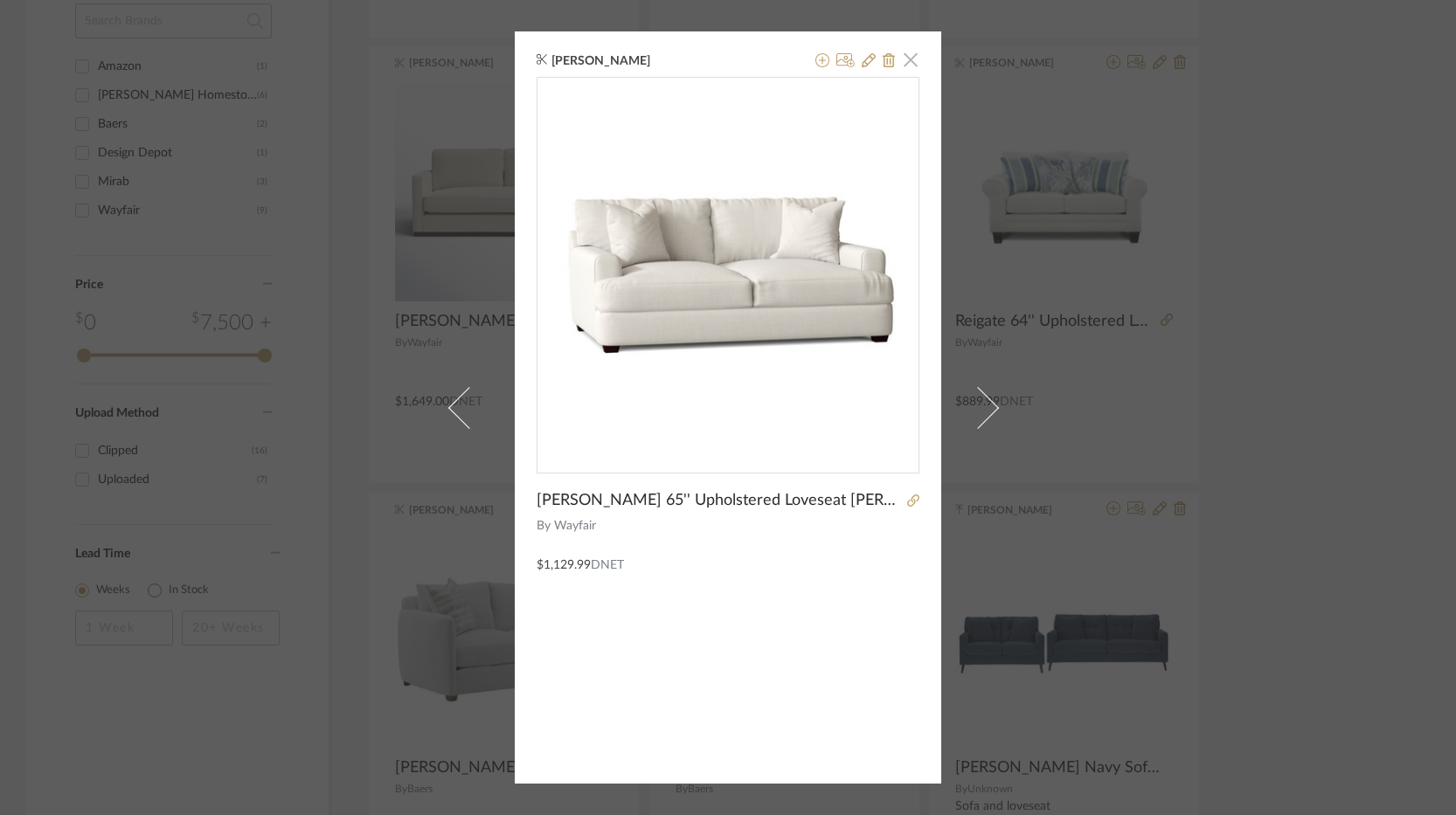
click at [910, 68] on span "button" at bounding box center [910, 59] width 35 height 35
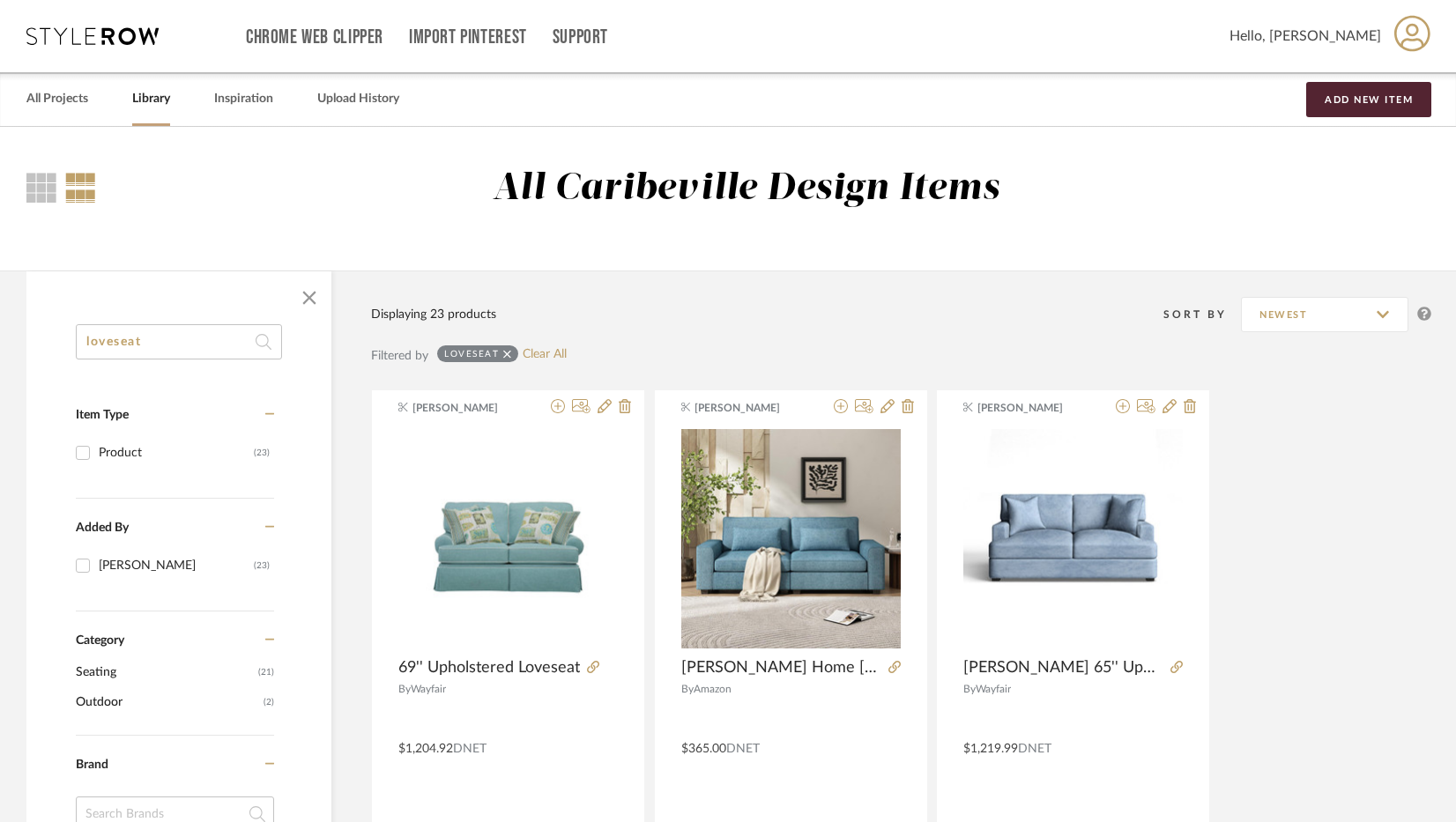
drag, startPoint x: 156, startPoint y: 345, endPoint x: -2, endPoint y: 334, distance: 158.4
click at [0, 334] on html "Chrome Web Clipper Import Pinterest Support All Projects Library Inspiration Up…" at bounding box center [728, 411] width 1456 height 822
type input "rug"
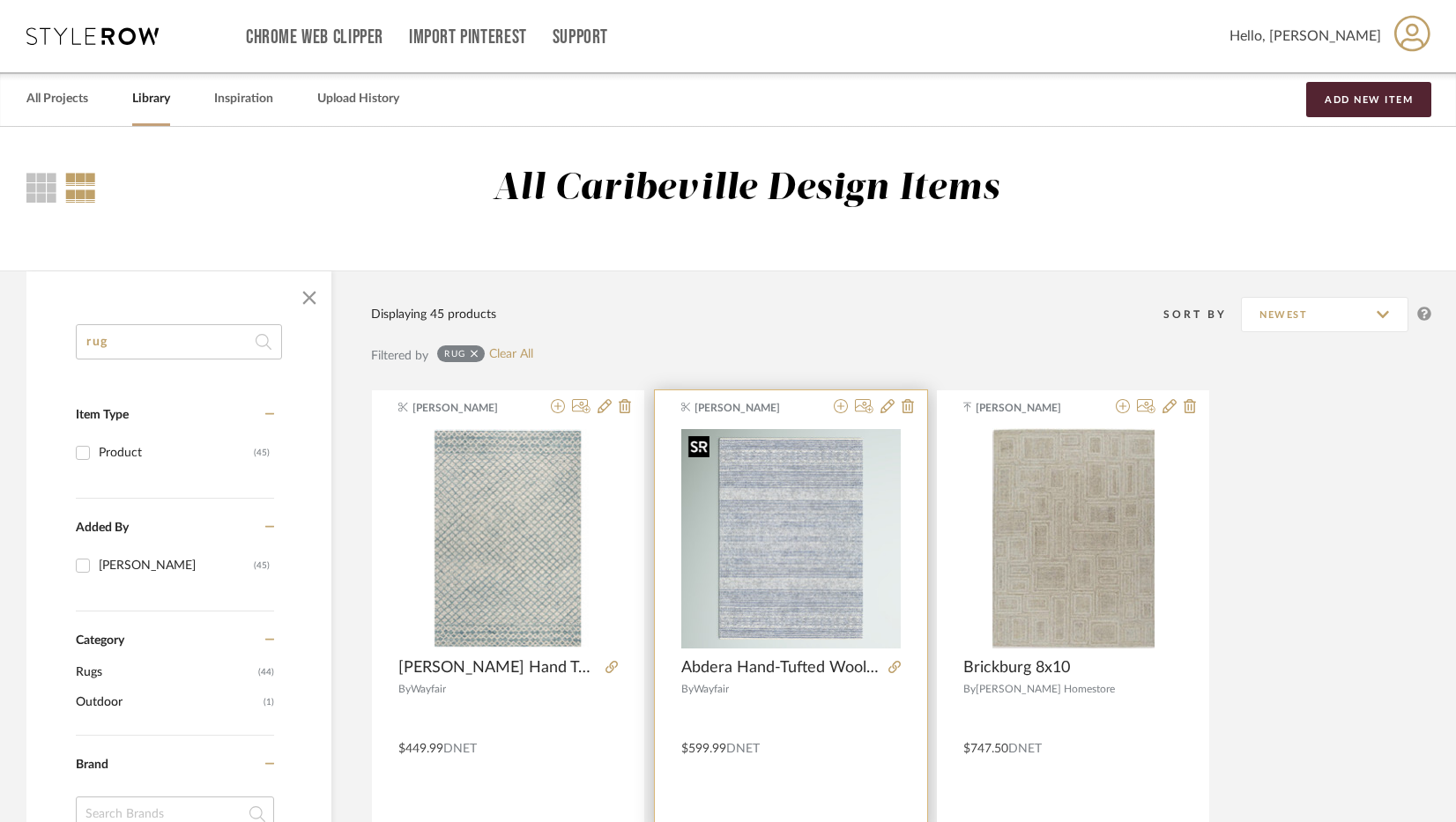
click at [802, 567] on img "0" at bounding box center [791, 538] width 219 height 219
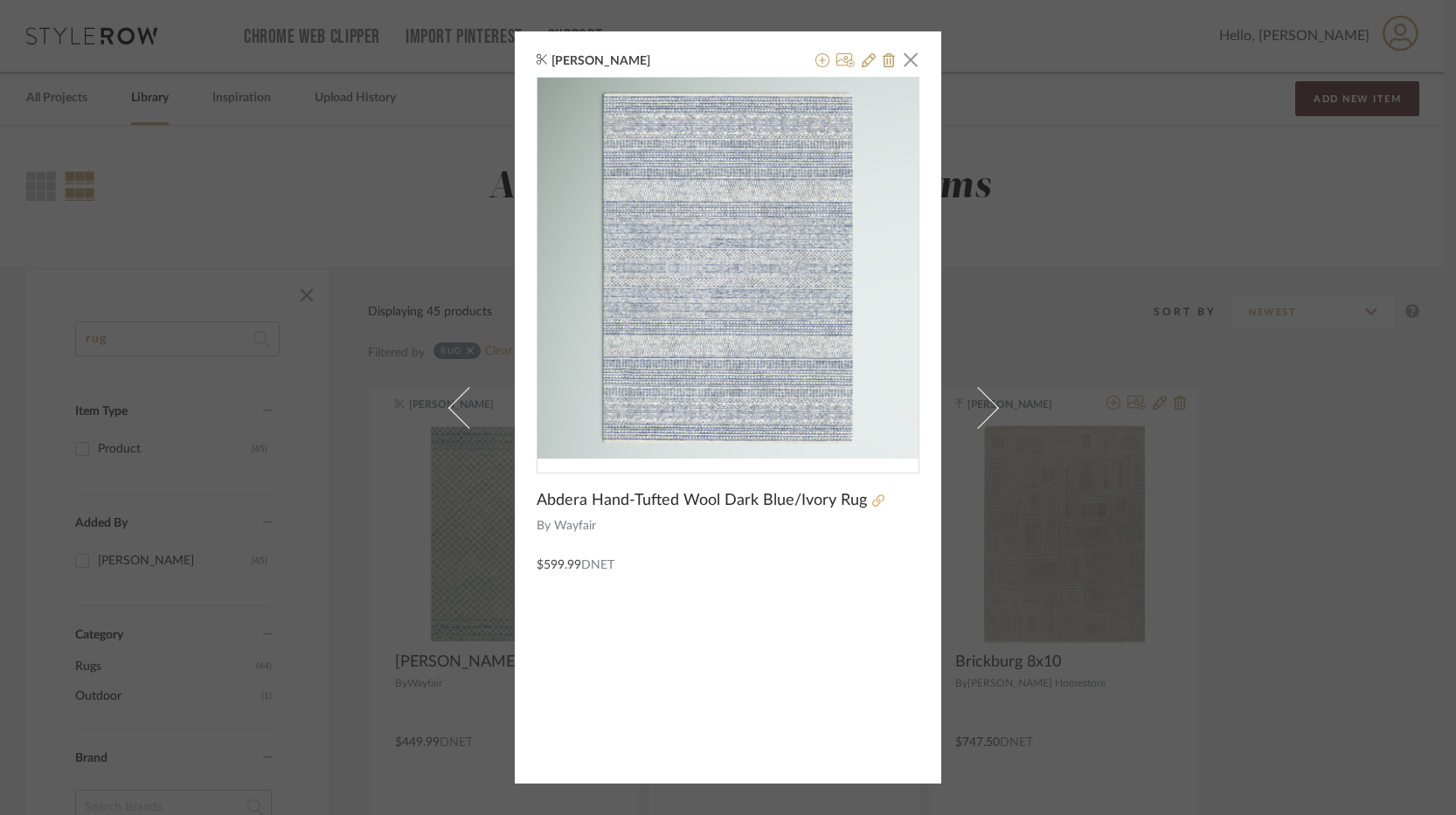
click at [872, 501] on icon at bounding box center [879, 500] width 13 height 13
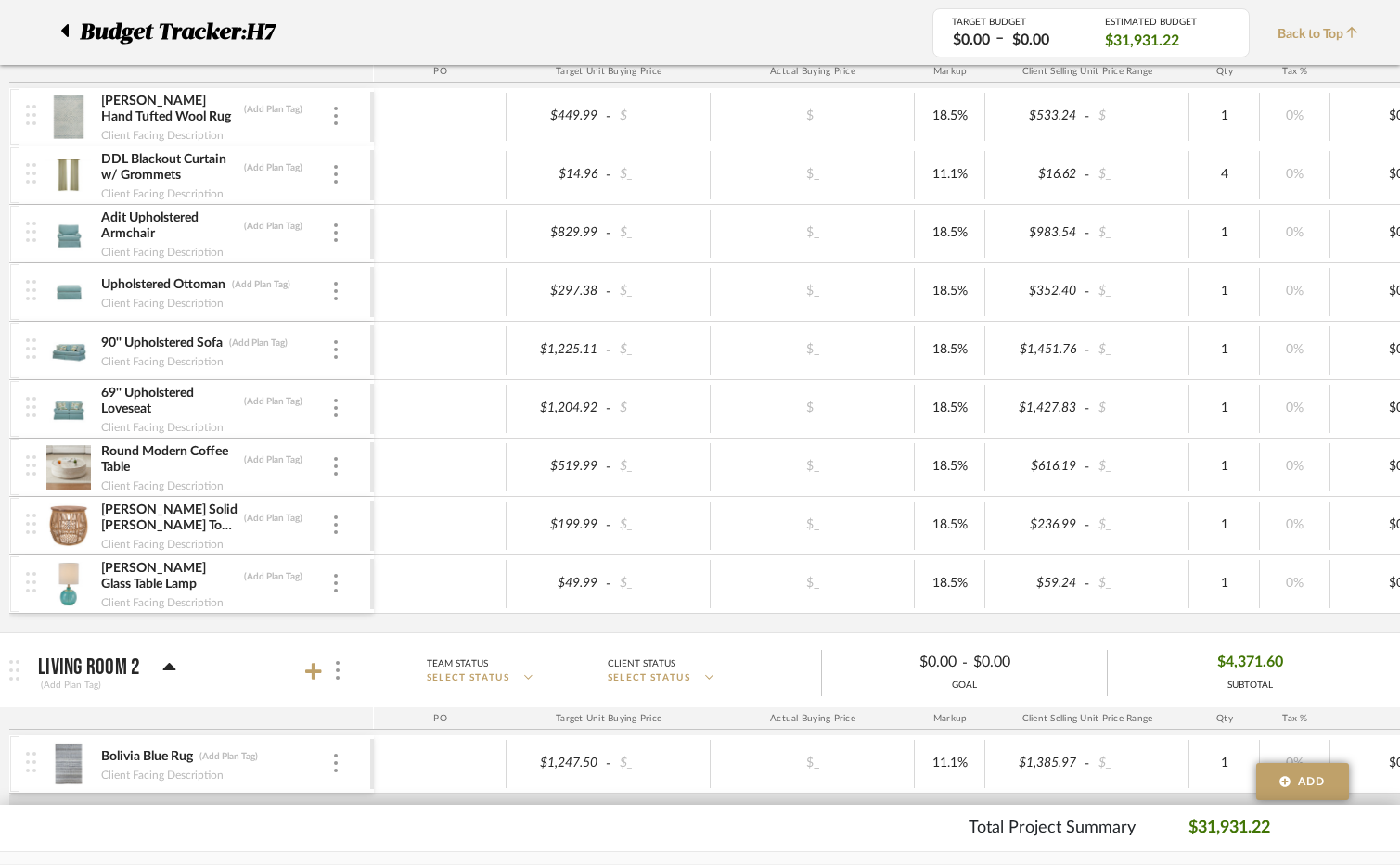
scroll to position [1021, 0]
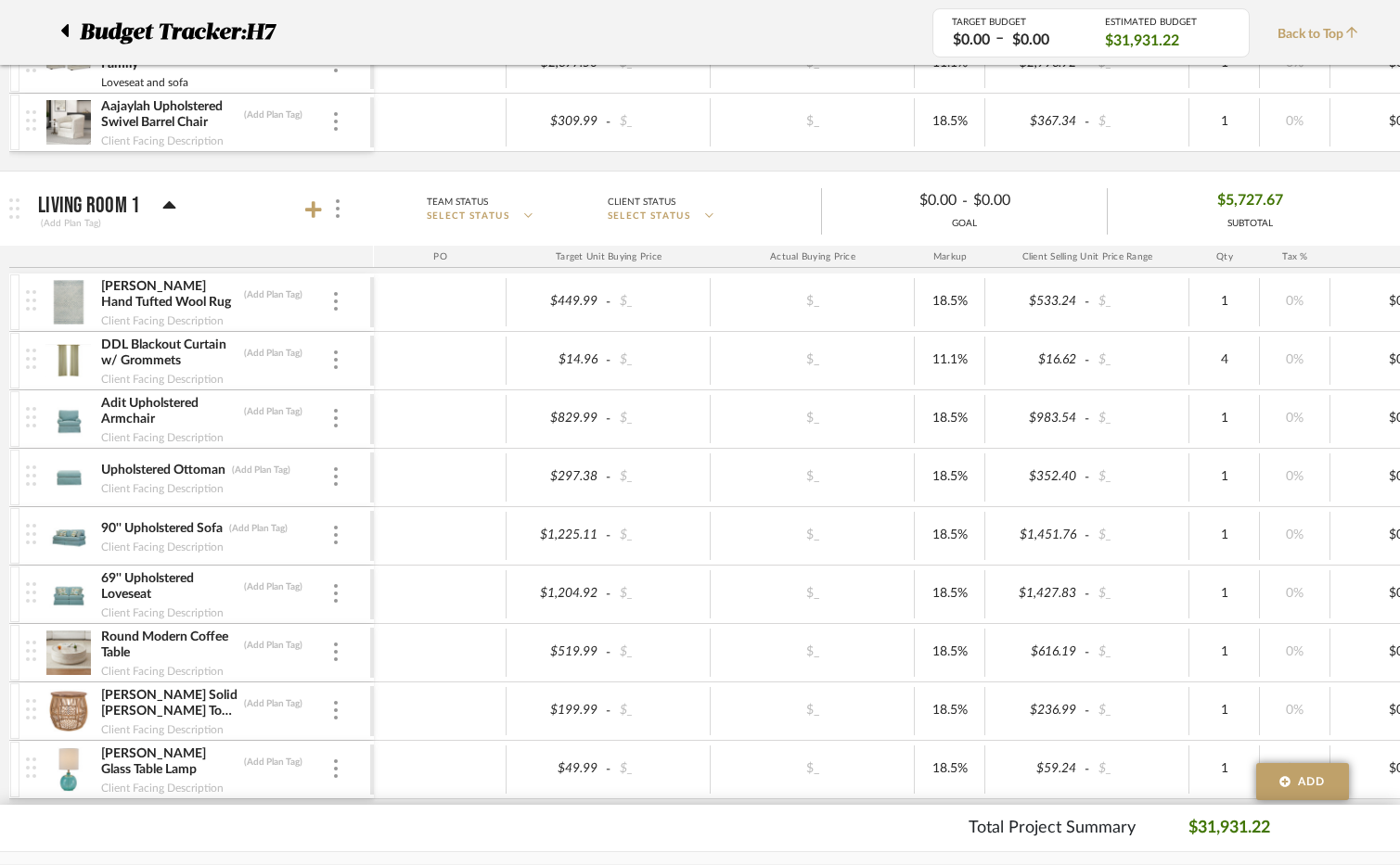
click at [330, 705] on div "Bechtold Solid Wood Top End Table (Add Plan Tag)" at bounding box center [215, 704] width 230 height 33
click at [332, 709] on div at bounding box center [336, 711] width 9 height 21
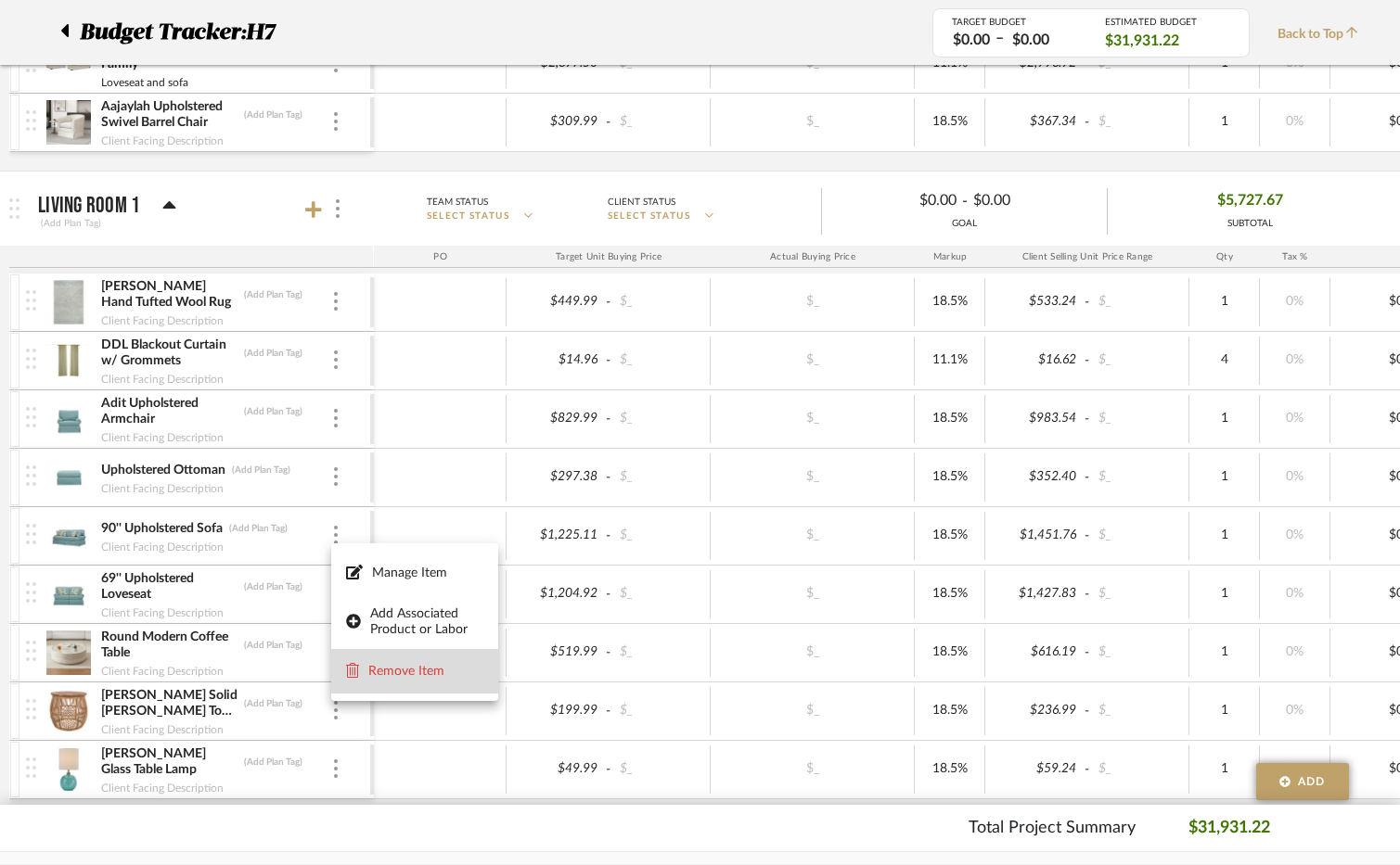
click at [393, 671] on span "Remove Item" at bounding box center [425, 672] width 115 height 16
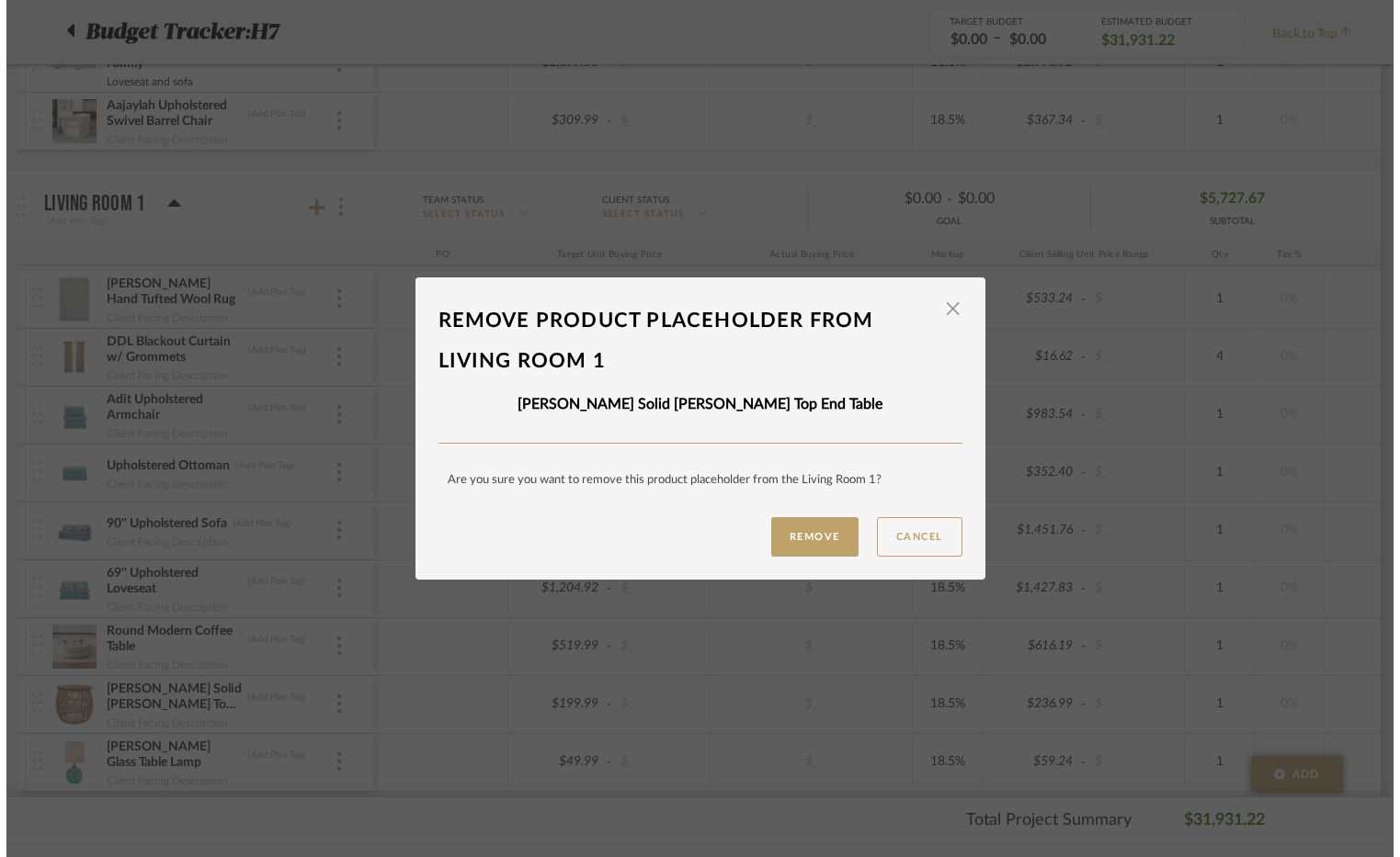
scroll to position [0, 0]
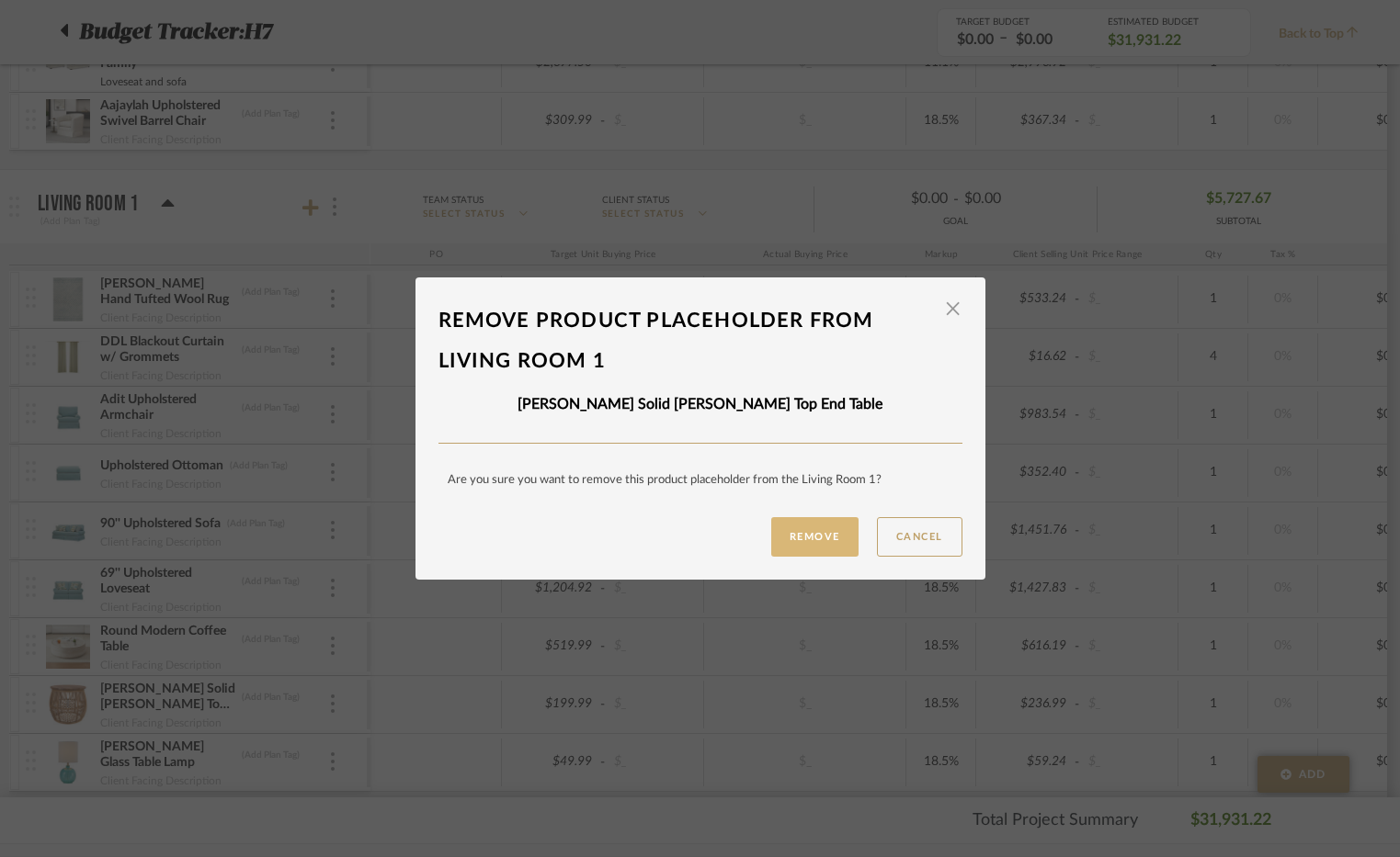
click at [808, 548] on button "Remove" at bounding box center [814, 538] width 87 height 39
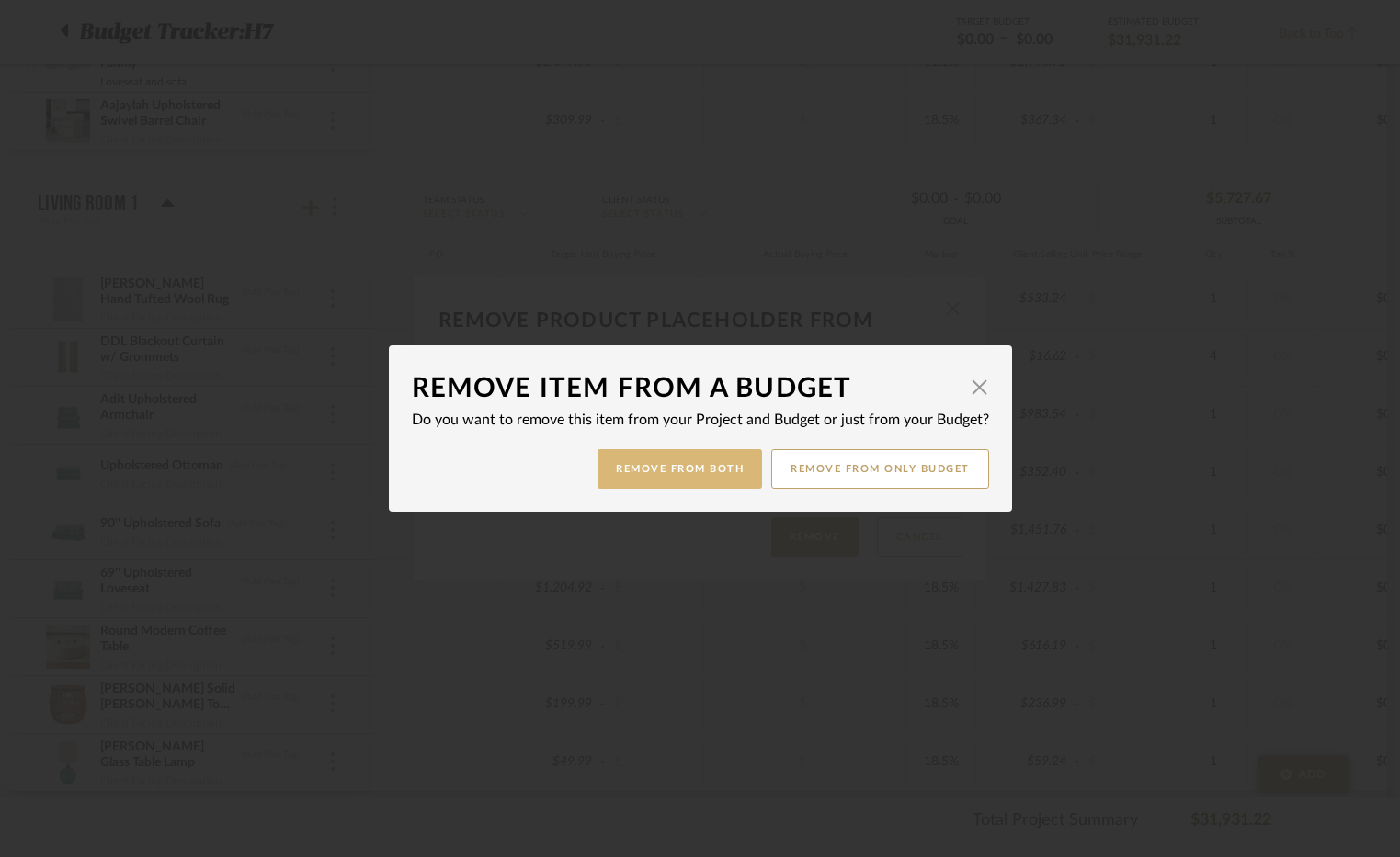
click at [702, 460] on button "Remove from Both" at bounding box center [680, 469] width 165 height 39
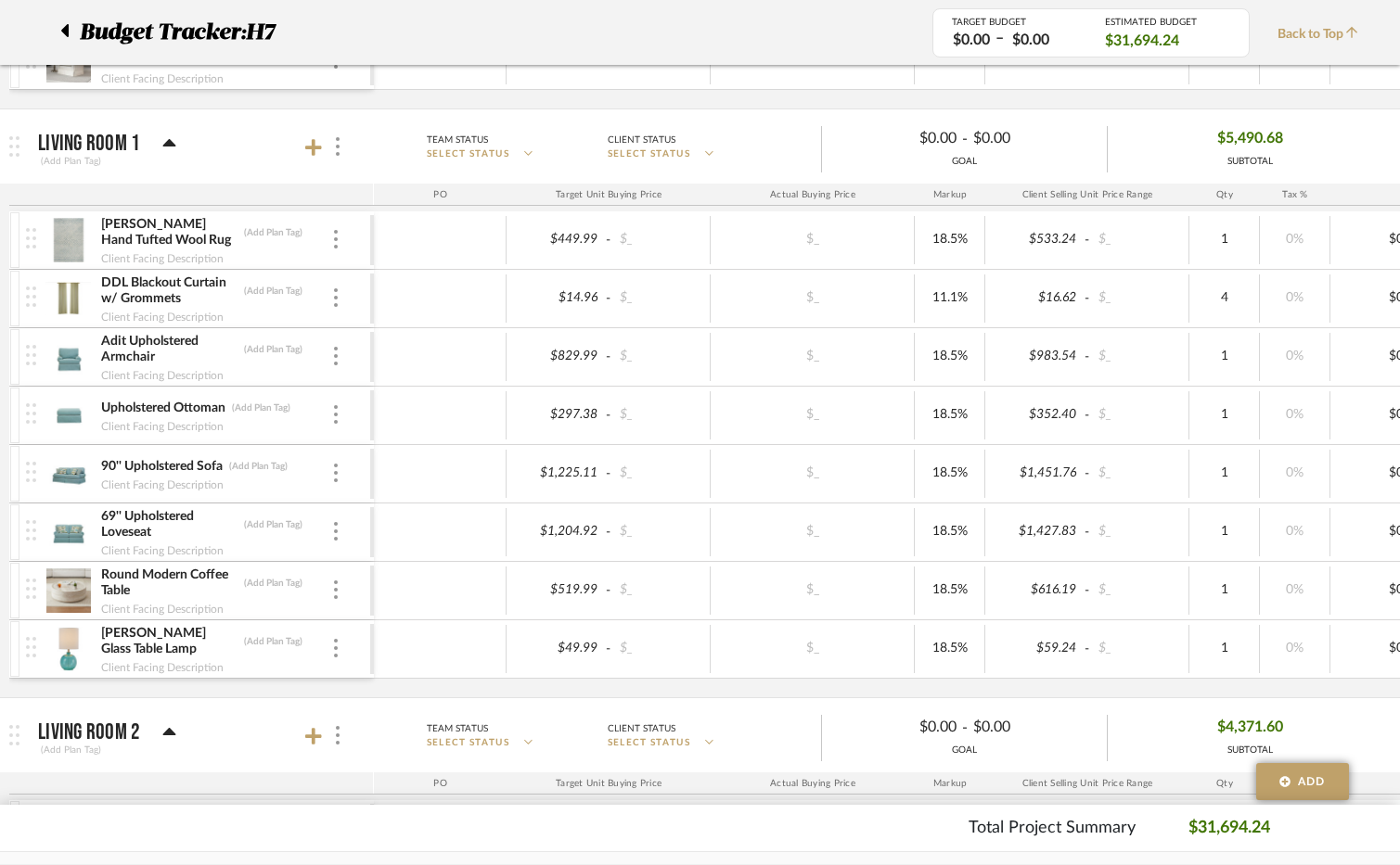
scroll to position [1113, 0]
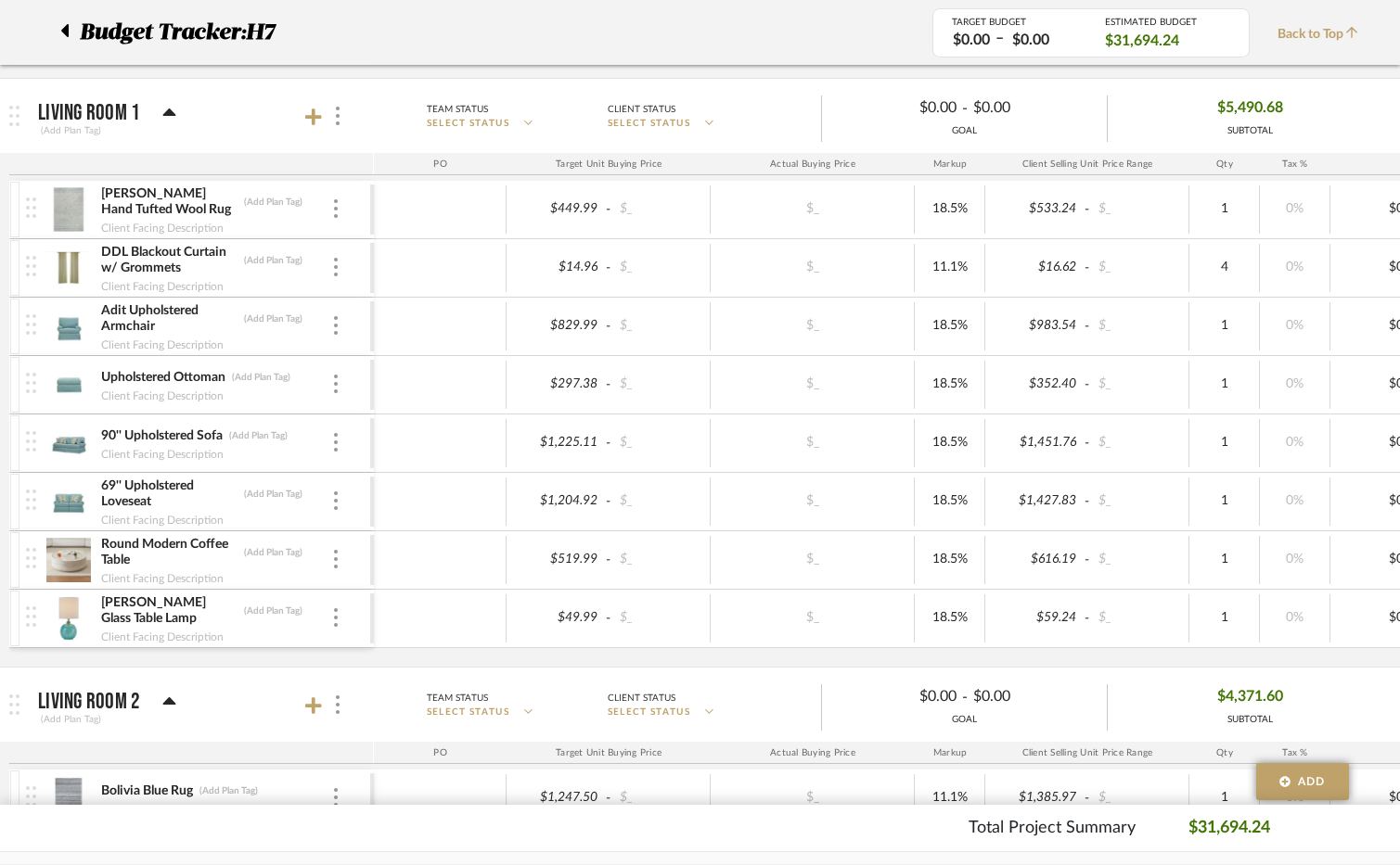
click at [312, 126] on div at bounding box center [325, 117] width 41 height 25
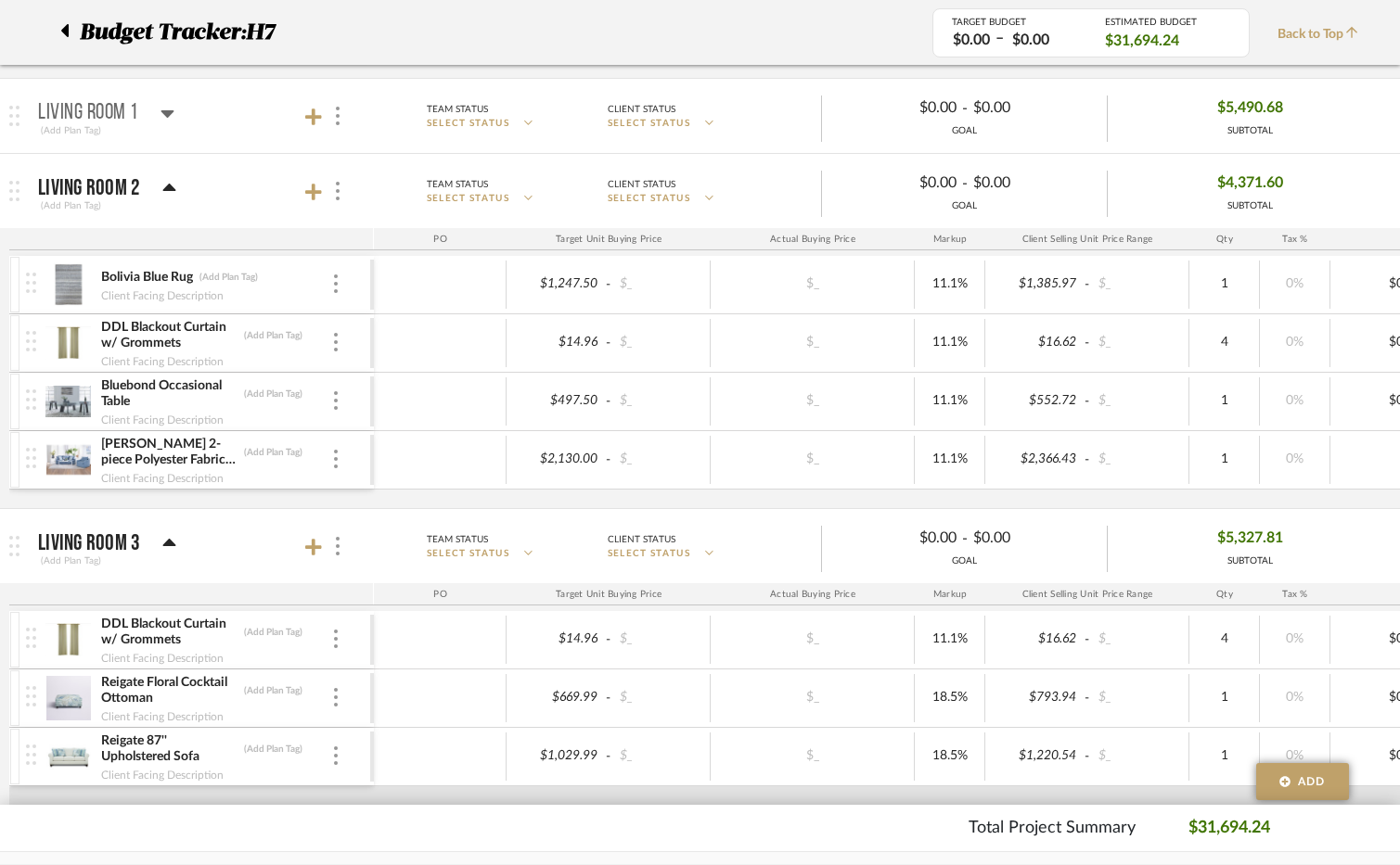
click at [312, 126] on div at bounding box center [325, 117] width 41 height 25
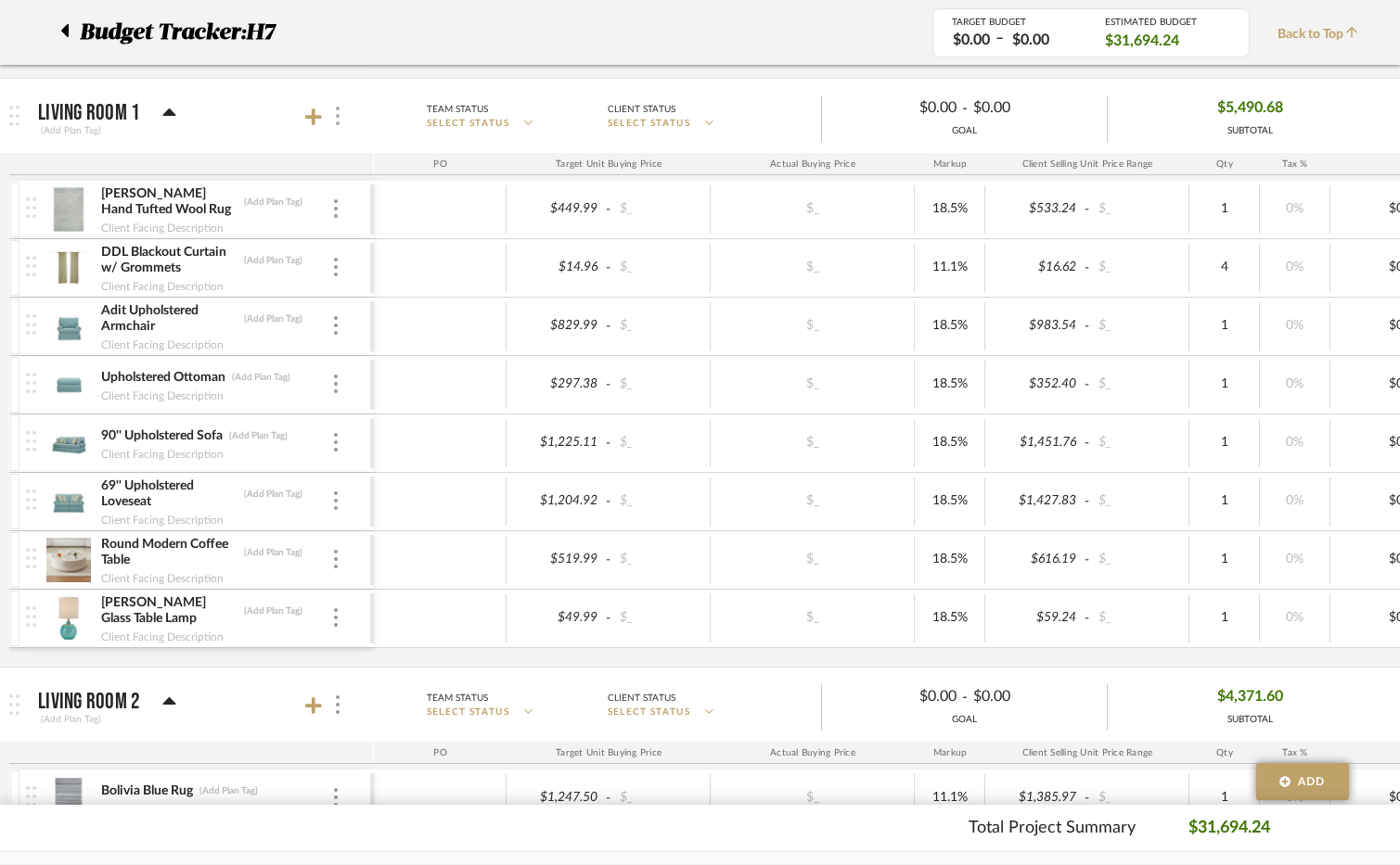
click at [335, 125] on div at bounding box center [336, 117] width 20 height 25
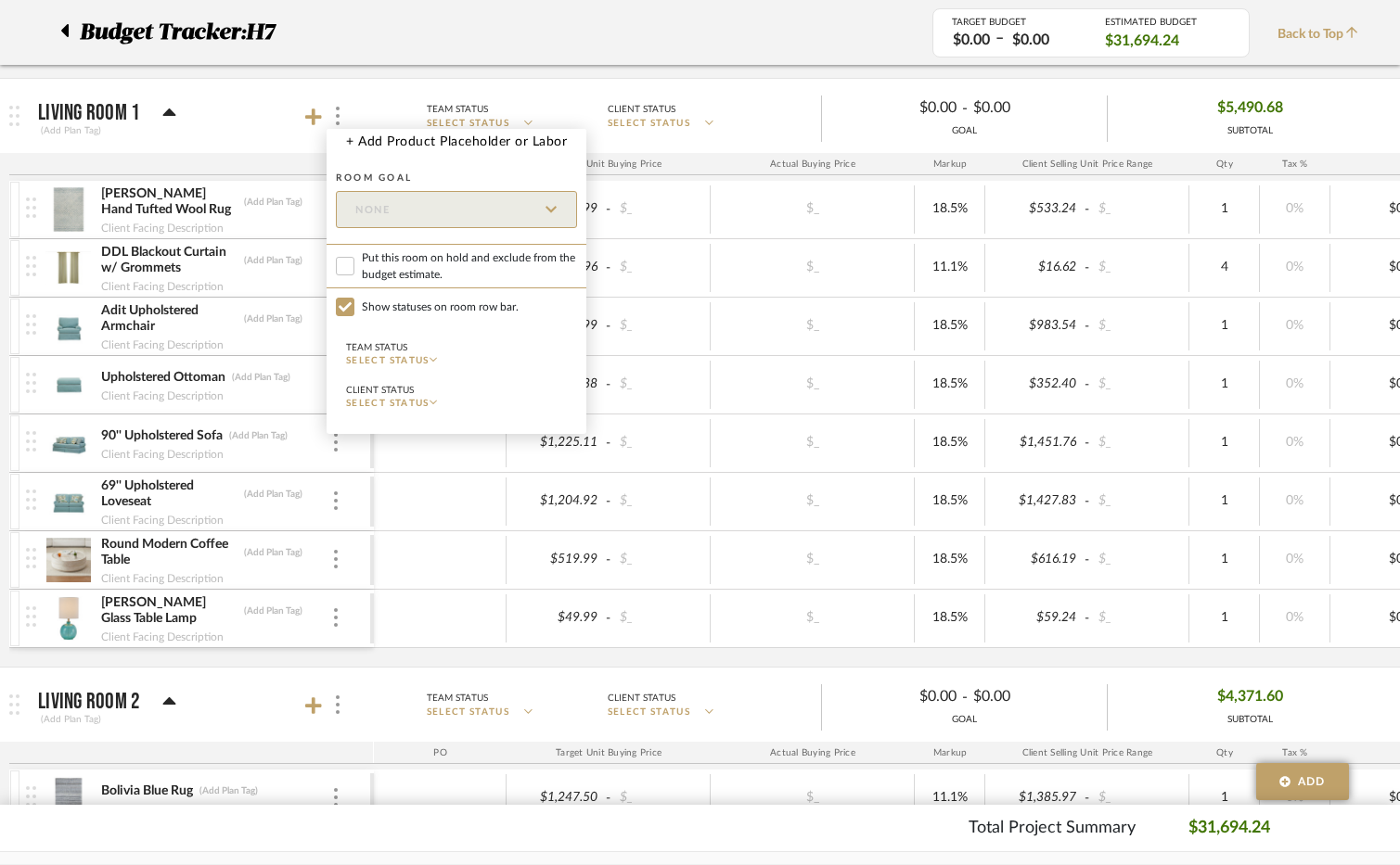
click at [319, 116] on div at bounding box center [700, 432] width 1400 height 865
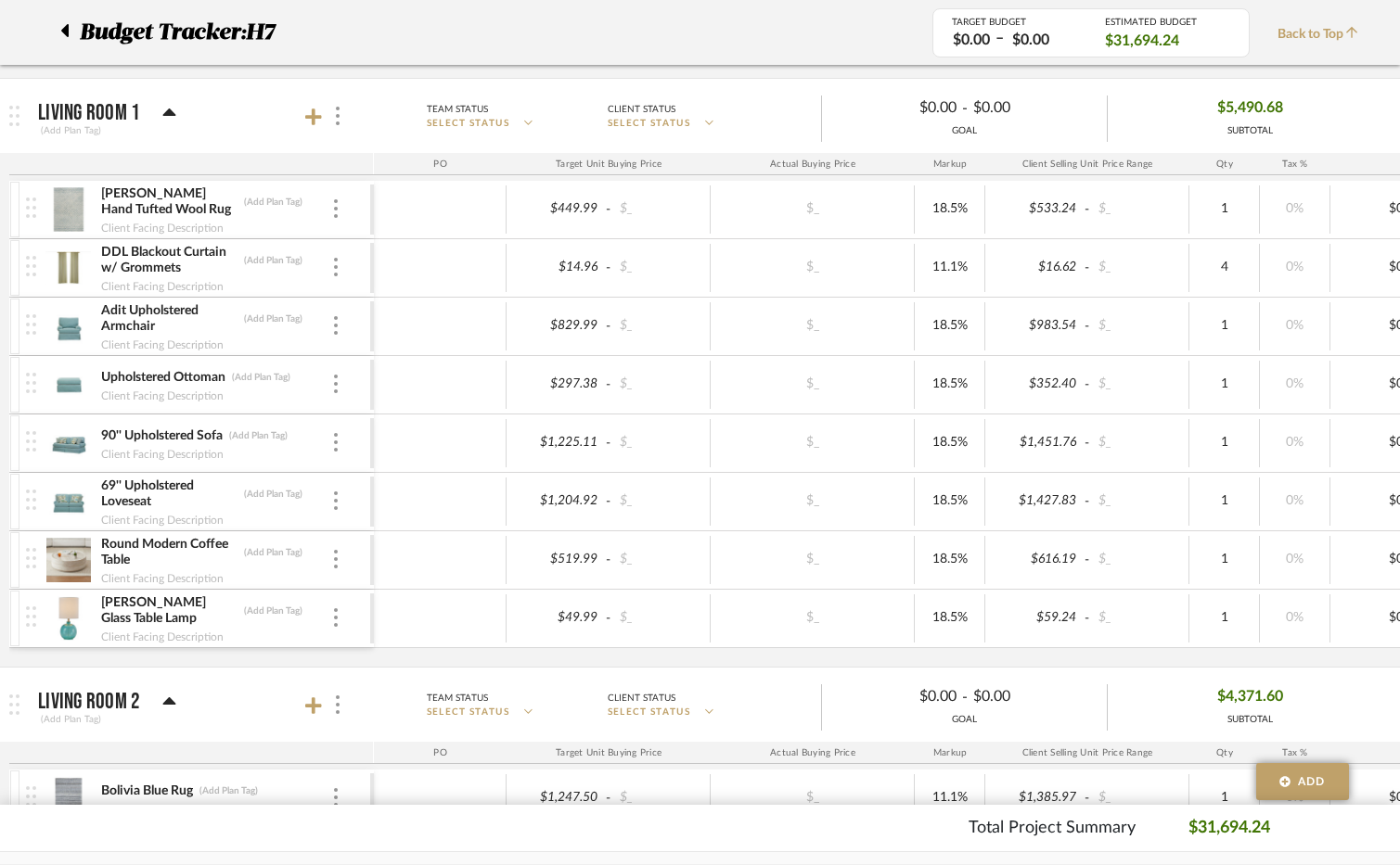
click at [319, 116] on icon at bounding box center [314, 117] width 17 height 17
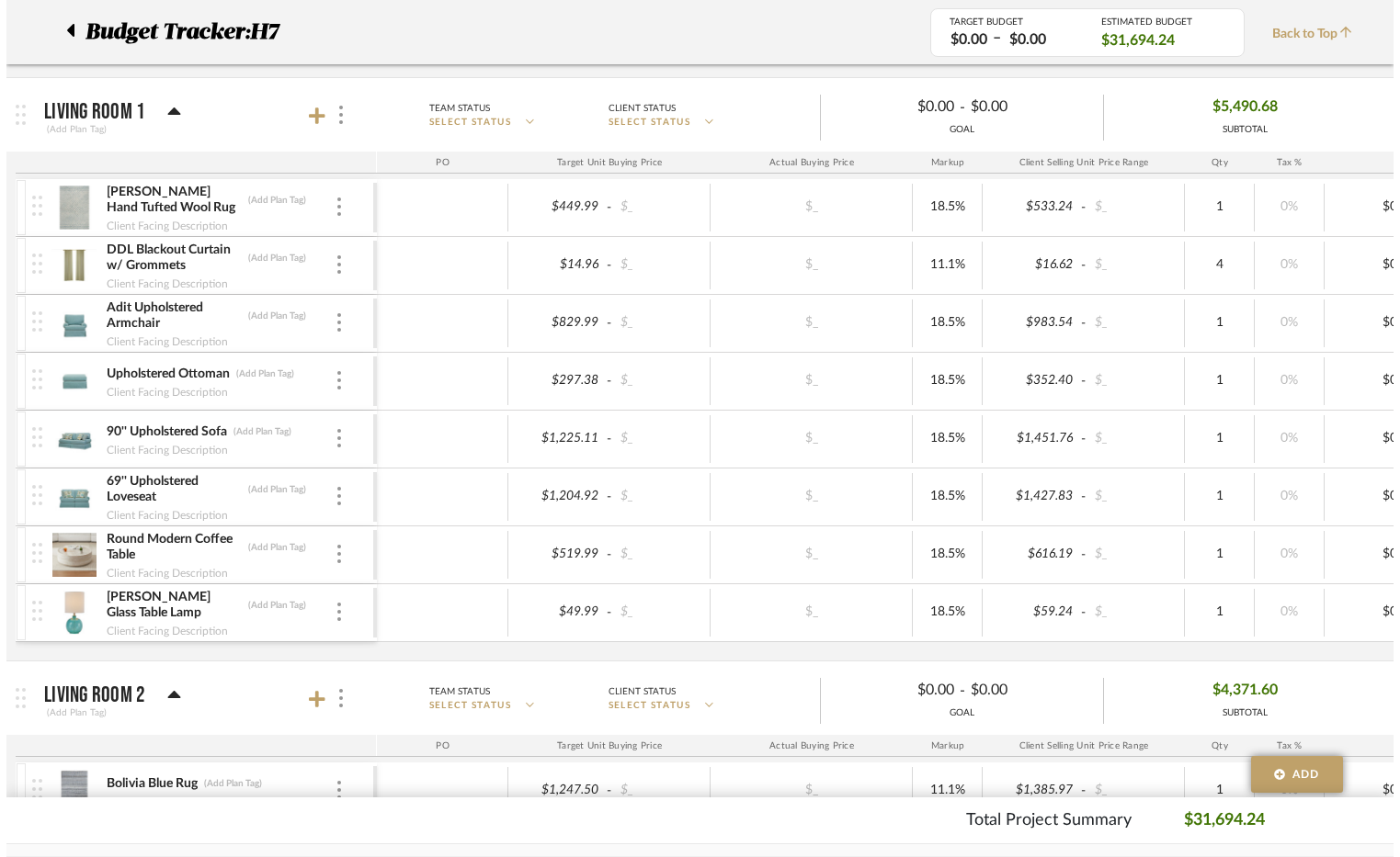
scroll to position [0, 0]
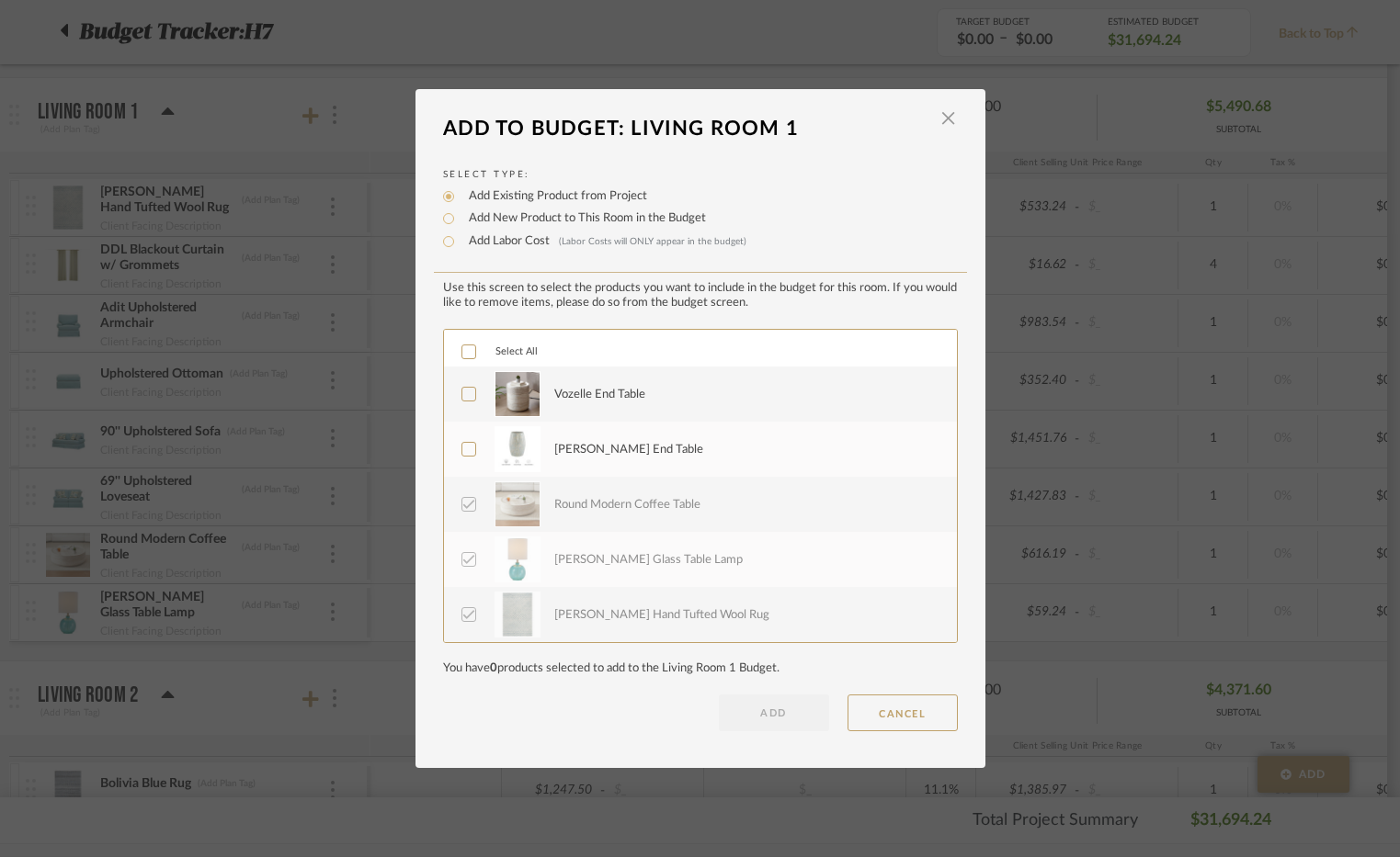
click at [669, 393] on div "Vozelle End Table" at bounding box center [746, 394] width 382 height 46
click at [777, 701] on button "ADD" at bounding box center [774, 712] width 110 height 37
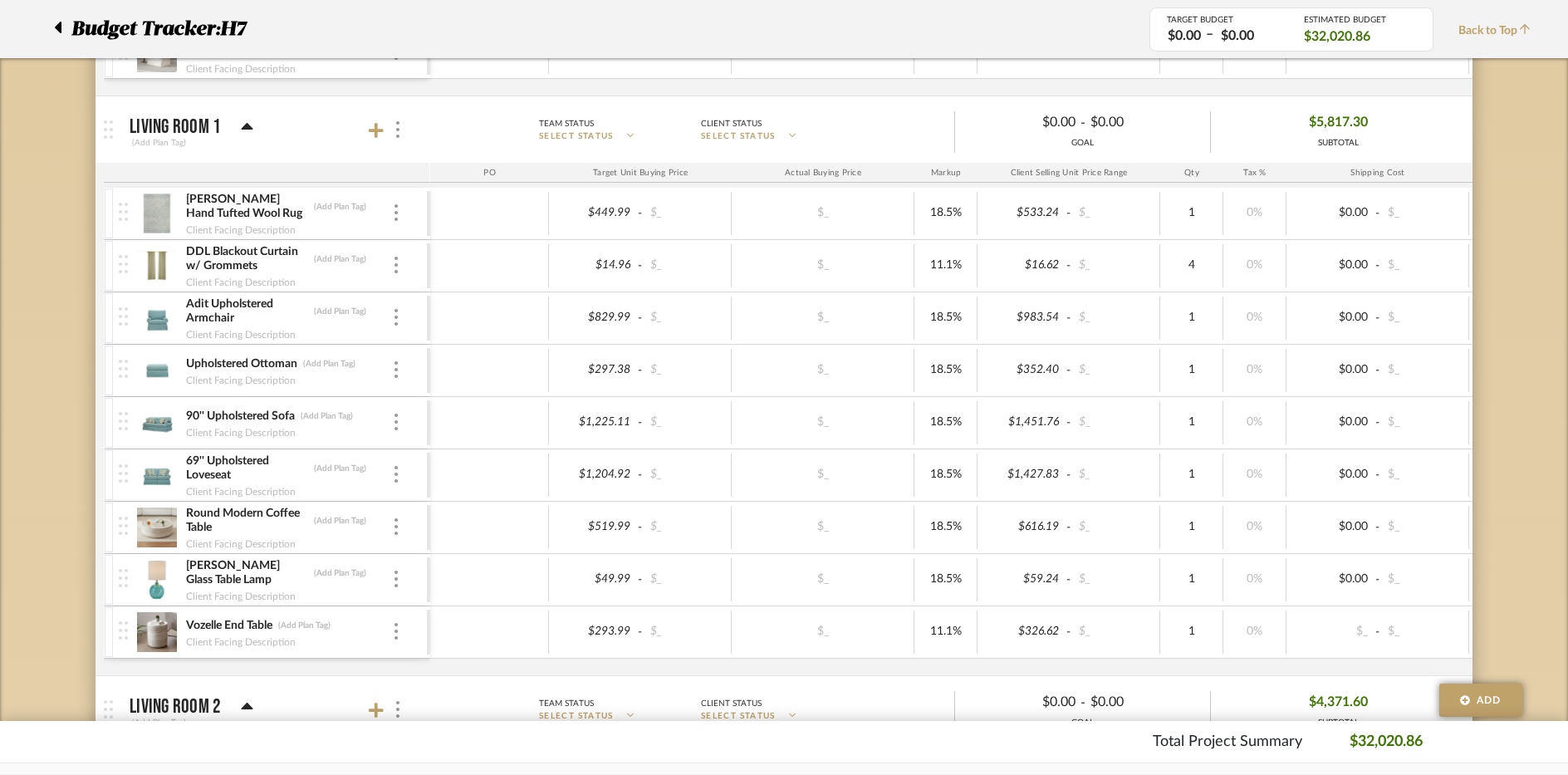
scroll to position [997, 0]
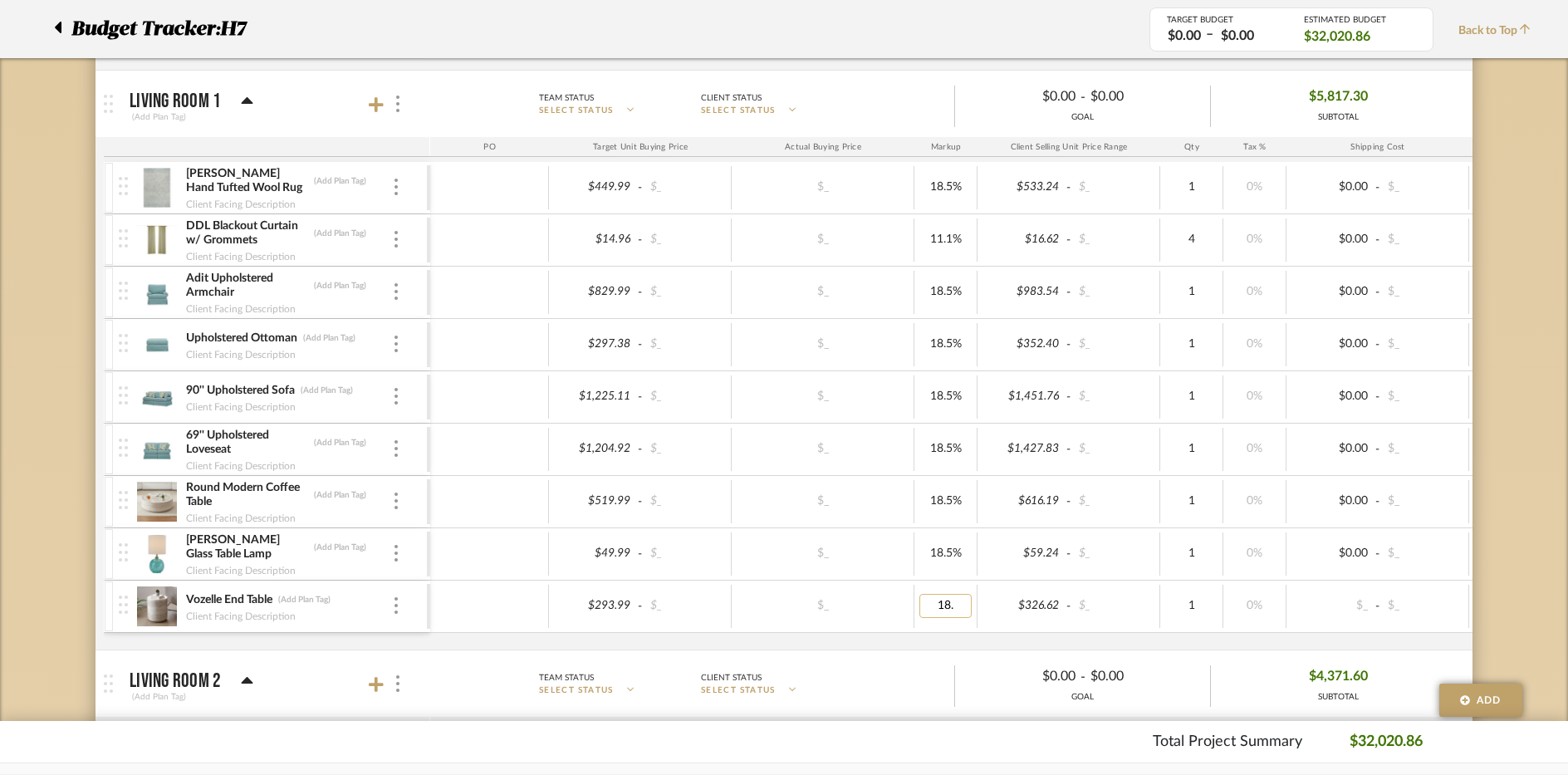
type input "18.5"
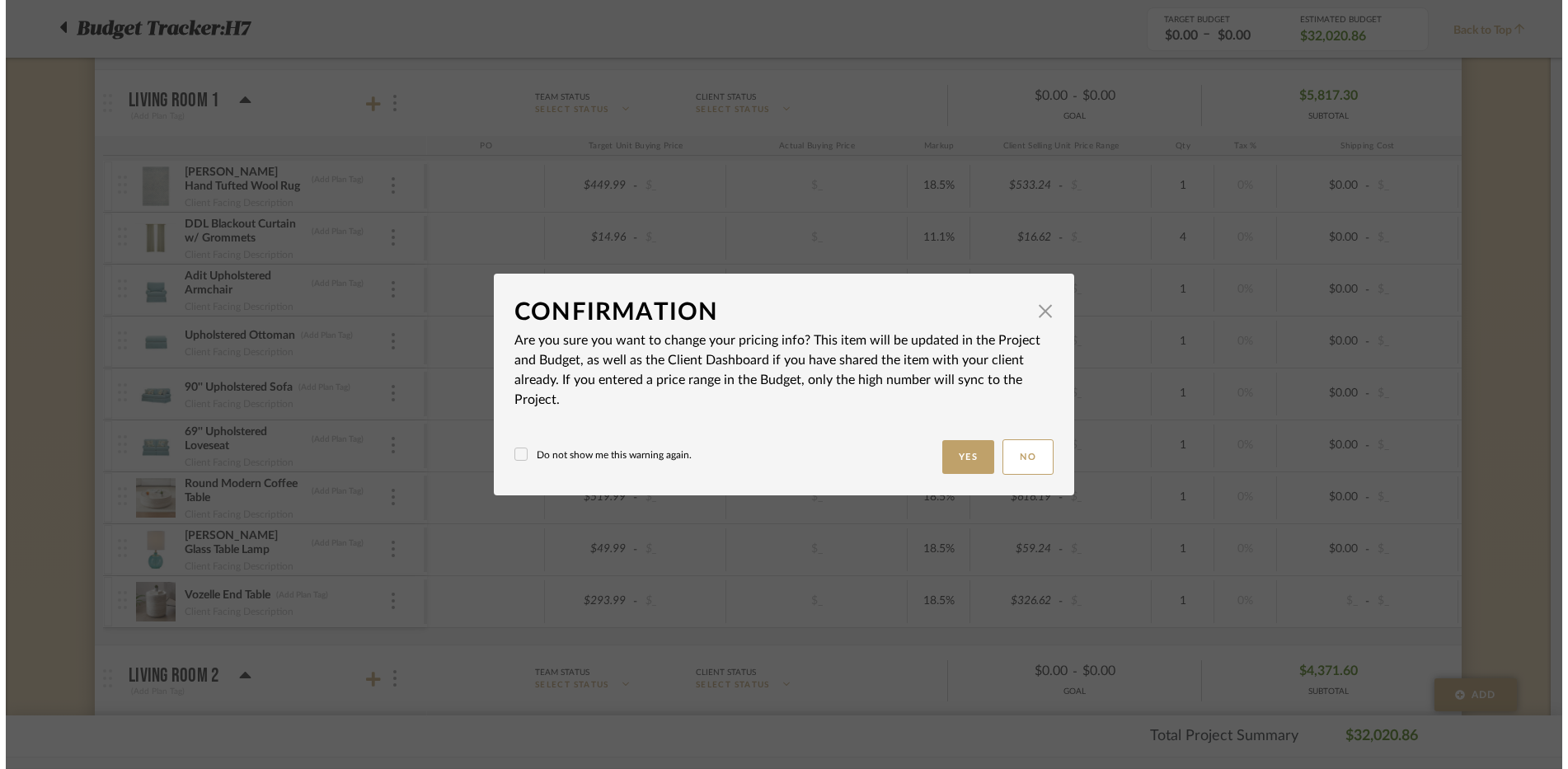
scroll to position [0, 0]
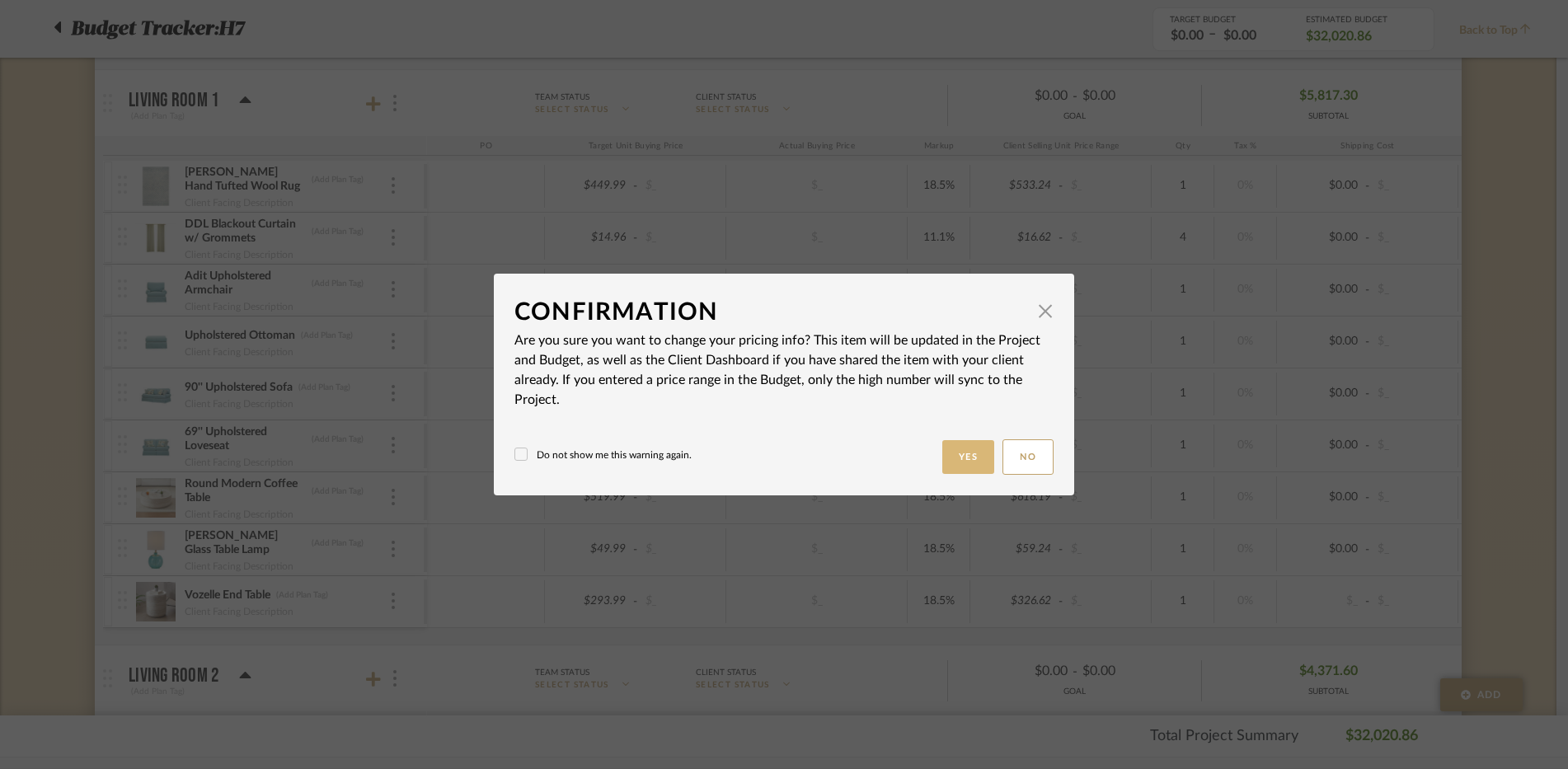
click at [953, 453] on button "Yes" at bounding box center [969, 457] width 53 height 34
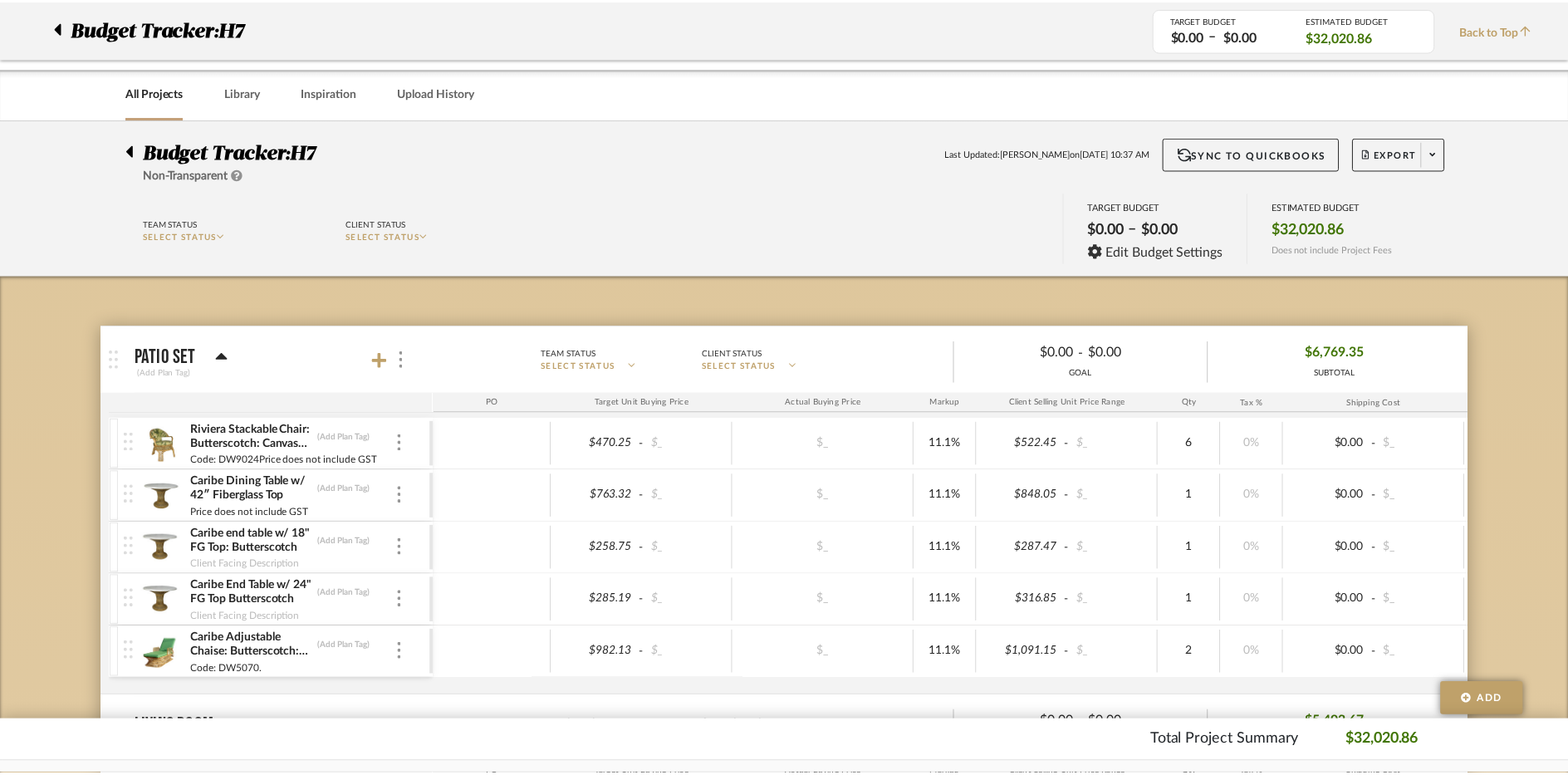
scroll to position [997, 0]
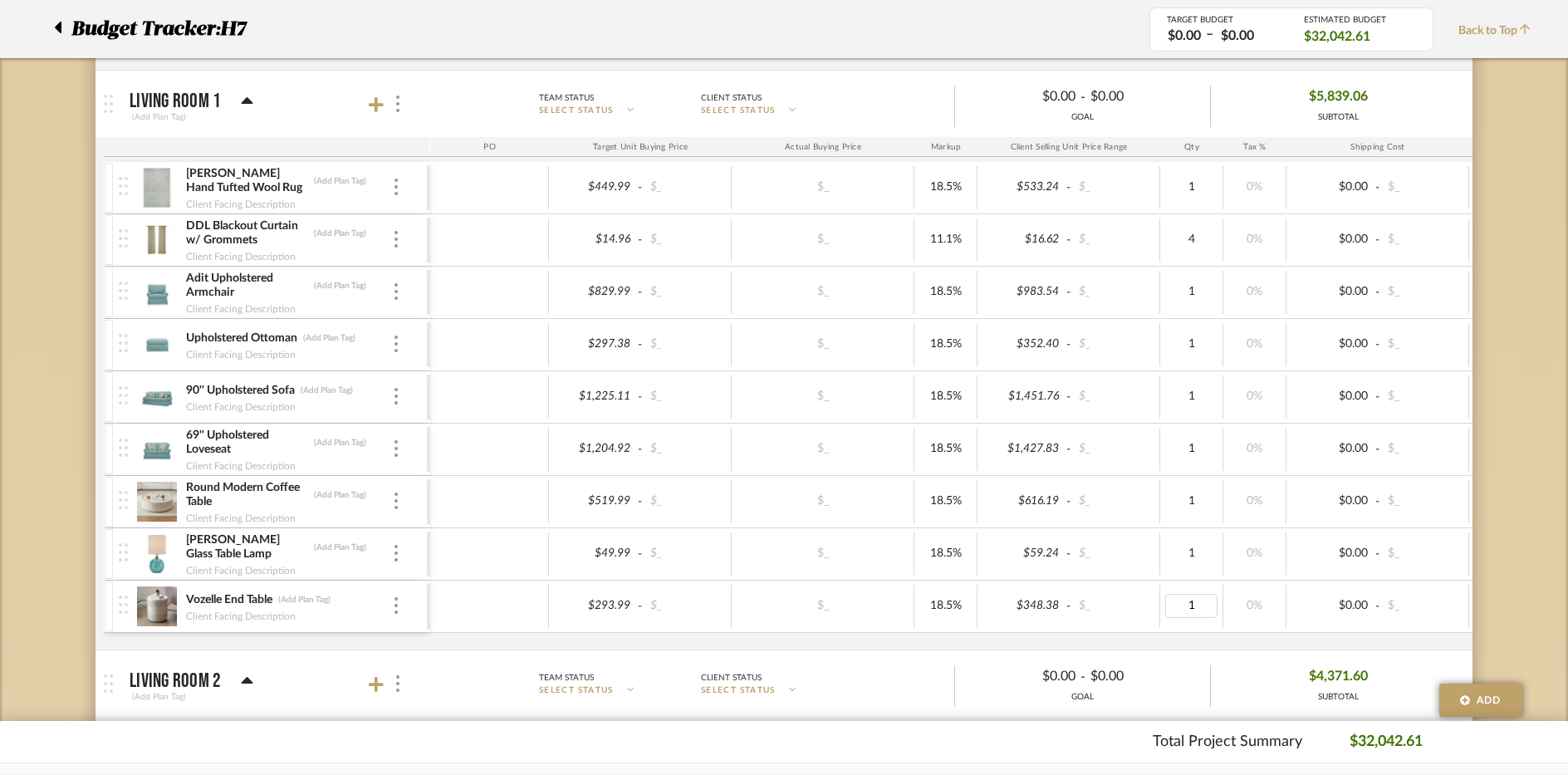
type input "2"
click at [392, 546] on div at bounding box center [397, 554] width 8 height 19
click at [470, 680] on span "Remove Item" at bounding box center [477, 678] width 103 height 14
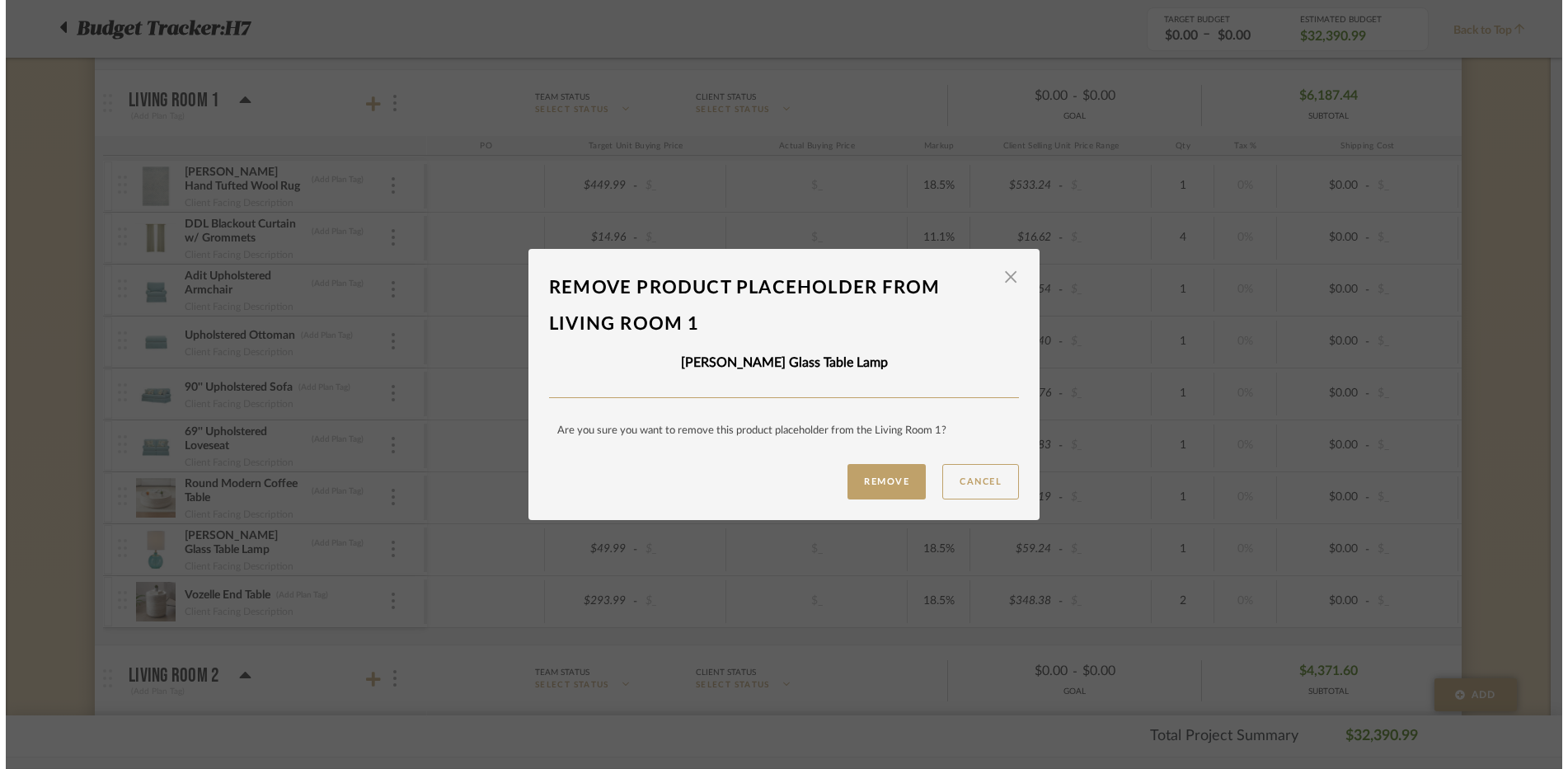
scroll to position [0, 0]
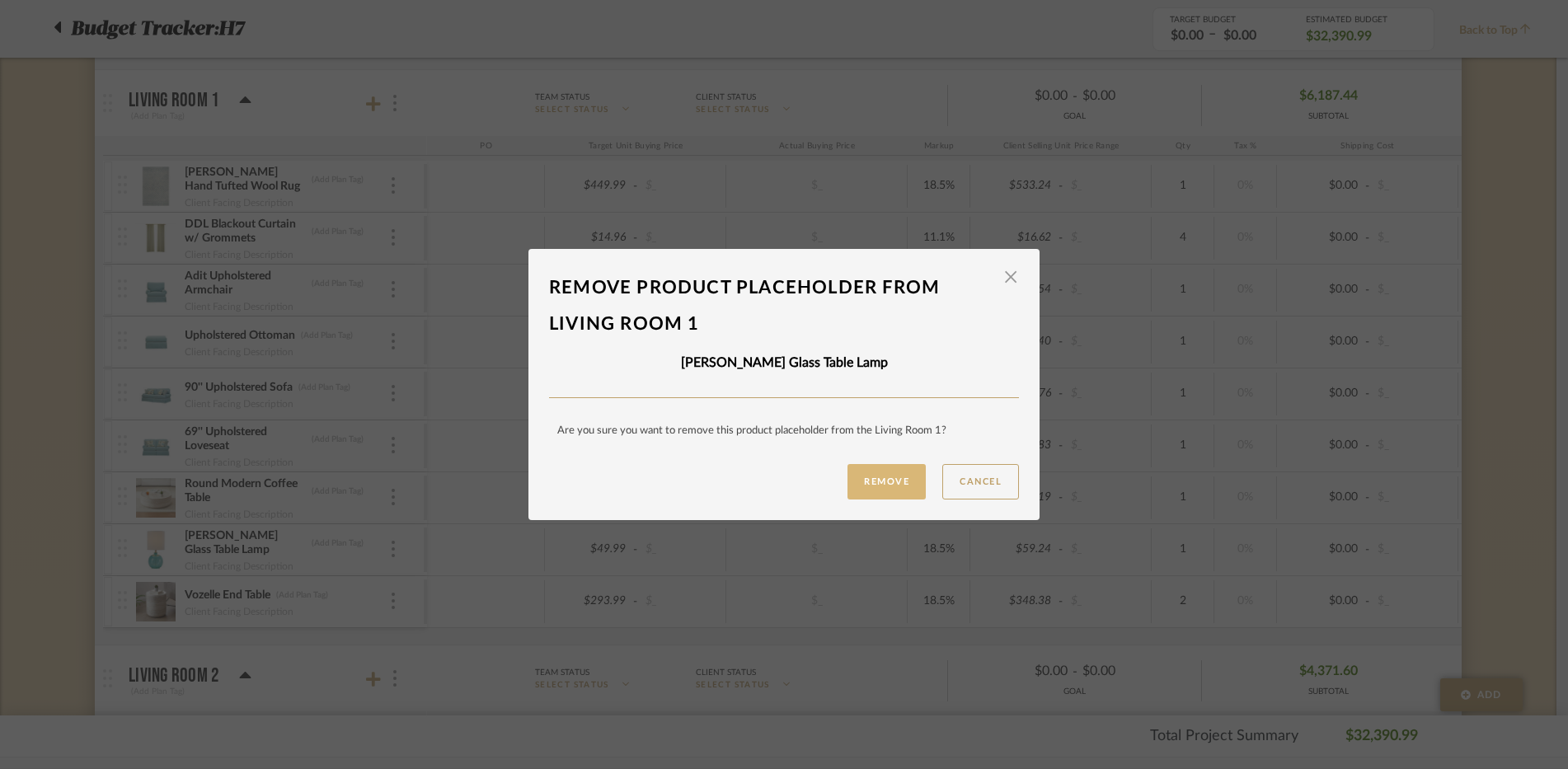
click at [856, 487] on button "Remove" at bounding box center [886, 482] width 78 height 35
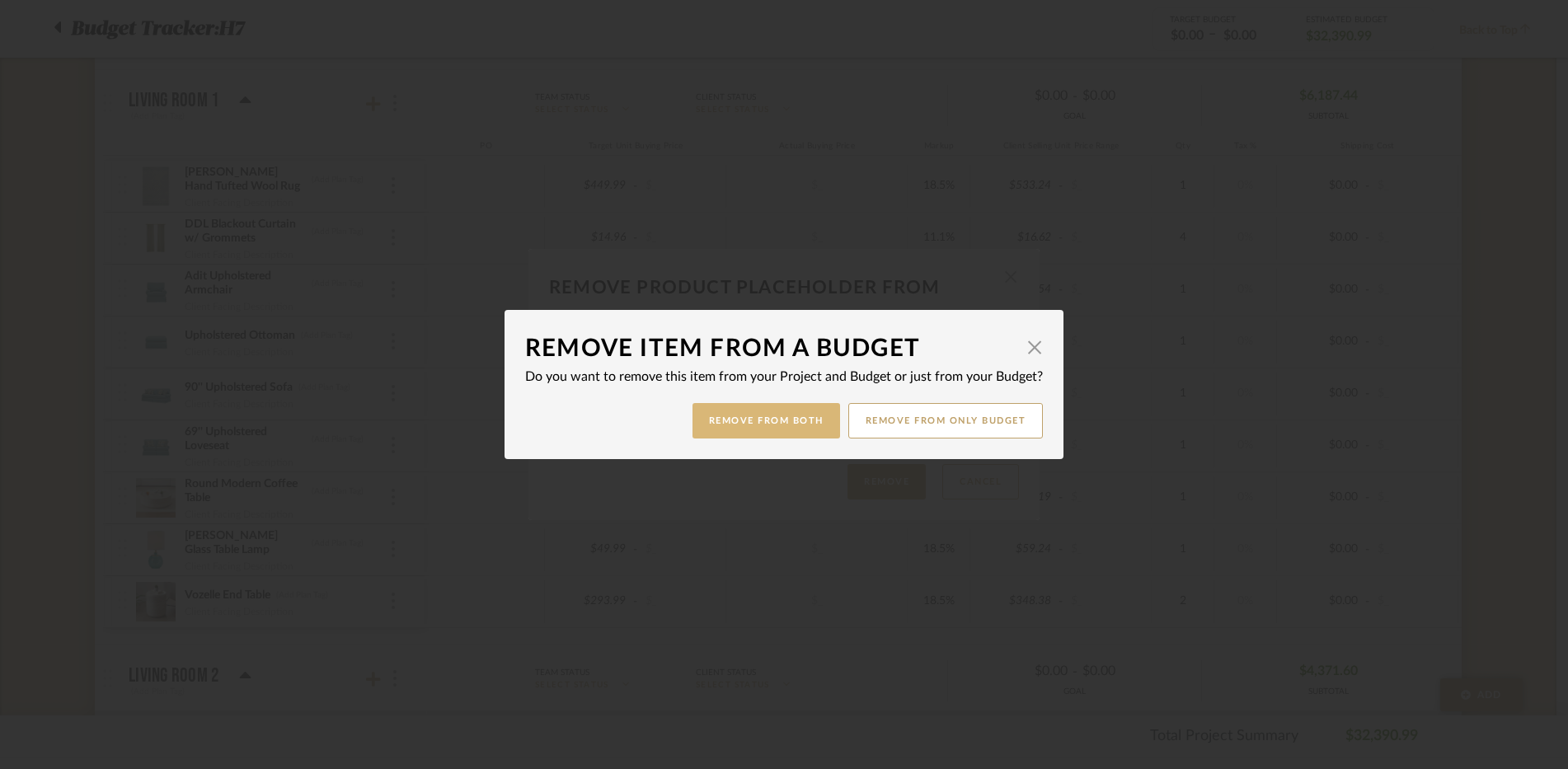
click at [747, 423] on button "Remove from Both" at bounding box center [765, 421] width 148 height 35
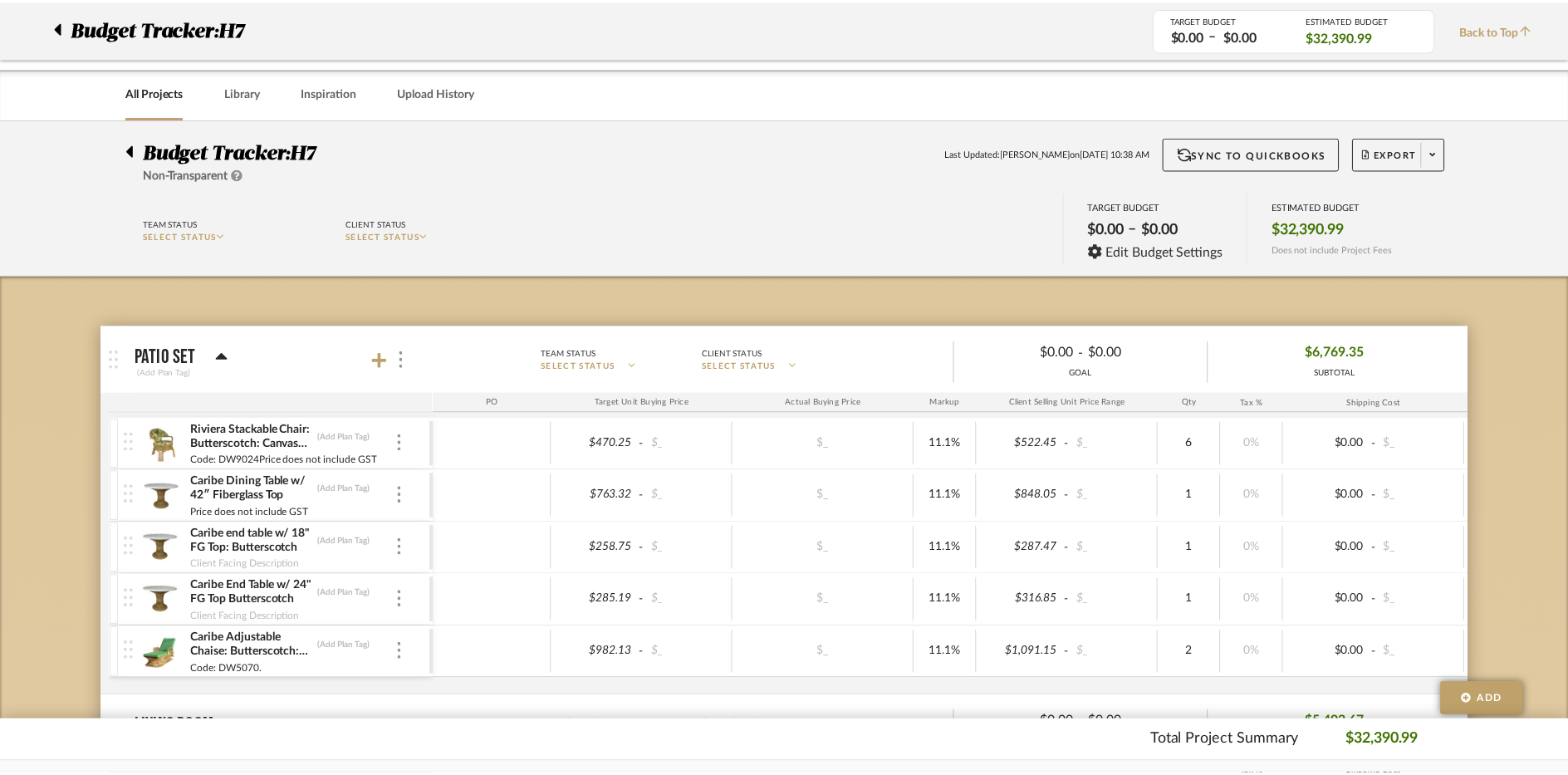
scroll to position [997, 0]
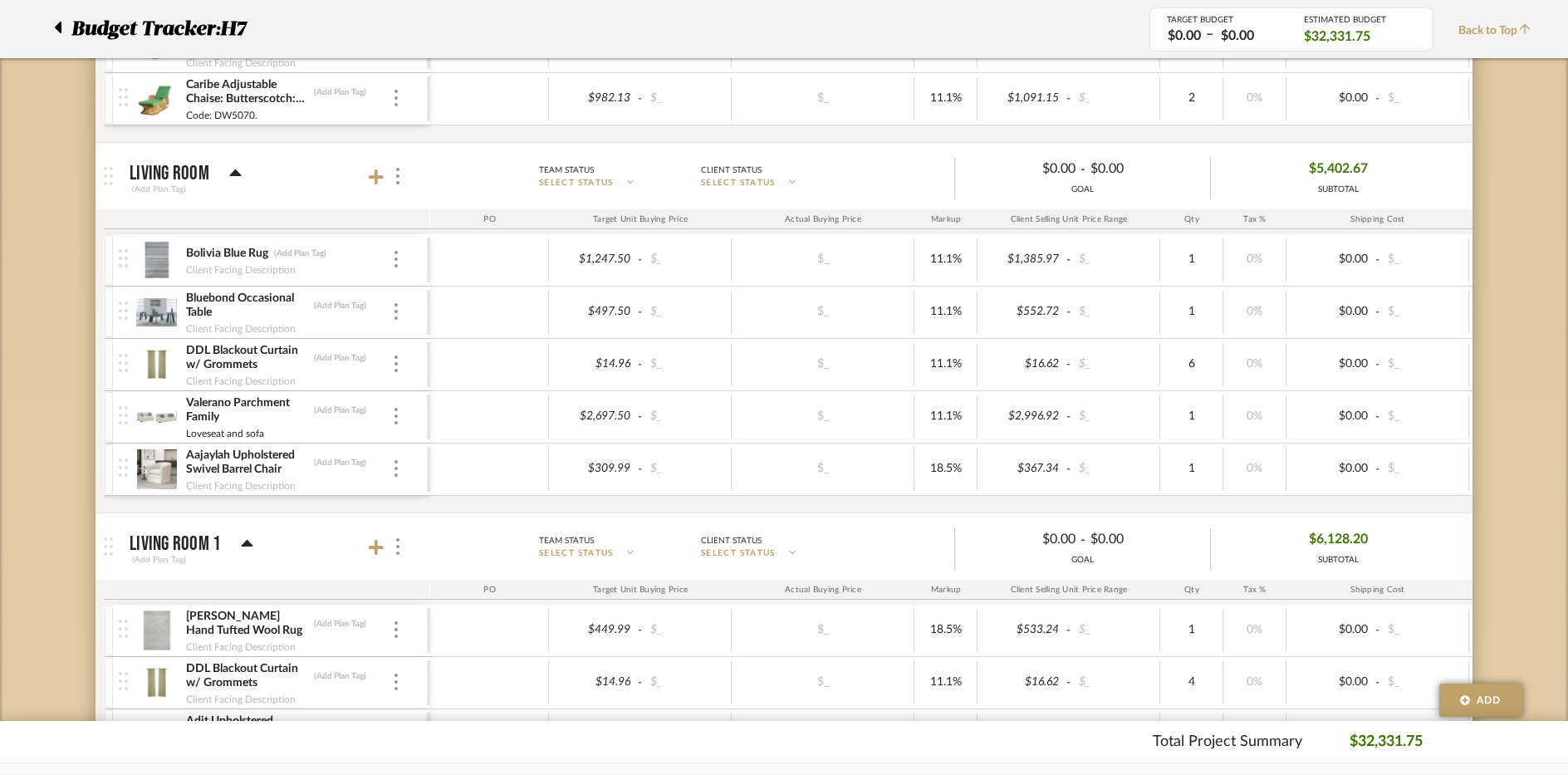
scroll to position [416, 0]
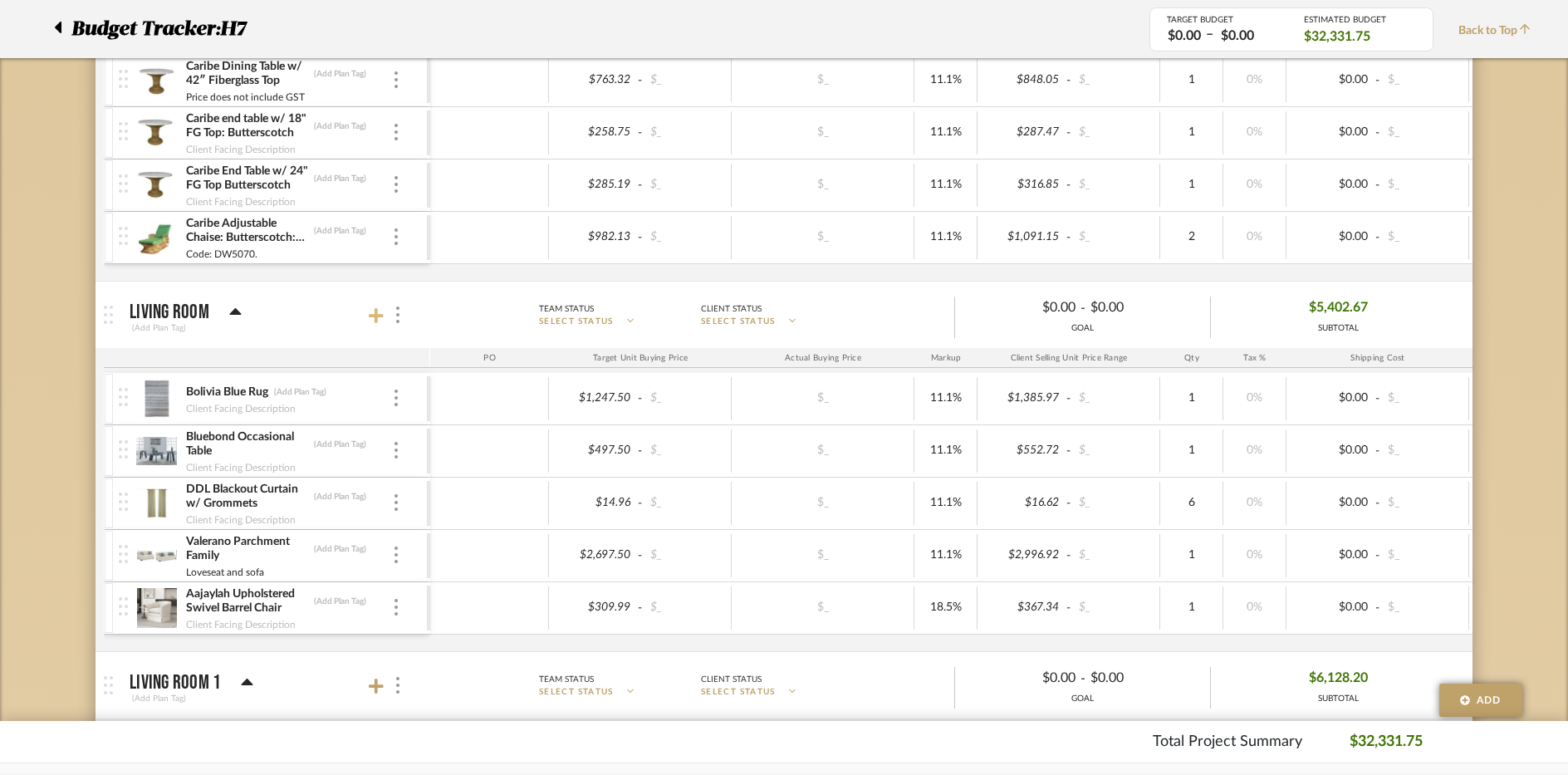
click at [371, 312] on icon at bounding box center [376, 316] width 15 height 17
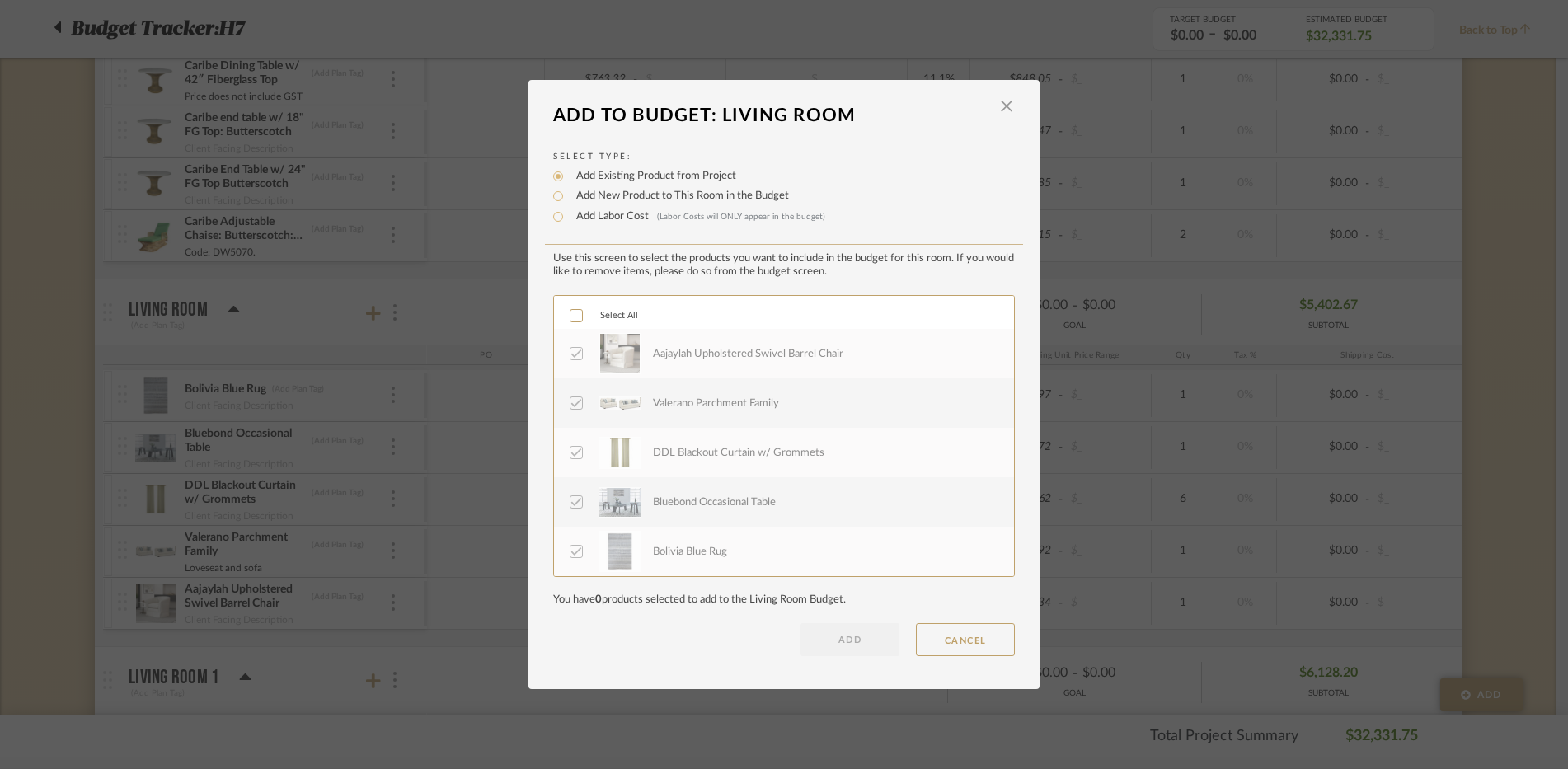
scroll to position [0, 0]
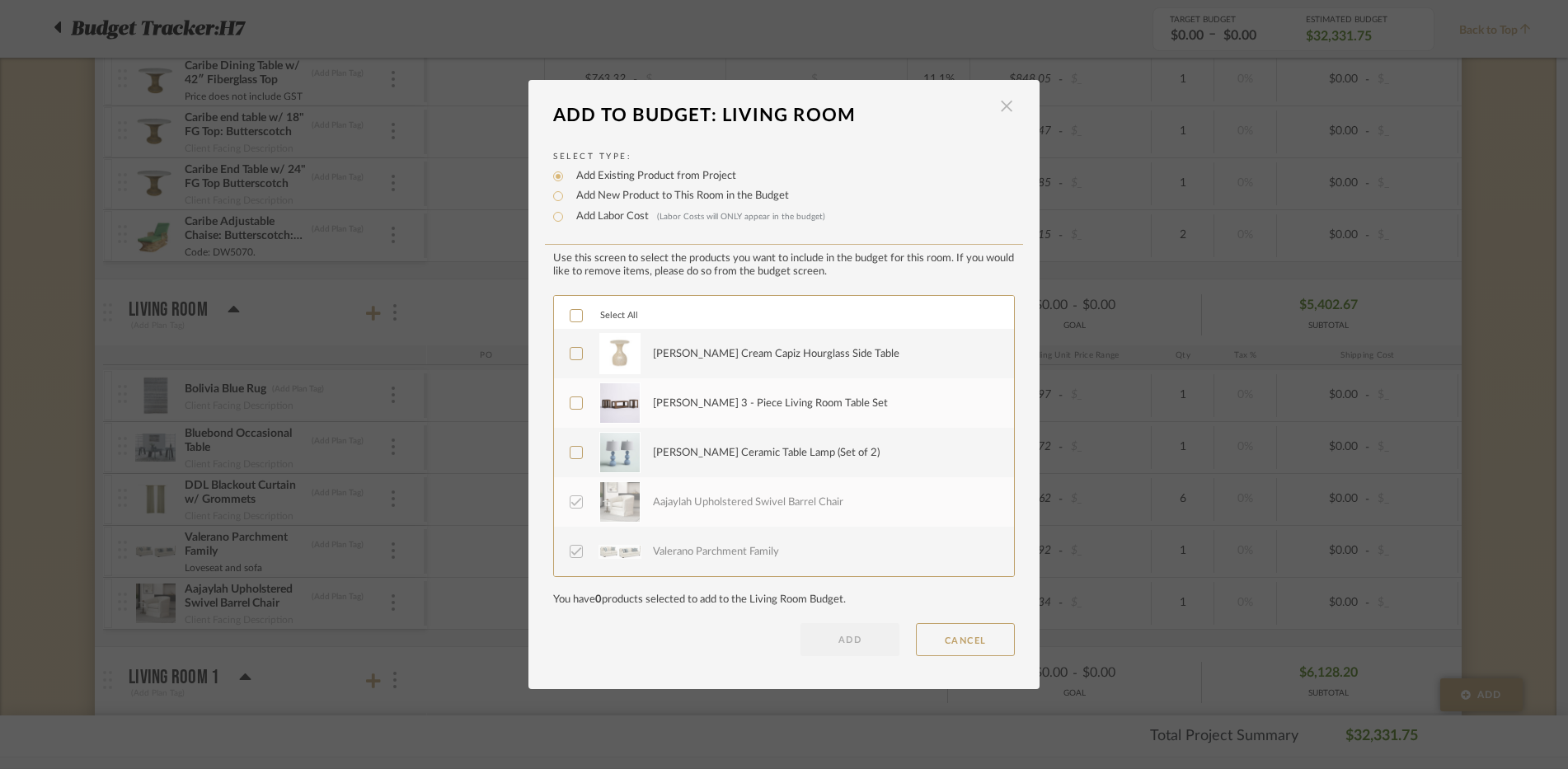
click at [996, 106] on span "button" at bounding box center [1006, 106] width 33 height 33
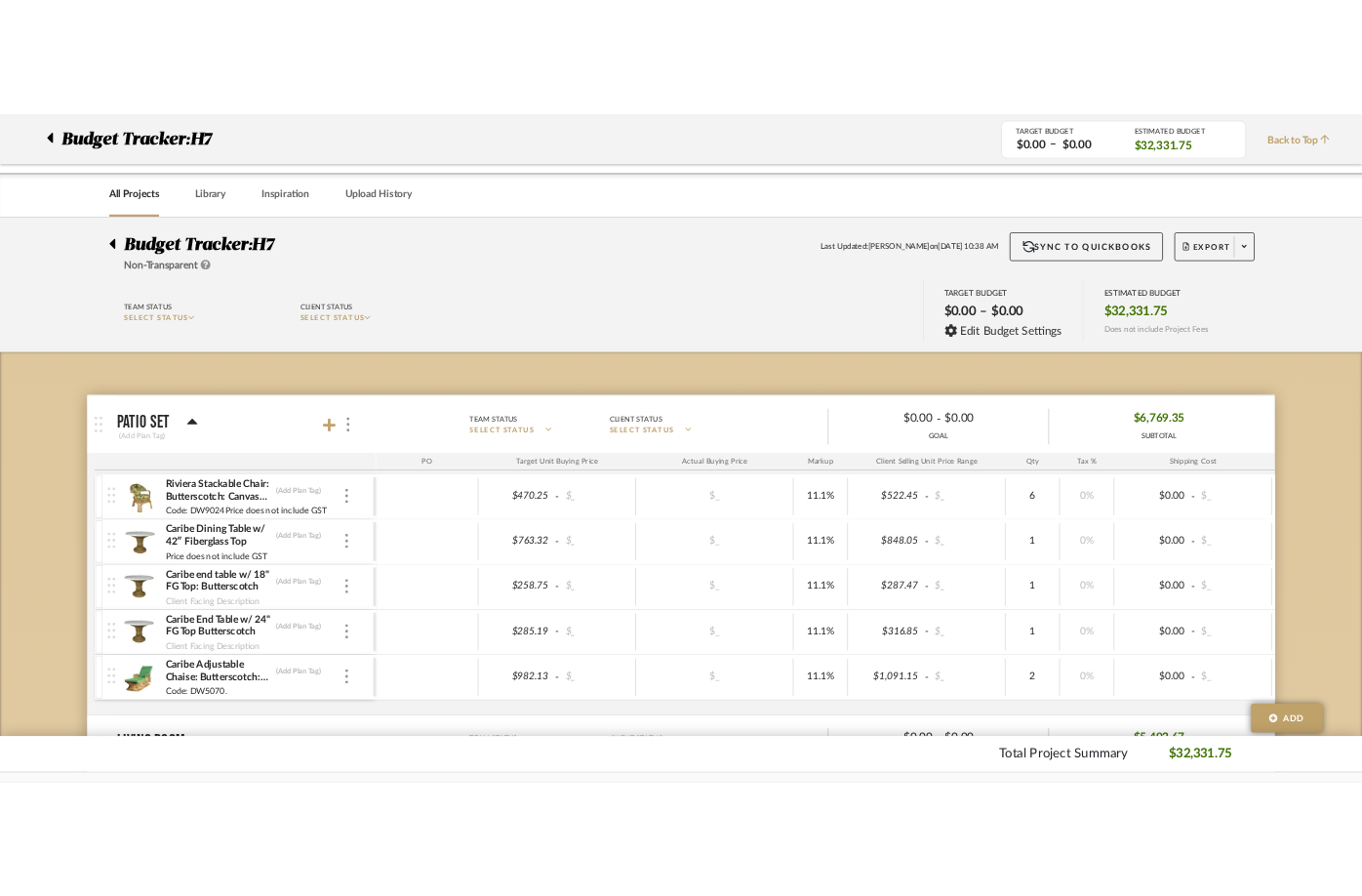
scroll to position [488, 0]
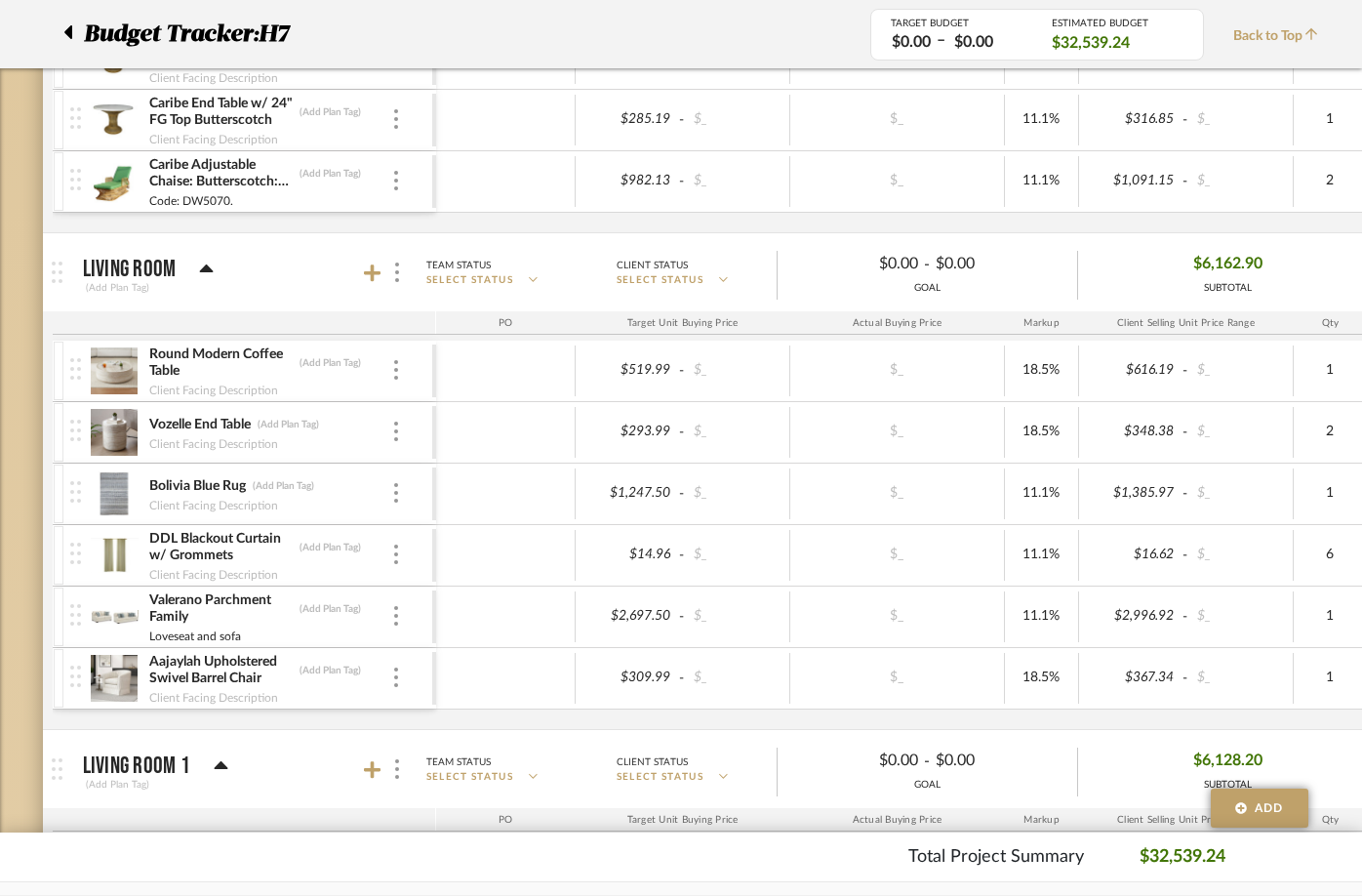
scroll to position [683, 0]
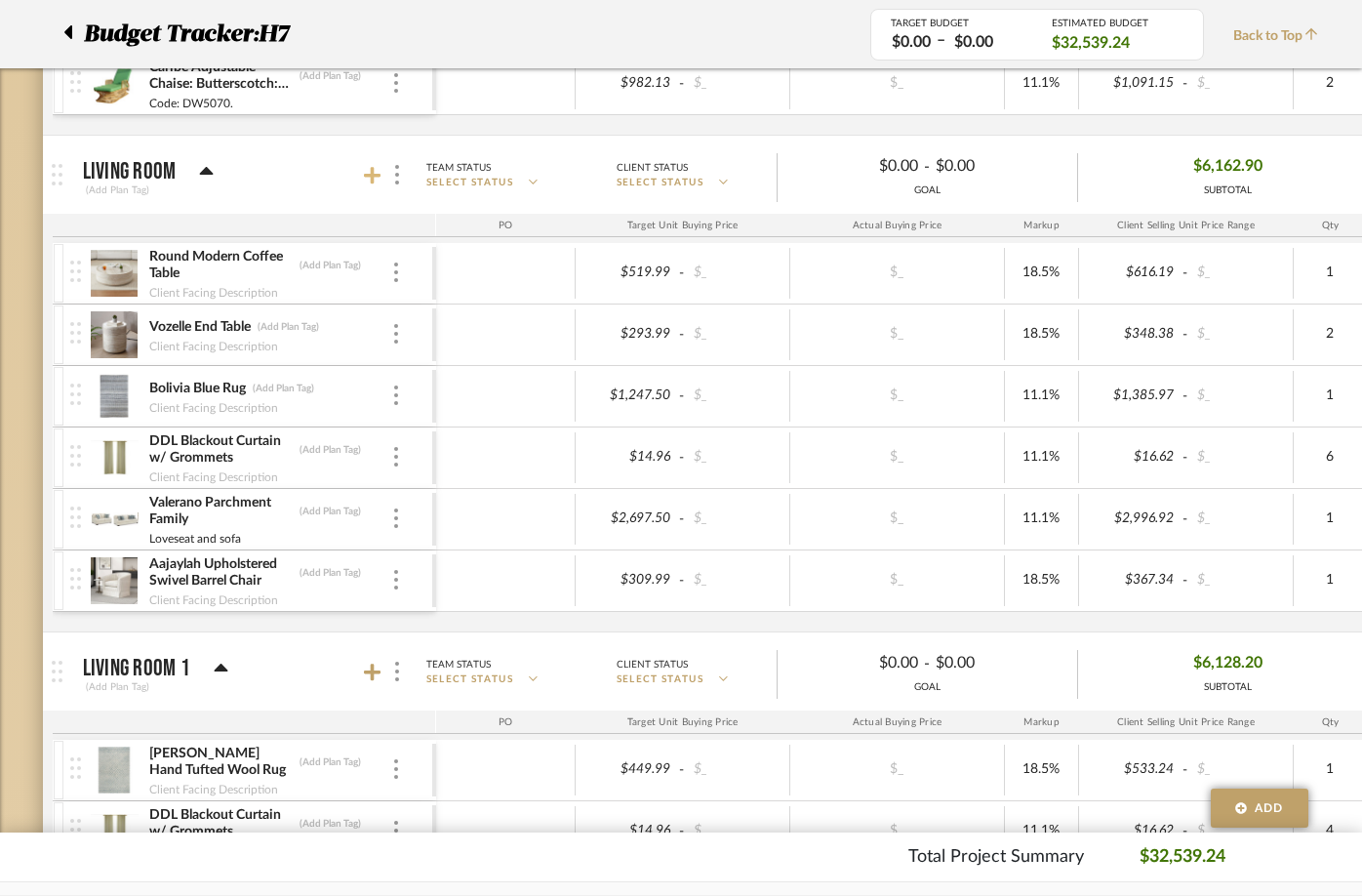
click at [370, 178] on icon at bounding box center [373, 176] width 18 height 20
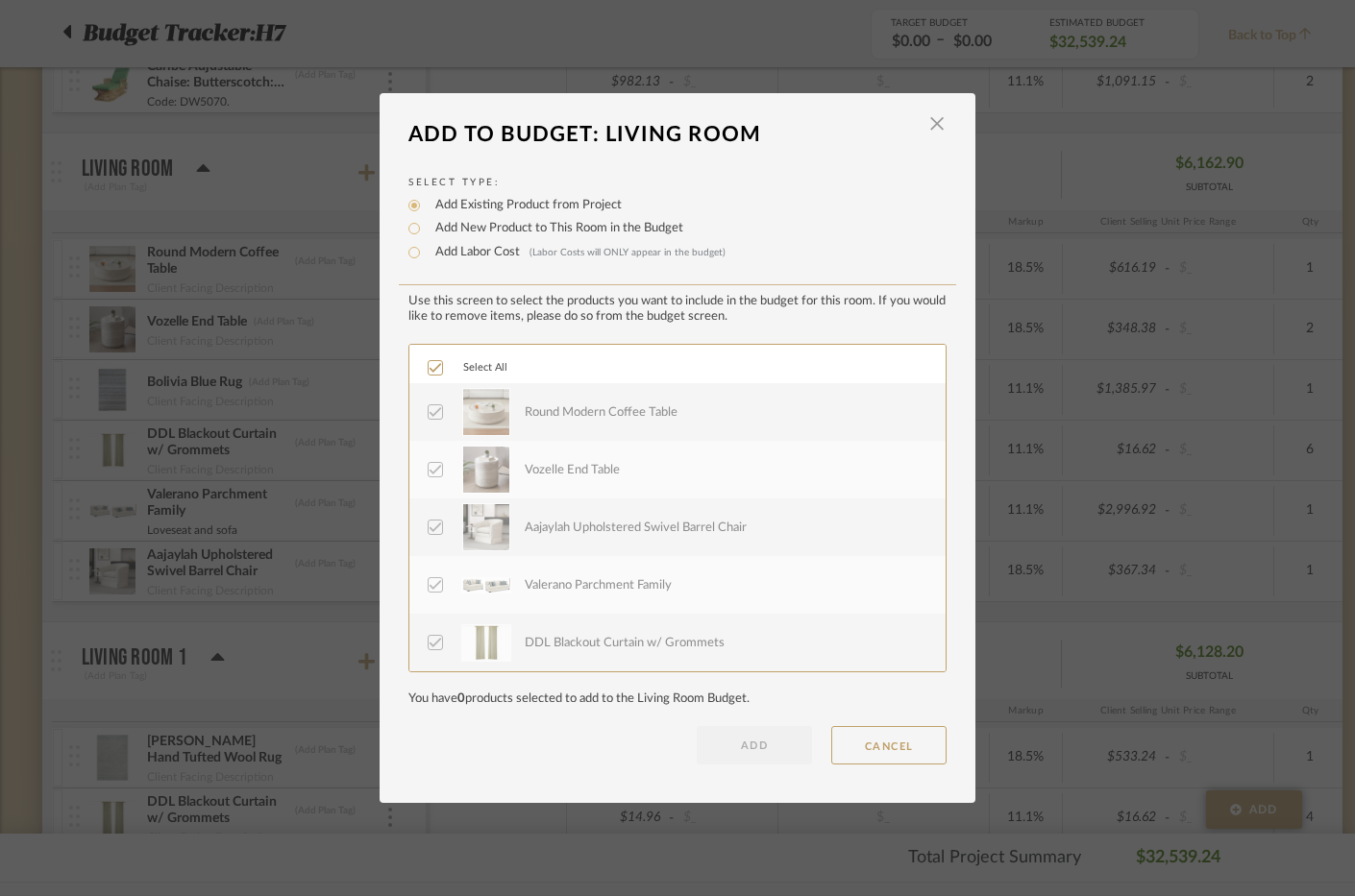
scroll to position [58, 0]
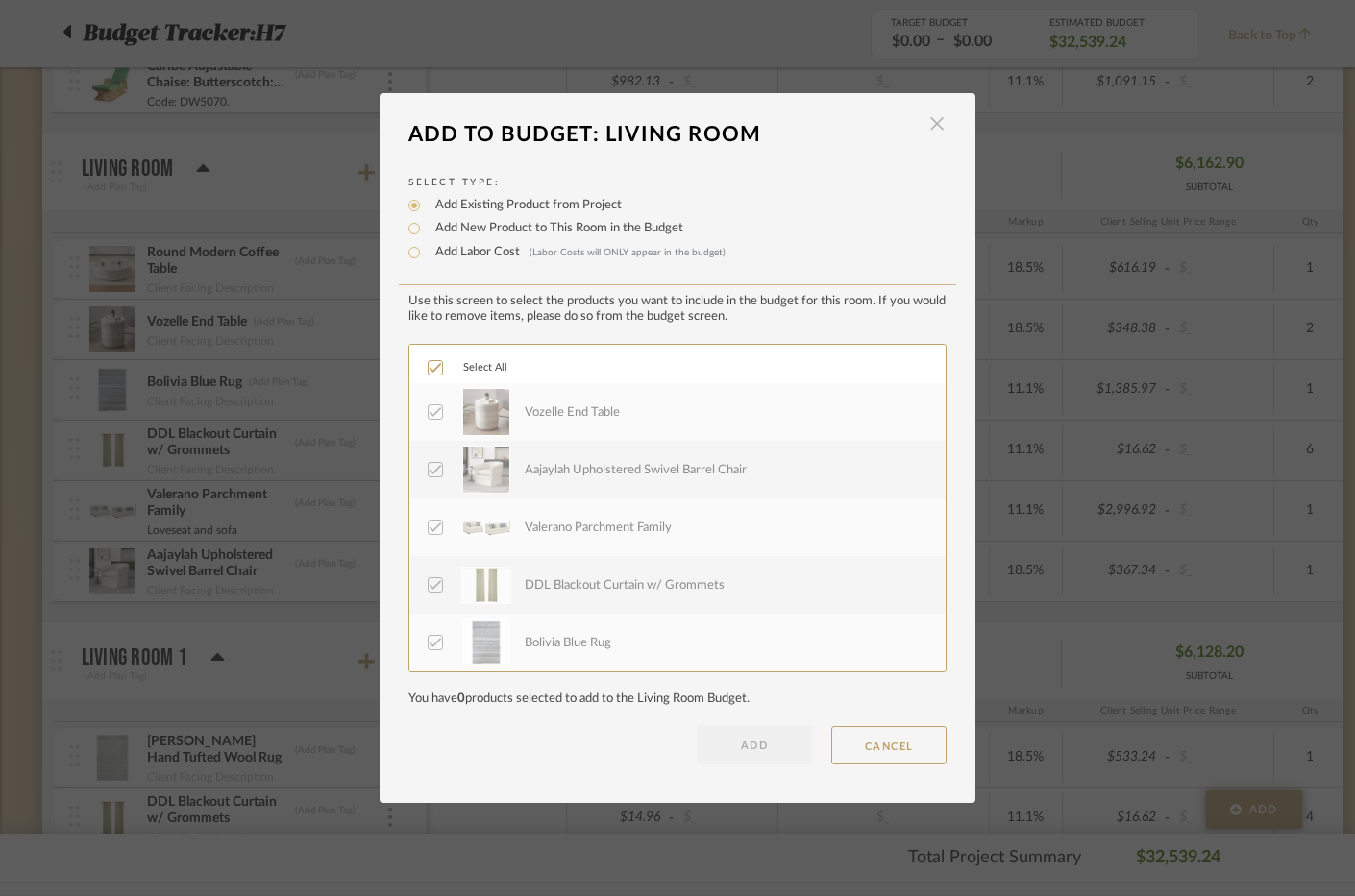
click at [927, 132] on span "button" at bounding box center [936, 124] width 38 height 38
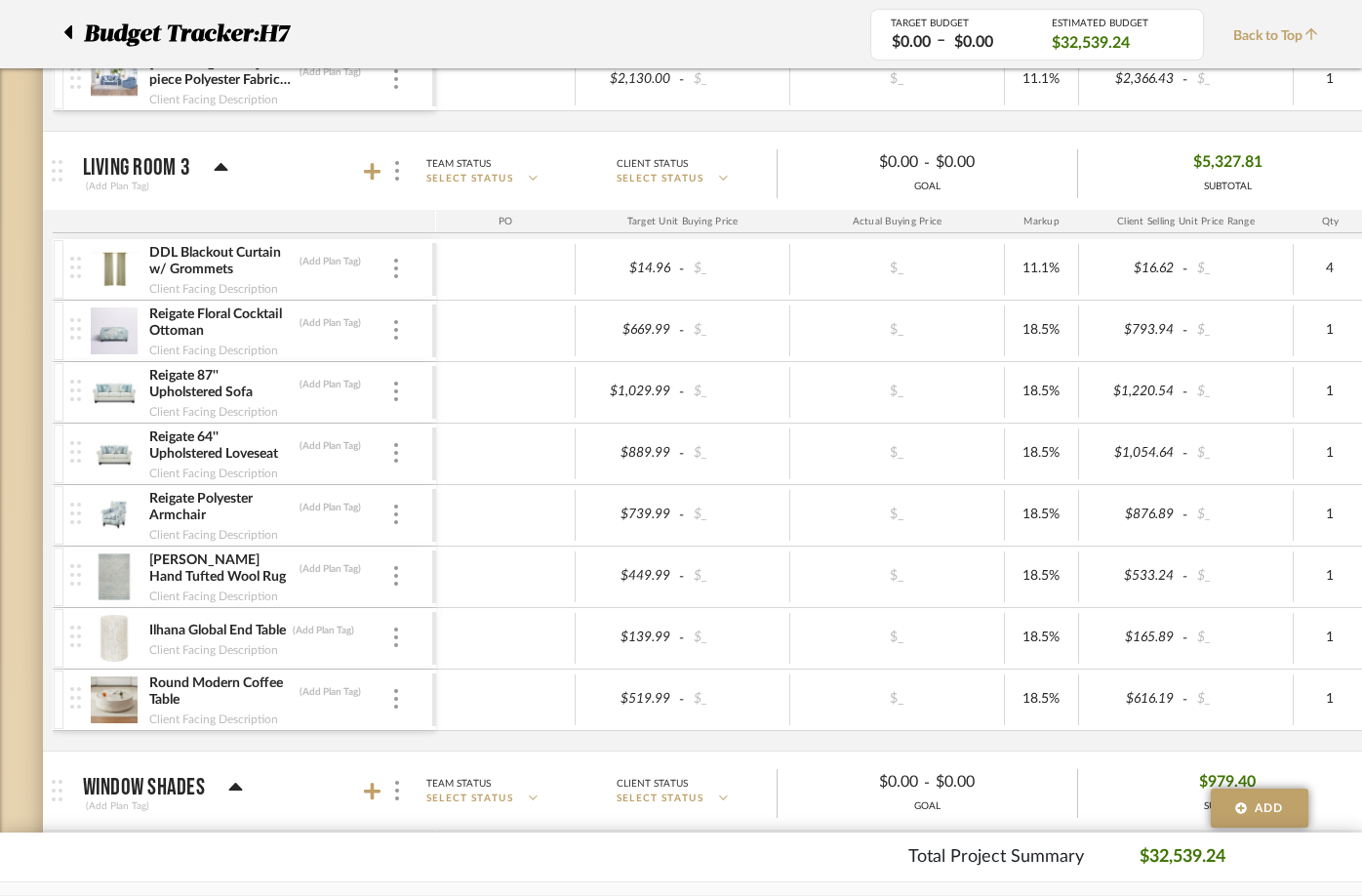
scroll to position [2146, 0]
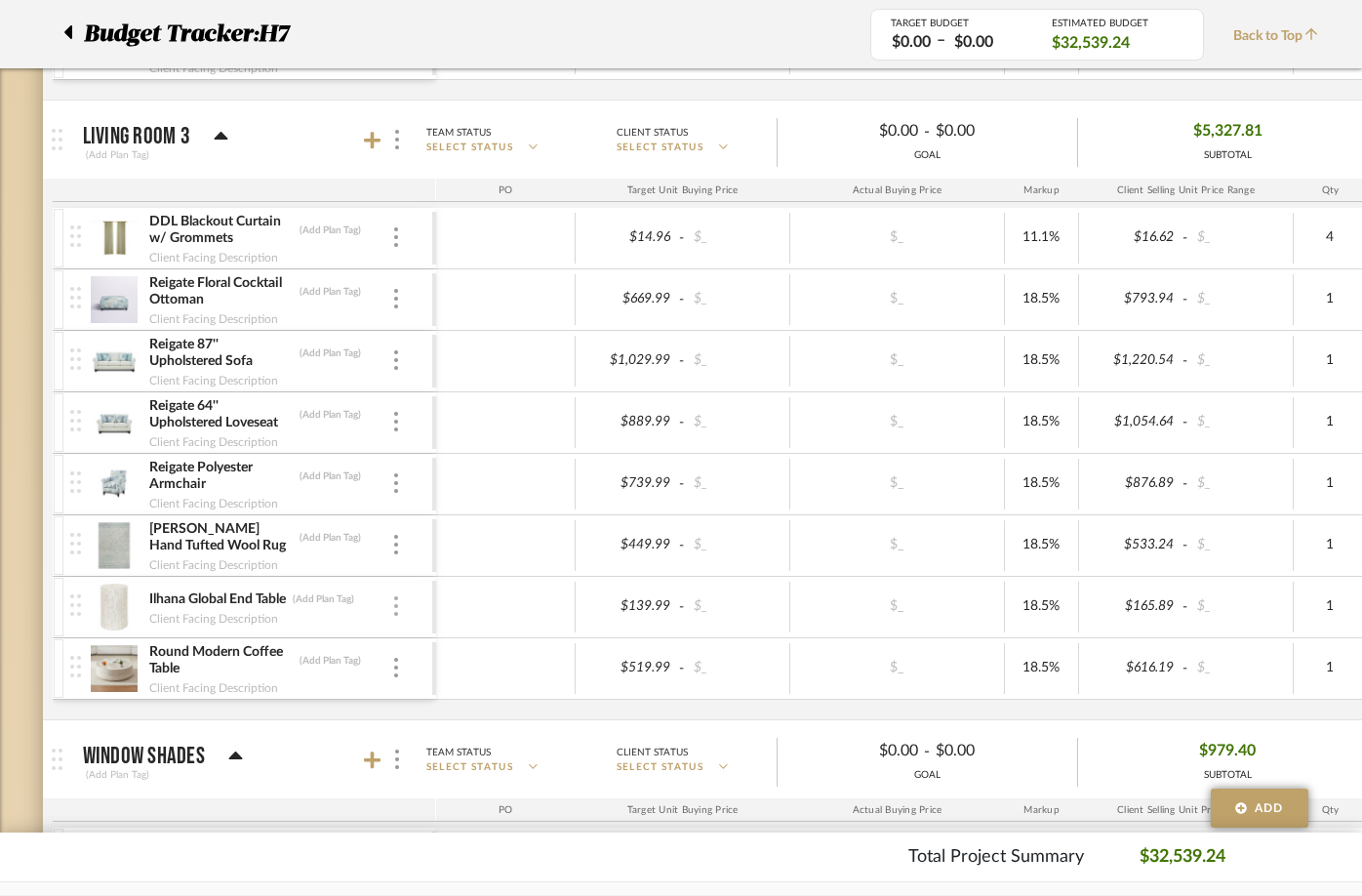
click at [392, 606] on div at bounding box center [396, 607] width 10 height 22
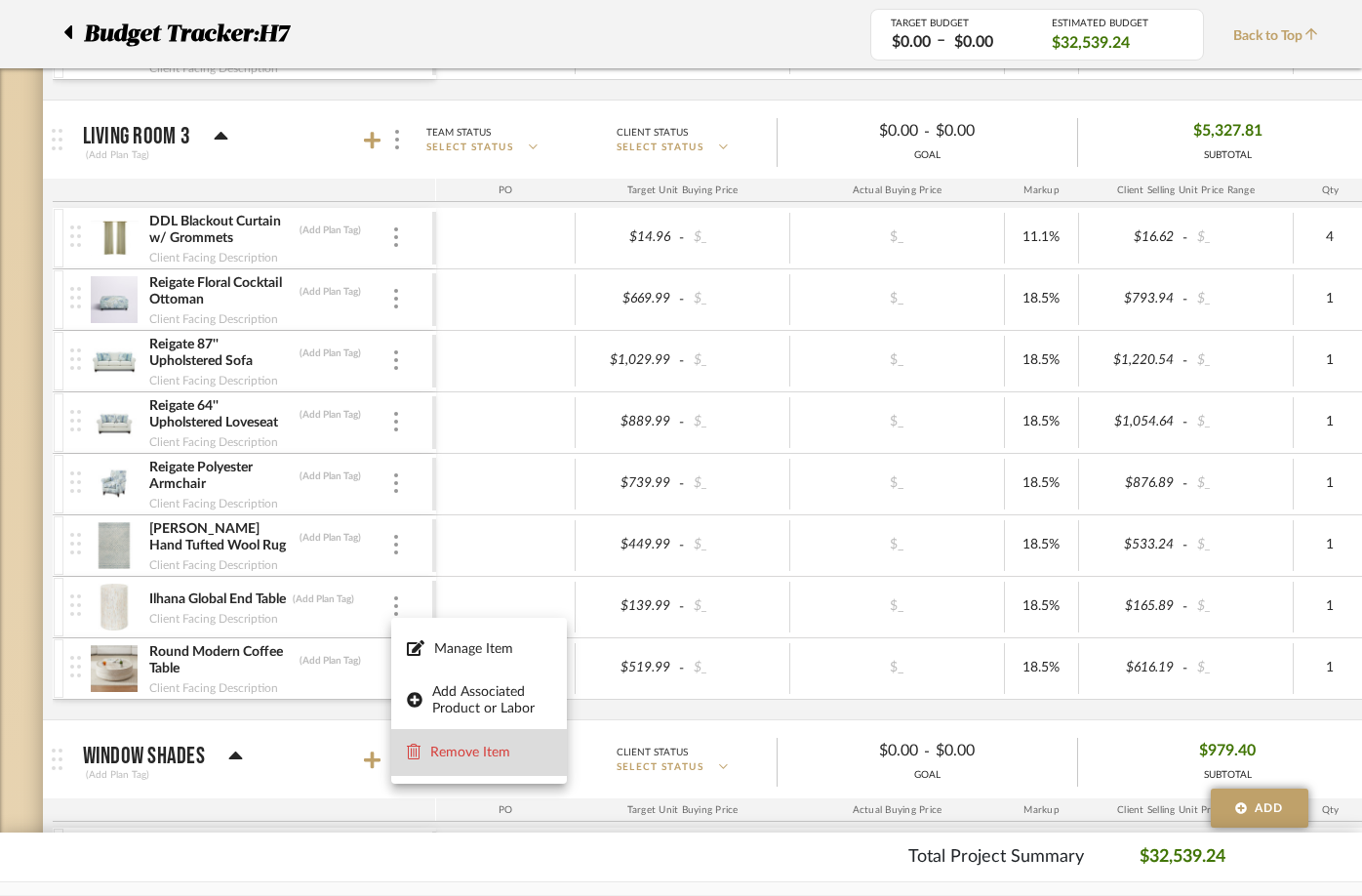
click at [473, 768] on button "Remove Item" at bounding box center [479, 751] width 176 height 47
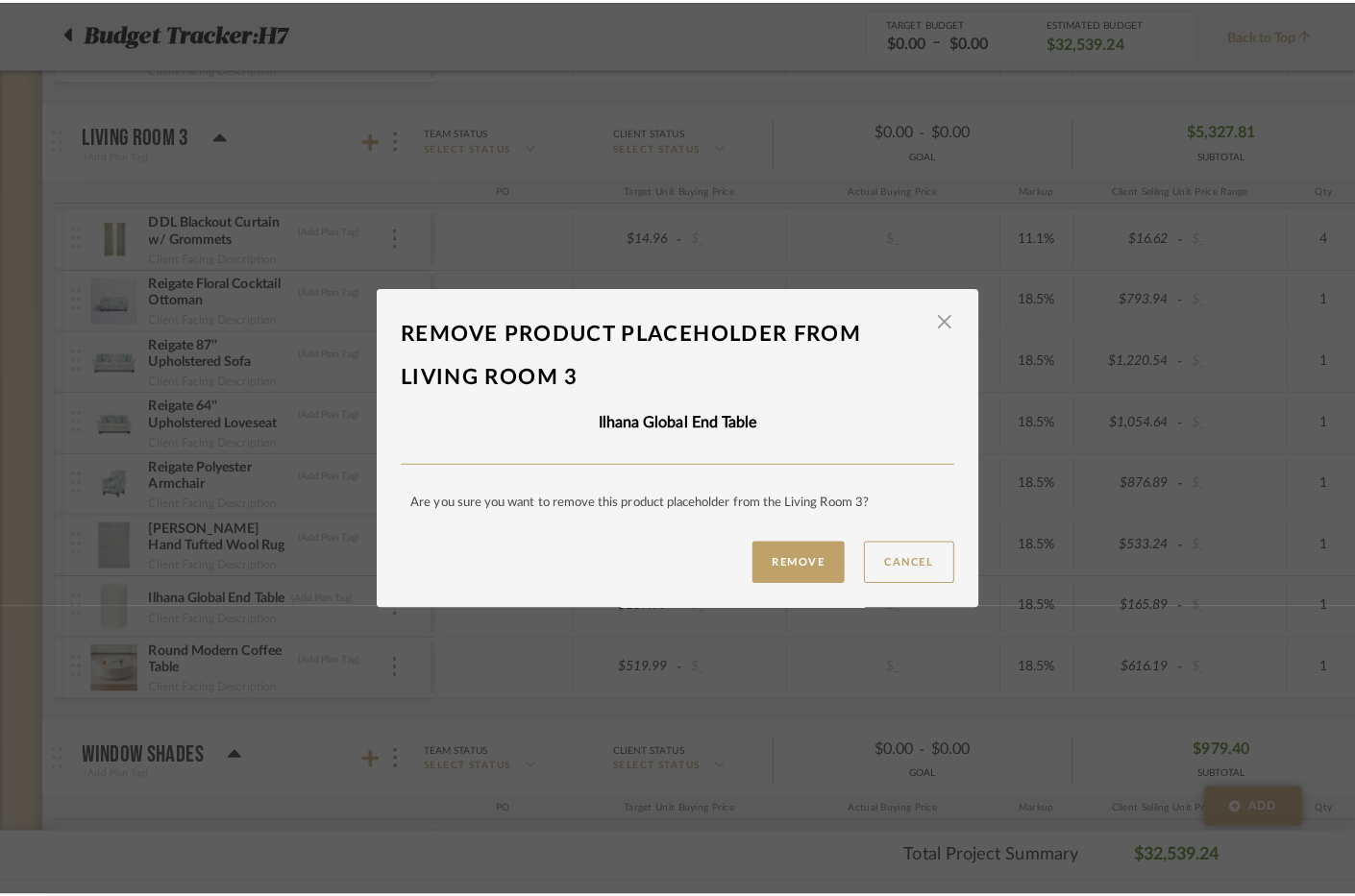
scroll to position [0, 0]
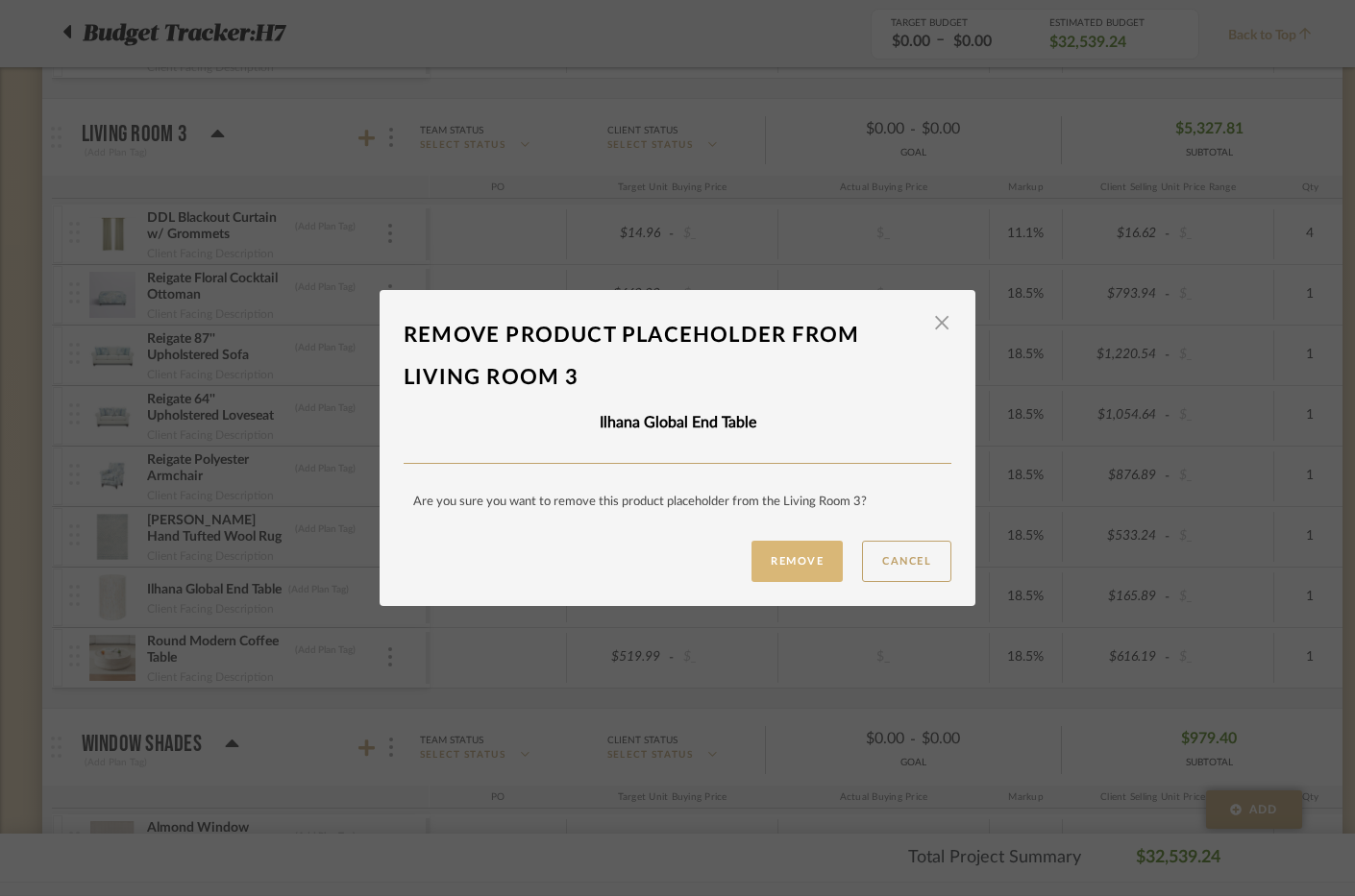
click at [769, 549] on button "Remove" at bounding box center [797, 562] width 91 height 41
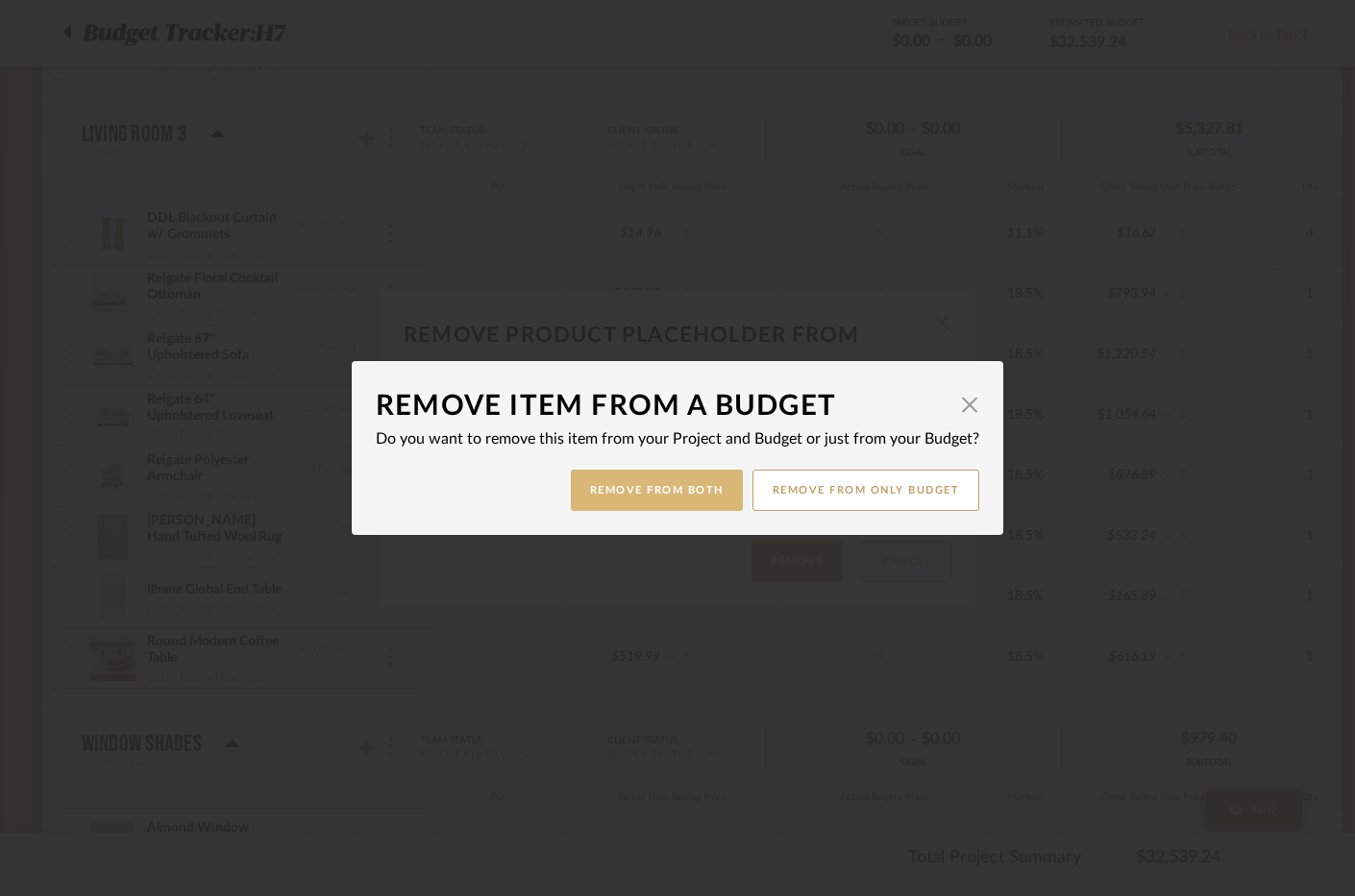
click at [686, 478] on button "Remove from Both" at bounding box center [656, 490] width 172 height 41
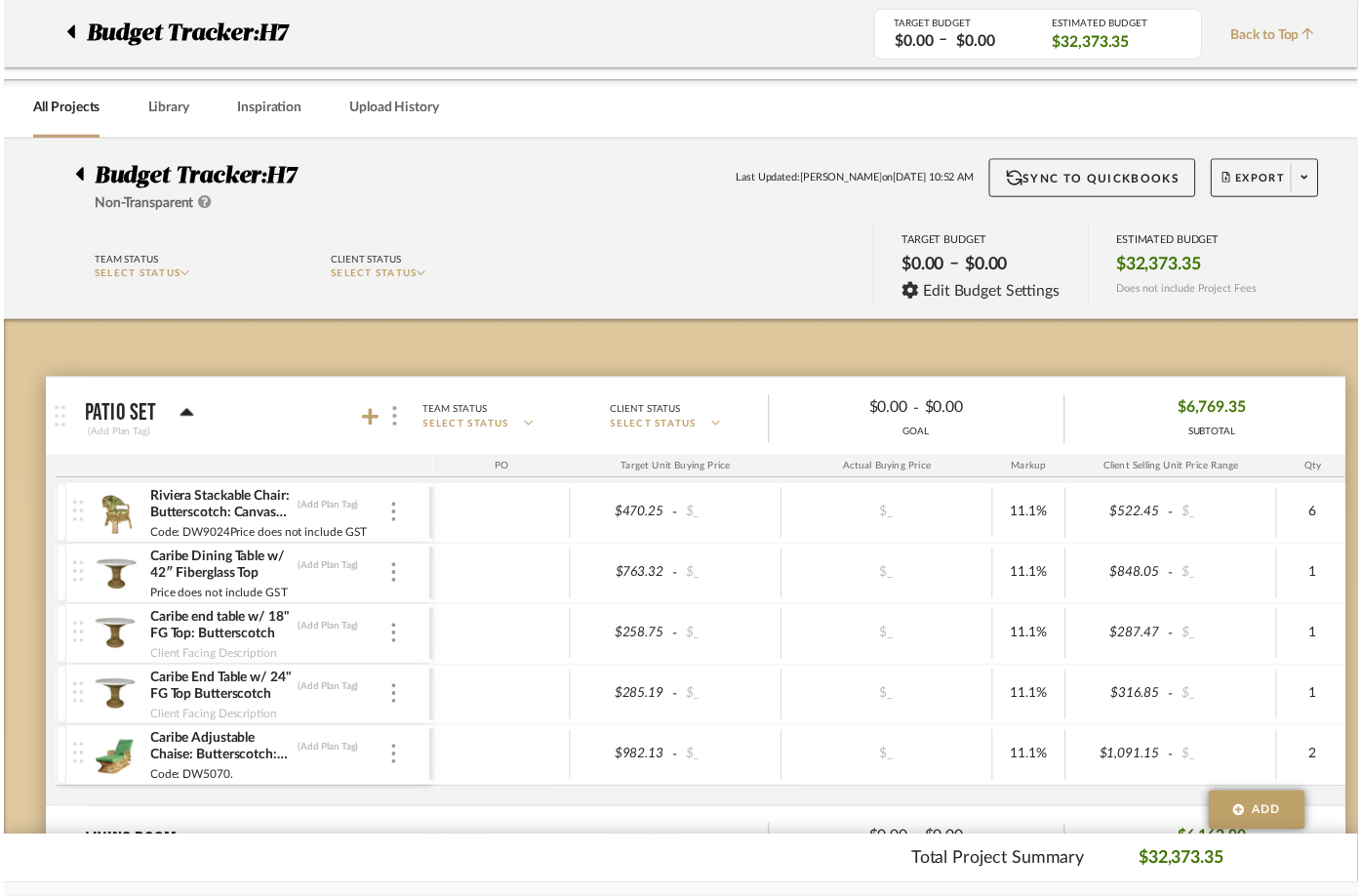
scroll to position [2146, 0]
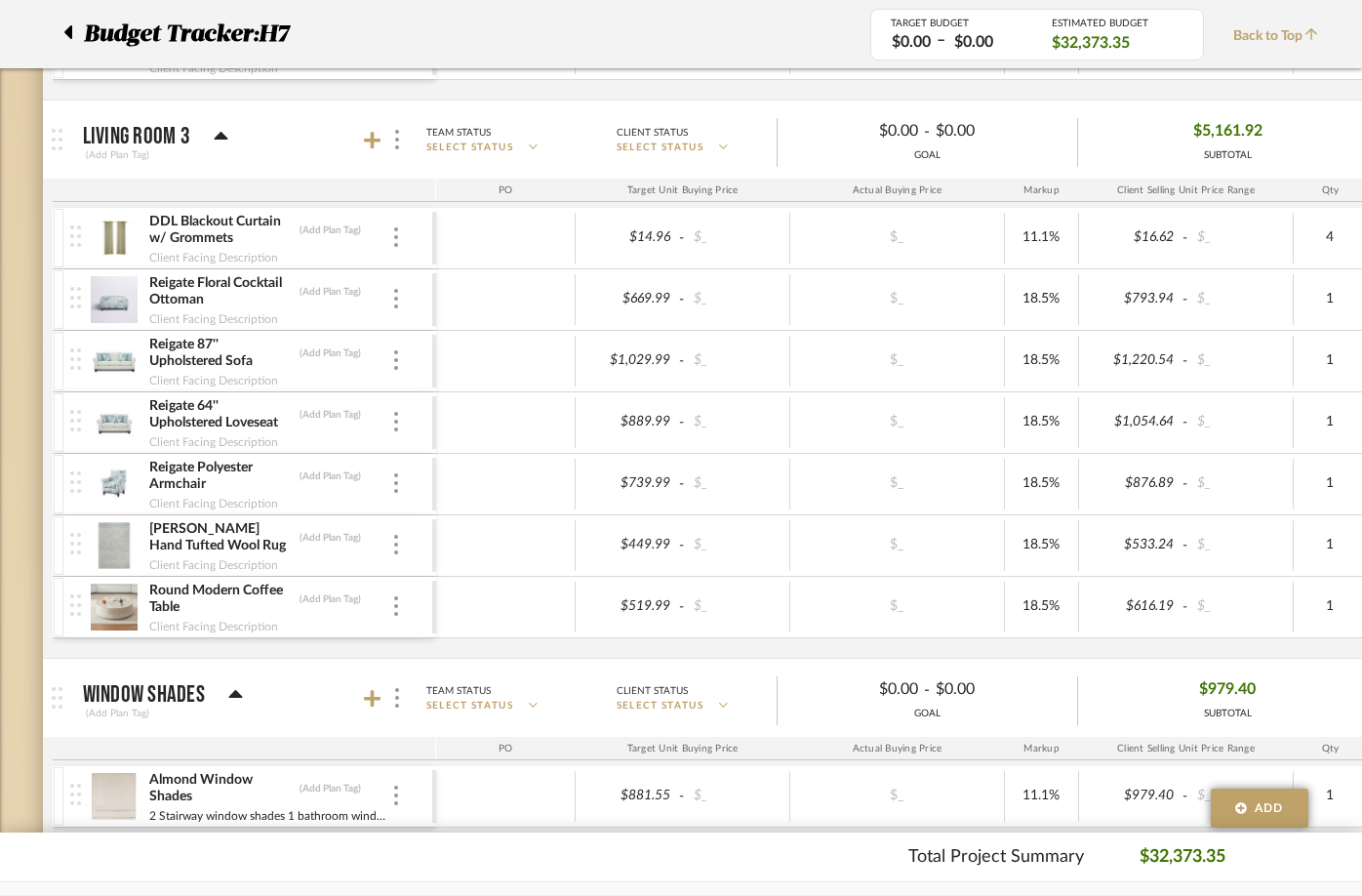
click at [1272, 170] on mat-expansion-panel-header "Living Room 3 (Add Plan Tag) Team Status SELECT STATUS Client Status SELECT STA…" at bounding box center [702, 140] width 1320 height 78
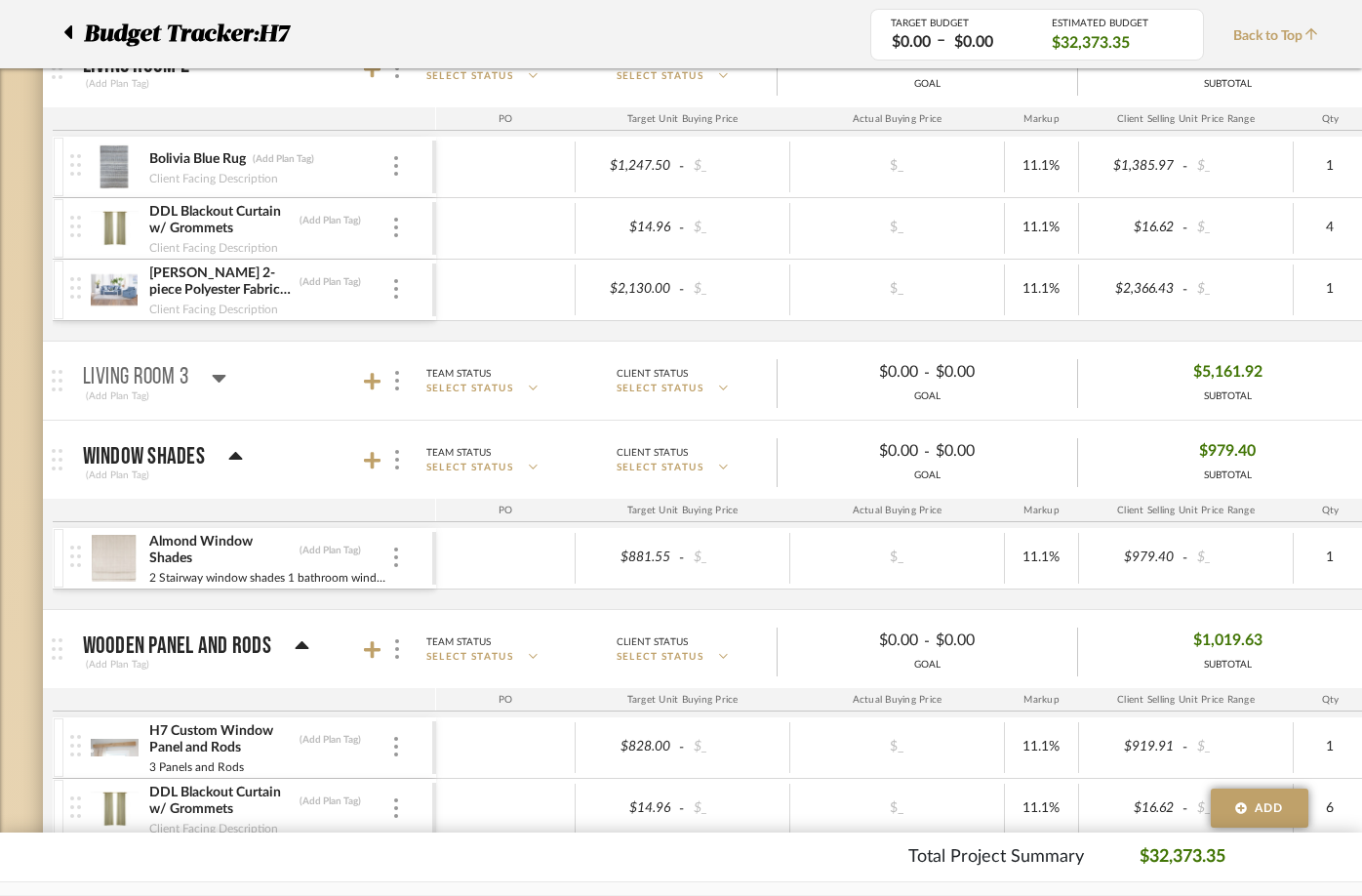
scroll to position [1854, 0]
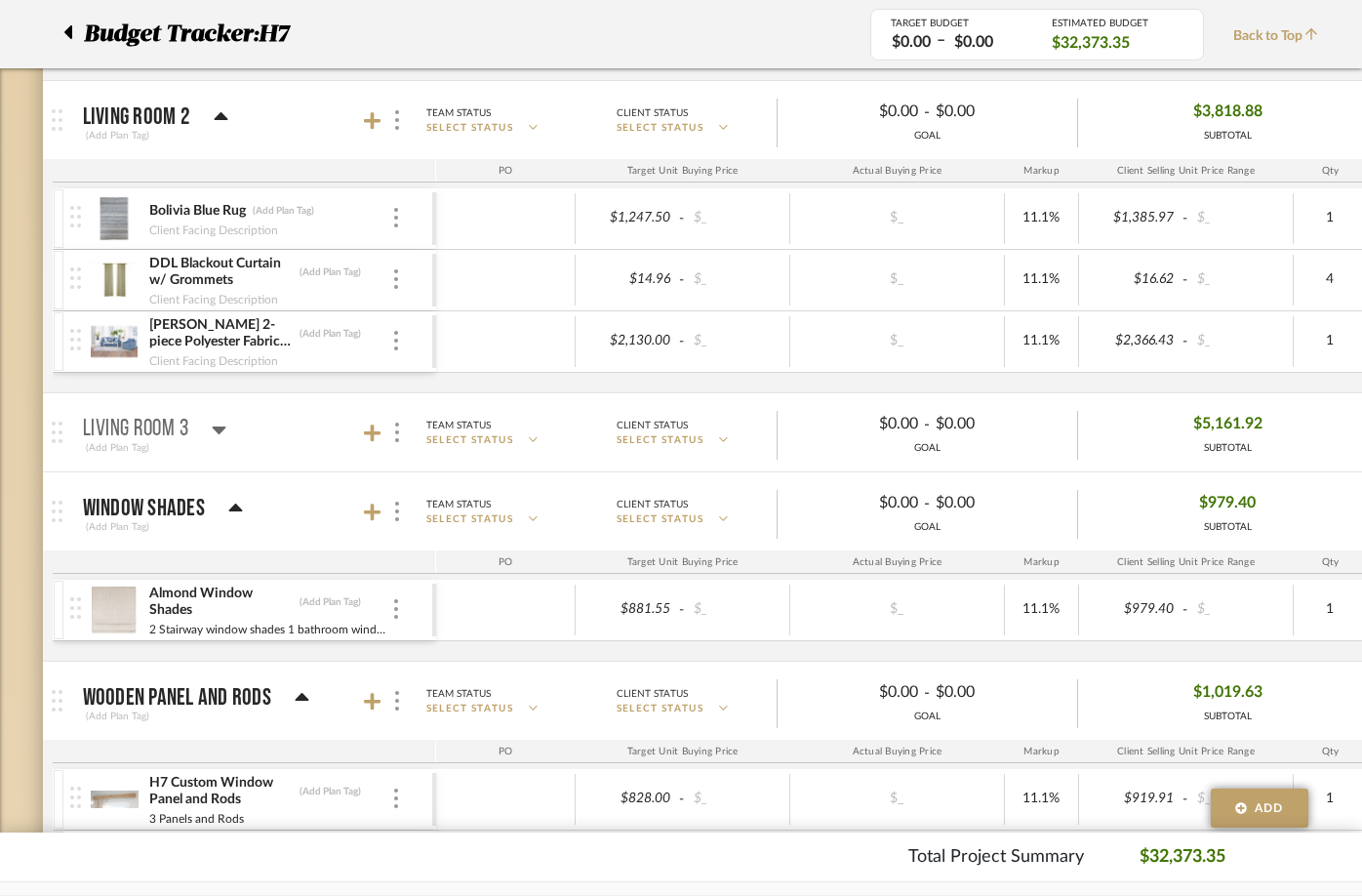
click at [219, 439] on div "(Add Plan Tag)" at bounding box center [155, 448] width 145 height 18
click at [219, 439] on div at bounding box center [155, 448] width 145 height 18
click at [371, 434] on icon at bounding box center [373, 433] width 18 height 18
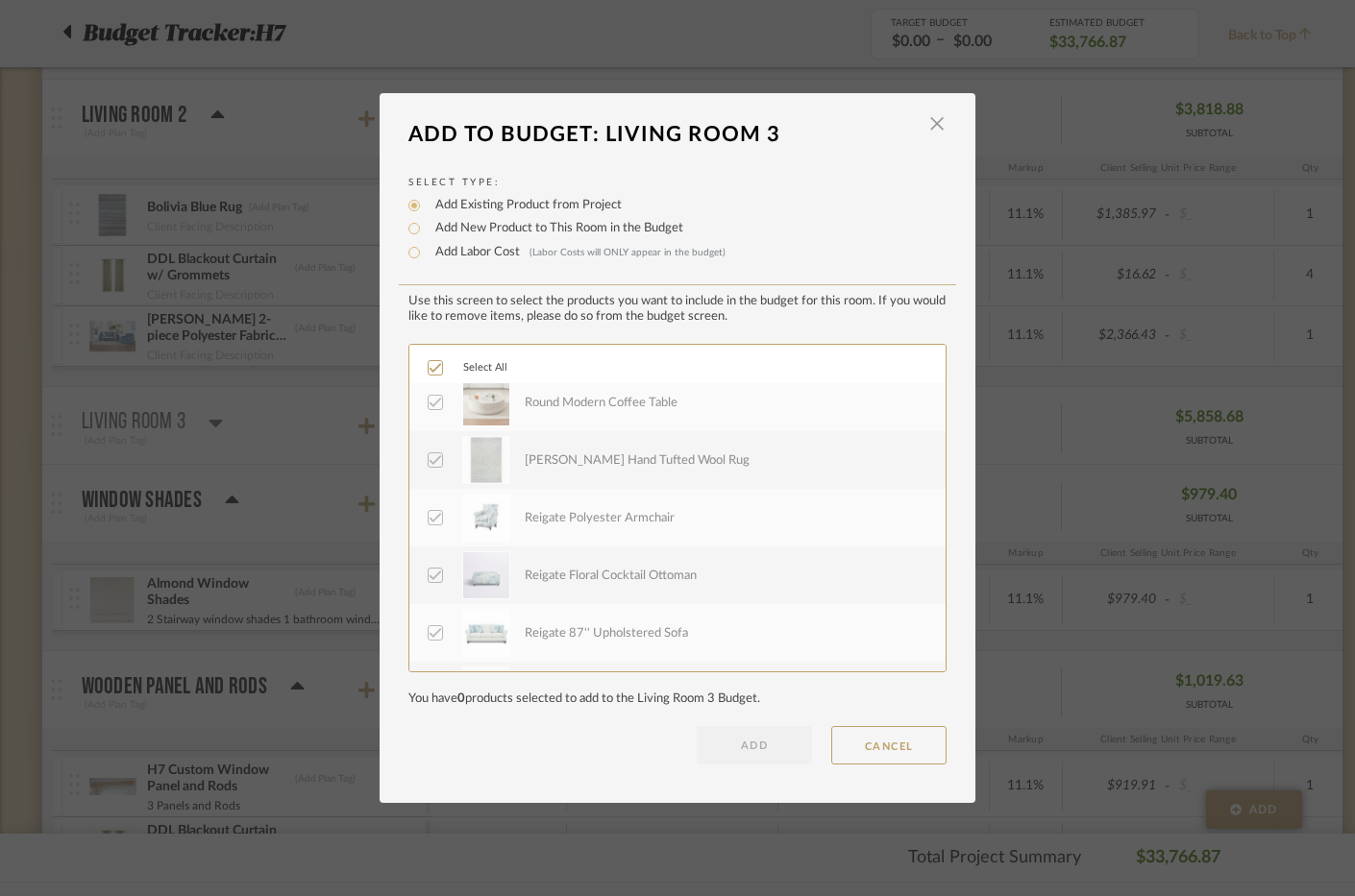
scroll to position [0, 0]
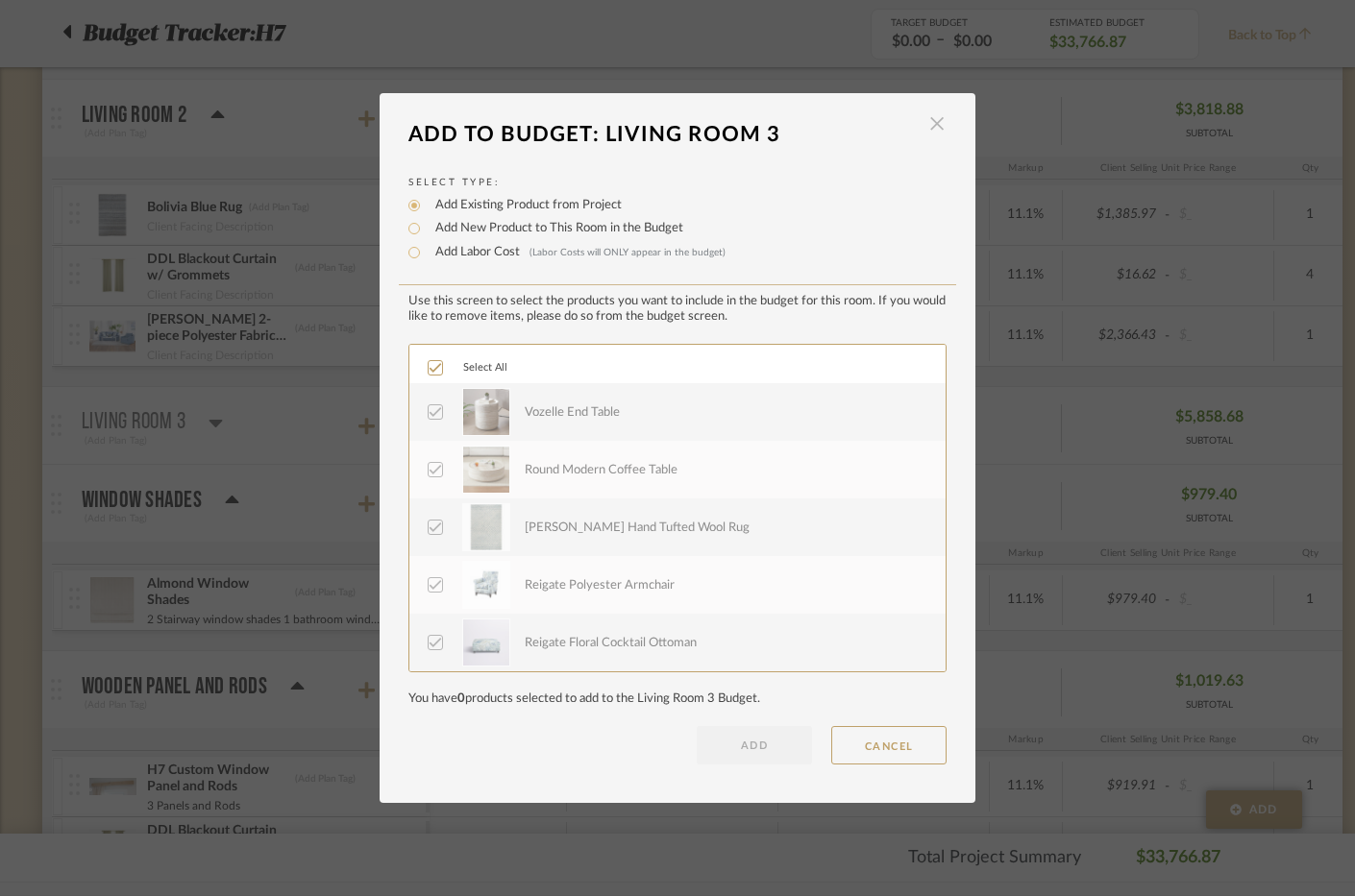
click at [933, 118] on span "button" at bounding box center [936, 124] width 38 height 38
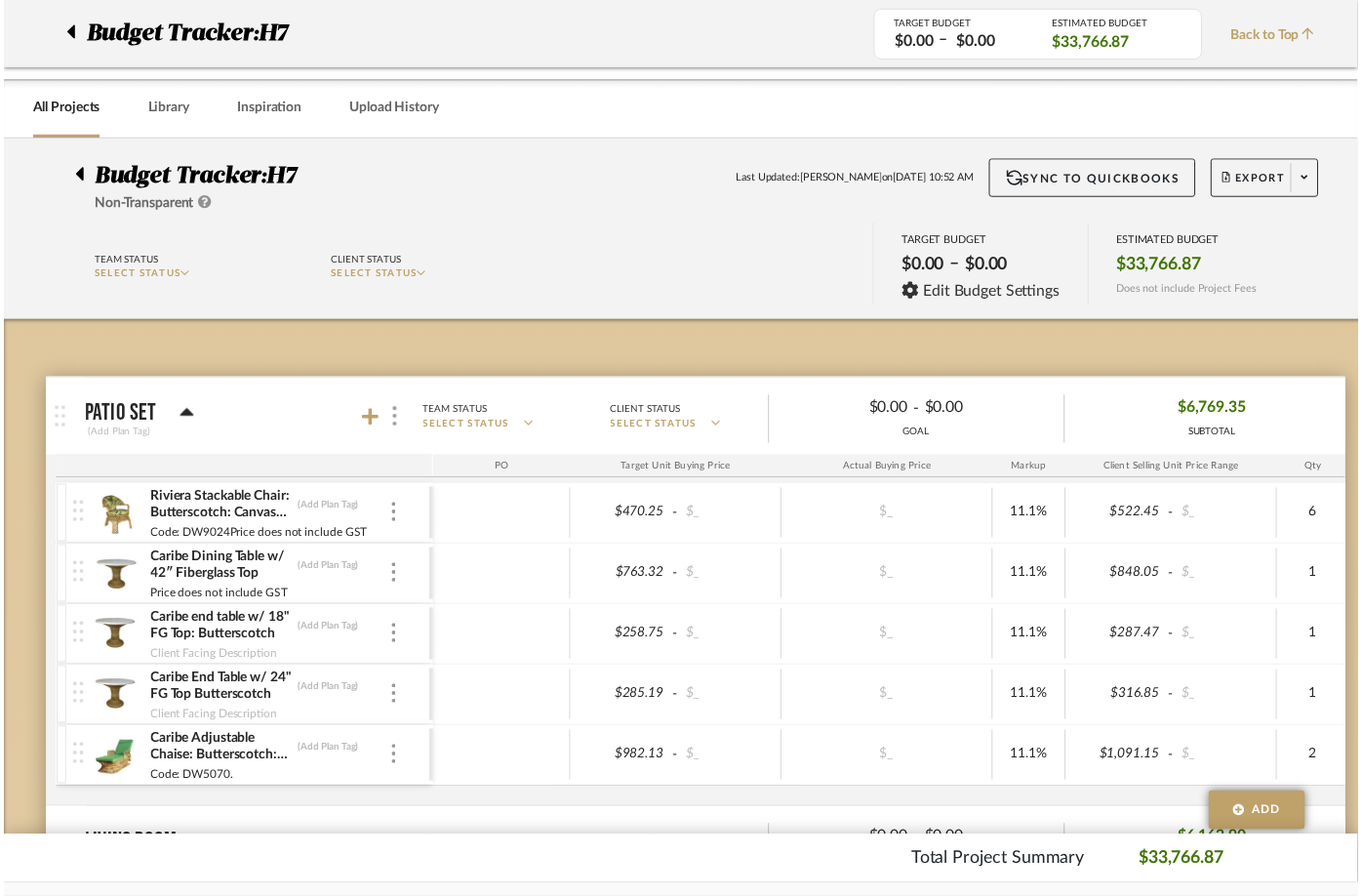
scroll to position [1854, 0]
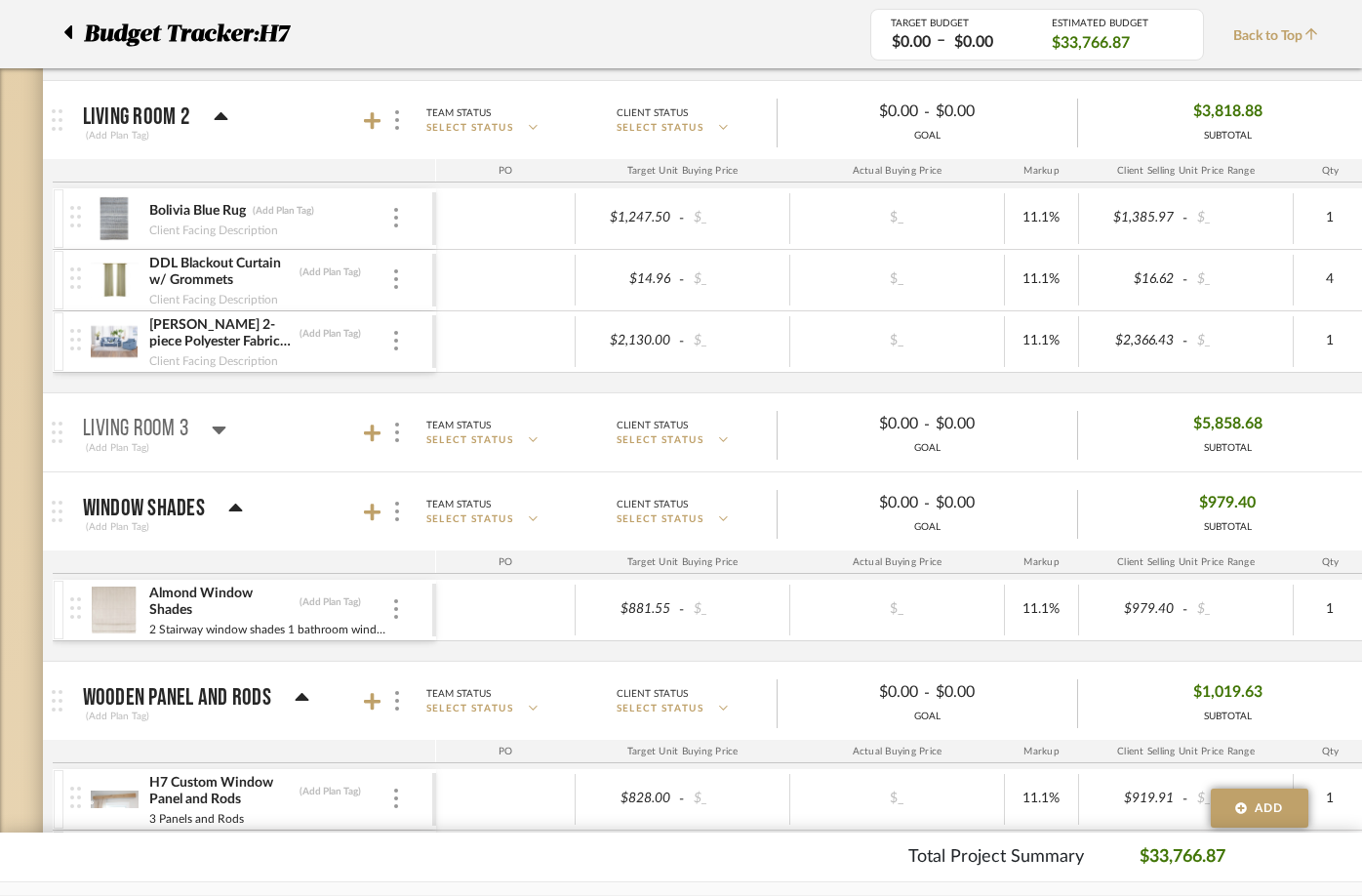
click at [259, 441] on mat-panel-title "Living Room 3 (Add Plan Tag)" at bounding box center [254, 433] width 343 height 48
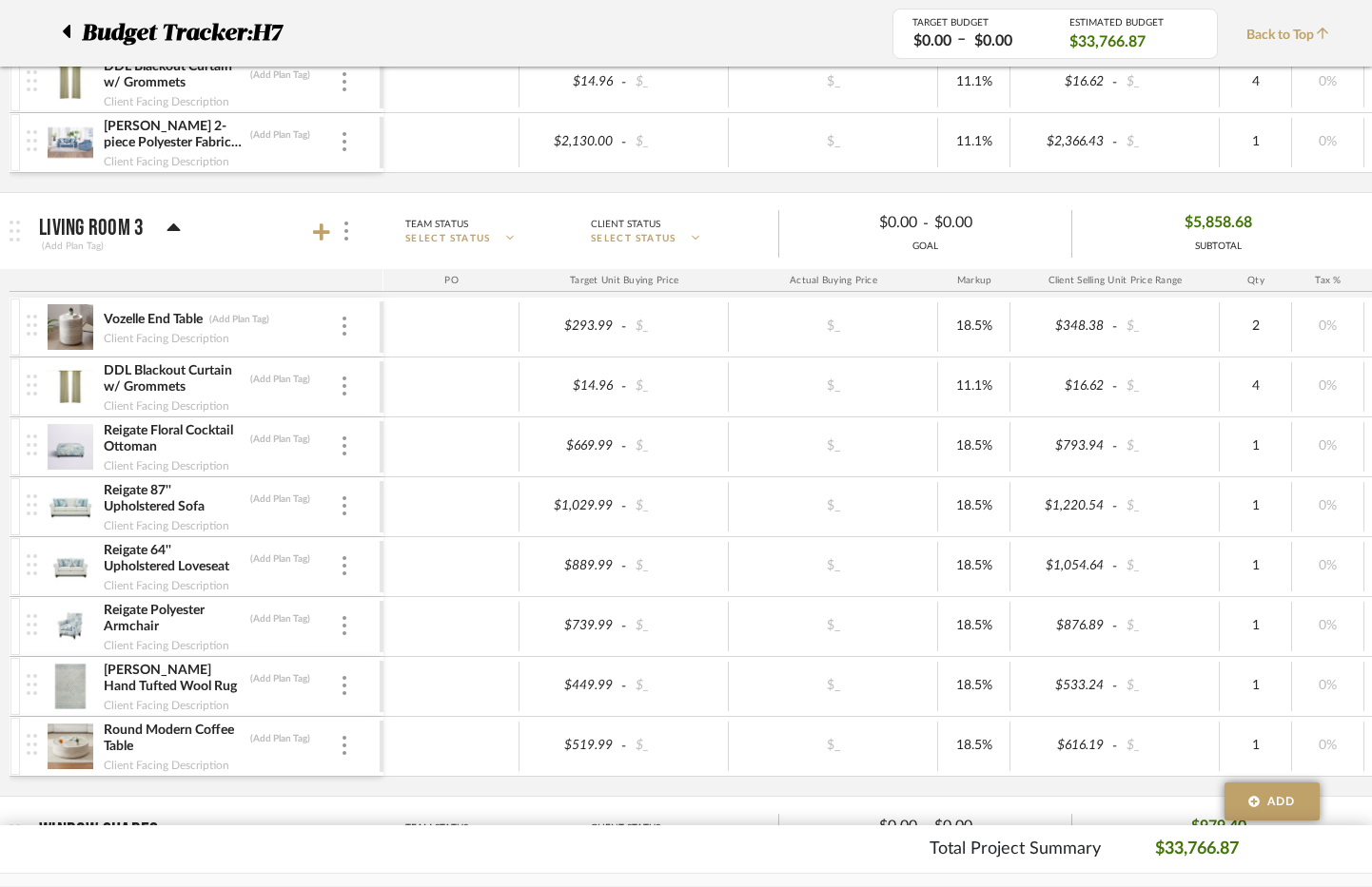
scroll to position [2092, 0]
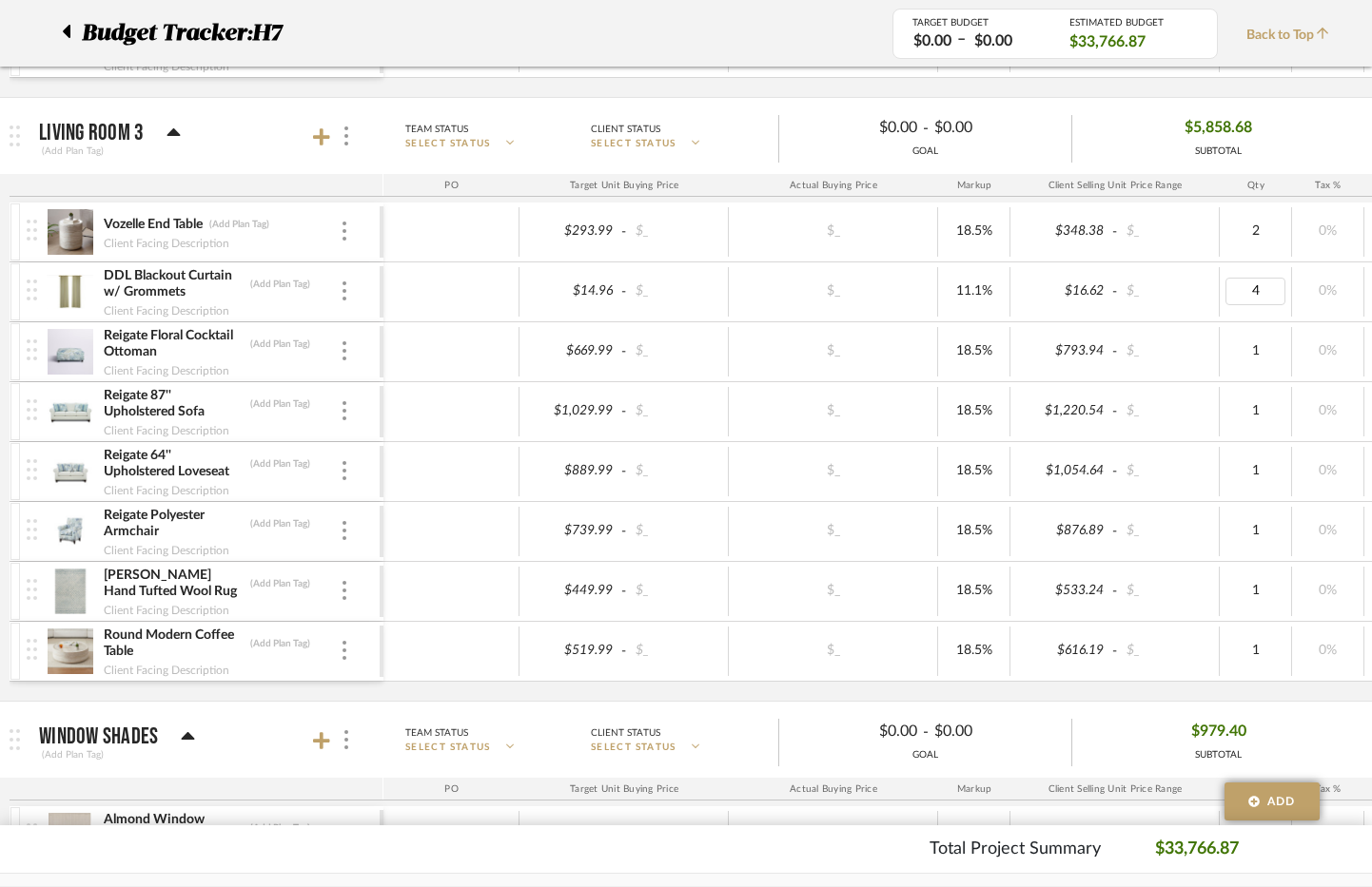
type input "6"
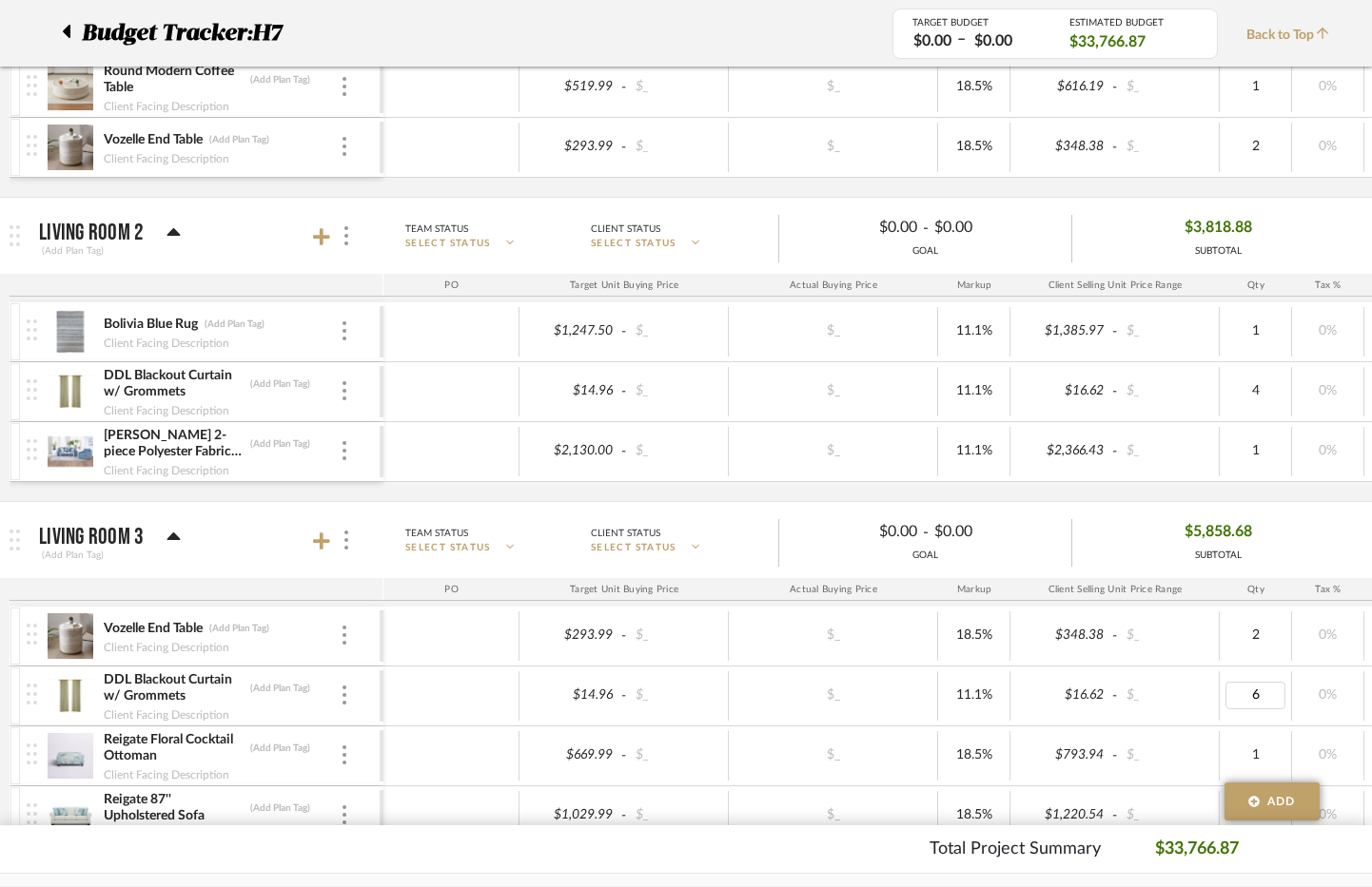
scroll to position [1522, 0]
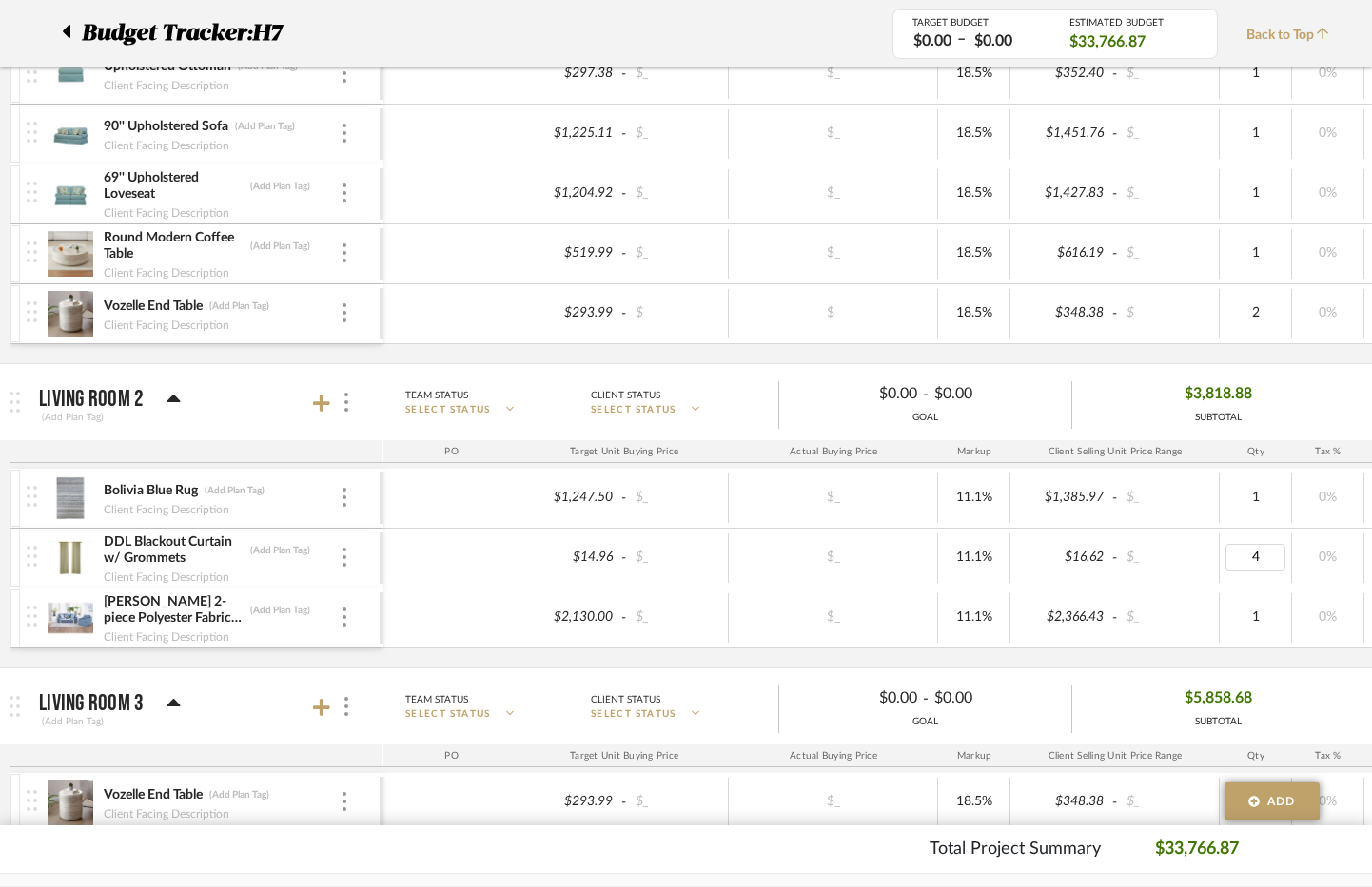
type input "6"
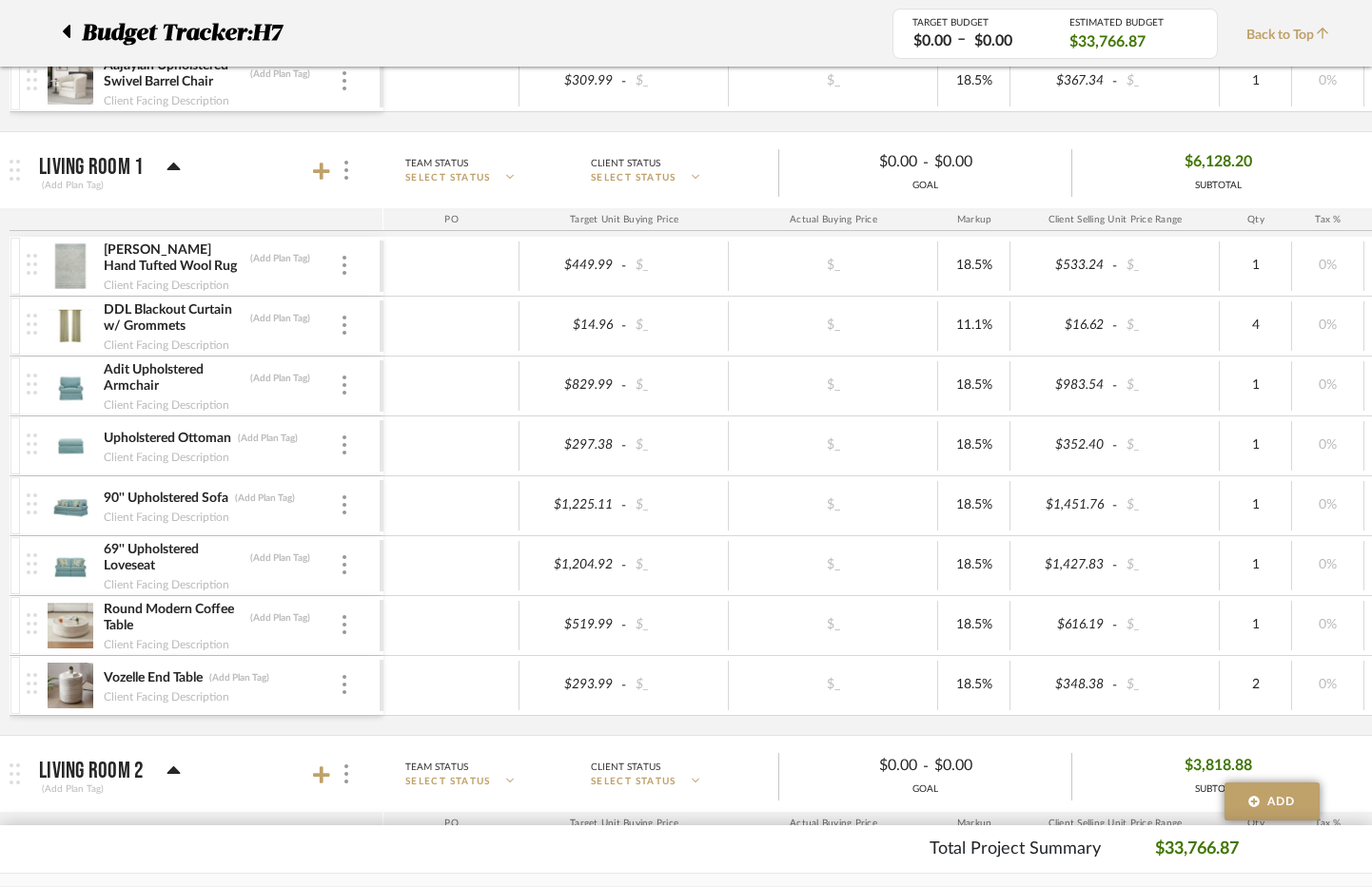
scroll to position [1141, 0]
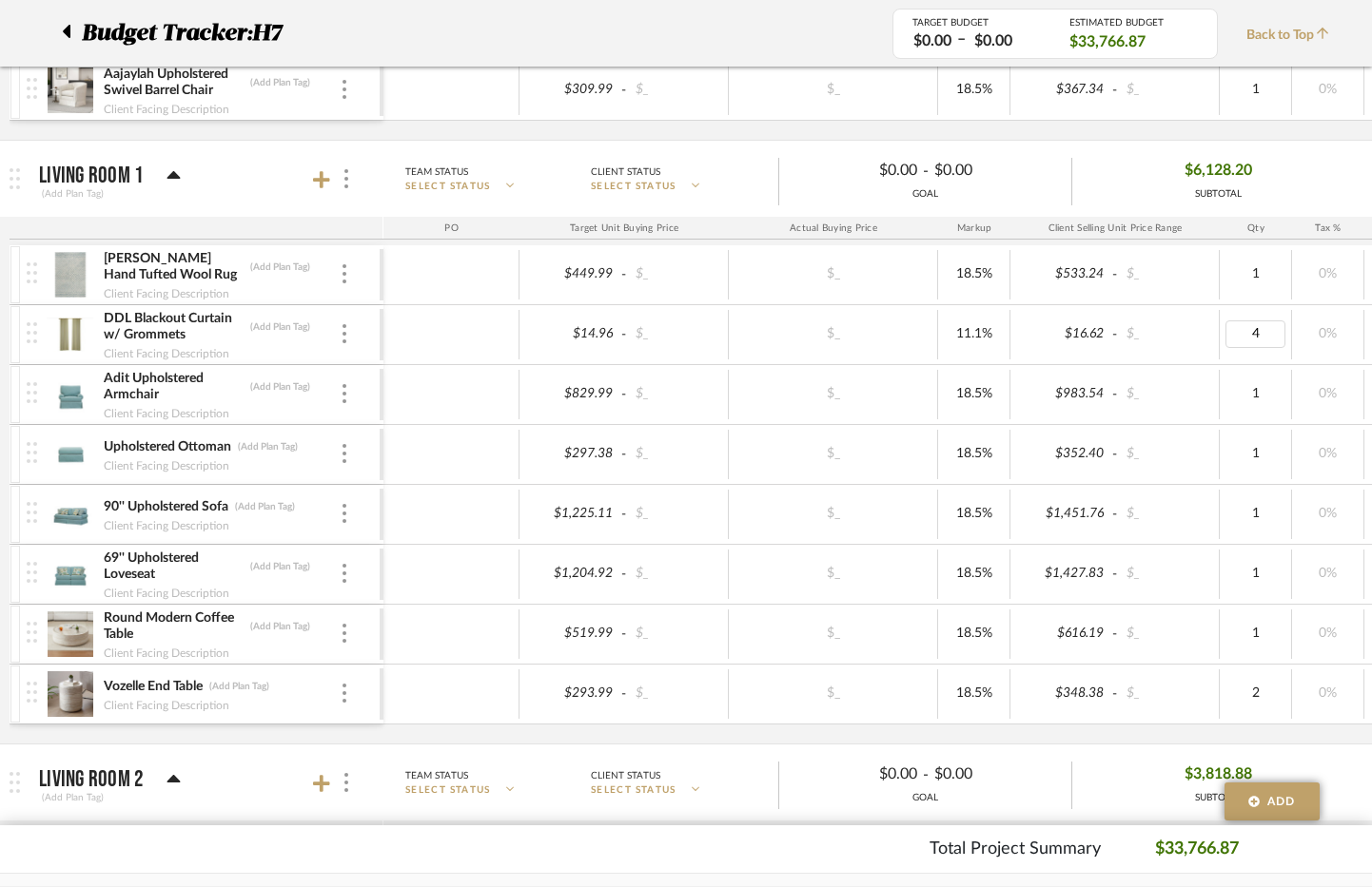
type input "6"
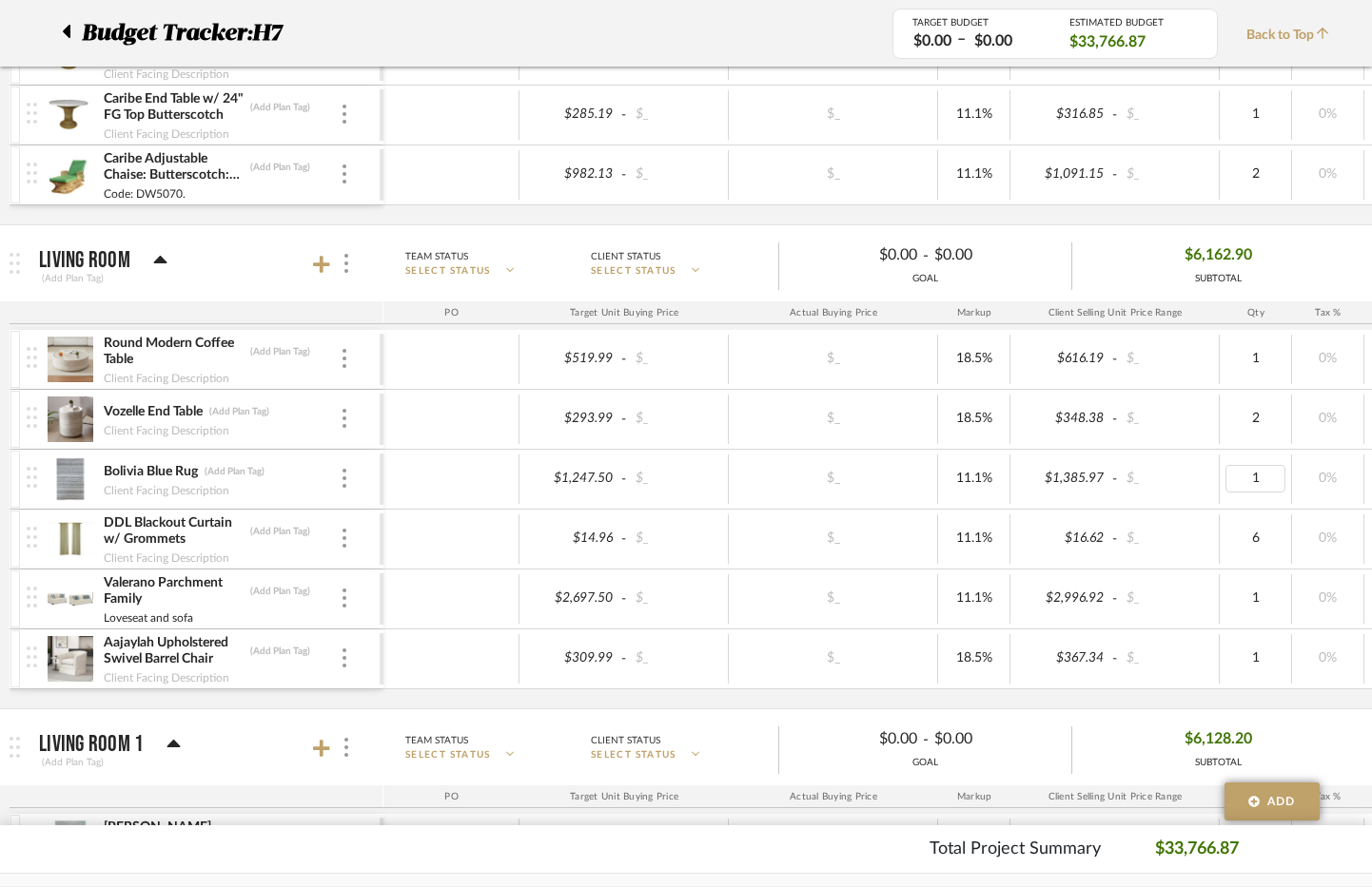
scroll to position [571, 0]
click at [1110, 223] on div "Riviera Stackable Chair: Butterscotch: Canvas Pacific Blue (Add Plan Tag) Code:…" at bounding box center [993, 67] width 1968 height 319
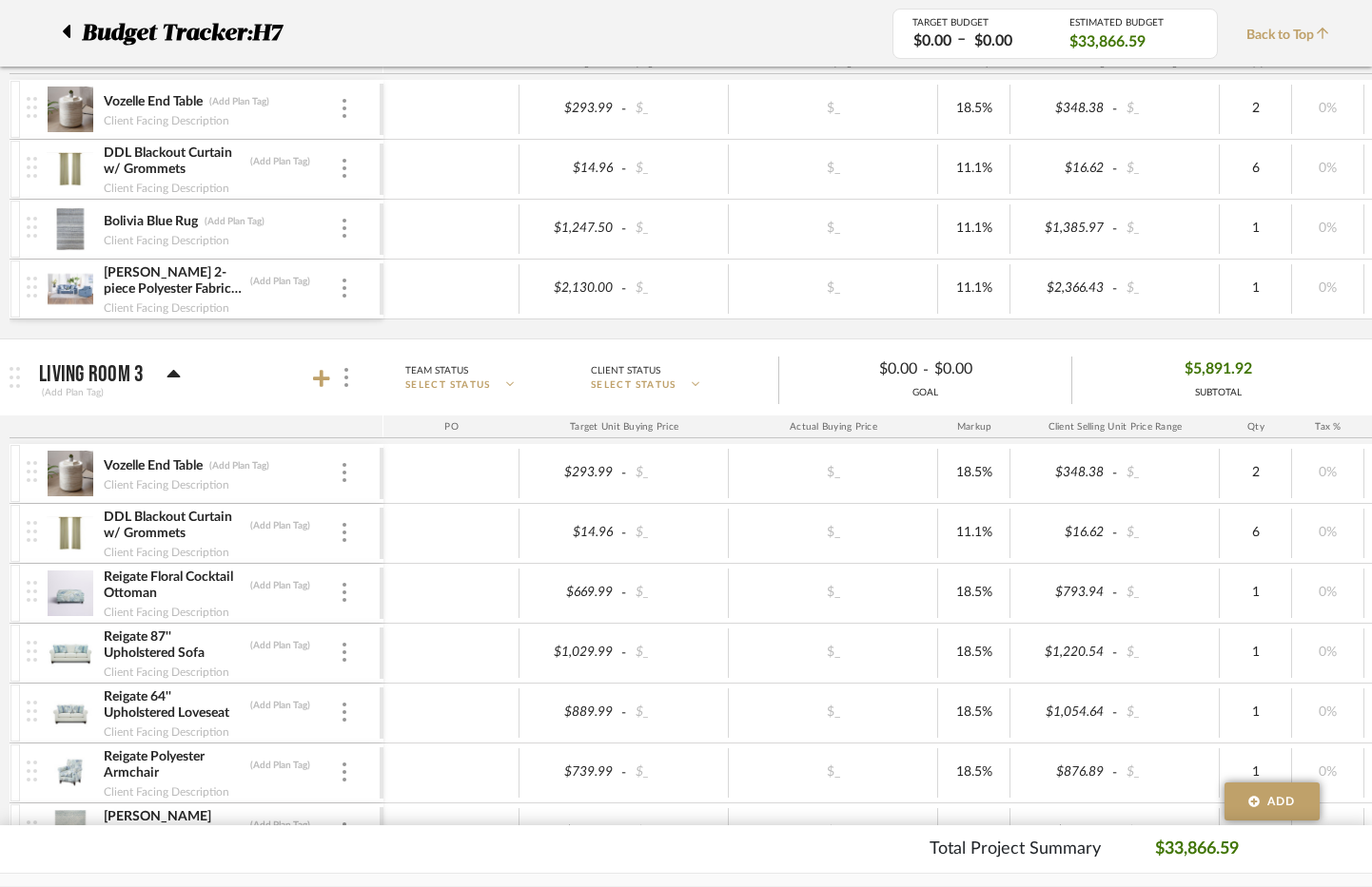
scroll to position [1807, 0]
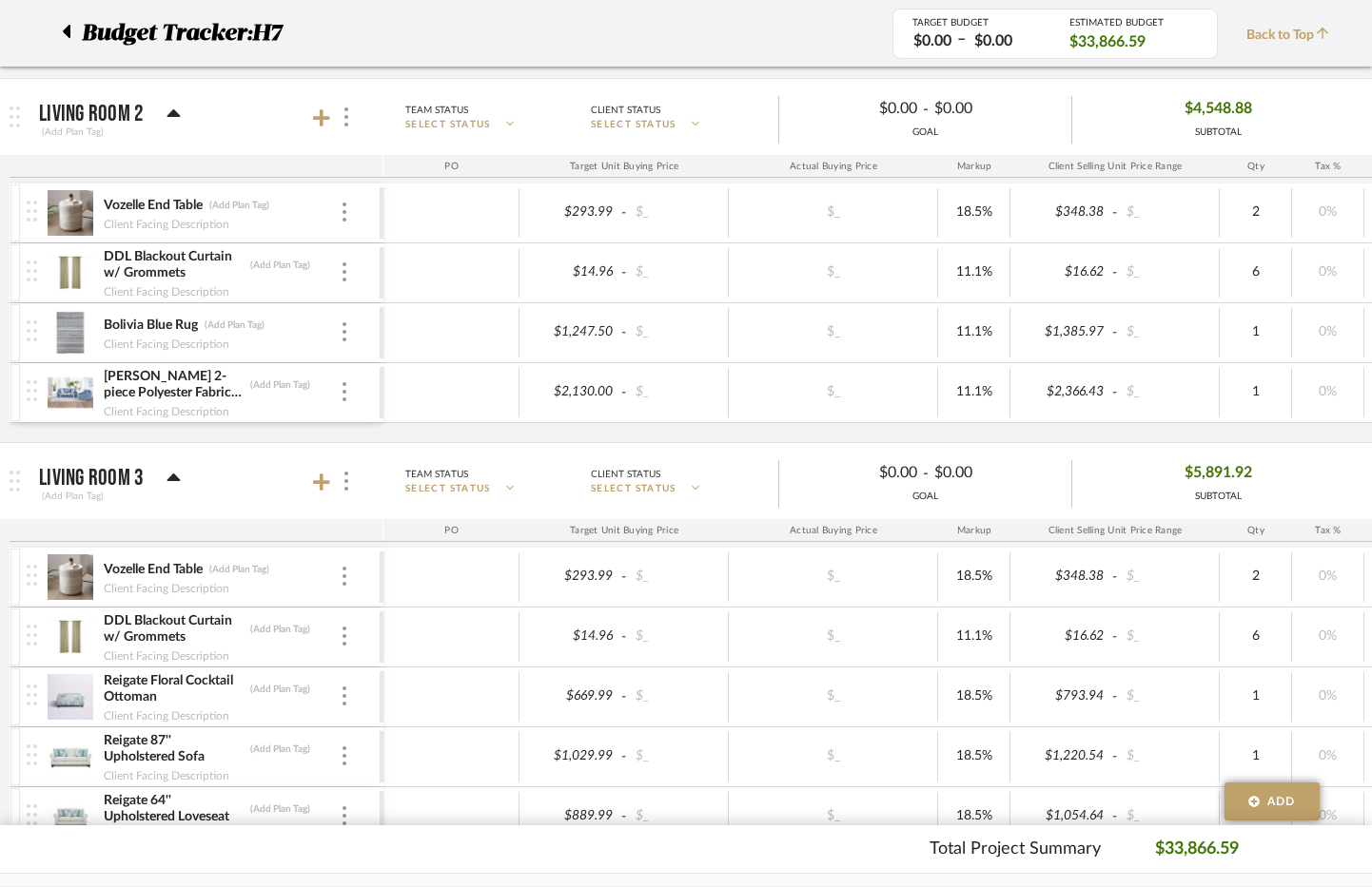
click at [71, 322] on img at bounding box center [70, 333] width 47 height 46
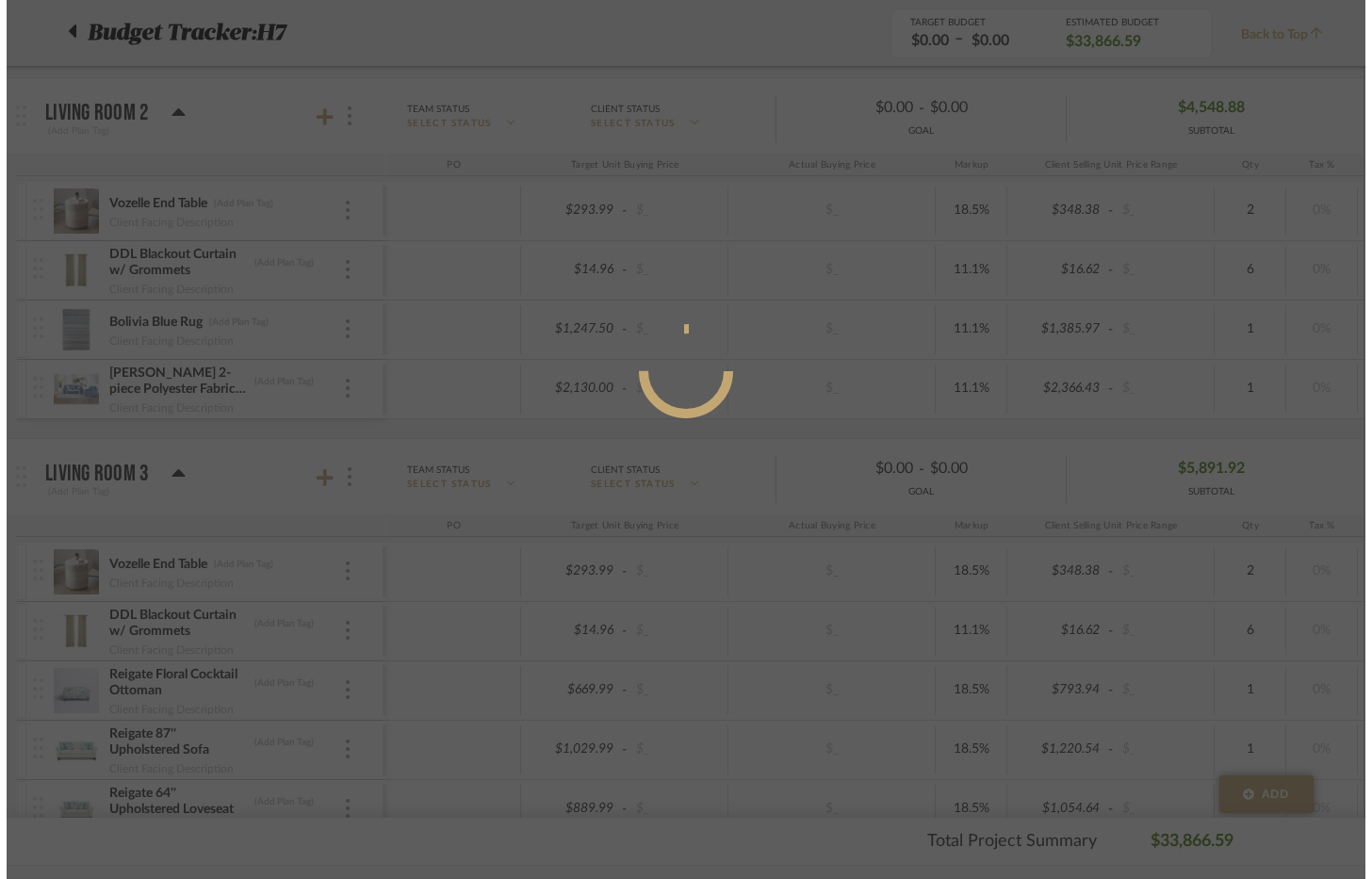
scroll to position [0, 0]
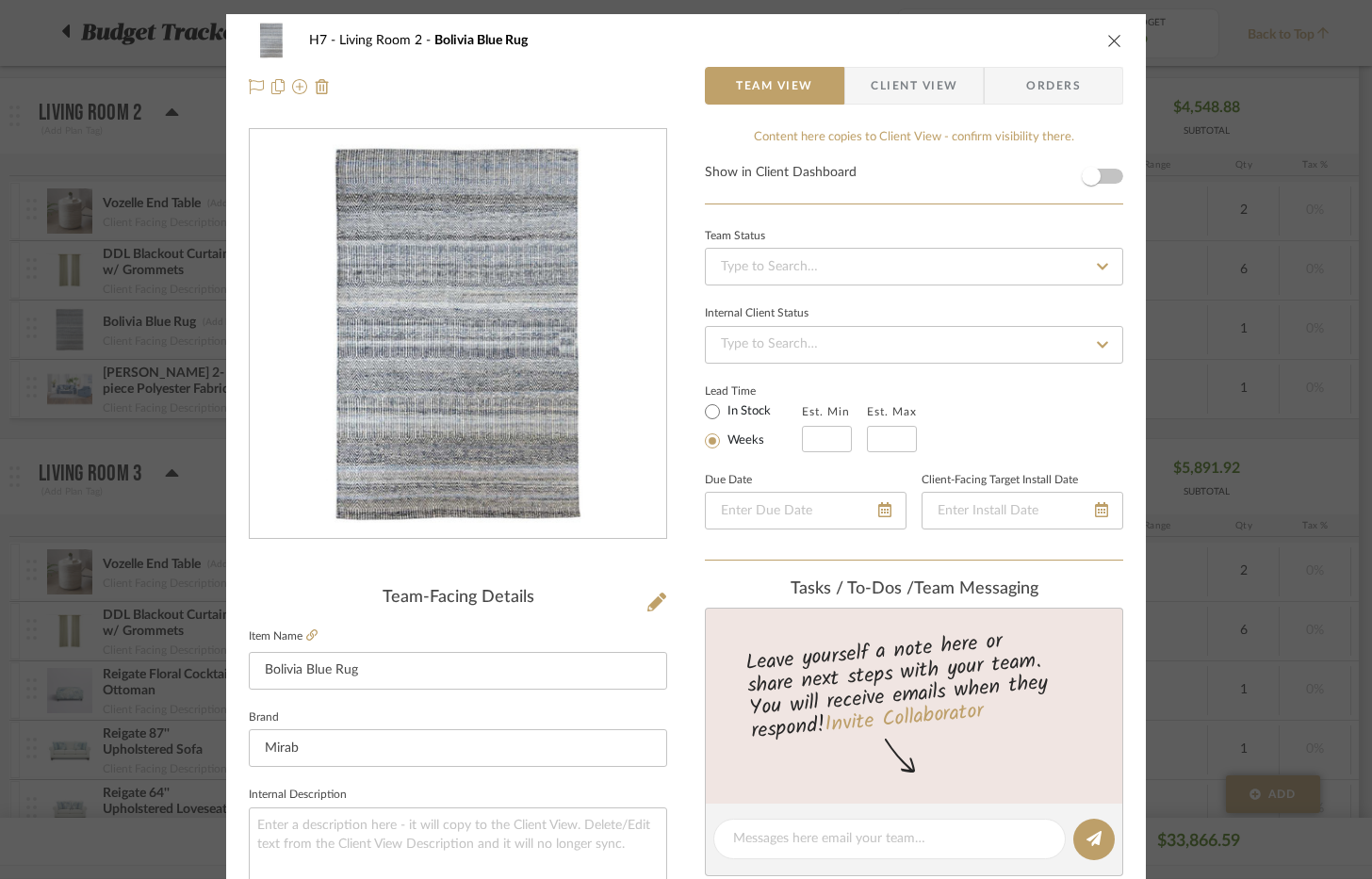
click at [1109, 48] on button "close" at bounding box center [1115, 40] width 17 height 17
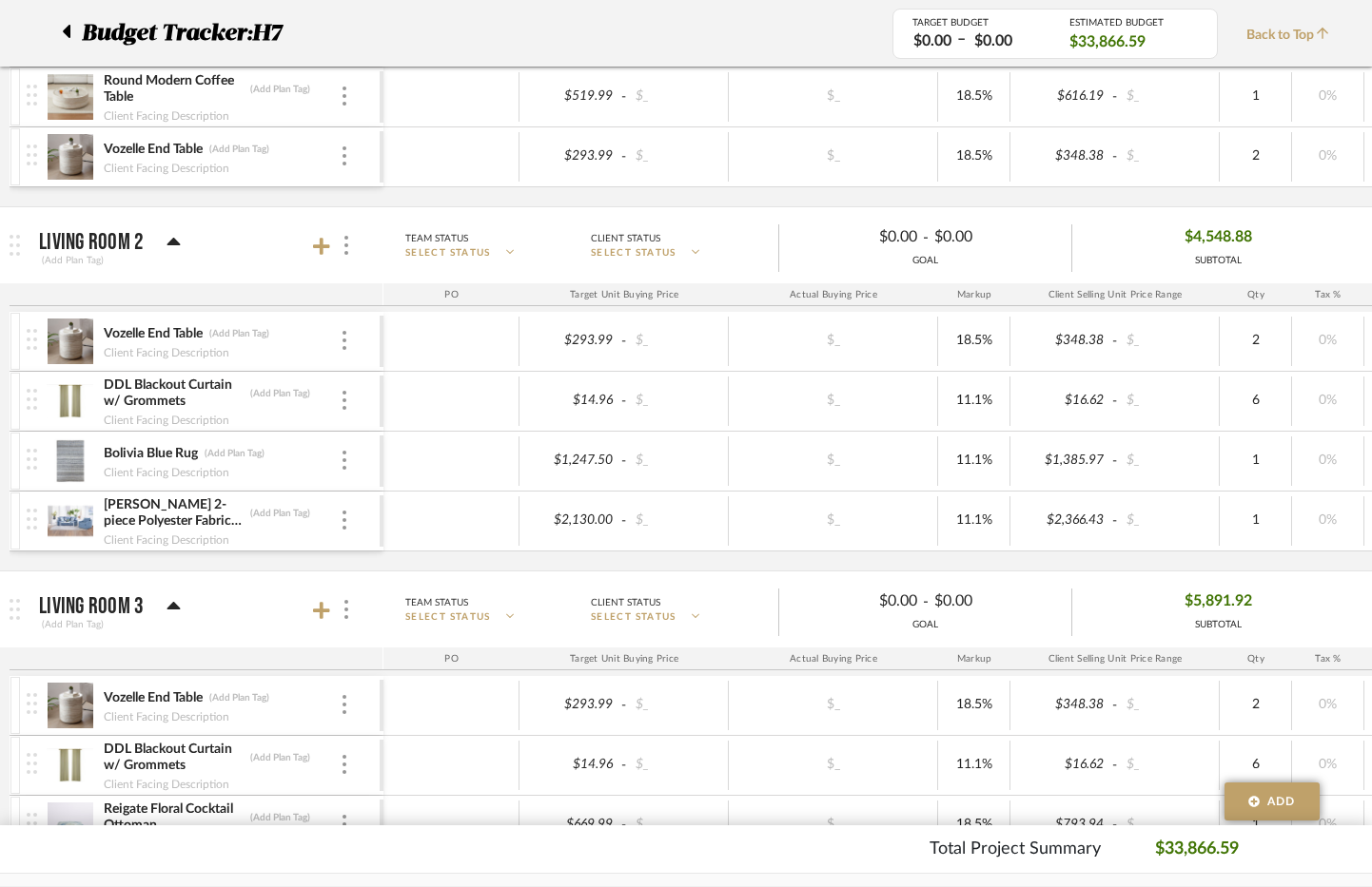
scroll to position [1712, 0]
